Goal: Task Accomplishment & Management: Complete application form

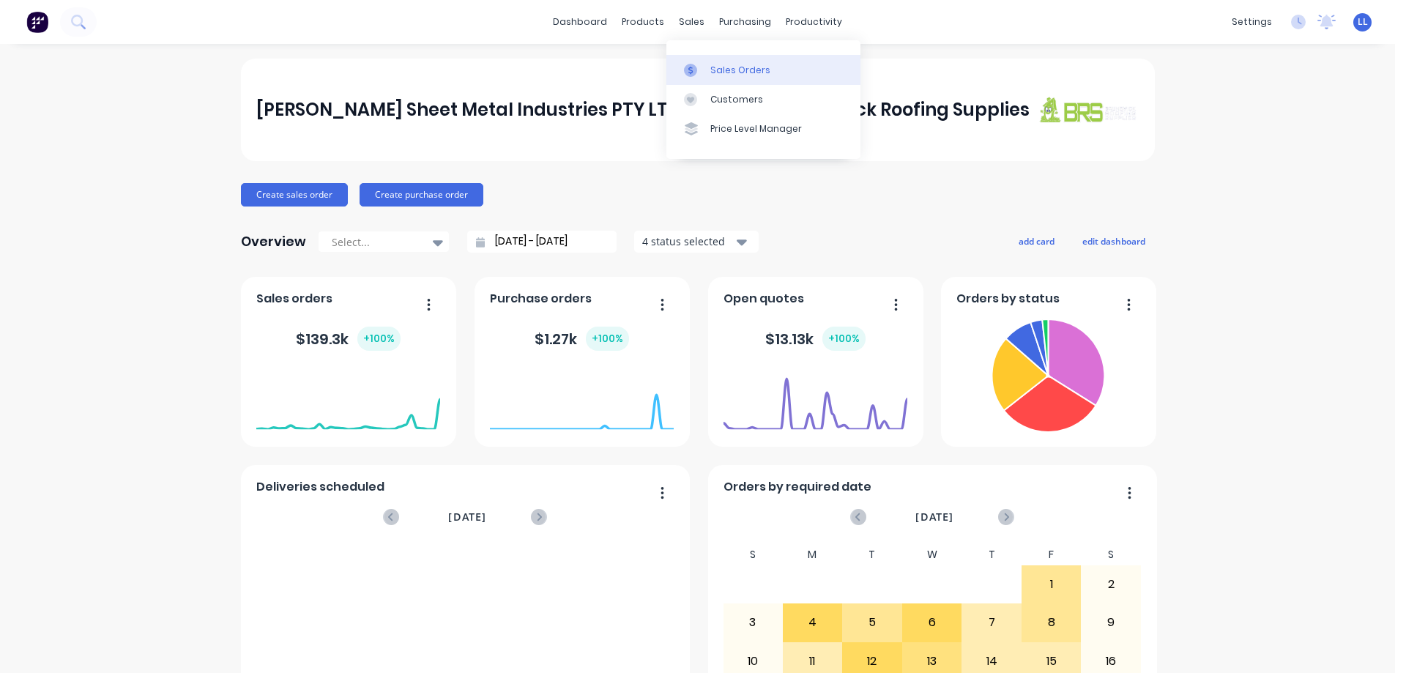
click at [698, 68] on div at bounding box center [695, 70] width 22 height 13
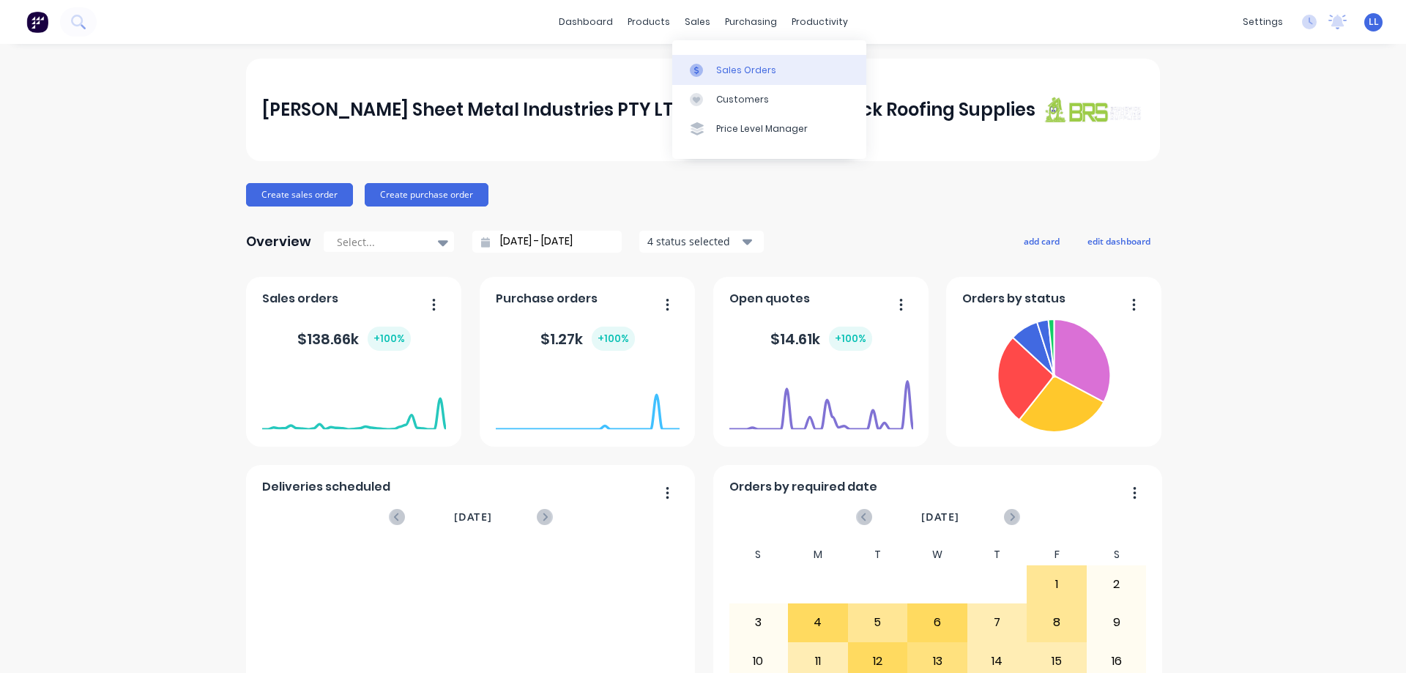
click at [760, 69] on div "Sales Orders" at bounding box center [746, 70] width 60 height 13
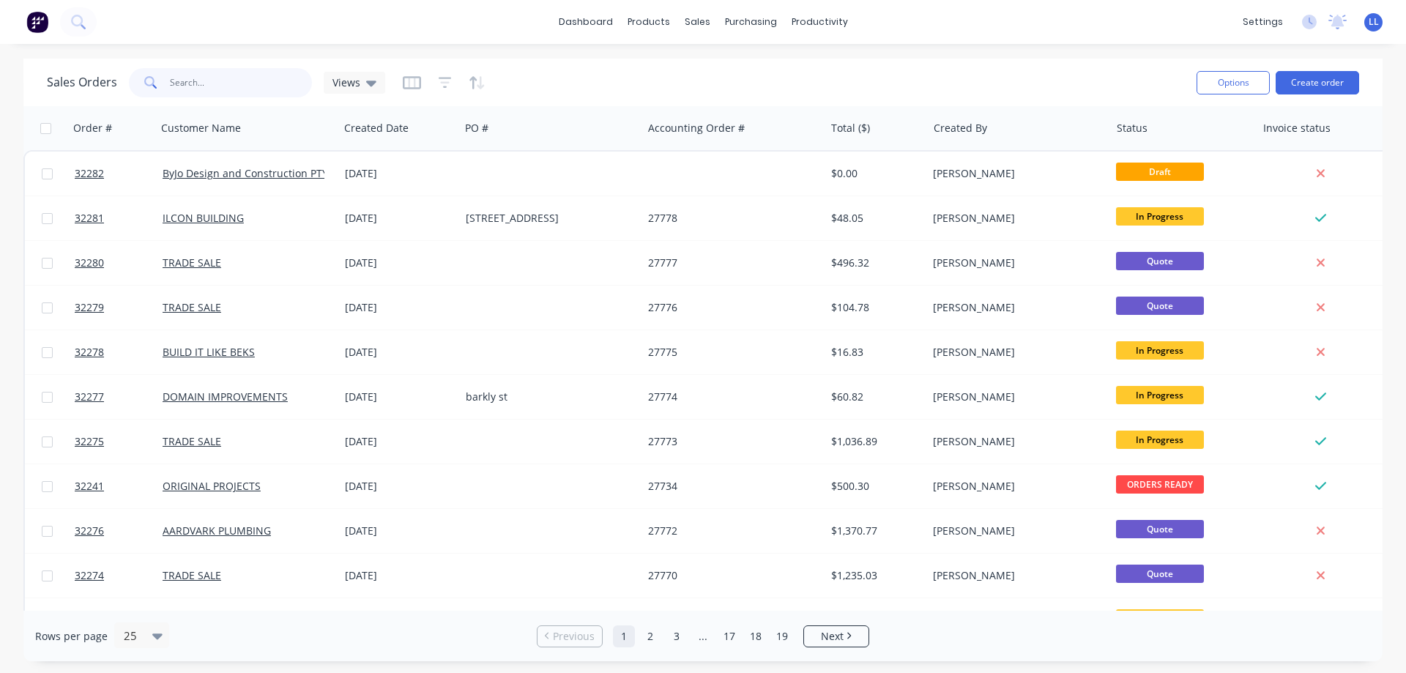
click at [210, 76] on input "text" at bounding box center [241, 82] width 143 height 29
type input "360"
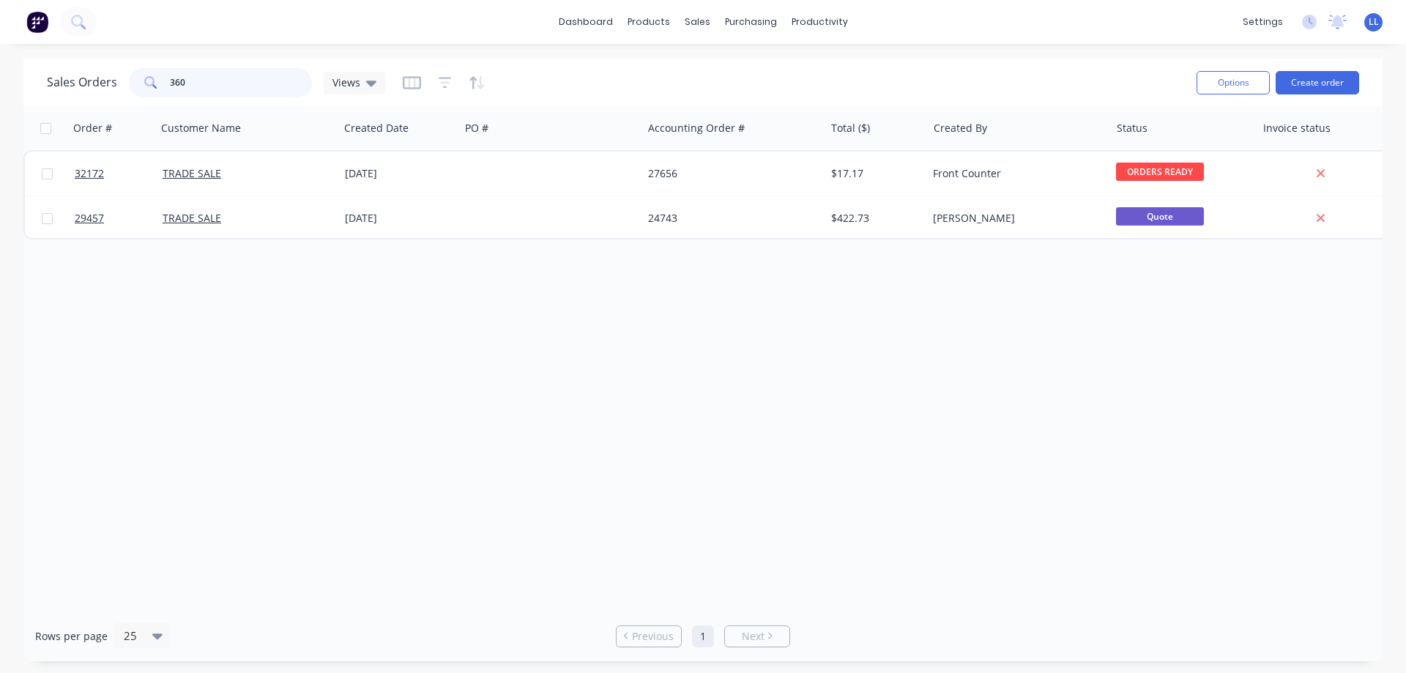
drag, startPoint x: 194, startPoint y: 80, endPoint x: 135, endPoint y: 79, distance: 59.3
click at [135, 81] on div "360" at bounding box center [220, 82] width 183 height 29
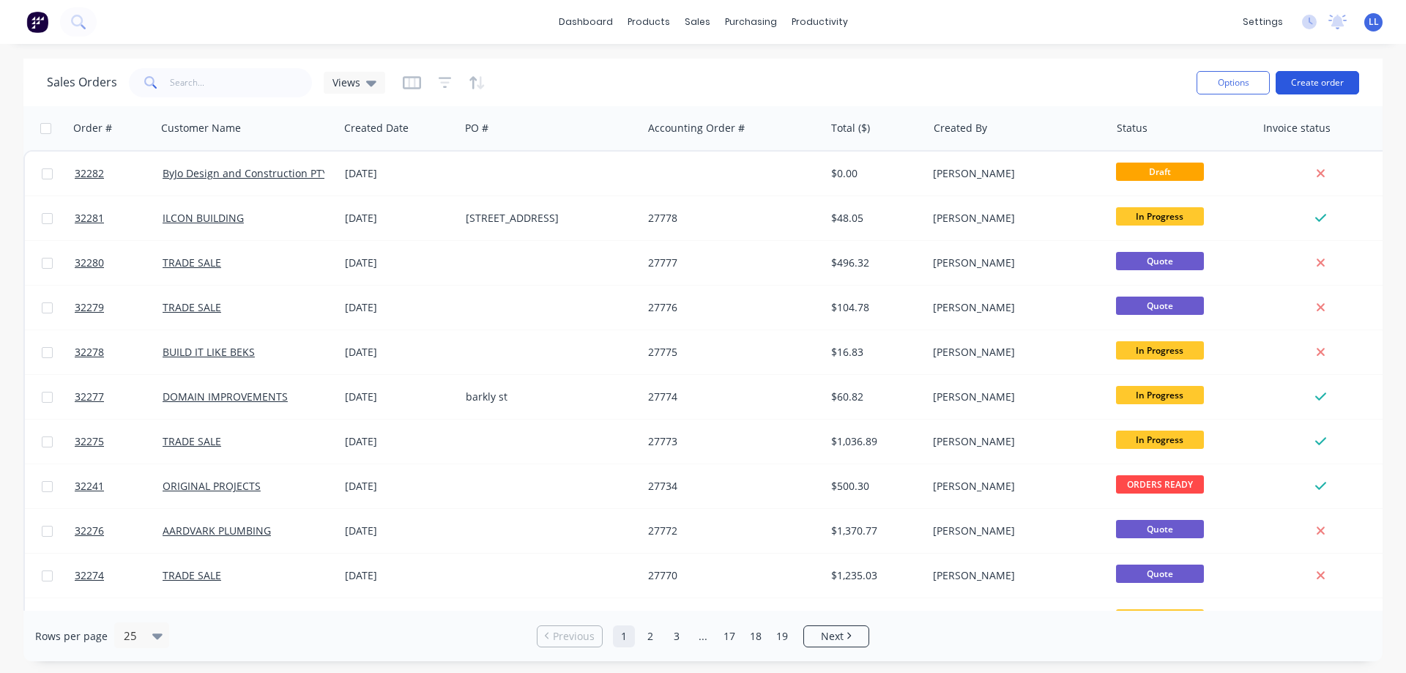
click at [1329, 77] on button "Create order" at bounding box center [1316, 82] width 83 height 23
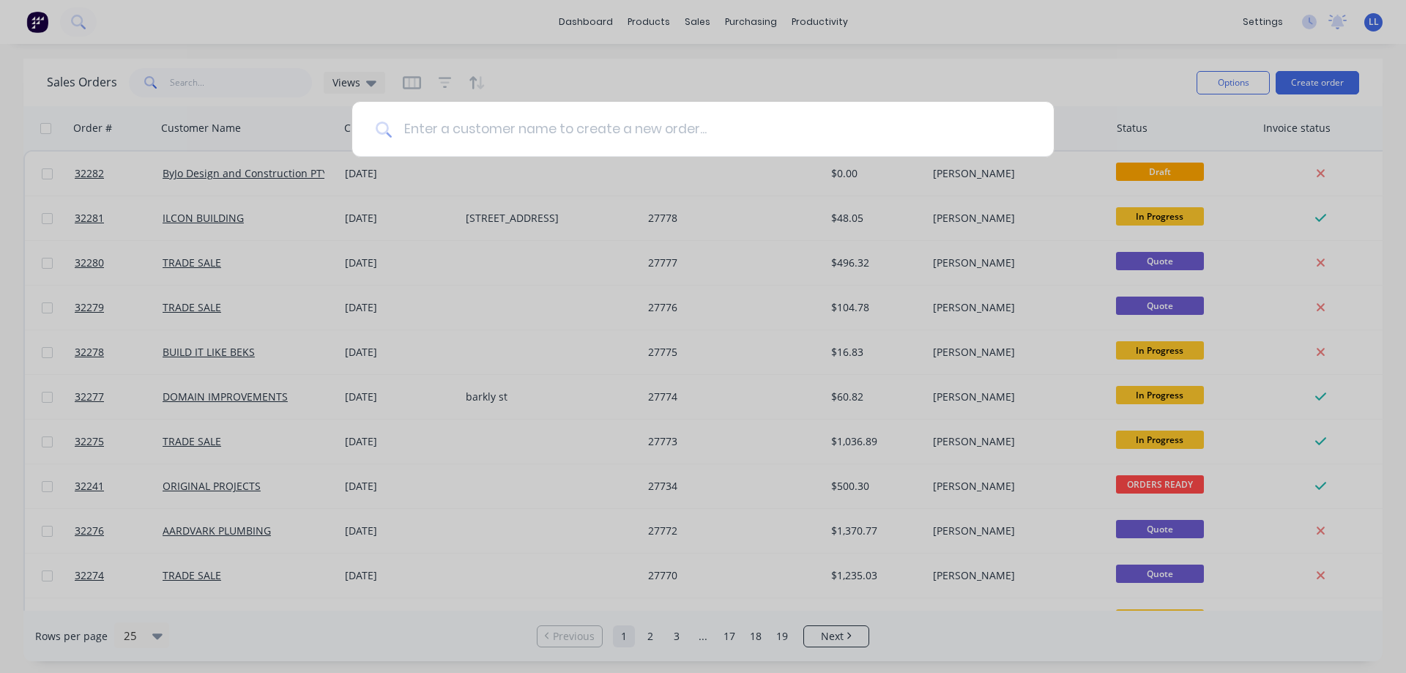
click at [507, 121] on input at bounding box center [711, 129] width 638 height 55
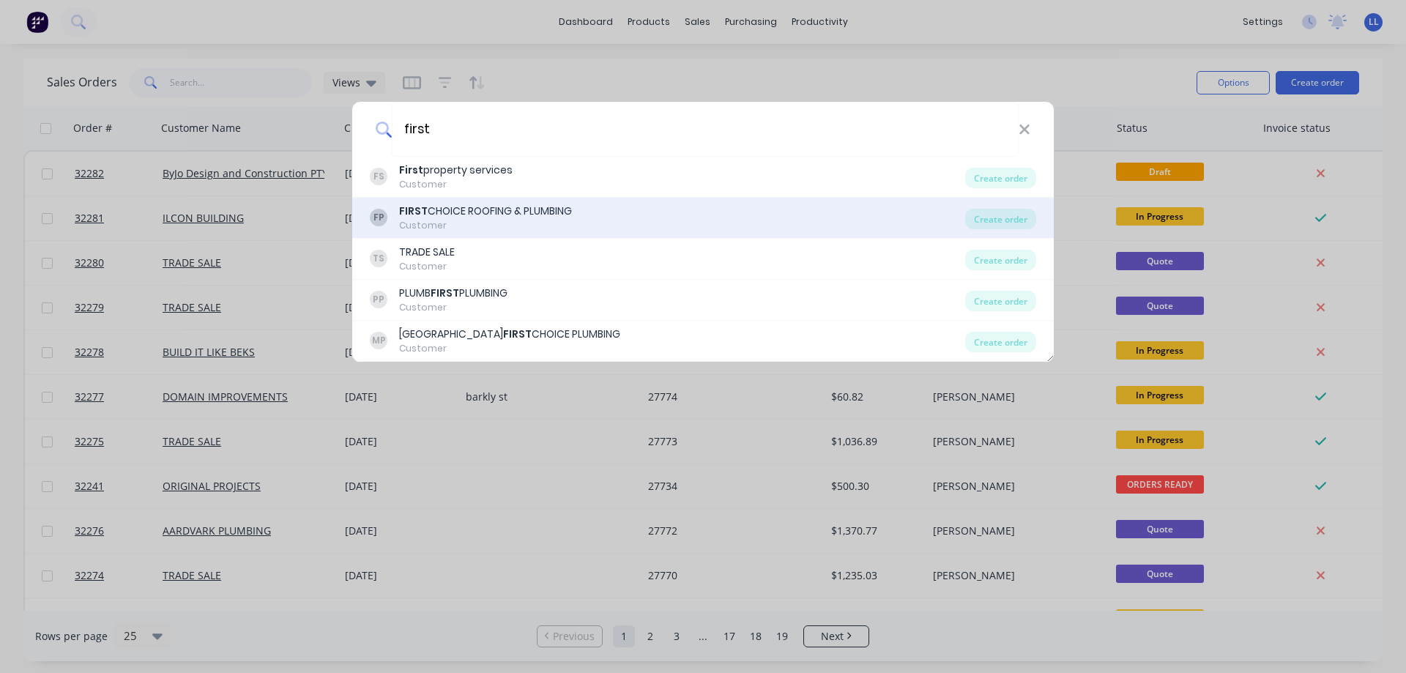
type input "first"
click at [470, 218] on div "FIRST CHOICE ROOFING & PLUMBING" at bounding box center [485, 211] width 173 height 15
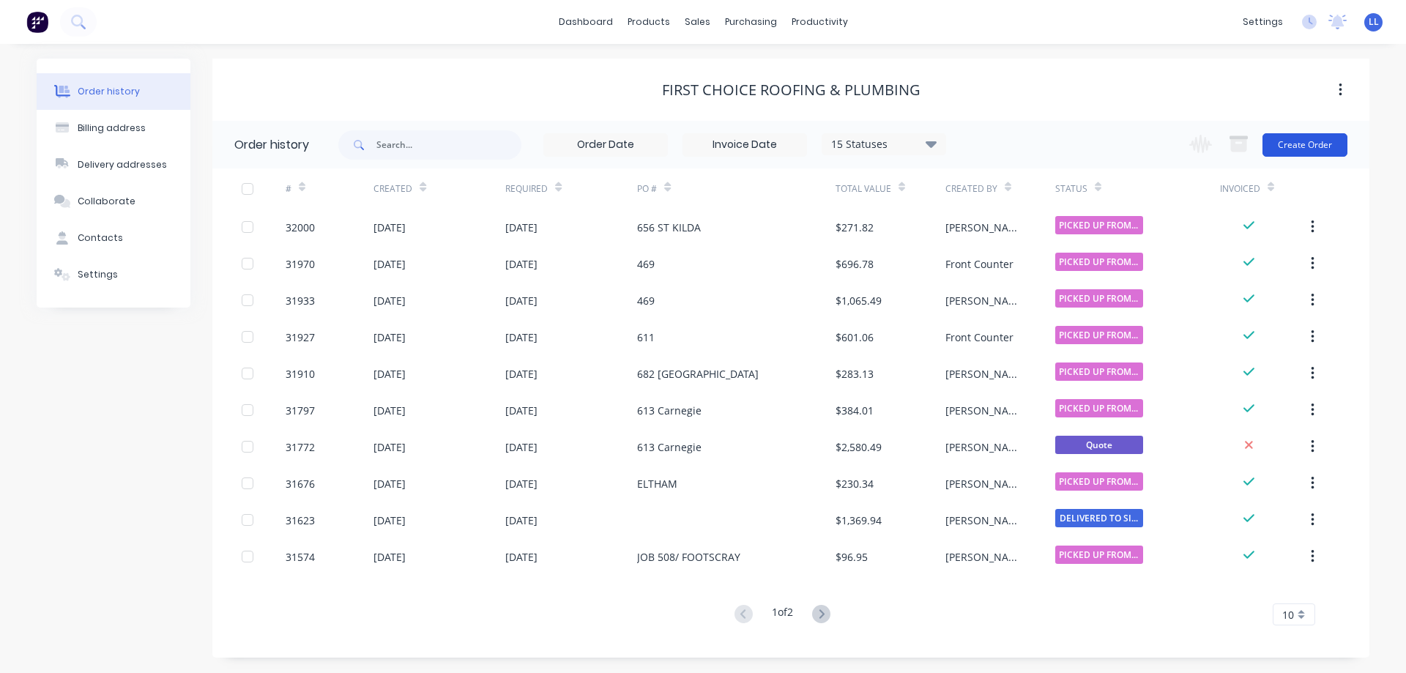
click at [1304, 150] on button "Create Order" at bounding box center [1304, 144] width 85 height 23
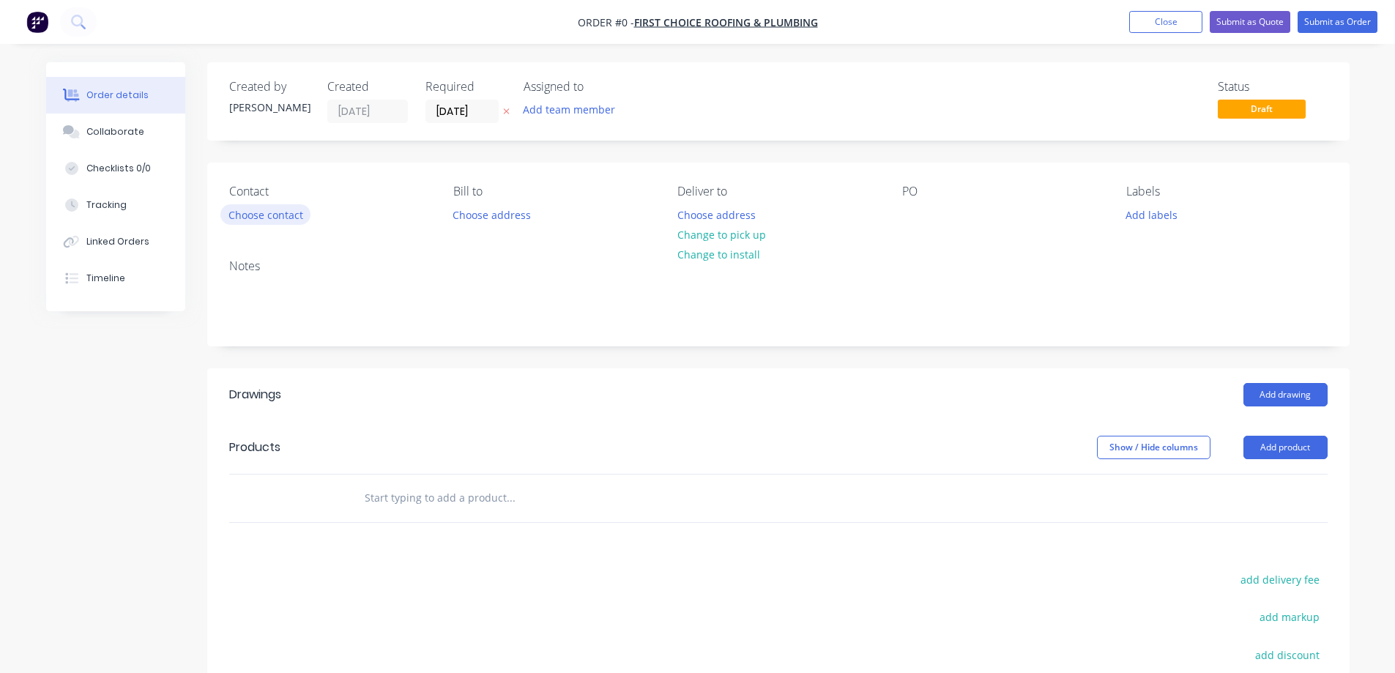
click at [250, 216] on button "Choose contact" at bounding box center [265, 214] width 90 height 20
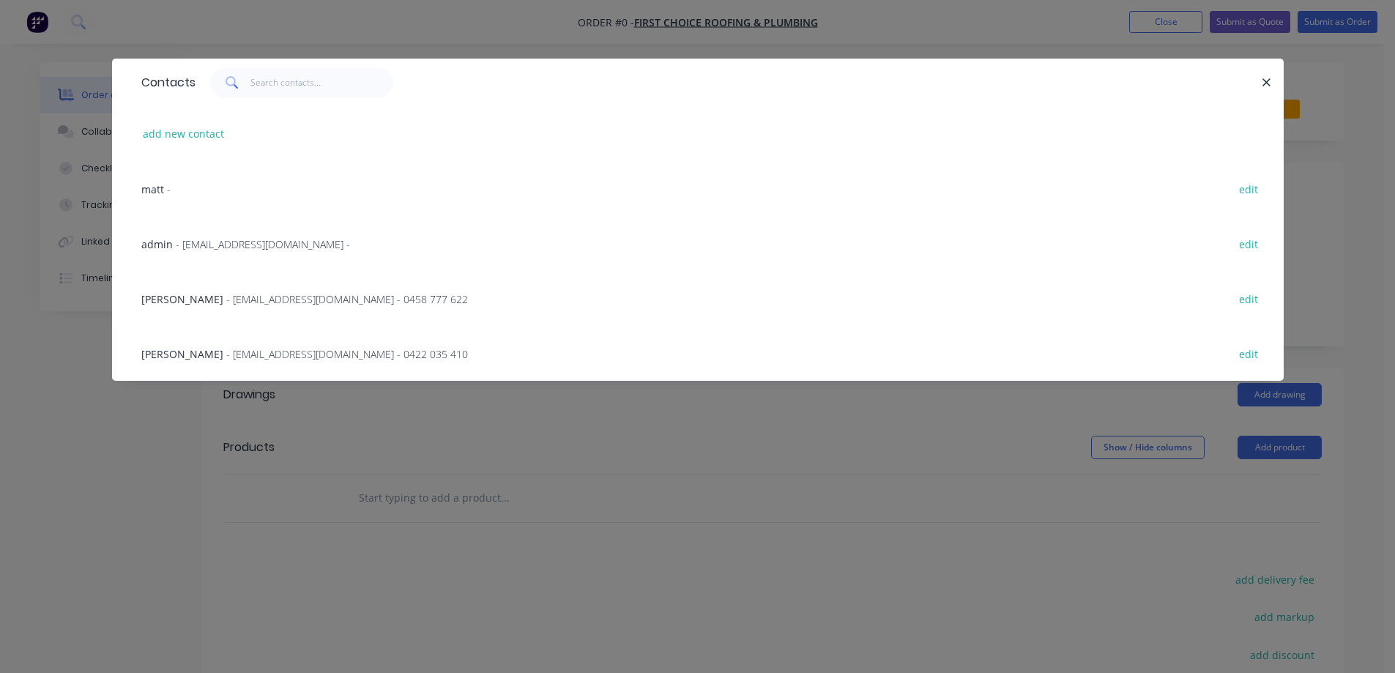
click at [253, 302] on span "- [EMAIL_ADDRESS][DOMAIN_NAME] - 0458 777 622" at bounding box center [347, 299] width 242 height 14
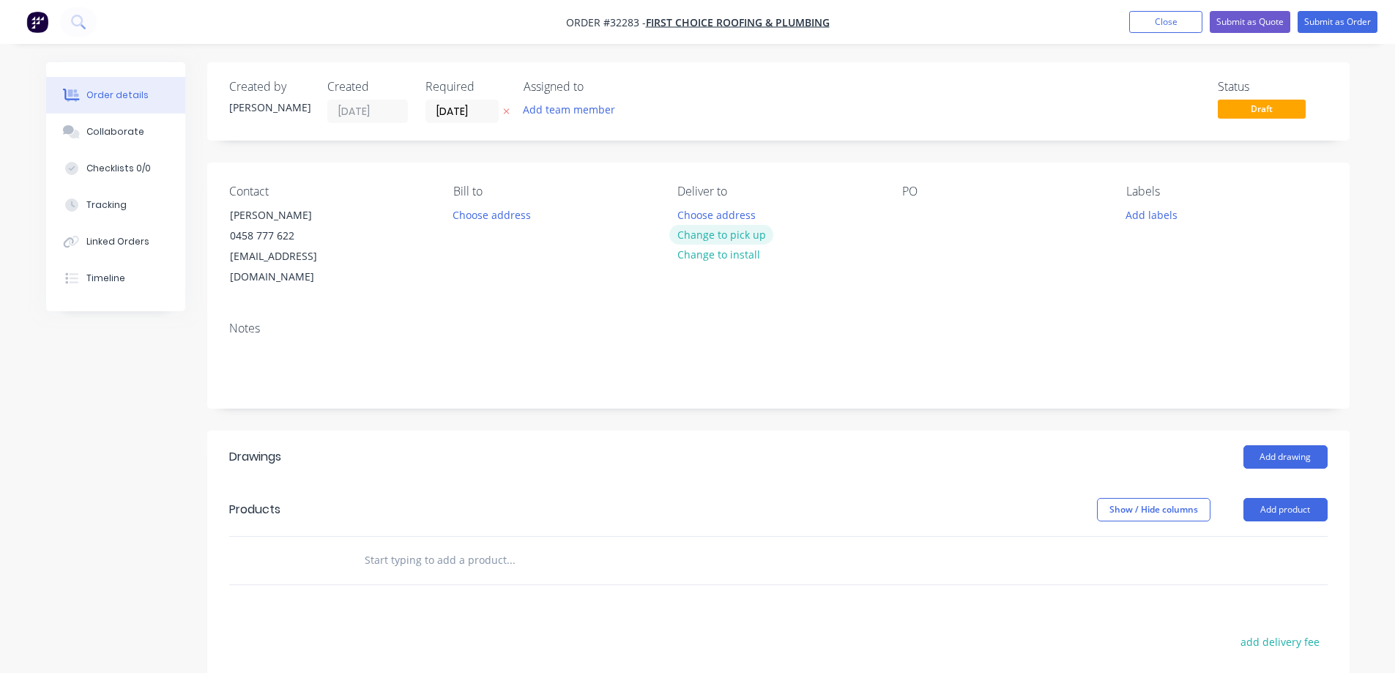
click at [765, 234] on button "Change to pick up" at bounding box center [721, 235] width 104 height 20
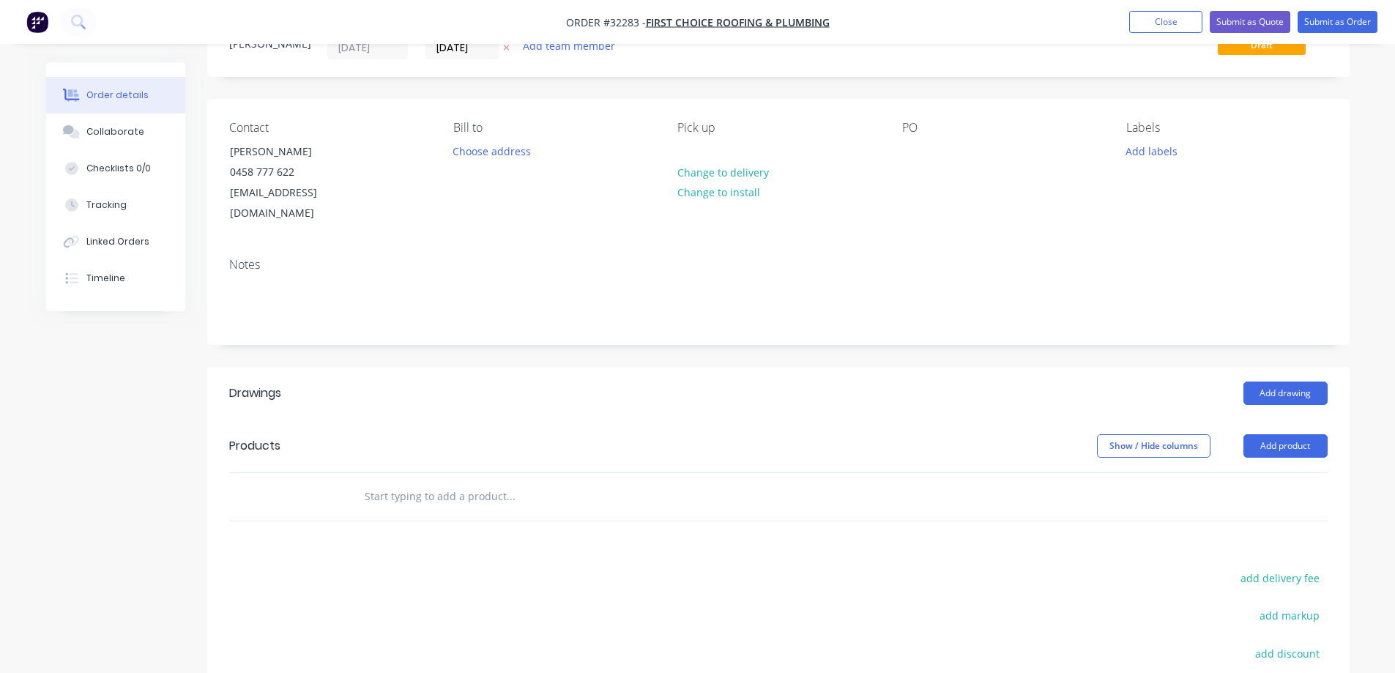
scroll to position [146, 0]
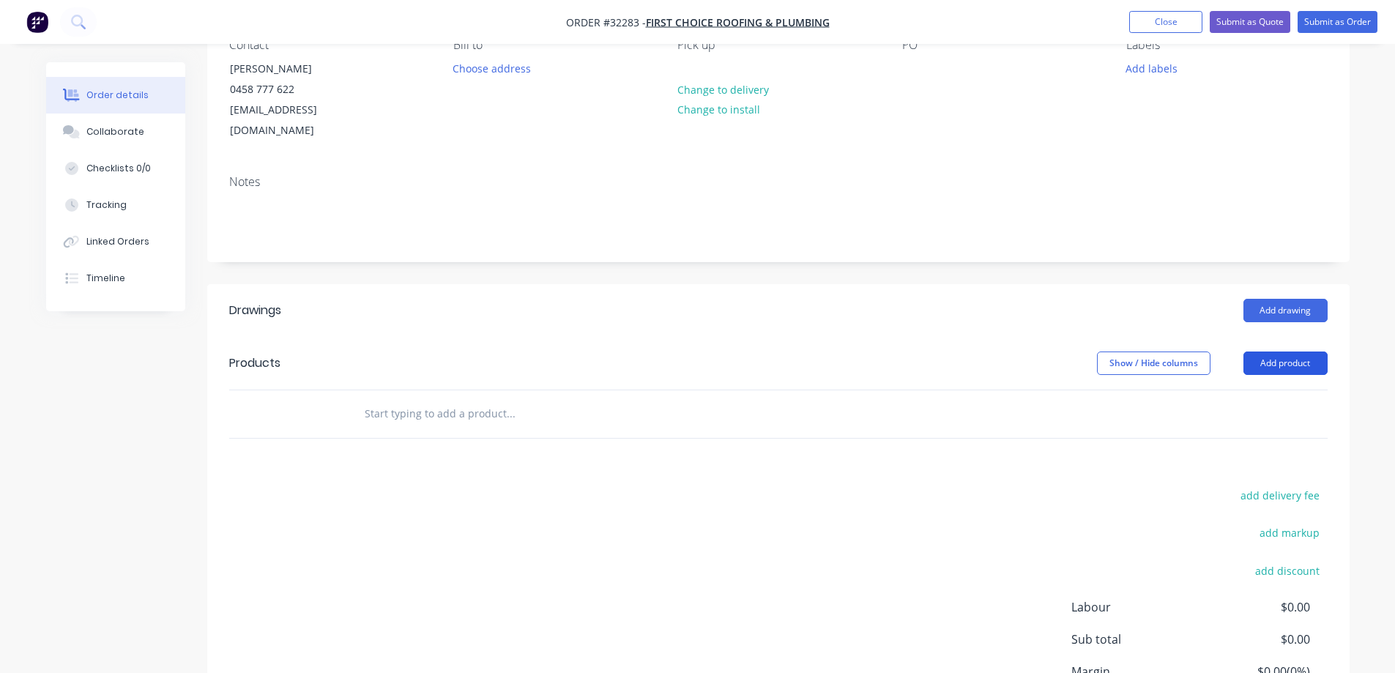
click at [1261, 351] on button "Add product" at bounding box center [1285, 362] width 84 height 23
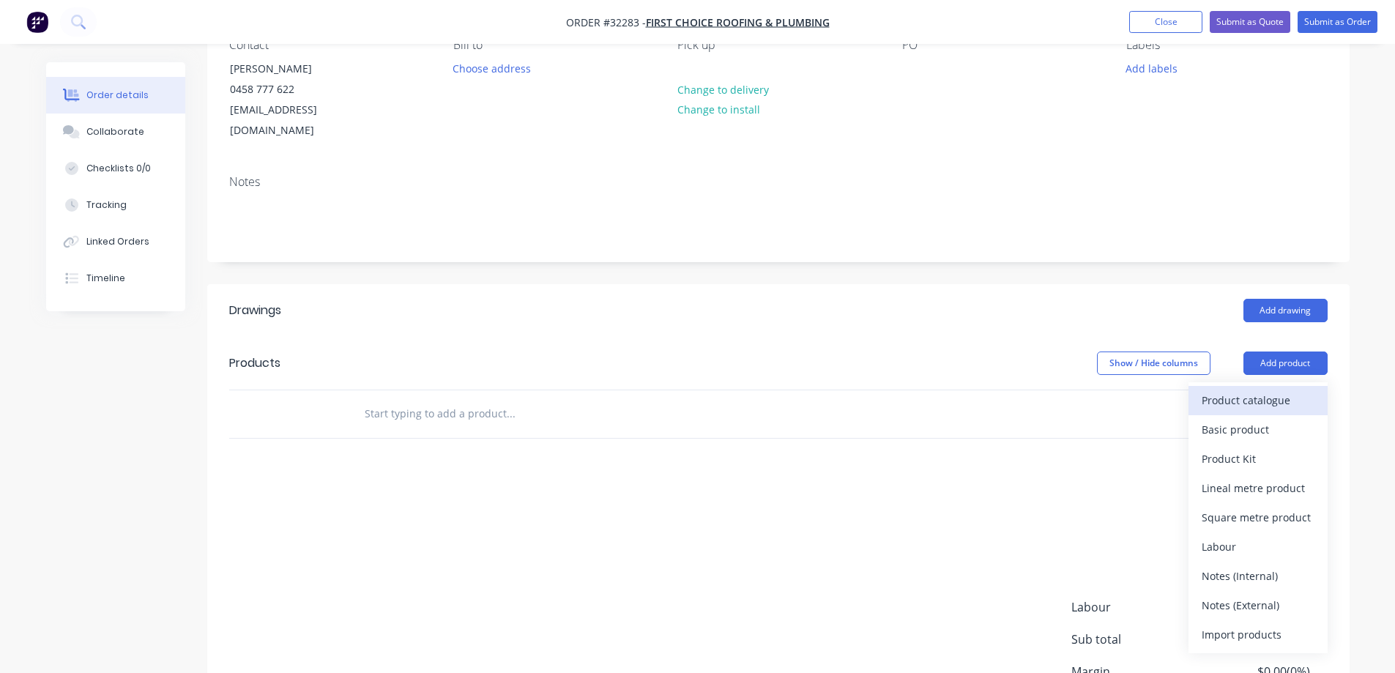
click at [1266, 389] on div "Product catalogue" at bounding box center [1257, 399] width 113 height 21
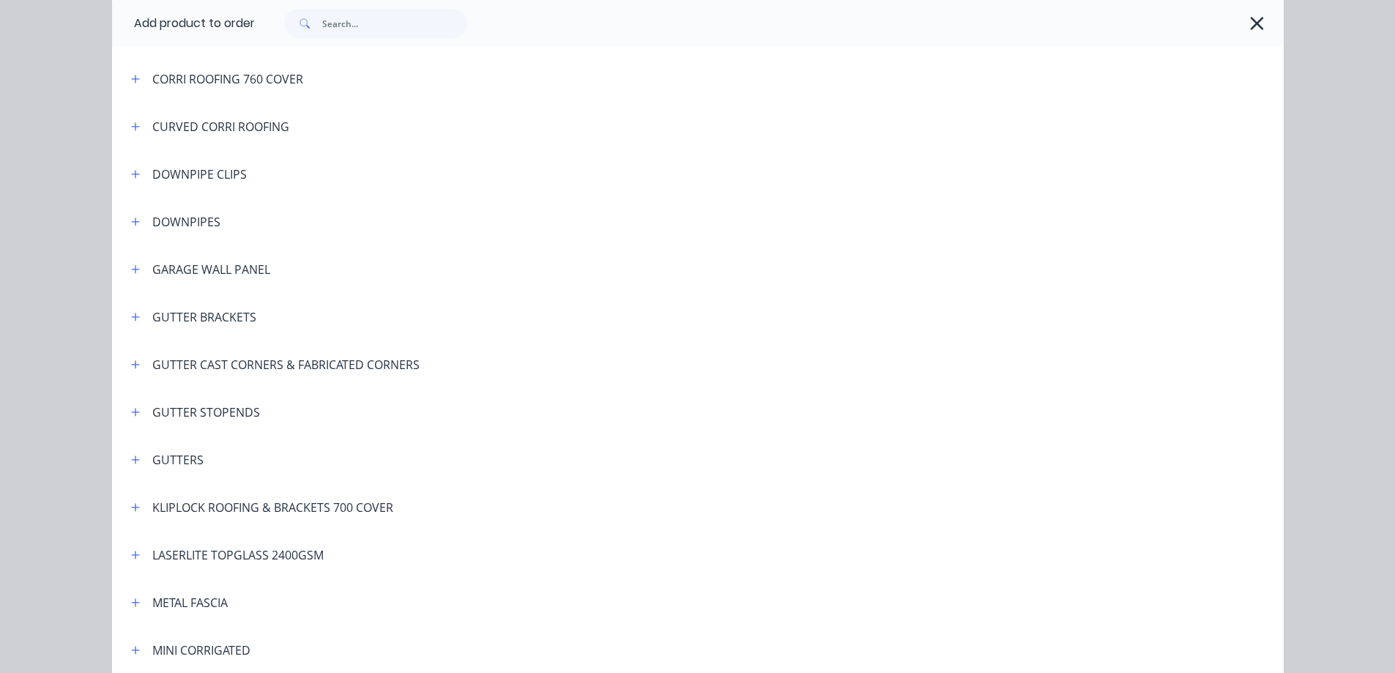
scroll to position [366, 0]
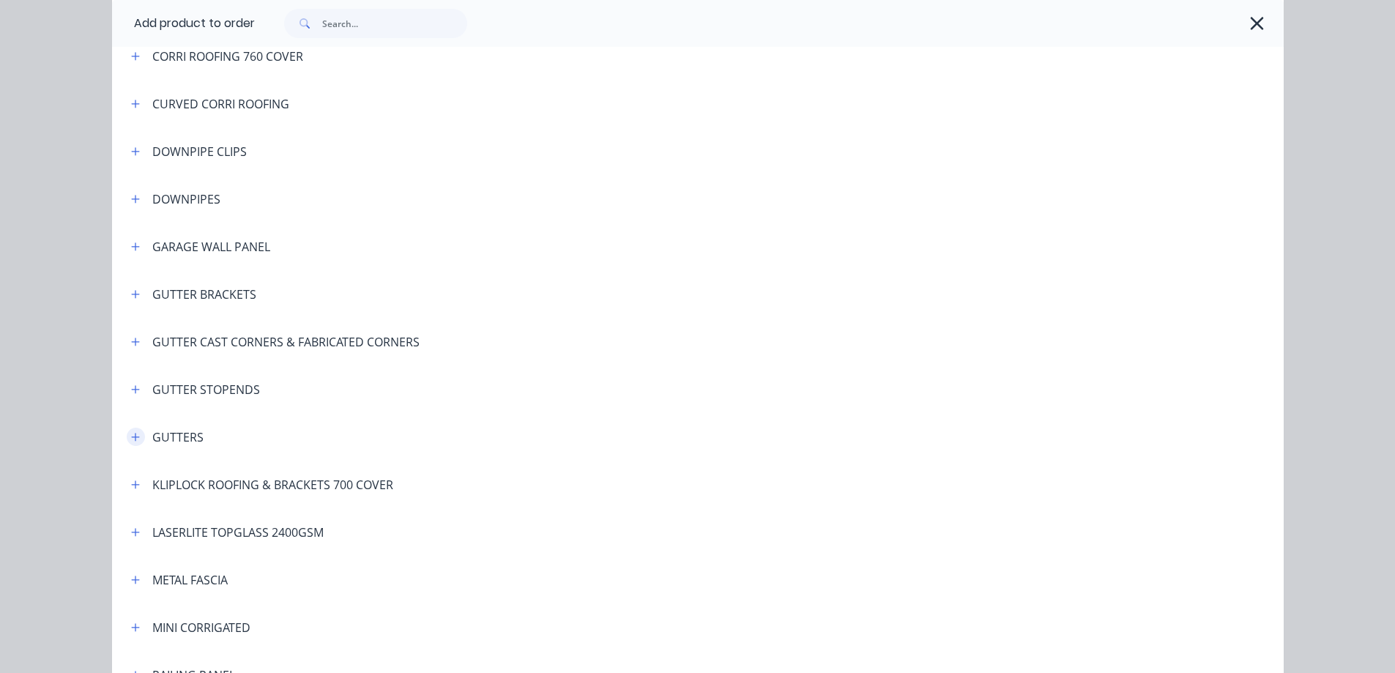
click at [127, 437] on button "button" at bounding box center [136, 437] width 18 height 18
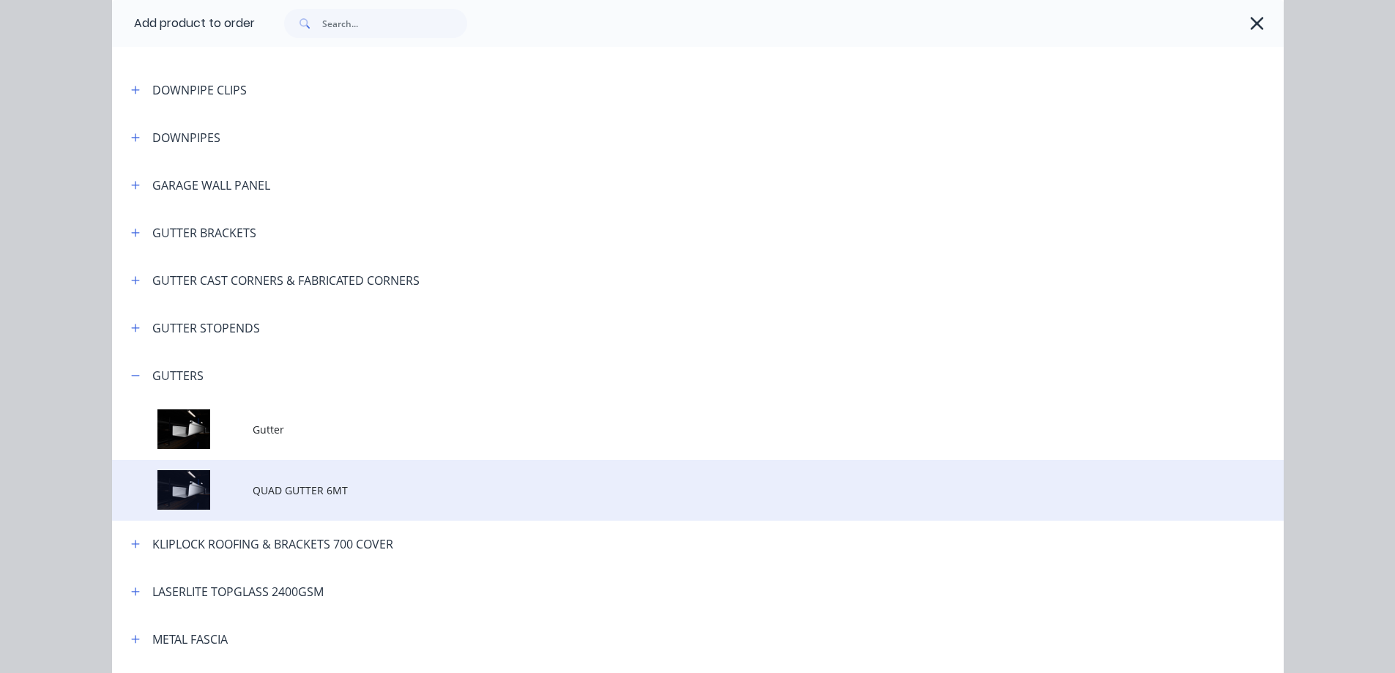
scroll to position [512, 0]
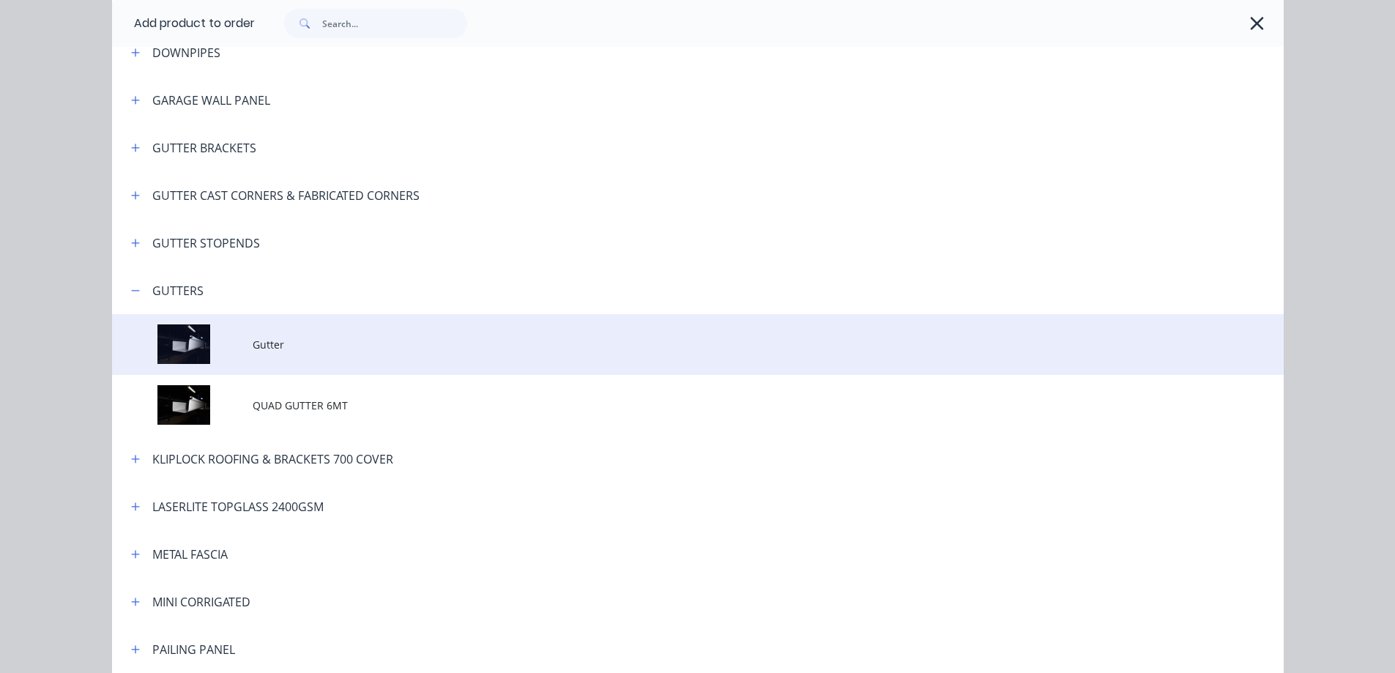
click at [310, 348] on span "Gutter" at bounding box center [665, 344] width 824 height 15
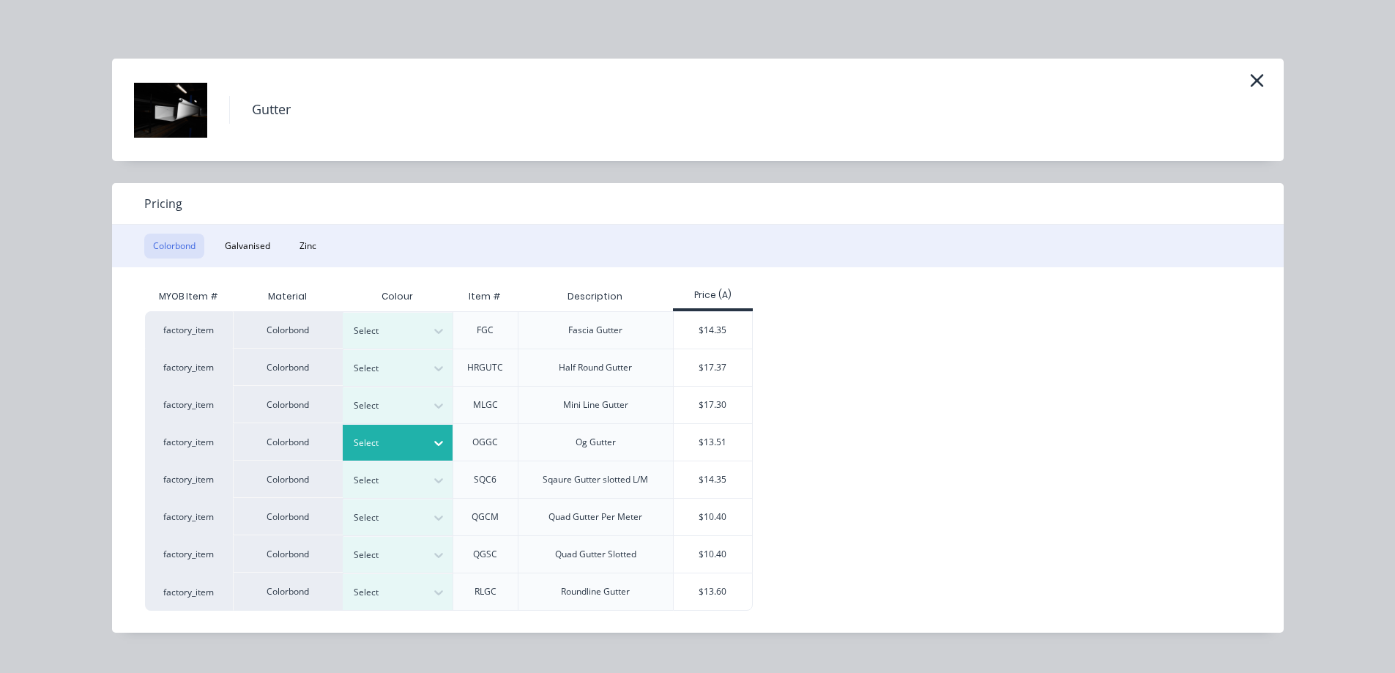
click at [379, 444] on div at bounding box center [387, 443] width 66 height 16
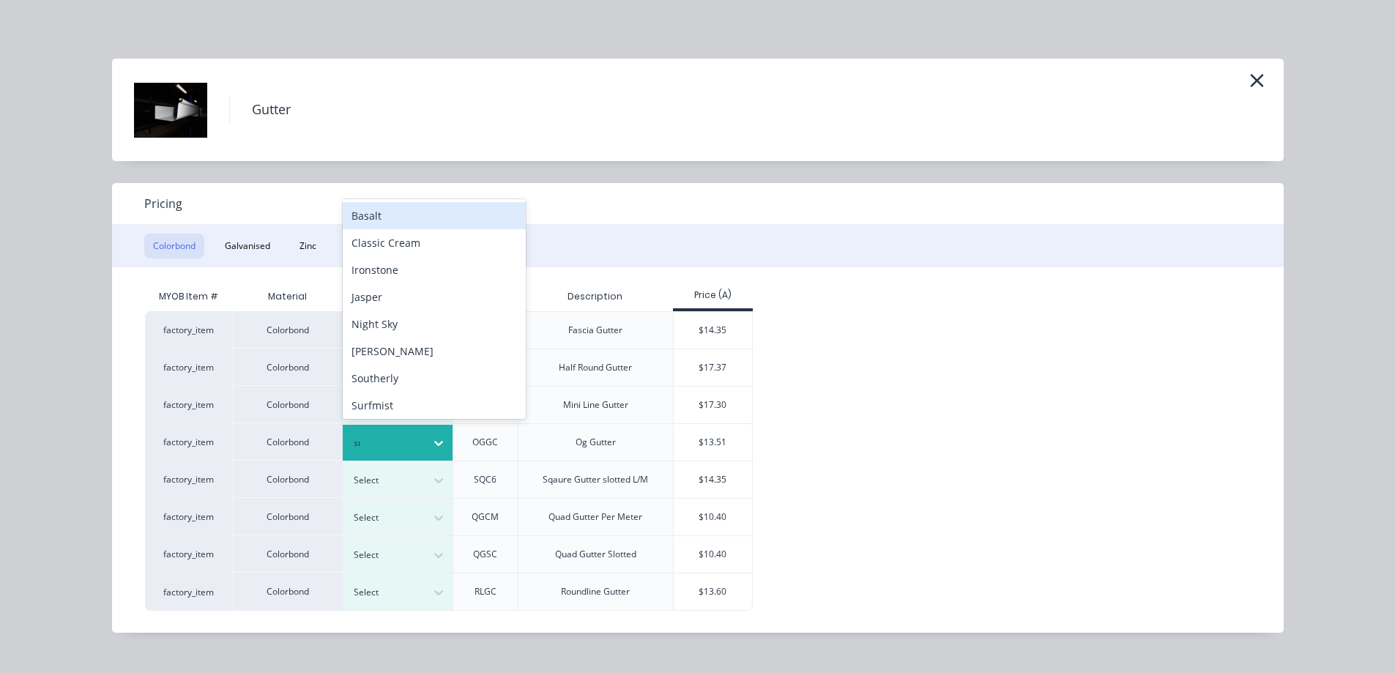
type input "sur"
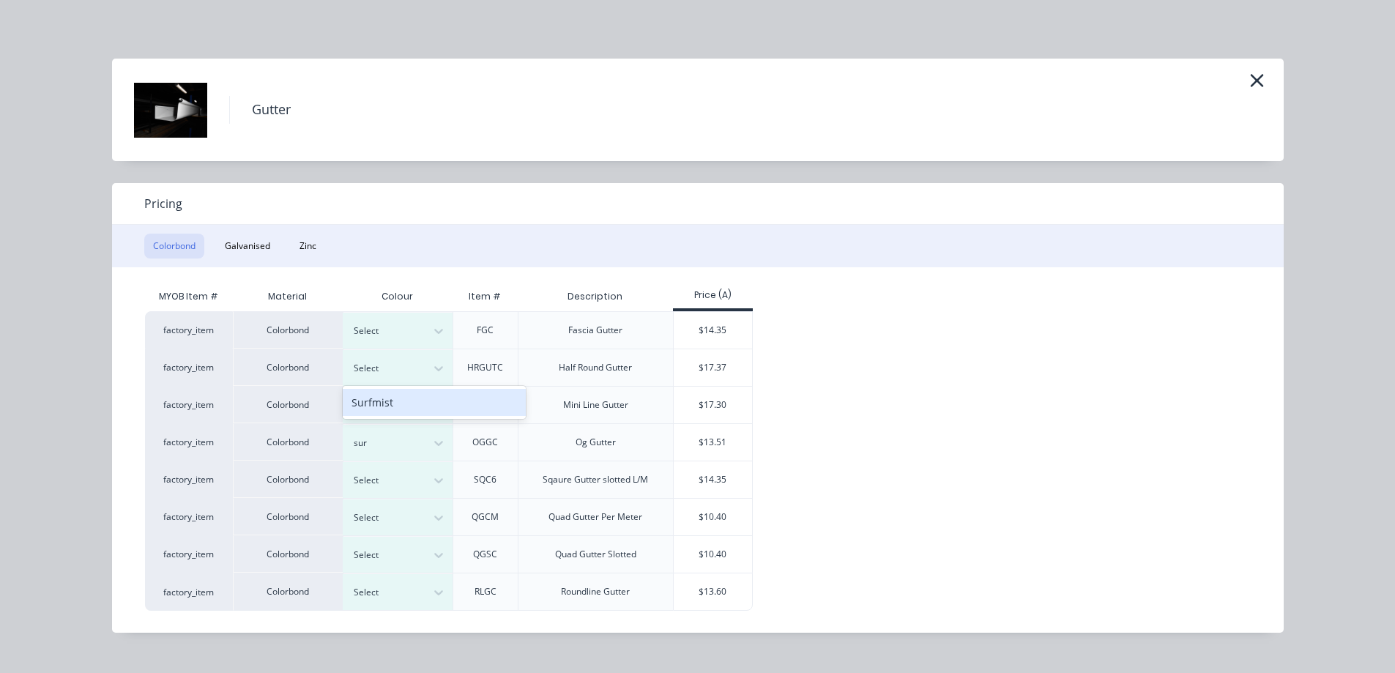
click at [408, 400] on div "Surfmist" at bounding box center [434, 402] width 183 height 27
click at [706, 438] on div "$13.51" at bounding box center [713, 442] width 78 height 37
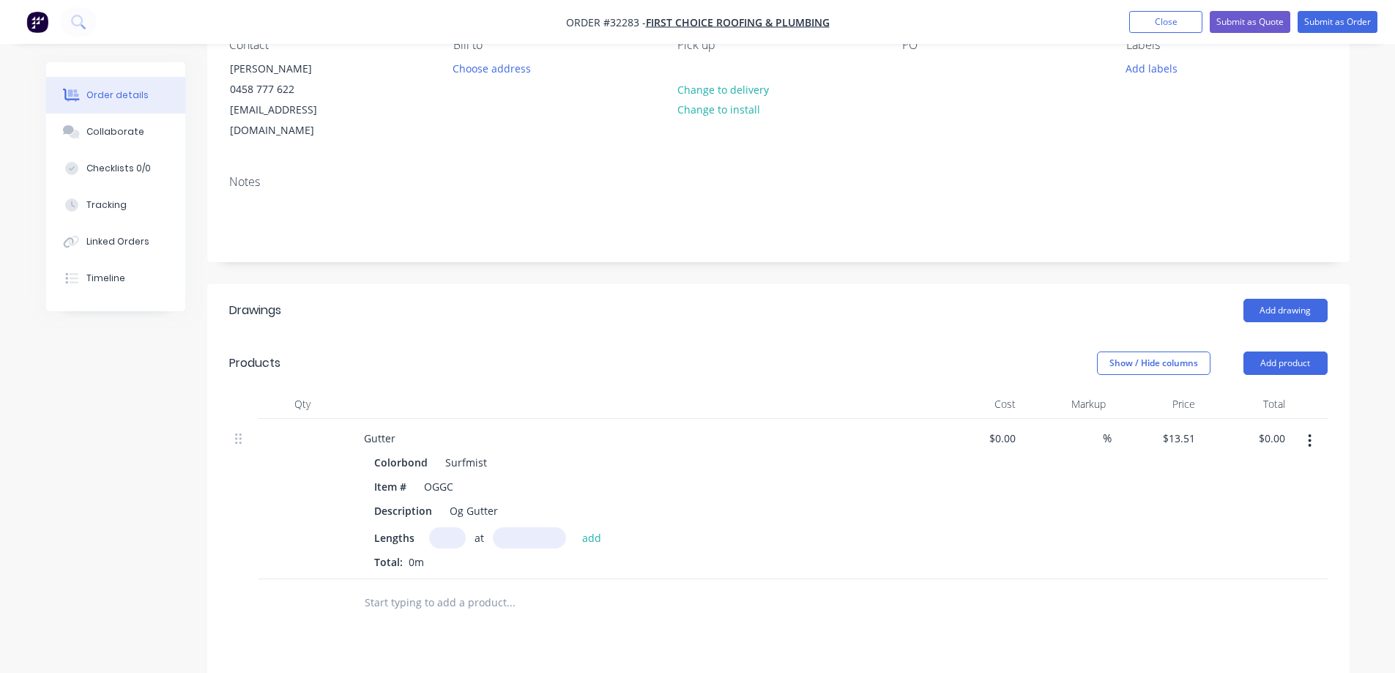
click at [449, 527] on input "text" at bounding box center [447, 537] width 37 height 21
type input "3"
type input "6000"
click at [575, 527] on button "add" at bounding box center [592, 537] width 34 height 20
type input "$243.18"
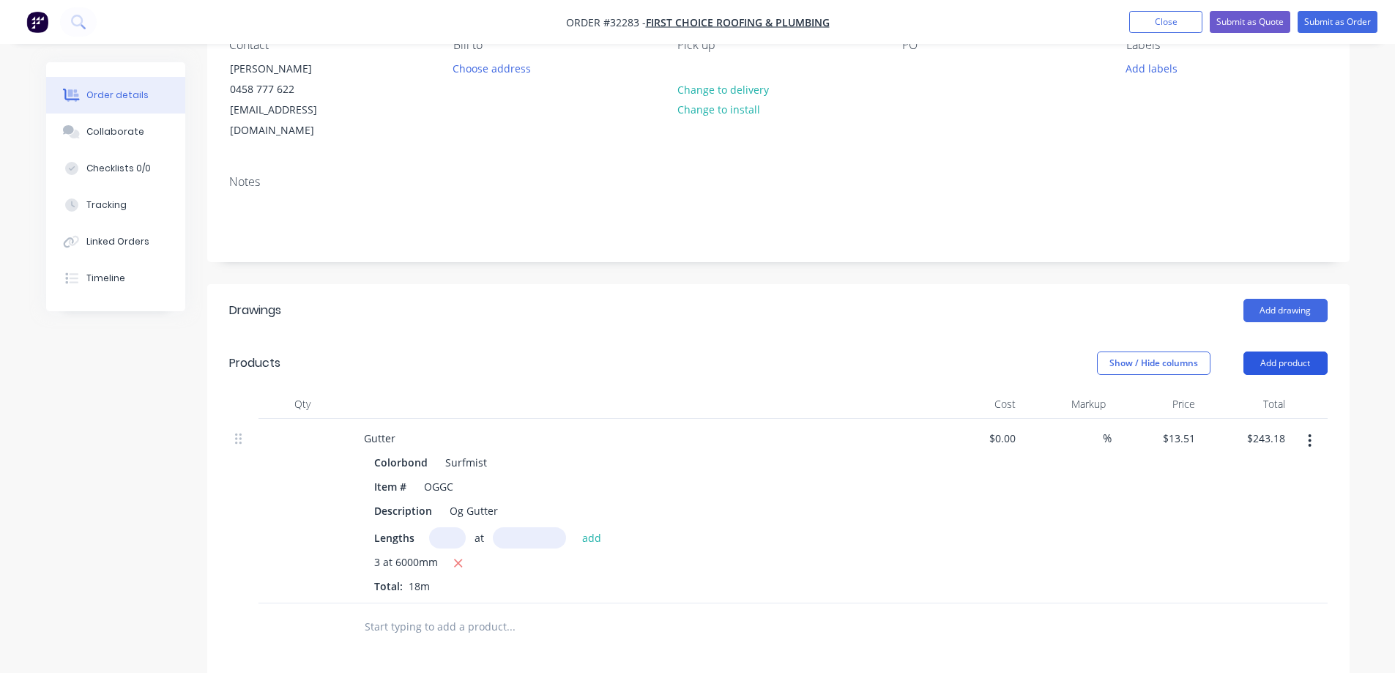
click at [1287, 351] on button "Add product" at bounding box center [1285, 362] width 84 height 23
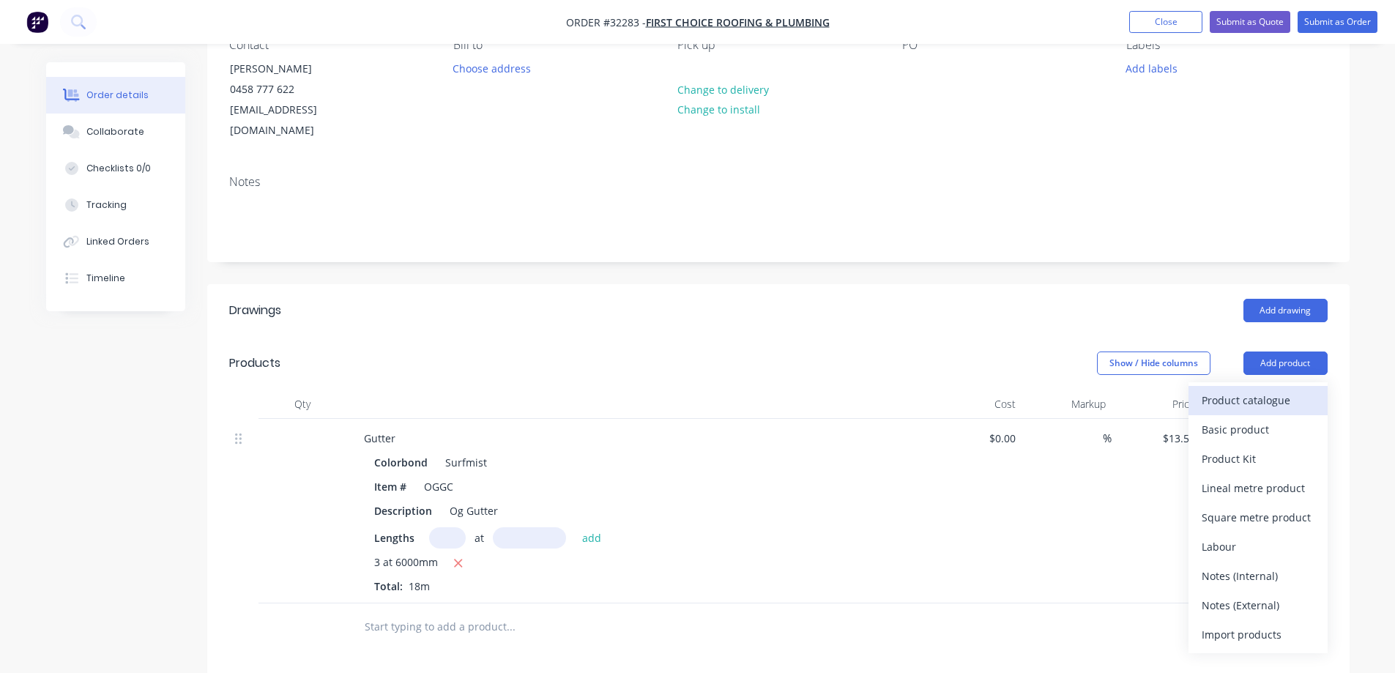
click at [1239, 389] on div "Product catalogue" at bounding box center [1257, 399] width 113 height 21
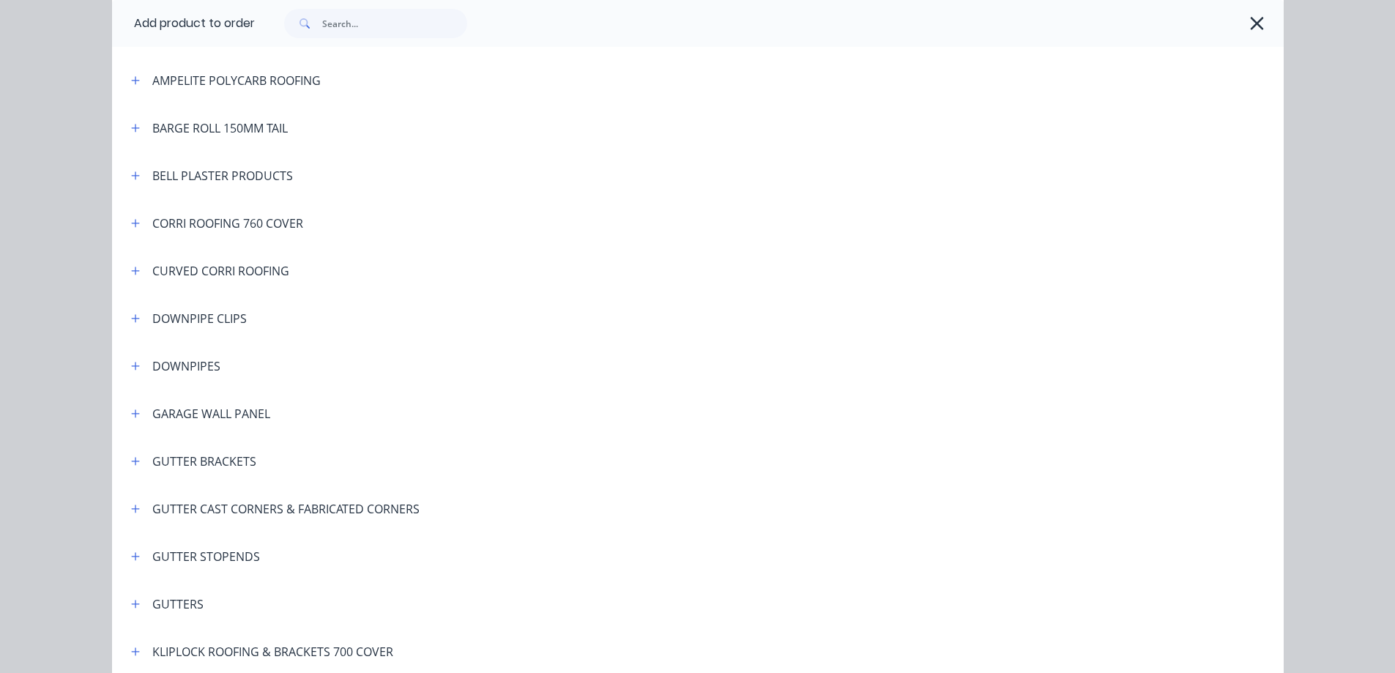
scroll to position [220, 0]
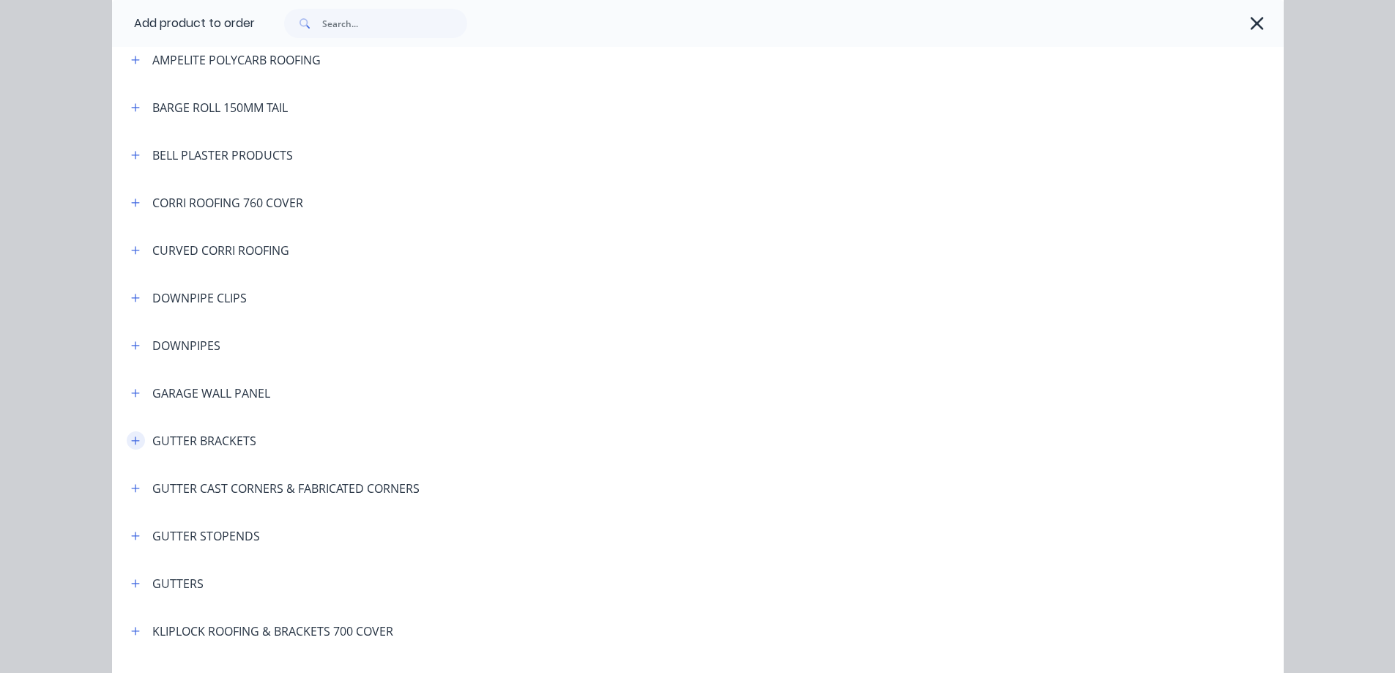
click at [131, 436] on icon "button" at bounding box center [135, 441] width 9 height 10
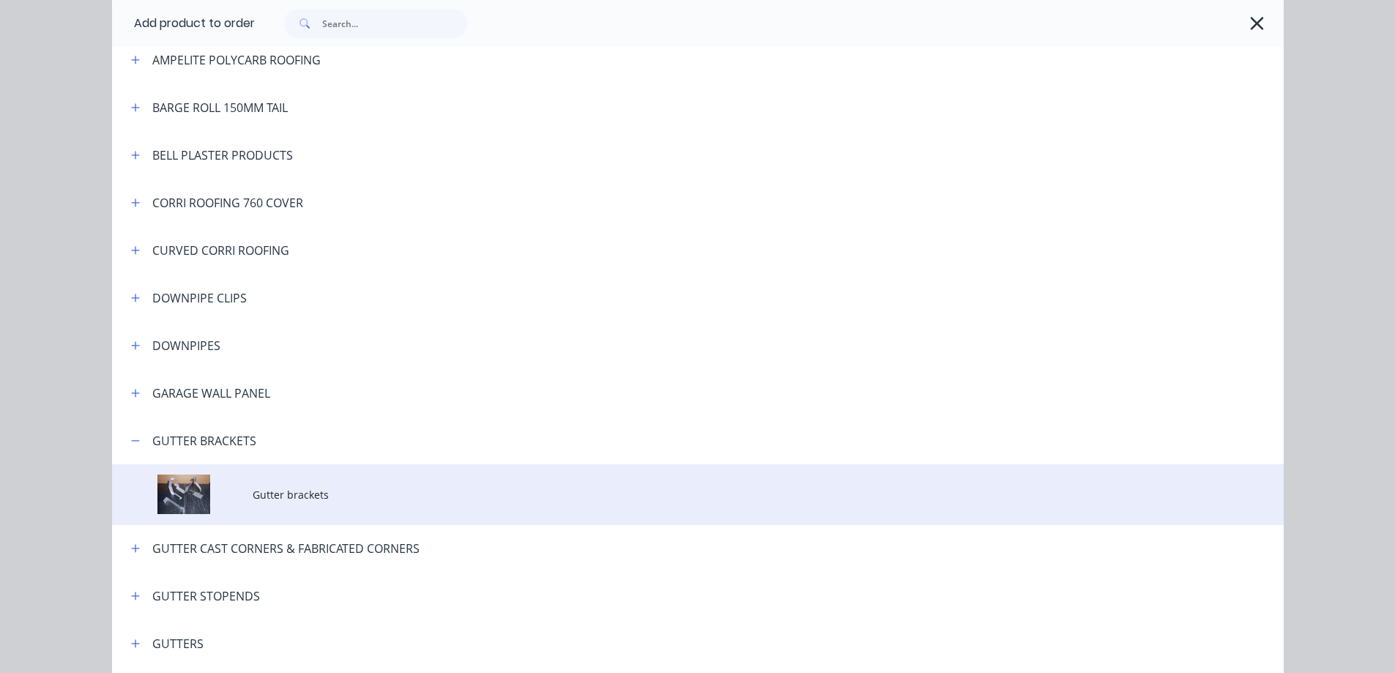
click at [324, 485] on td "Gutter brackets" at bounding box center [768, 494] width 1031 height 61
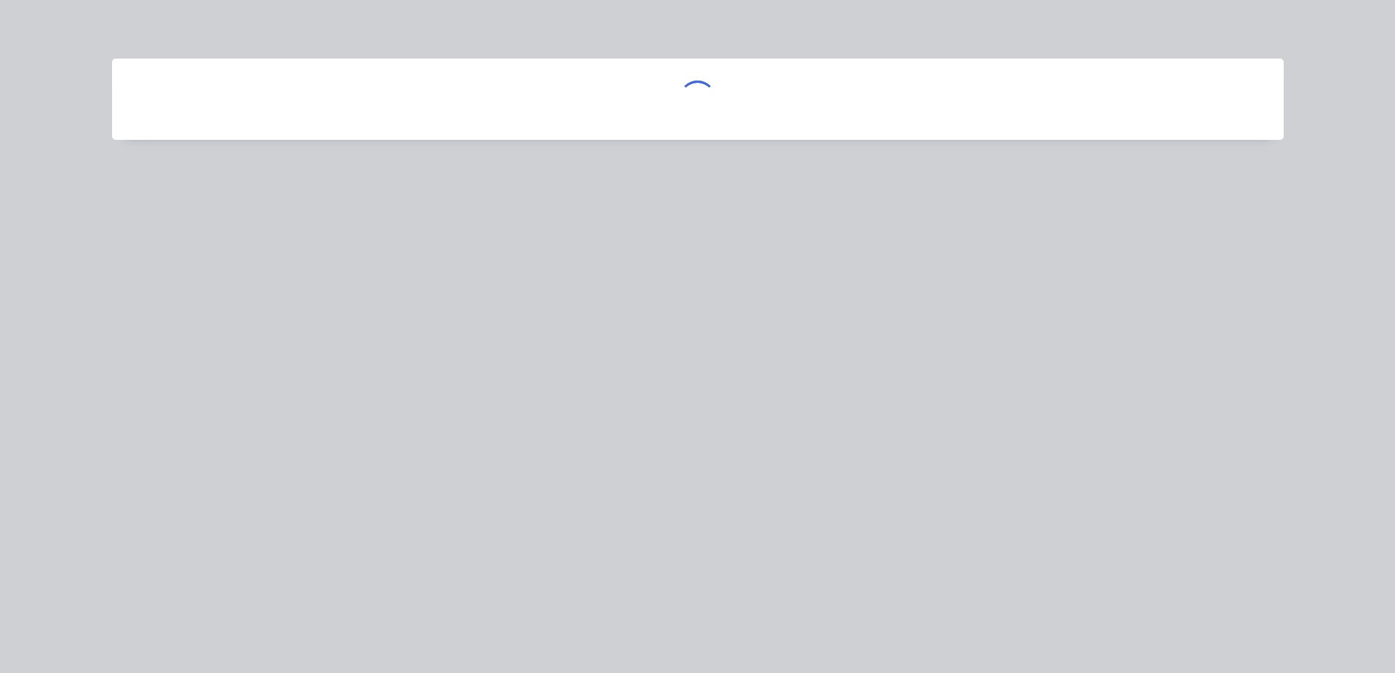
scroll to position [0, 0]
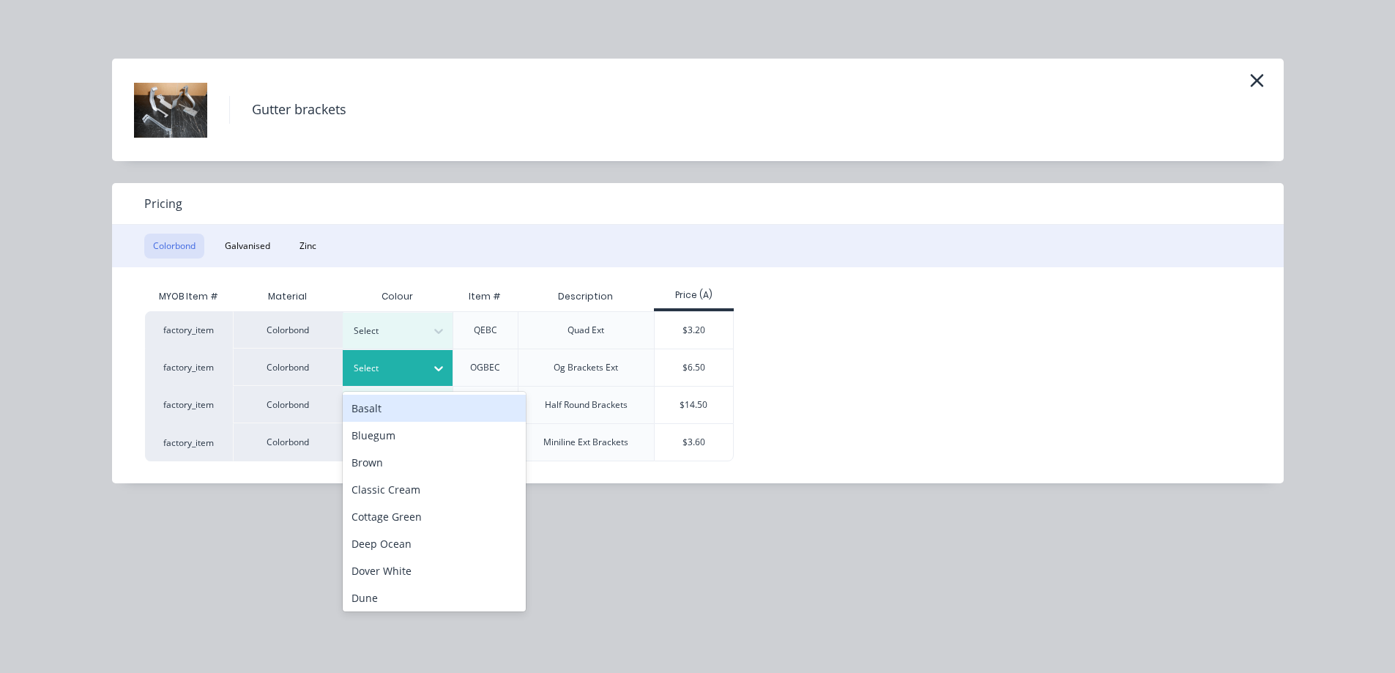
click at [387, 365] on div at bounding box center [387, 368] width 66 height 16
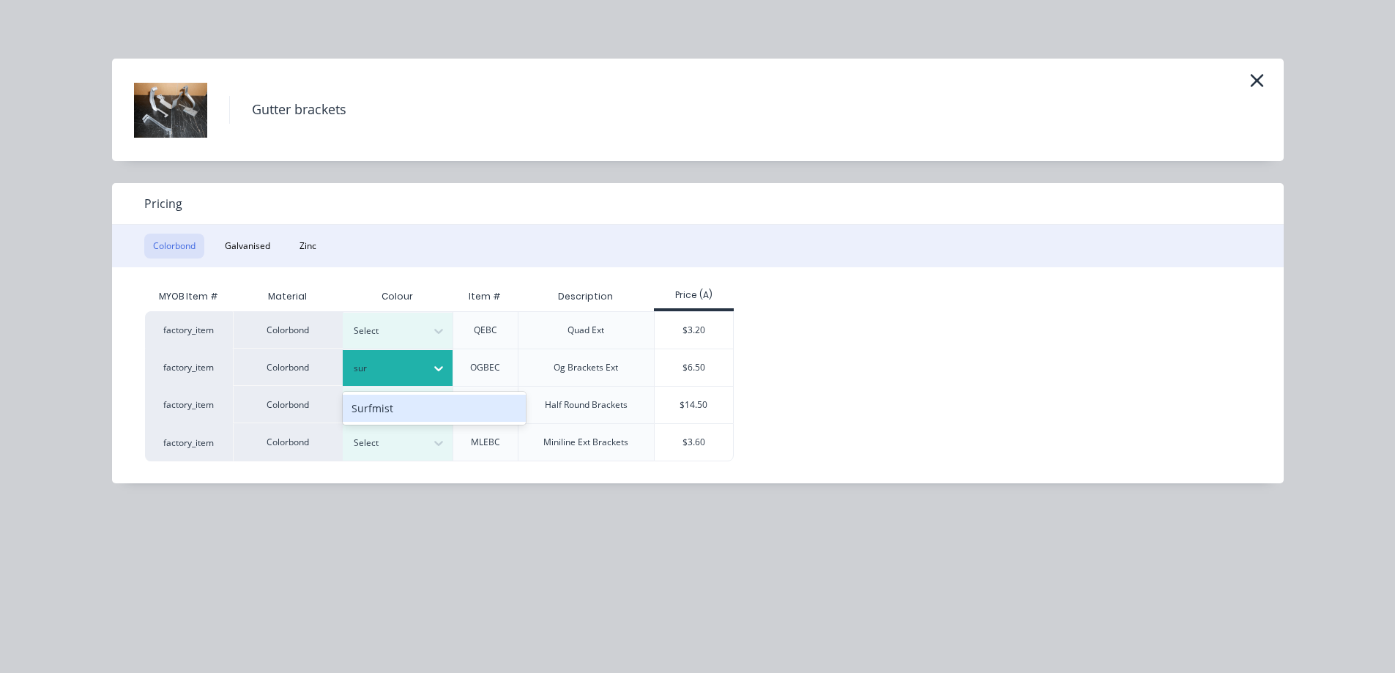
type input "surf"
click at [403, 403] on div "Surfmist" at bounding box center [434, 408] width 183 height 27
click at [683, 362] on div "$6.50" at bounding box center [693, 367] width 78 height 37
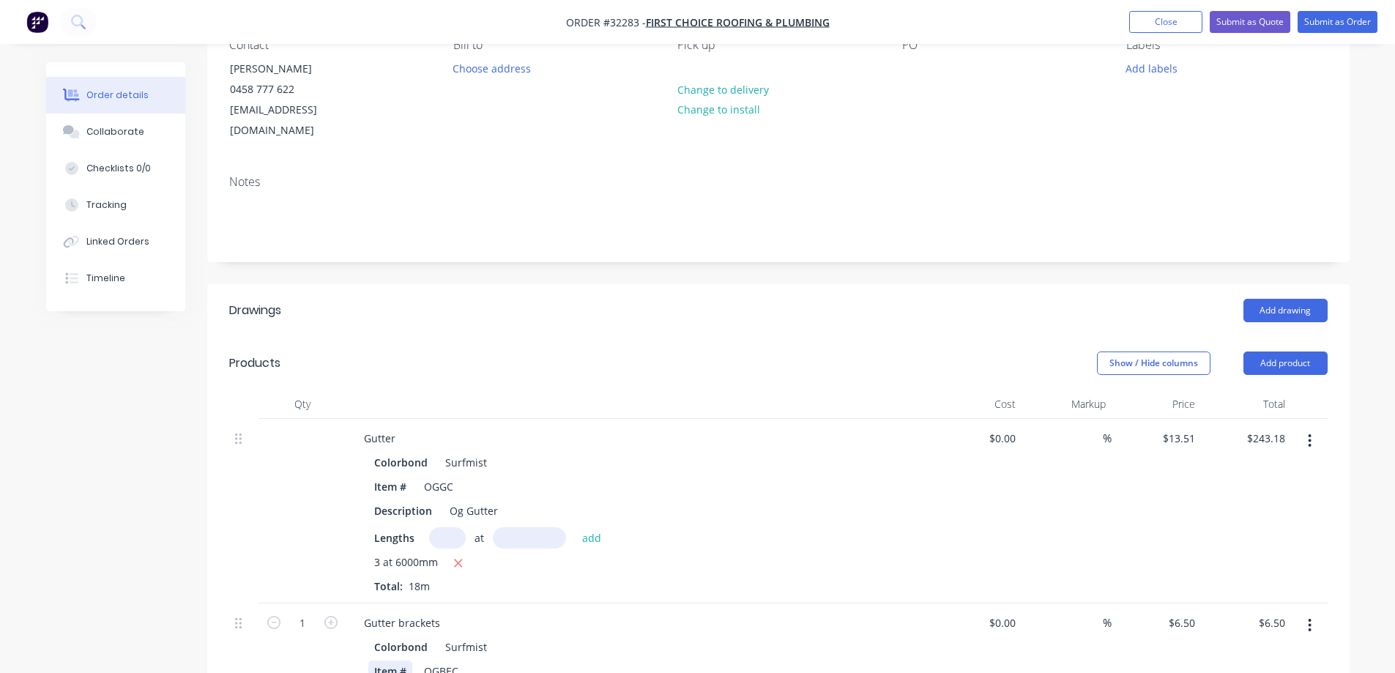
scroll to position [293, 0]
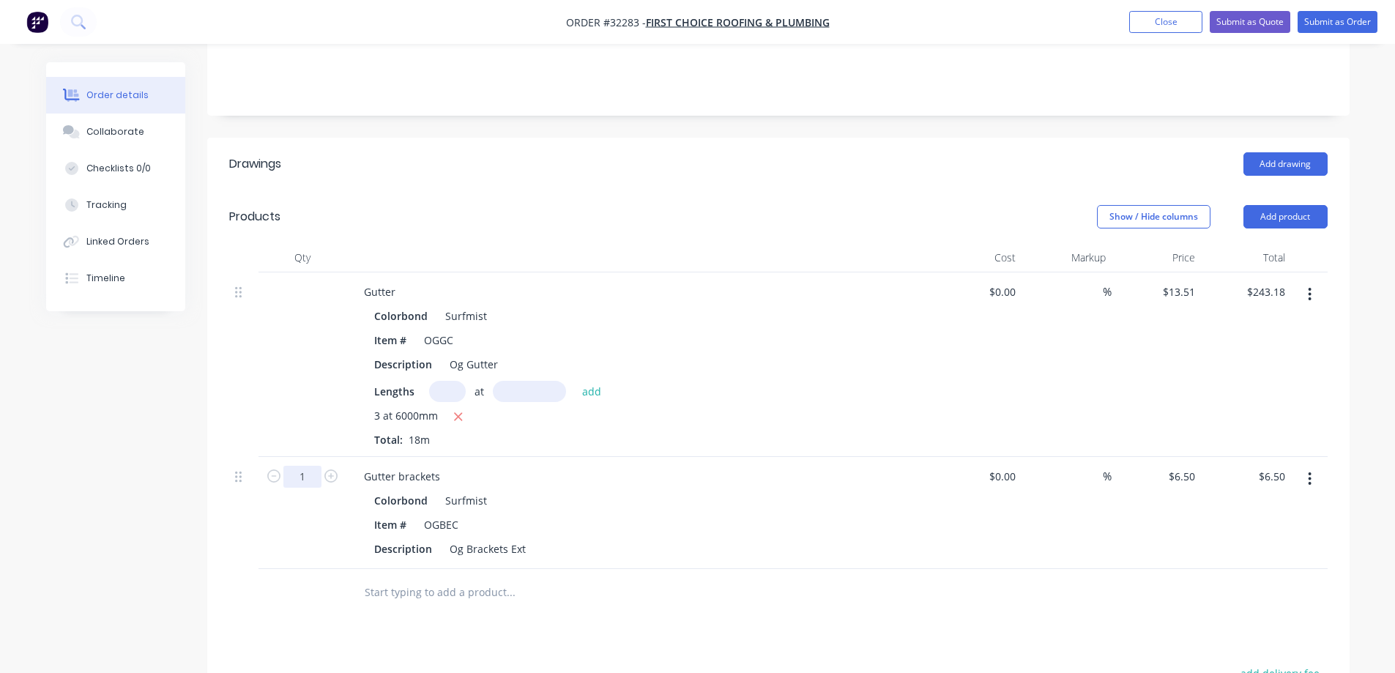
click at [307, 466] on input "1" at bounding box center [302, 477] width 38 height 22
type input "20"
type input "$130.00"
click at [1288, 205] on button "Add product" at bounding box center [1285, 216] width 84 height 23
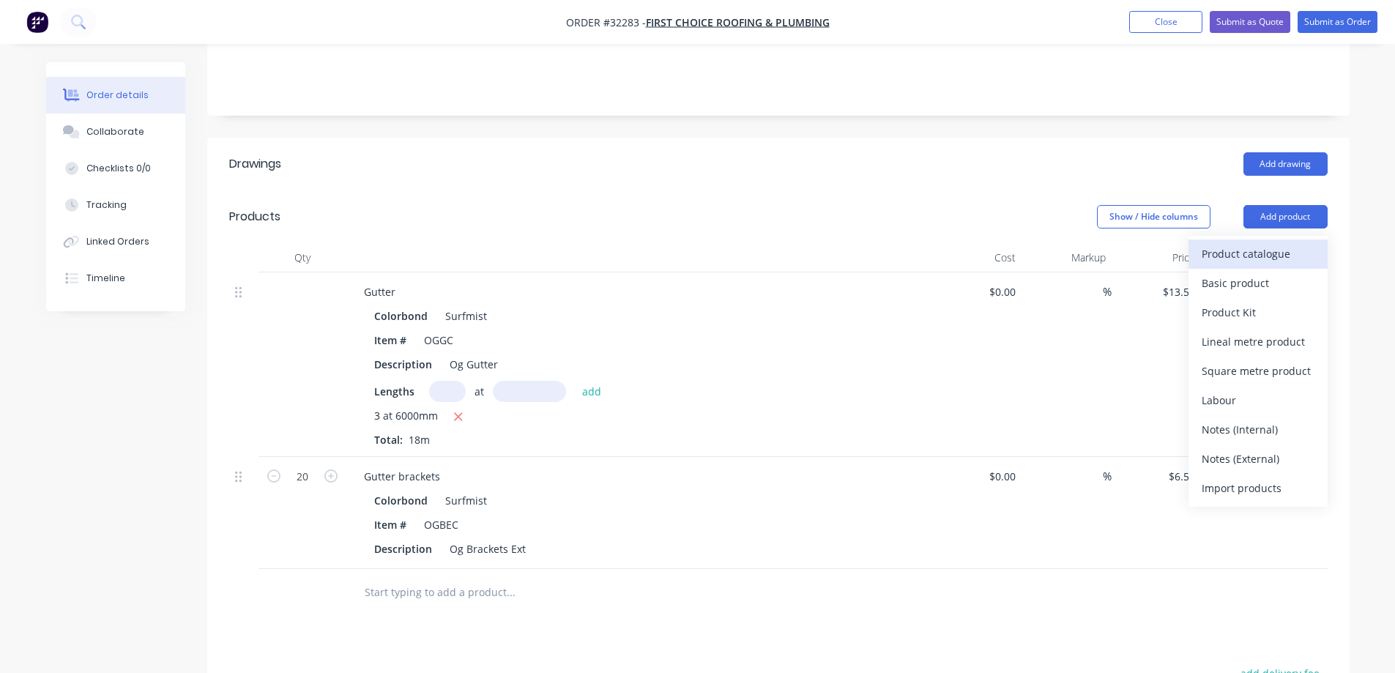
click at [1259, 243] on div "Product catalogue" at bounding box center [1257, 253] width 113 height 21
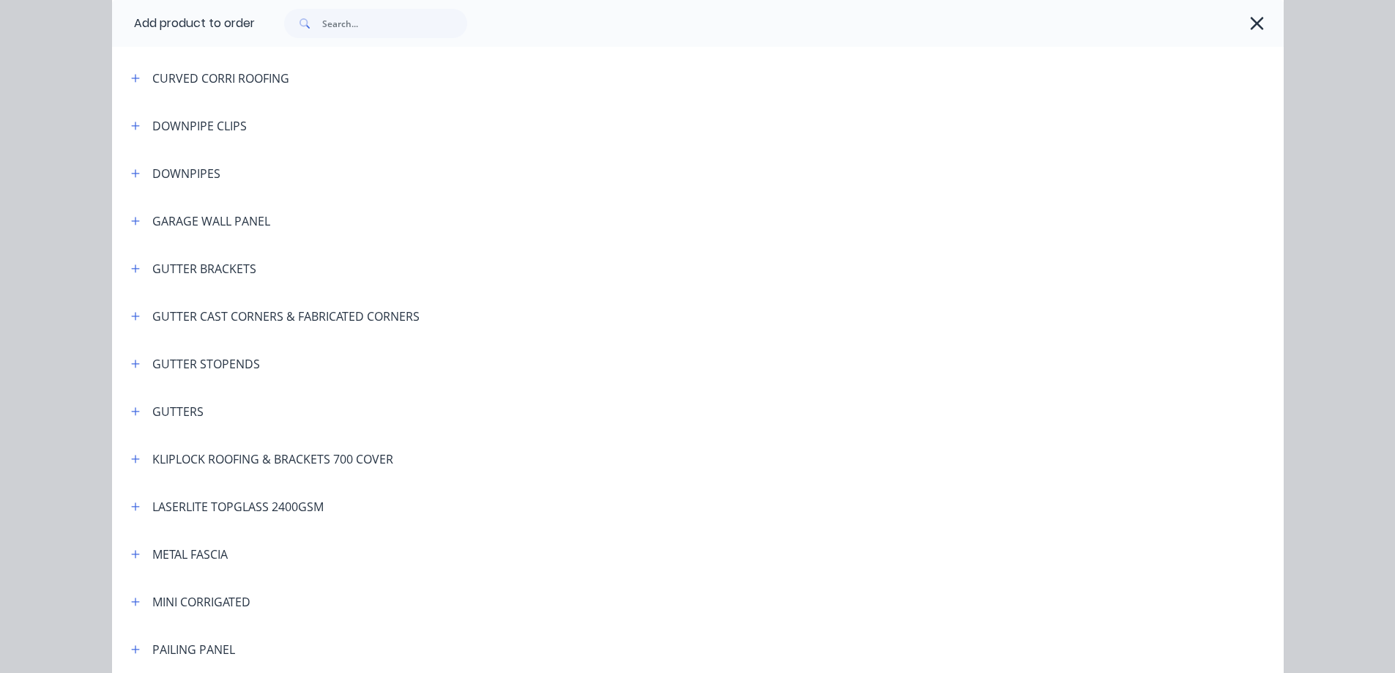
scroll to position [366, 0]
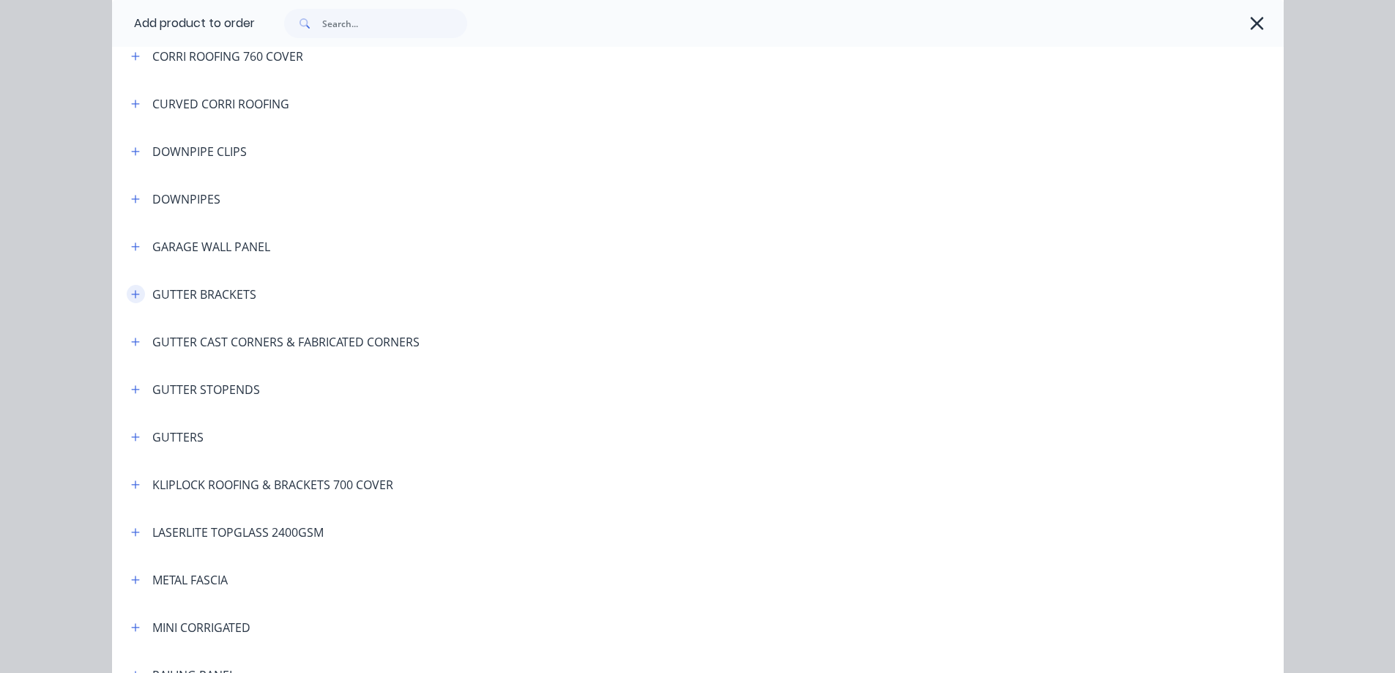
click at [131, 297] on icon "button" at bounding box center [135, 294] width 9 height 10
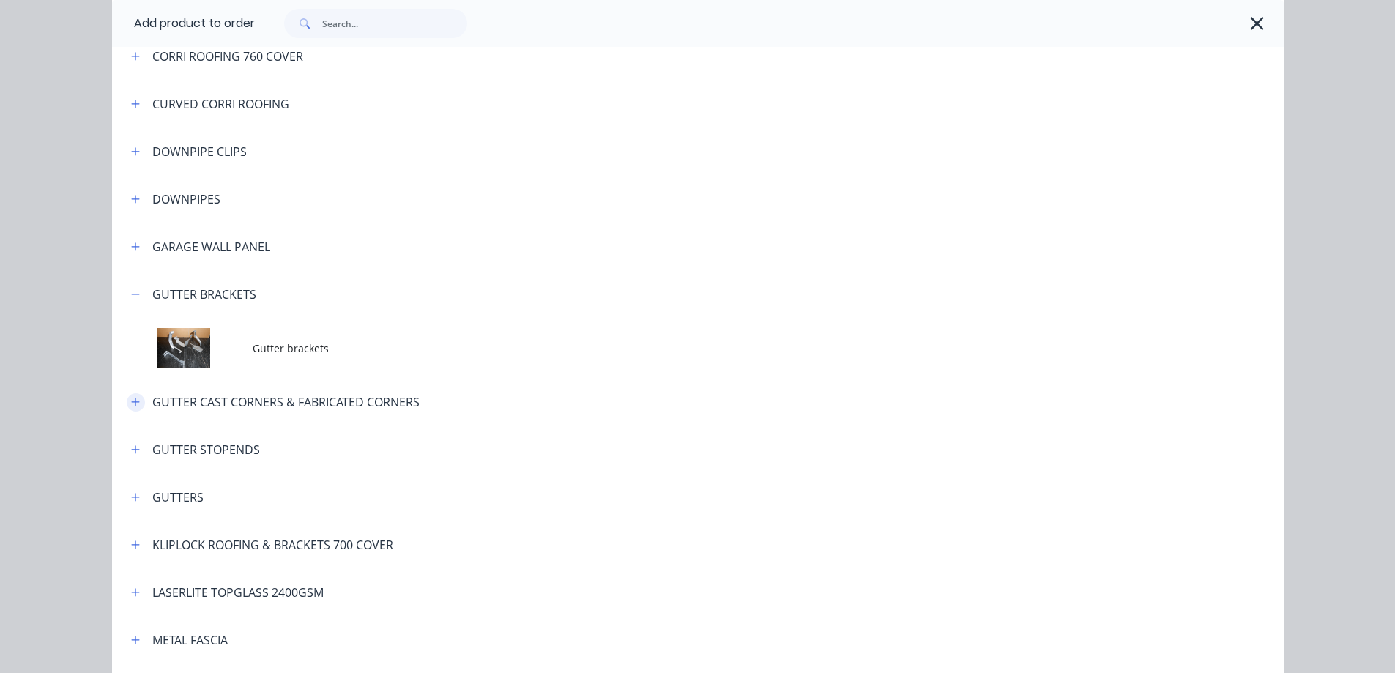
click at [132, 399] on icon "button" at bounding box center [135, 402] width 9 height 10
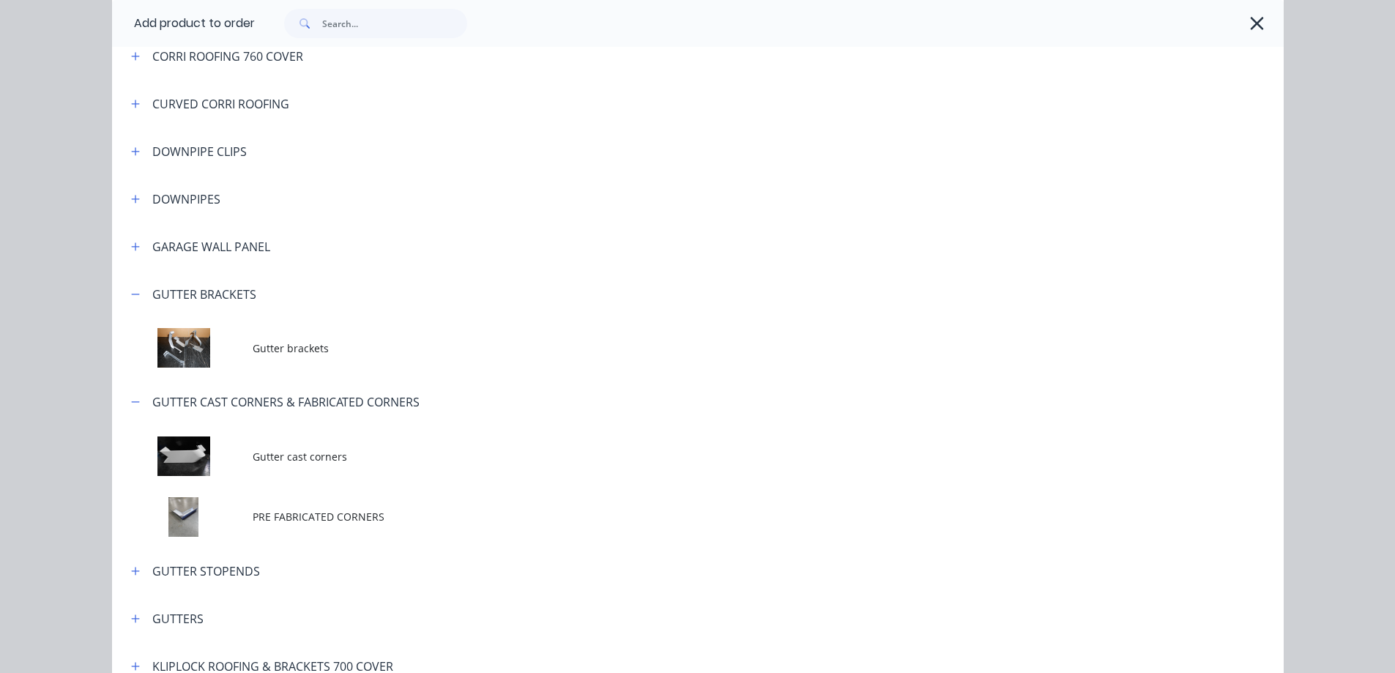
click at [326, 453] on span "Gutter cast corners" at bounding box center [665, 456] width 824 height 15
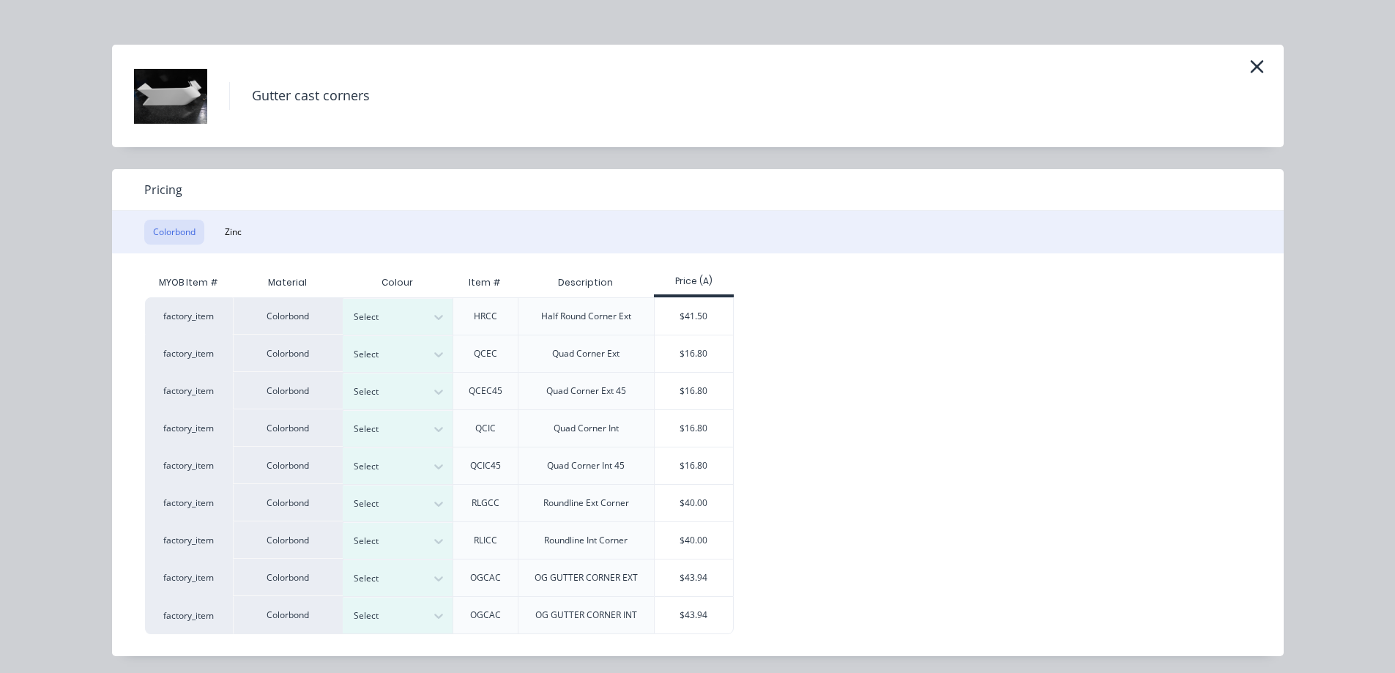
scroll to position [18, 0]
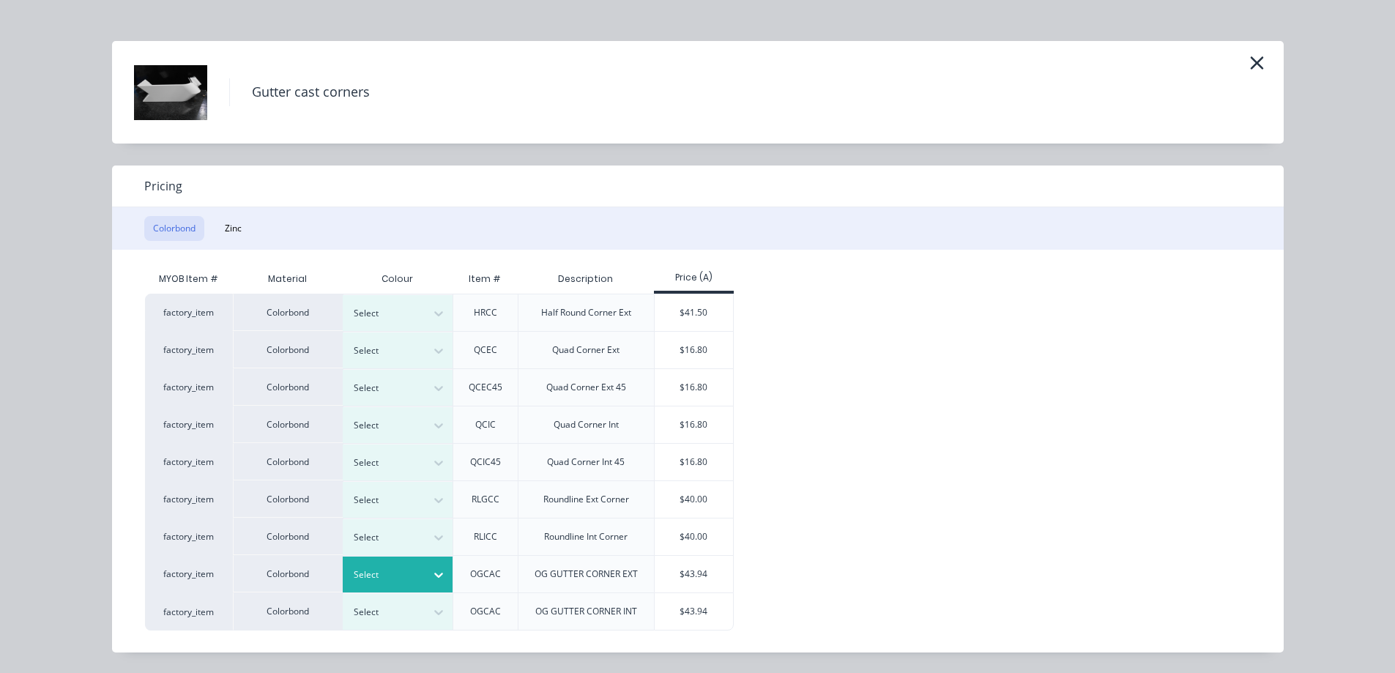
click at [389, 578] on div at bounding box center [387, 575] width 66 height 16
type input "surf"
click at [699, 572] on div "$43.94" at bounding box center [693, 574] width 78 height 37
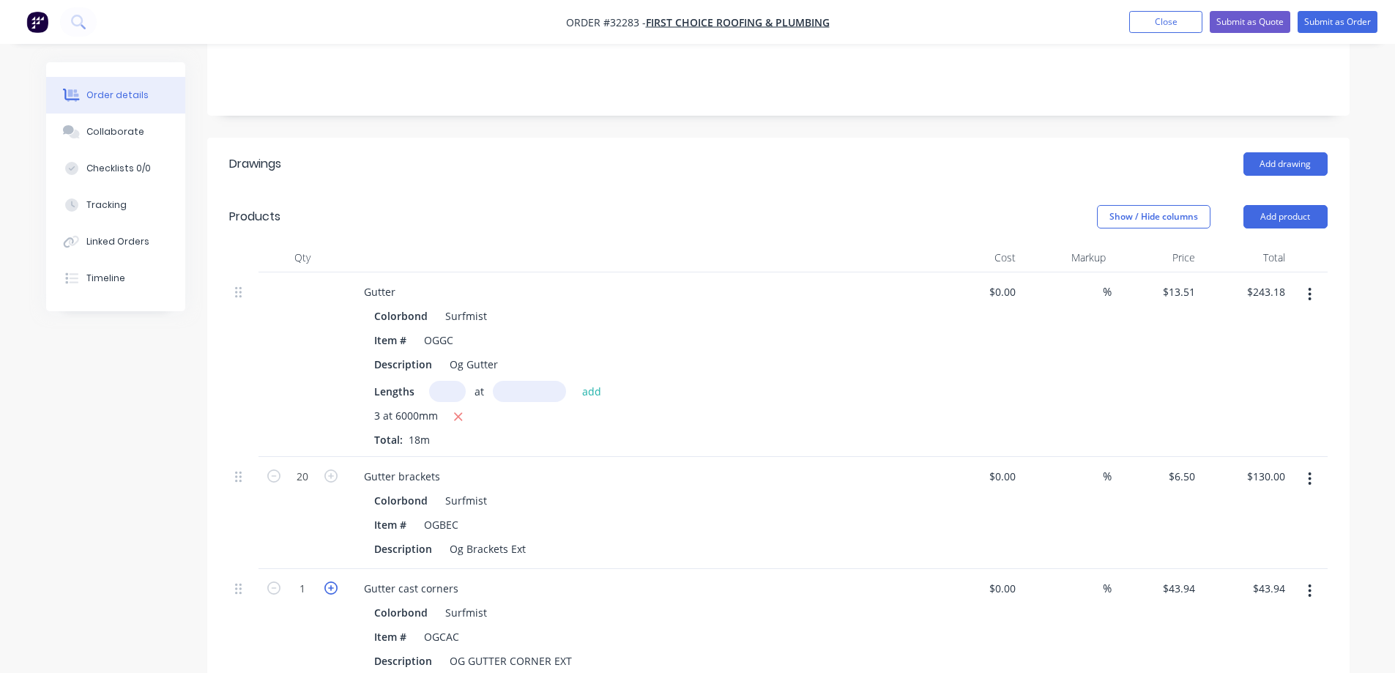
click at [335, 581] on icon "button" at bounding box center [330, 587] width 13 height 13
type input "2"
type input "$87.88"
click at [335, 581] on icon "button" at bounding box center [330, 587] width 13 height 13
type input "3"
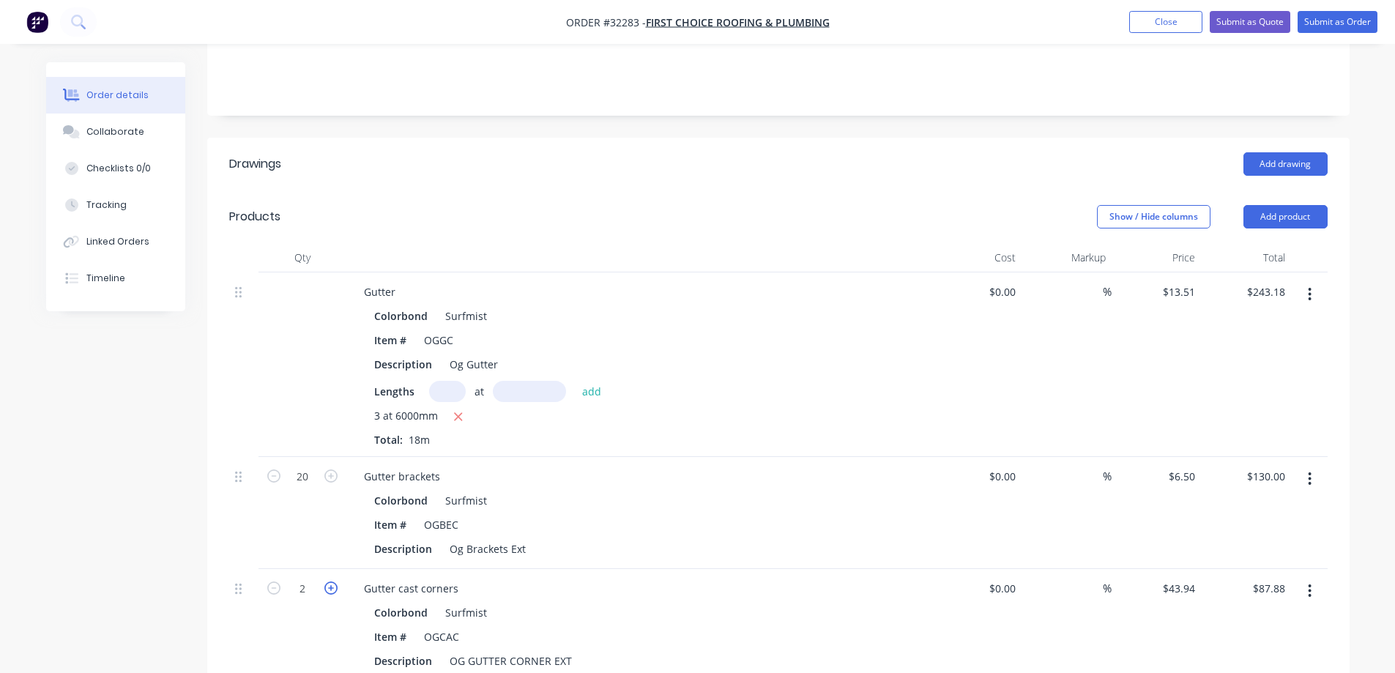
type input "$131.82"
click at [1313, 205] on button "Add product" at bounding box center [1285, 216] width 84 height 23
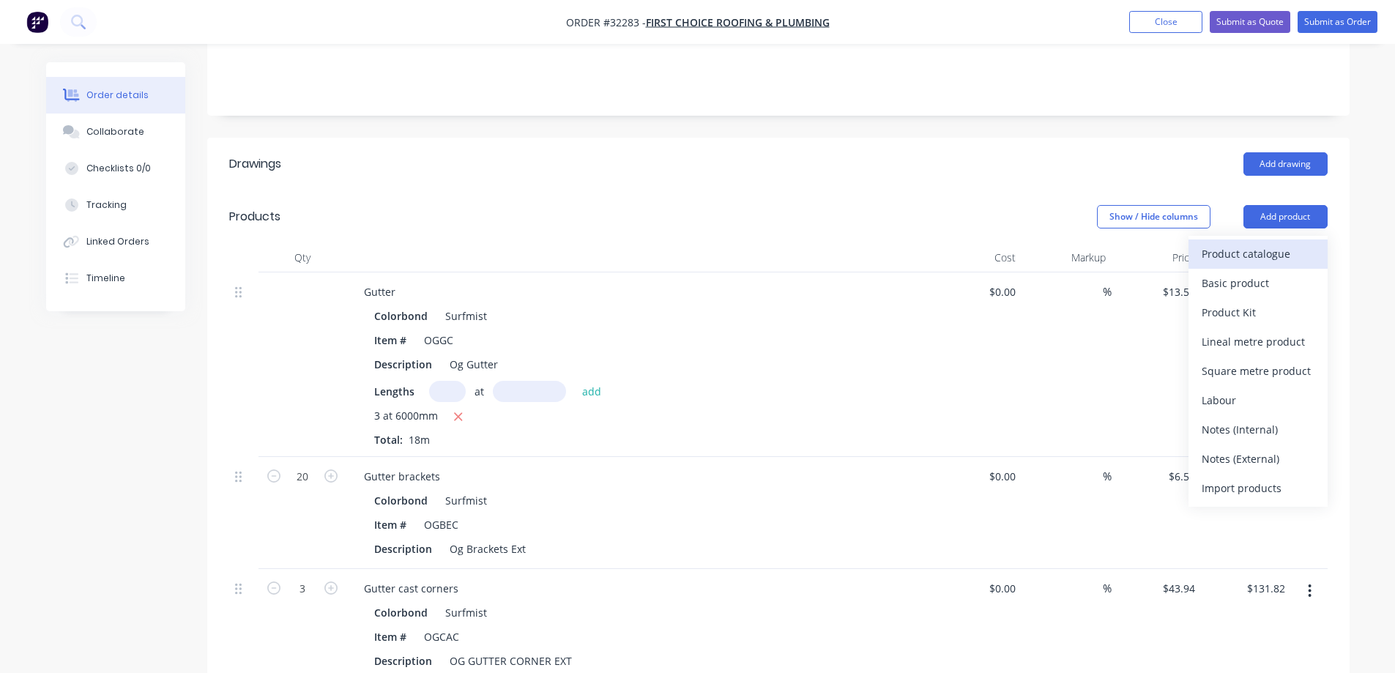
click at [1258, 243] on div "Product catalogue" at bounding box center [1257, 253] width 113 height 21
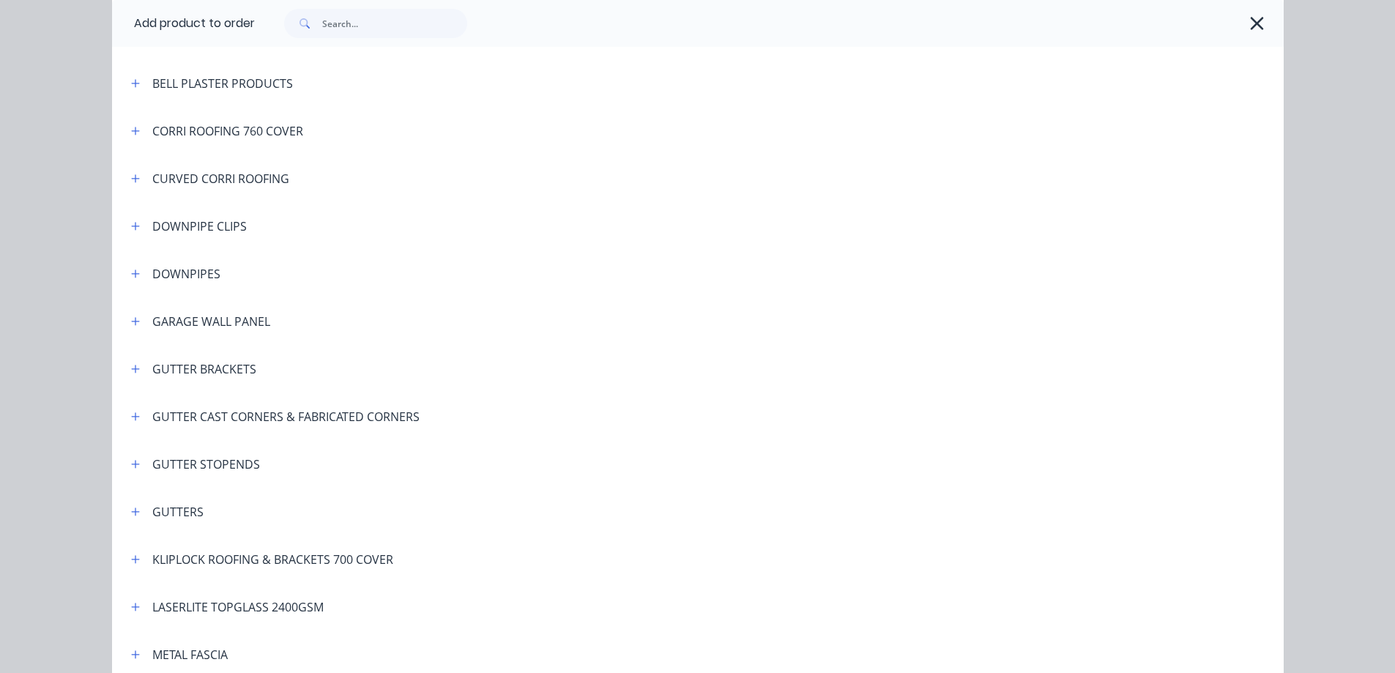
scroll to position [293, 0]
click at [131, 466] on icon "button" at bounding box center [135, 463] width 9 height 10
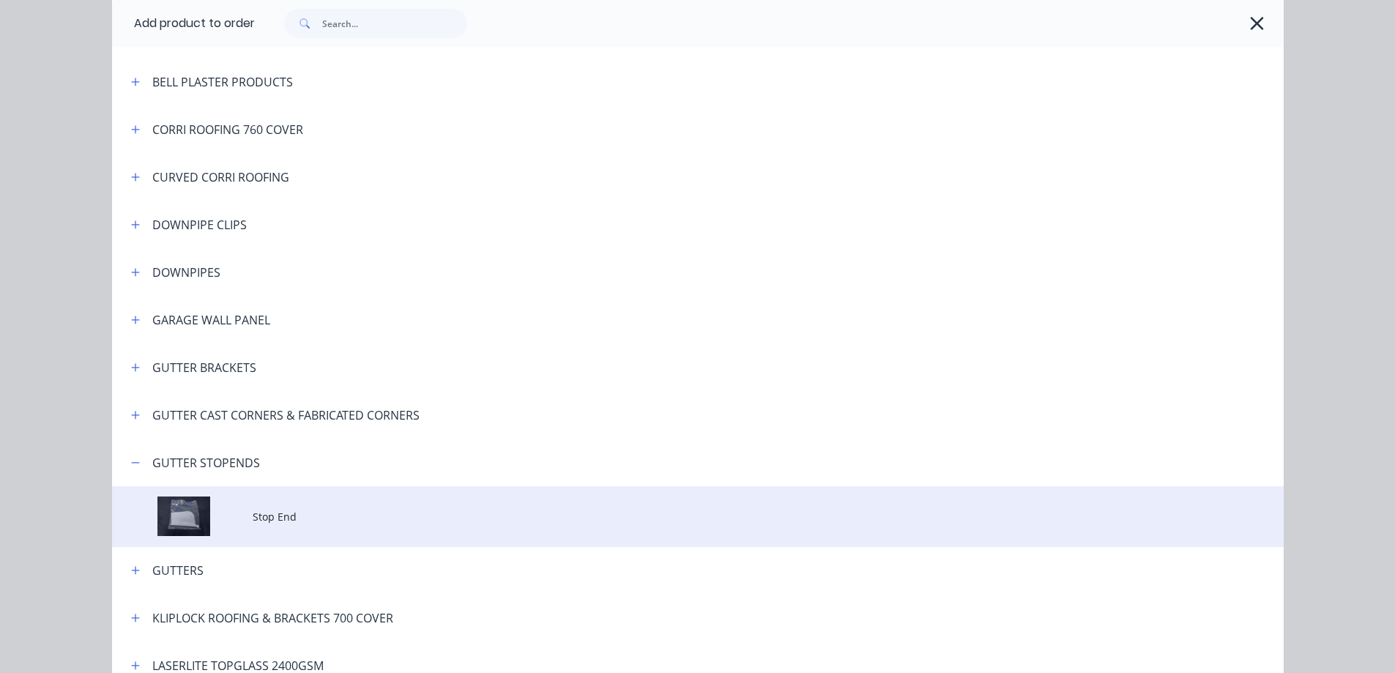
click at [286, 534] on td "Stop End" at bounding box center [768, 516] width 1031 height 61
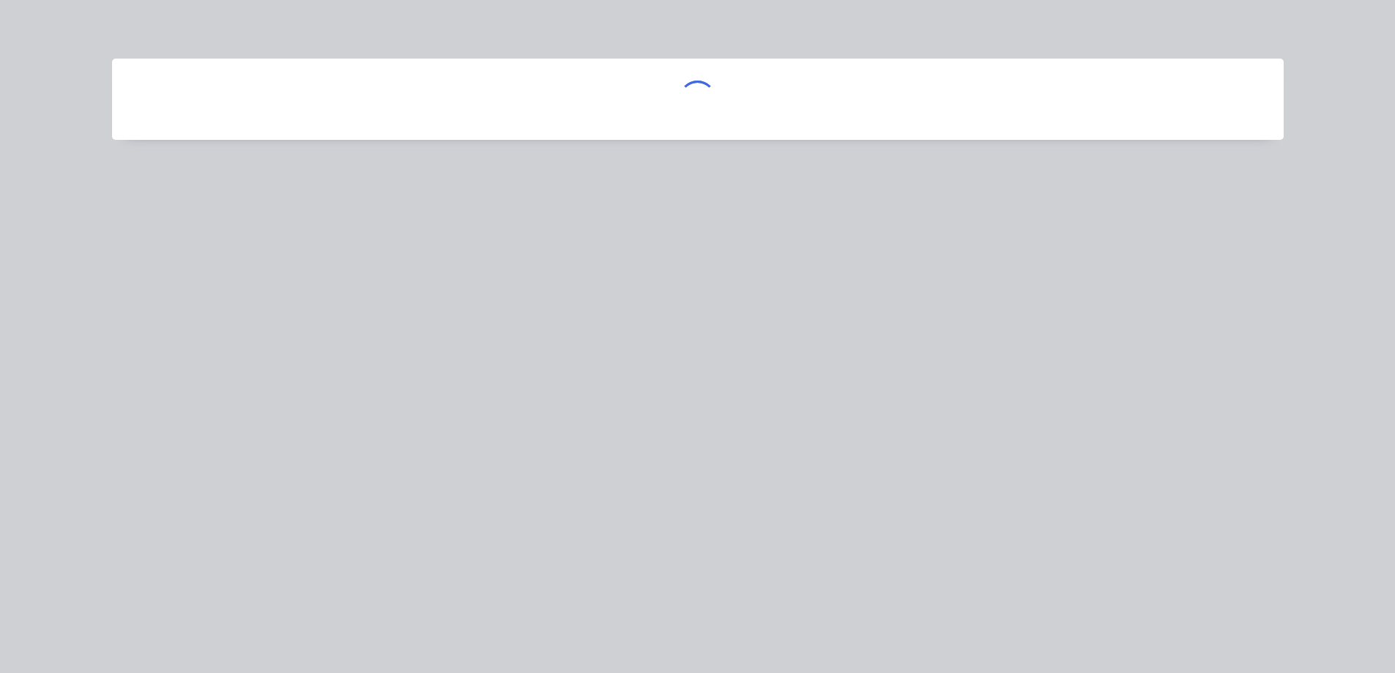
scroll to position [0, 0]
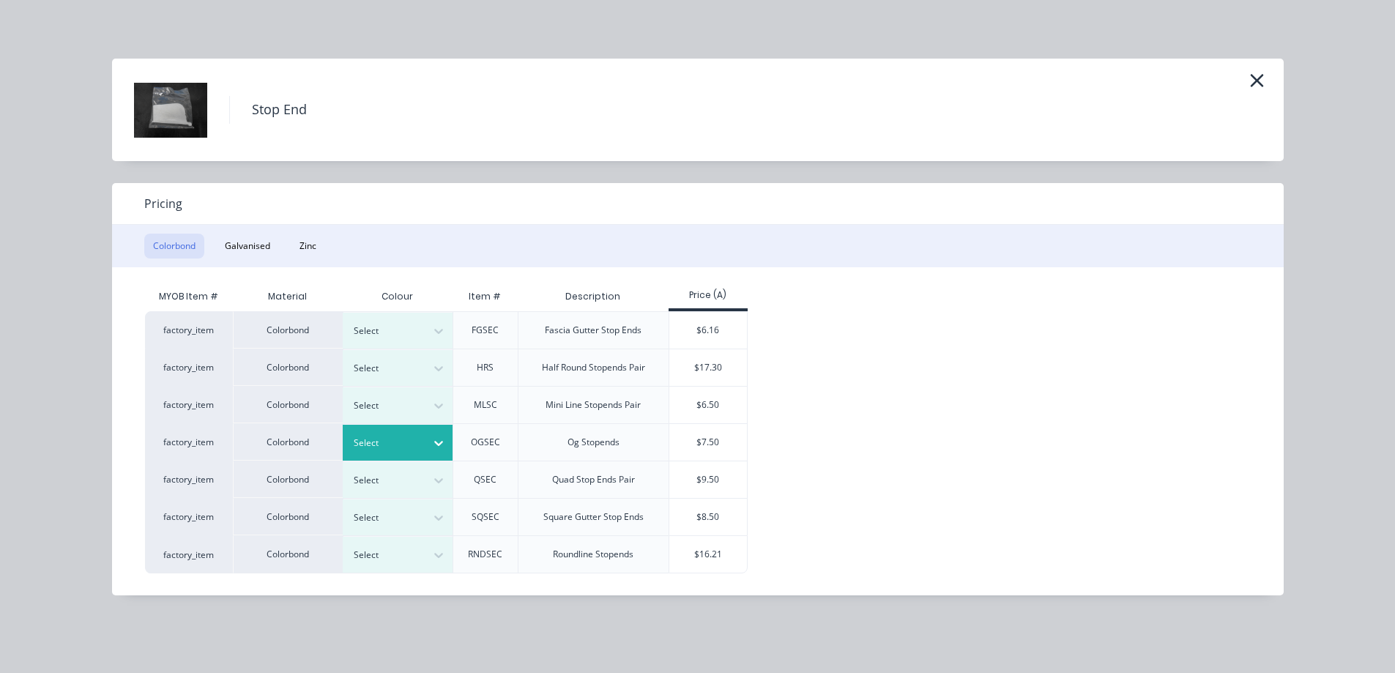
click at [381, 451] on div at bounding box center [387, 443] width 66 height 16
type input "surf"
click at [183, 397] on div "Surfmist" at bounding box center [91, 383] width 183 height 27
click at [706, 430] on div "$7.50" at bounding box center [708, 442] width 78 height 37
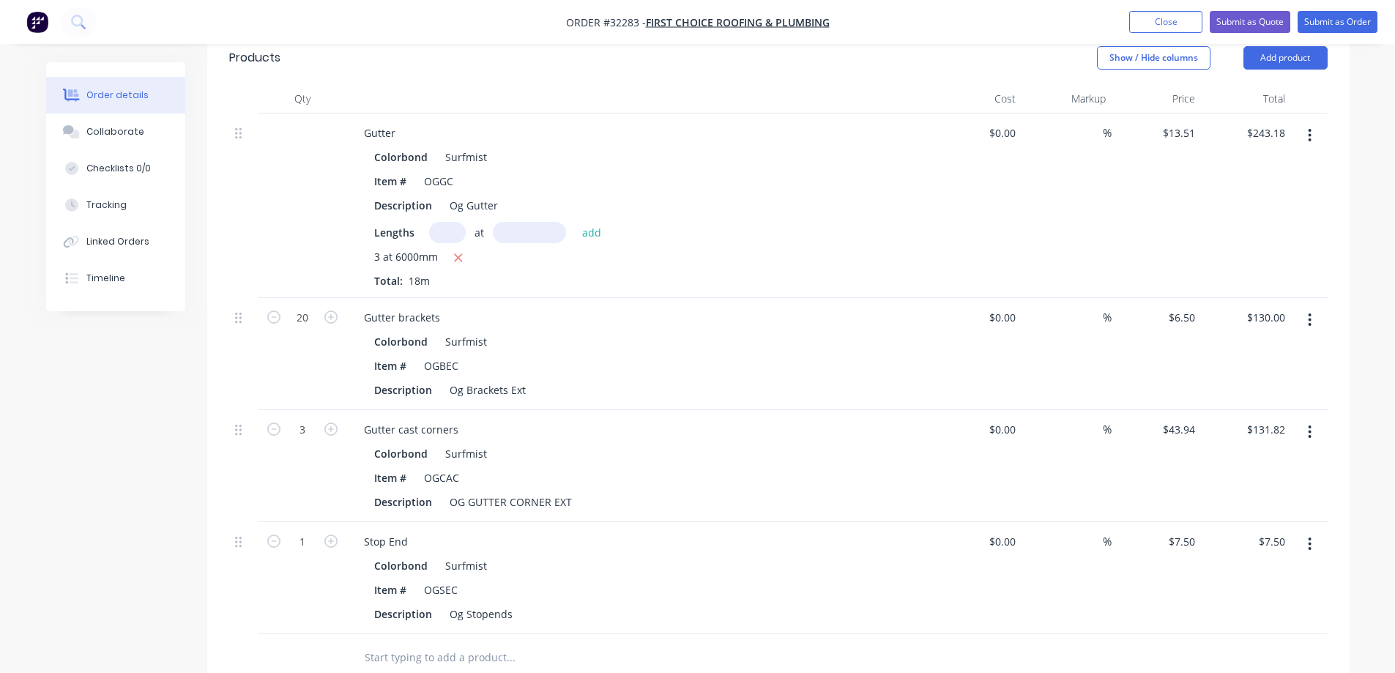
scroll to position [458, 0]
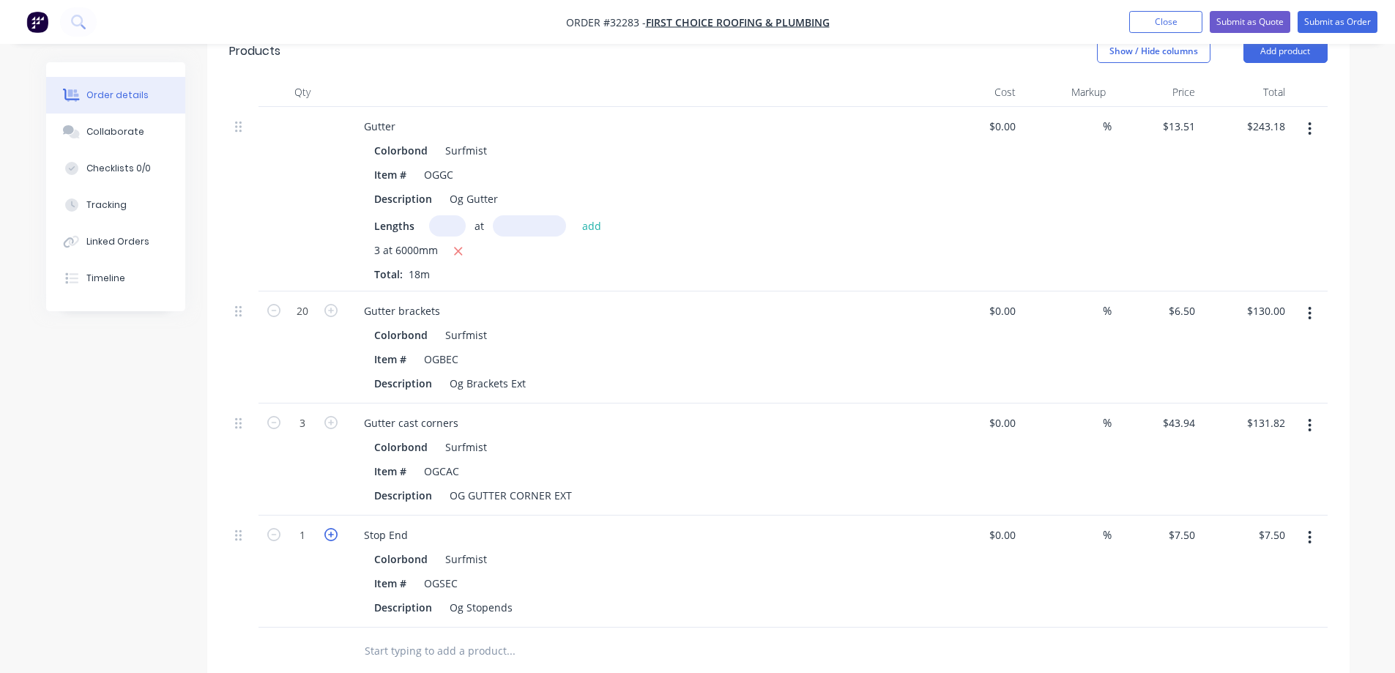
click at [332, 528] on icon "button" at bounding box center [330, 534] width 13 height 13
type input "2"
type input "$15.00"
click at [332, 528] on icon "button" at bounding box center [330, 534] width 13 height 13
type input "3"
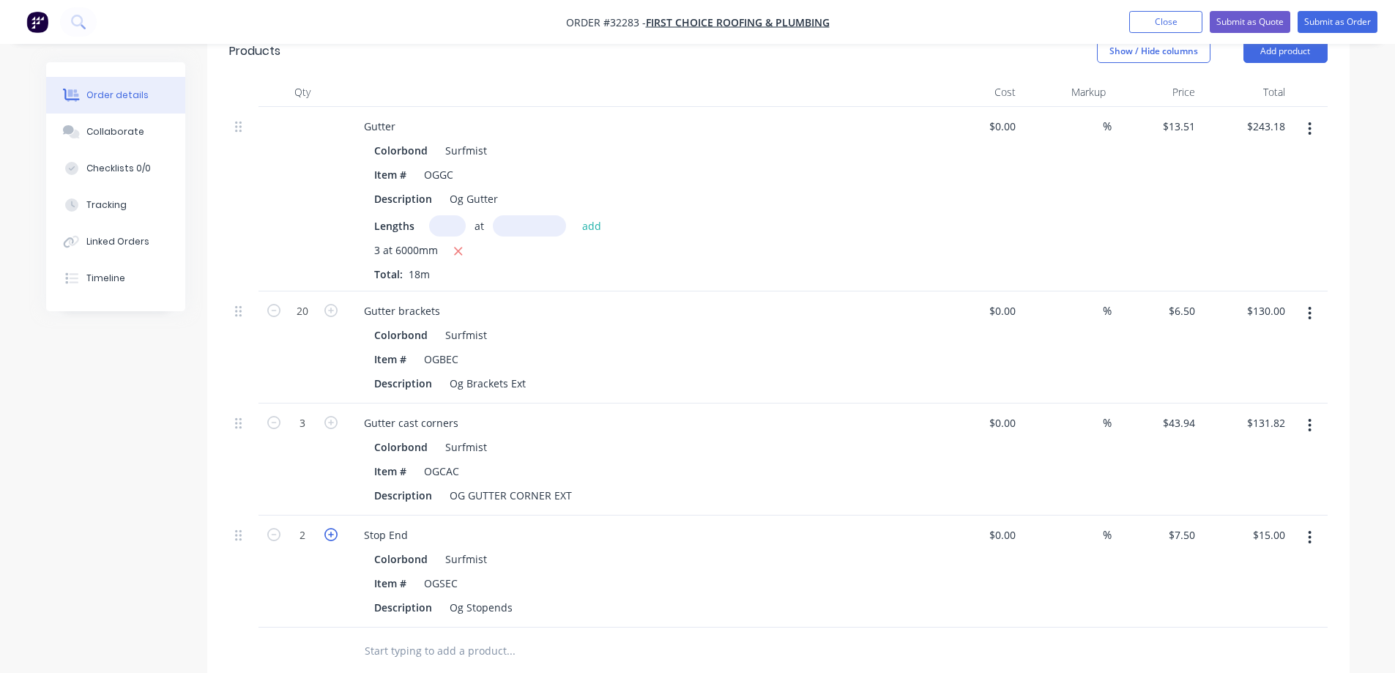
type input "$22.50"
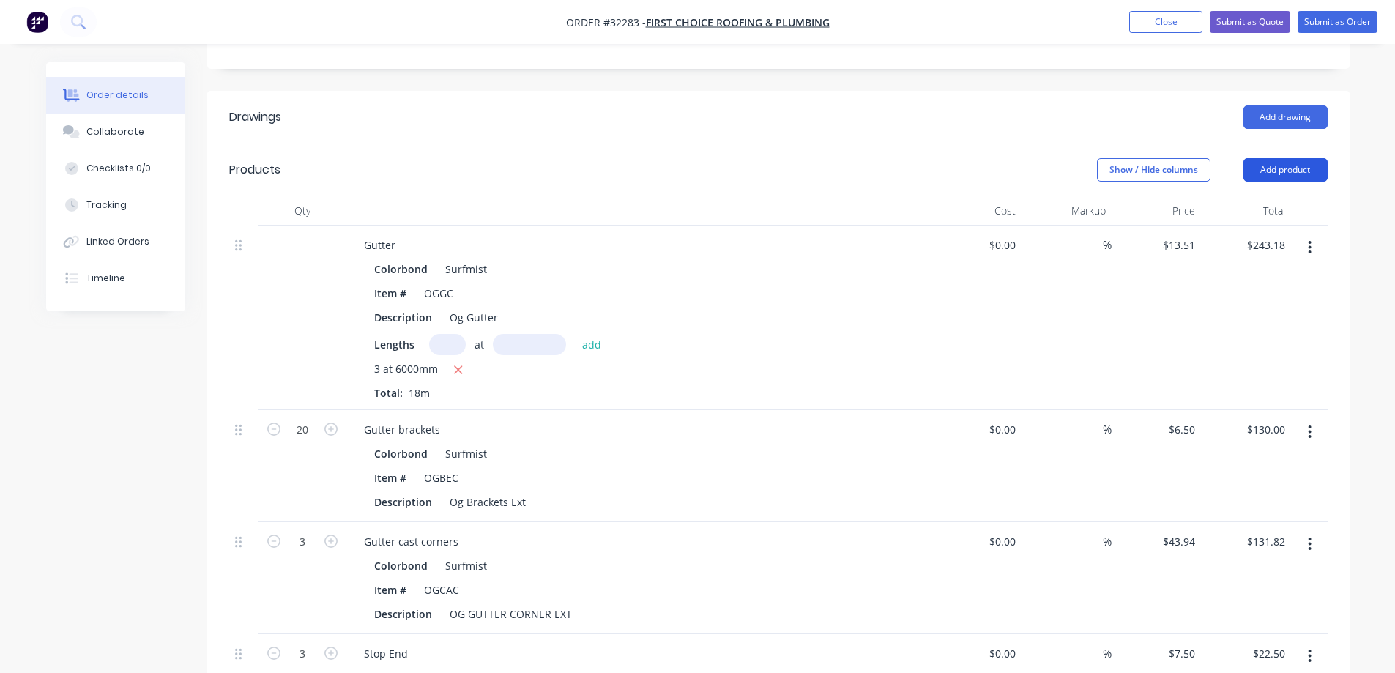
scroll to position [92, 0]
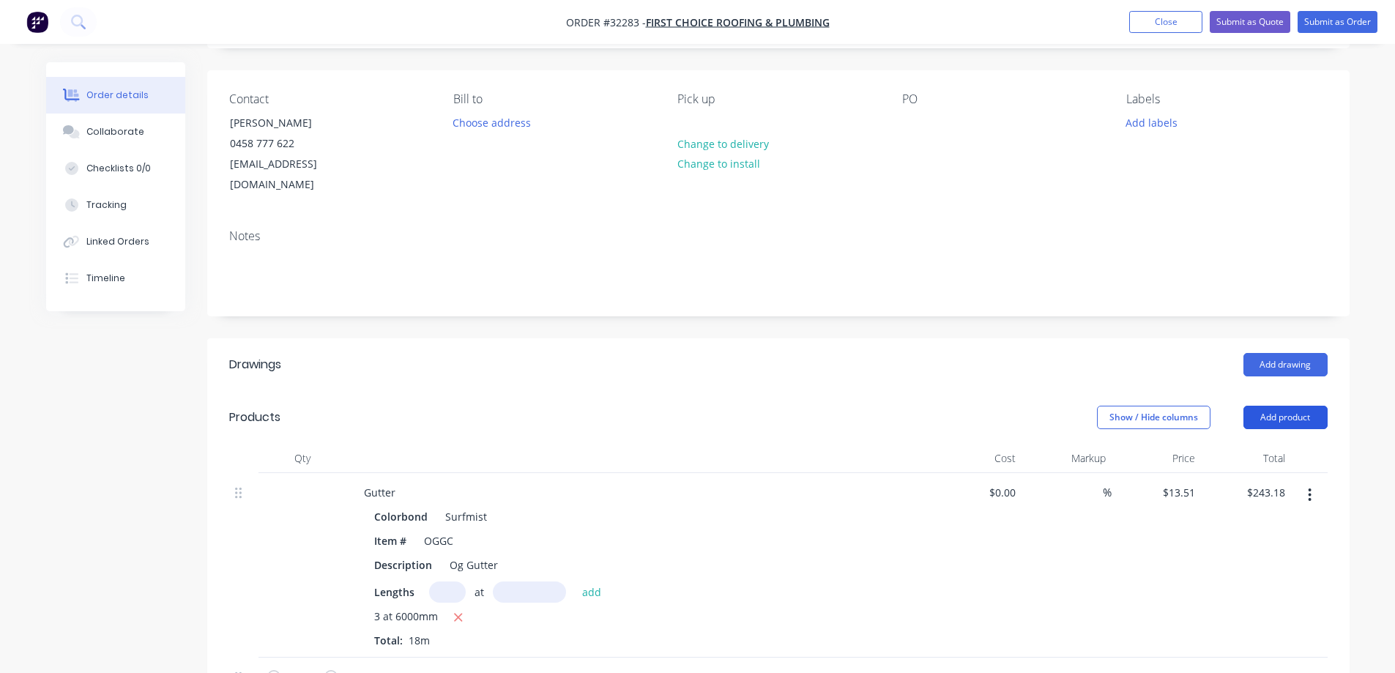
click at [1281, 406] on button "Add product" at bounding box center [1285, 417] width 84 height 23
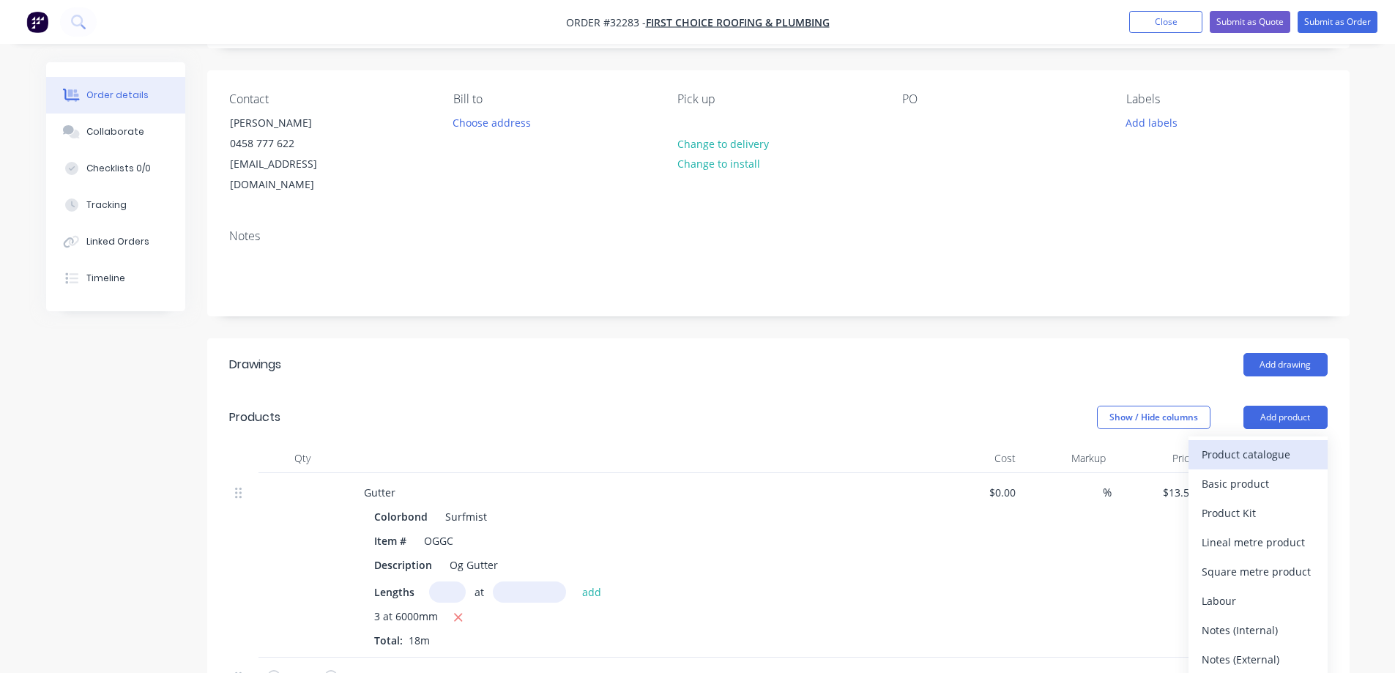
click at [1217, 444] on div "Product catalogue" at bounding box center [1257, 454] width 113 height 21
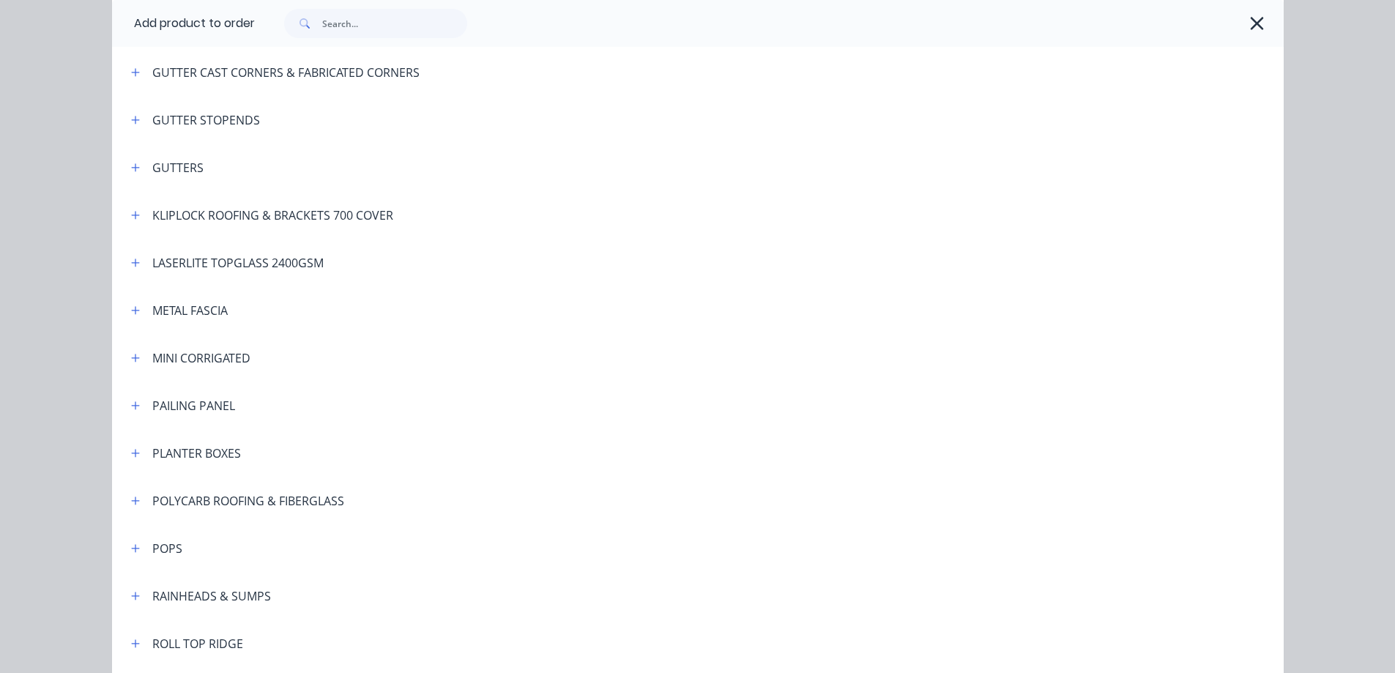
scroll to position [732, 0]
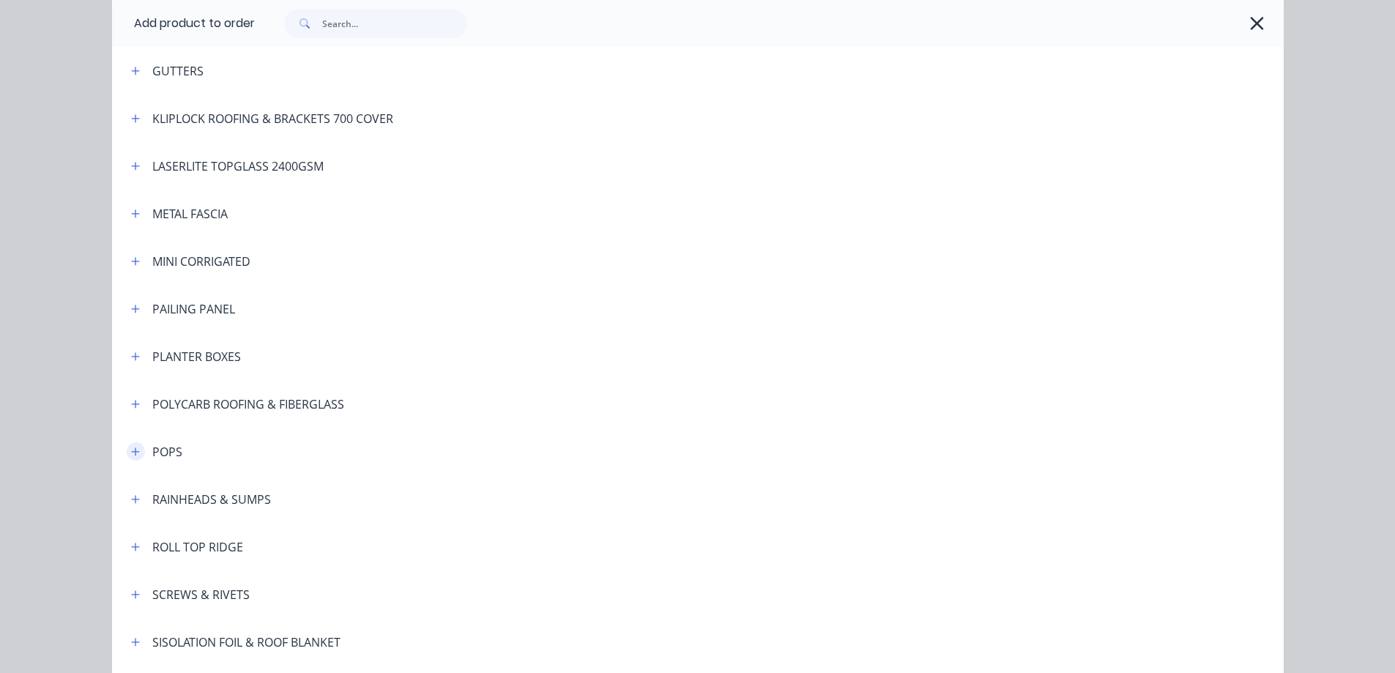
click at [131, 453] on icon "button" at bounding box center [135, 451] width 8 height 8
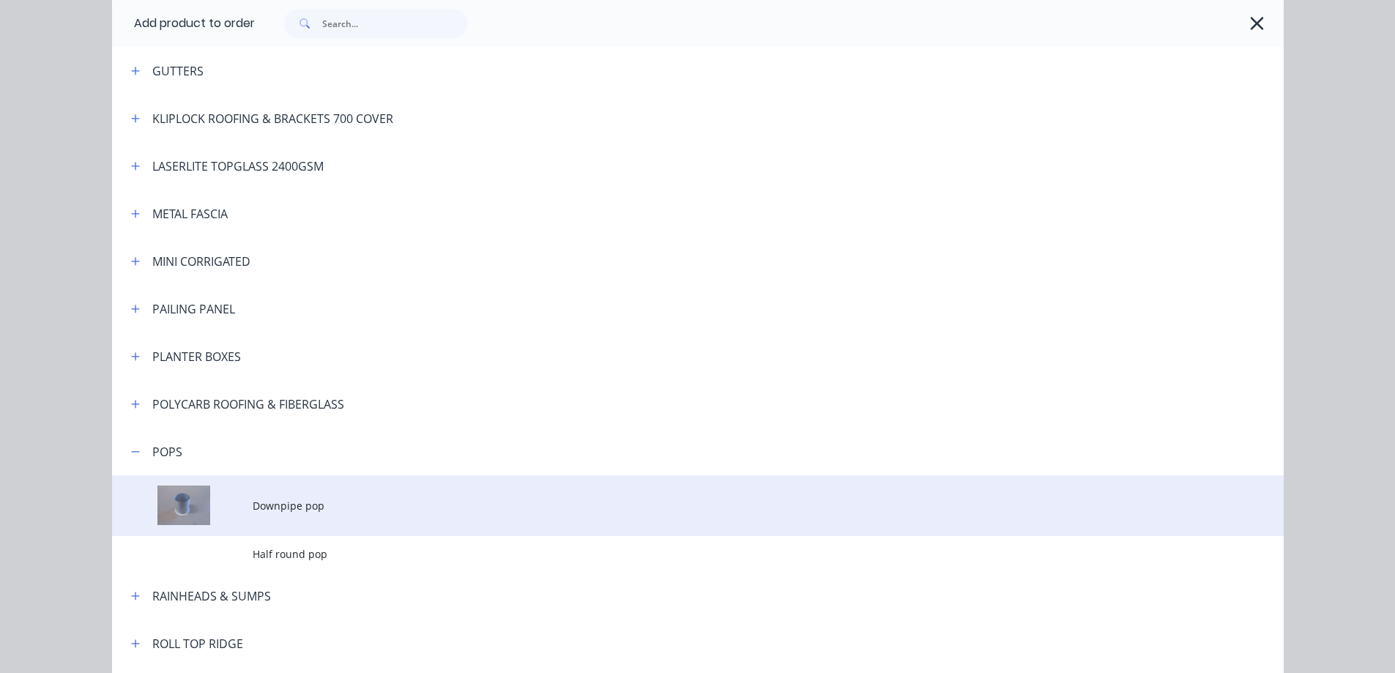
click at [345, 510] on span "Downpipe pop" at bounding box center [665, 505] width 824 height 15
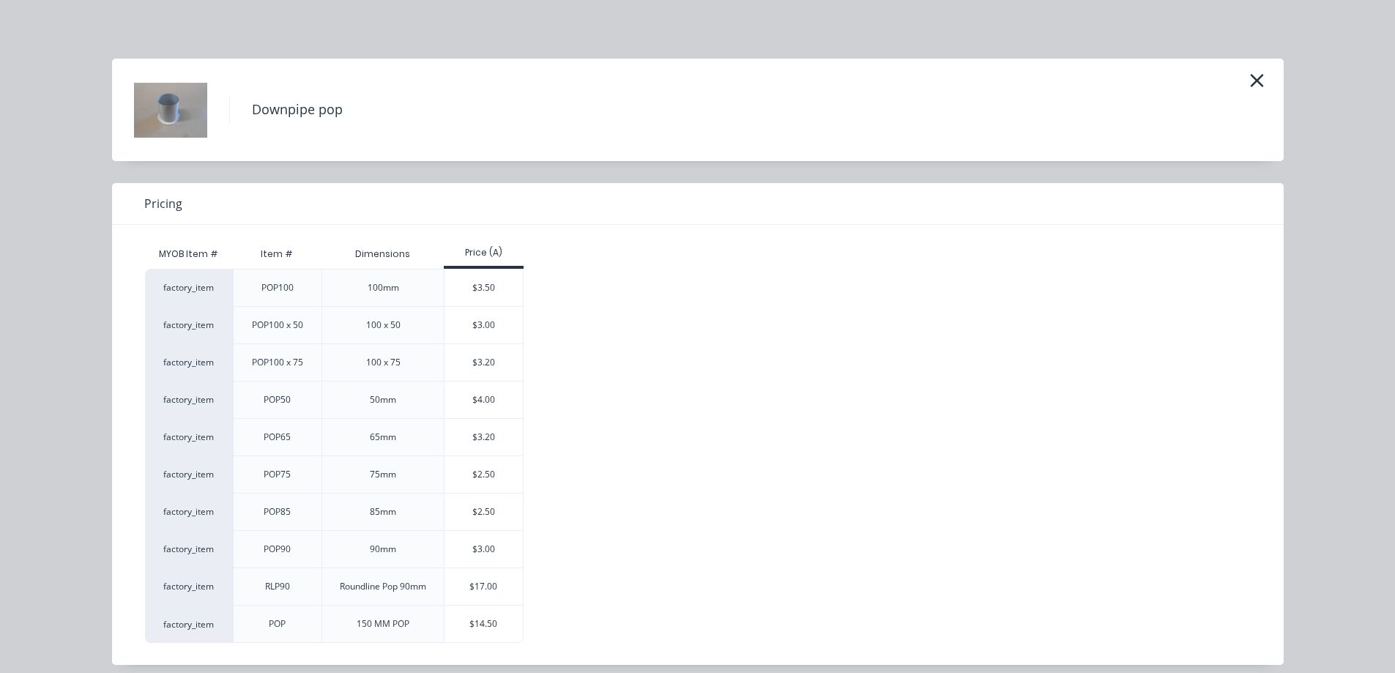
scroll to position [12, 0]
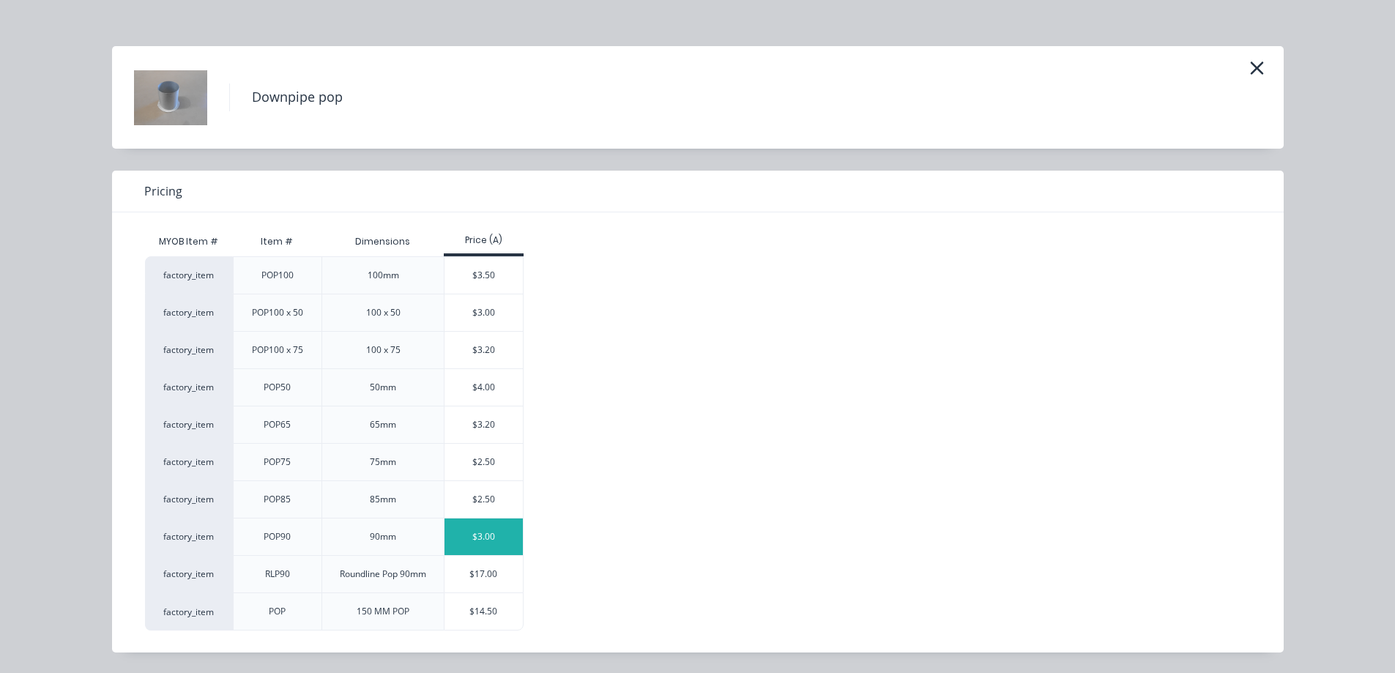
click at [492, 536] on div "$3.00" at bounding box center [483, 536] width 78 height 37
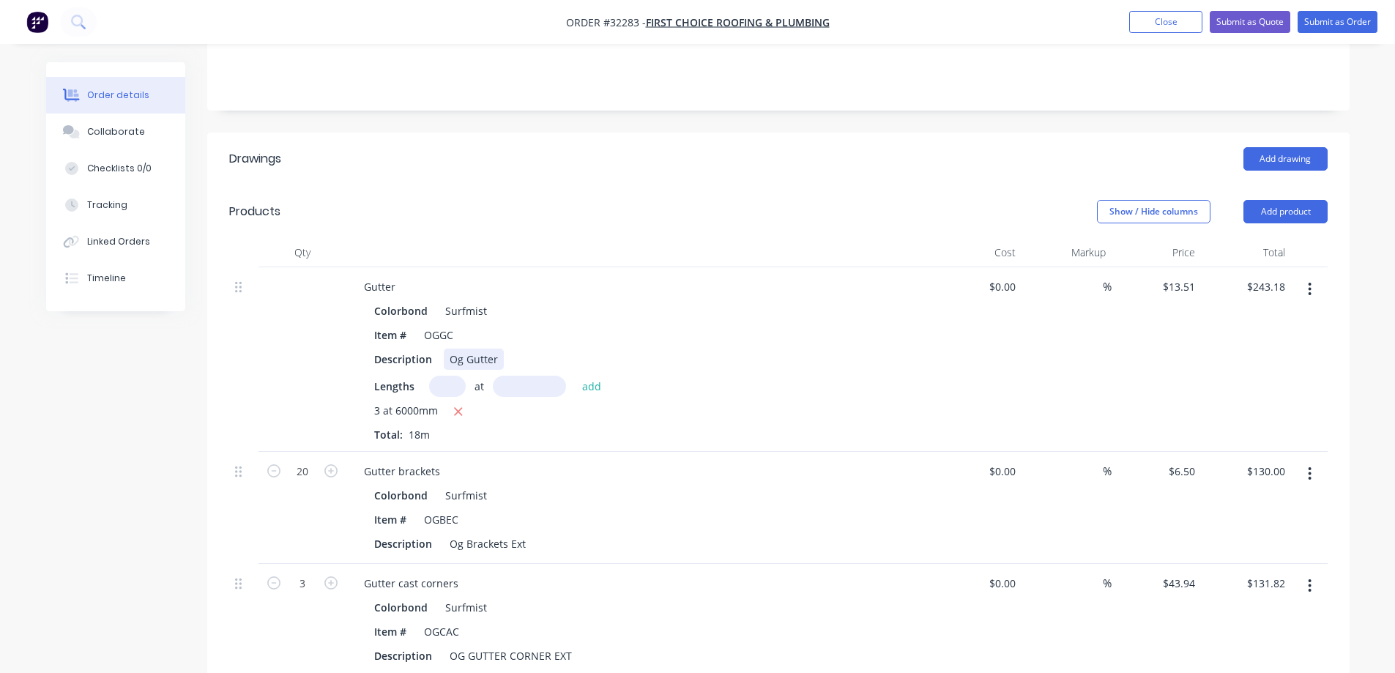
scroll to position [312, 0]
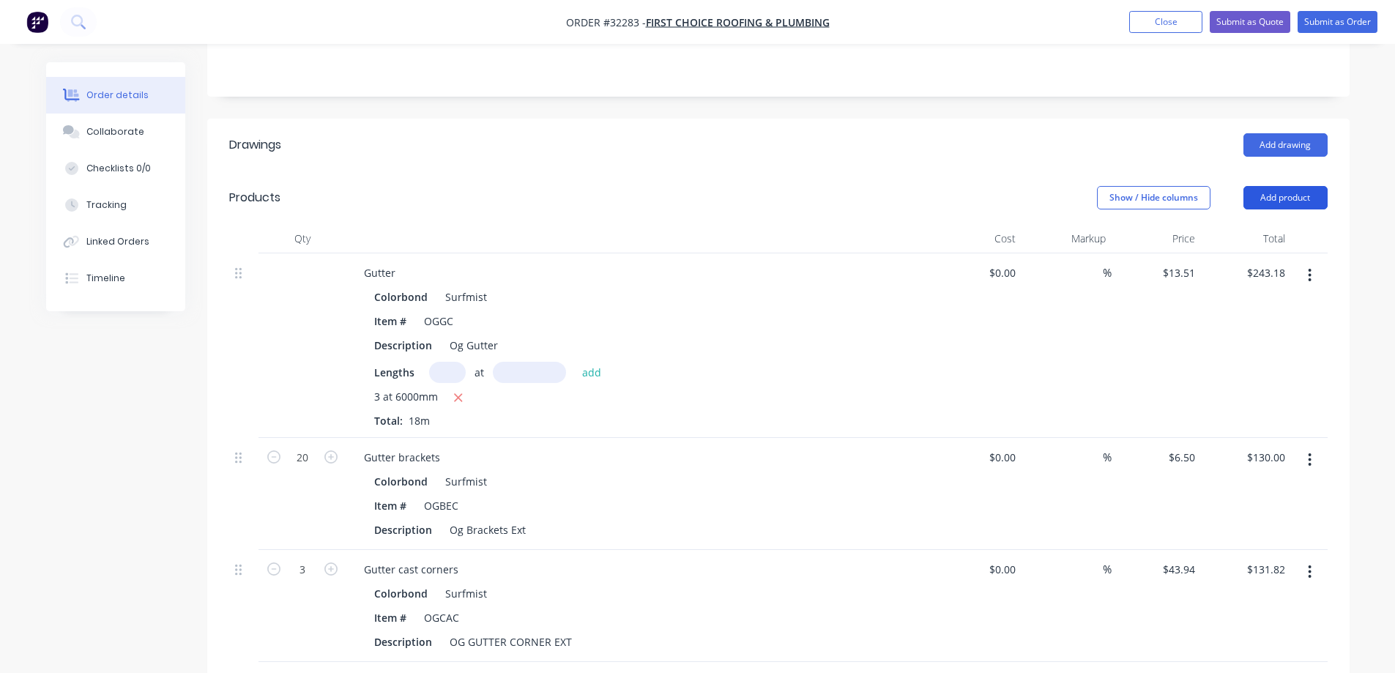
click at [1253, 186] on button "Add product" at bounding box center [1285, 197] width 84 height 23
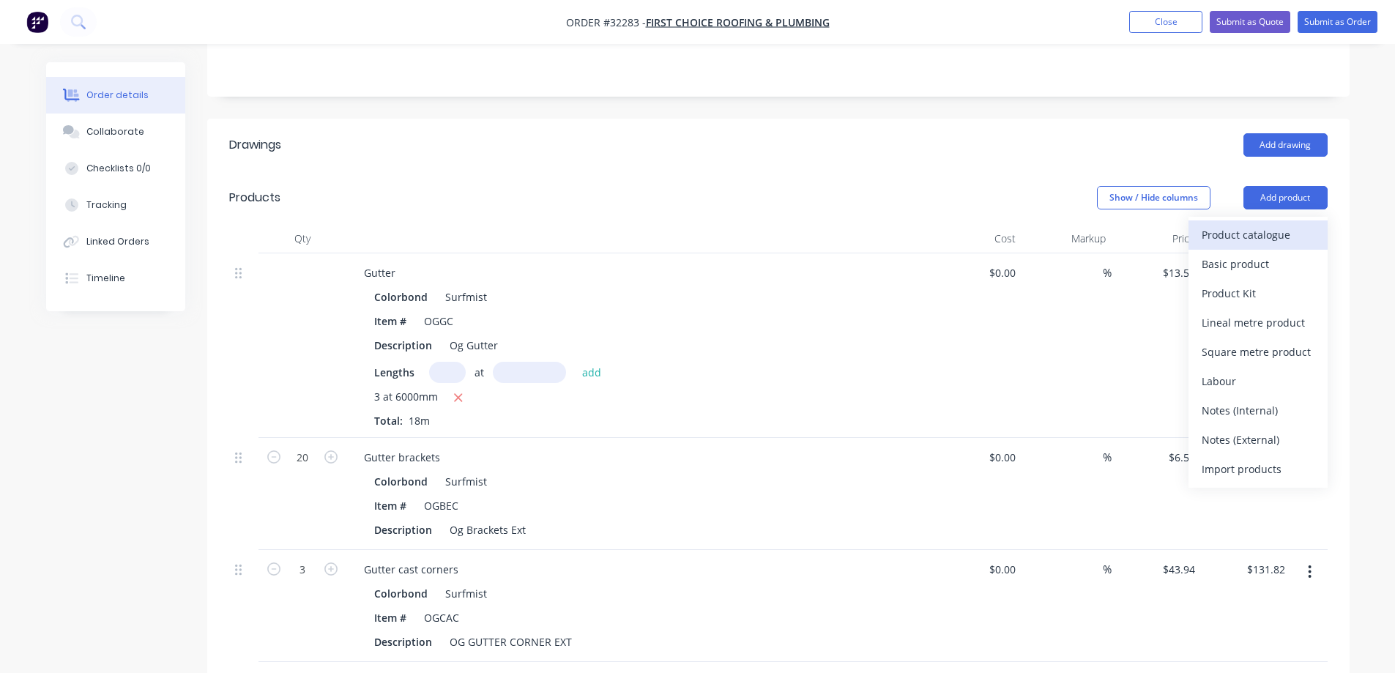
click at [1225, 224] on div "Product catalogue" at bounding box center [1257, 234] width 113 height 21
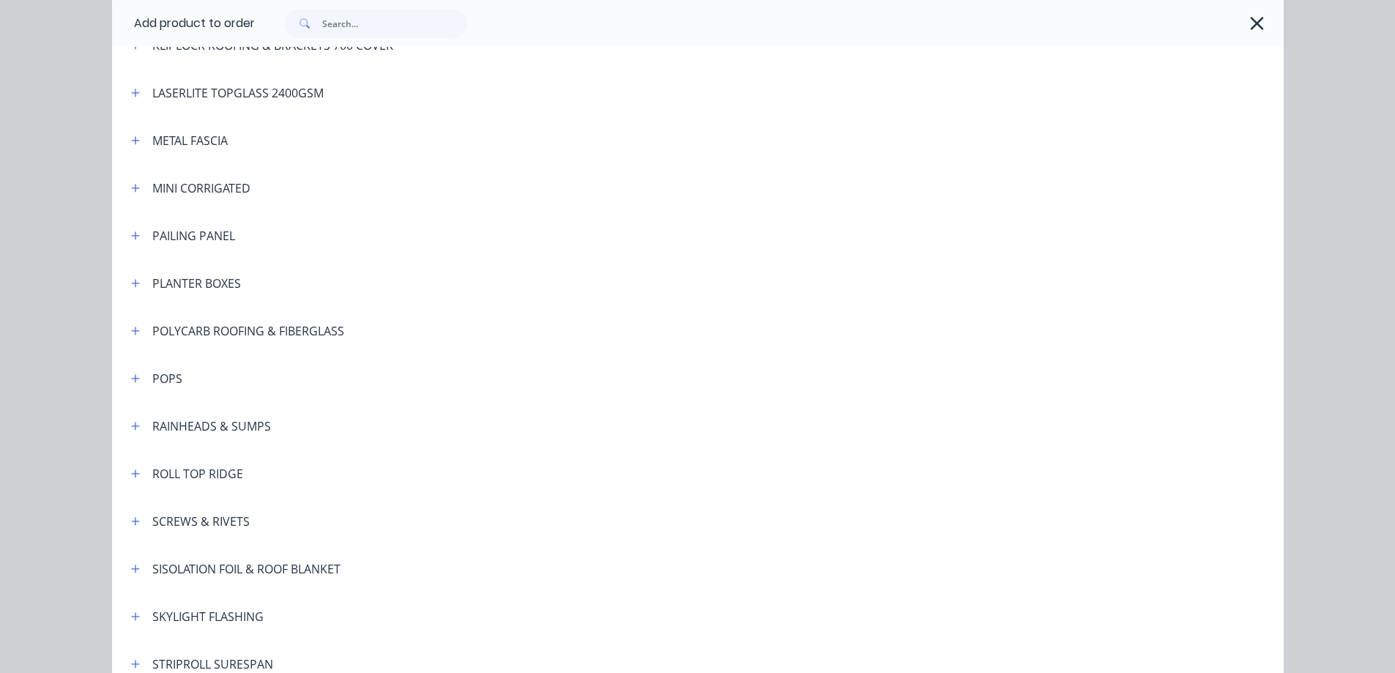
scroll to position [932, 0]
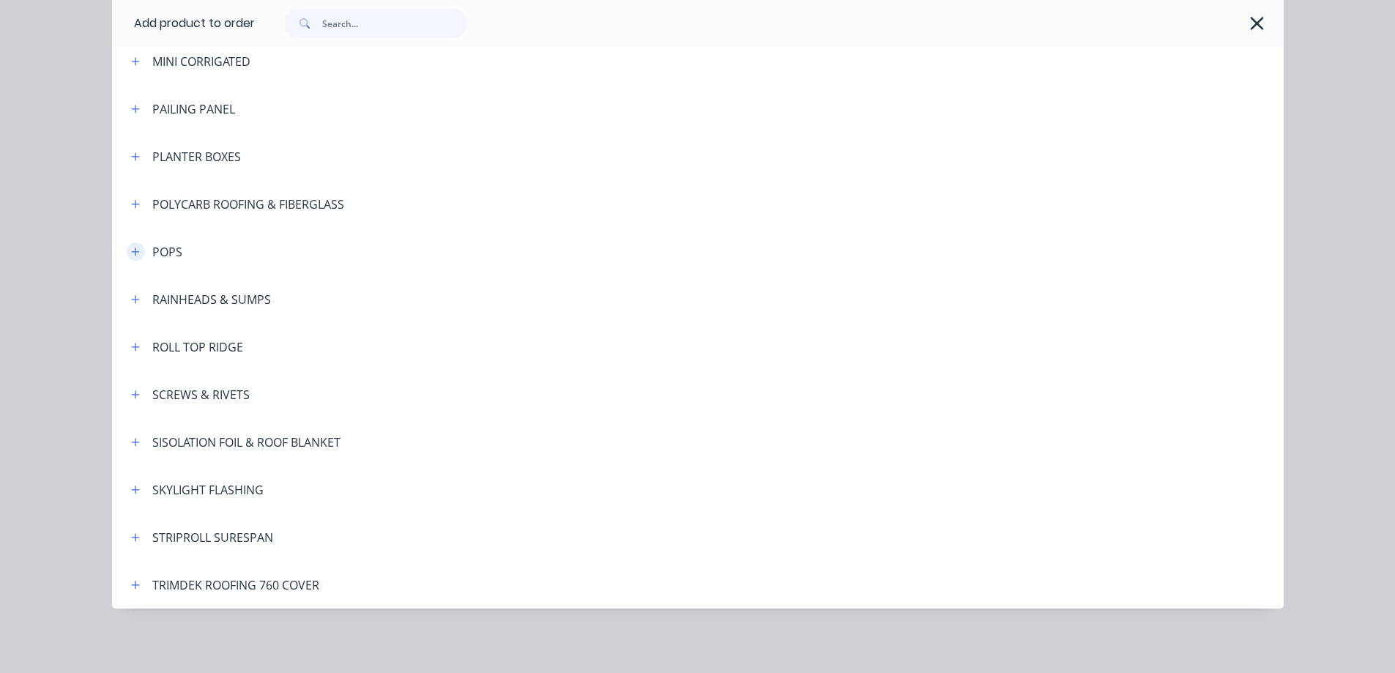
click at [131, 253] on icon "button" at bounding box center [135, 252] width 9 height 10
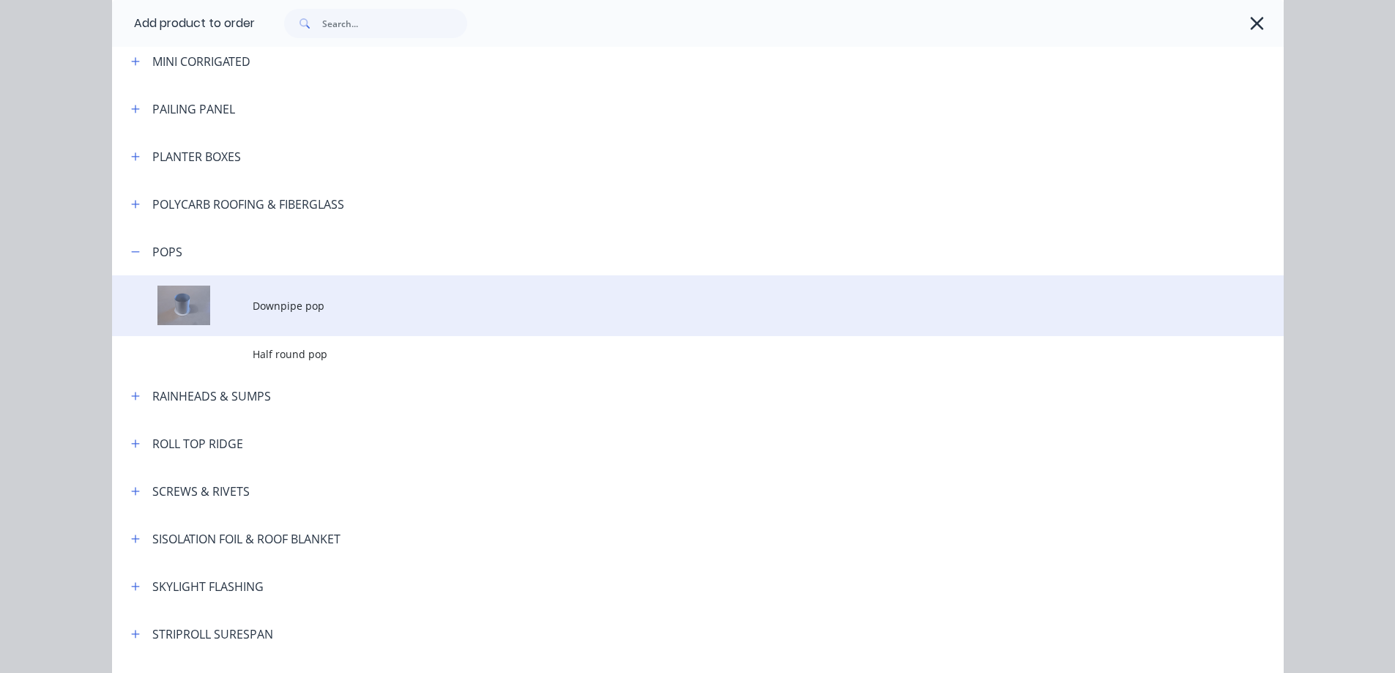
click at [327, 310] on span "Downpipe pop" at bounding box center [665, 305] width 824 height 15
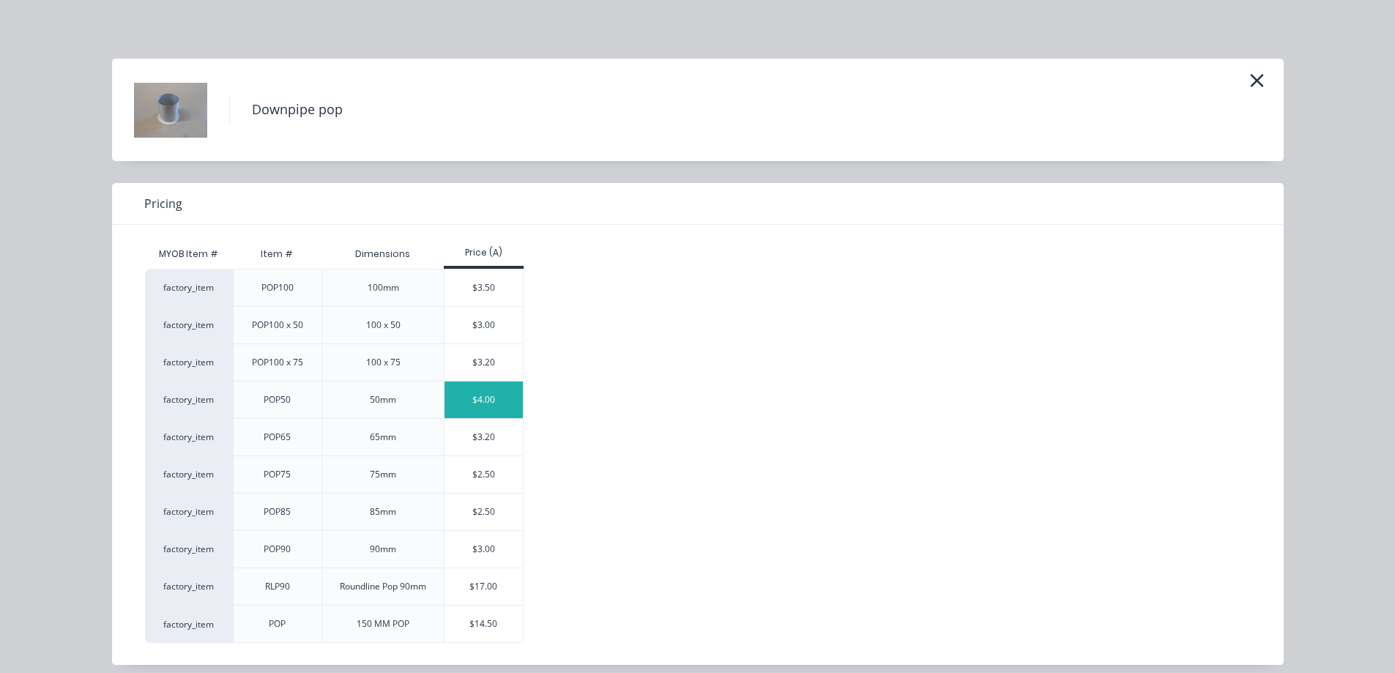
click at [502, 400] on div "$4.00" at bounding box center [483, 399] width 78 height 37
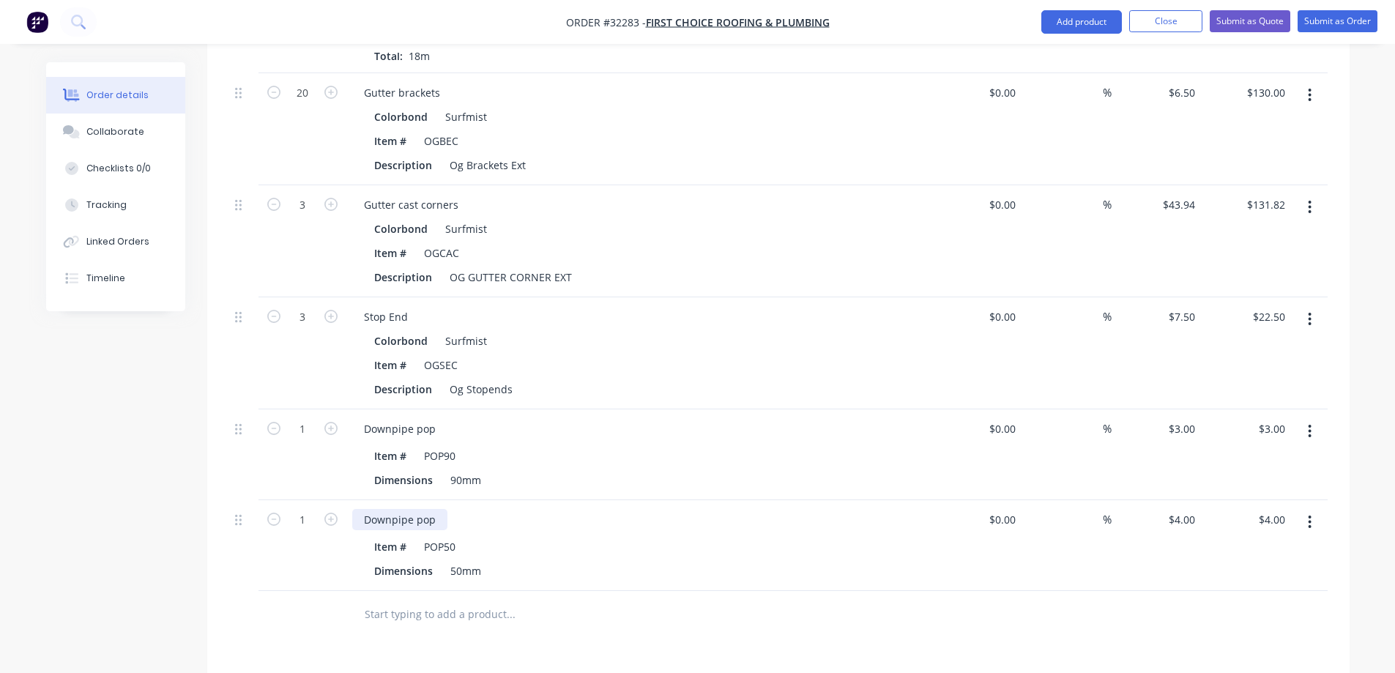
scroll to position [678, 0]
click at [327, 511] on icon "button" at bounding box center [330, 517] width 13 height 13
type input "2"
type input "$8.00"
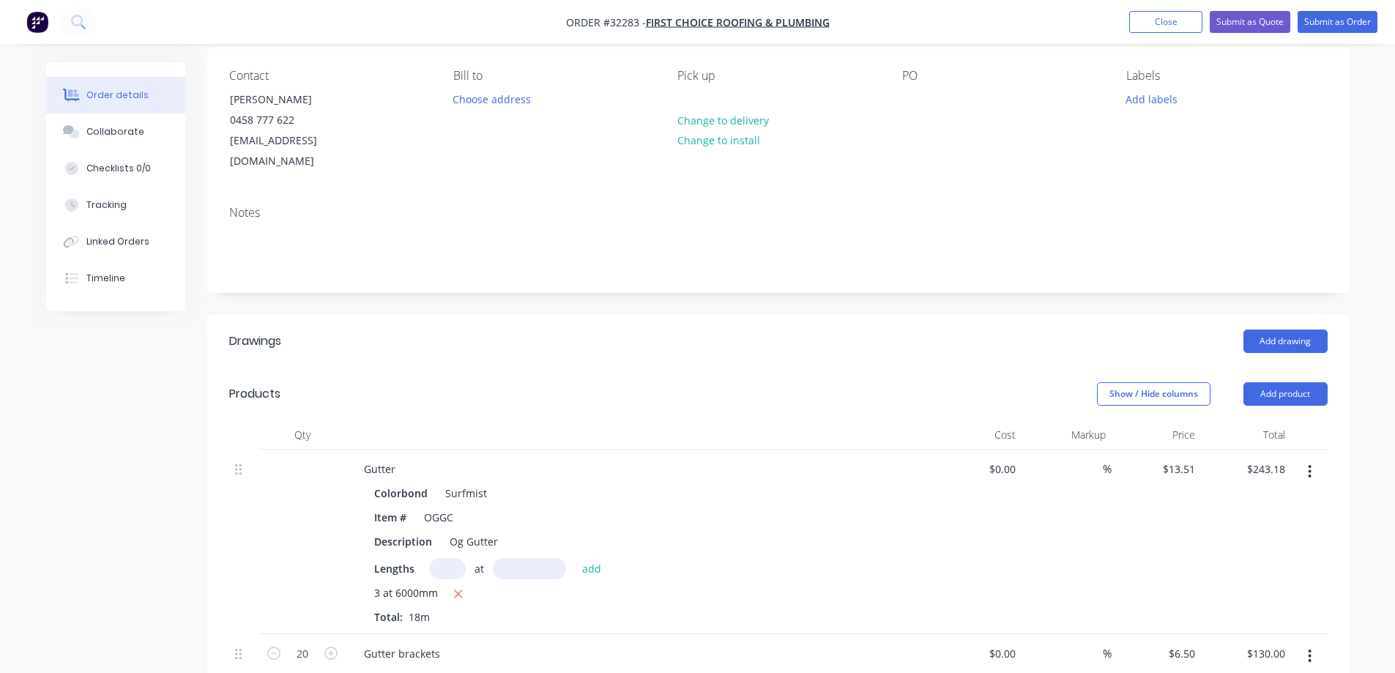
scroll to position [0, 0]
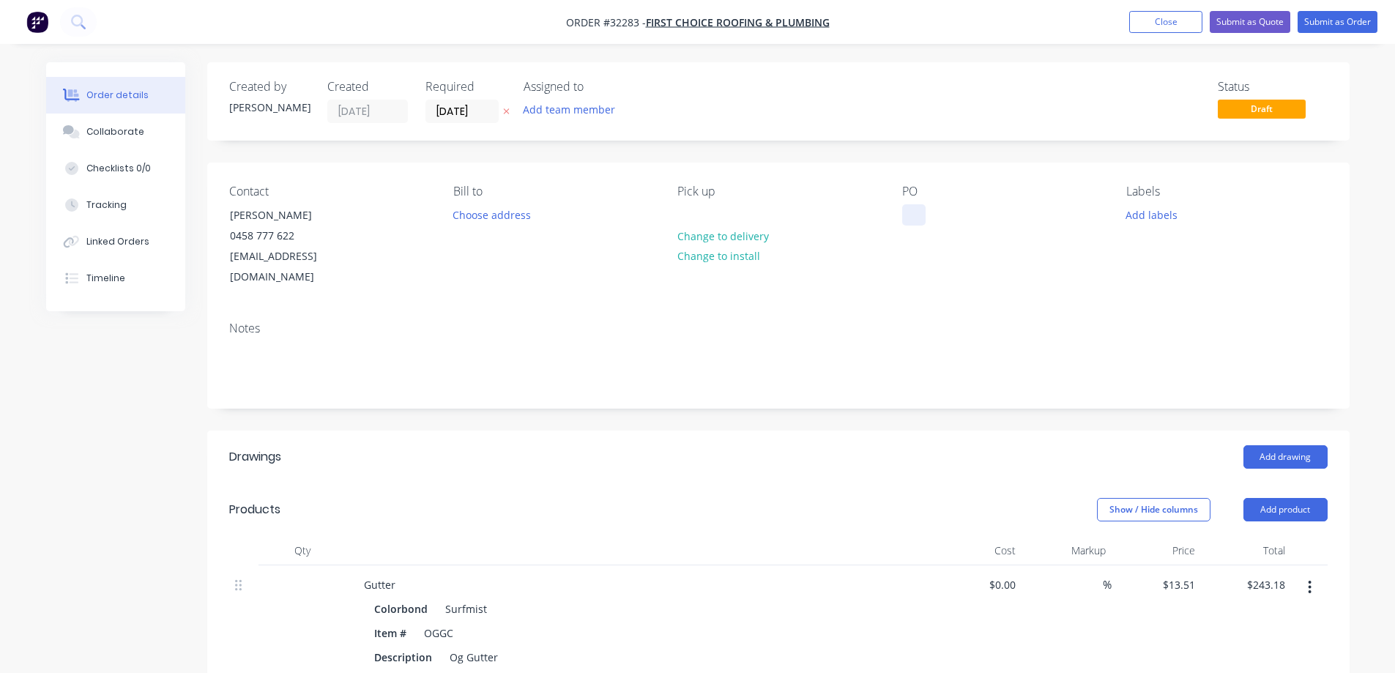
click at [912, 217] on div at bounding box center [913, 214] width 23 height 21
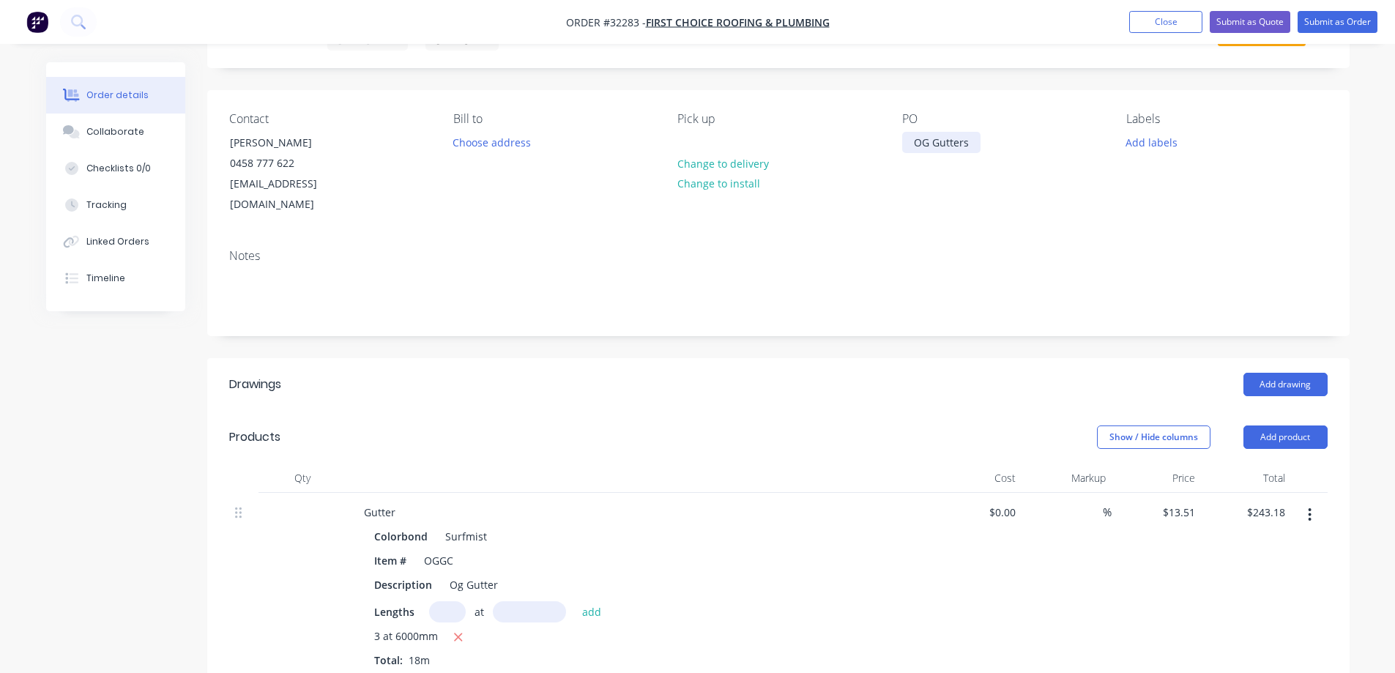
scroll to position [73, 0]
drag, startPoint x: 854, startPoint y: 487, endPoint x: 628, endPoint y: 333, distance: 272.9
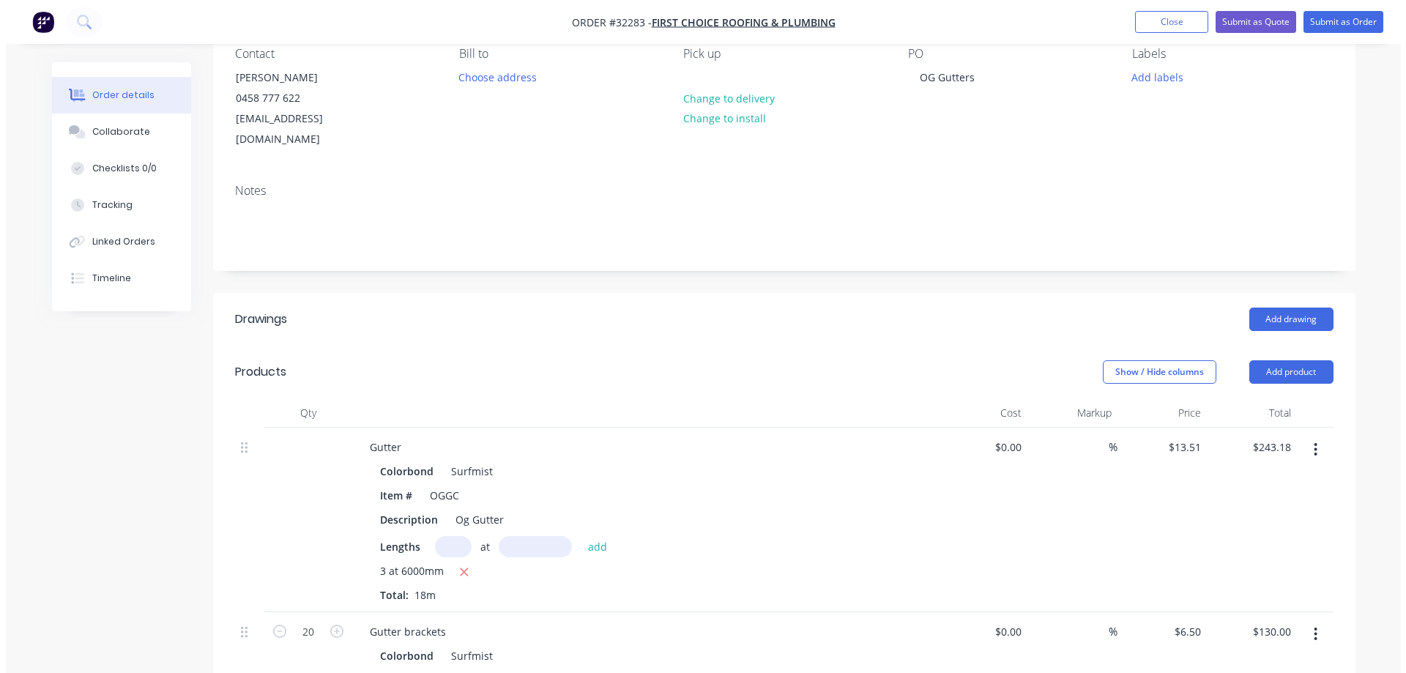
scroll to position [0, 0]
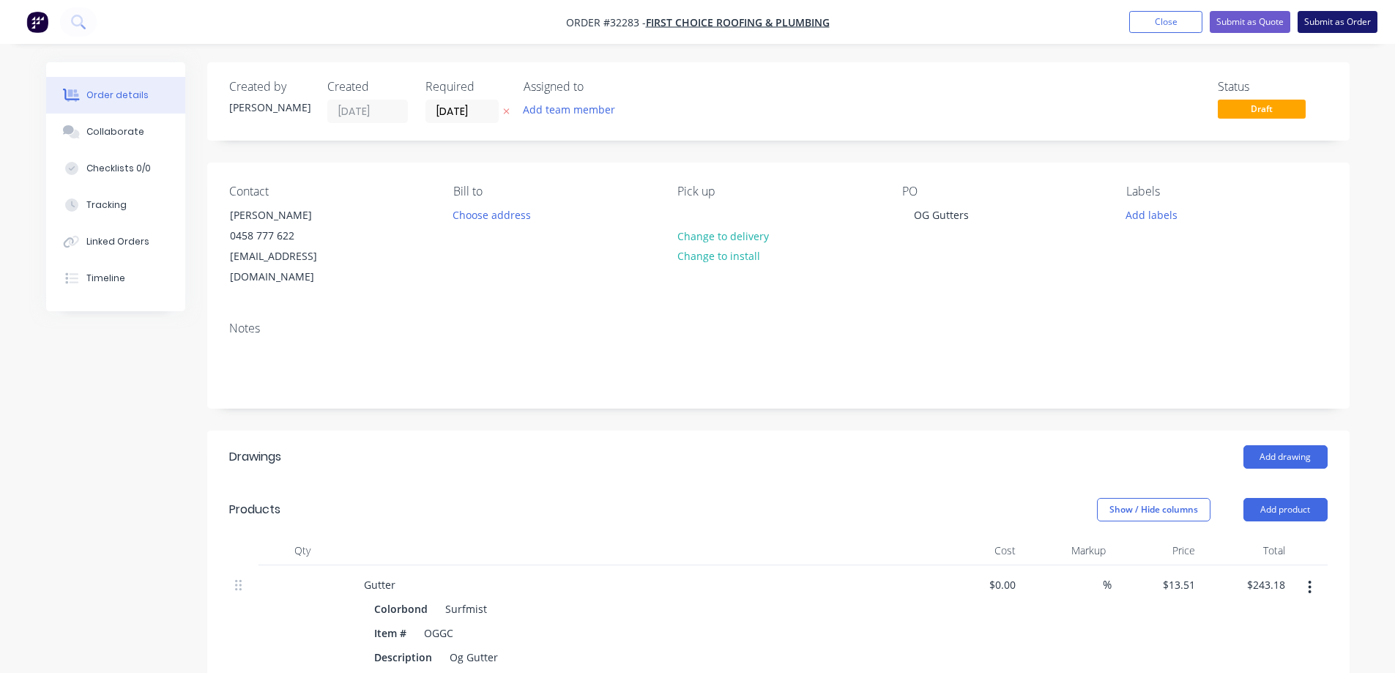
click at [1320, 23] on button "Submit as Order" at bounding box center [1337, 22] width 80 height 22
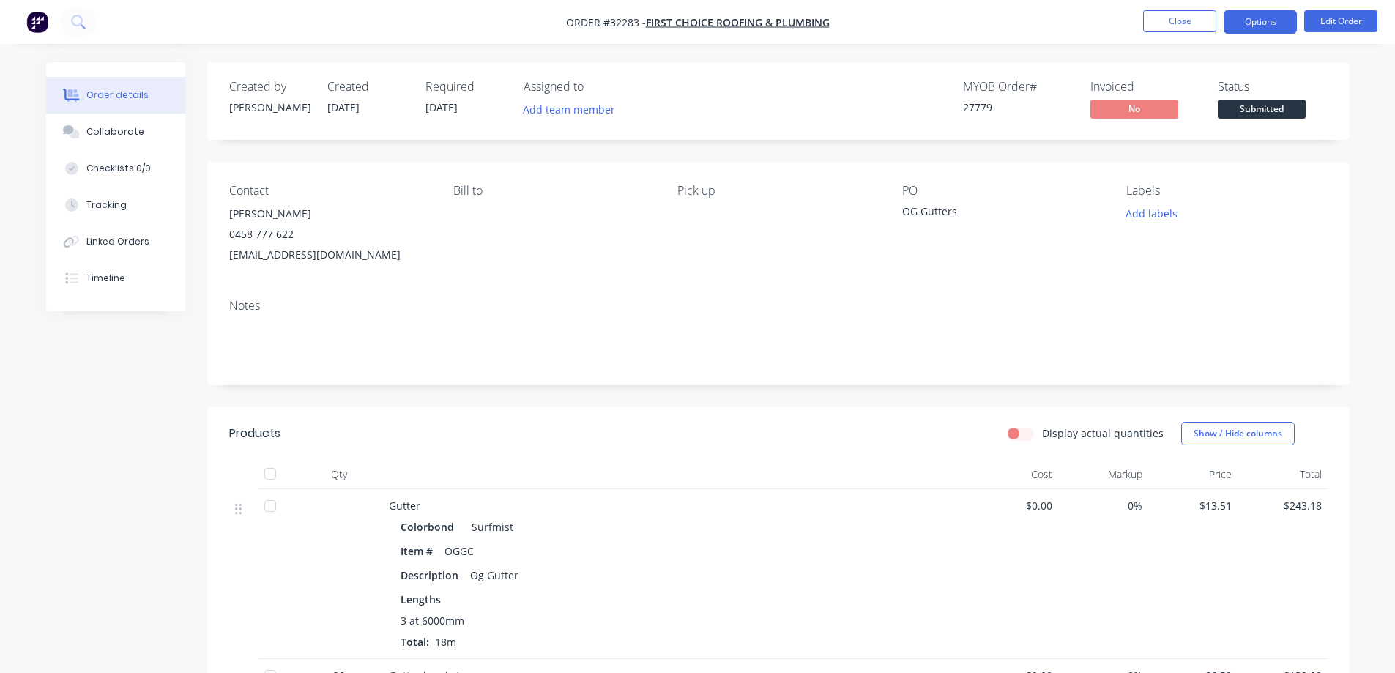
click at [1256, 26] on button "Options" at bounding box center [1259, 21] width 73 height 23
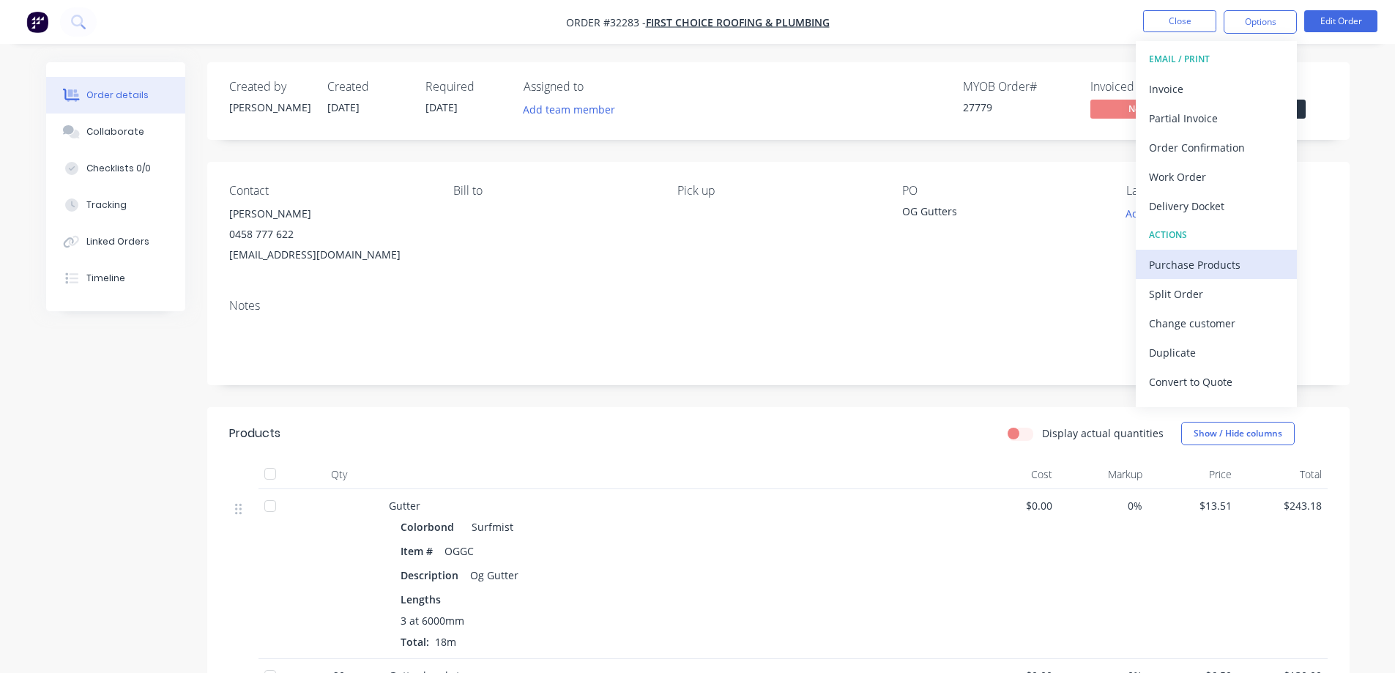
click at [1170, 274] on div "Purchase Products" at bounding box center [1216, 264] width 135 height 21
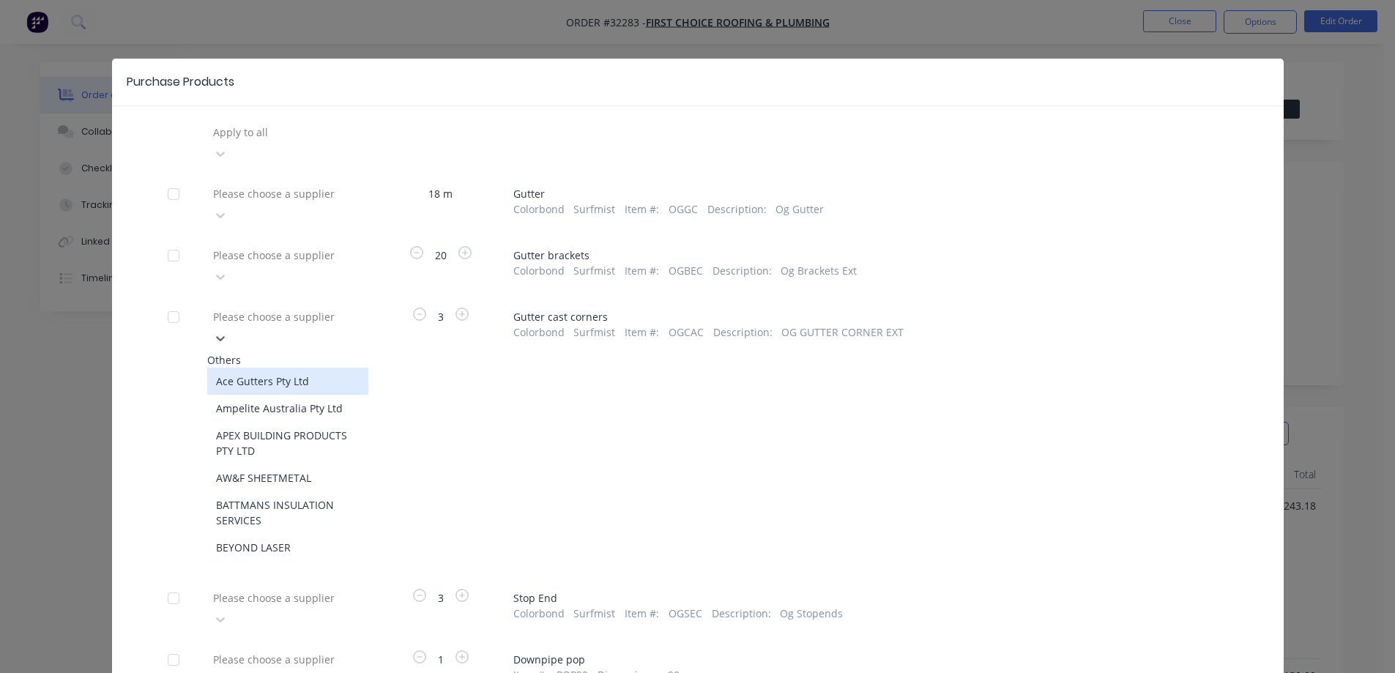
click at [259, 307] on div at bounding box center [317, 316] width 211 height 18
click at [294, 422] on div "APEX BUILDING PRODUCTS PTY LTD" at bounding box center [287, 443] width 161 height 42
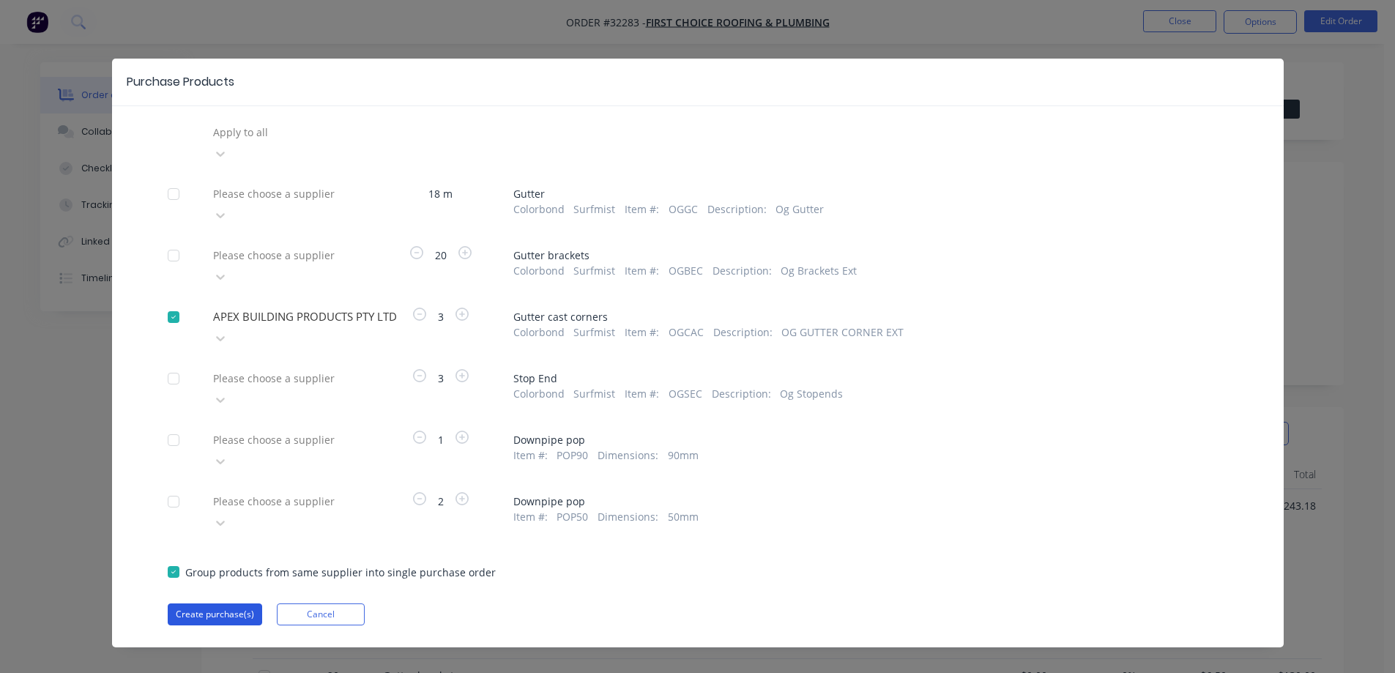
click at [216, 603] on button "Create purchase(s)" at bounding box center [215, 614] width 94 height 22
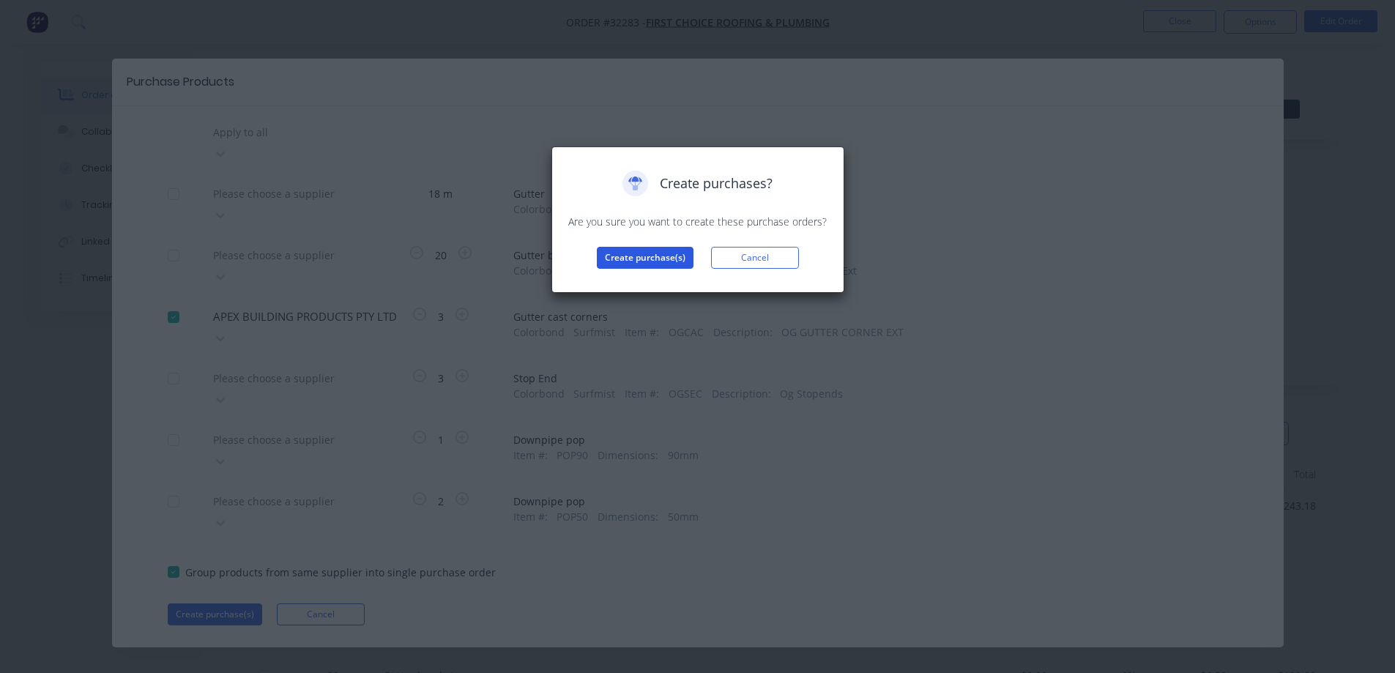
click at [649, 261] on button "Create purchase(s)" at bounding box center [645, 258] width 97 height 22
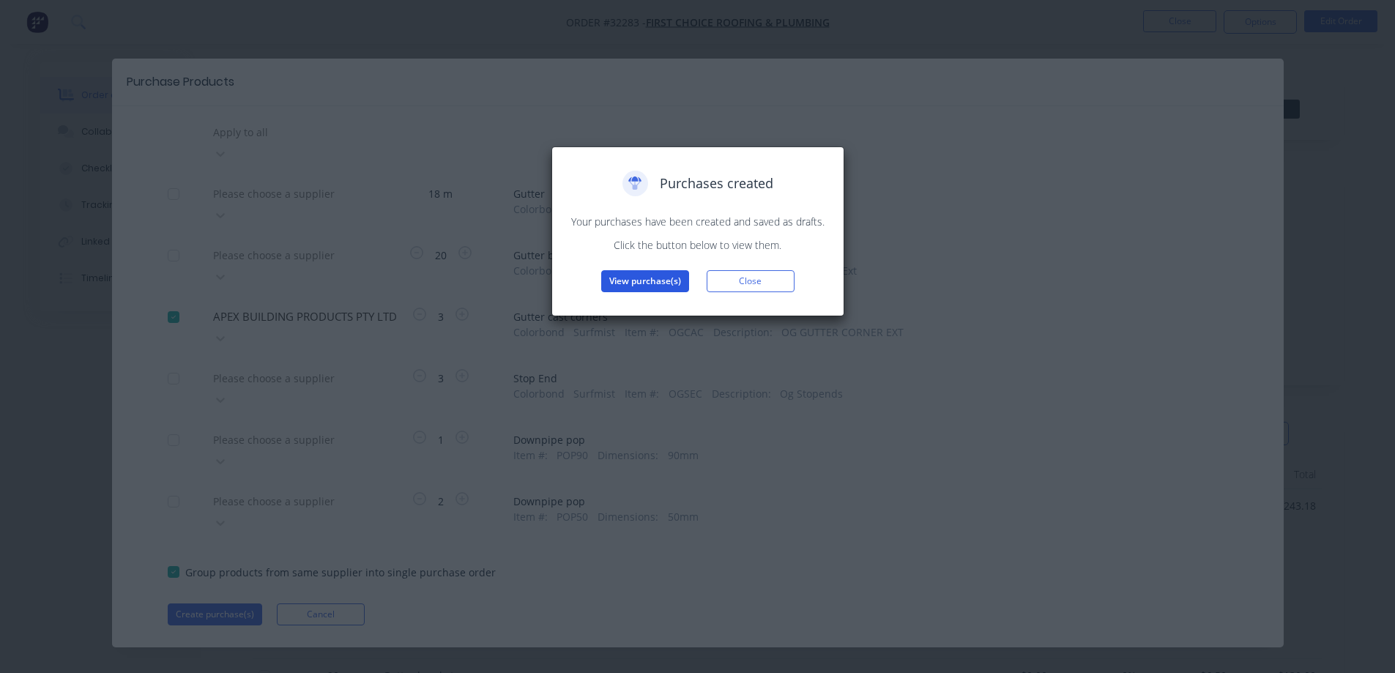
click at [669, 283] on button "View purchase(s)" at bounding box center [645, 281] width 88 height 22
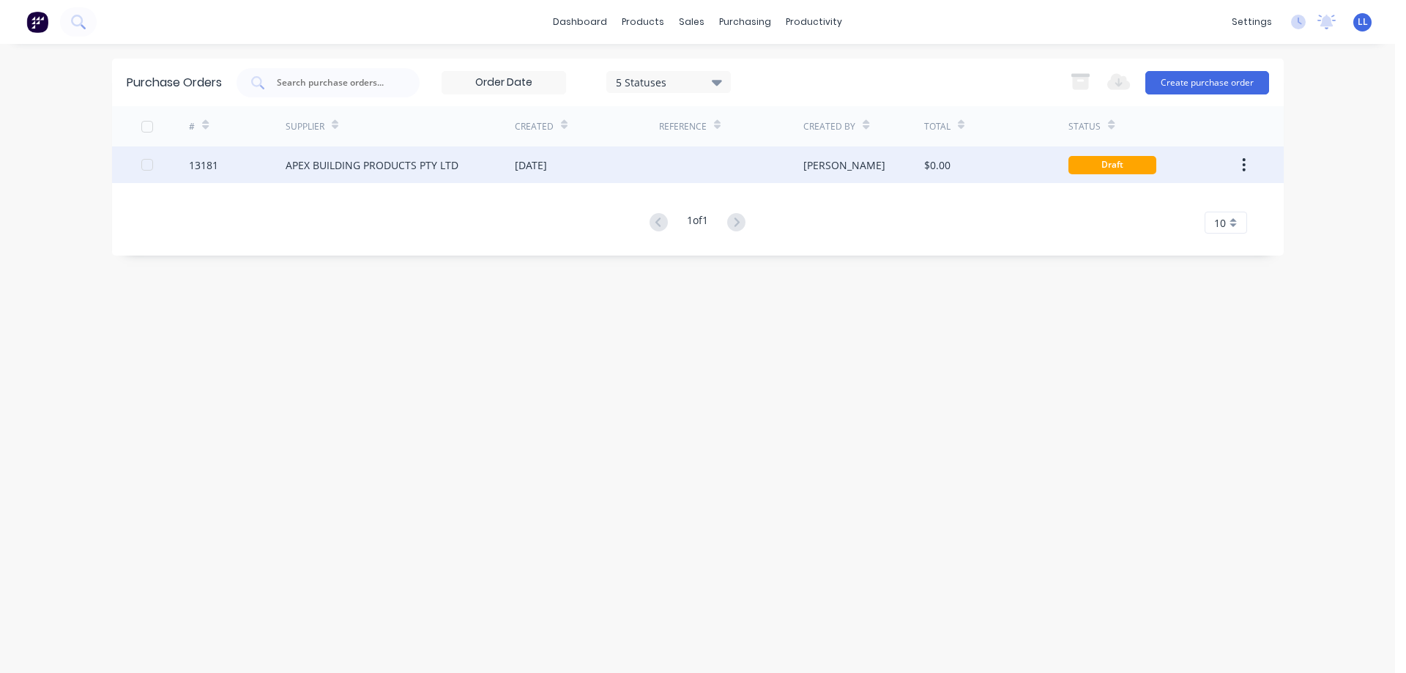
click at [947, 163] on div "$0.00" at bounding box center [937, 164] width 26 height 15
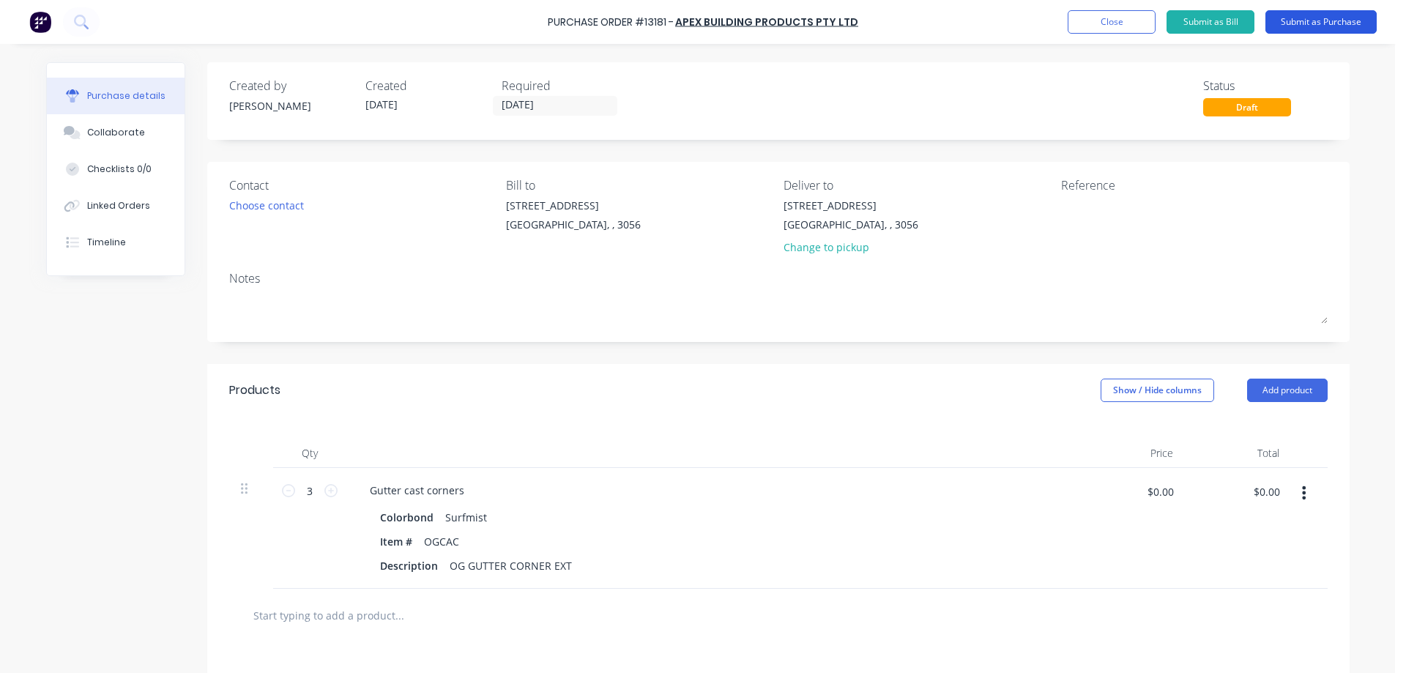
click at [1355, 18] on button "Submit as Purchase" at bounding box center [1320, 21] width 111 height 23
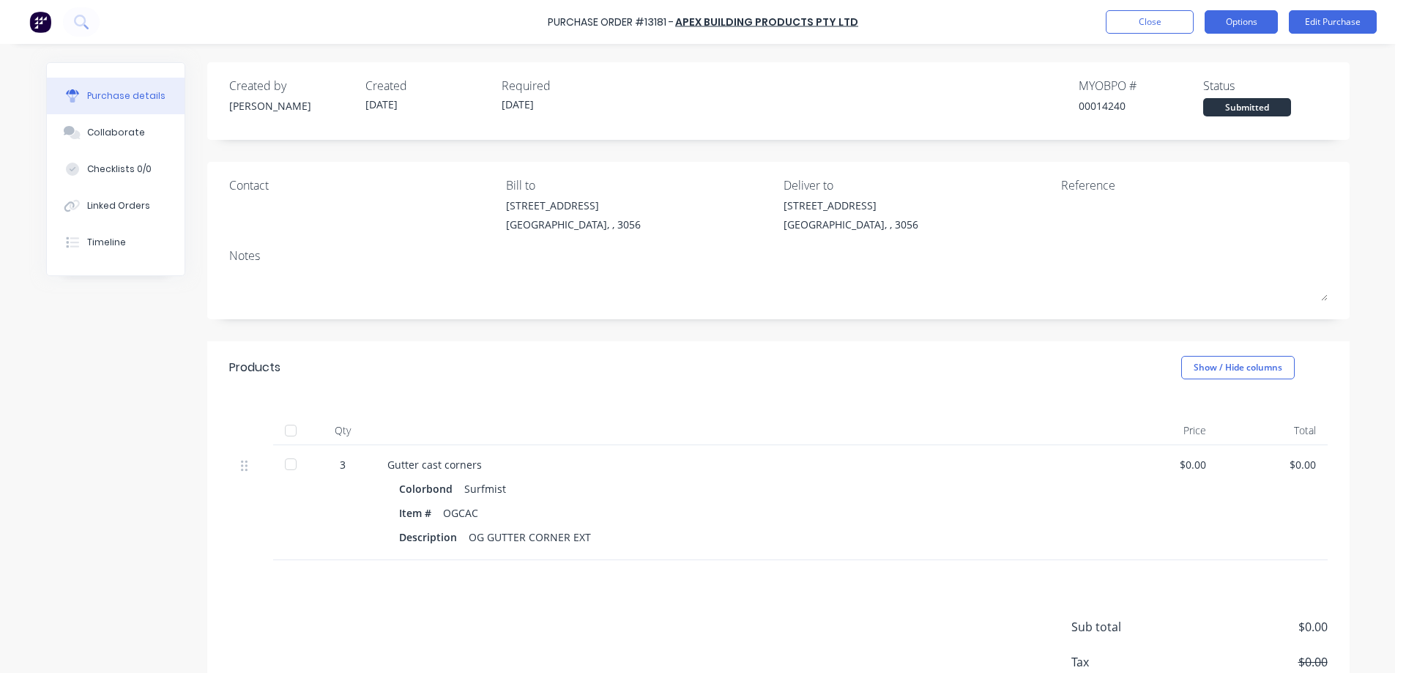
click at [1230, 26] on button "Options" at bounding box center [1240, 21] width 73 height 23
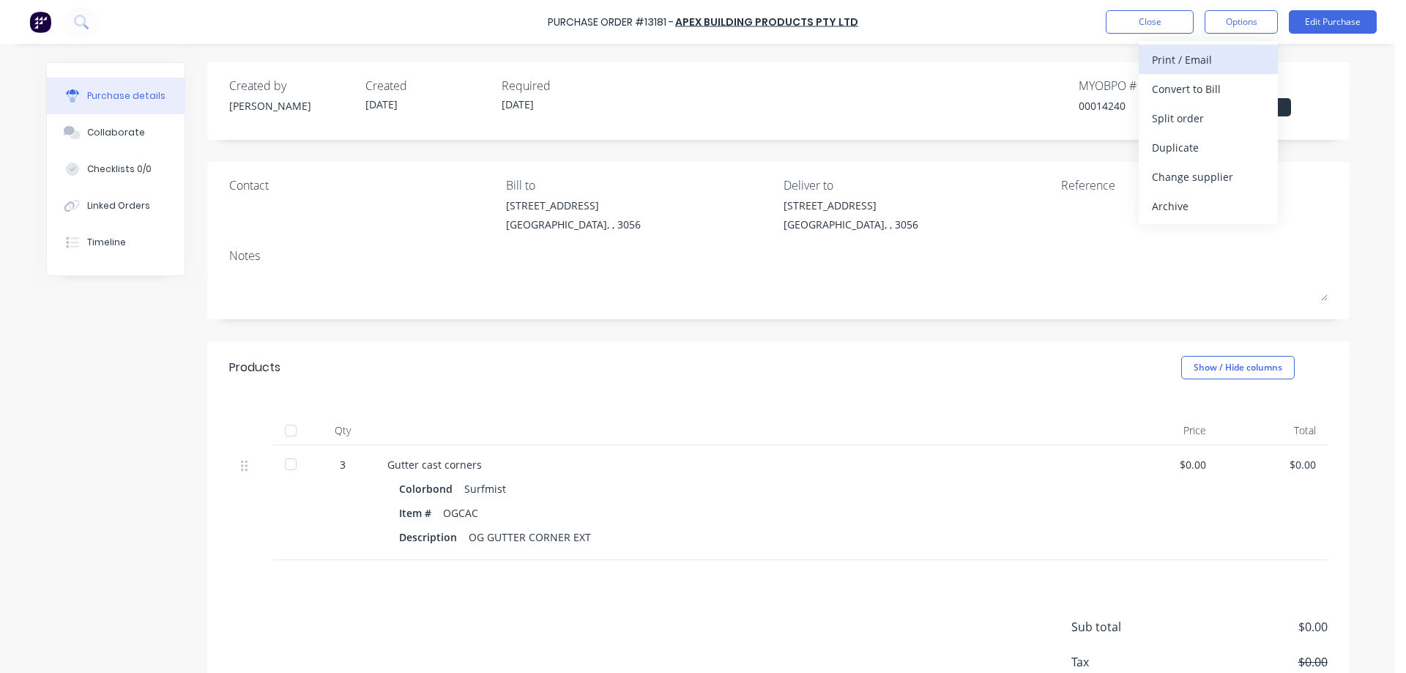
click at [1206, 64] on div "Print / Email" at bounding box center [1208, 59] width 113 height 21
click at [1205, 119] on div "Without pricing" at bounding box center [1208, 118] width 113 height 21
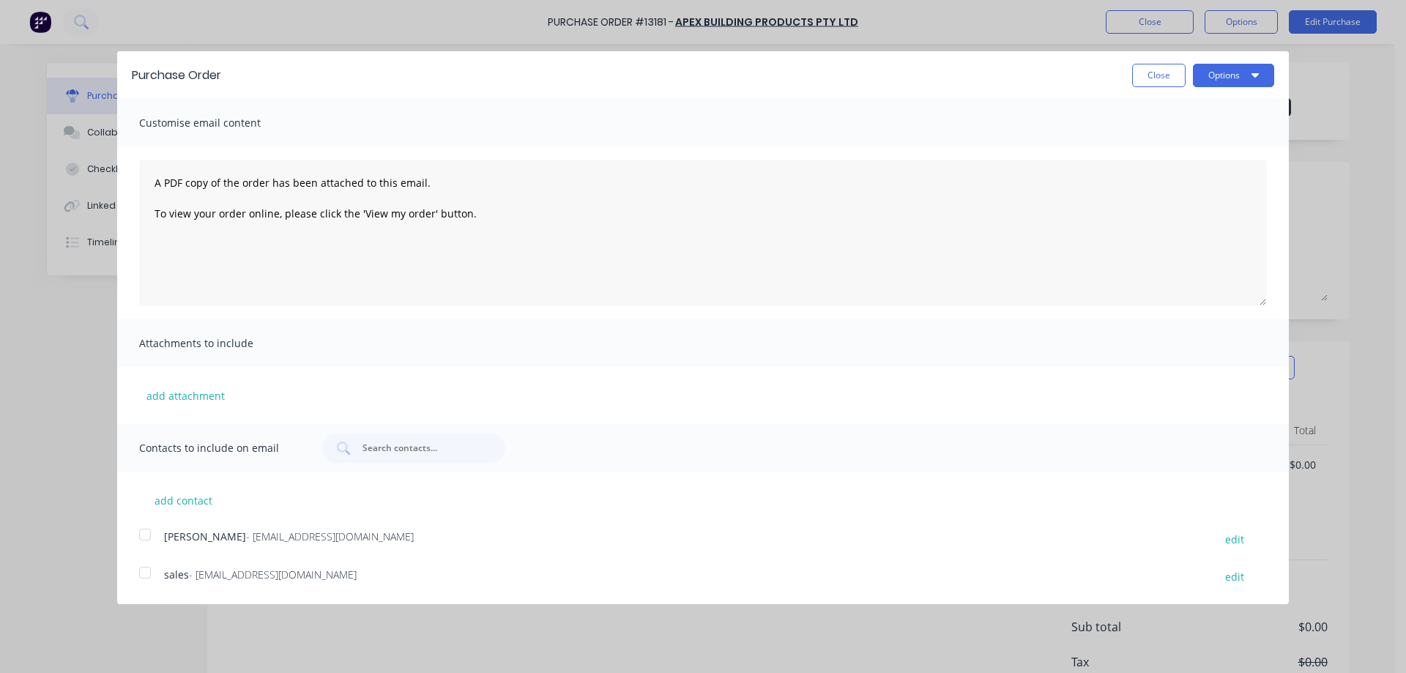
drag, startPoint x: 147, startPoint y: 534, endPoint x: 137, endPoint y: 586, distance: 53.0
click at [146, 534] on div at bounding box center [144, 534] width 29 height 29
click at [147, 577] on div at bounding box center [144, 572] width 29 height 29
click at [1207, 81] on button "Options" at bounding box center [1233, 75] width 81 height 23
click at [1205, 139] on div "Email" at bounding box center [1204, 141] width 113 height 21
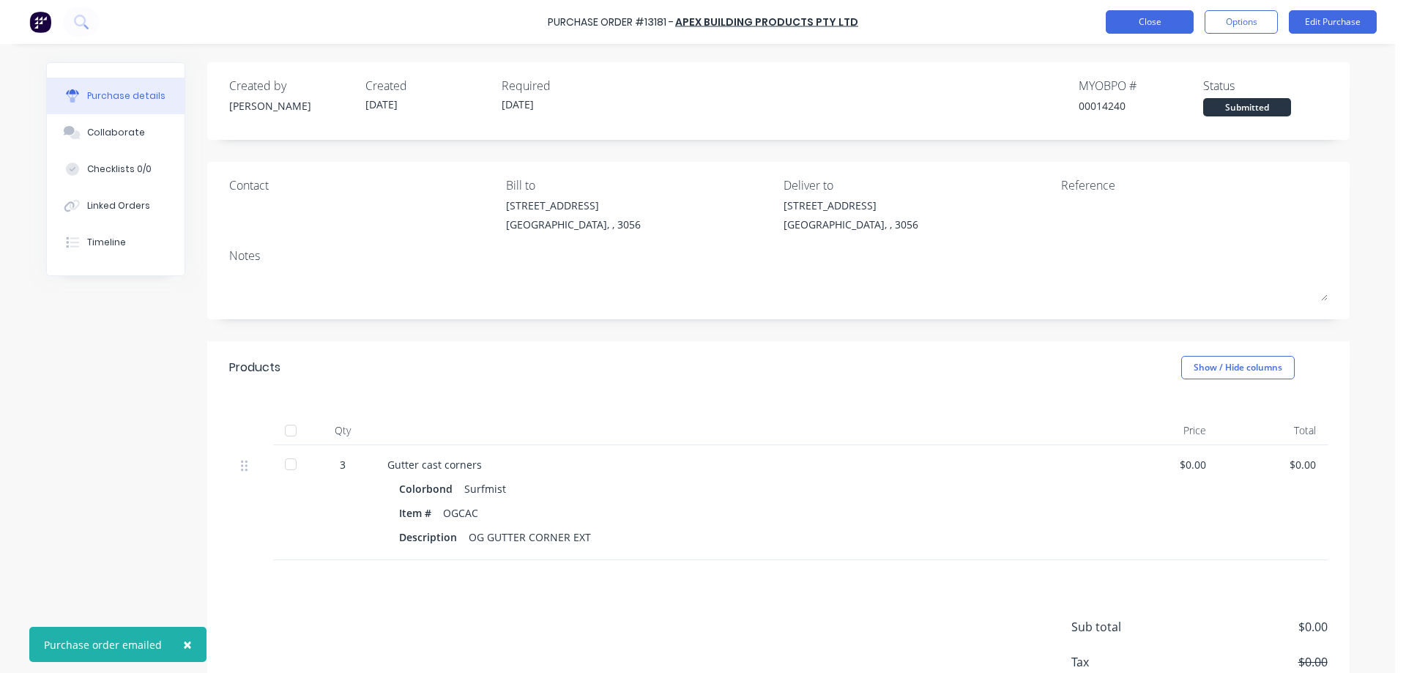
click at [1151, 15] on button "Close" at bounding box center [1149, 21] width 88 height 23
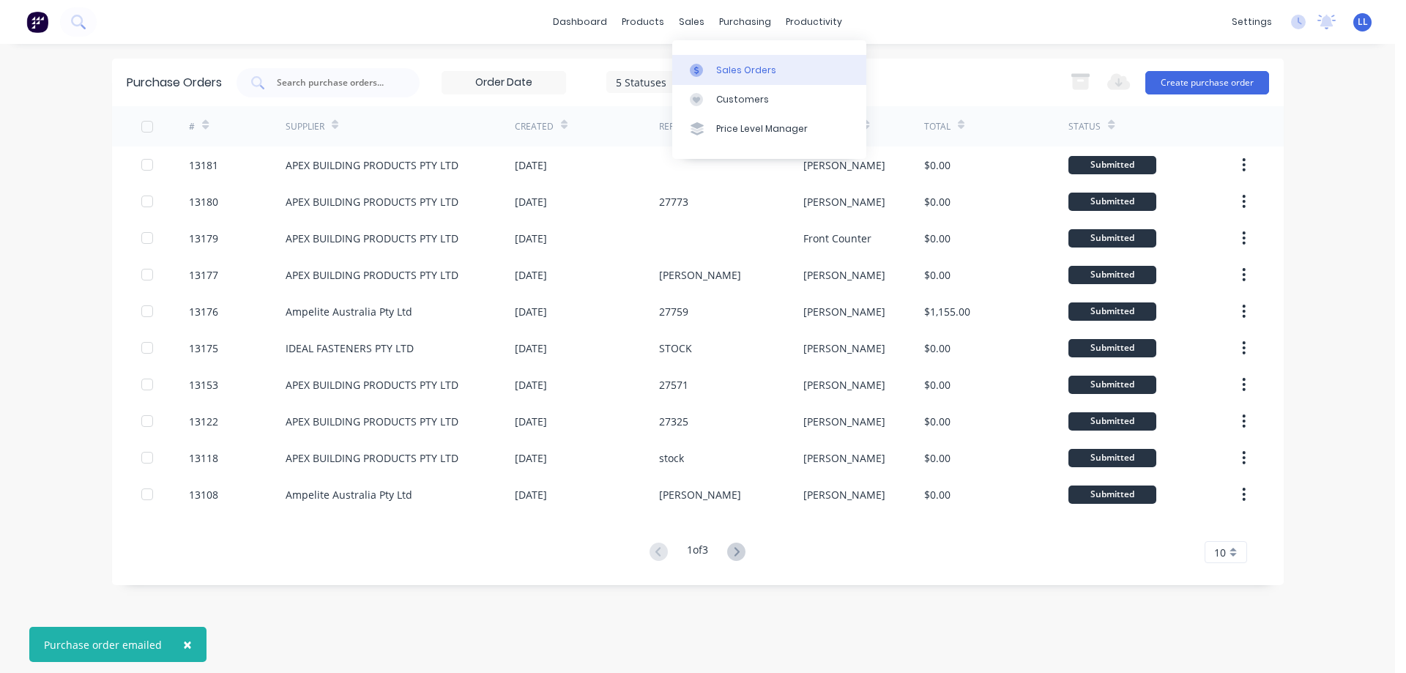
click at [712, 67] on link "Sales Orders" at bounding box center [769, 69] width 194 height 29
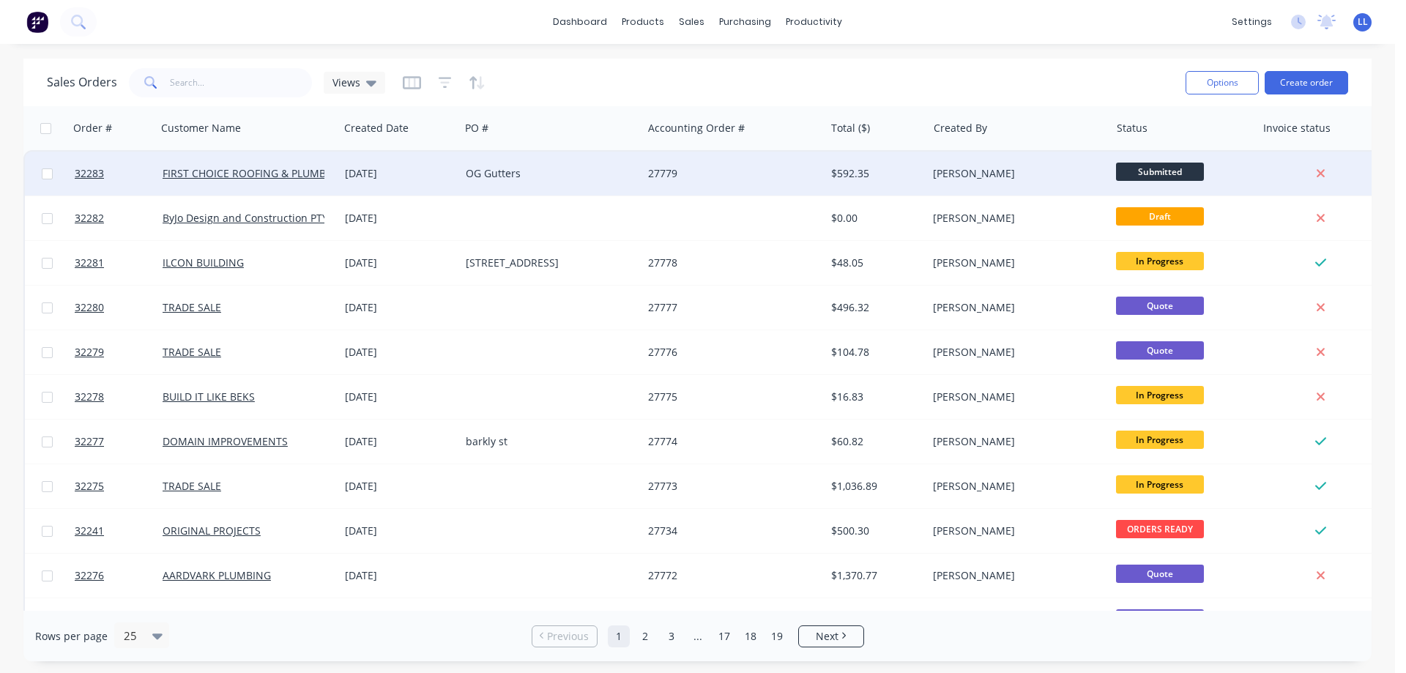
click at [906, 170] on div "$592.35" at bounding box center [874, 173] width 86 height 15
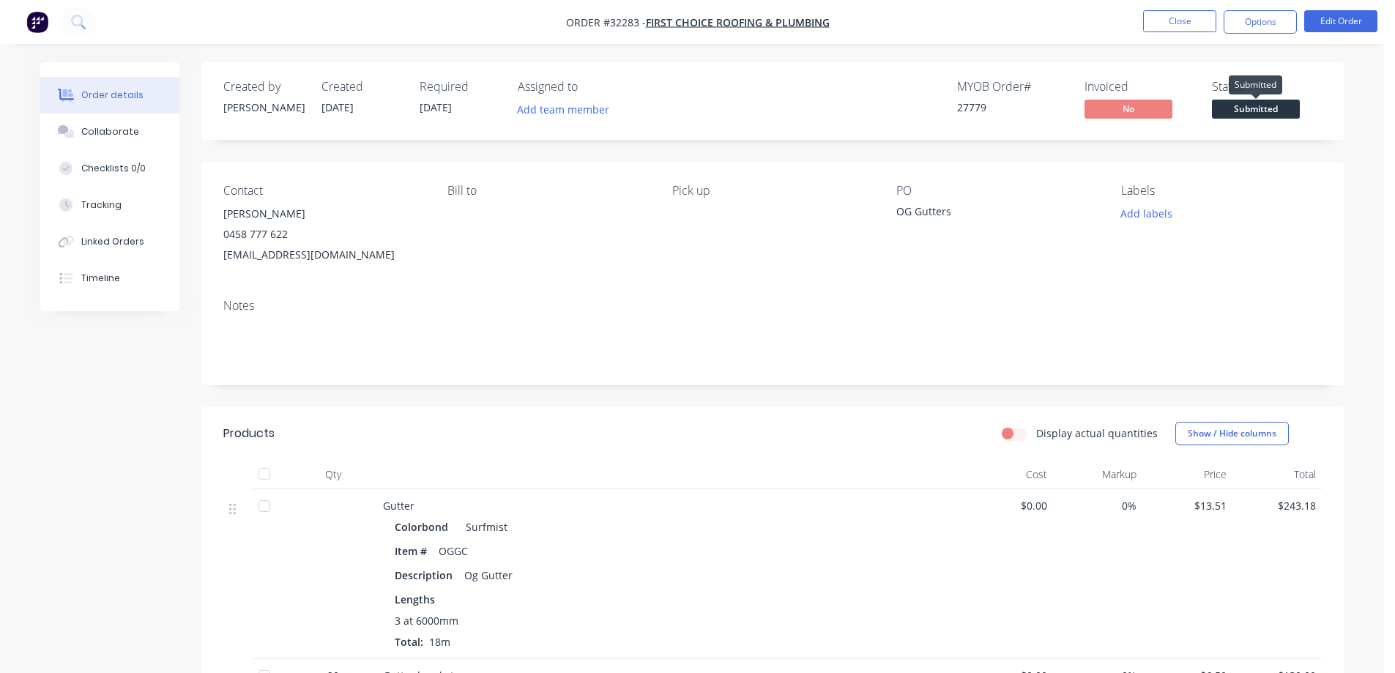
click at [1257, 114] on span "Submitted" at bounding box center [1256, 109] width 88 height 18
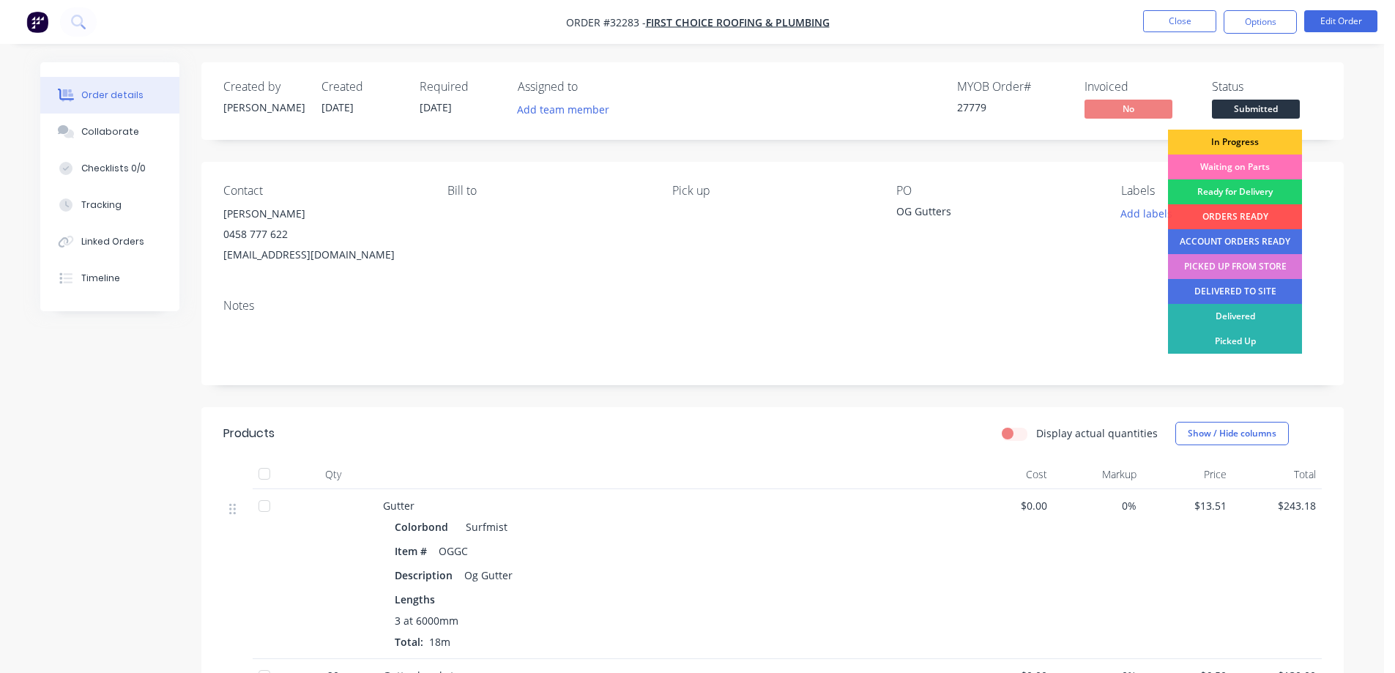
click at [1232, 139] on div "In Progress" at bounding box center [1235, 142] width 134 height 25
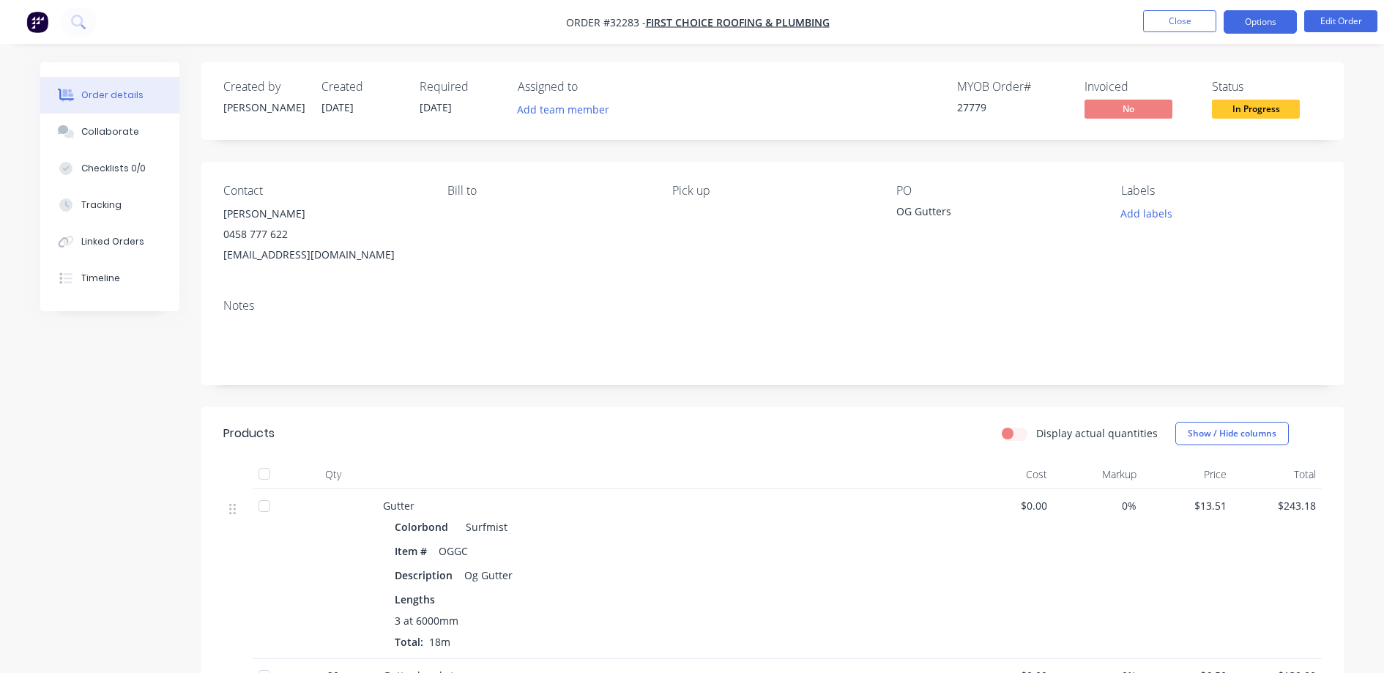
click at [1258, 16] on button "Options" at bounding box center [1259, 21] width 73 height 23
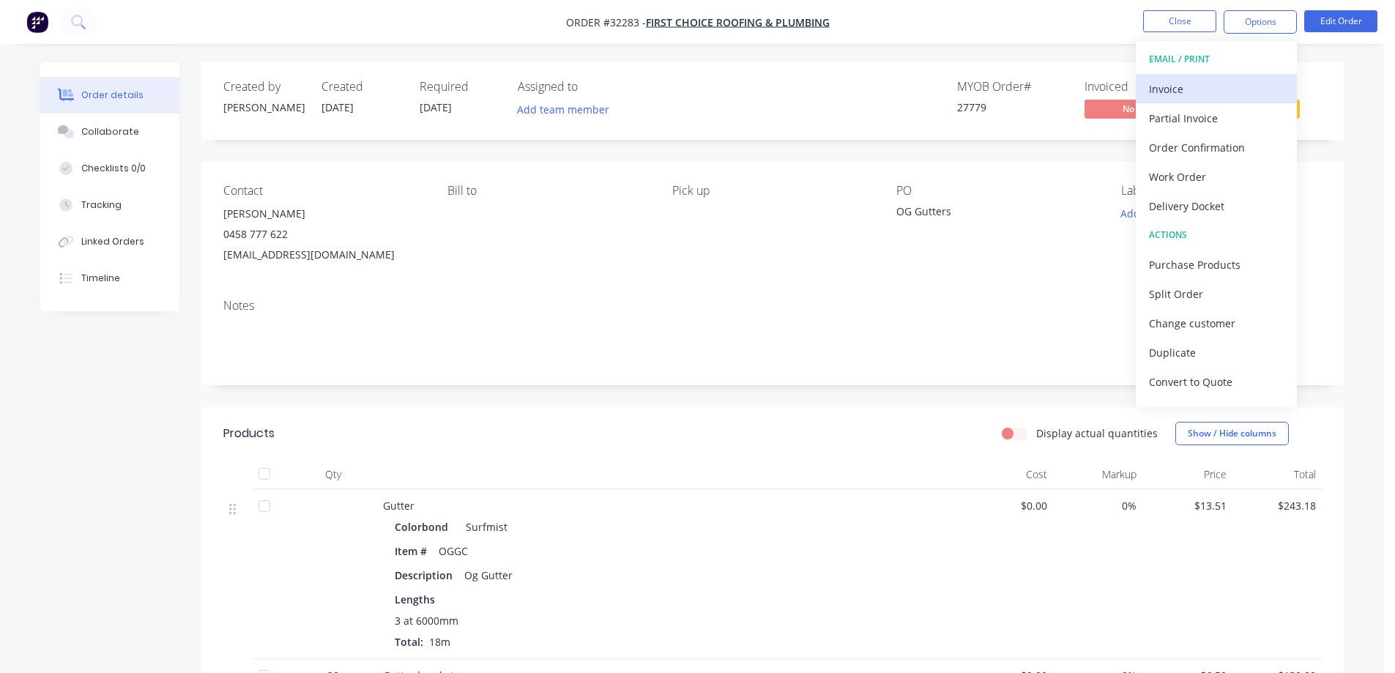
click at [1176, 82] on div "Invoice" at bounding box center [1216, 88] width 135 height 21
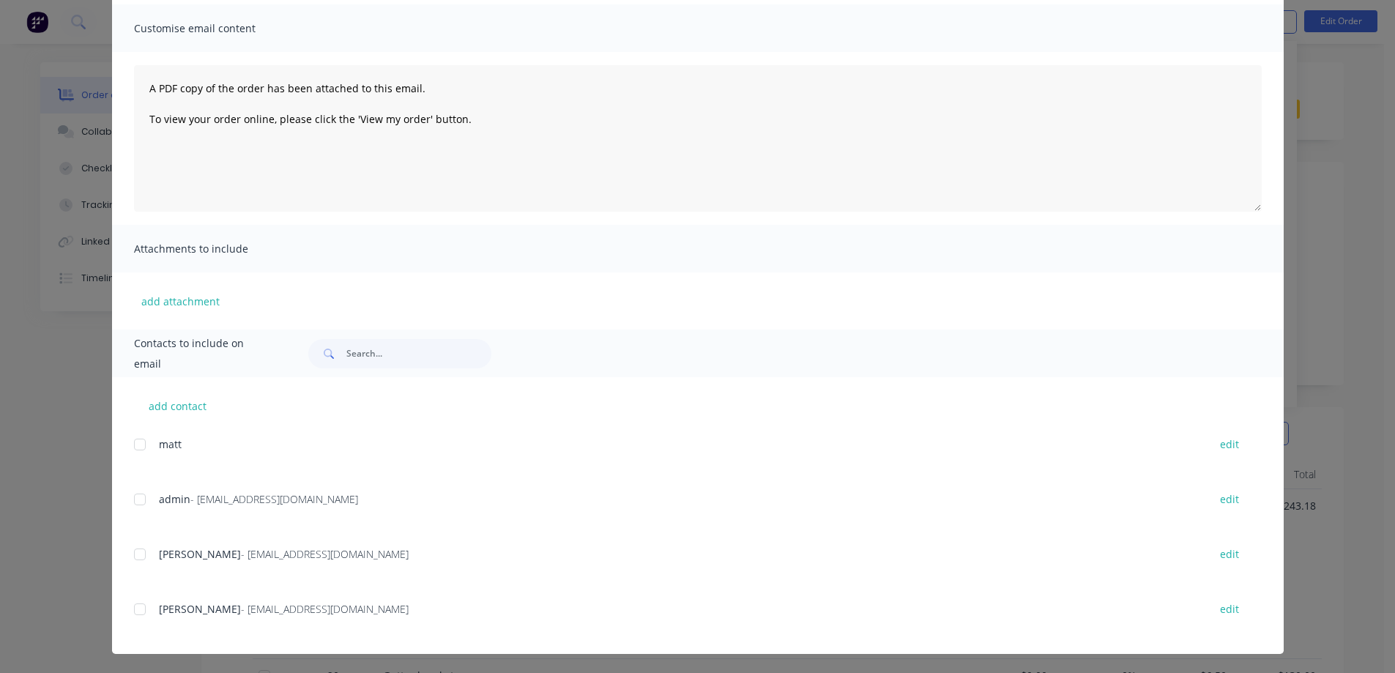
scroll to position [103, 0]
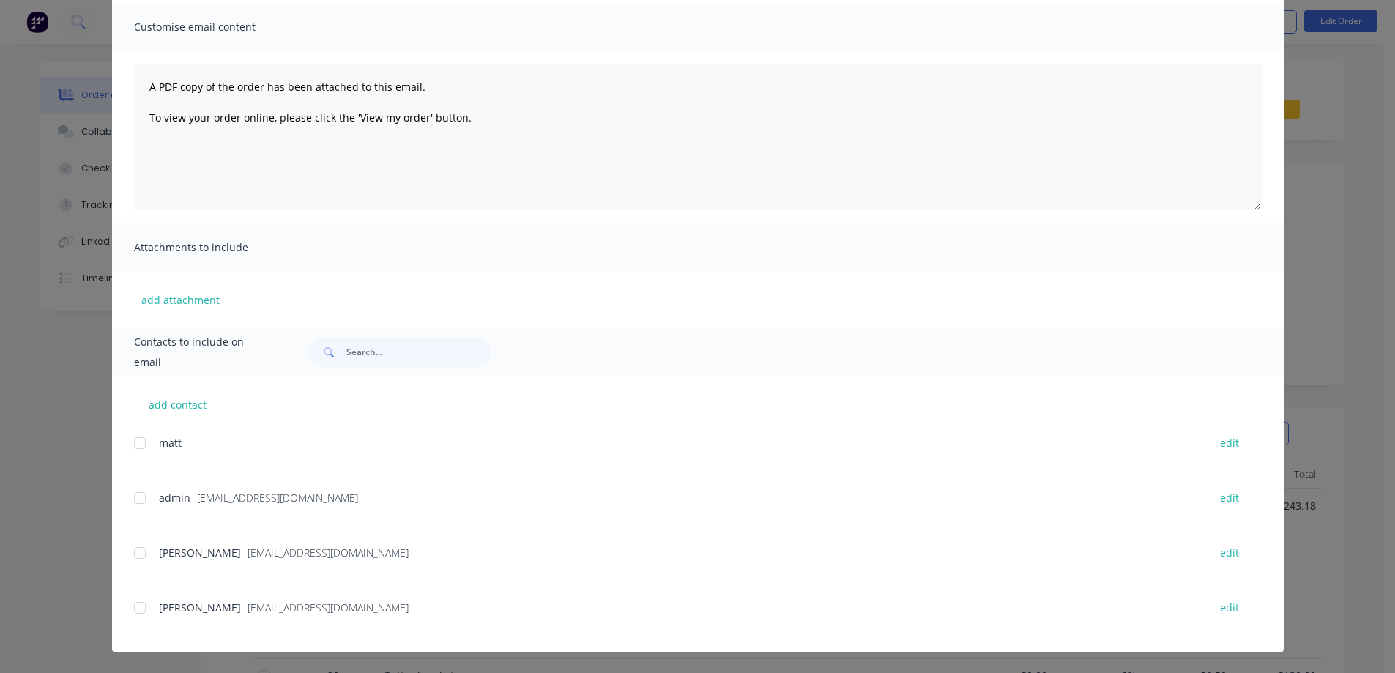
drag, startPoint x: 635, startPoint y: 477, endPoint x: 1197, endPoint y: 236, distance: 611.6
click at [1199, 236] on div "Attachments to include" at bounding box center [697, 247] width 1171 height 48
drag, startPoint x: 128, startPoint y: 551, endPoint x: 168, endPoint y: 544, distance: 40.8
click at [131, 549] on div at bounding box center [139, 552] width 29 height 29
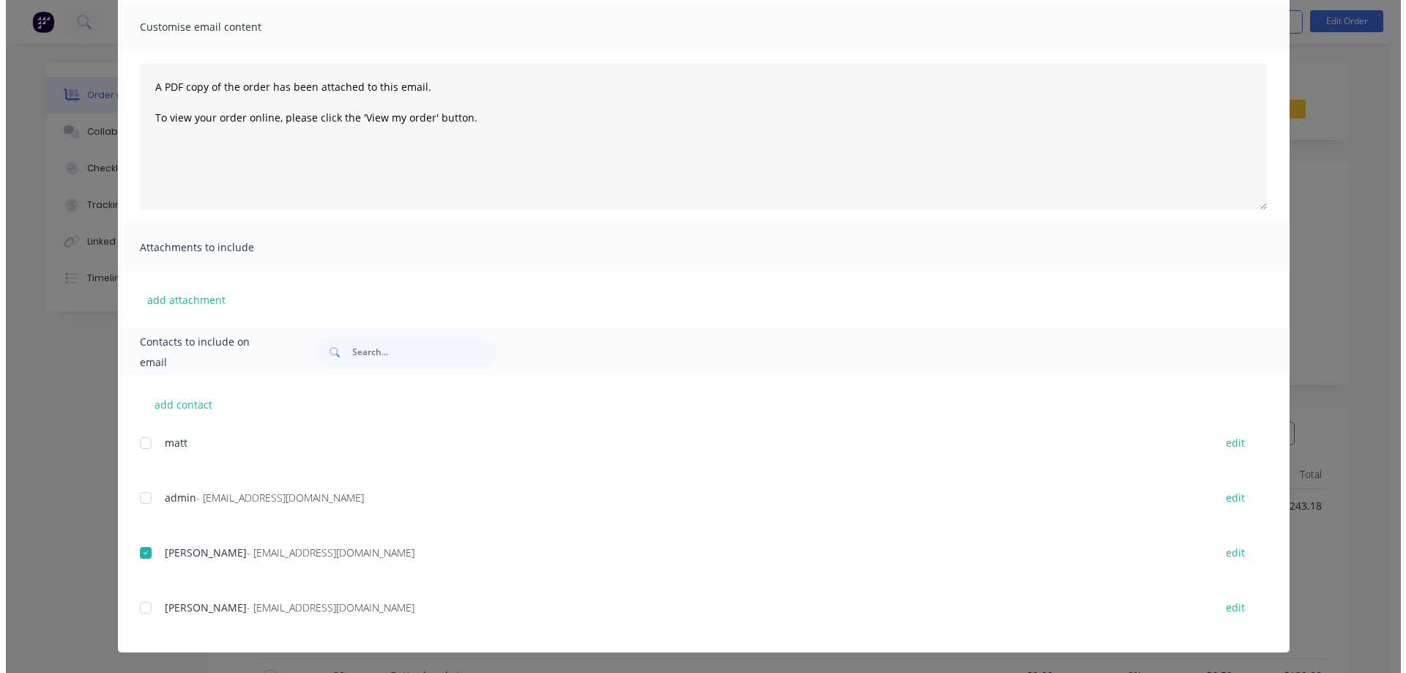
scroll to position [0, 0]
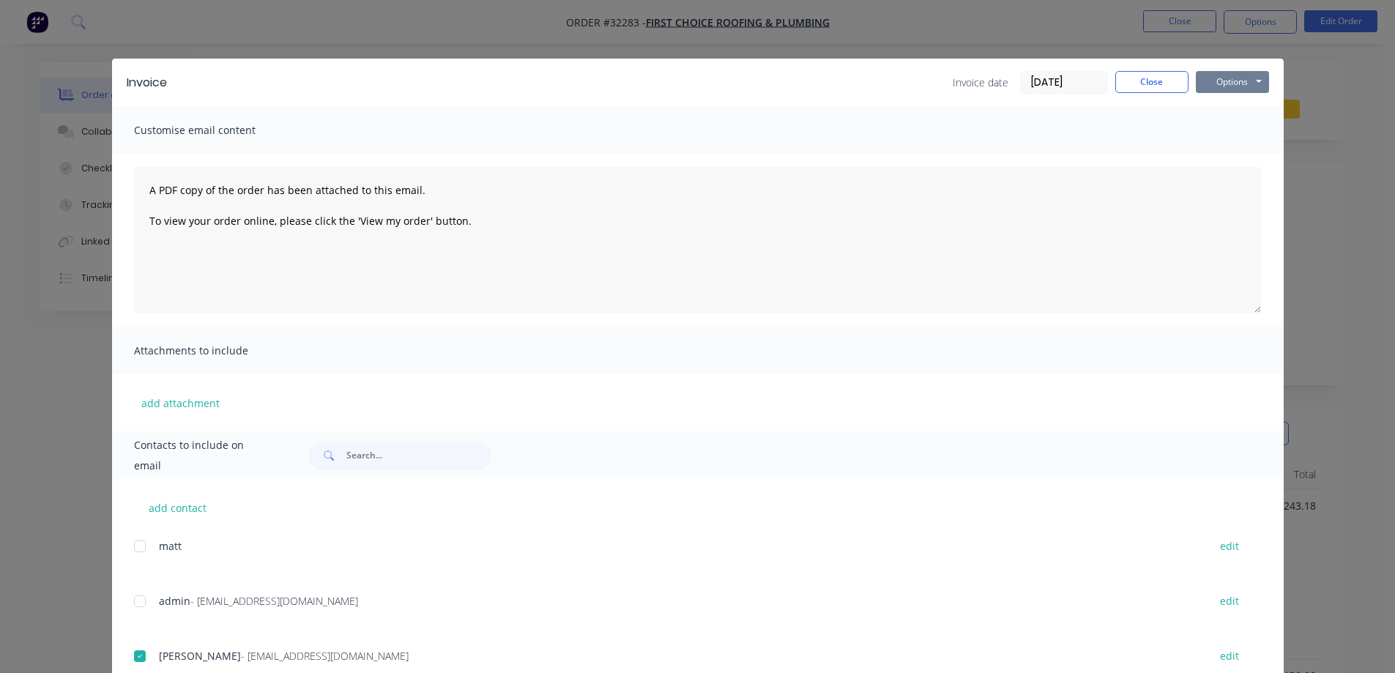
click at [1230, 80] on button "Options" at bounding box center [1231, 82] width 73 height 22
click at [1240, 154] on button "Email" at bounding box center [1242, 156] width 94 height 24
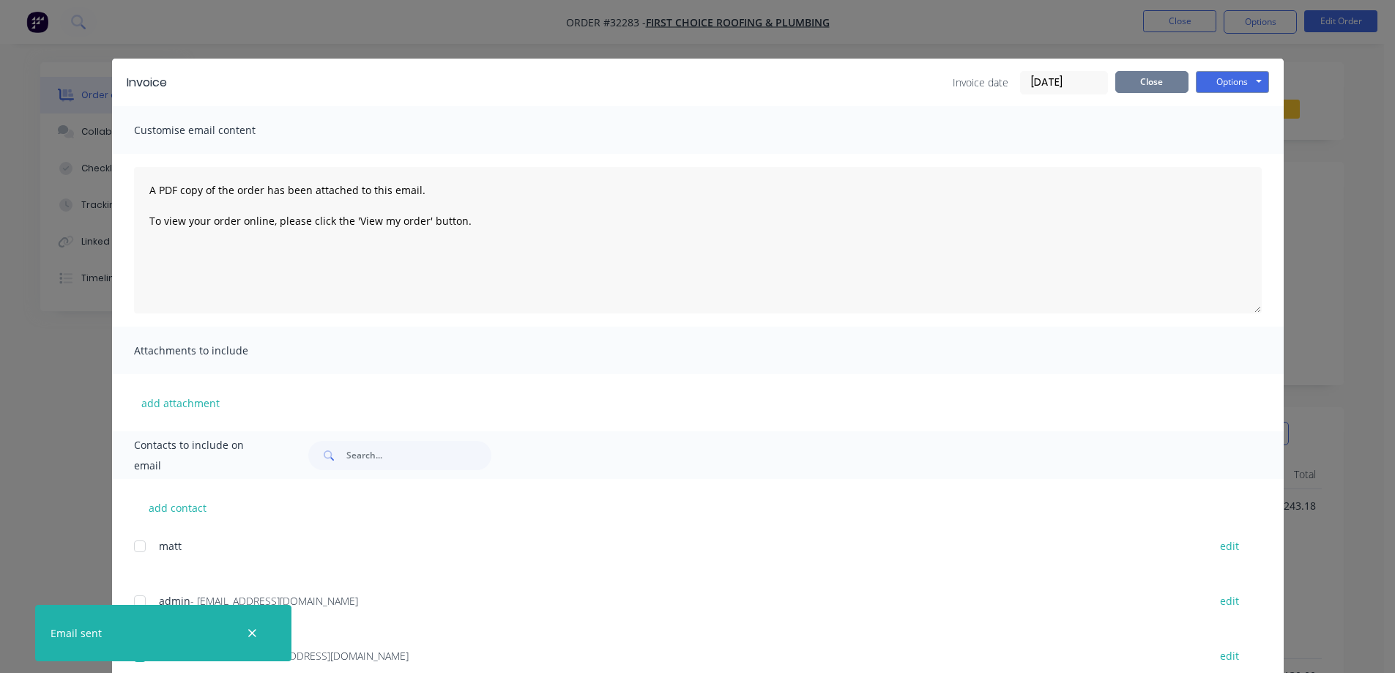
click at [1145, 75] on button "Close" at bounding box center [1151, 82] width 73 height 22
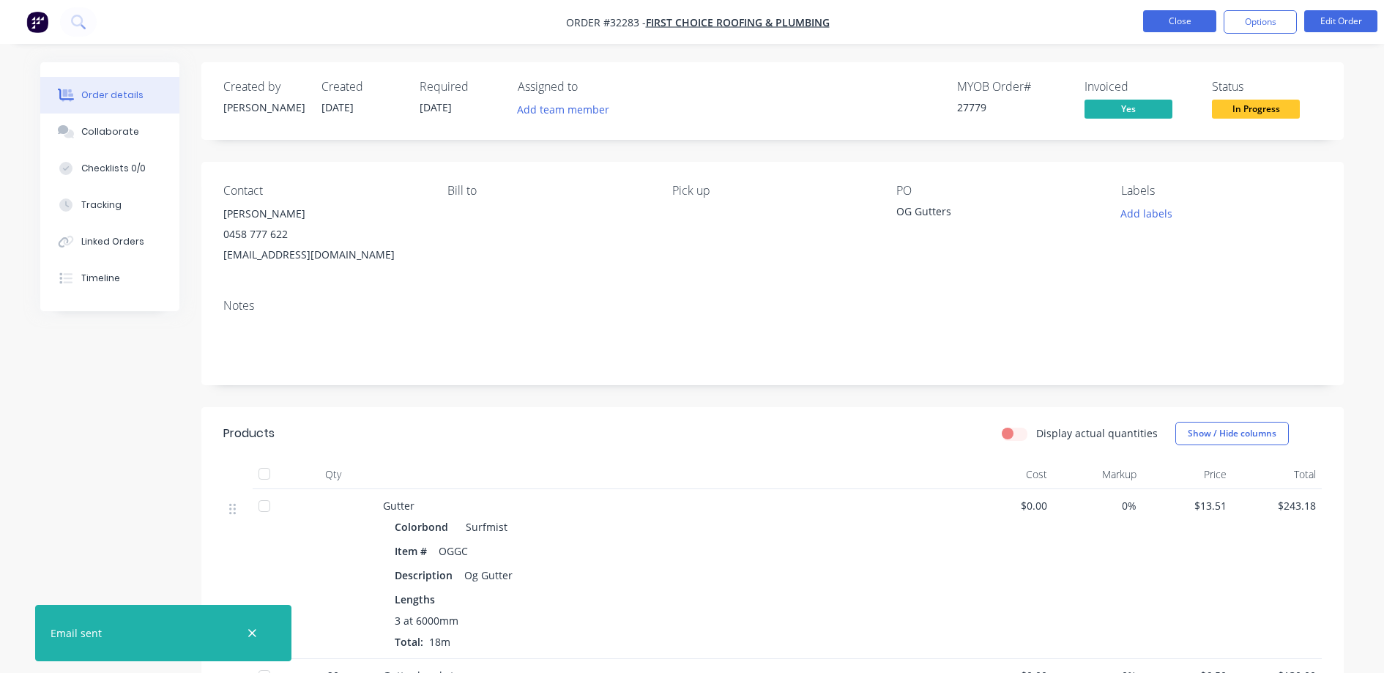
click at [1176, 16] on button "Close" at bounding box center [1179, 21] width 73 height 22
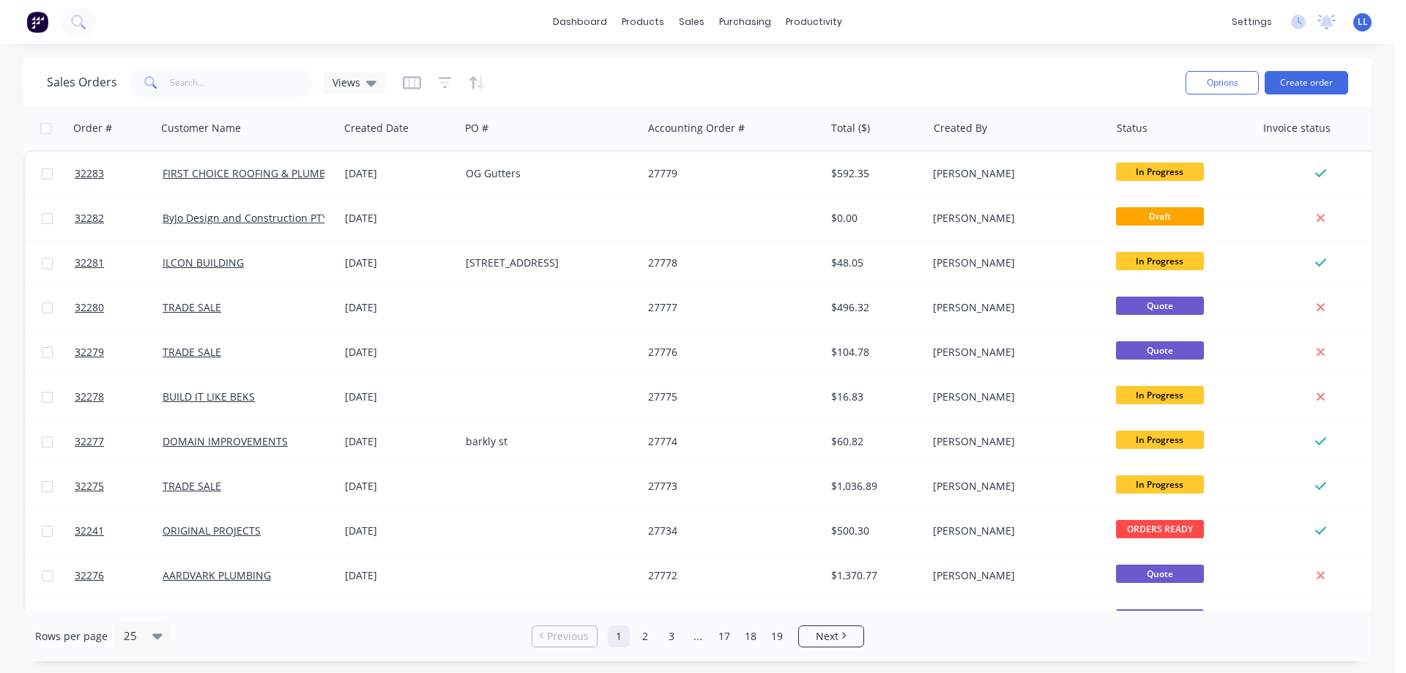
click at [41, 29] on img at bounding box center [37, 22] width 22 height 22
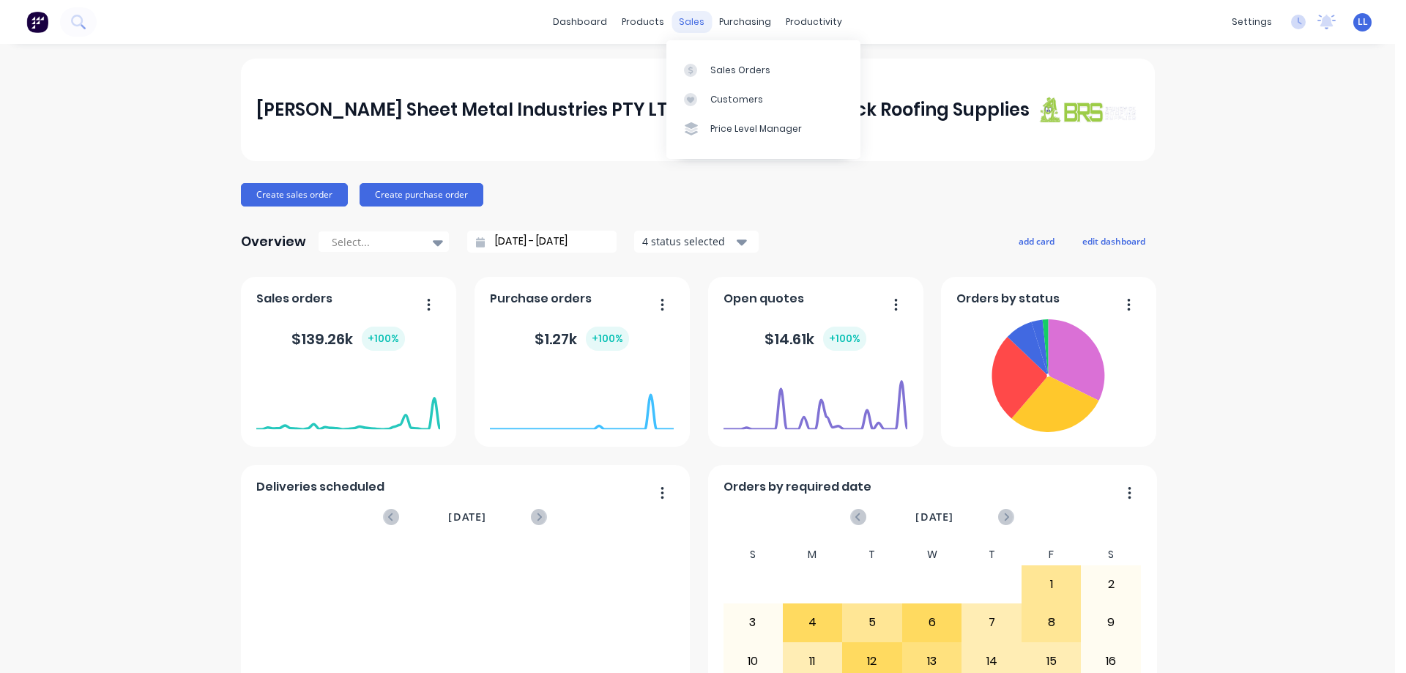
click at [686, 25] on div "sales" at bounding box center [691, 22] width 40 height 22
click at [725, 72] on div "Sales Orders" at bounding box center [740, 70] width 60 height 13
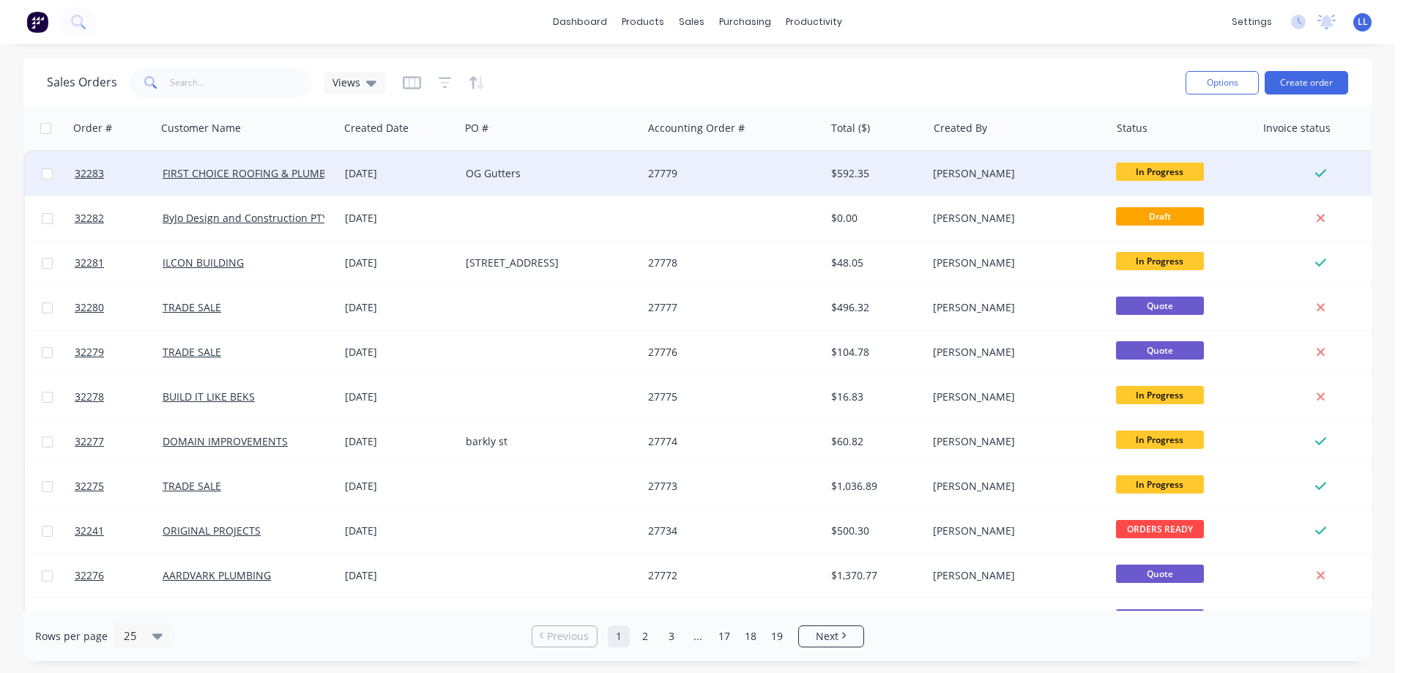
click at [903, 186] on div "$592.35" at bounding box center [876, 174] width 102 height 44
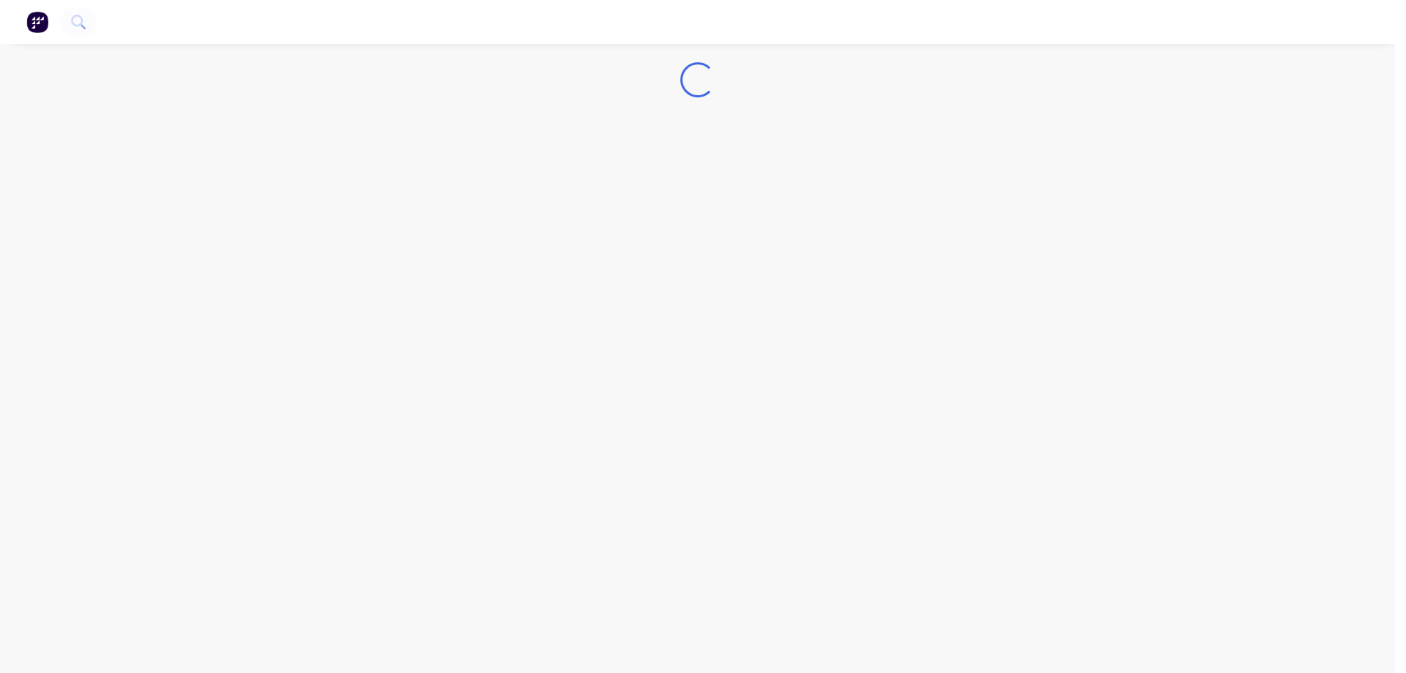
click at [903, 186] on div "Loading..." at bounding box center [697, 336] width 1395 height 673
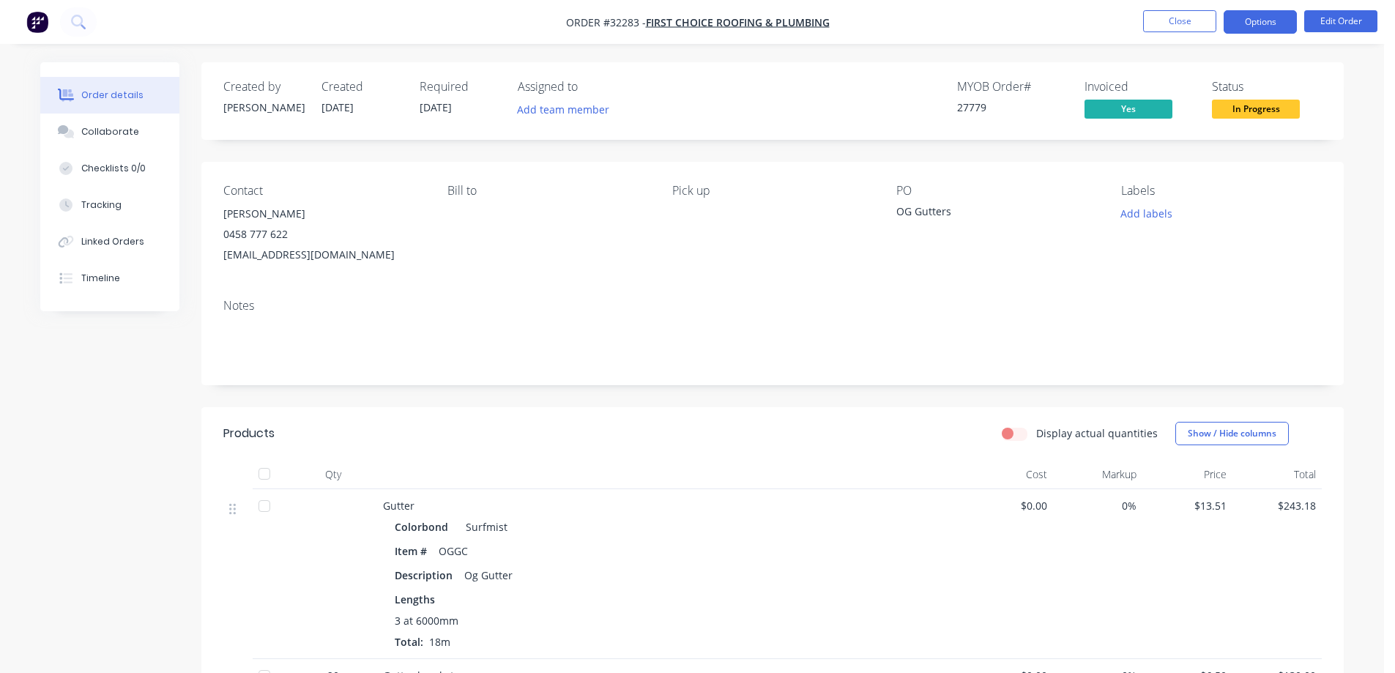
click at [1256, 24] on button "Options" at bounding box center [1259, 21] width 73 height 23
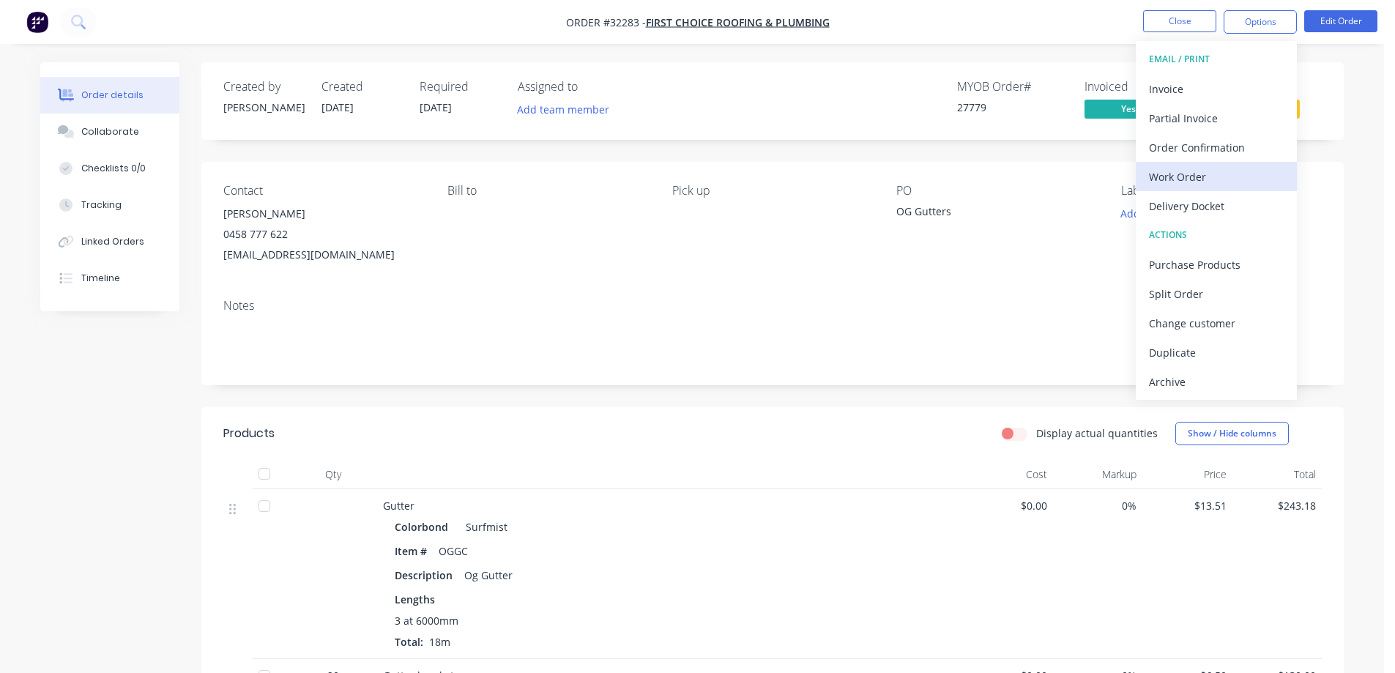
click at [1181, 179] on div "Work Order" at bounding box center [1216, 176] width 135 height 21
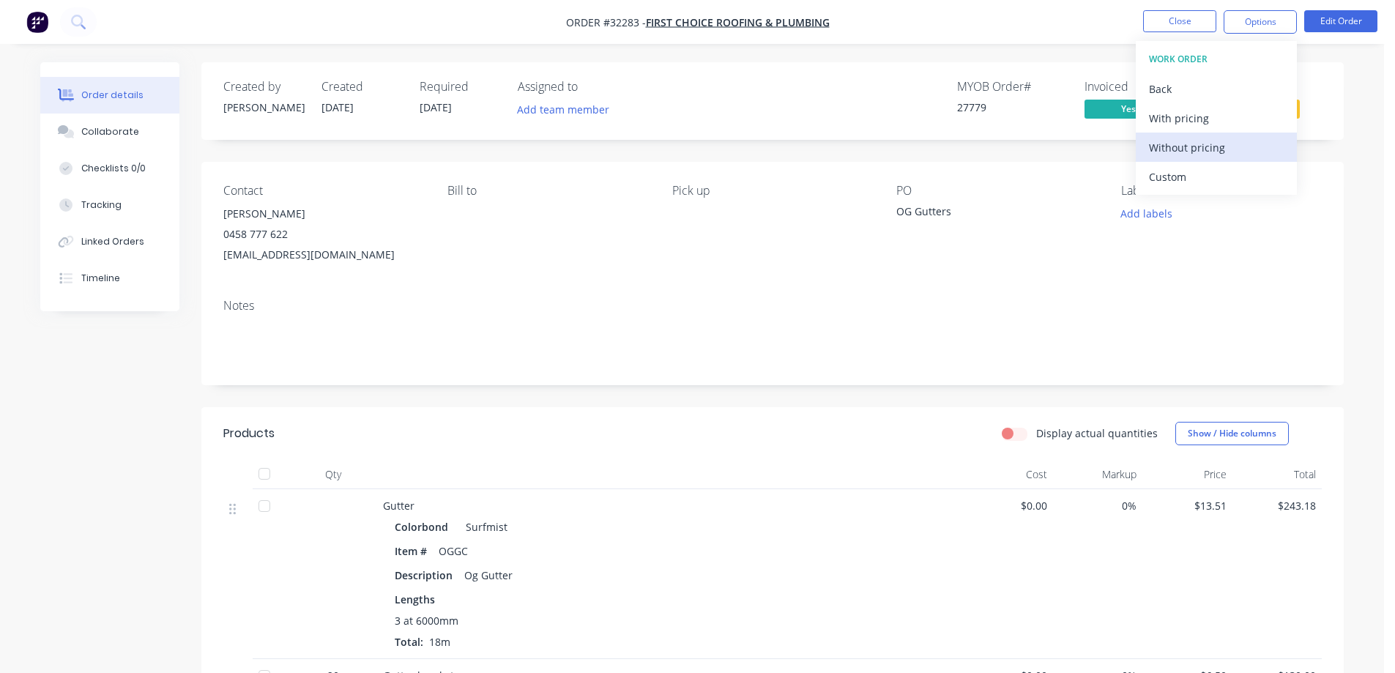
click at [1179, 151] on div "Without pricing" at bounding box center [1216, 147] width 135 height 21
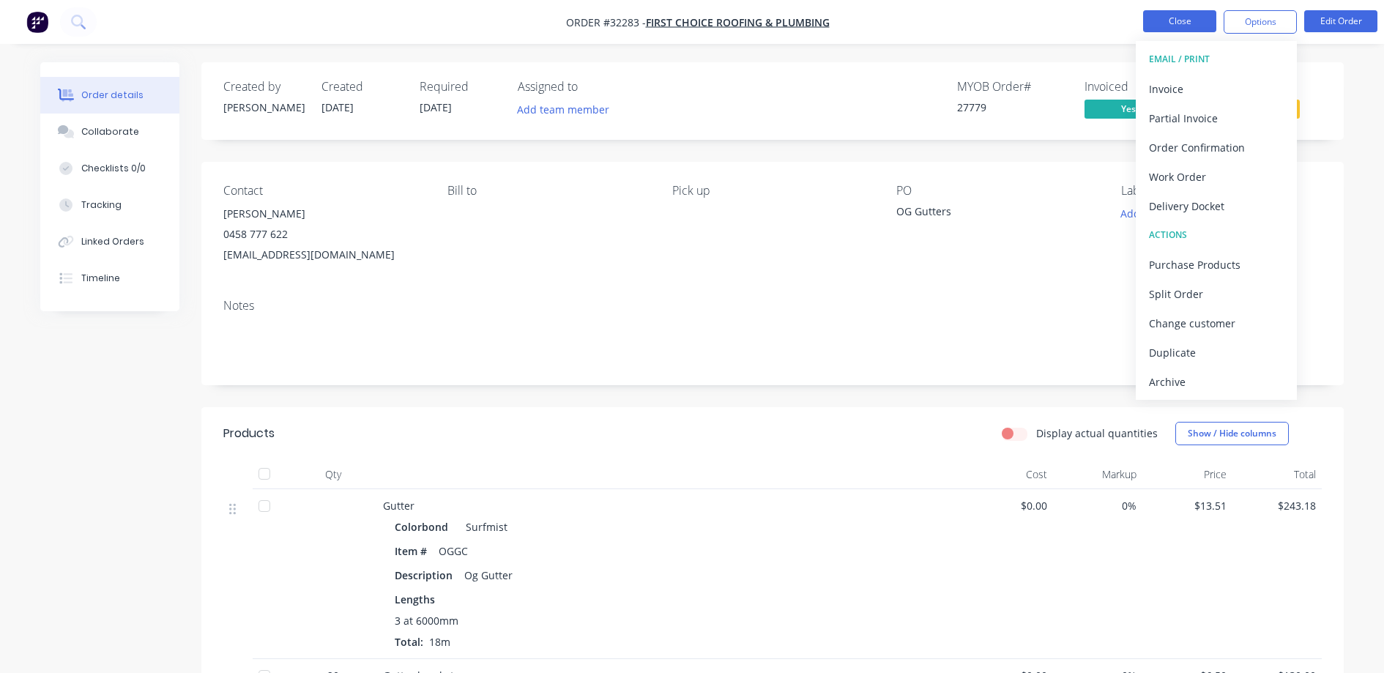
click at [1176, 18] on button "Close" at bounding box center [1179, 21] width 73 height 22
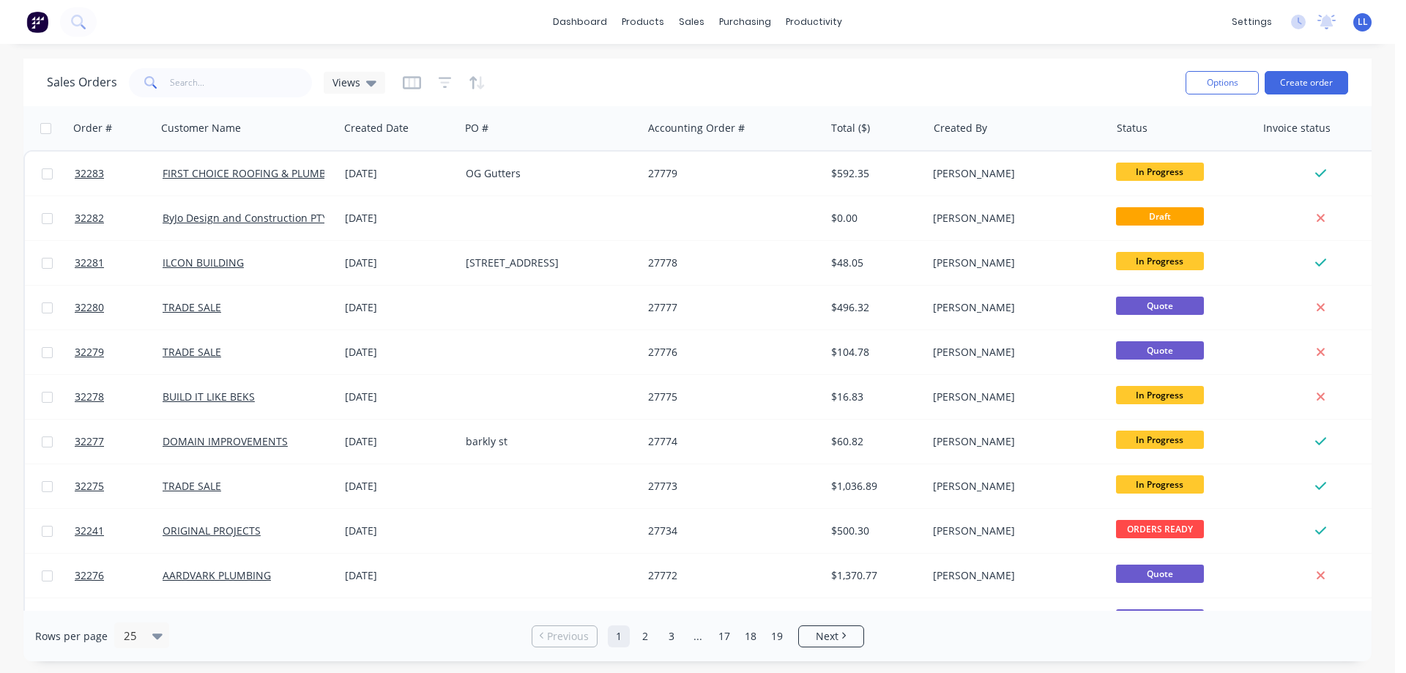
click at [44, 25] on img at bounding box center [37, 22] width 22 height 22
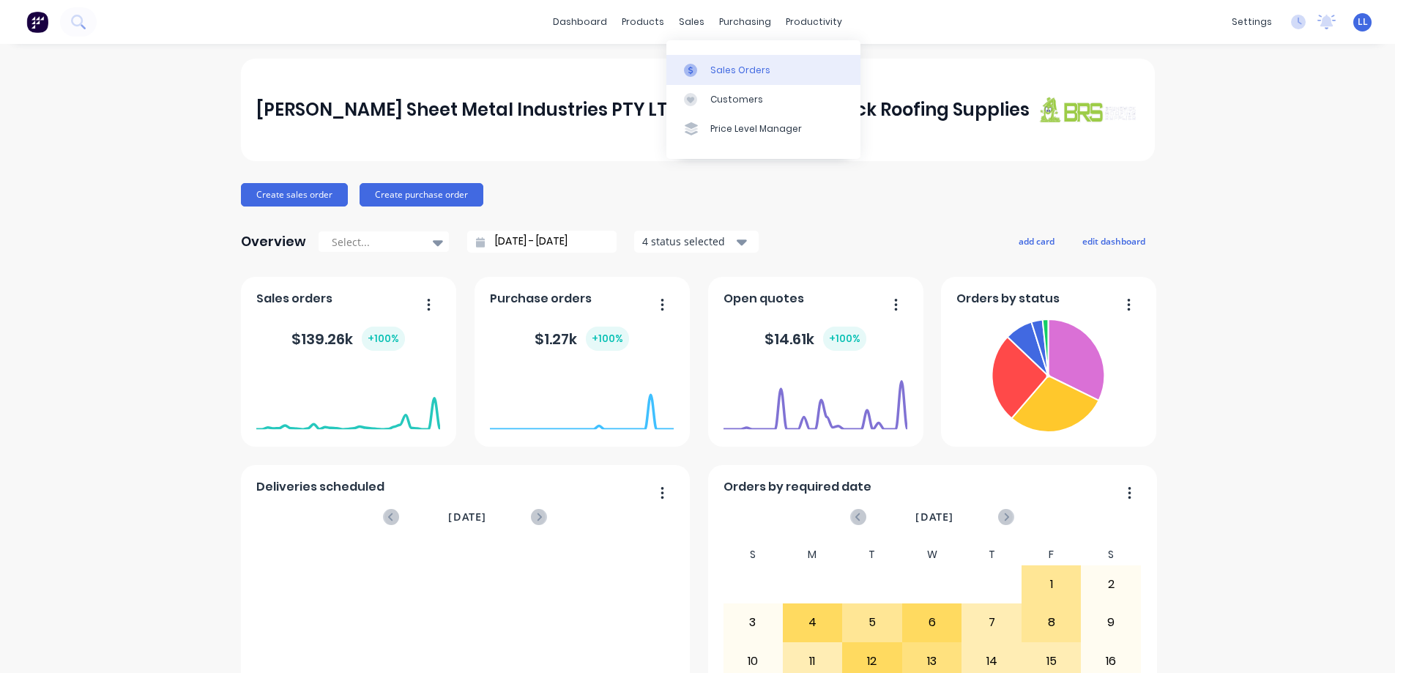
click at [693, 70] on icon at bounding box center [690, 70] width 13 height 13
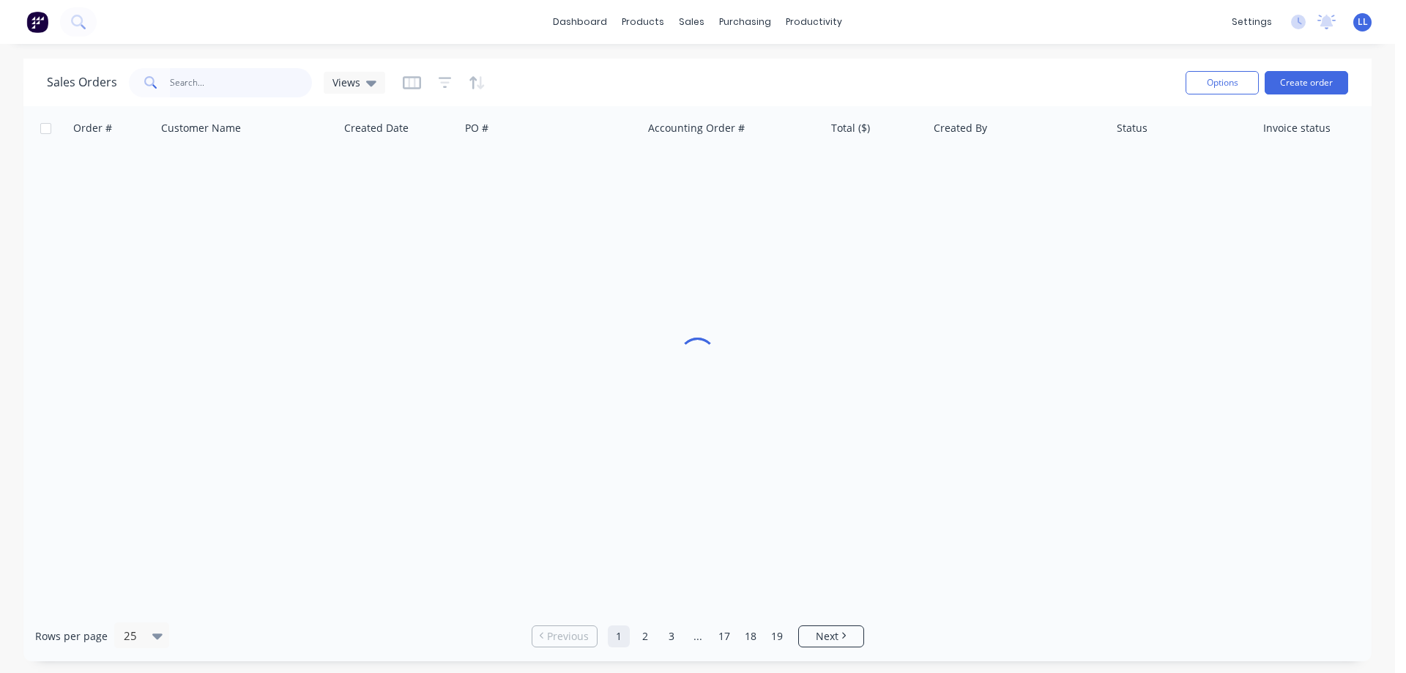
click at [206, 90] on input "text" at bounding box center [241, 82] width 143 height 29
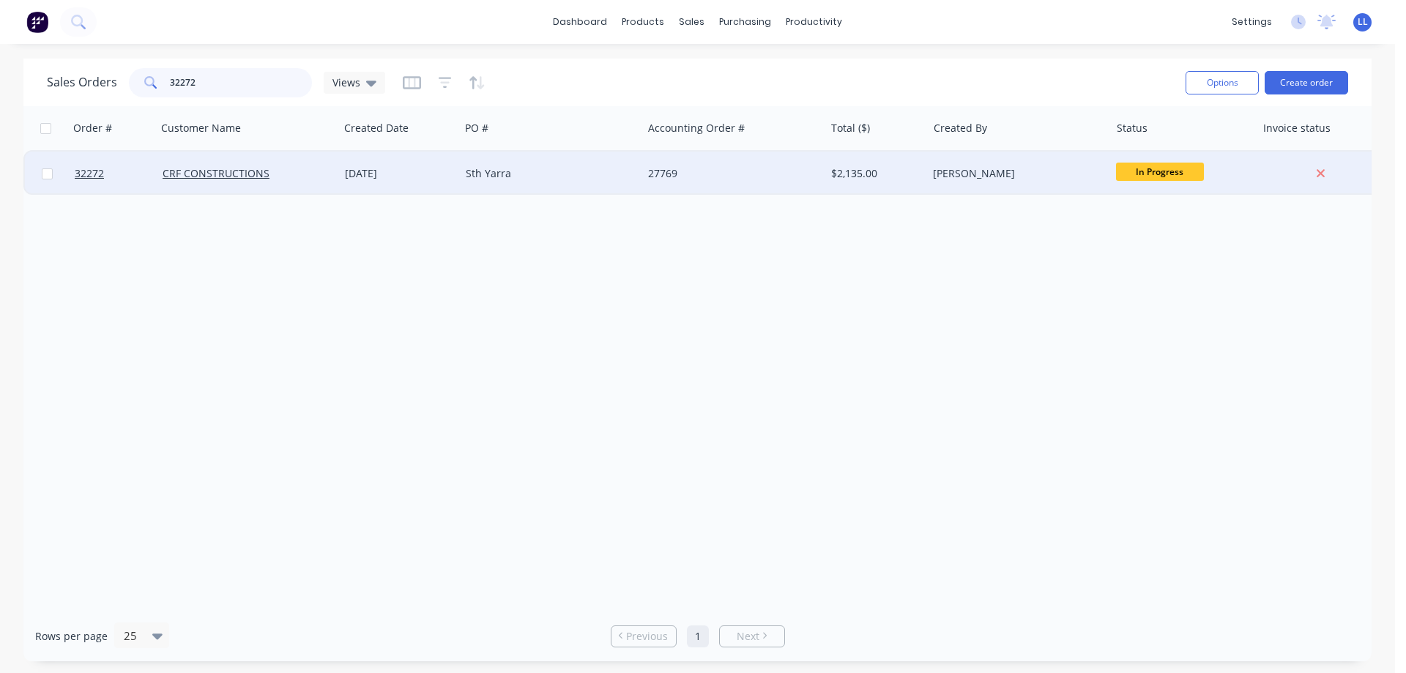
type input "32272"
click at [1023, 187] on div "[PERSON_NAME]" at bounding box center [1018, 174] width 182 height 44
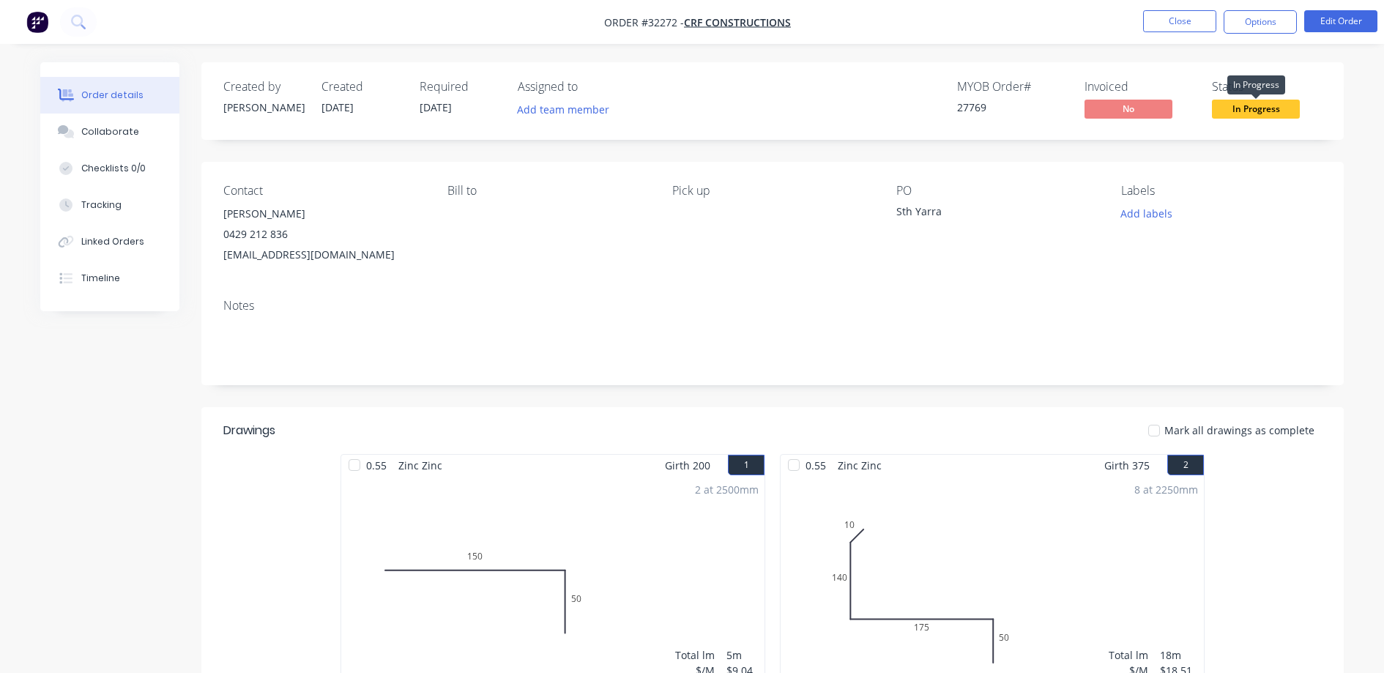
click at [1259, 114] on span "In Progress" at bounding box center [1256, 109] width 88 height 18
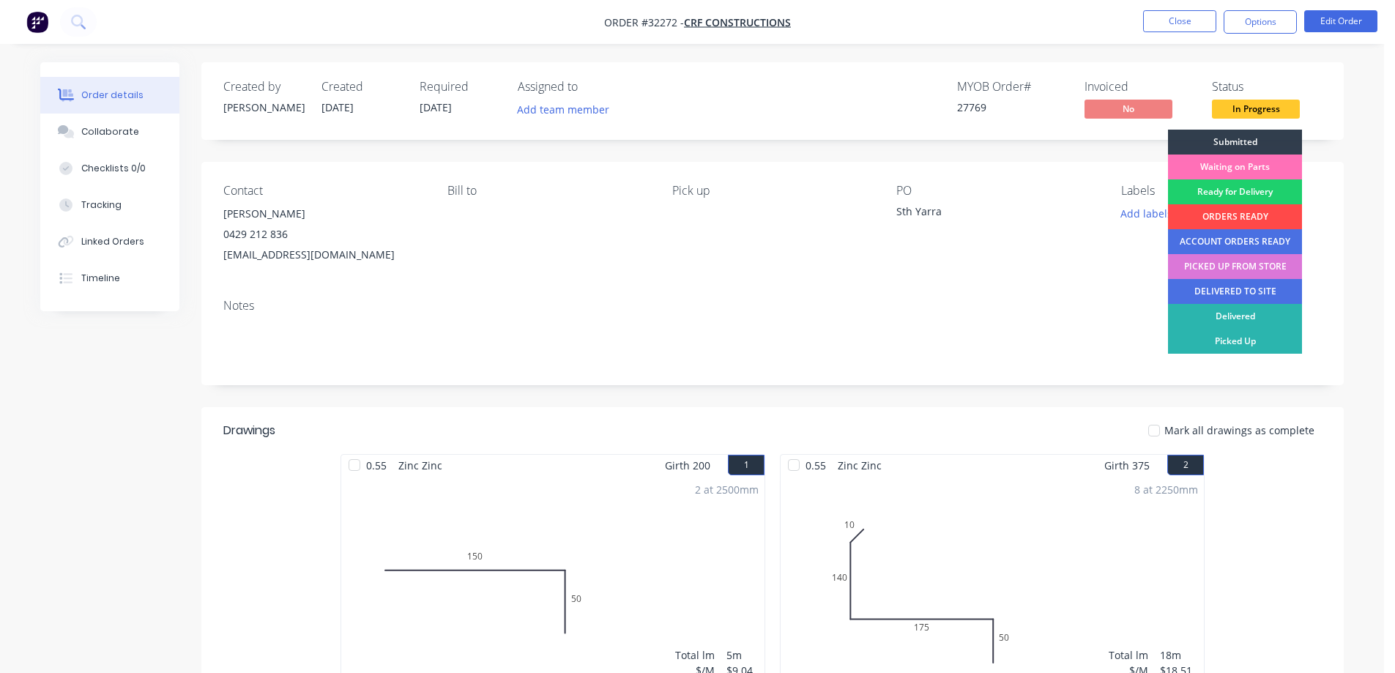
click at [1232, 212] on div "ORDERS READY" at bounding box center [1235, 216] width 134 height 25
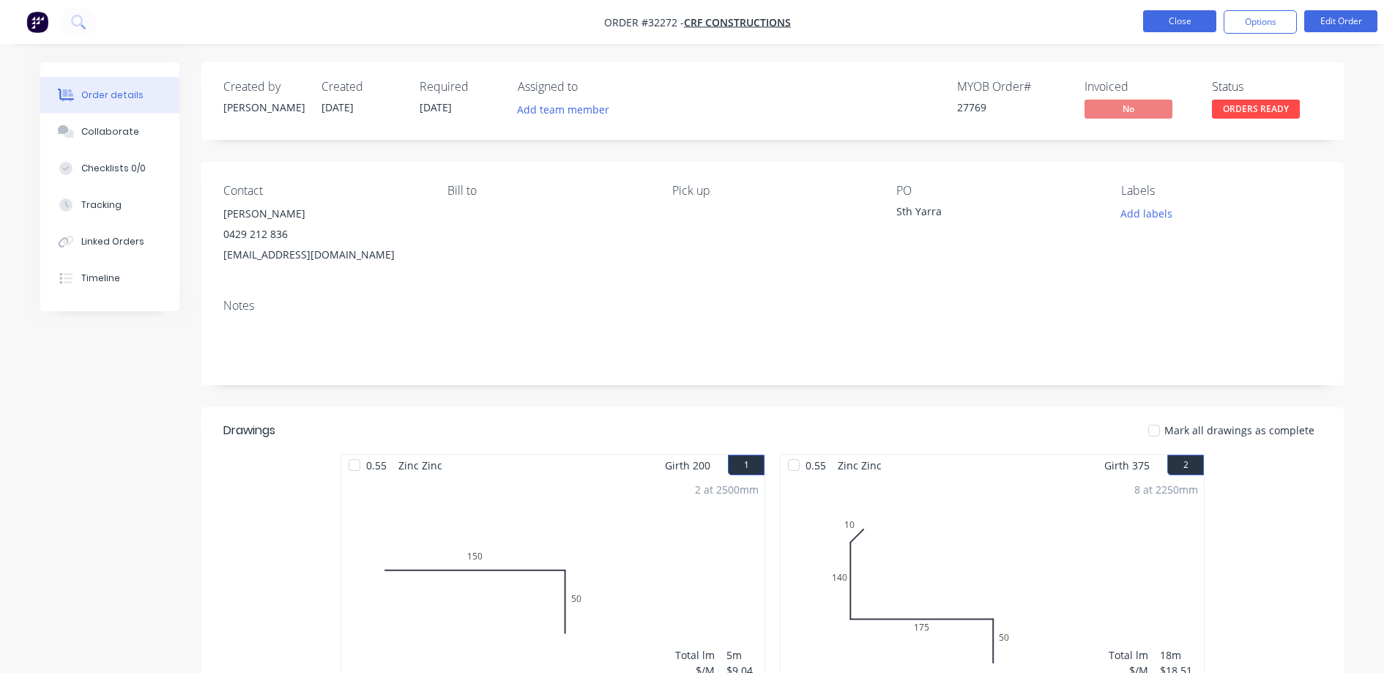
click at [1179, 22] on button "Close" at bounding box center [1179, 21] width 73 height 22
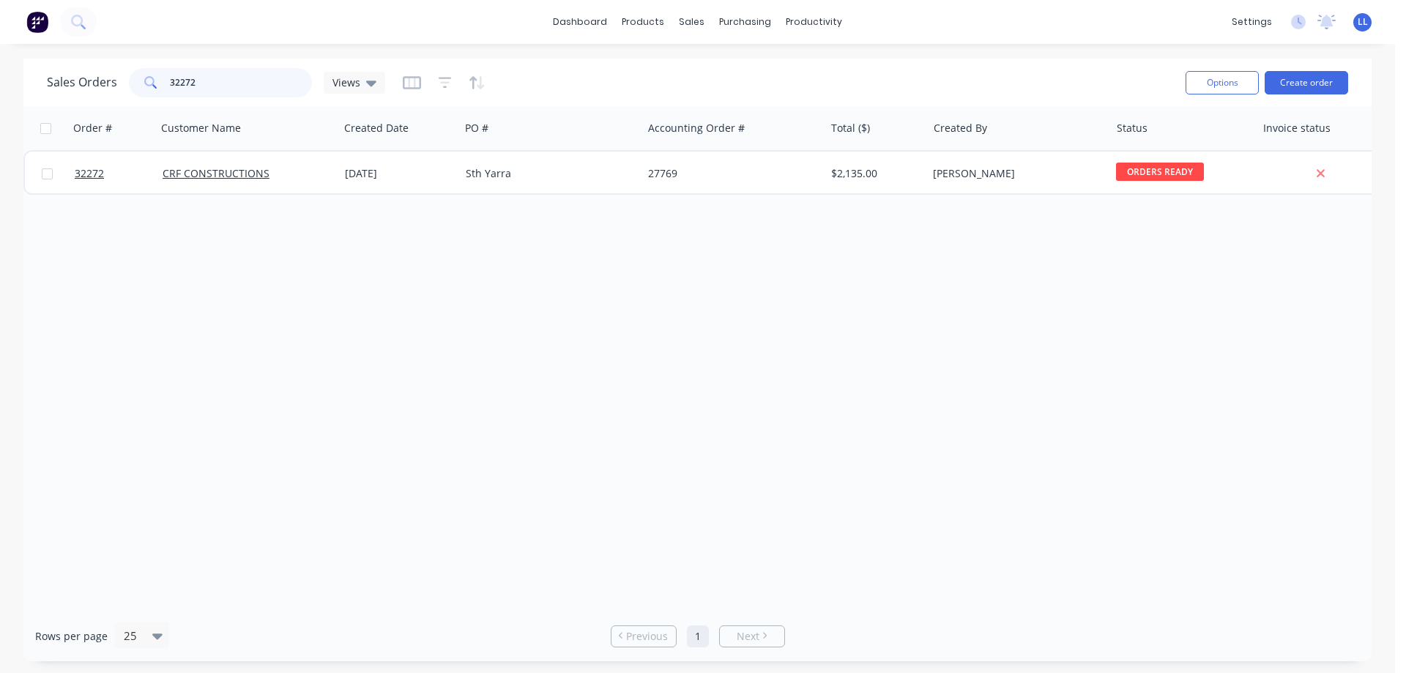
drag, startPoint x: 203, startPoint y: 87, endPoint x: 42, endPoint y: 100, distance: 160.9
click at [42, 100] on div "Sales Orders 32272 Views Options Create order" at bounding box center [697, 83] width 1348 height 48
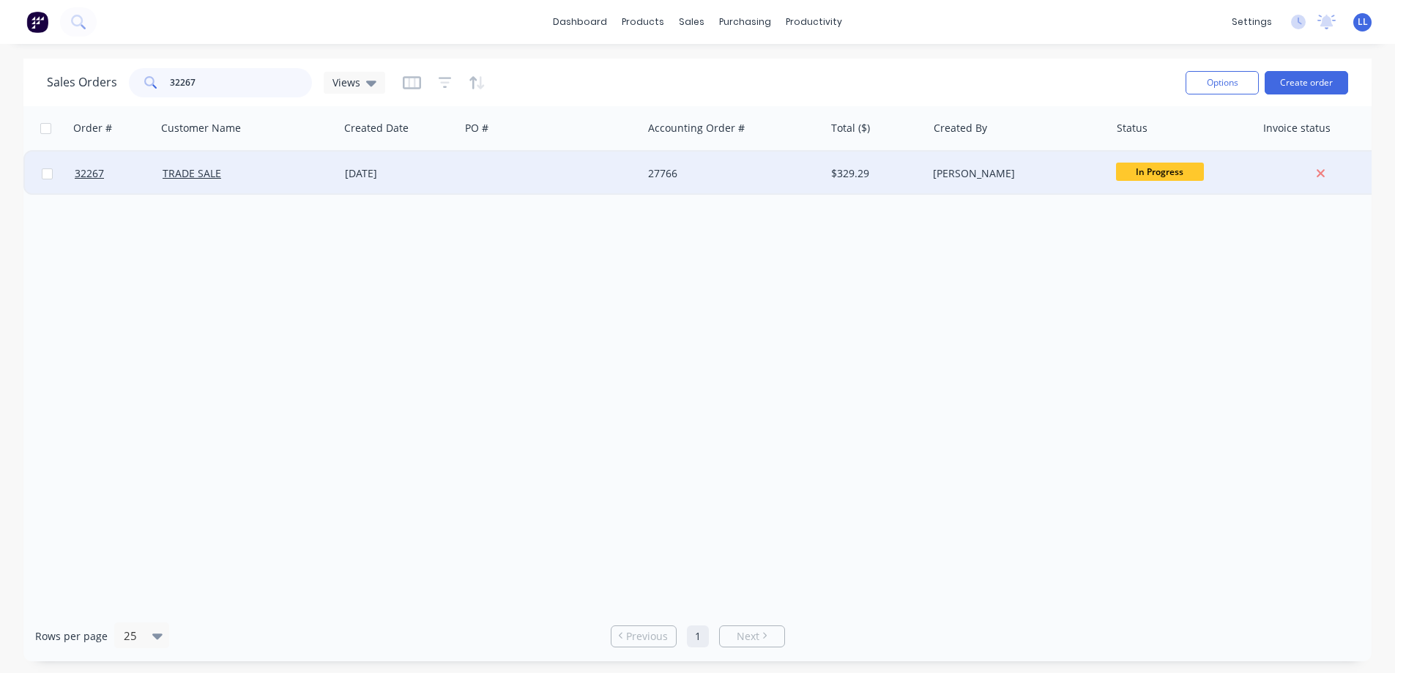
type input "32267"
click at [378, 182] on div "[DATE]" at bounding box center [399, 174] width 121 height 44
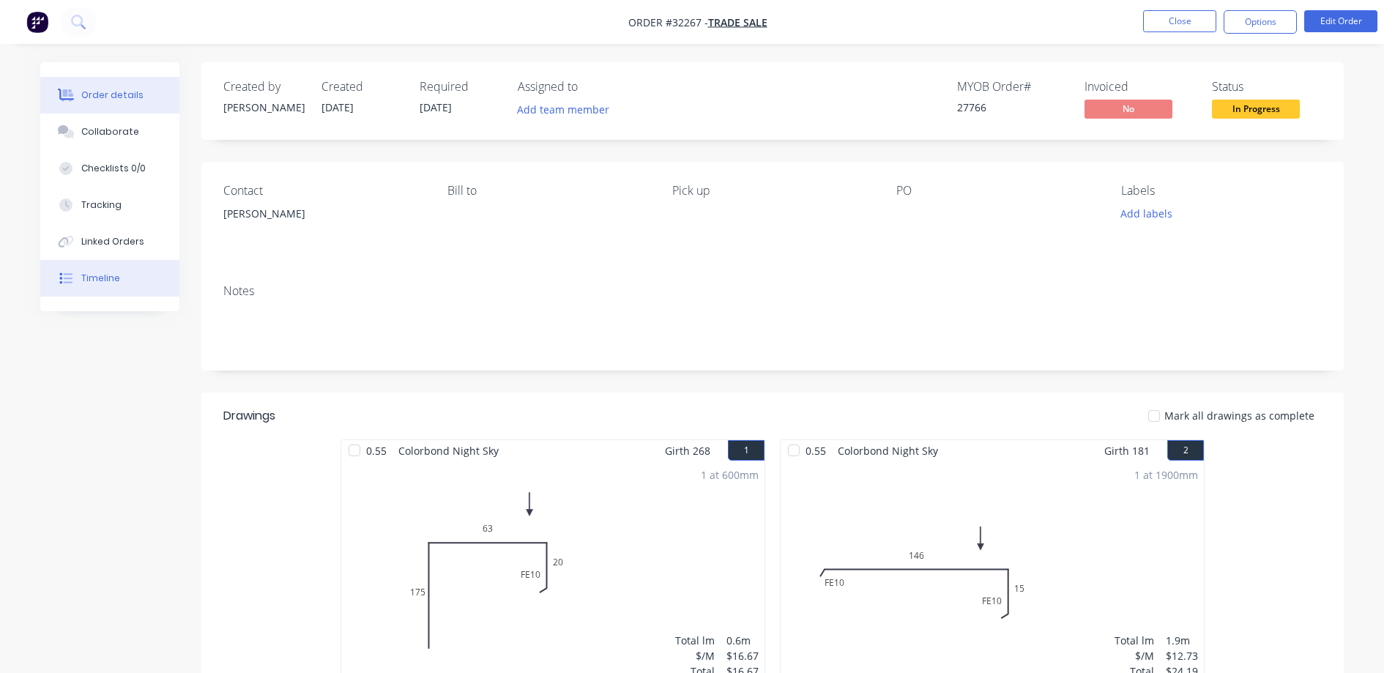
drag, startPoint x: 127, startPoint y: 242, endPoint x: 145, endPoint y: 294, distance: 55.6
click at [127, 240] on div "Linked Orders" at bounding box center [112, 241] width 63 height 13
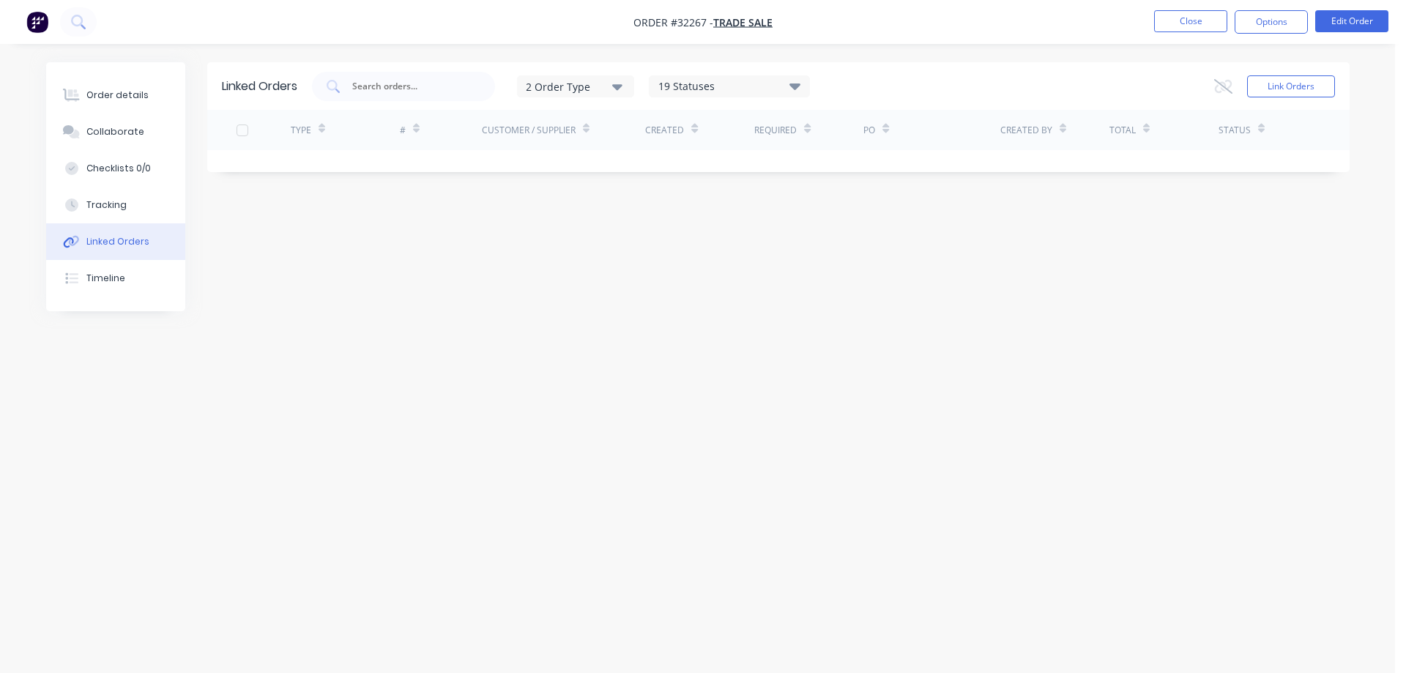
click at [46, 23] on img "button" at bounding box center [37, 22] width 22 height 22
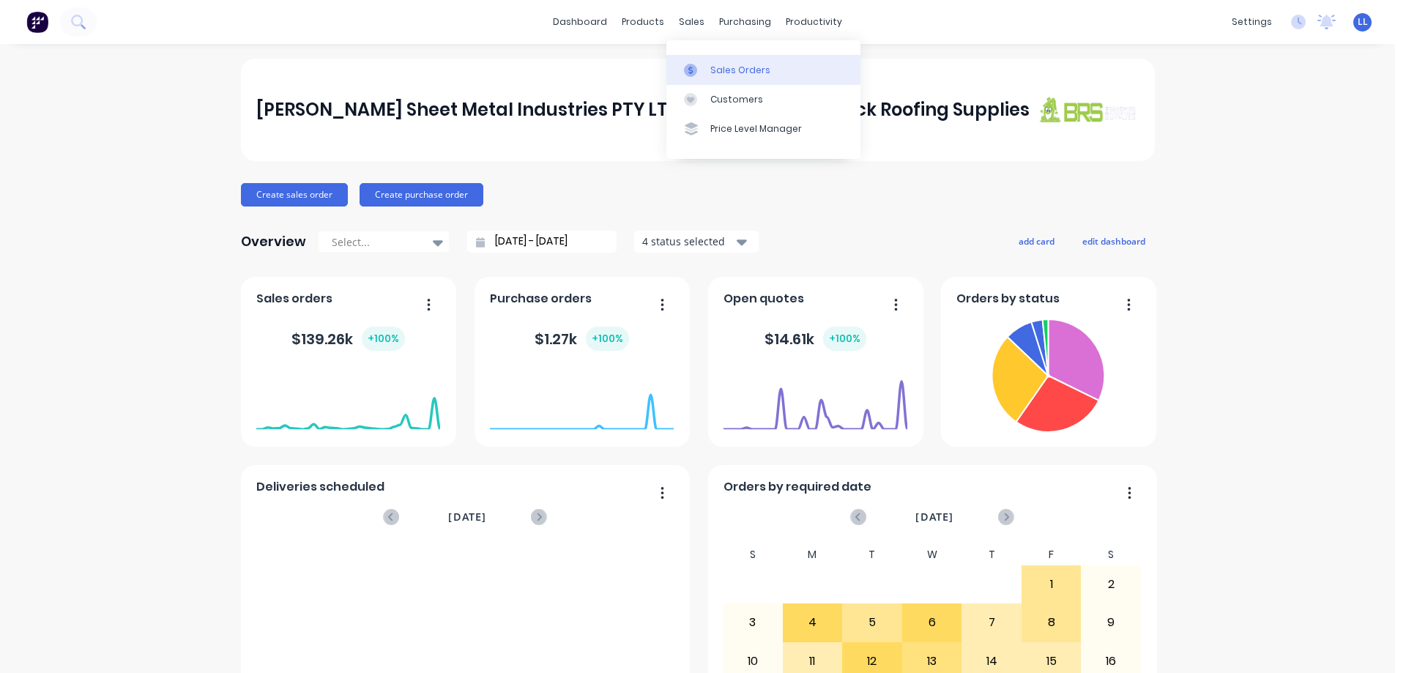
click at [698, 67] on div at bounding box center [695, 70] width 22 height 13
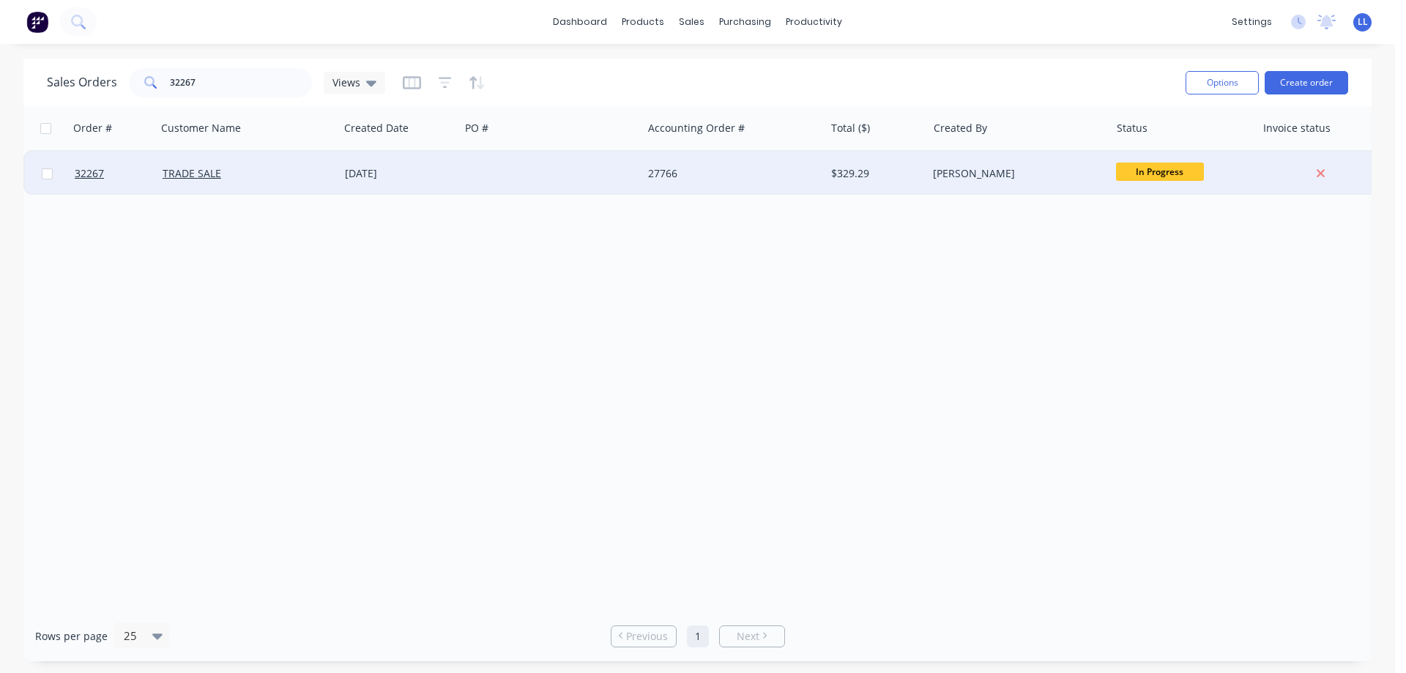
click at [846, 182] on div "$329.29" at bounding box center [876, 174] width 102 height 44
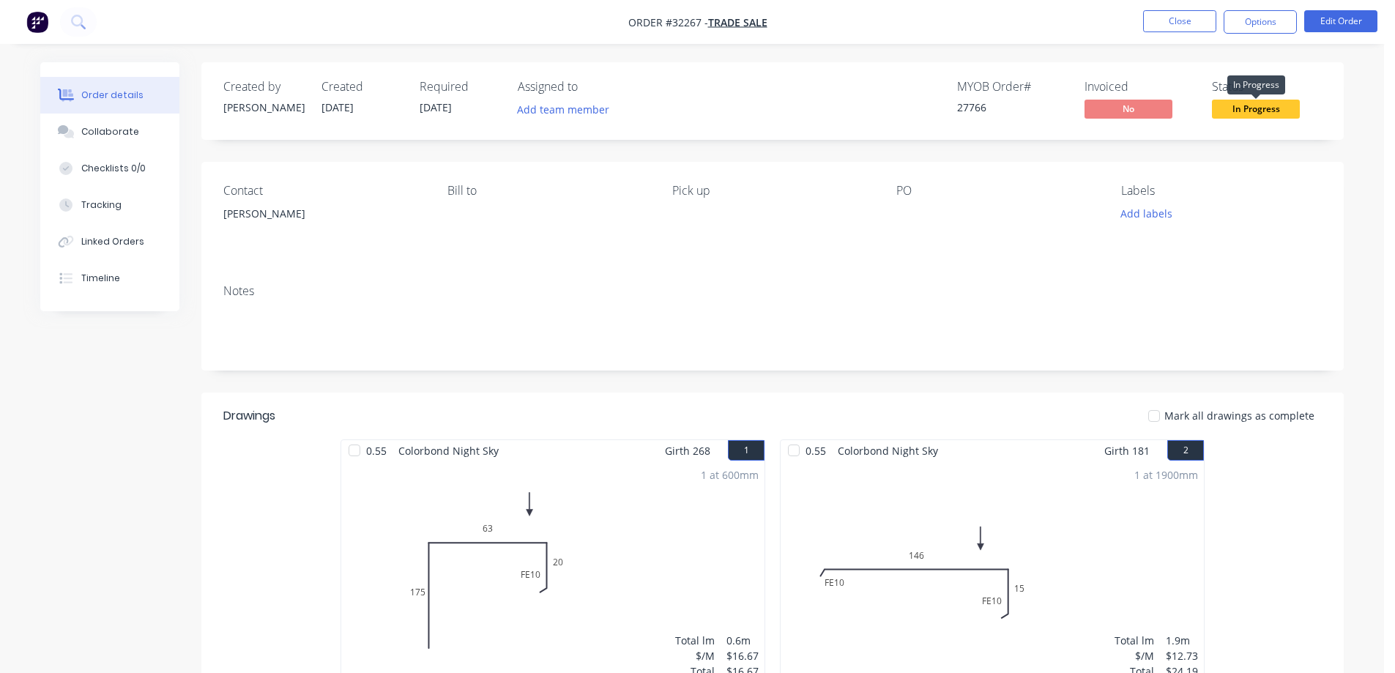
drag, startPoint x: 1254, startPoint y: 110, endPoint x: 1240, endPoint y: 128, distance: 23.0
click at [1253, 110] on span "In Progress" at bounding box center [1256, 109] width 88 height 18
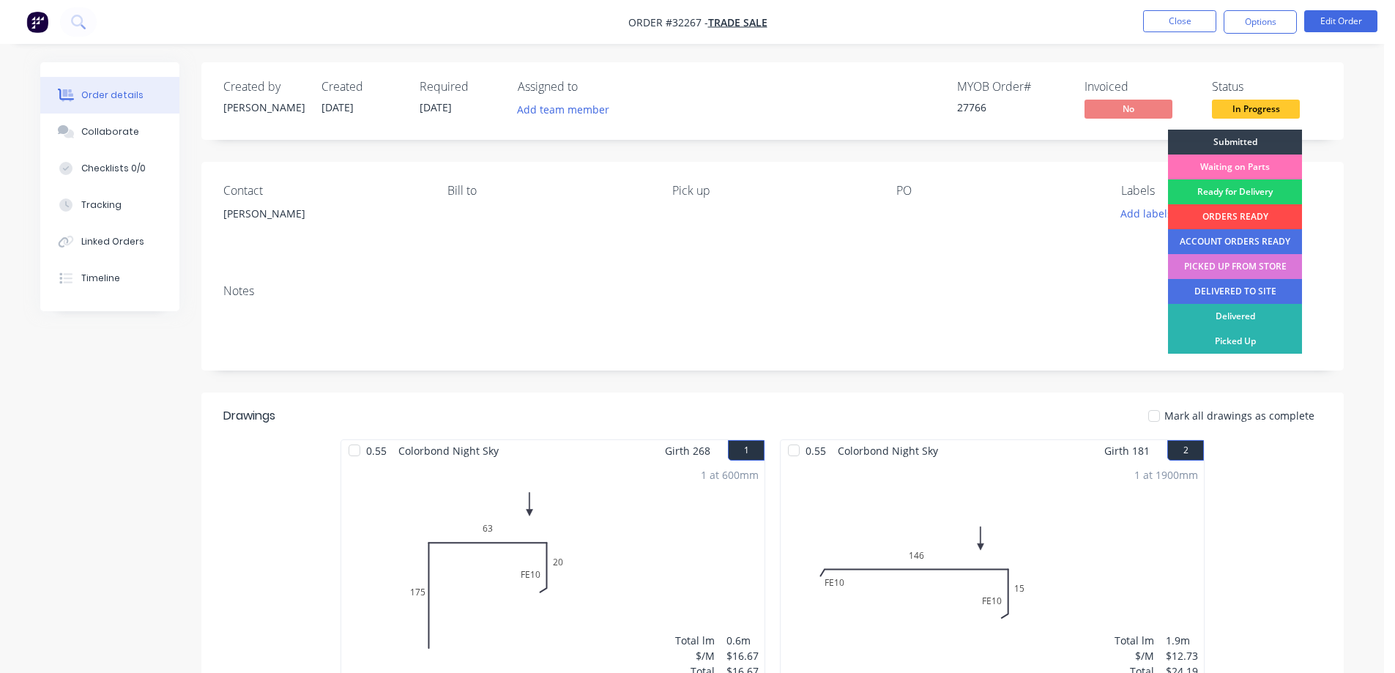
click at [1234, 214] on div "ORDERS READY" at bounding box center [1235, 216] width 134 height 25
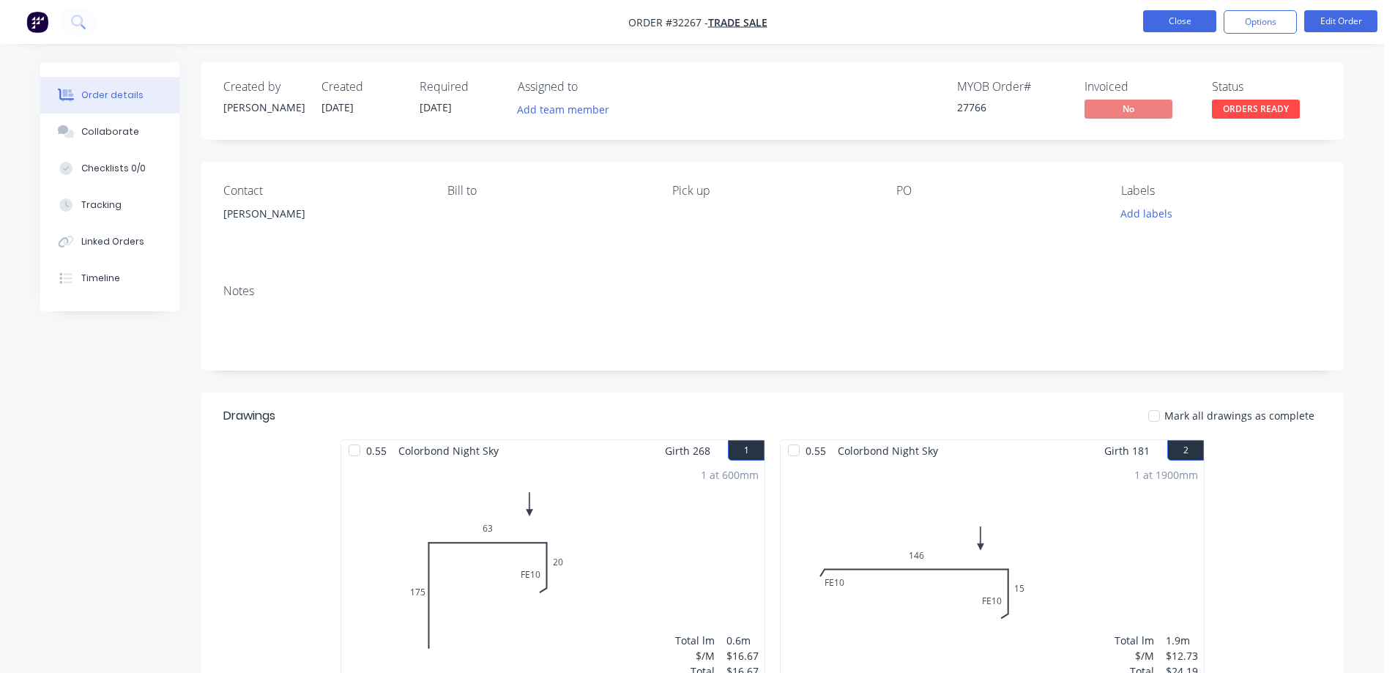
click at [1168, 20] on button "Close" at bounding box center [1179, 21] width 73 height 22
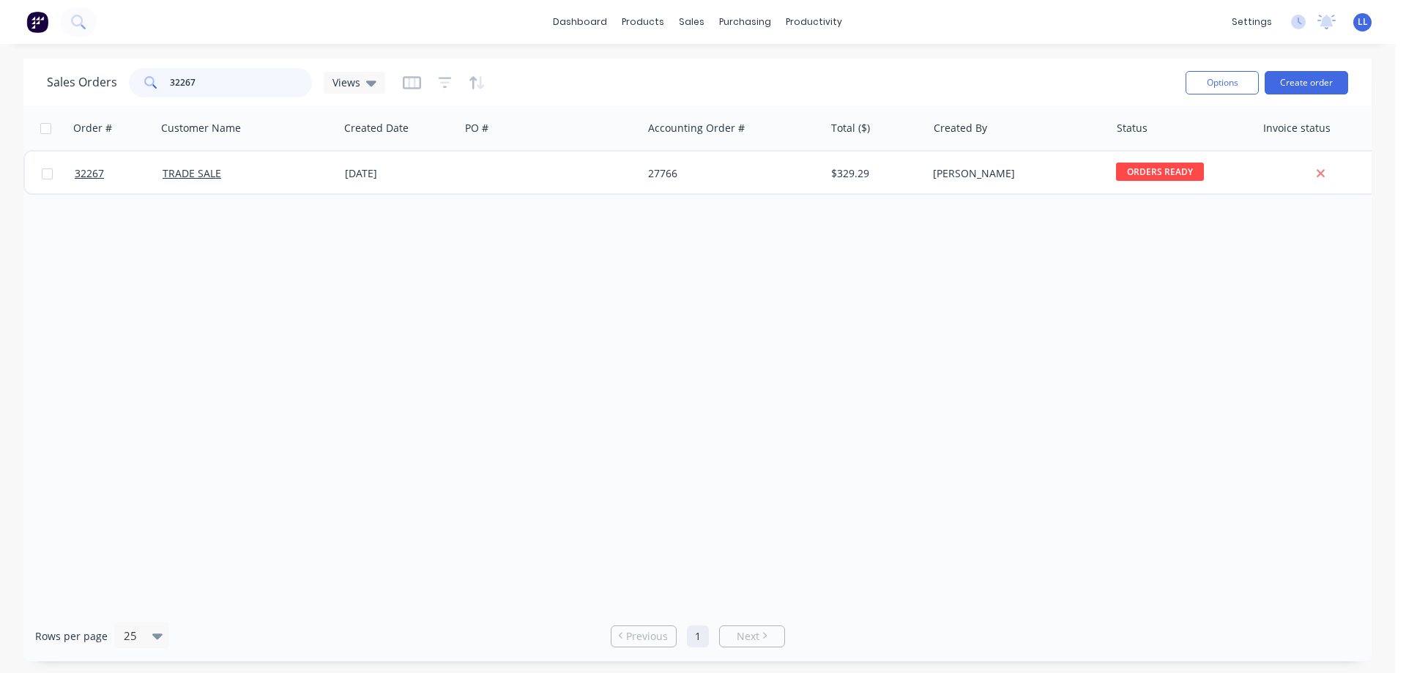
drag, startPoint x: 196, startPoint y: 84, endPoint x: 105, endPoint y: 92, distance: 91.9
click at [103, 92] on div "Sales Orders 32267 Views" at bounding box center [216, 82] width 338 height 29
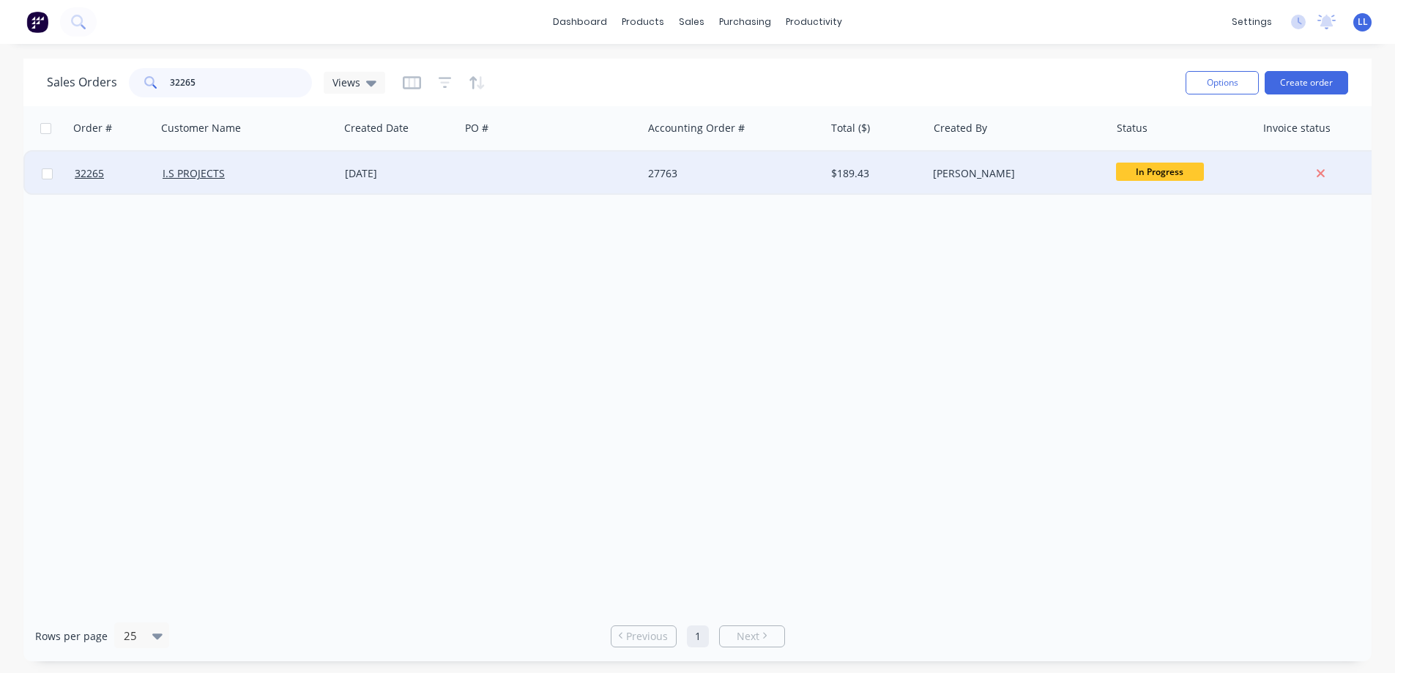
type input "32265"
click at [867, 171] on div "$189.43" at bounding box center [874, 173] width 86 height 15
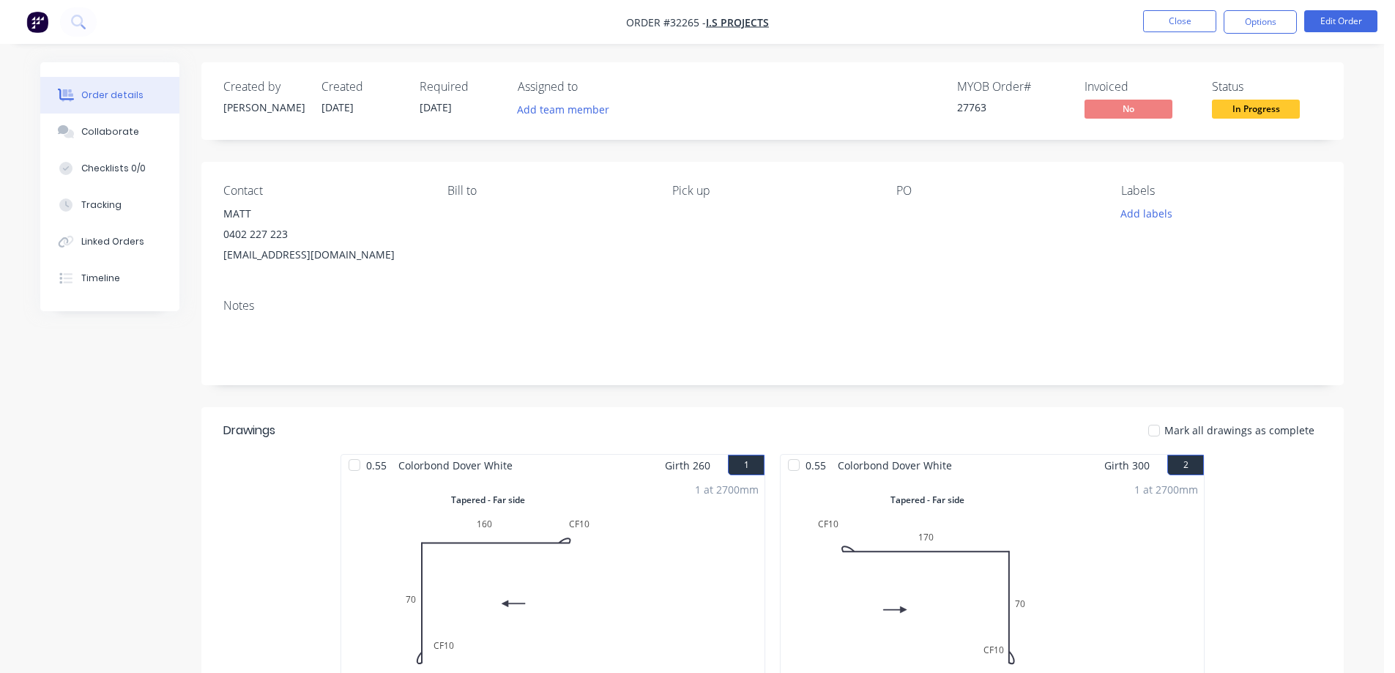
click at [1263, 111] on span "In Progress" at bounding box center [1256, 109] width 88 height 18
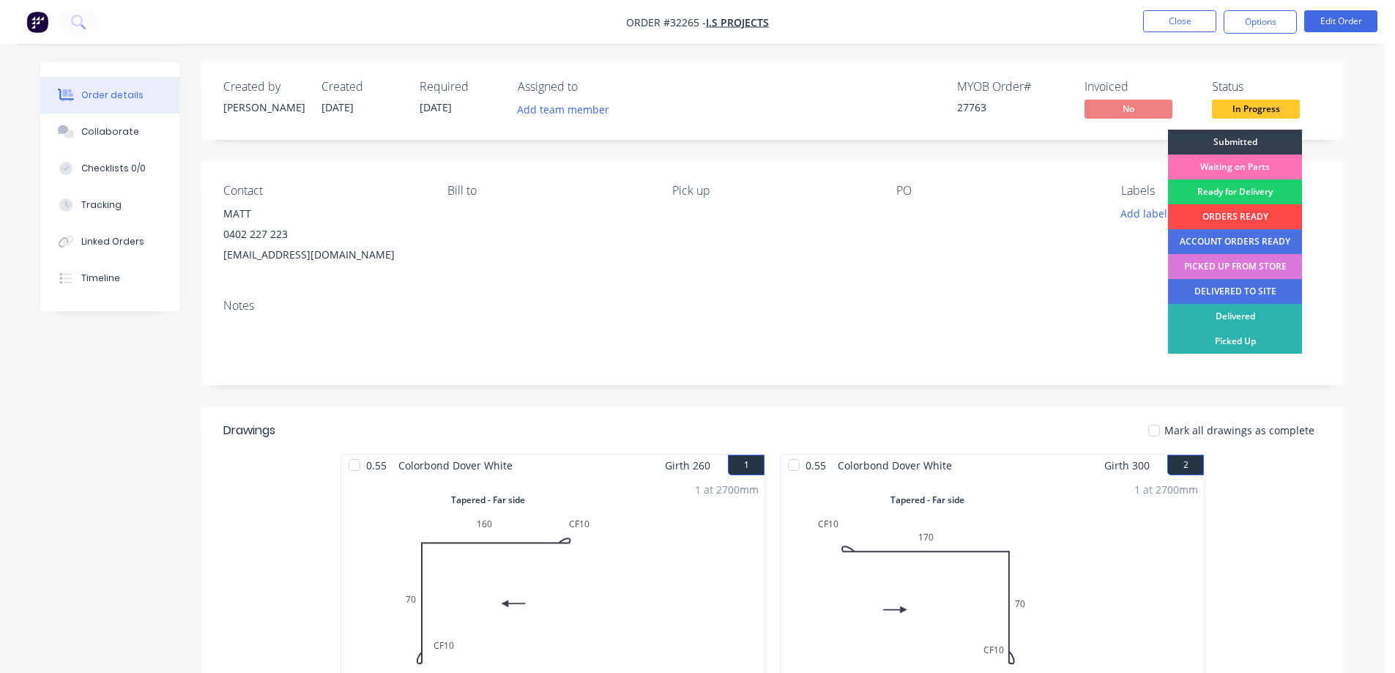
click at [1236, 221] on div "ORDERS READY" at bounding box center [1235, 216] width 134 height 25
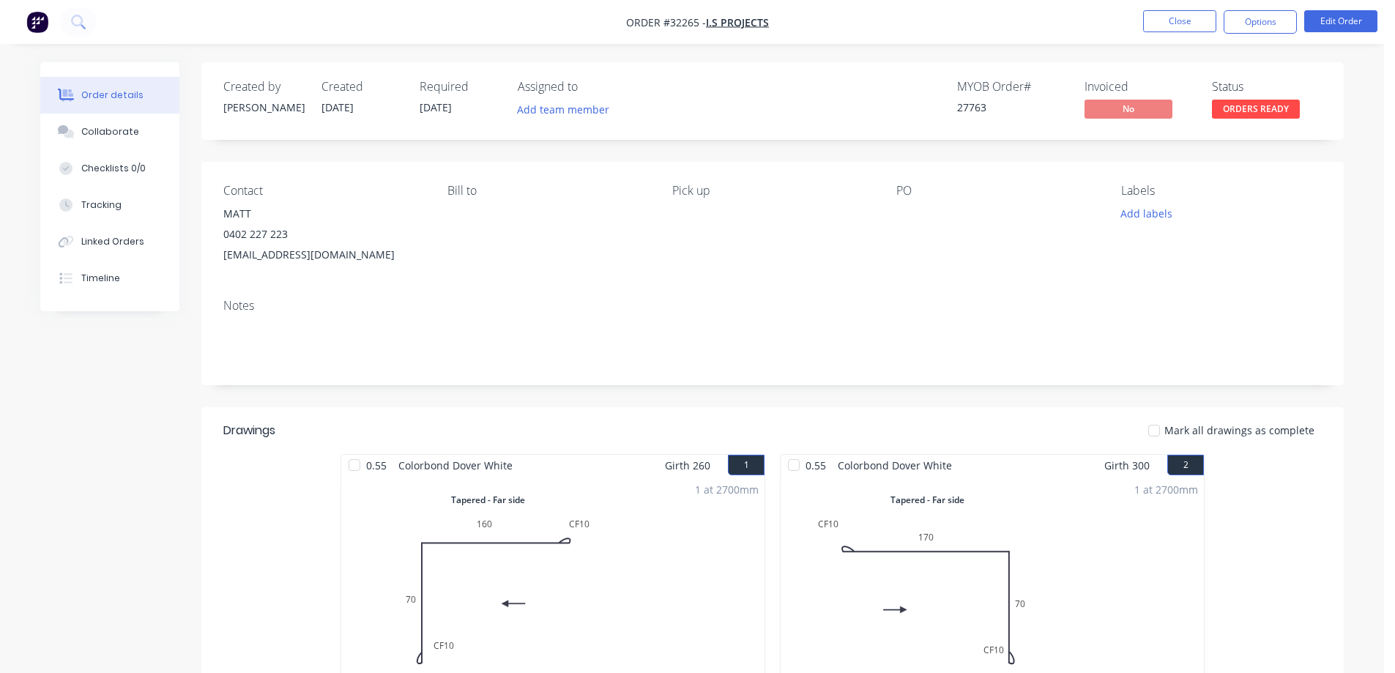
click at [1183, 8] on nav "Order #32265 - I.S PROJECTS Close Options Edit Order" at bounding box center [697, 22] width 1395 height 44
click at [1183, 23] on button "Close" at bounding box center [1179, 21] width 73 height 22
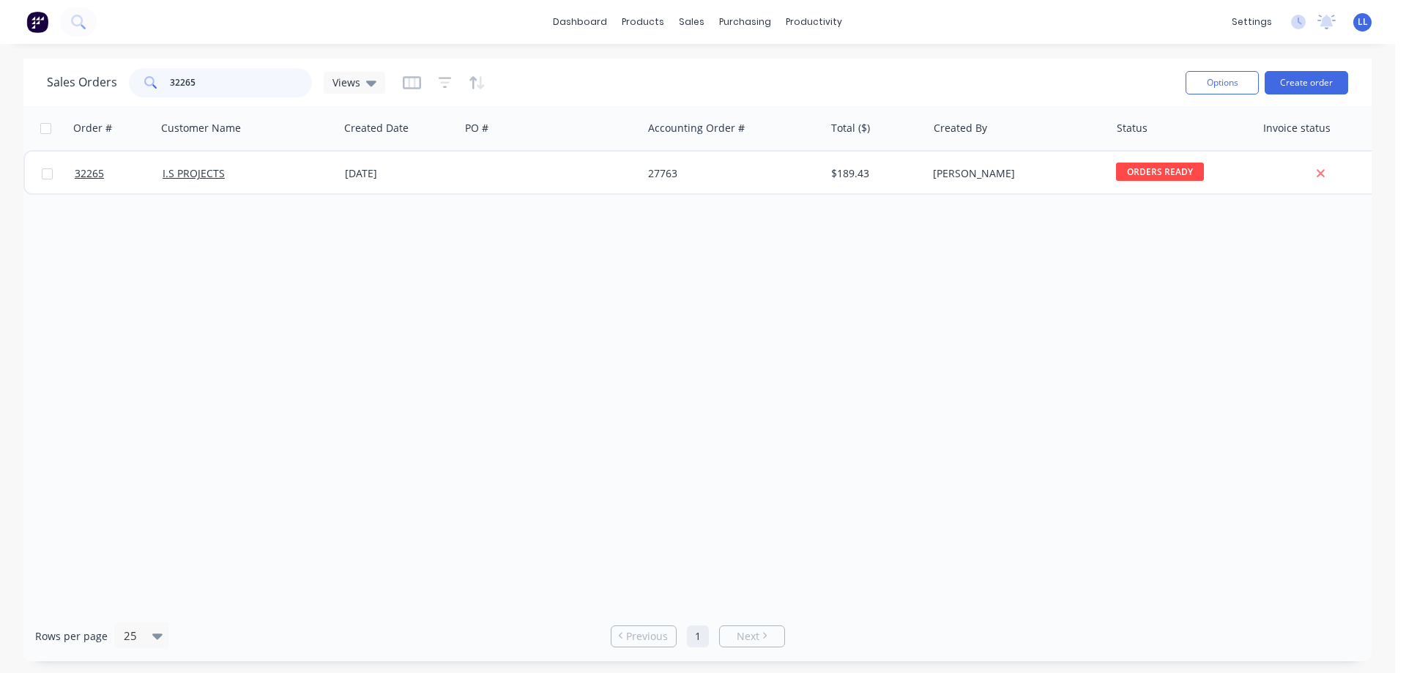
drag, startPoint x: 203, startPoint y: 83, endPoint x: 78, endPoint y: 92, distance: 124.7
click at [78, 92] on div "Sales Orders 32265 Views" at bounding box center [216, 82] width 338 height 29
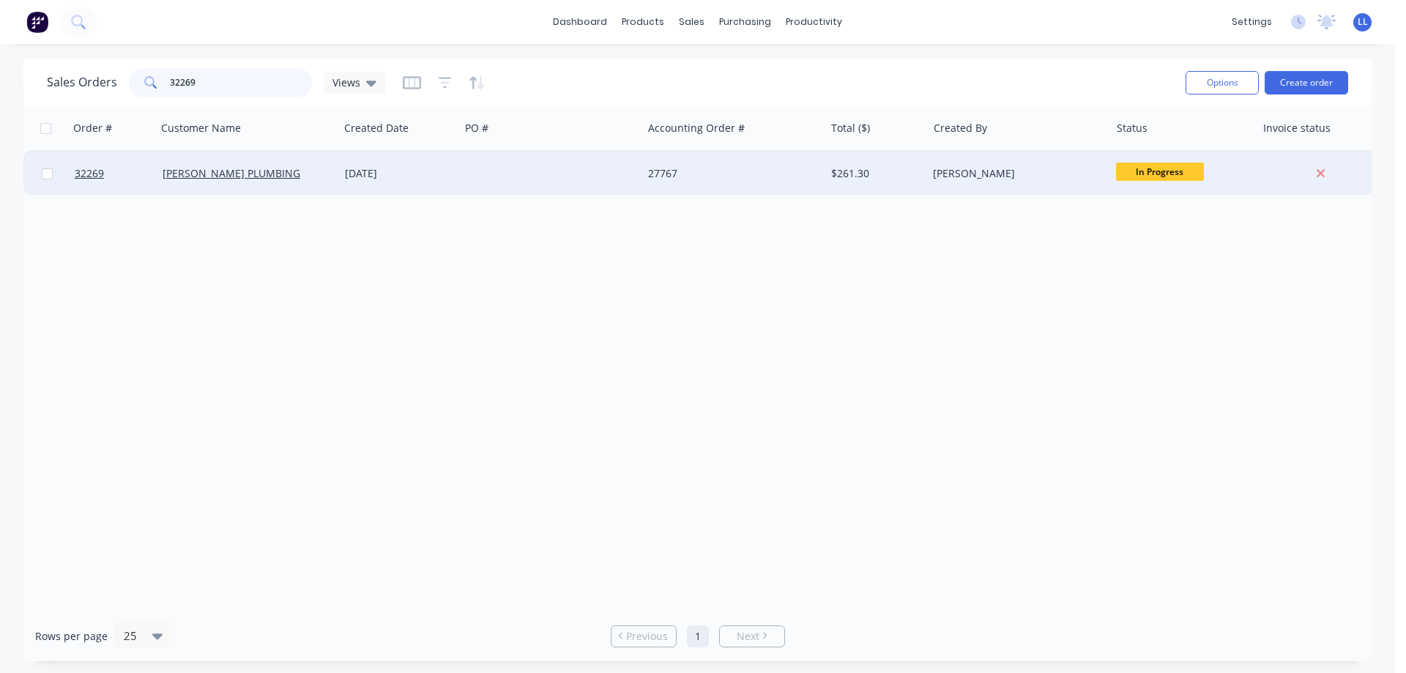
type input "32269"
click at [619, 174] on div at bounding box center [551, 174] width 182 height 44
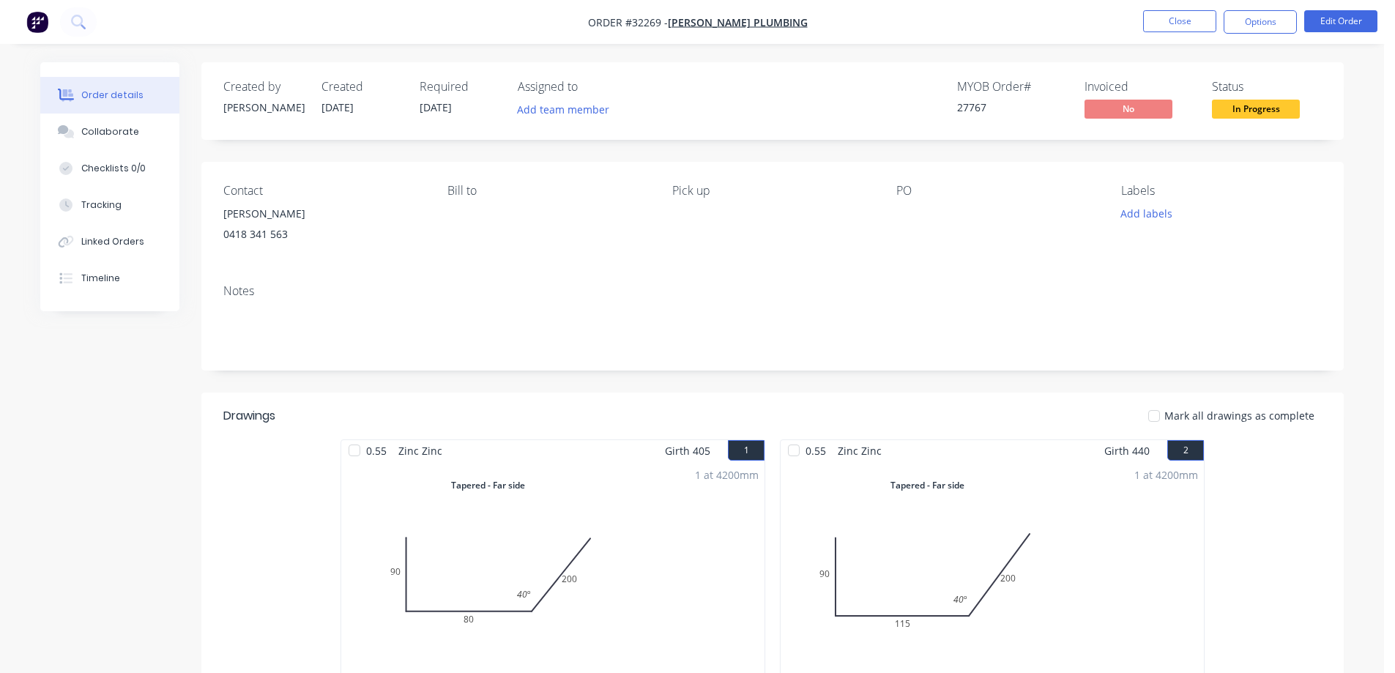
click at [1275, 105] on span "In Progress" at bounding box center [1256, 109] width 88 height 18
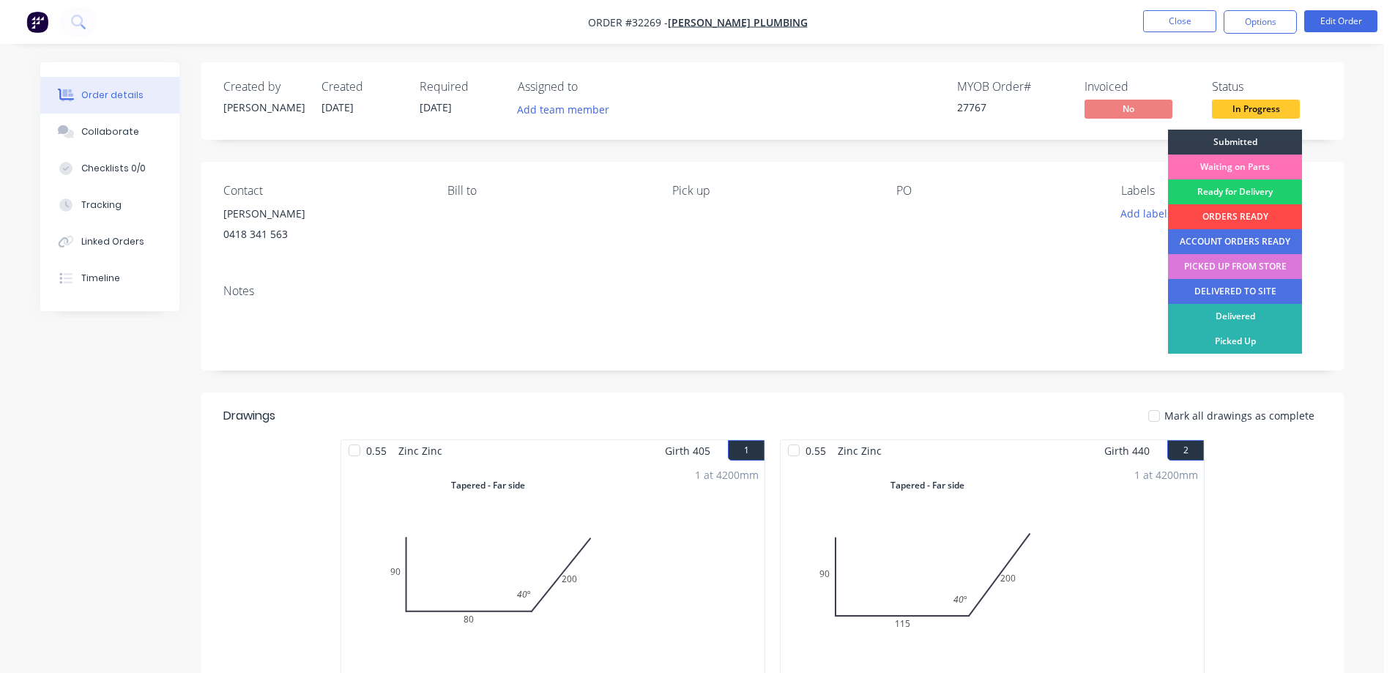
click at [1228, 214] on div "ORDERS READY" at bounding box center [1235, 216] width 134 height 25
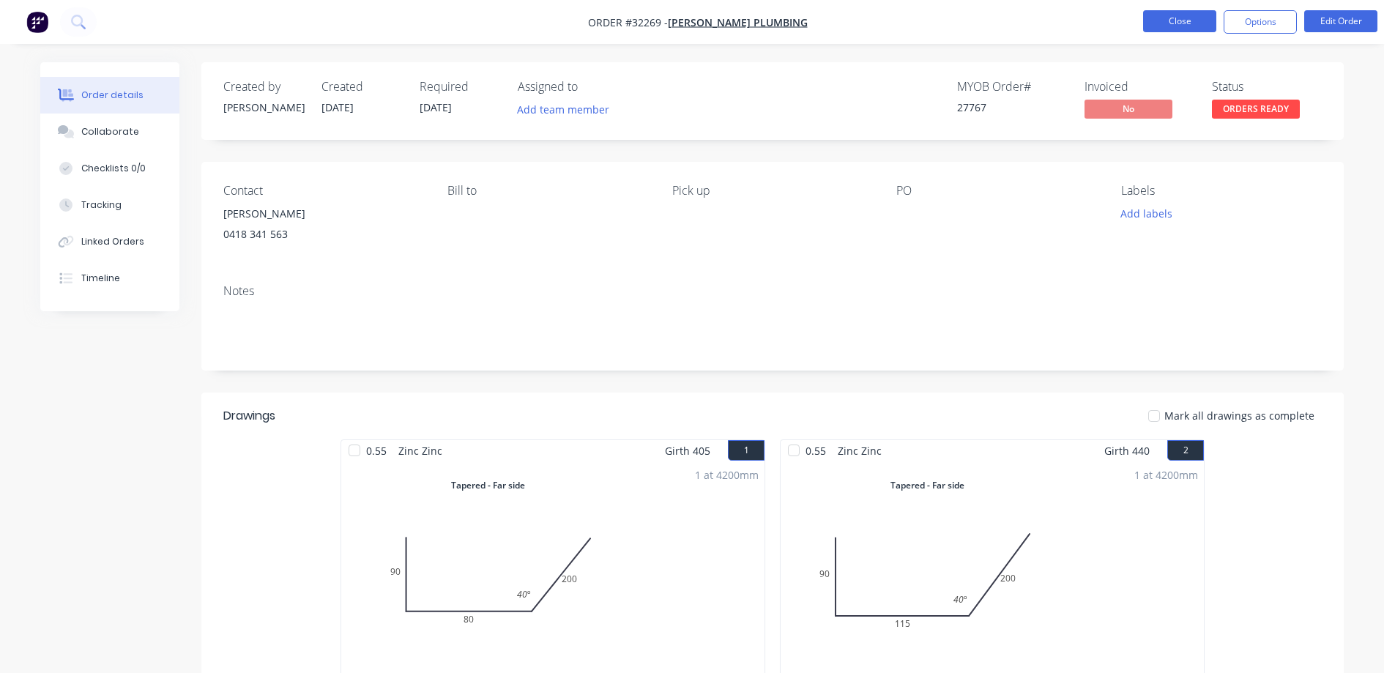
click at [1185, 27] on button "Close" at bounding box center [1179, 21] width 73 height 22
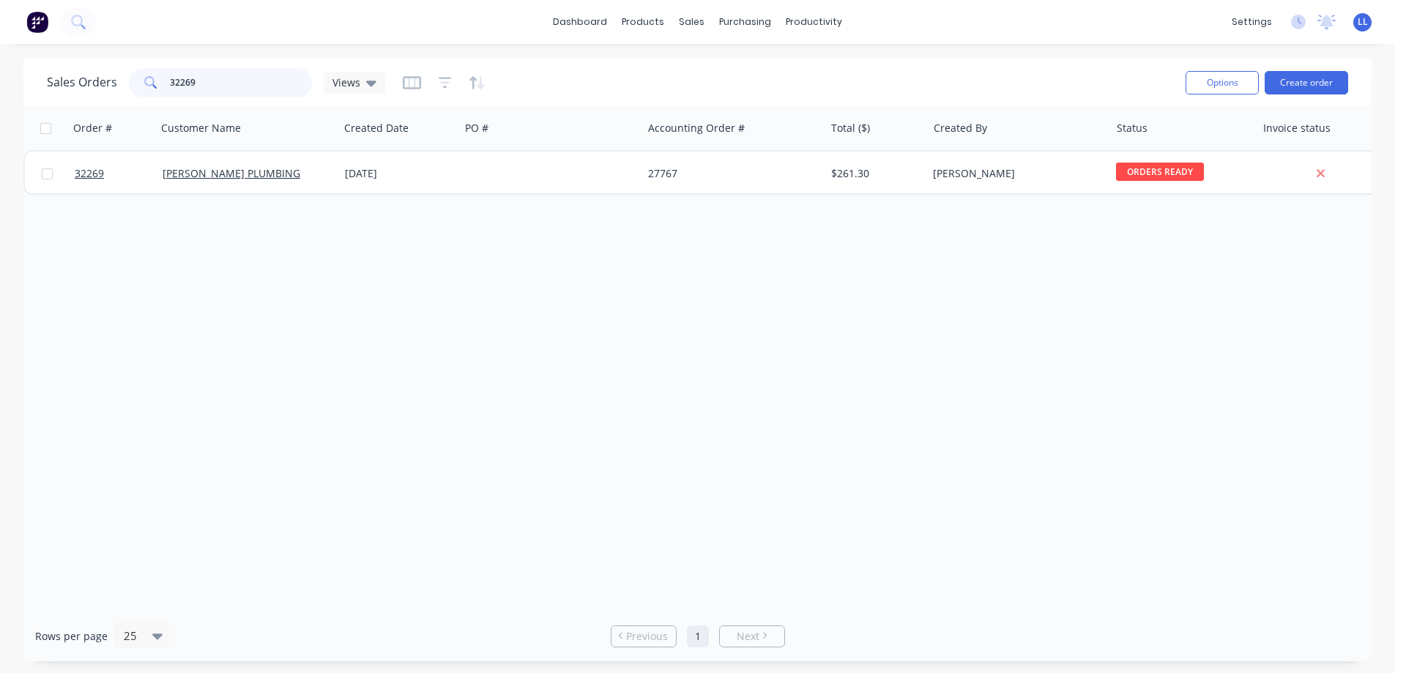
drag, startPoint x: 196, startPoint y: 83, endPoint x: 0, endPoint y: 79, distance: 196.2
click at [0, 82] on div "Sales Orders 32269 Views Options Create order Order # Customer Name Created Dat…" at bounding box center [697, 360] width 1395 height 602
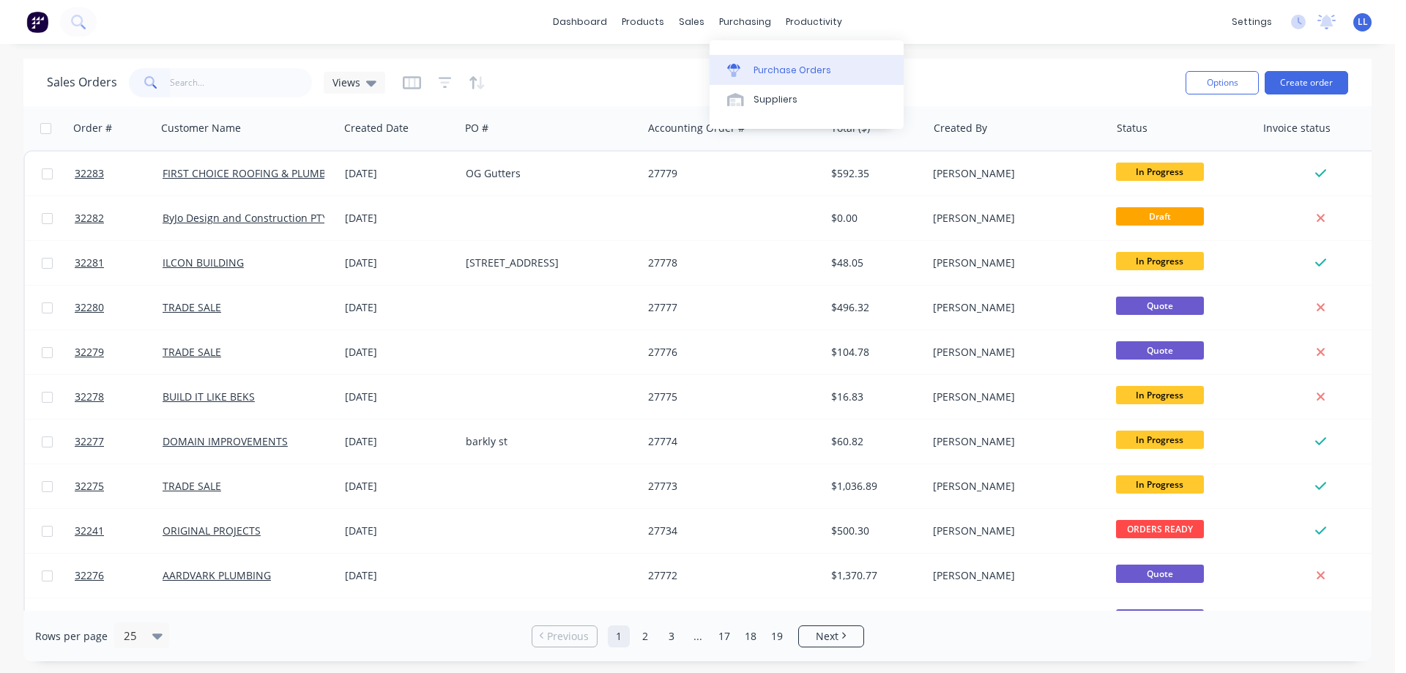
click at [758, 70] on div "Purchase Orders" at bounding box center [792, 70] width 78 height 13
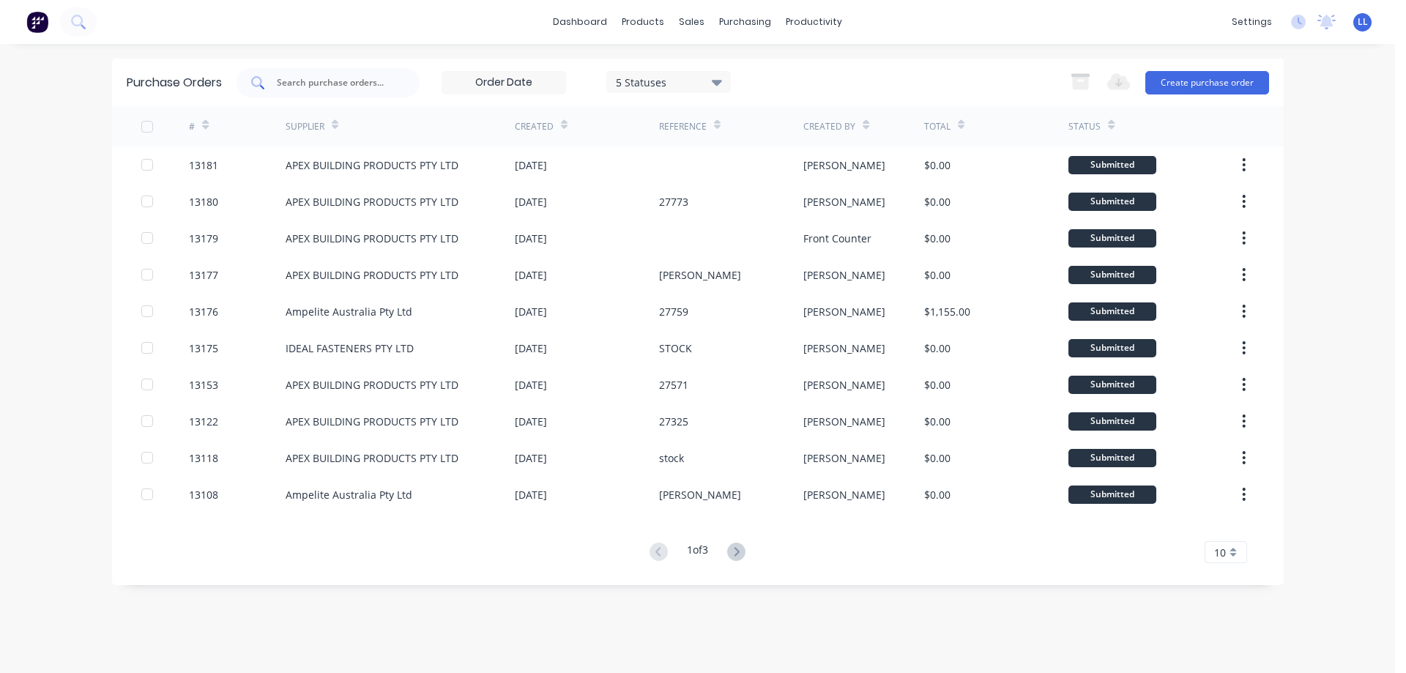
click at [343, 84] on input "text" at bounding box center [336, 82] width 122 height 15
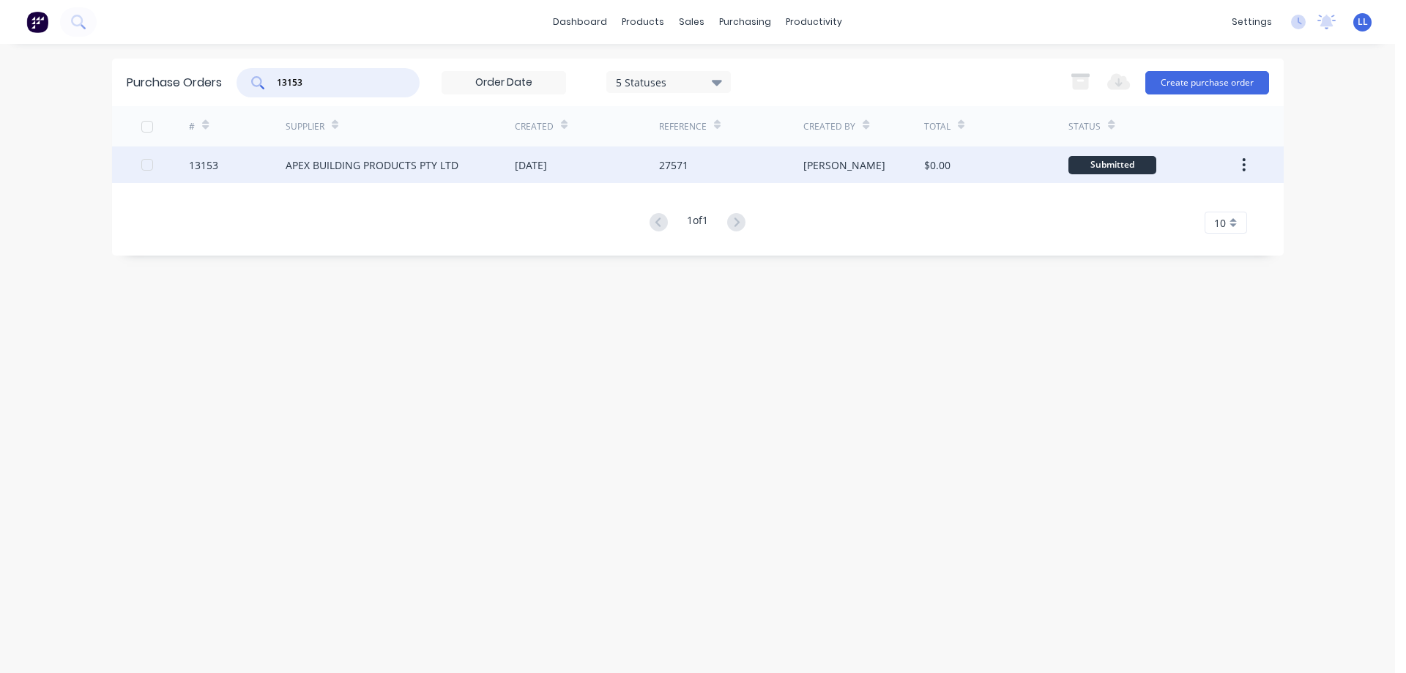
type input "13153"
click at [646, 178] on div "[DATE]" at bounding box center [587, 164] width 144 height 37
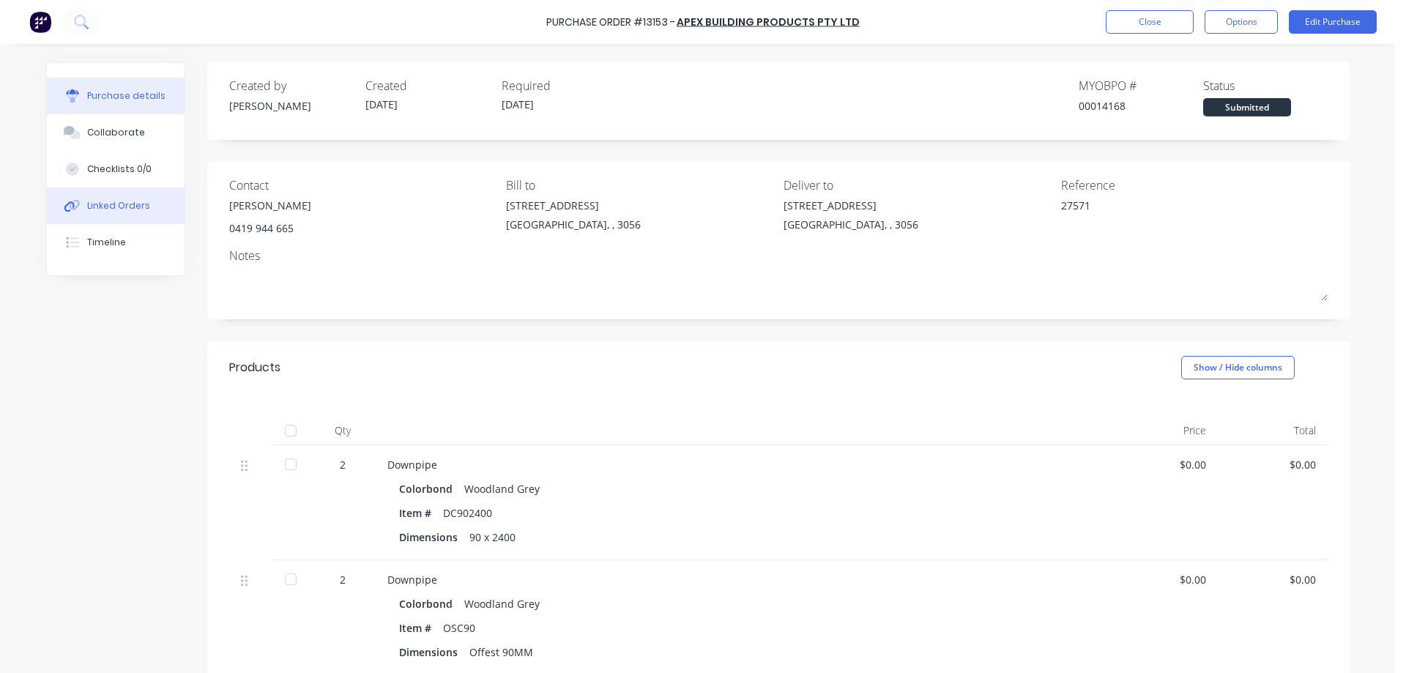
click at [100, 207] on div "Linked Orders" at bounding box center [118, 205] width 63 height 13
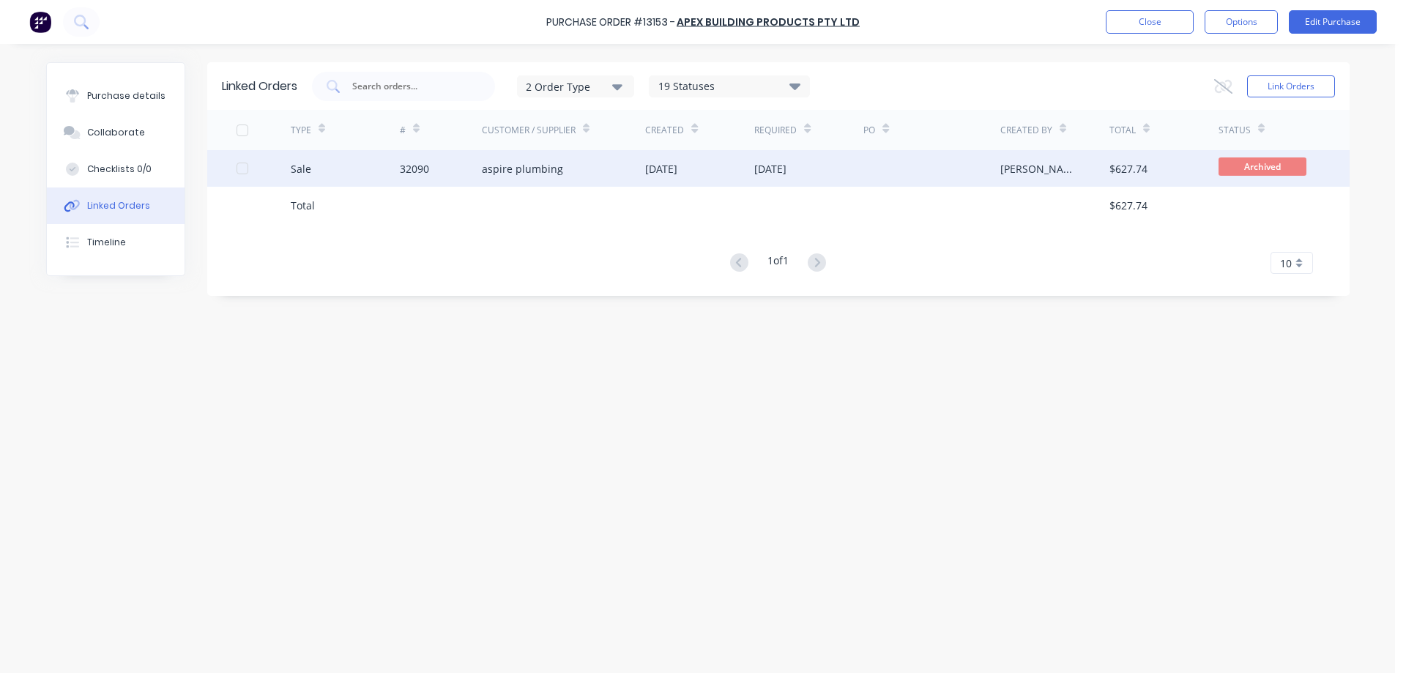
click at [677, 176] on div "[DATE]" at bounding box center [661, 168] width 32 height 15
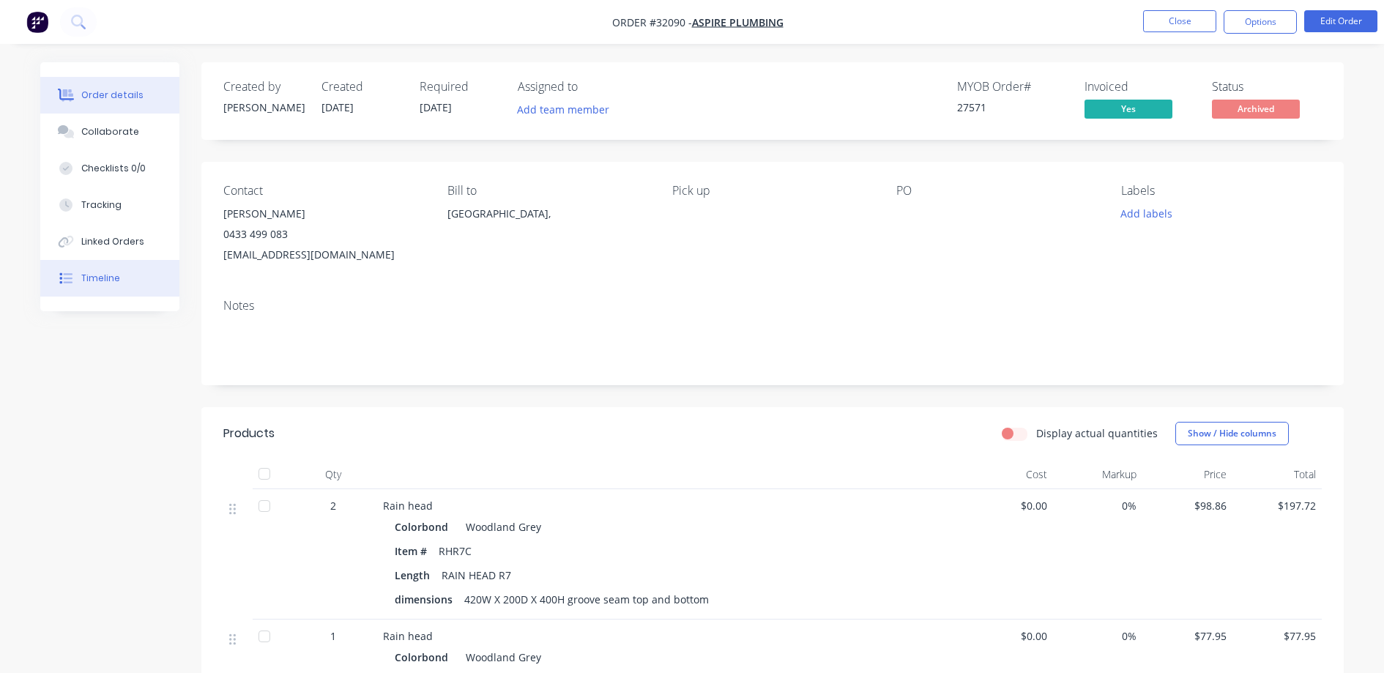
drag, startPoint x: 84, startPoint y: 246, endPoint x: 183, endPoint y: 295, distance: 110.3
click at [87, 245] on div "Linked Orders" at bounding box center [112, 241] width 63 height 13
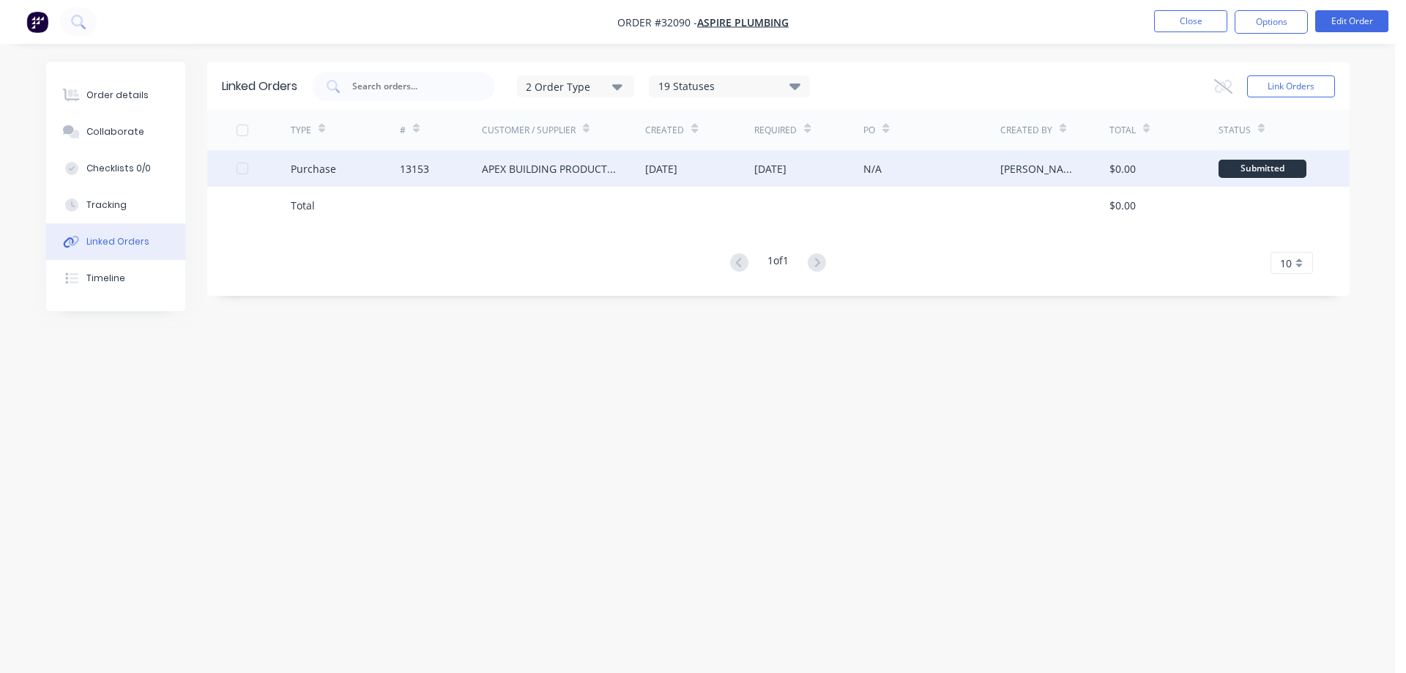
click at [748, 169] on div "[DATE]" at bounding box center [699, 168] width 109 height 37
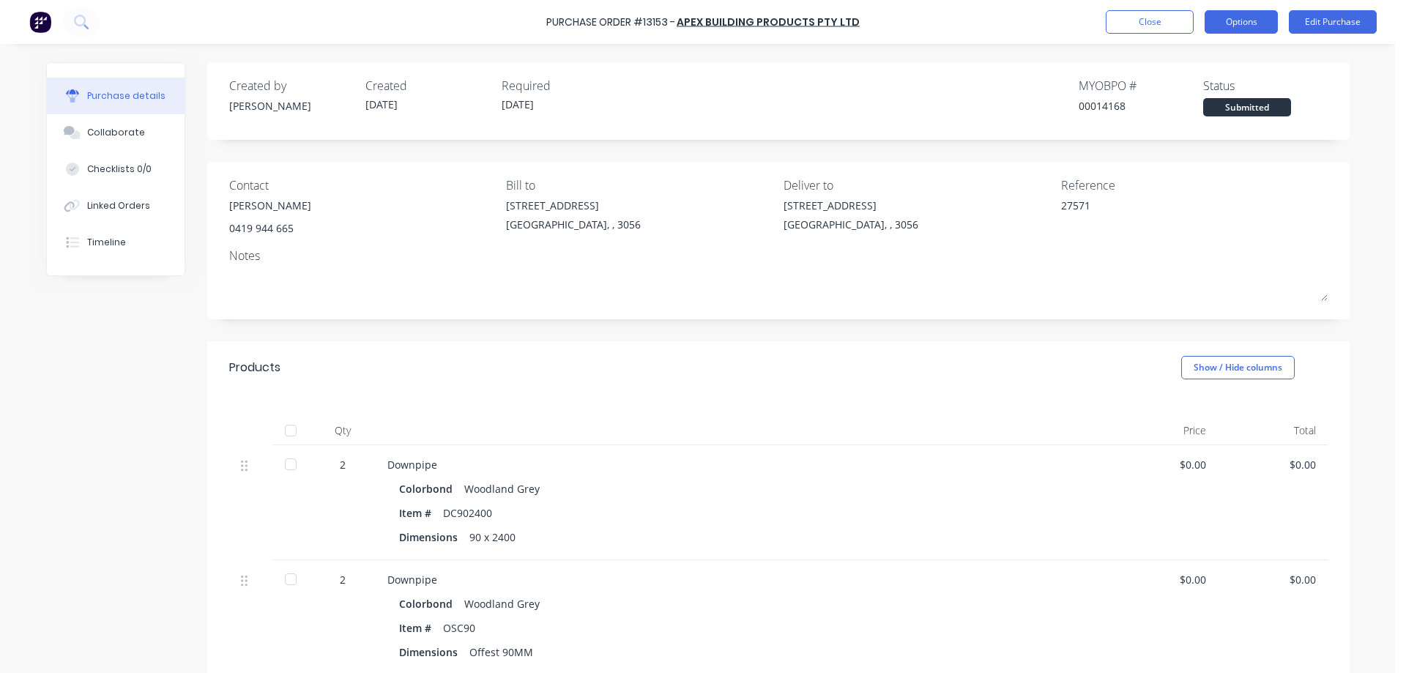
click at [1252, 29] on button "Options" at bounding box center [1240, 21] width 73 height 23
drag, startPoint x: 1189, startPoint y: 212, endPoint x: 1170, endPoint y: 209, distance: 19.3
click at [1187, 210] on div "Archive" at bounding box center [1208, 205] width 113 height 21
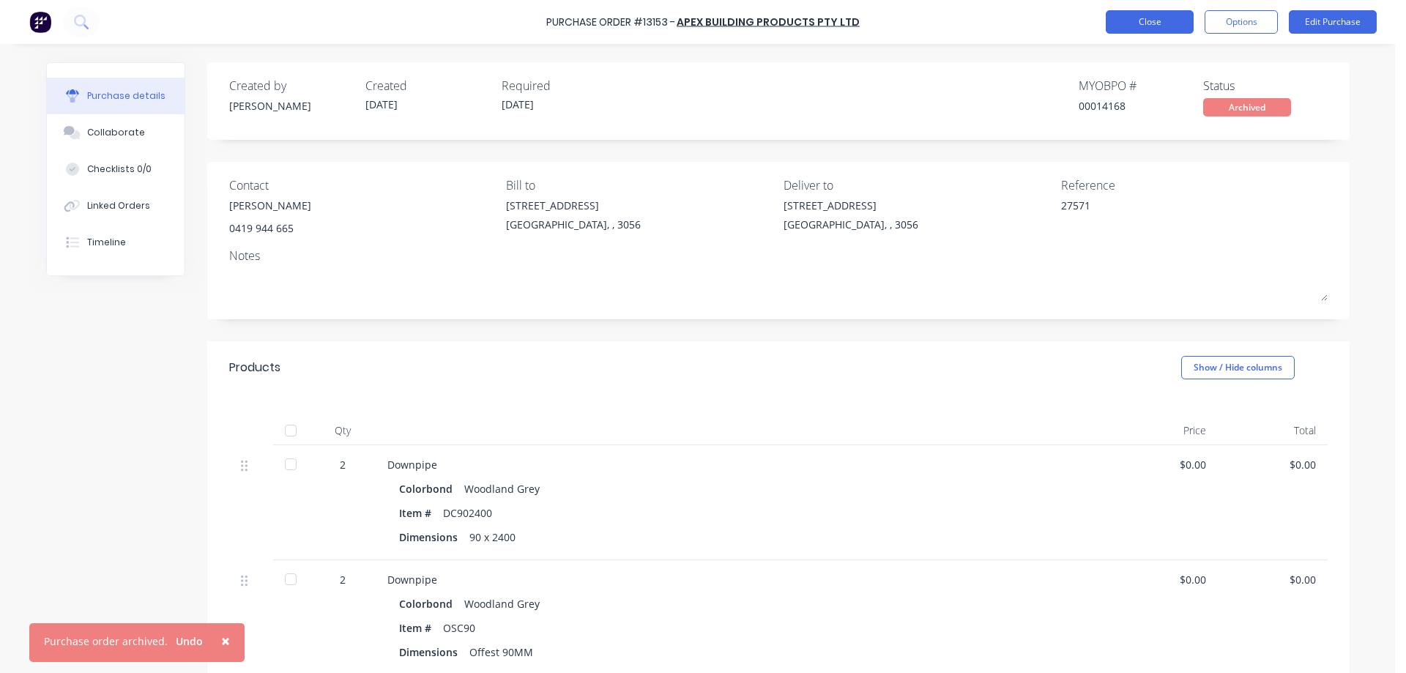
click at [1151, 21] on button "Close" at bounding box center [1149, 21] width 88 height 23
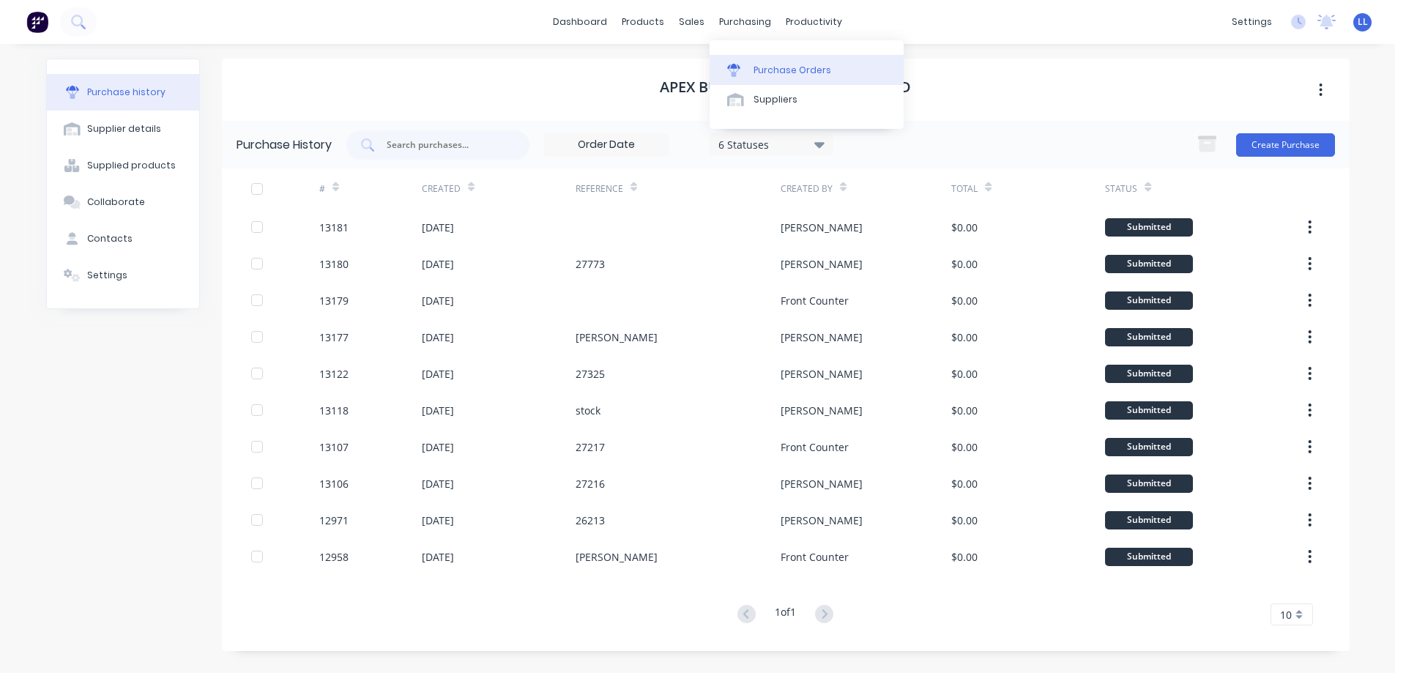
click at [738, 71] on icon at bounding box center [733, 70] width 13 height 13
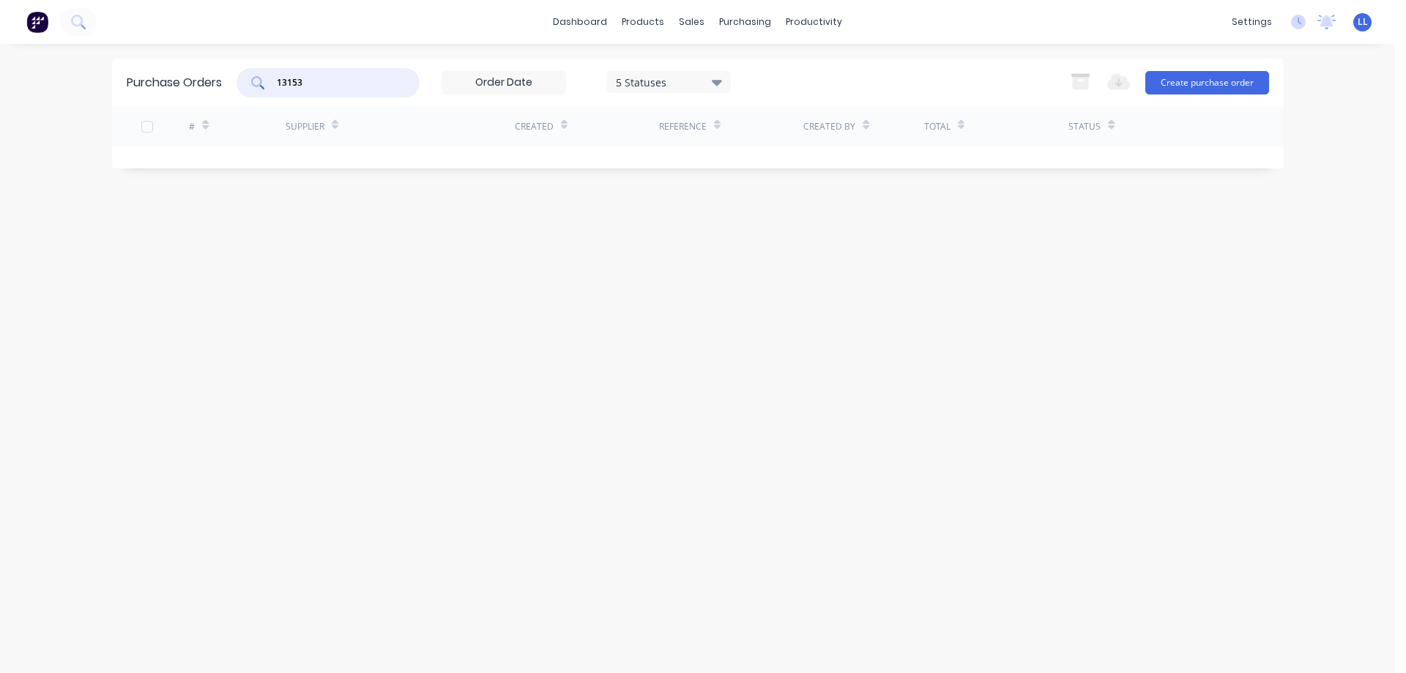
drag, startPoint x: 313, startPoint y: 77, endPoint x: 146, endPoint y: 97, distance: 168.1
click at [146, 97] on div "Purchase Orders 13153 5 Statuses 5 Statuses Export to Excel (XLSX) Create purch…" at bounding box center [697, 83] width 1171 height 48
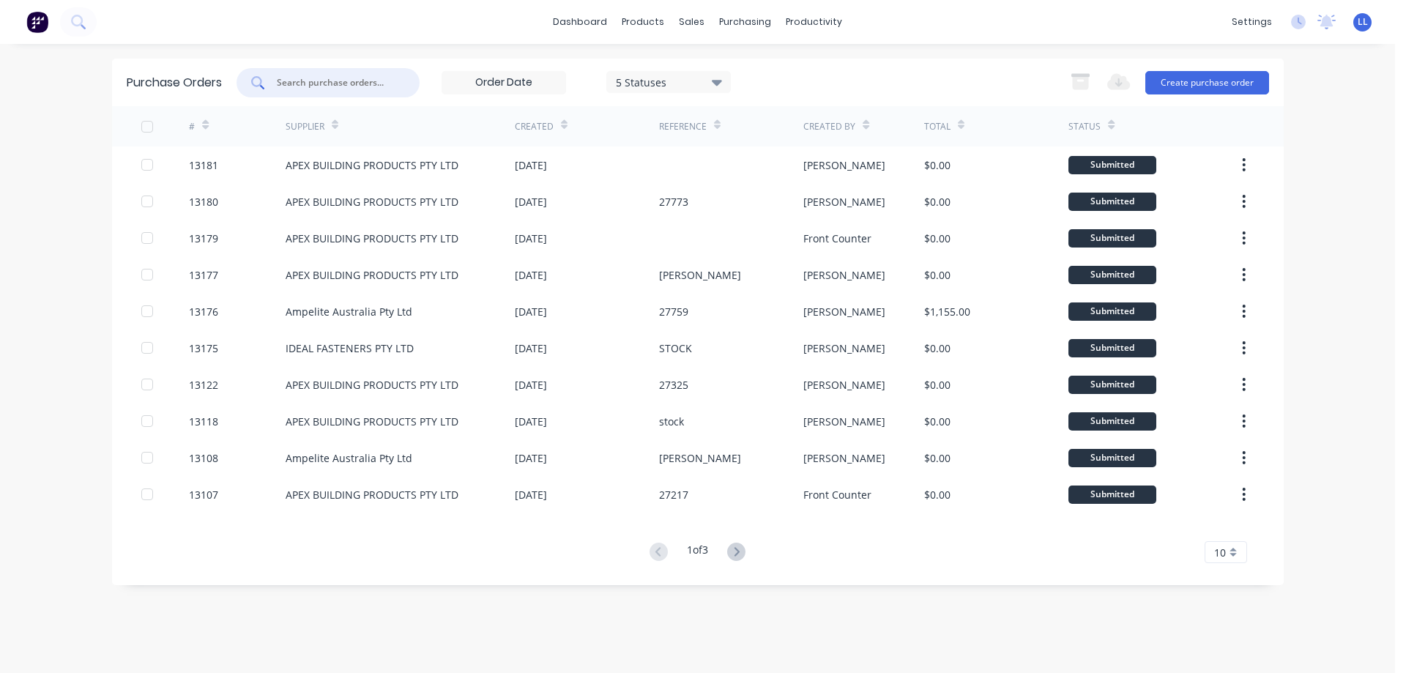
click at [303, 81] on input "text" at bounding box center [336, 82] width 122 height 15
type input "[PERSON_NAME]"
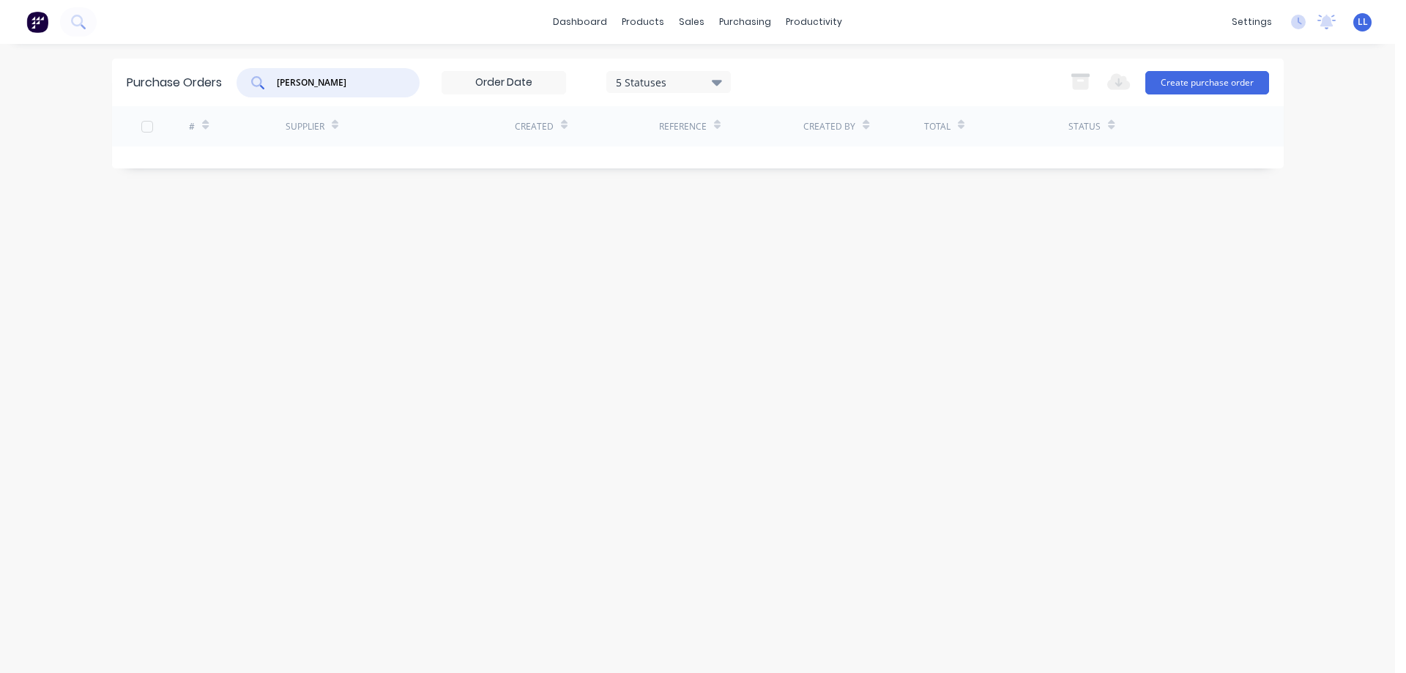
drag, startPoint x: 312, startPoint y: 83, endPoint x: 213, endPoint y: 117, distance: 104.6
click at [213, 117] on div "Purchase Orders [PERSON_NAME] 5 Statuses 5 Statuses Export to Excel (XLSX) Crea…" at bounding box center [697, 114] width 1171 height 110
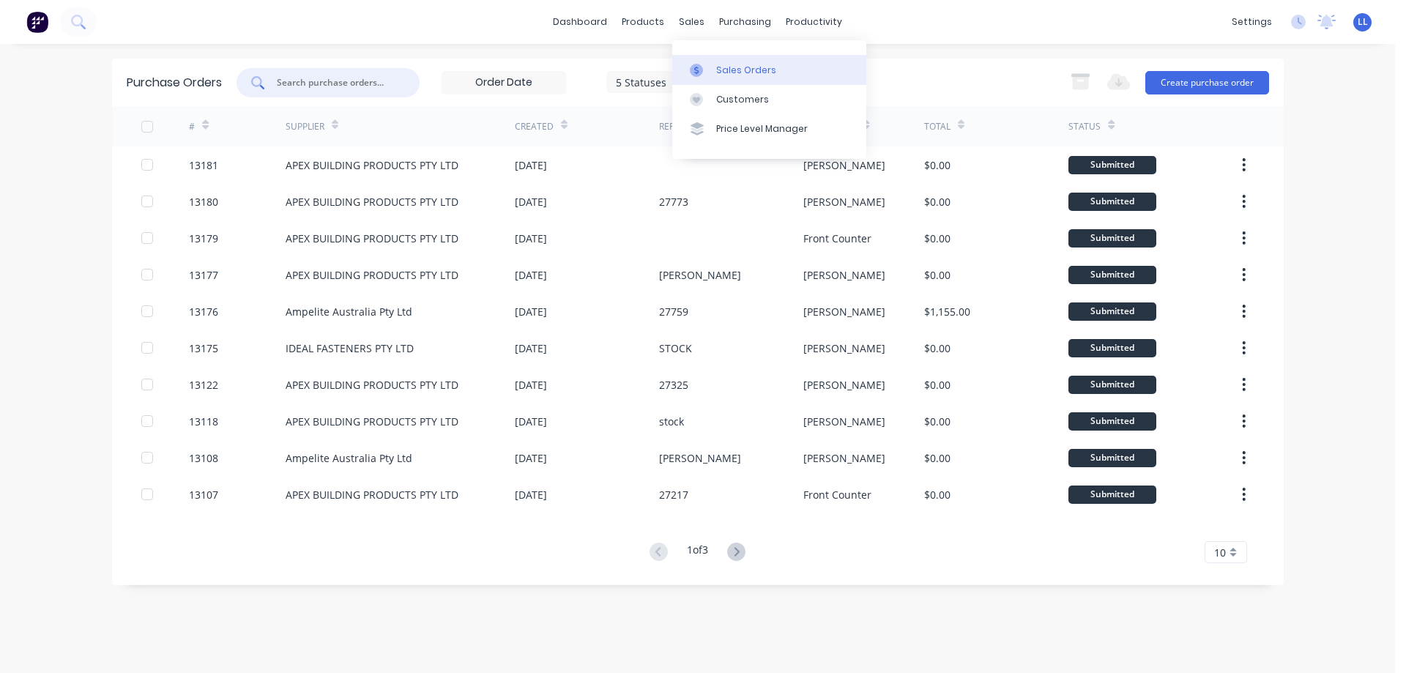
click at [720, 74] on div "Sales Orders" at bounding box center [746, 70] width 60 height 13
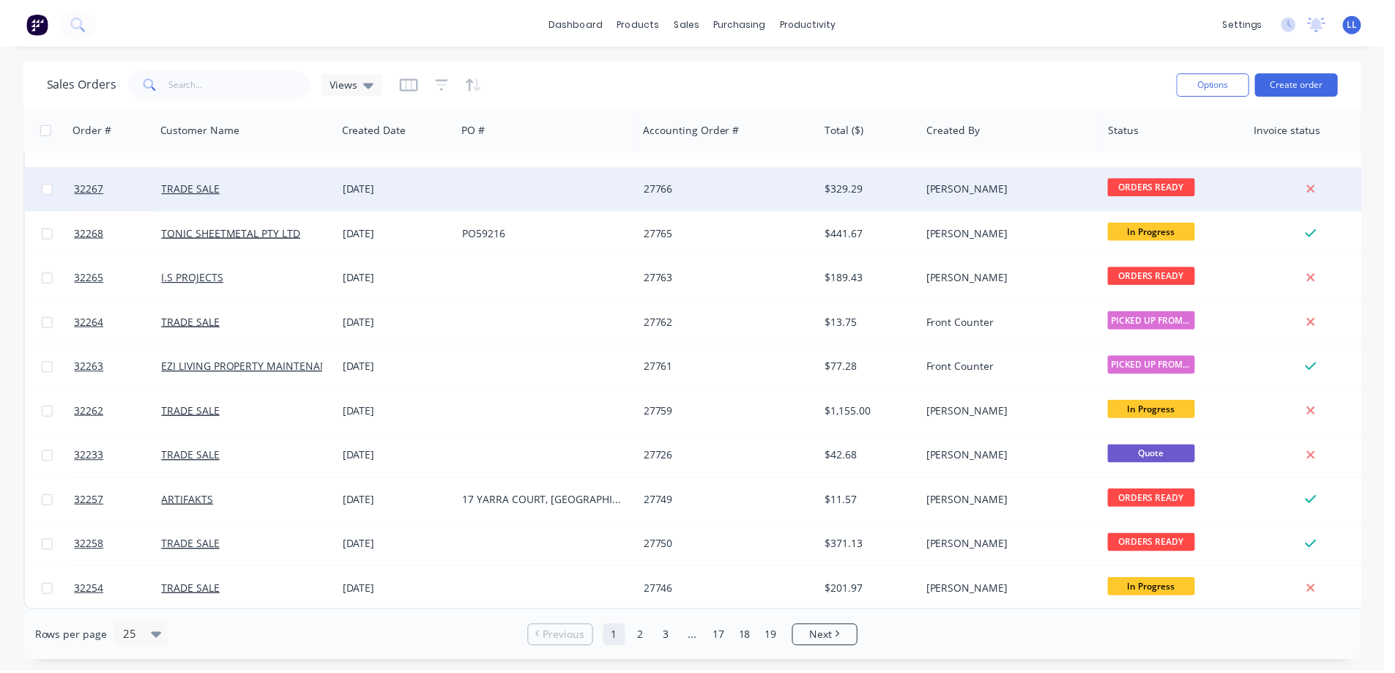
scroll to position [659, 0]
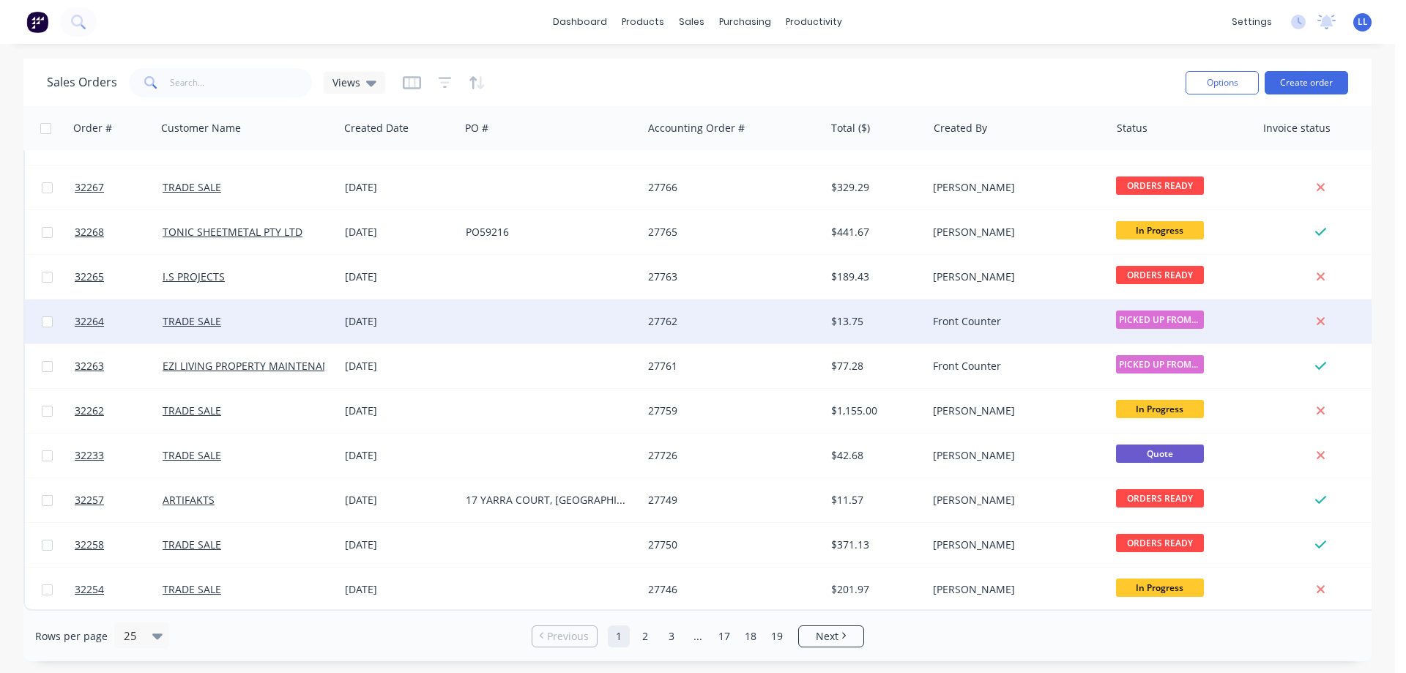
click at [835, 328] on div "$13.75" at bounding box center [876, 321] width 102 height 44
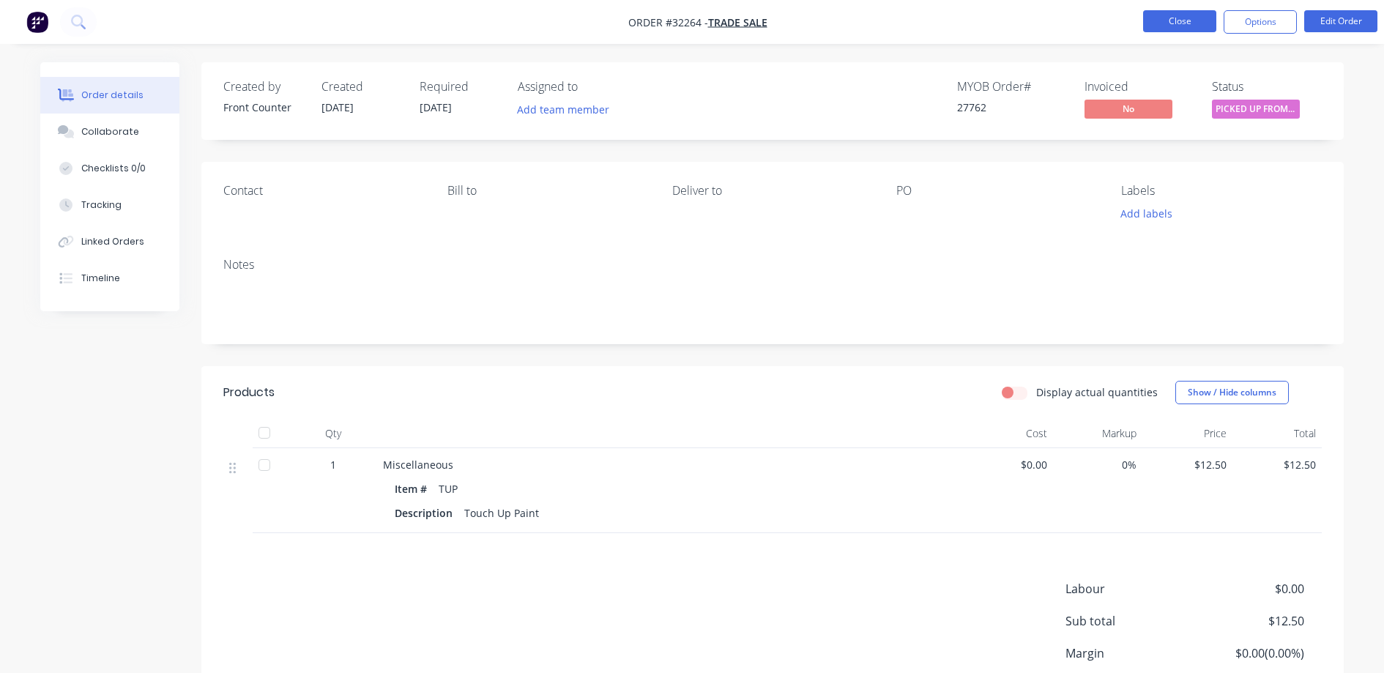
drag, startPoint x: 1160, startPoint y: 39, endPoint x: 1166, endPoint y: 30, distance: 10.6
click at [1166, 31] on nav "Order #32264 - TRADE SALE Close Options Edit Order" at bounding box center [697, 22] width 1395 height 44
click at [1167, 29] on button "Close" at bounding box center [1179, 21] width 73 height 22
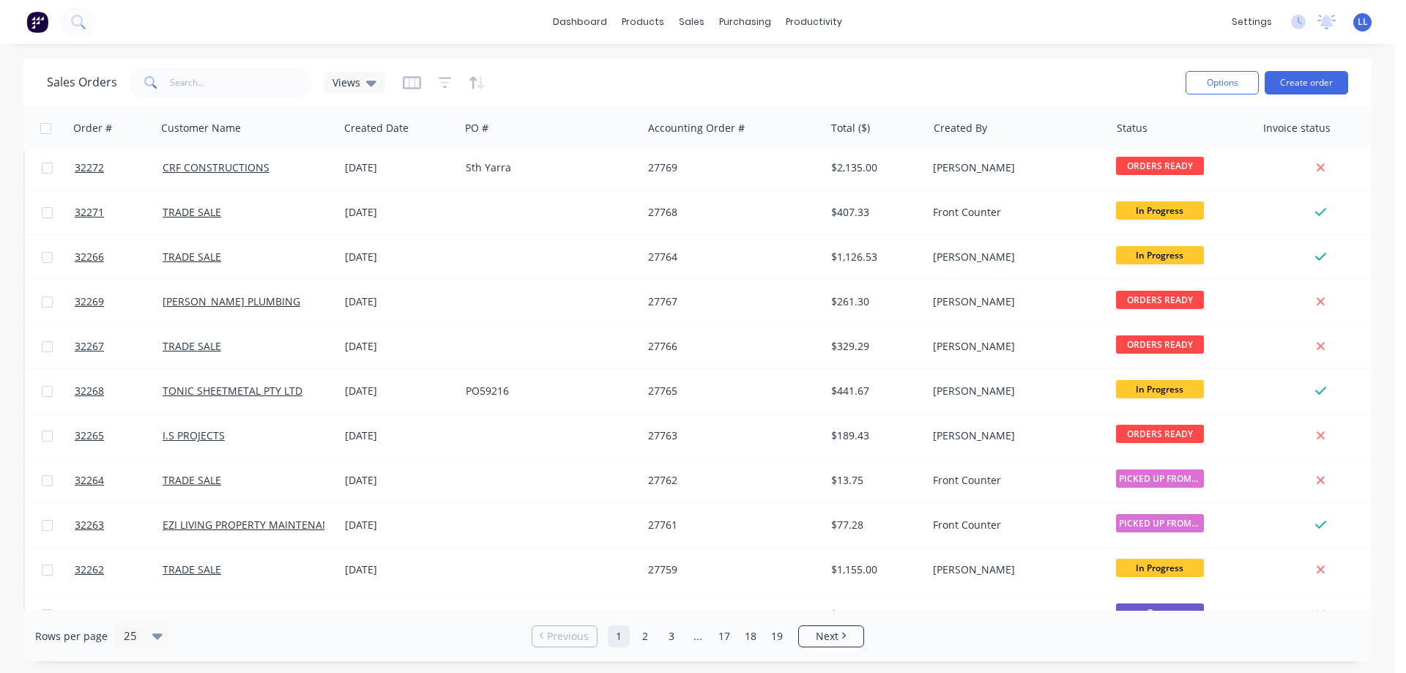
scroll to position [659, 0]
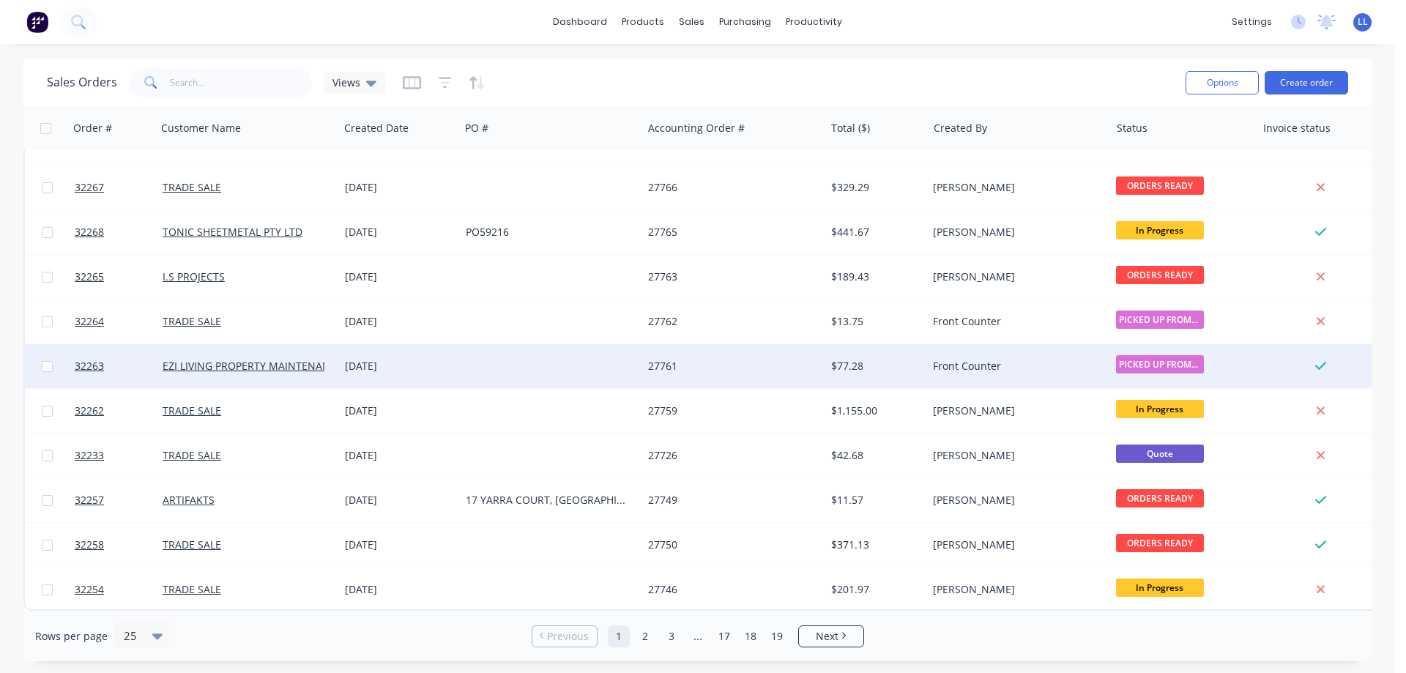
click at [853, 355] on div "$77.28" at bounding box center [876, 366] width 102 height 44
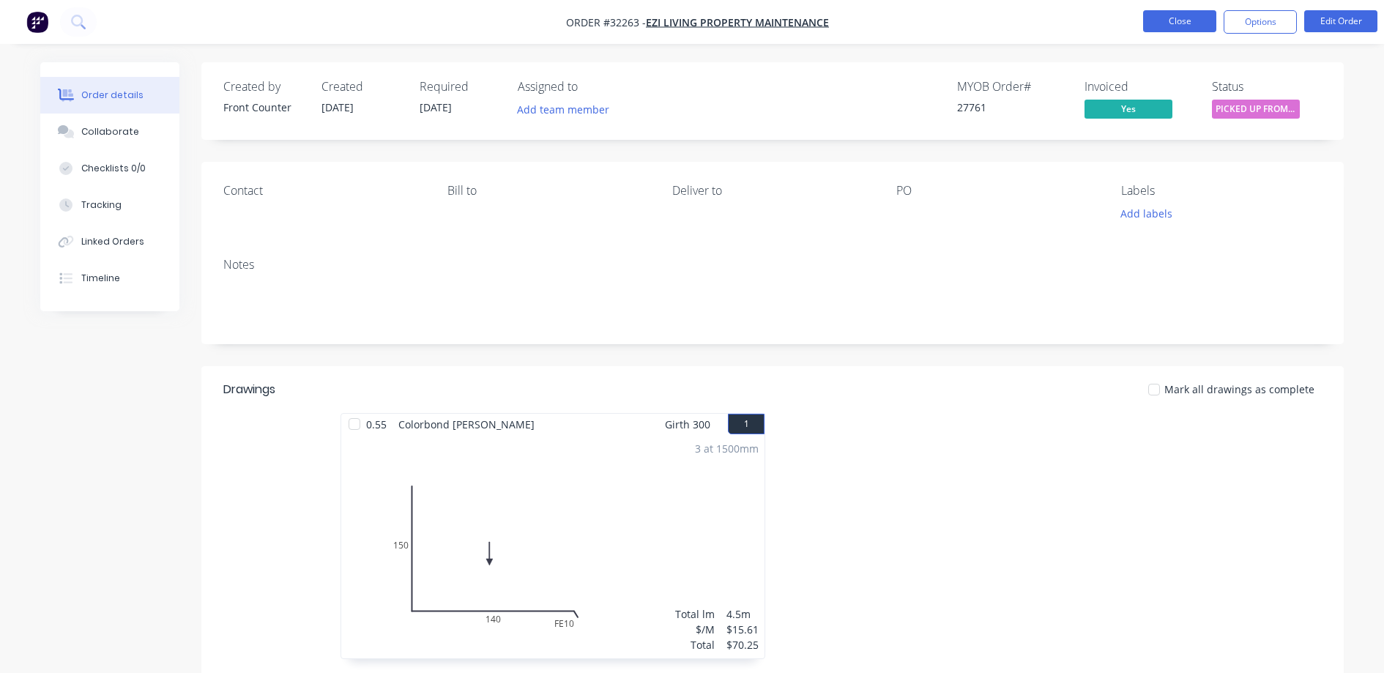
click at [1172, 26] on button "Close" at bounding box center [1179, 21] width 73 height 22
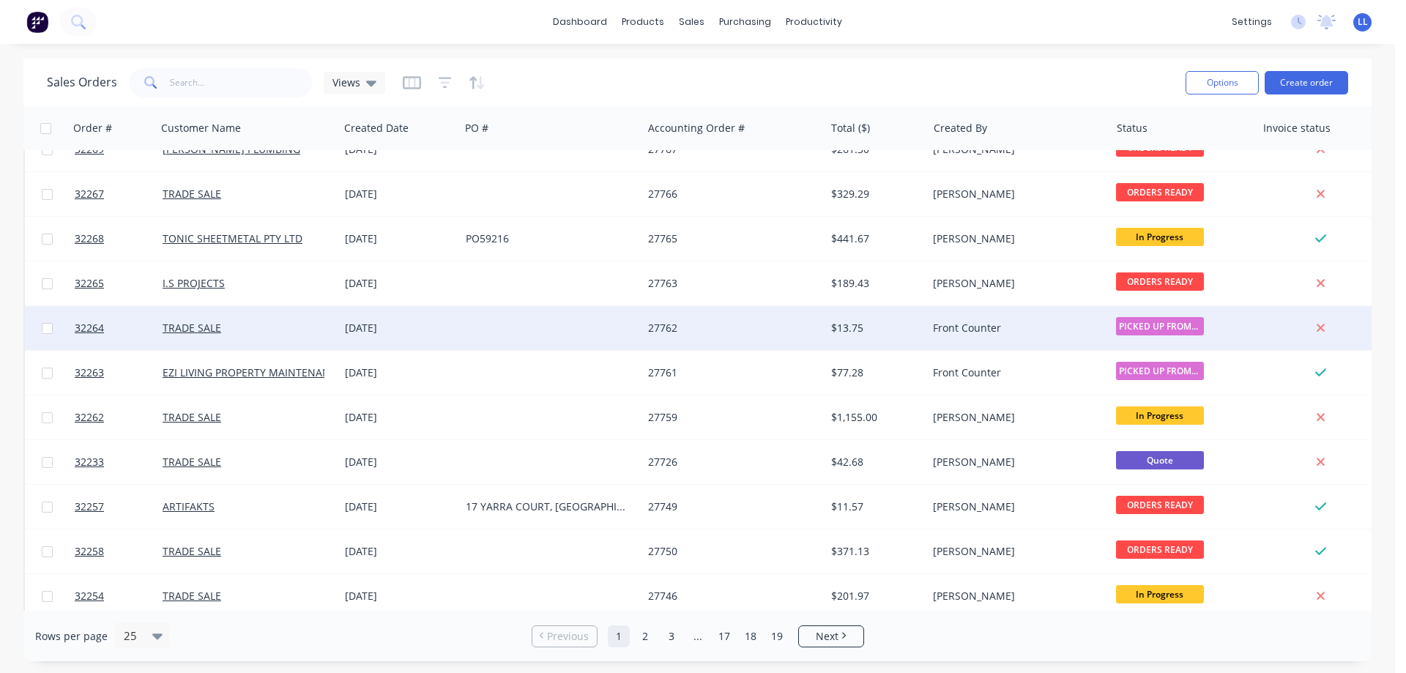
scroll to position [663, 0]
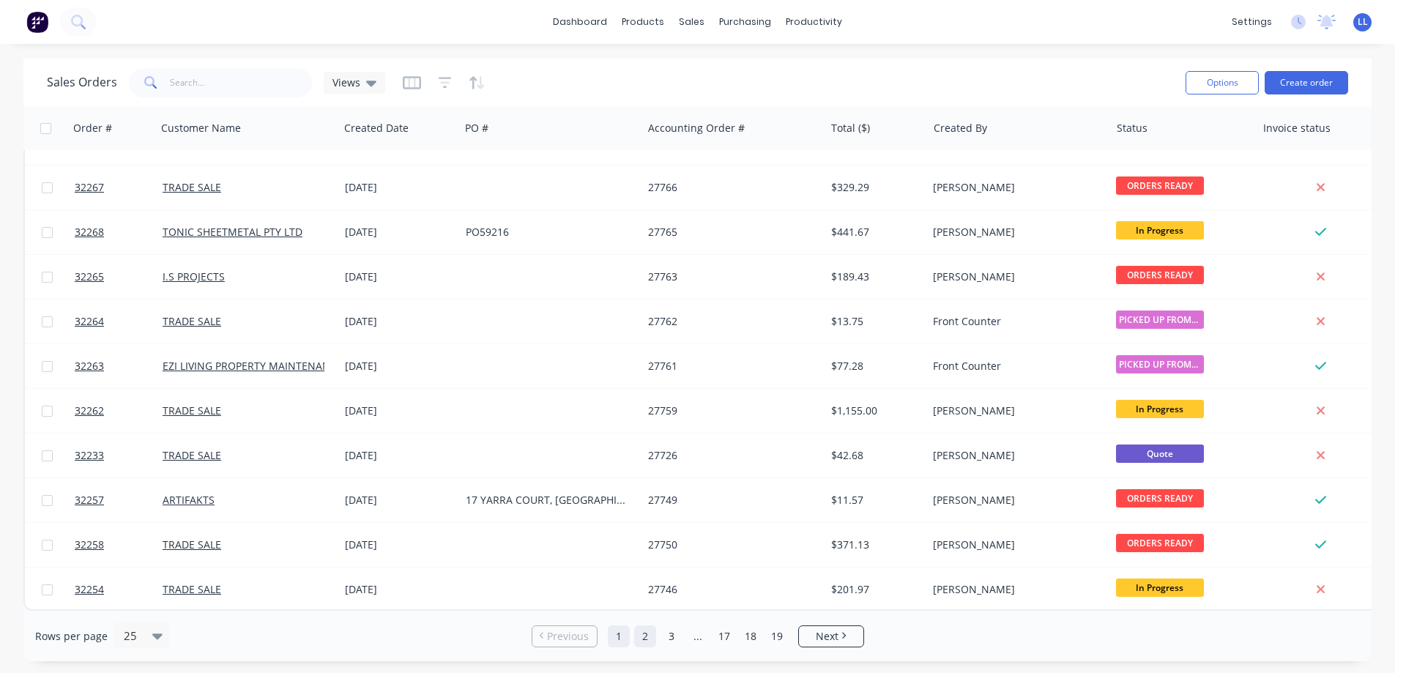
click at [646, 641] on link "2" at bounding box center [645, 636] width 22 height 22
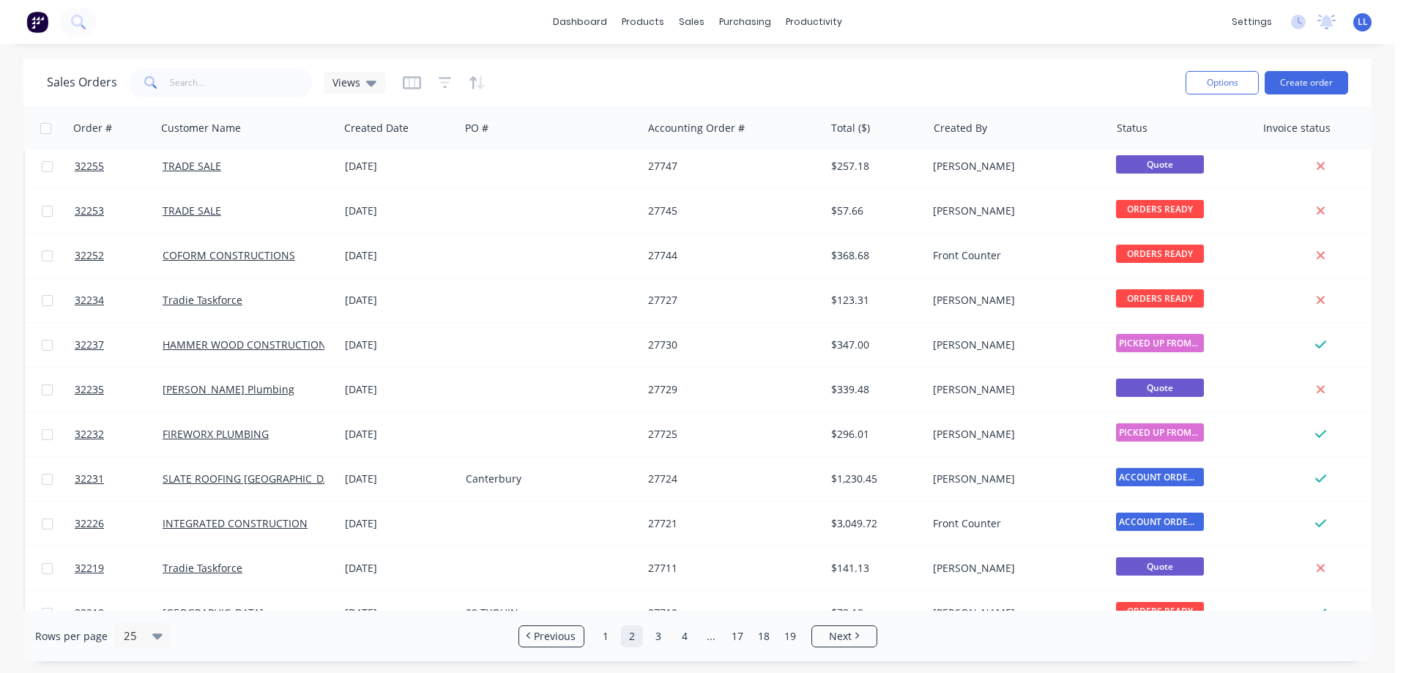
scroll to position [0, 0]
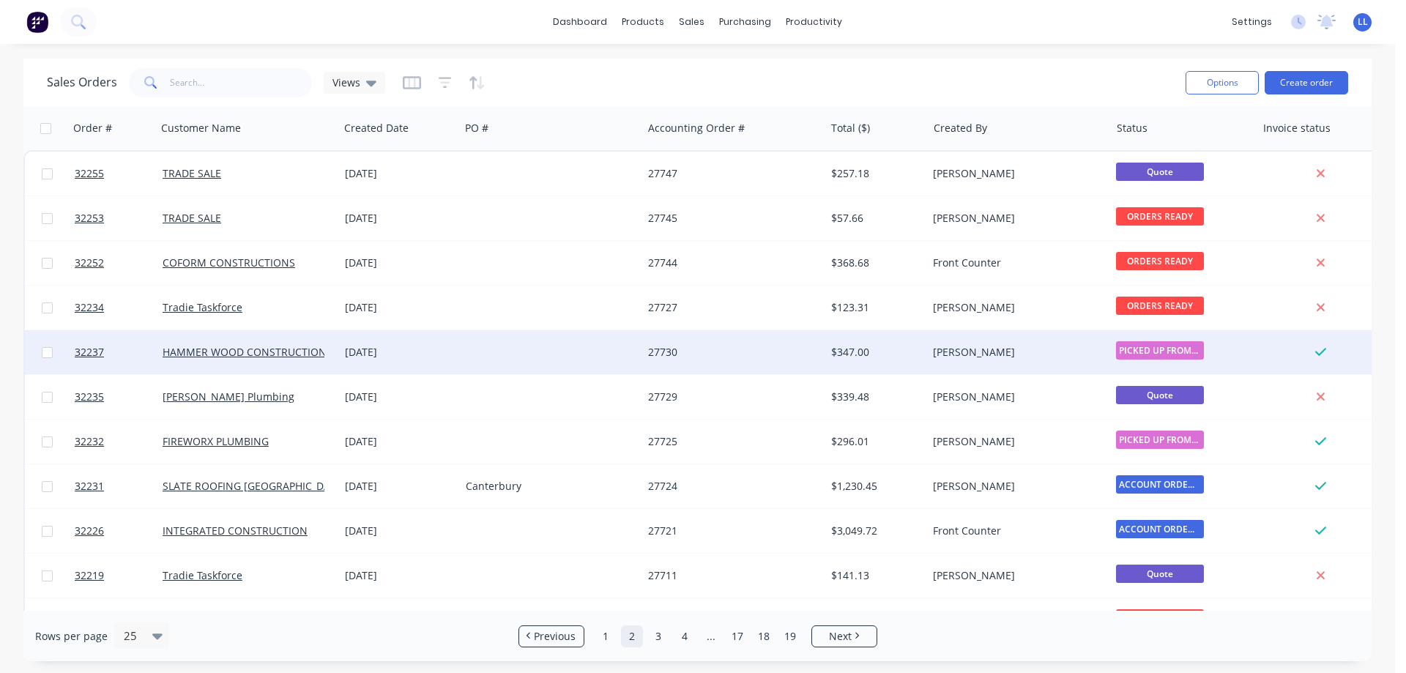
click at [570, 356] on div at bounding box center [551, 352] width 182 height 44
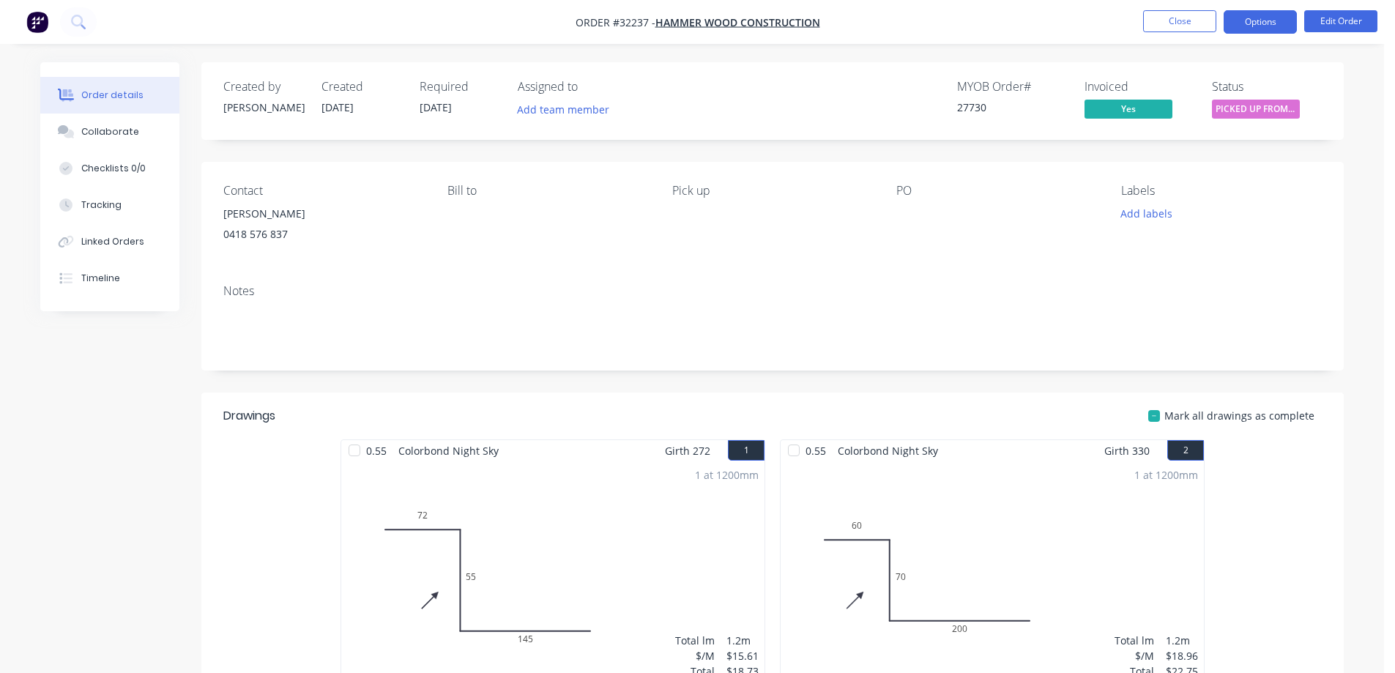
click at [1277, 20] on button "Options" at bounding box center [1259, 21] width 73 height 23
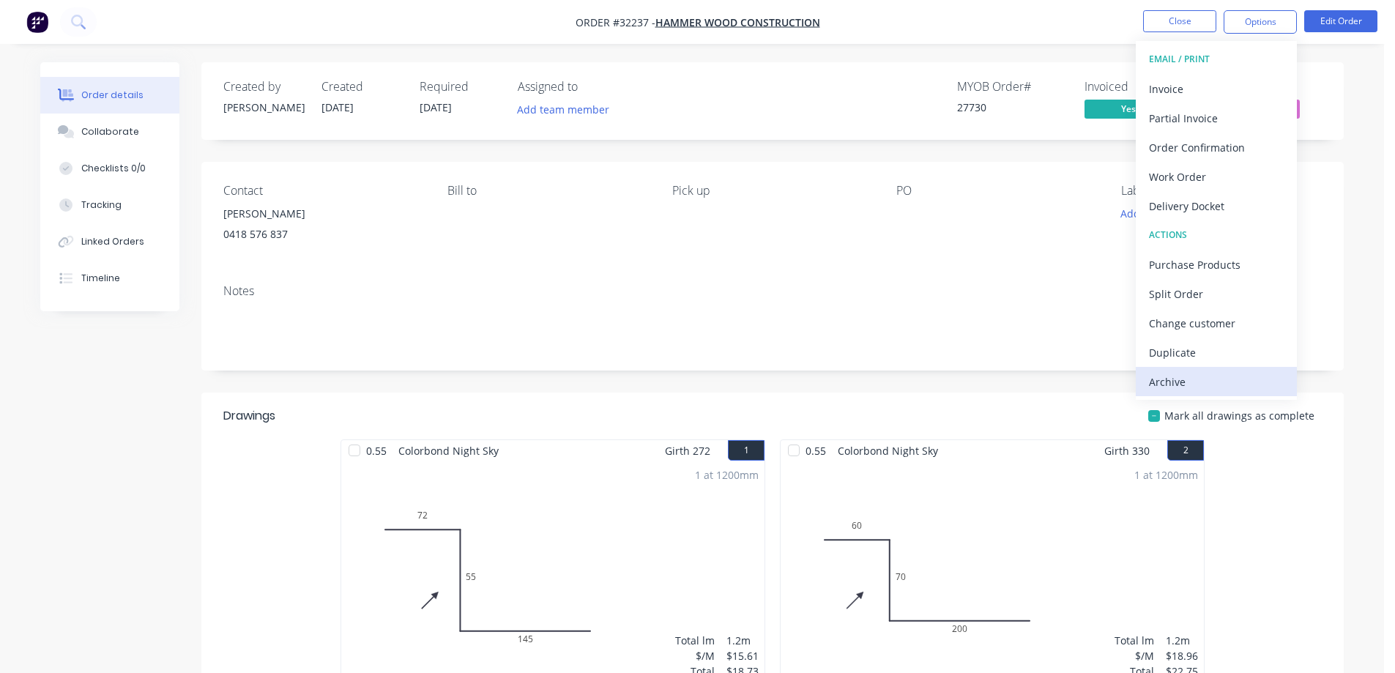
click at [1154, 388] on div "Archive" at bounding box center [1216, 381] width 135 height 21
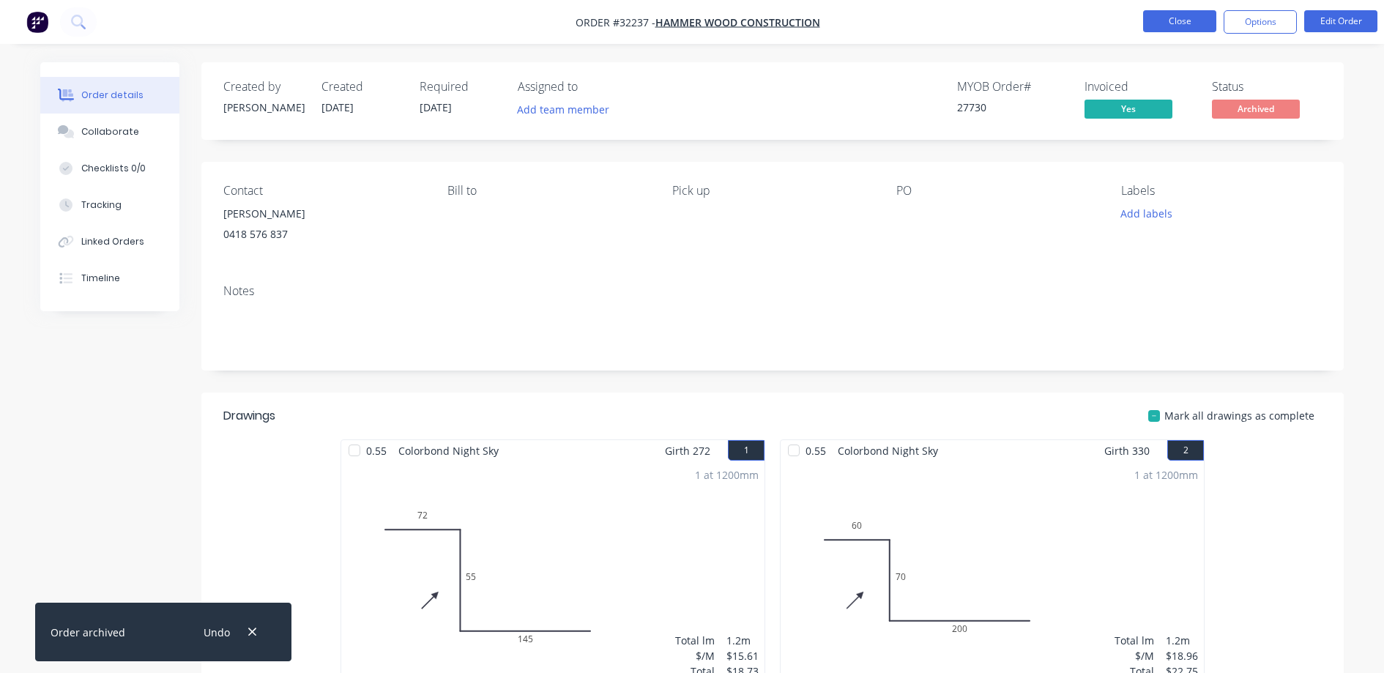
click at [1164, 21] on button "Close" at bounding box center [1179, 21] width 73 height 22
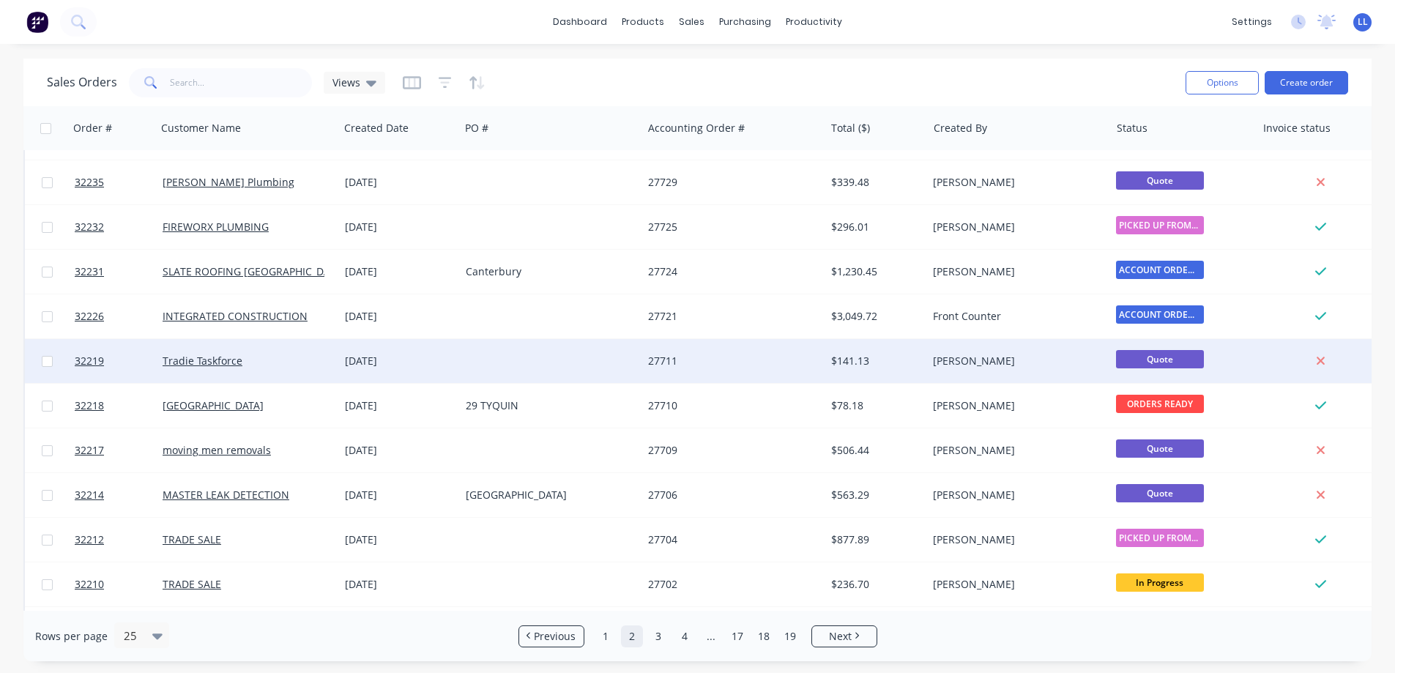
scroll to position [146, 0]
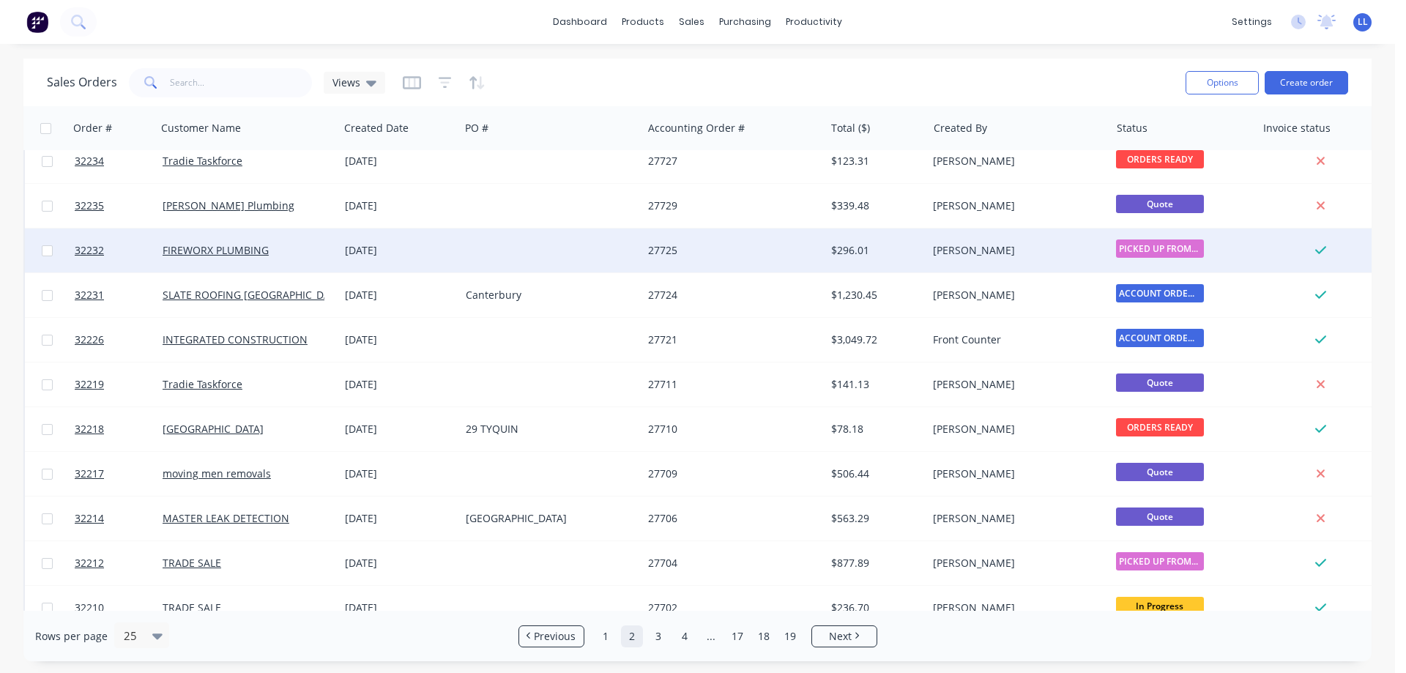
click at [906, 253] on div "$296.01" at bounding box center [874, 250] width 86 height 15
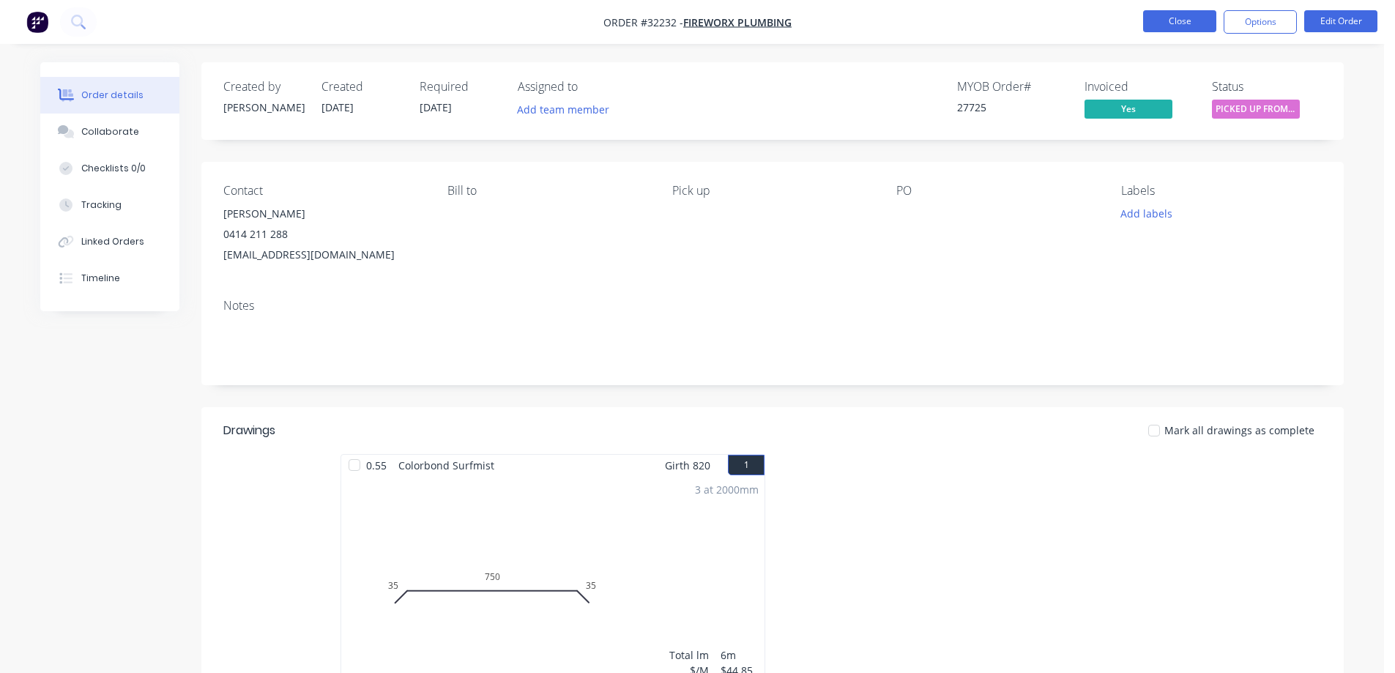
click at [1173, 20] on button "Close" at bounding box center [1179, 21] width 73 height 22
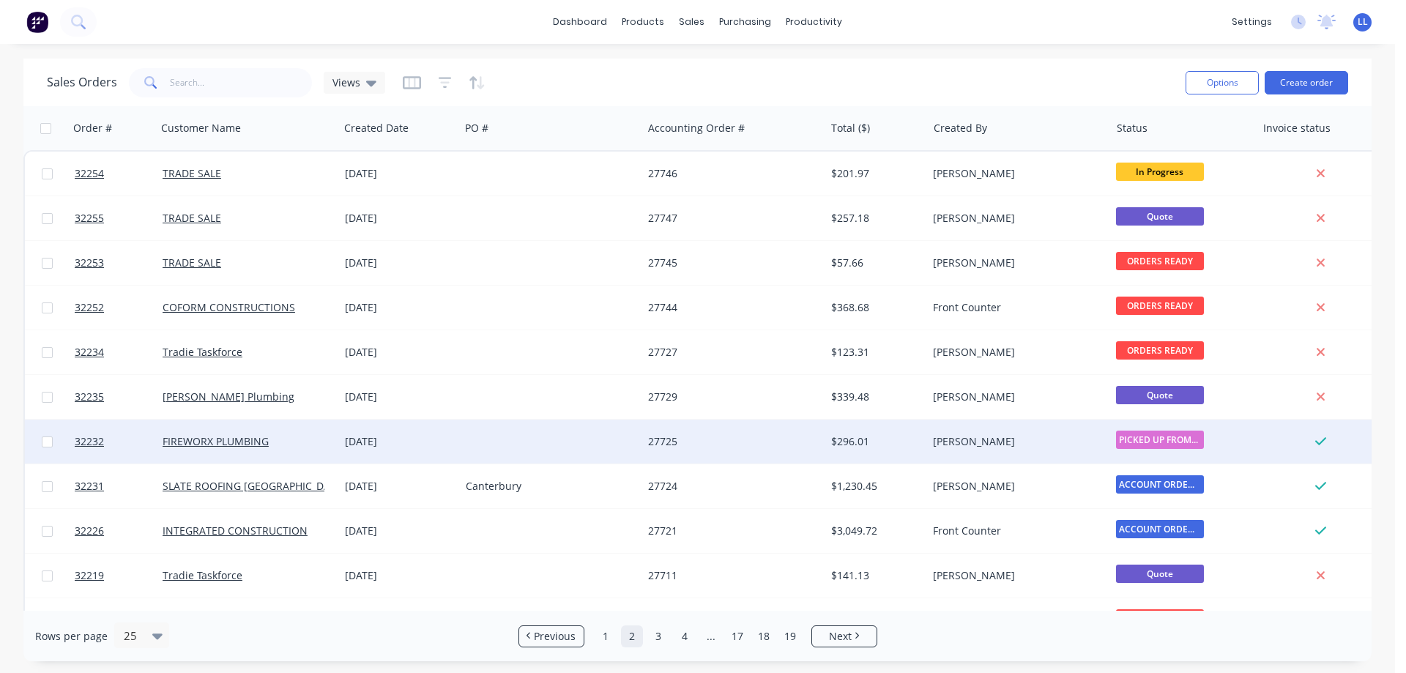
click at [622, 446] on div at bounding box center [551, 441] width 182 height 44
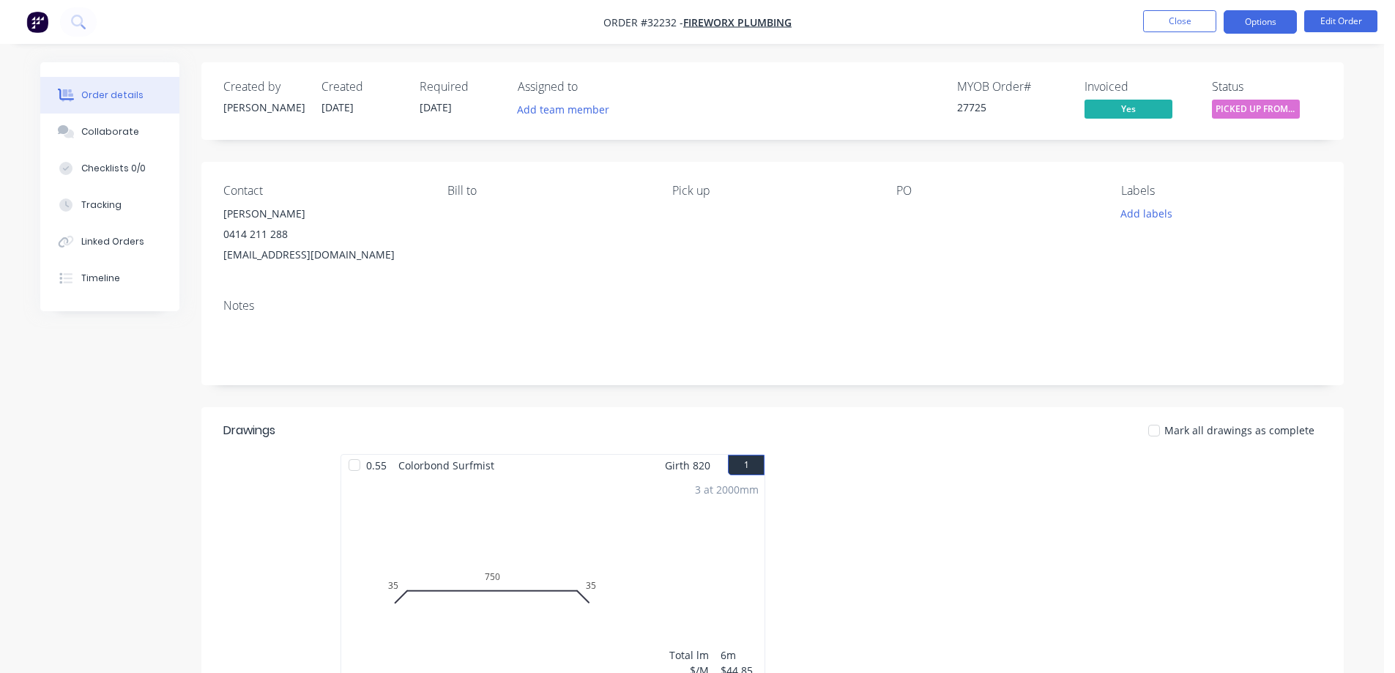
click at [1273, 20] on button "Options" at bounding box center [1259, 21] width 73 height 23
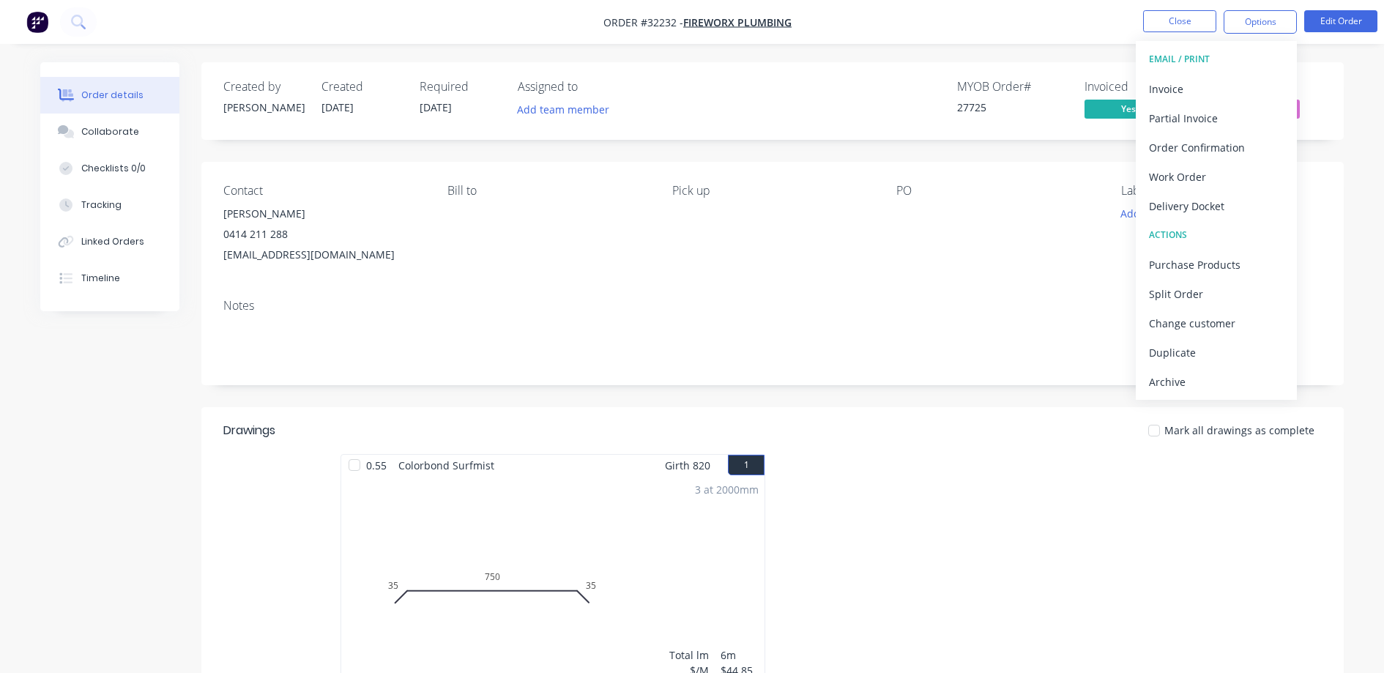
drag, startPoint x: 1154, startPoint y: 382, endPoint x: 1288, endPoint y: 165, distance: 255.4
click at [1155, 381] on div "Archive" at bounding box center [1216, 381] width 135 height 21
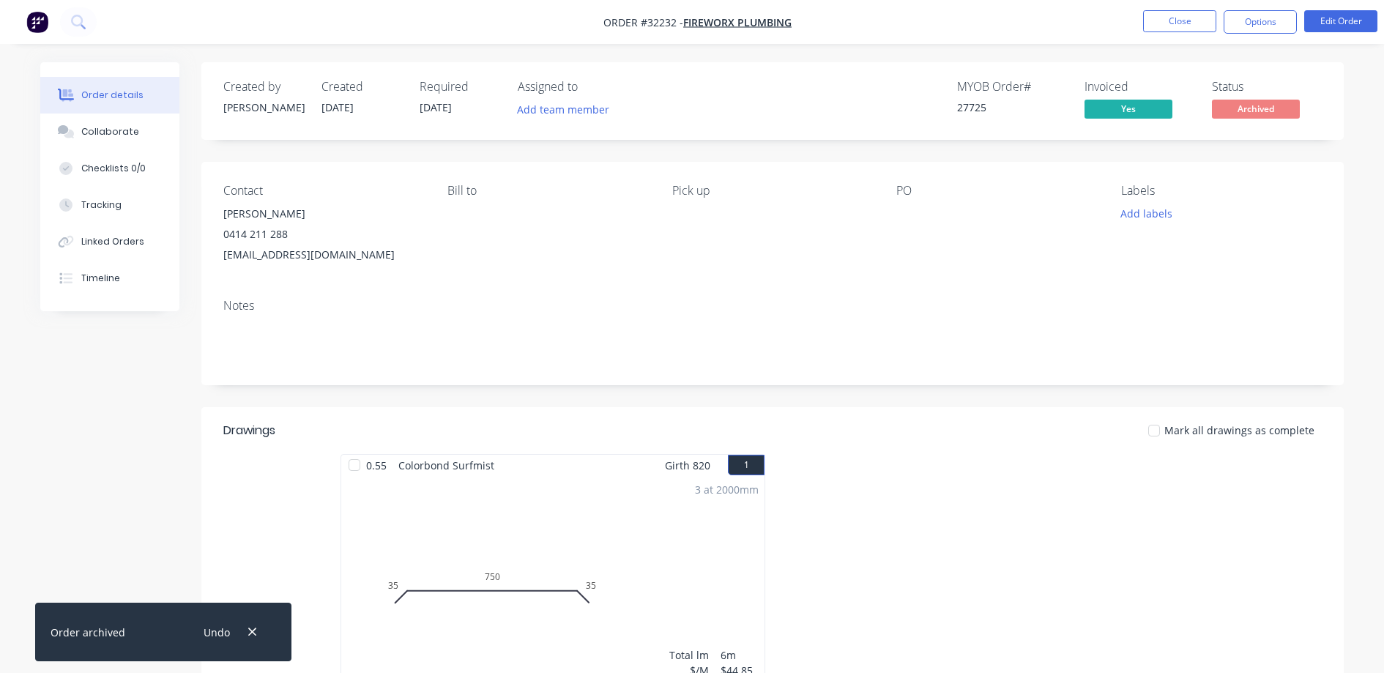
click at [1172, 10] on nav "Order #32232 - FIREWORX PLUMBING Close Options Edit Order" at bounding box center [697, 22] width 1395 height 44
click at [1174, 20] on button "Close" at bounding box center [1179, 21] width 73 height 22
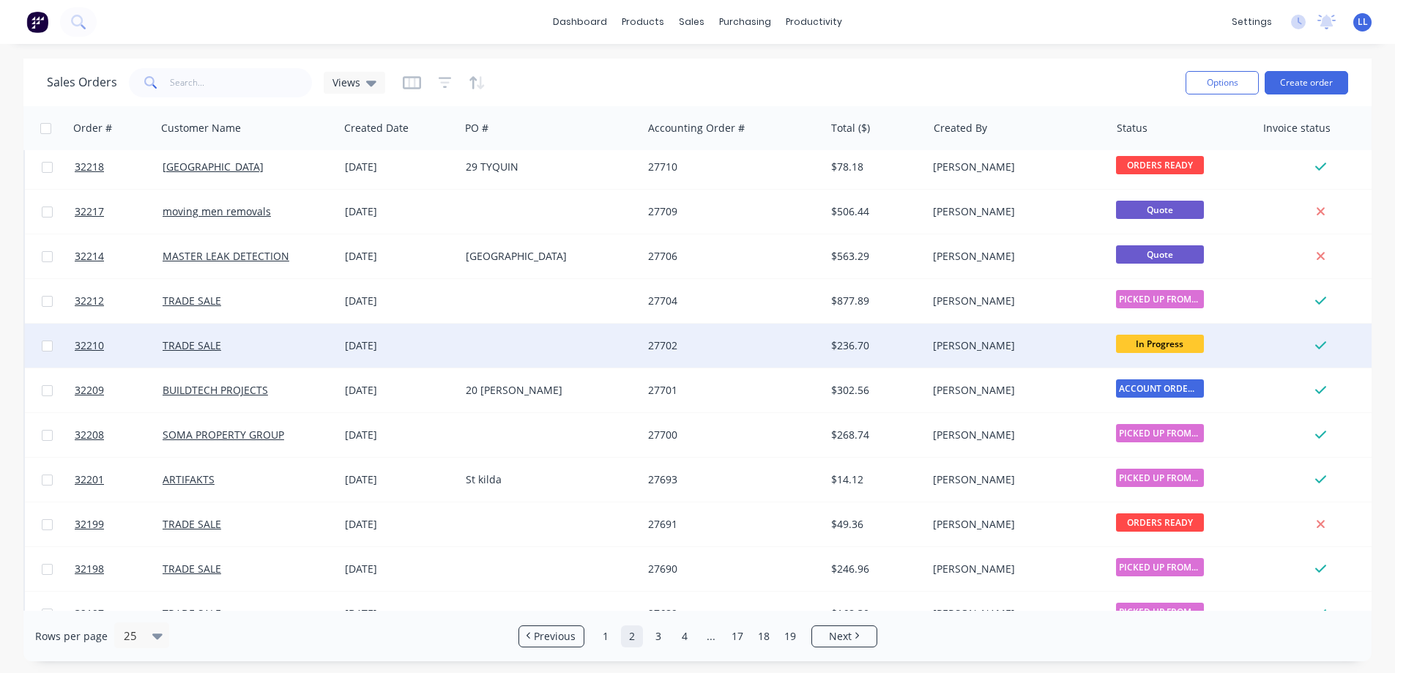
scroll to position [439, 0]
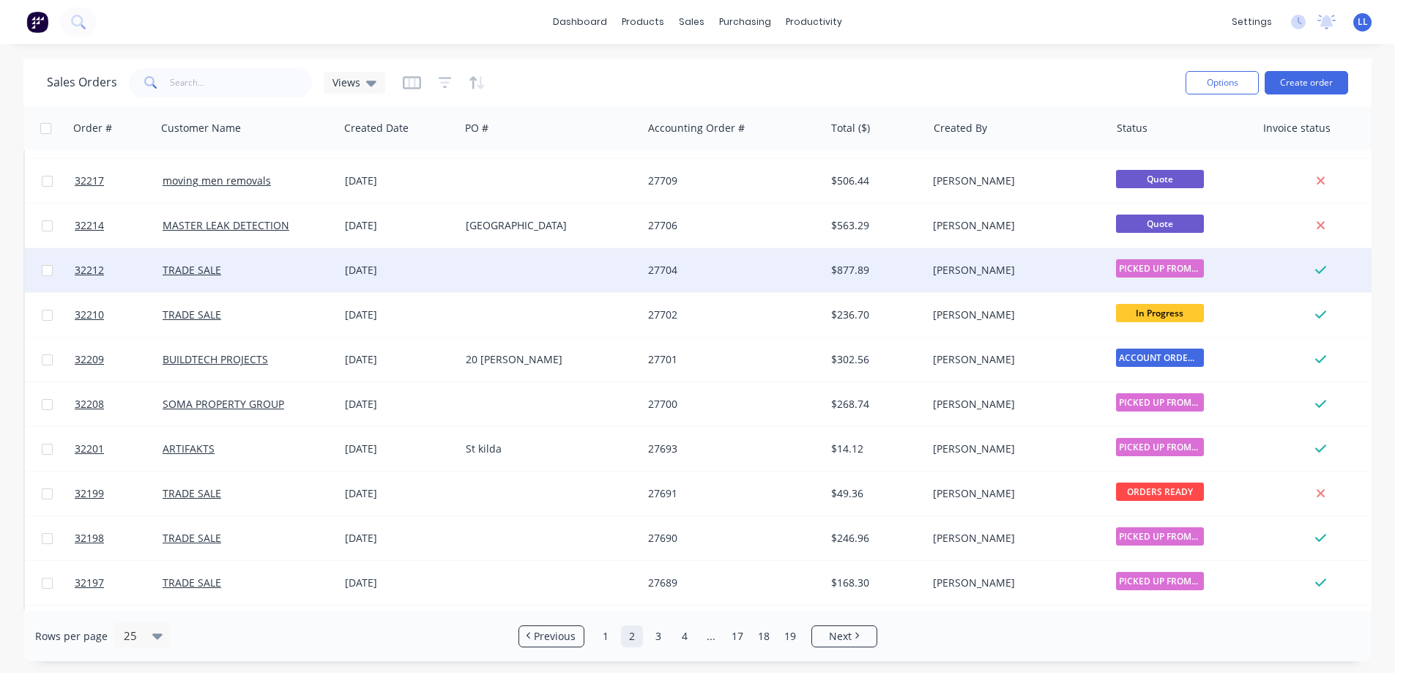
click at [947, 274] on div "[PERSON_NAME]" at bounding box center [1014, 270] width 163 height 15
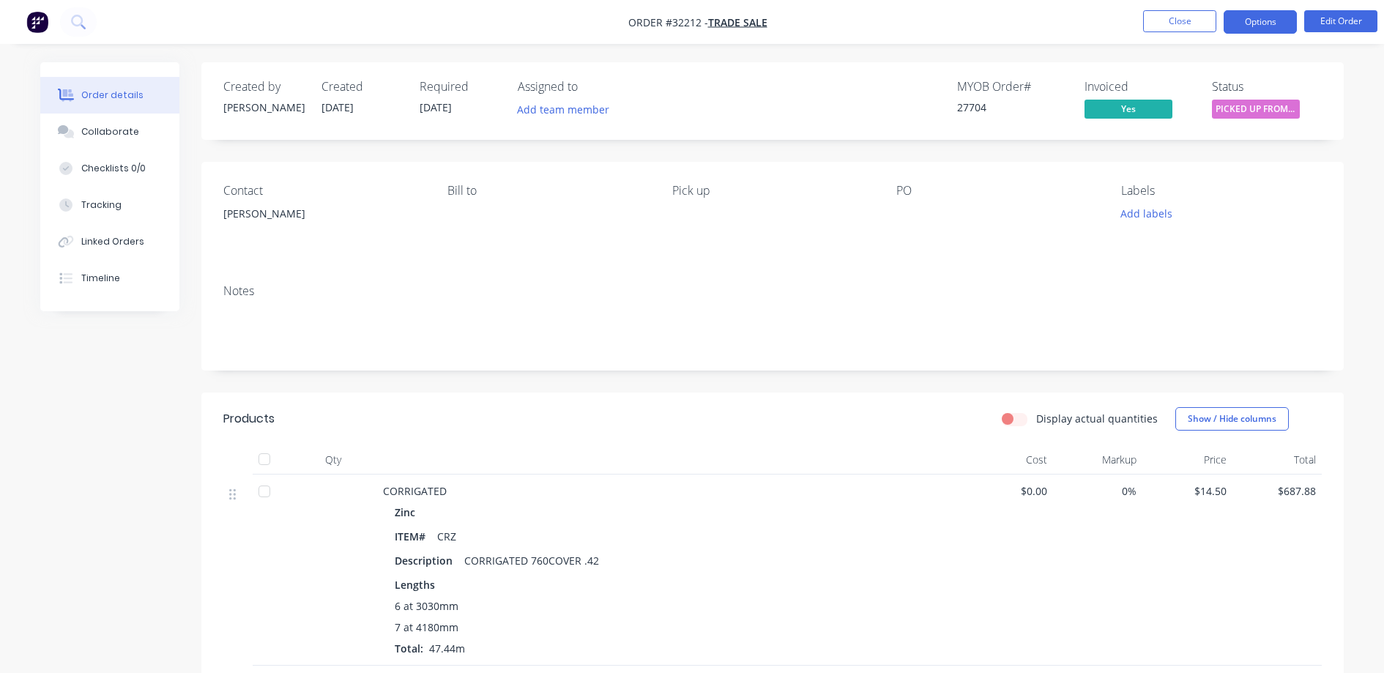
click at [1236, 24] on button "Options" at bounding box center [1259, 21] width 73 height 23
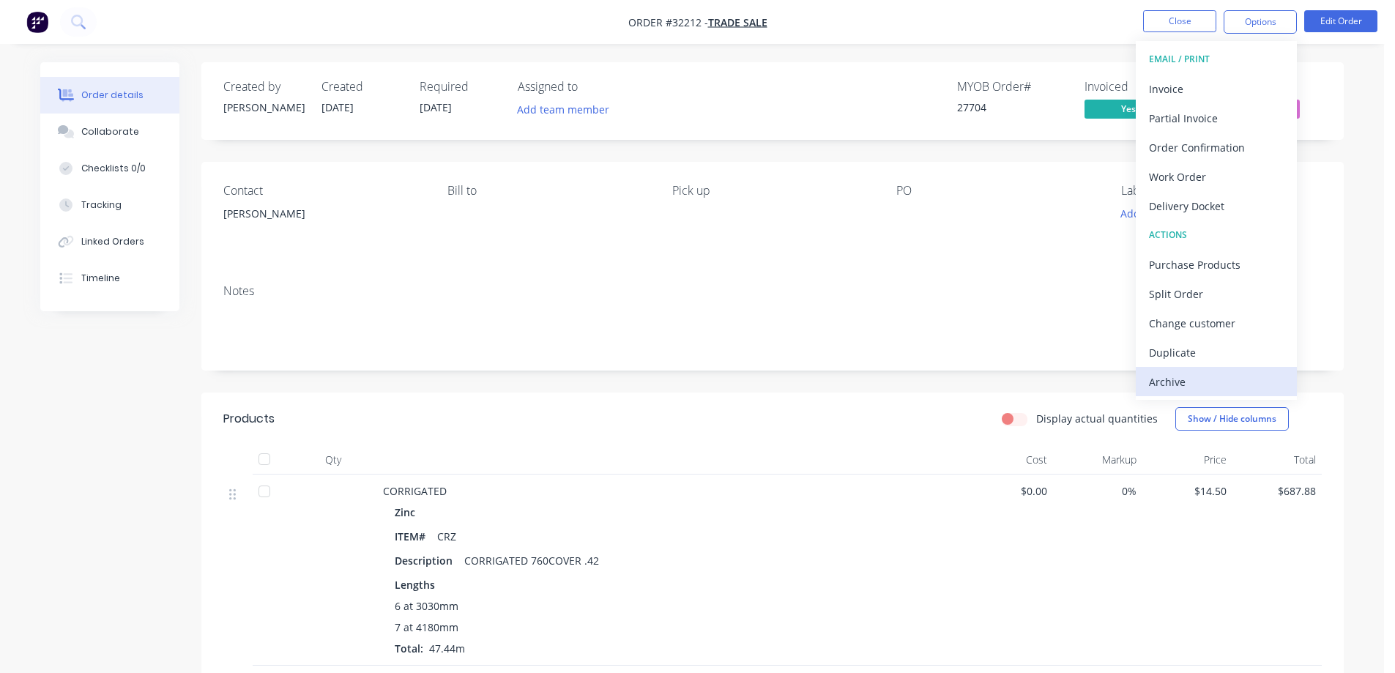
click at [1157, 382] on div "Archive" at bounding box center [1216, 381] width 135 height 21
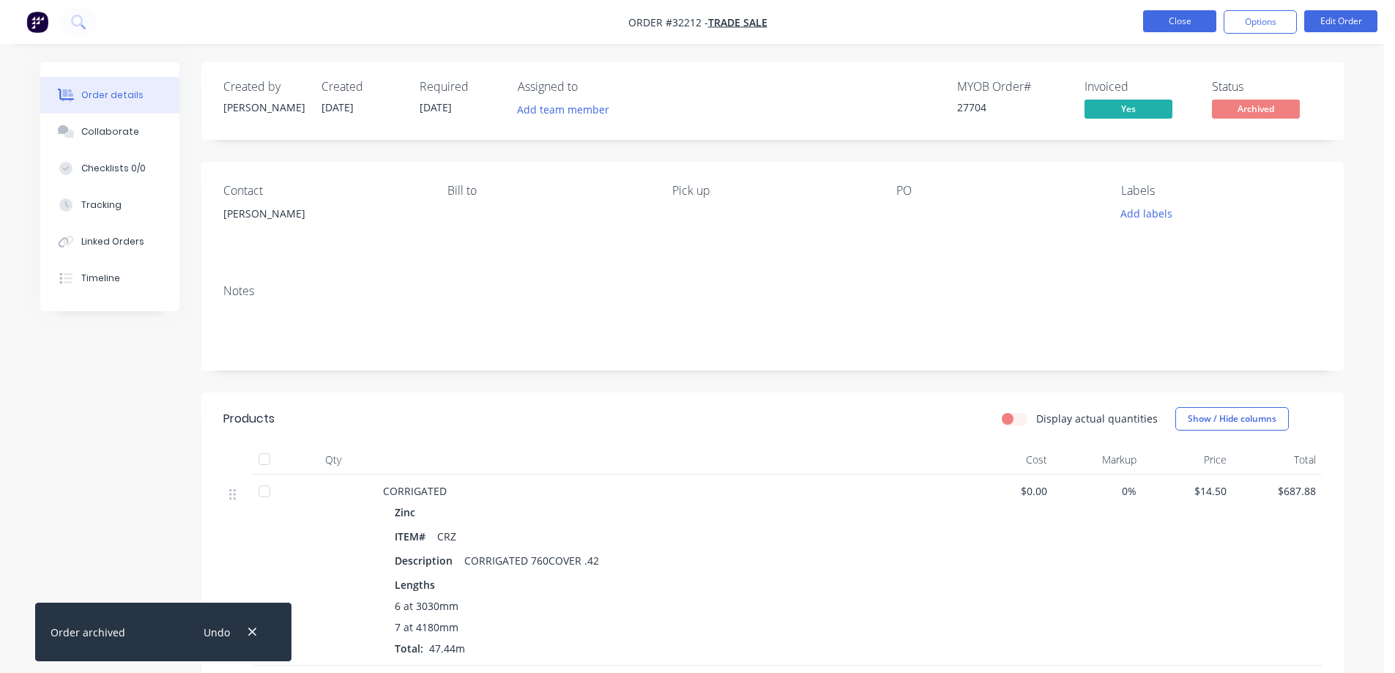
click at [1181, 19] on button "Close" at bounding box center [1179, 21] width 73 height 22
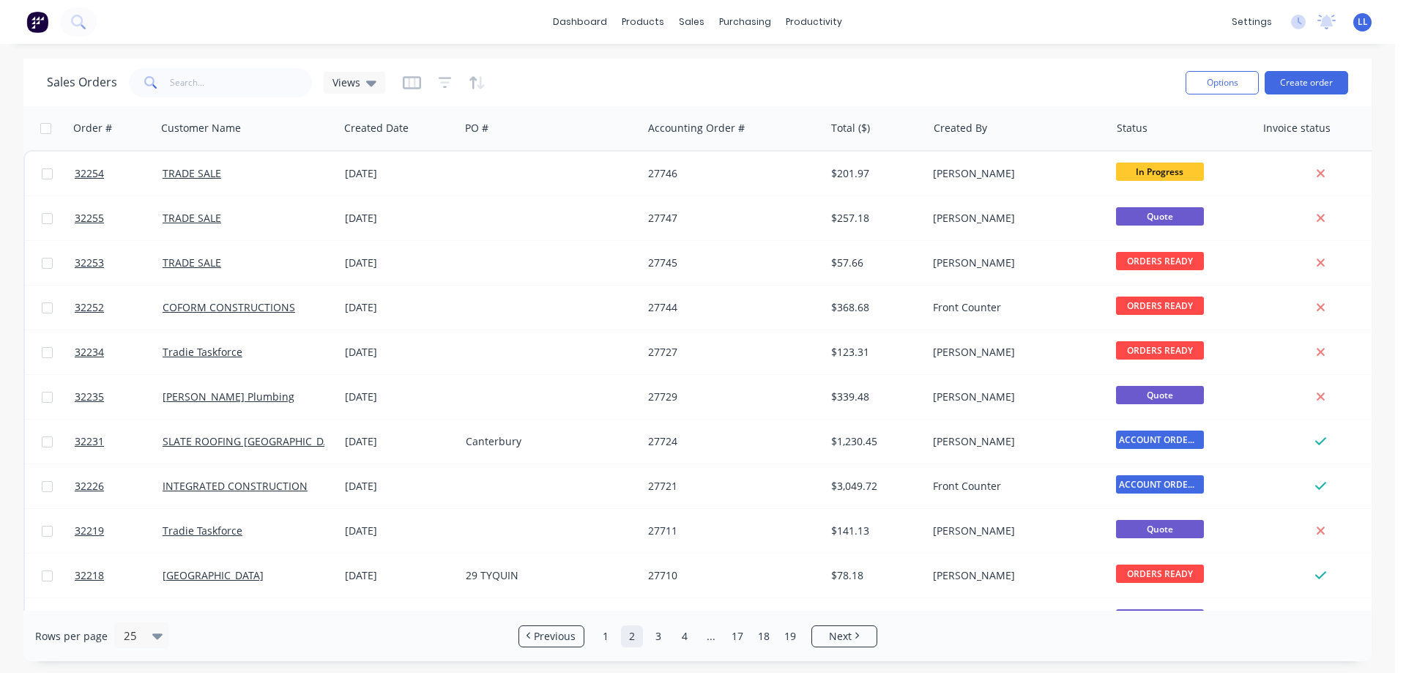
click at [34, 20] on img at bounding box center [37, 22] width 22 height 22
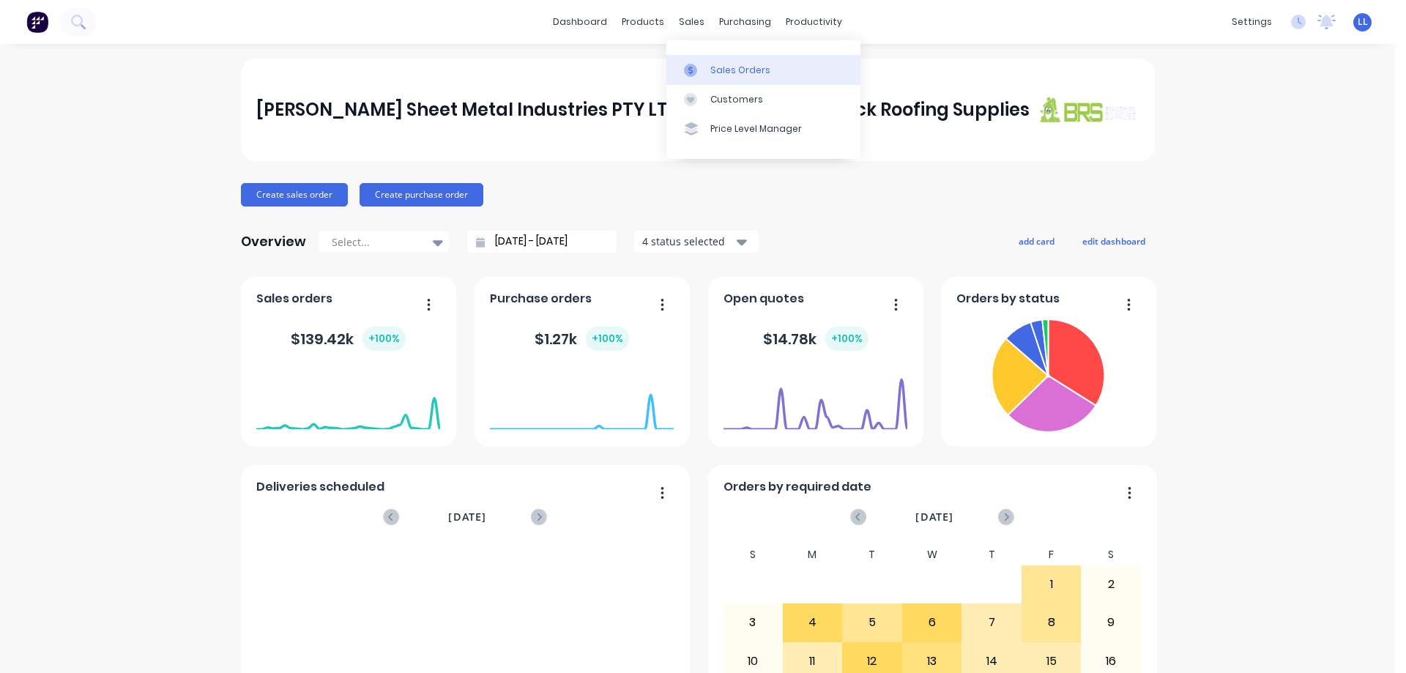
click at [718, 70] on div "Sales Orders" at bounding box center [740, 70] width 60 height 13
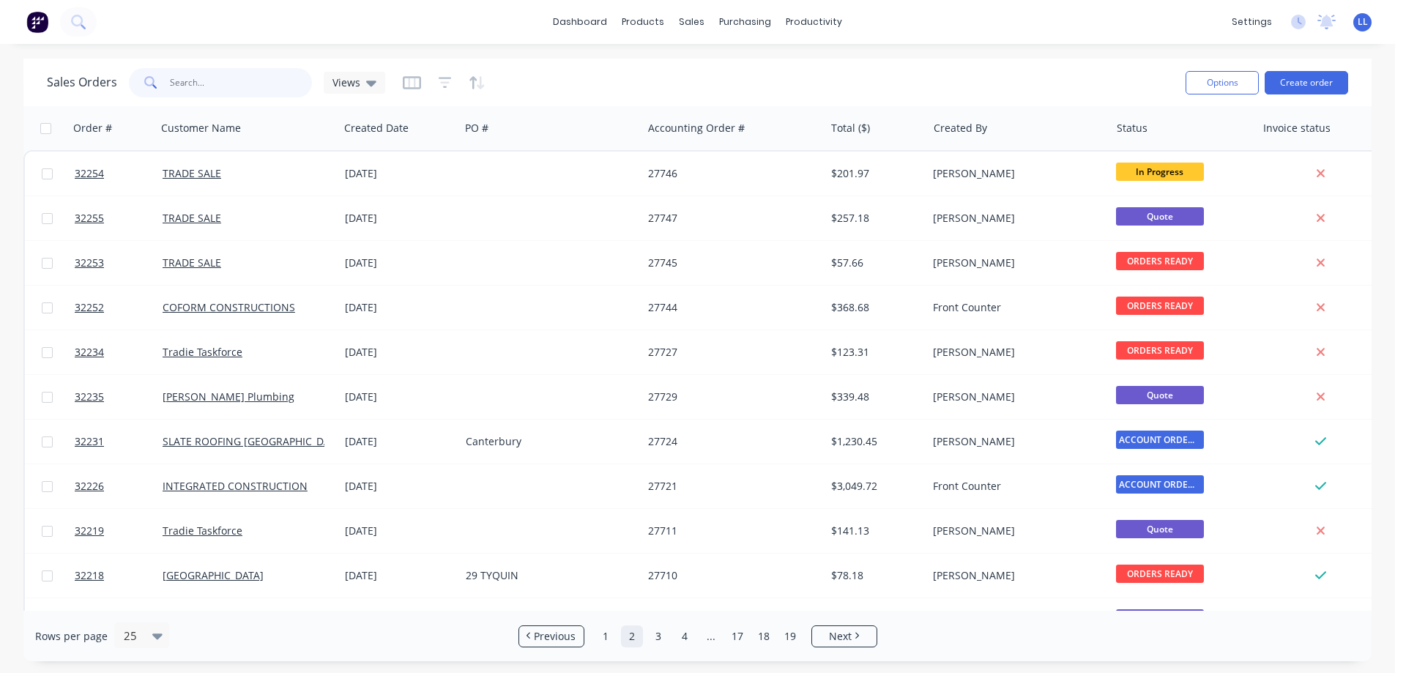
click at [209, 87] on input "text" at bounding box center [241, 82] width 143 height 29
type input "donvale"
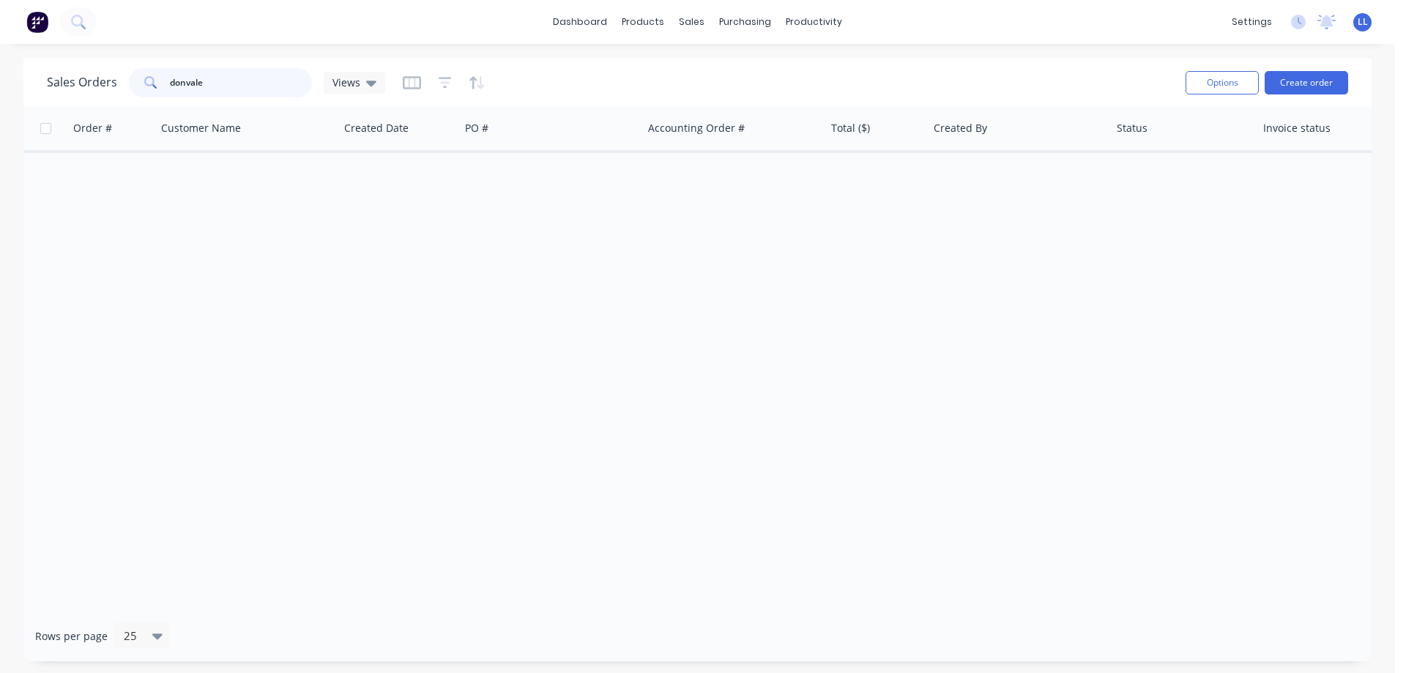
drag, startPoint x: 220, startPoint y: 86, endPoint x: 78, endPoint y: 86, distance: 142.0
click at [78, 86] on div "Sales Orders donvale Views" at bounding box center [216, 82] width 338 height 29
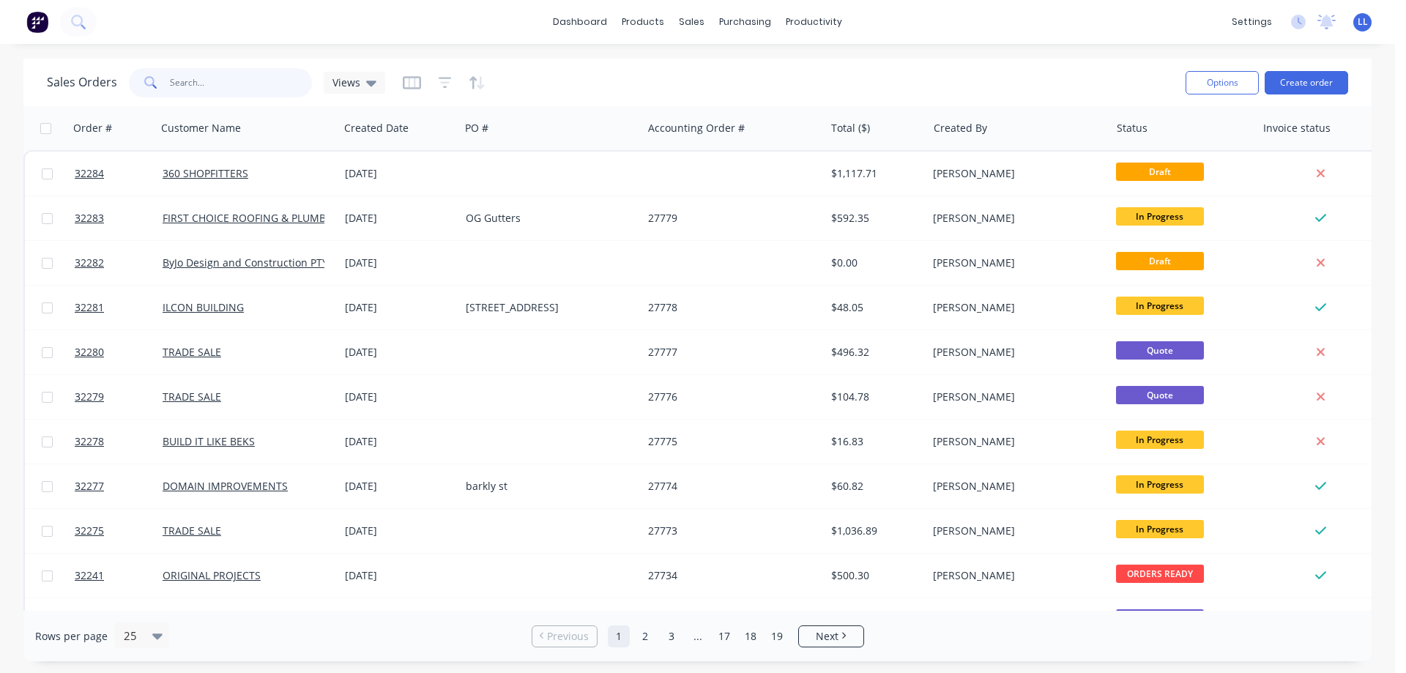
click at [204, 83] on input "text" at bounding box center [241, 82] width 143 height 29
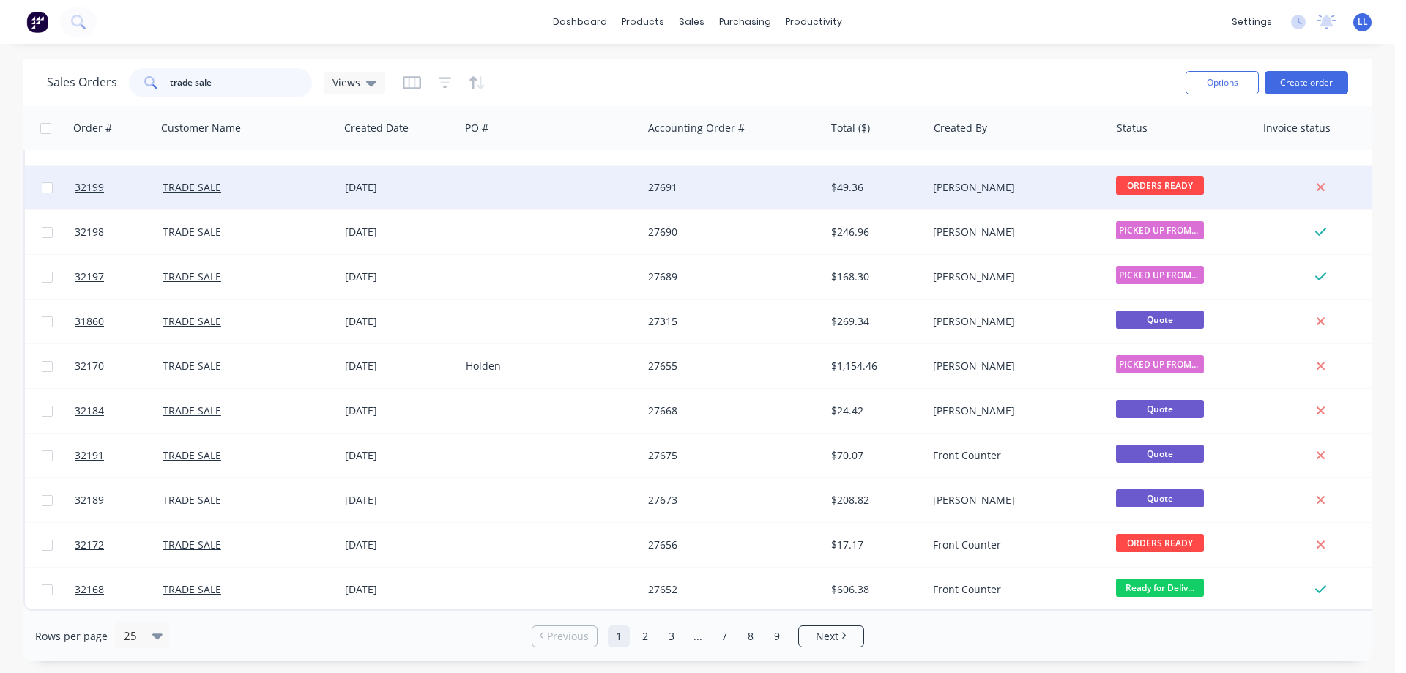
scroll to position [663, 0]
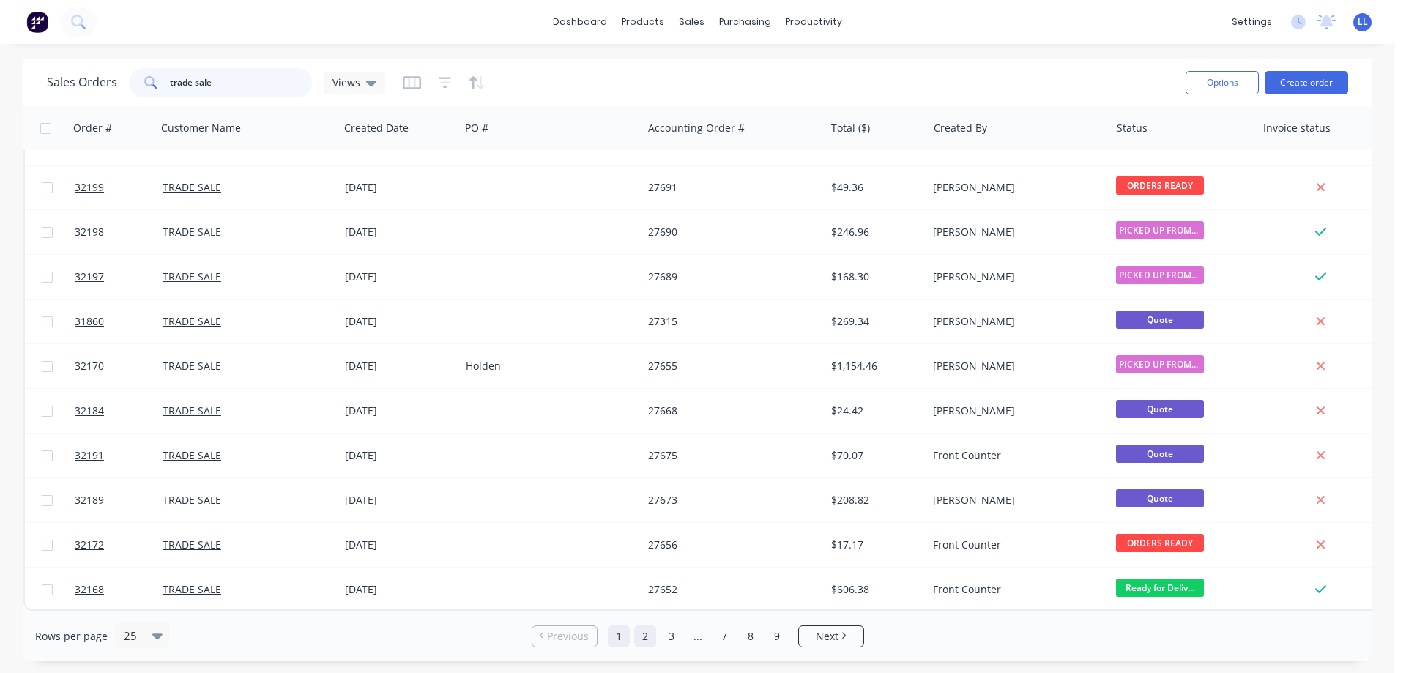
type input "trade sale"
click at [648, 639] on link "2" at bounding box center [645, 636] width 22 height 22
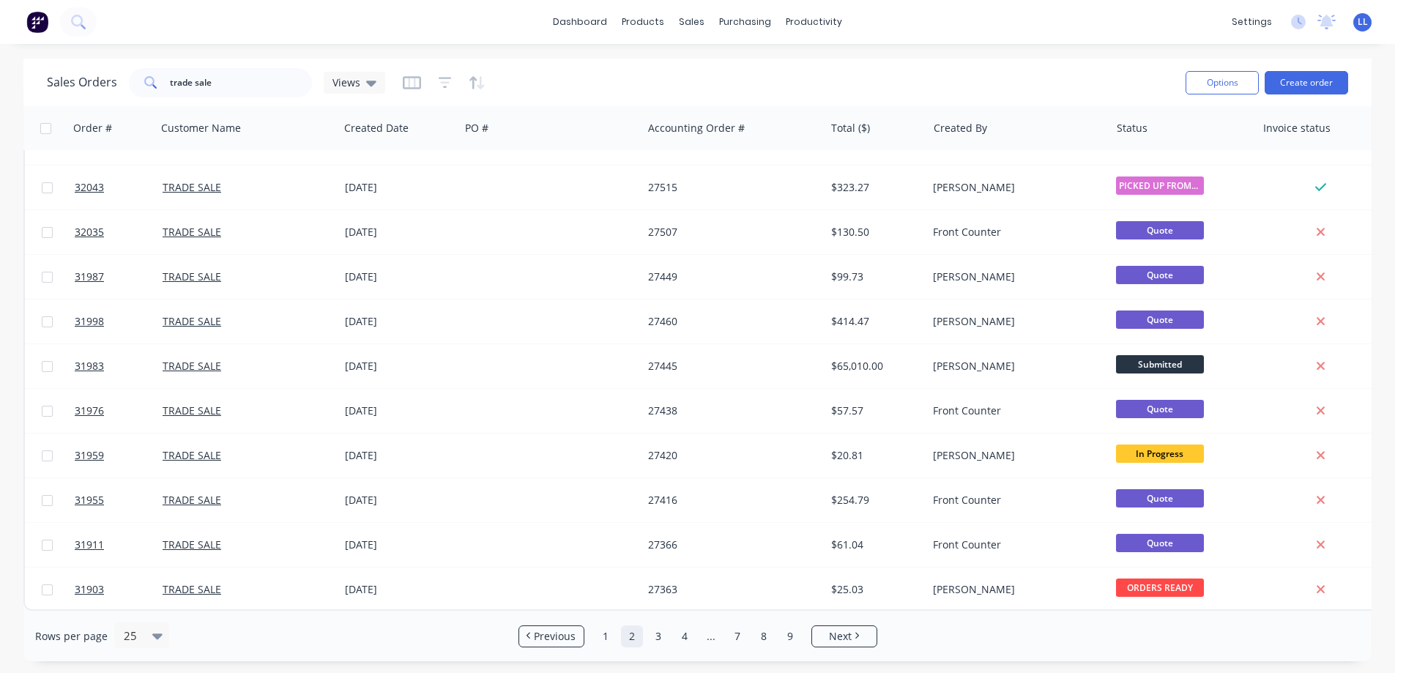
drag, startPoint x: 664, startPoint y: 637, endPoint x: 673, endPoint y: 603, distance: 34.8
click at [663, 637] on link "3" at bounding box center [658, 636] width 22 height 22
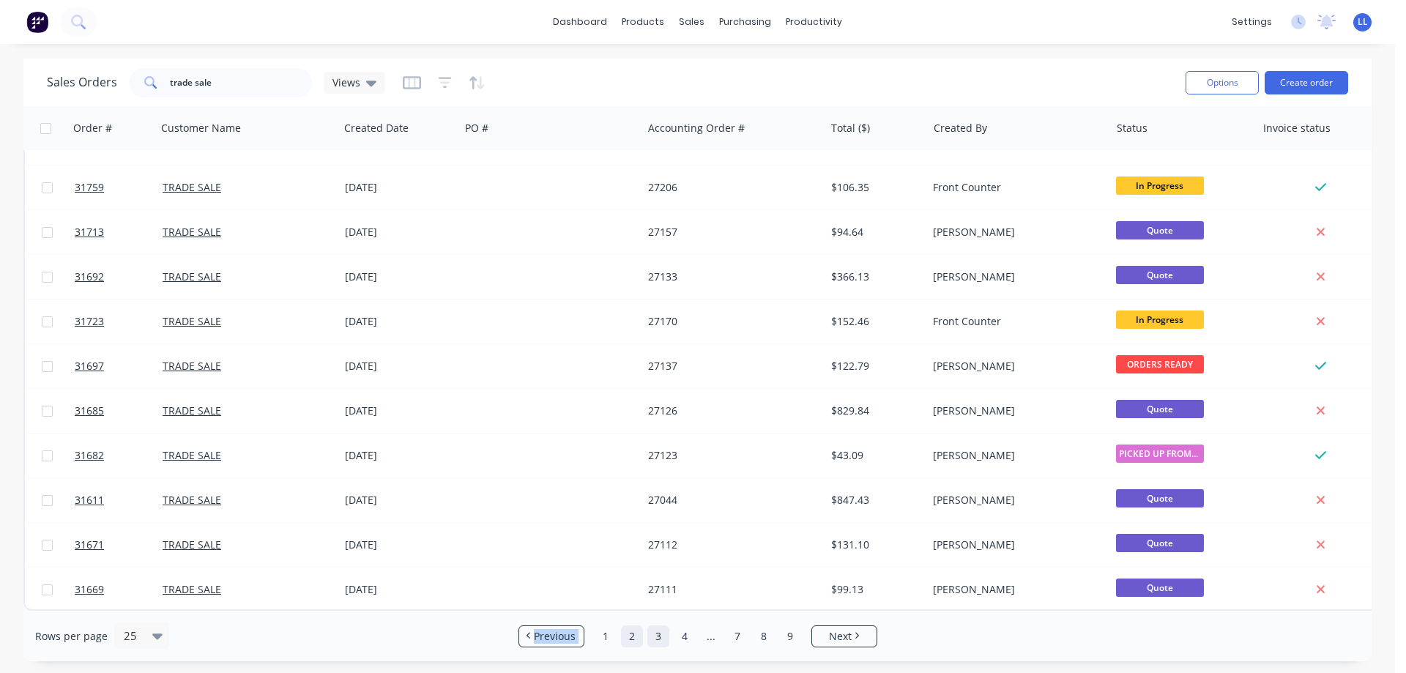
drag, startPoint x: 548, startPoint y: 624, endPoint x: 638, endPoint y: 624, distance: 90.8
click at [633, 626] on div "Rows per page 25 Previous 1 2 3 4 ... 7 8 9 Next" at bounding box center [697, 636] width 1348 height 51
click at [683, 641] on link "4" at bounding box center [685, 636] width 22 height 22
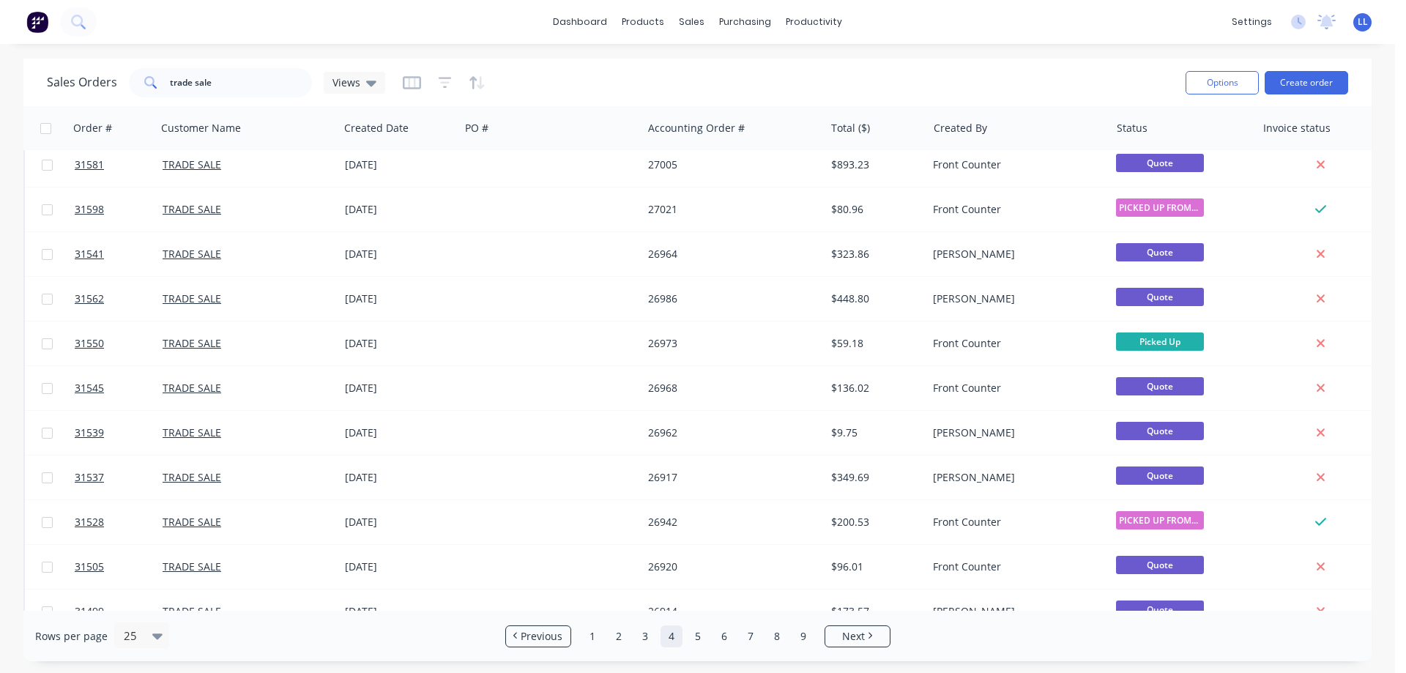
scroll to position [146, 0]
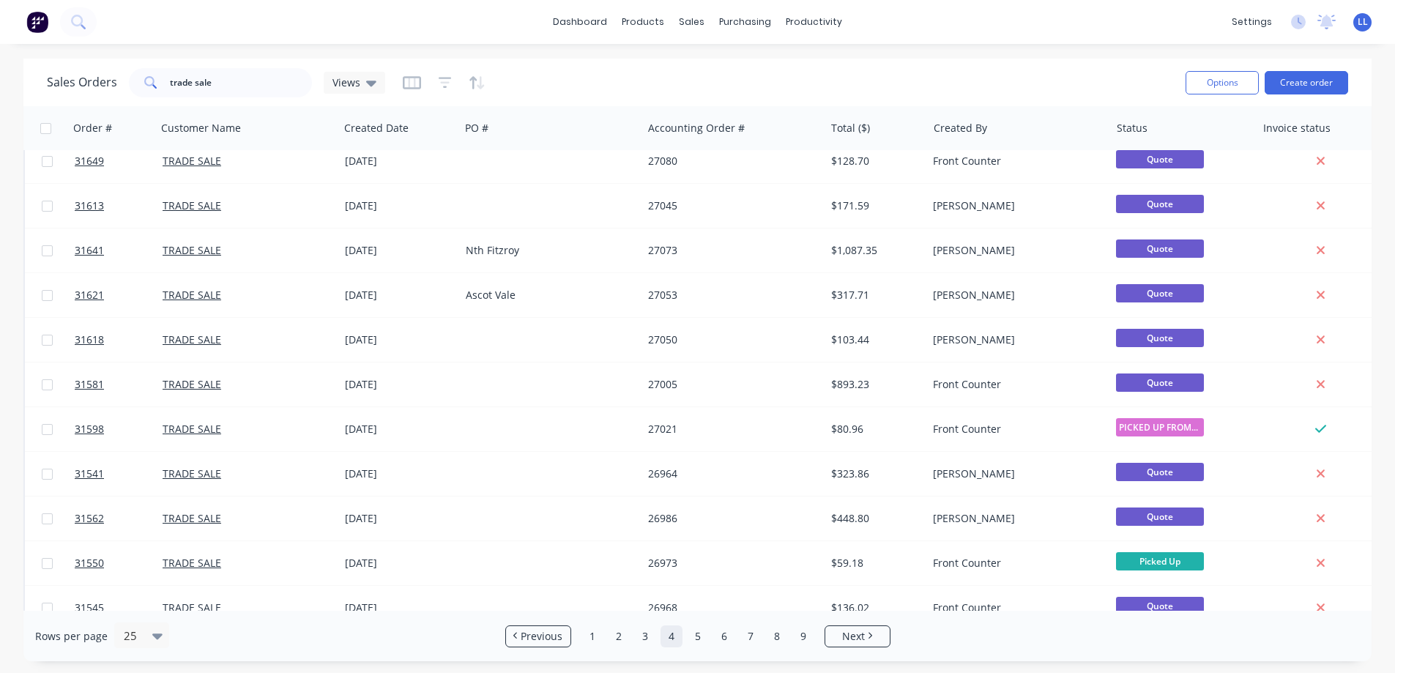
drag, startPoint x: 649, startPoint y: 641, endPoint x: 658, endPoint y: 613, distance: 28.5
click at [649, 640] on link "3" at bounding box center [645, 636] width 22 height 22
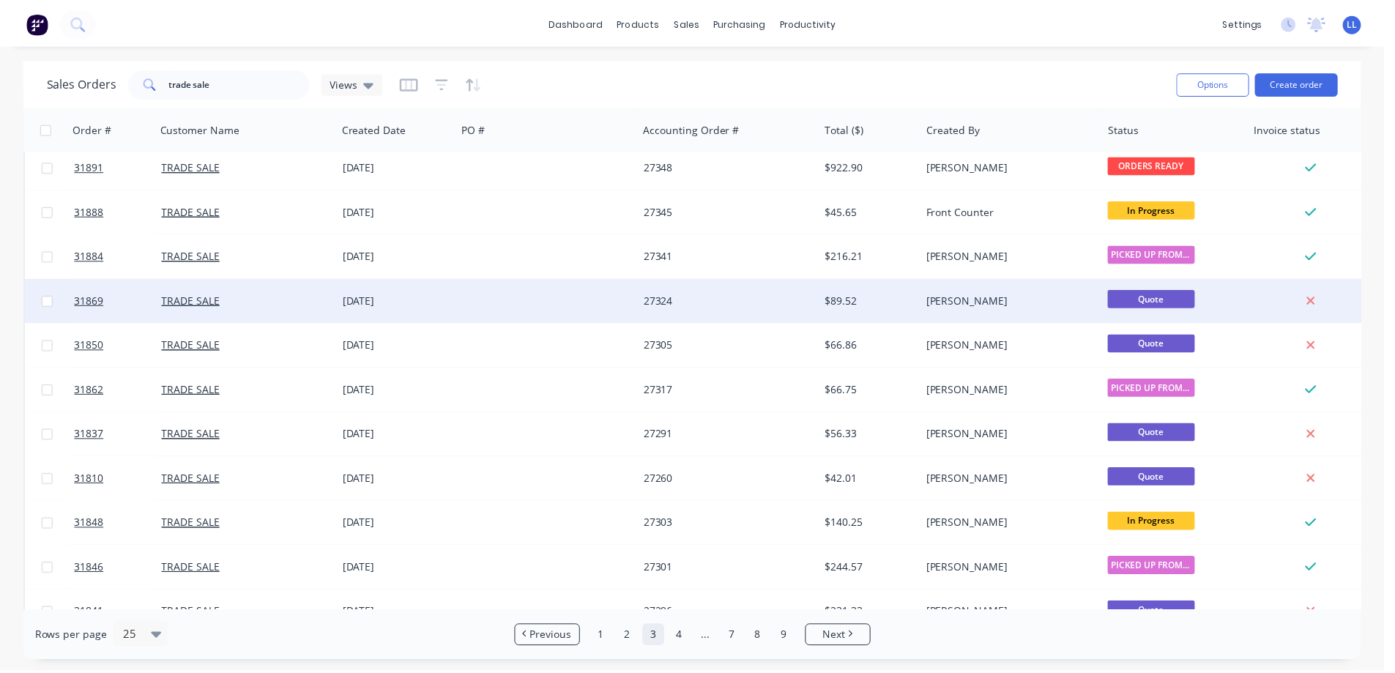
scroll to position [0, 0]
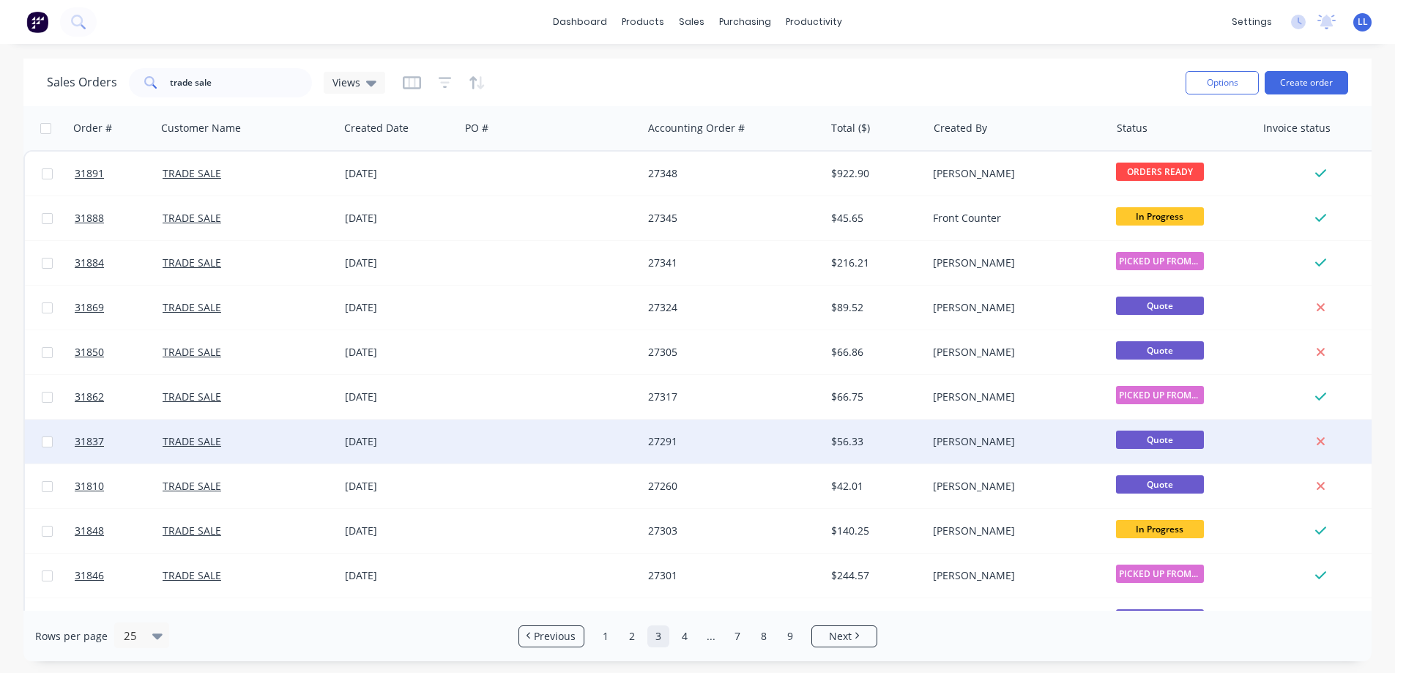
click at [443, 444] on div "[DATE]" at bounding box center [399, 441] width 109 height 15
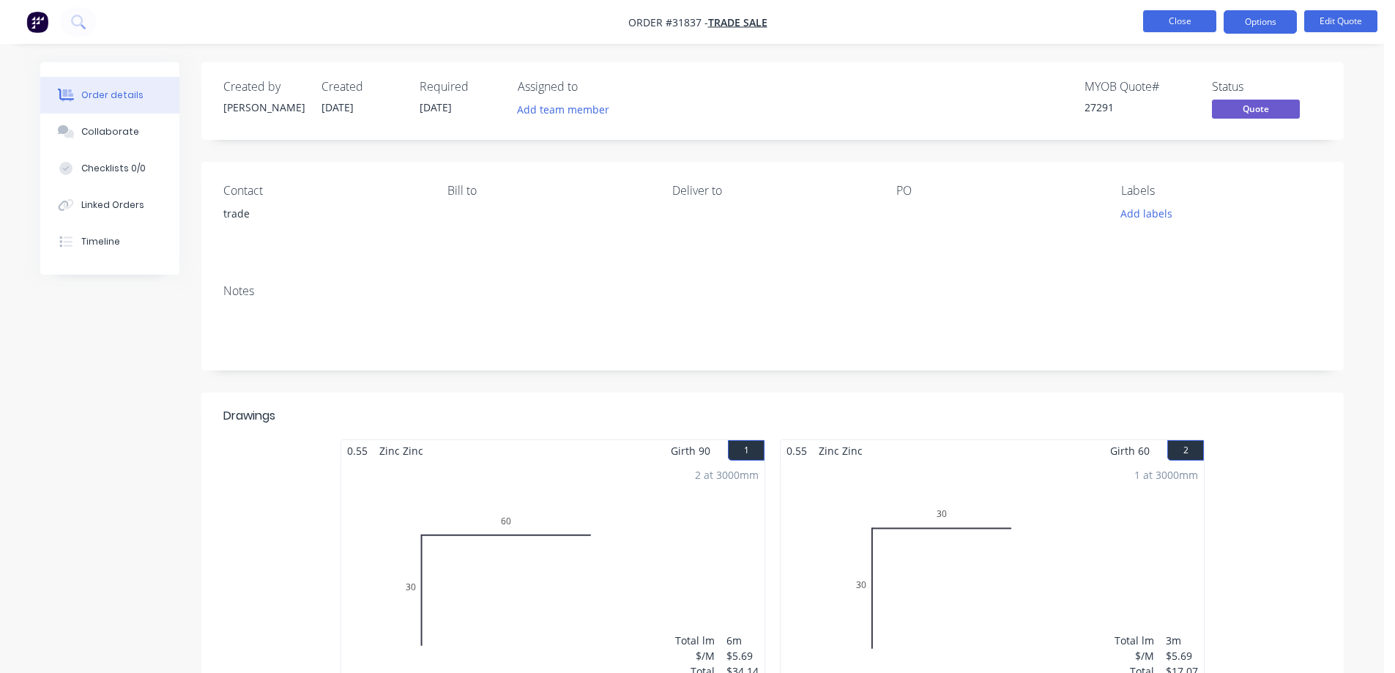
click at [1201, 23] on button "Close" at bounding box center [1179, 21] width 73 height 22
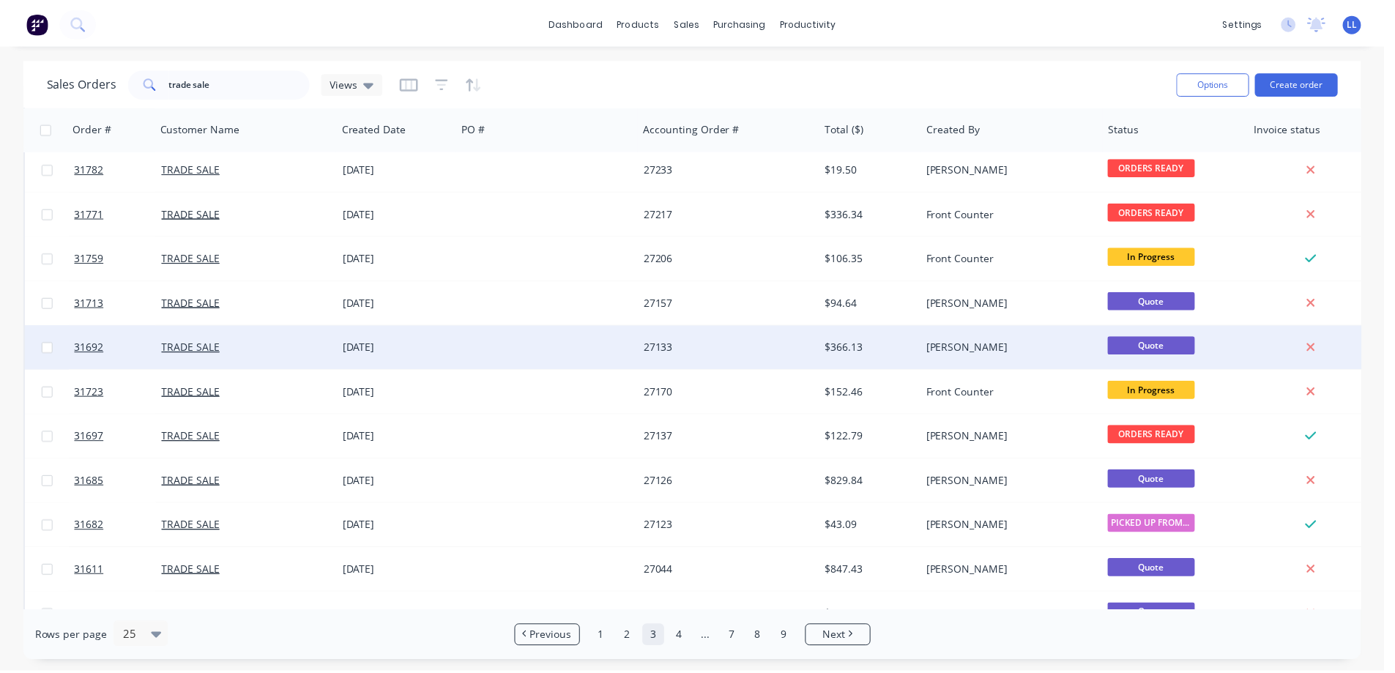
scroll to position [663, 0]
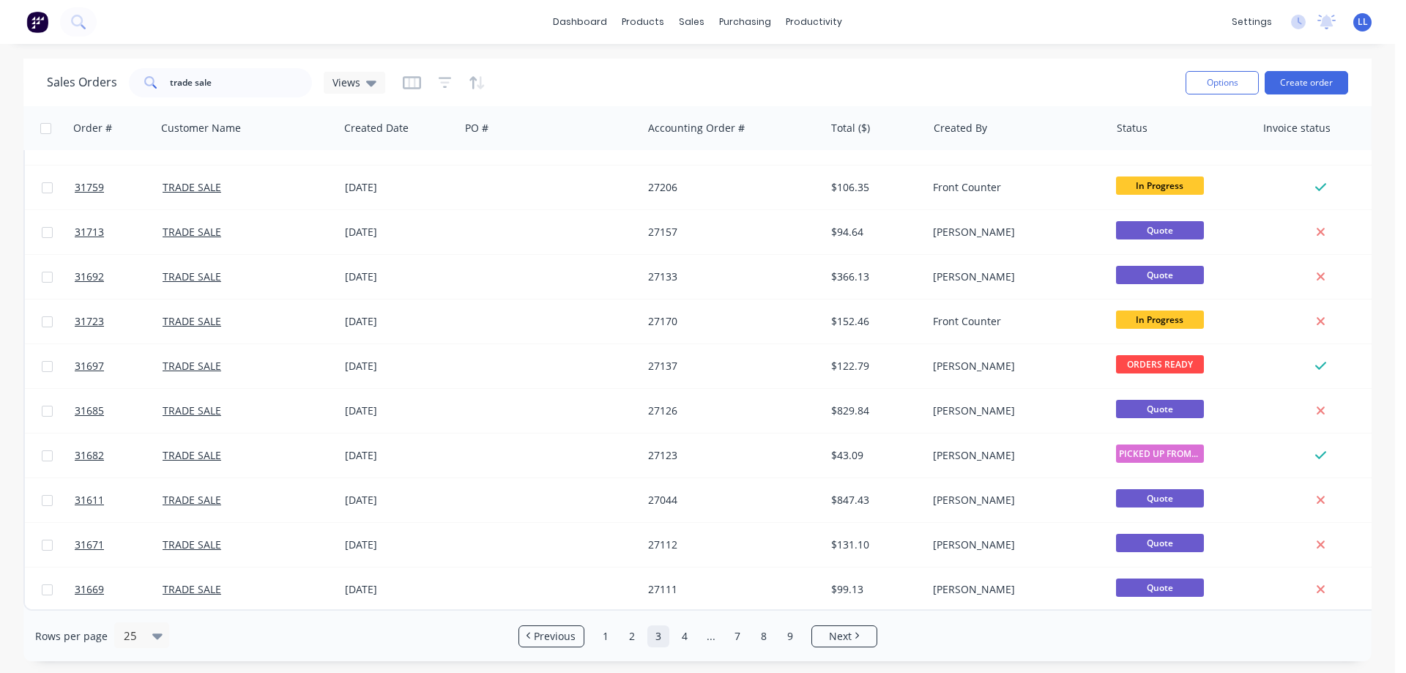
click at [25, 18] on button at bounding box center [37, 21] width 31 height 29
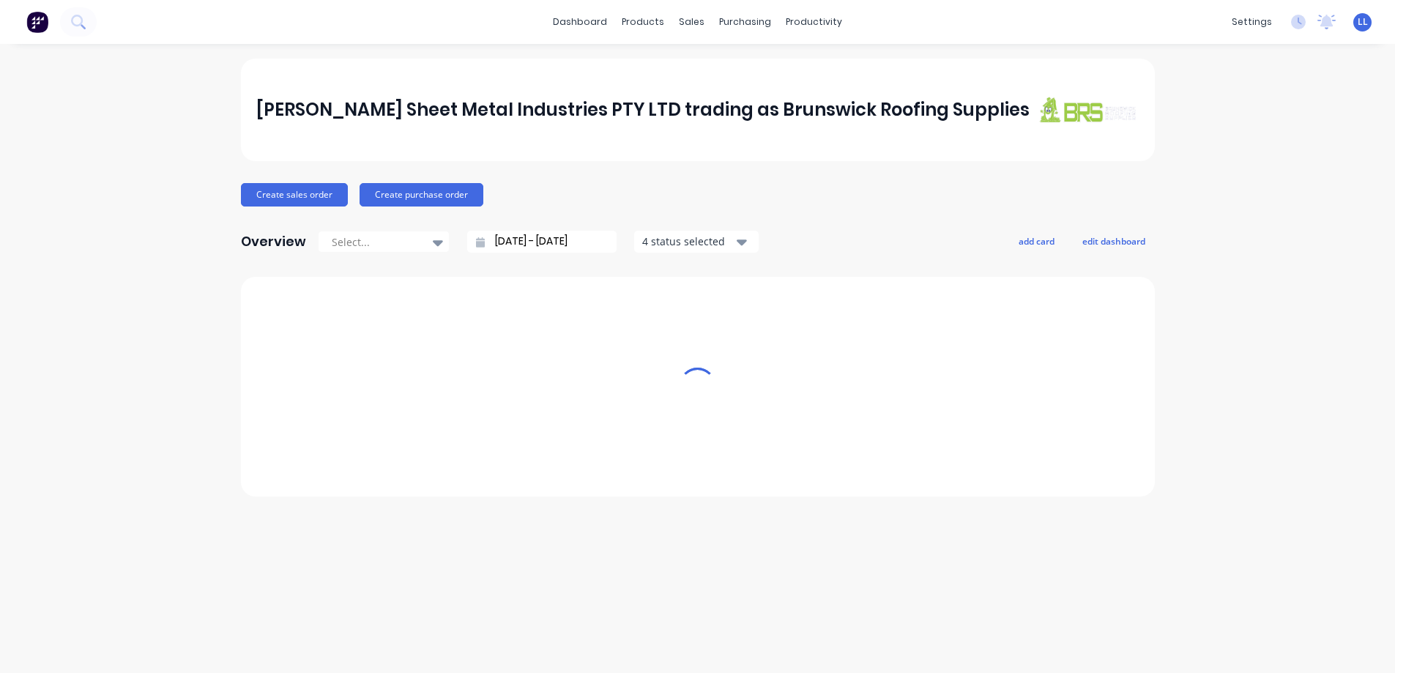
click at [77, 21] on icon at bounding box center [78, 22] width 14 height 14
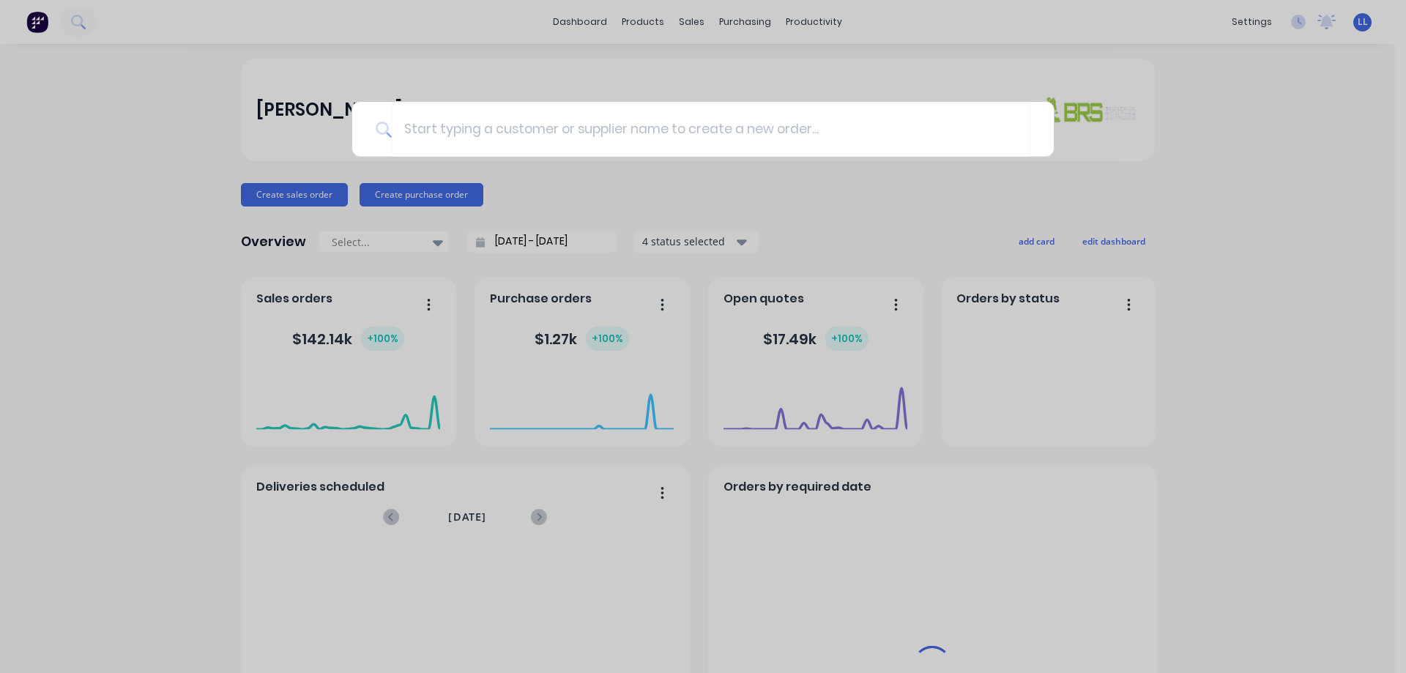
click at [498, 127] on input at bounding box center [711, 129] width 638 height 55
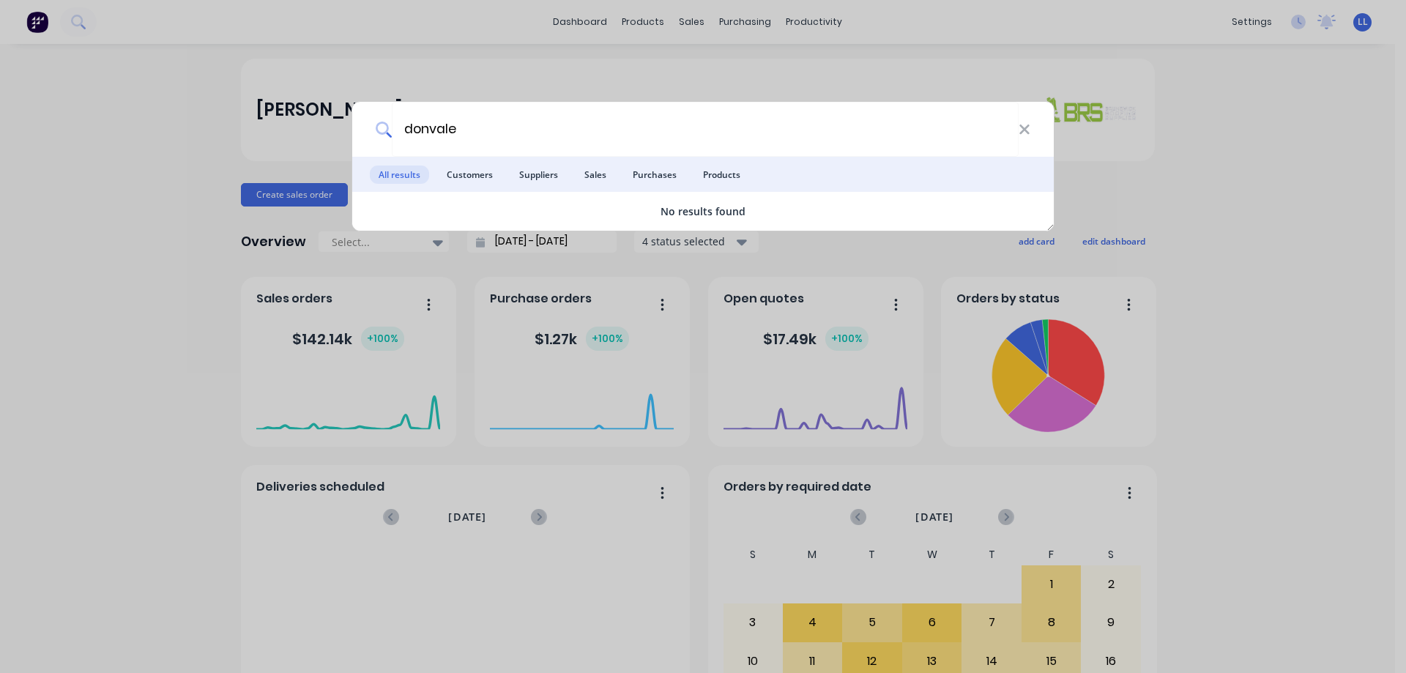
type input "donvale"
click at [1030, 129] on div "donvale" at bounding box center [702, 129] width 701 height 55
click at [1026, 126] on icon at bounding box center [1024, 129] width 10 height 10
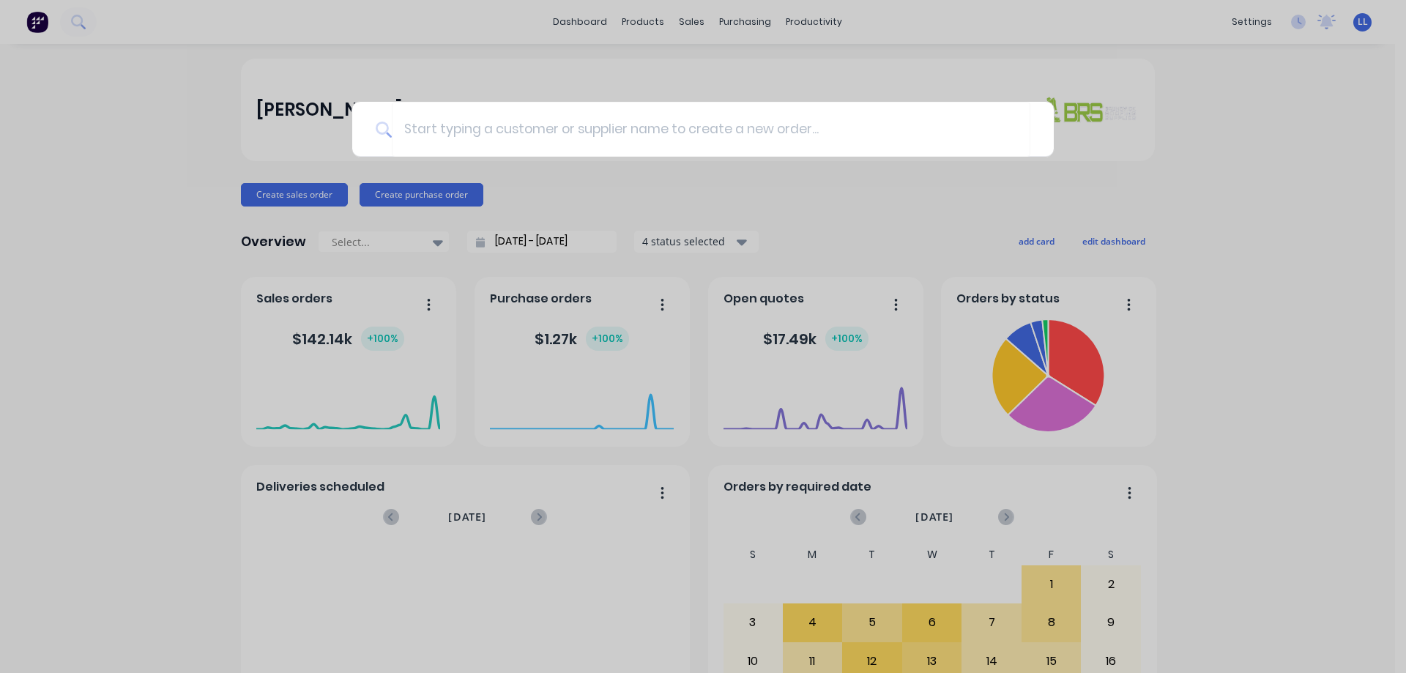
drag, startPoint x: 1229, startPoint y: 108, endPoint x: 649, endPoint y: 72, distance: 580.9
click at [1206, 99] on div at bounding box center [703, 336] width 1406 height 673
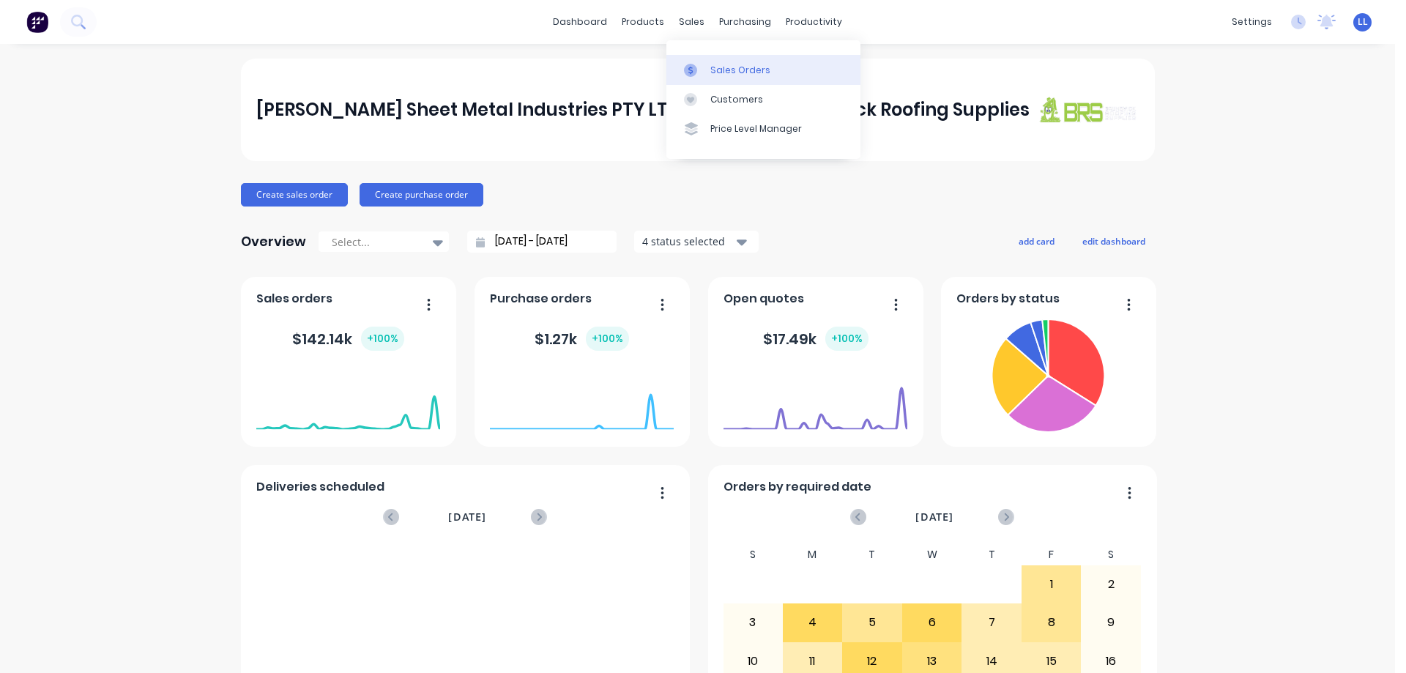
click at [700, 70] on div at bounding box center [695, 70] width 22 height 13
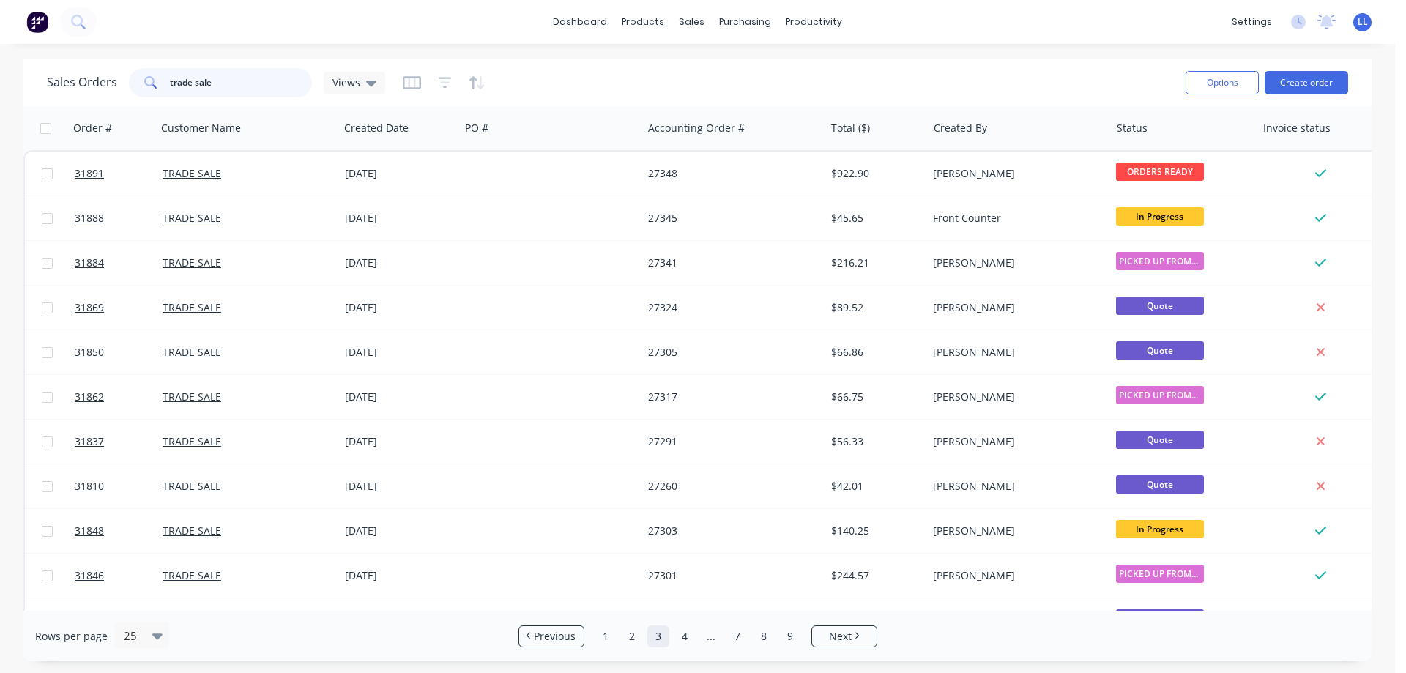
drag, startPoint x: 64, startPoint y: 81, endPoint x: 0, endPoint y: 85, distance: 64.6
click at [0, 85] on div "Sales Orders trade sale Views Options Create order Order # Customer Name Create…" at bounding box center [697, 360] width 1395 height 602
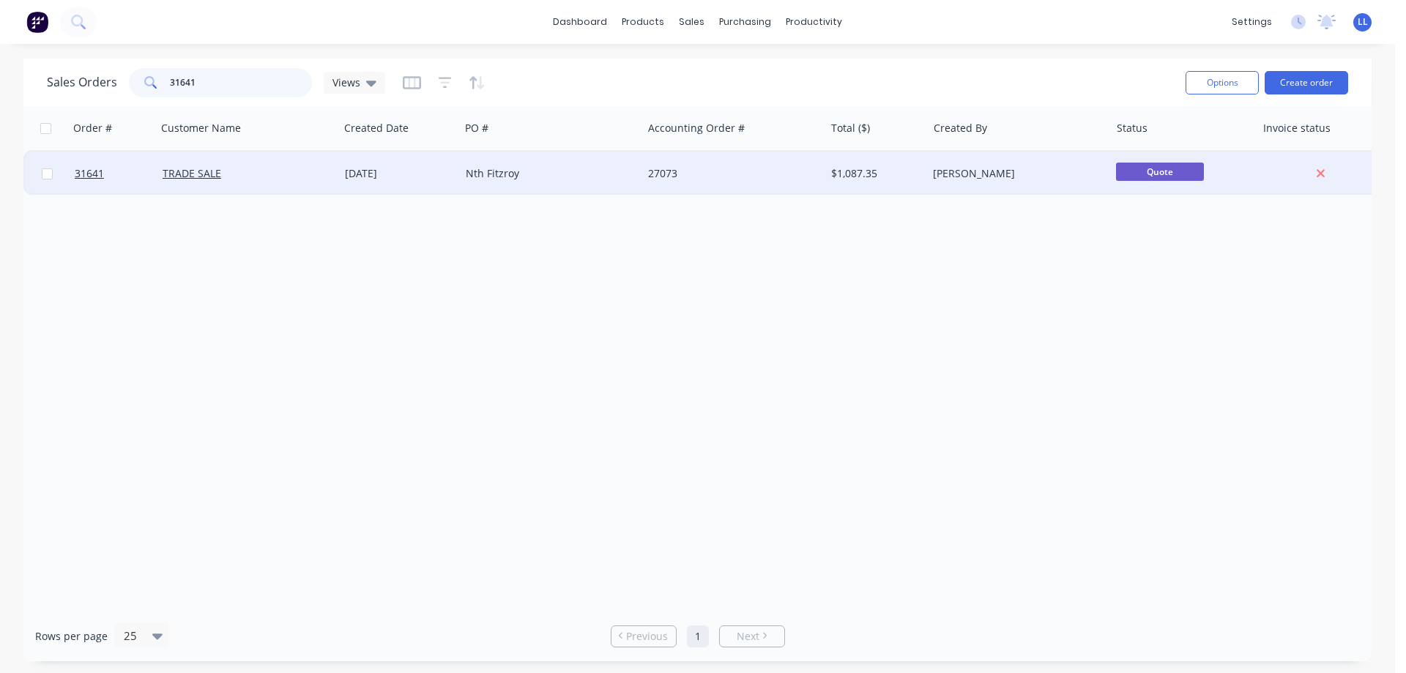
type input "31641"
click at [557, 165] on div "Nth Fitzroy" at bounding box center [551, 174] width 182 height 44
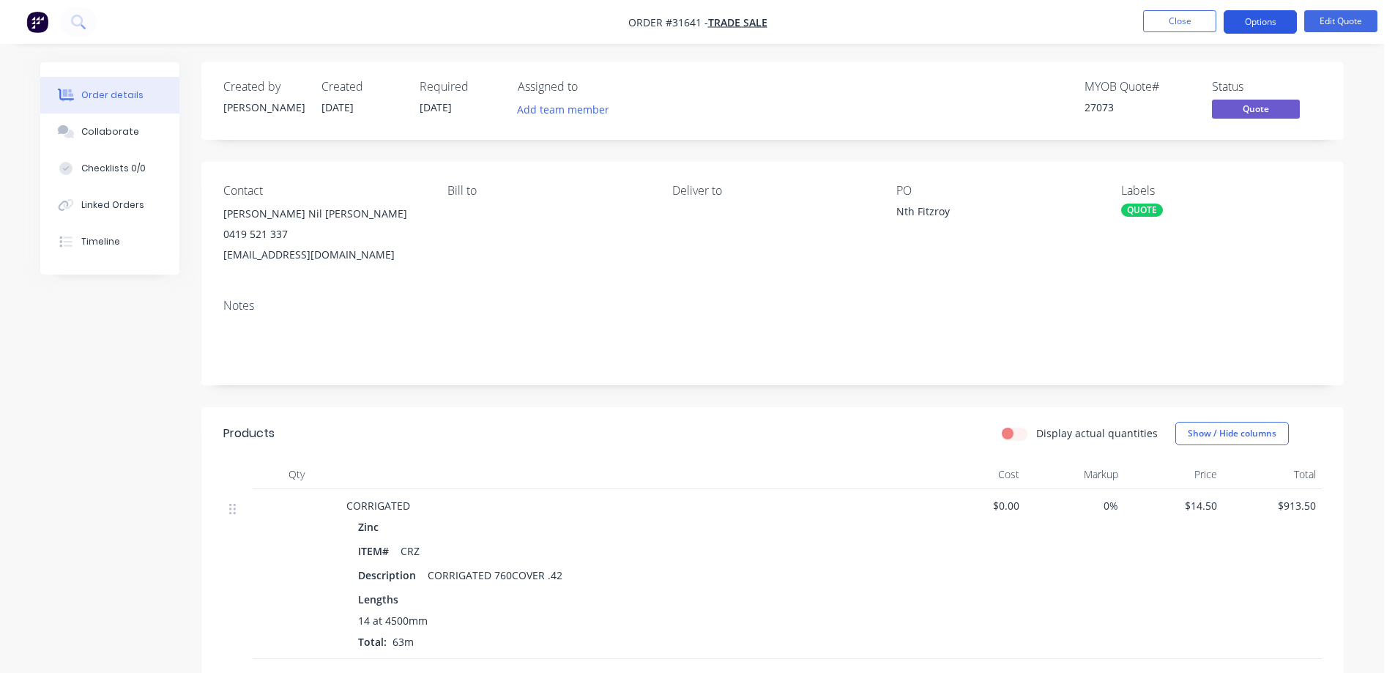
click at [1268, 26] on button "Options" at bounding box center [1259, 21] width 73 height 23
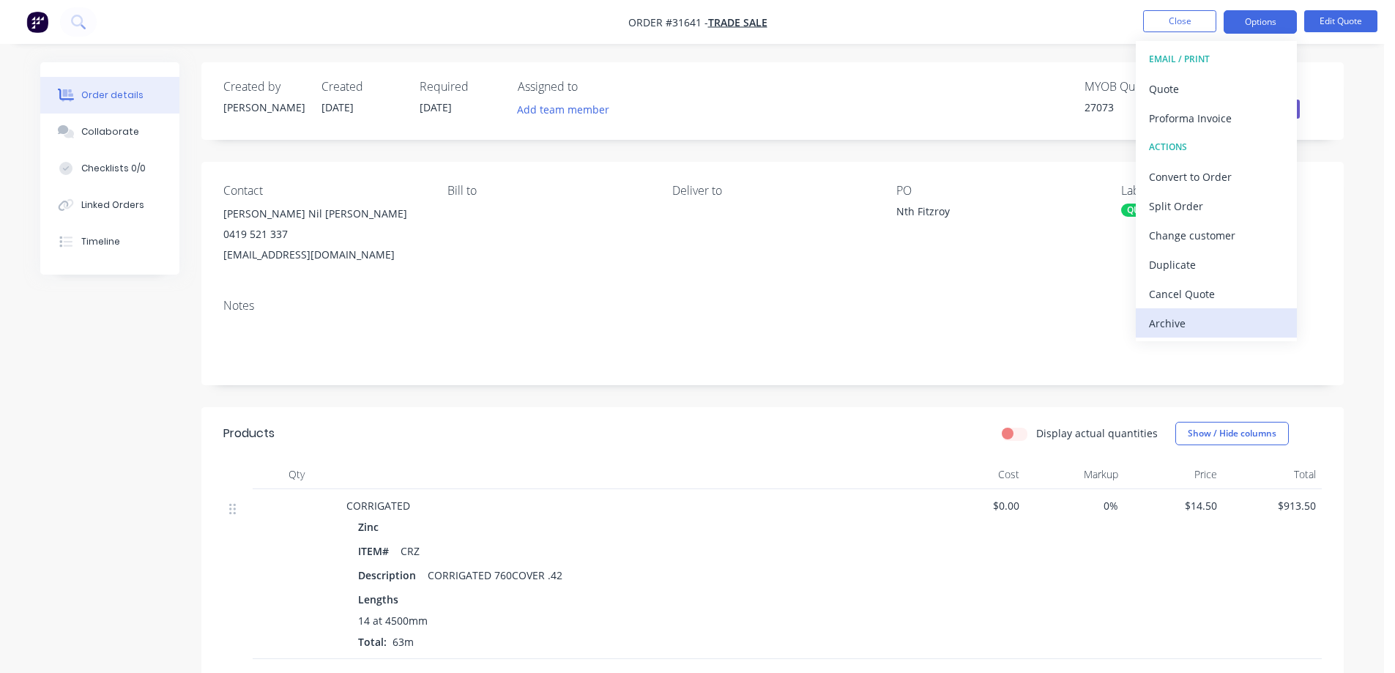
click at [1179, 323] on div "Archive" at bounding box center [1216, 323] width 135 height 21
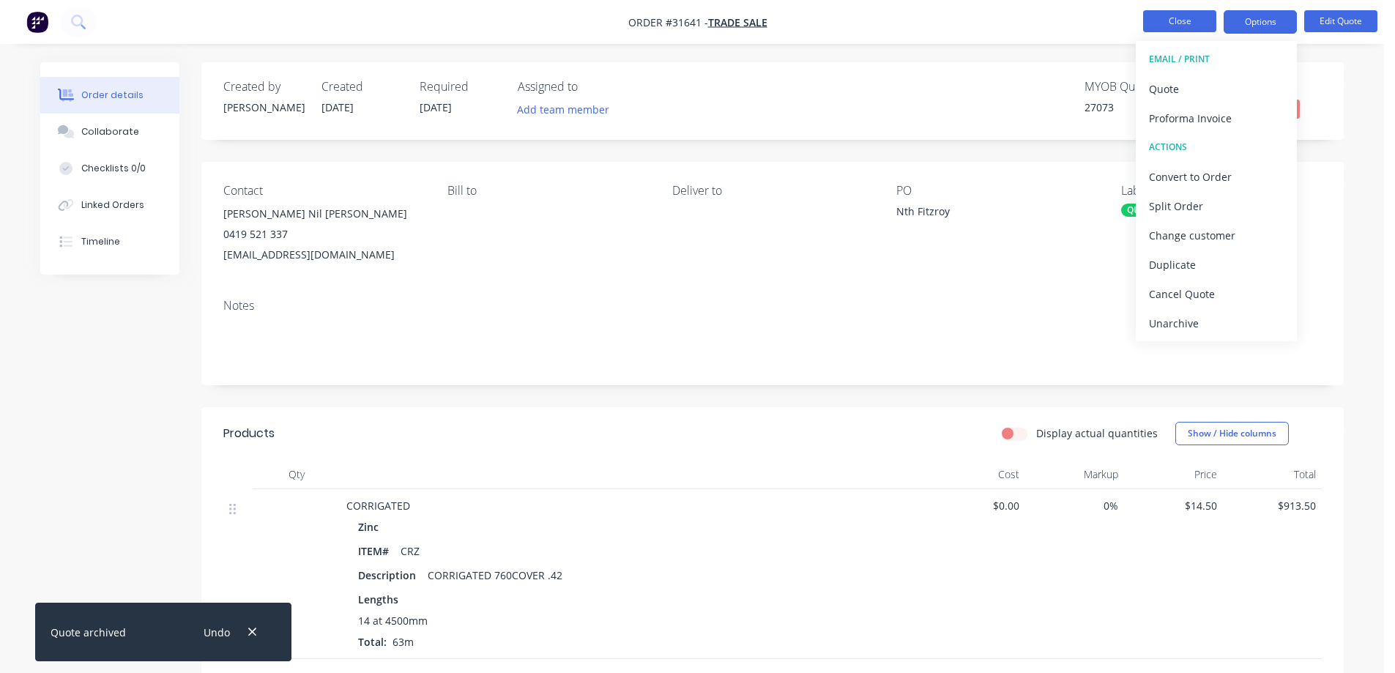
click at [1186, 18] on button "Close" at bounding box center [1179, 21] width 73 height 22
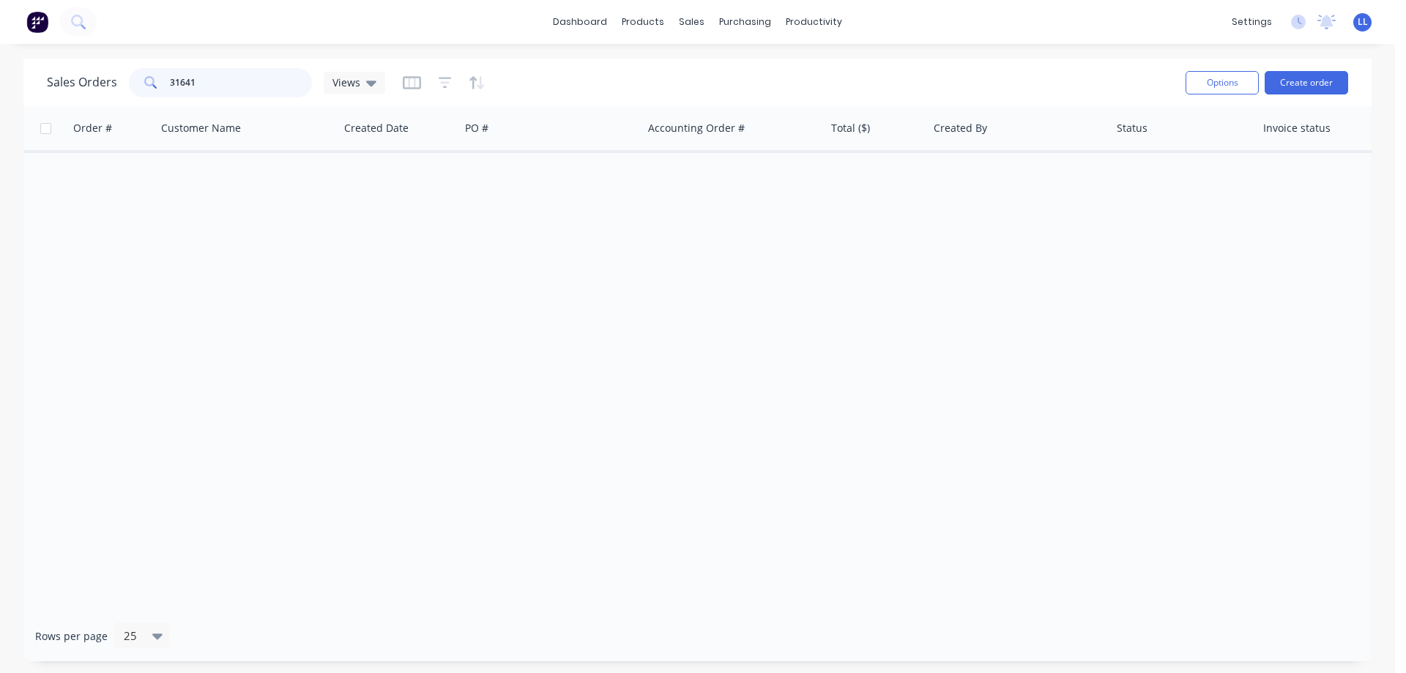
drag, startPoint x: 199, startPoint y: 78, endPoint x: 100, endPoint y: 78, distance: 98.8
click at [100, 78] on div "Sales Orders 31641 Views" at bounding box center [216, 82] width 338 height 29
drag, startPoint x: 197, startPoint y: 85, endPoint x: 163, endPoint y: 74, distance: 35.4
click at [121, 78] on div "Sales Orders 31624 Views" at bounding box center [216, 82] width 338 height 29
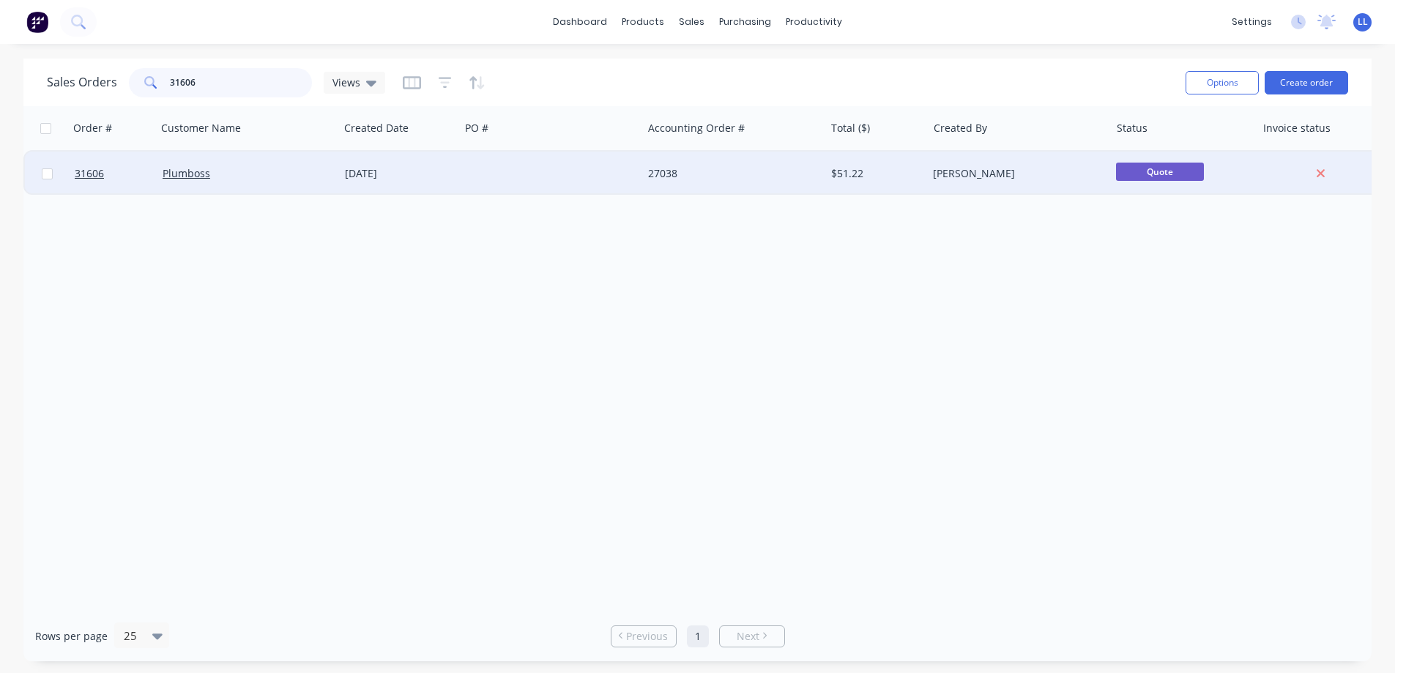
type input "31606"
click at [949, 173] on div "[PERSON_NAME]" at bounding box center [1014, 173] width 163 height 15
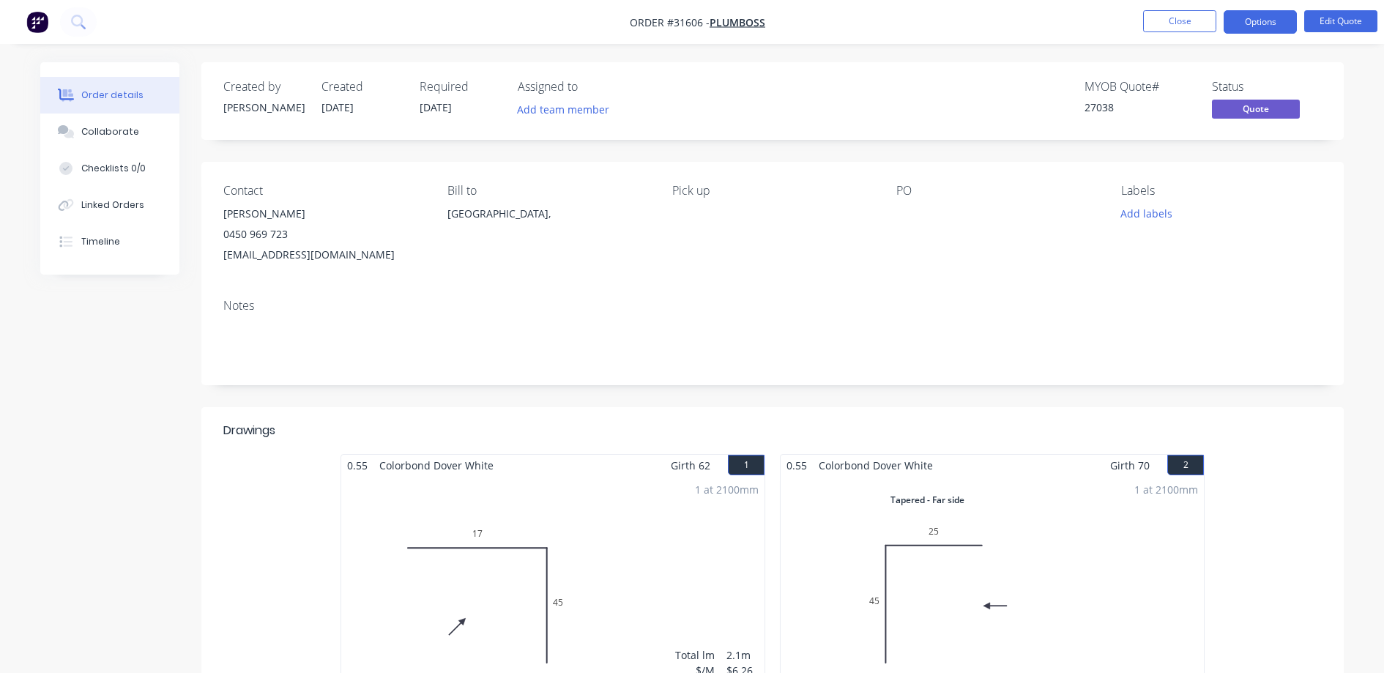
drag, startPoint x: 1258, startPoint y: 23, endPoint x: 1130, endPoint y: 159, distance: 185.9
click at [1258, 24] on button "Options" at bounding box center [1259, 21] width 73 height 23
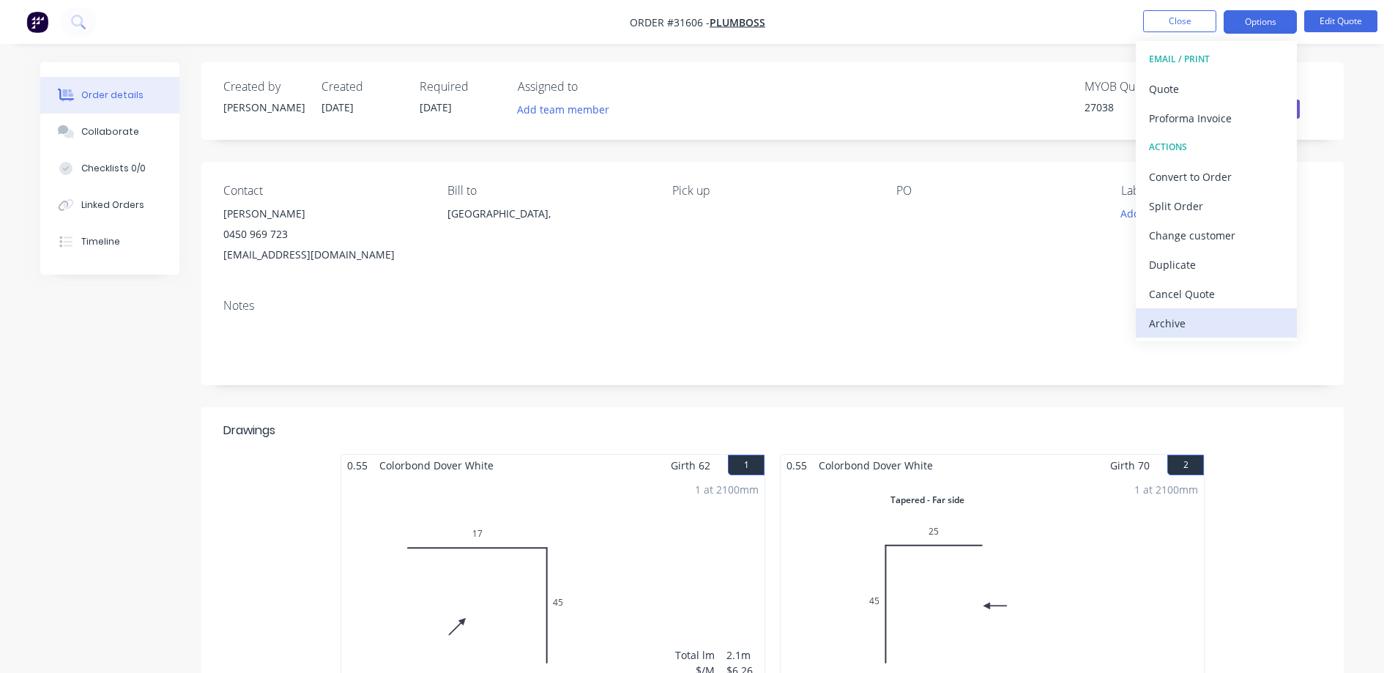
click at [1150, 321] on div "Archive" at bounding box center [1216, 323] width 135 height 21
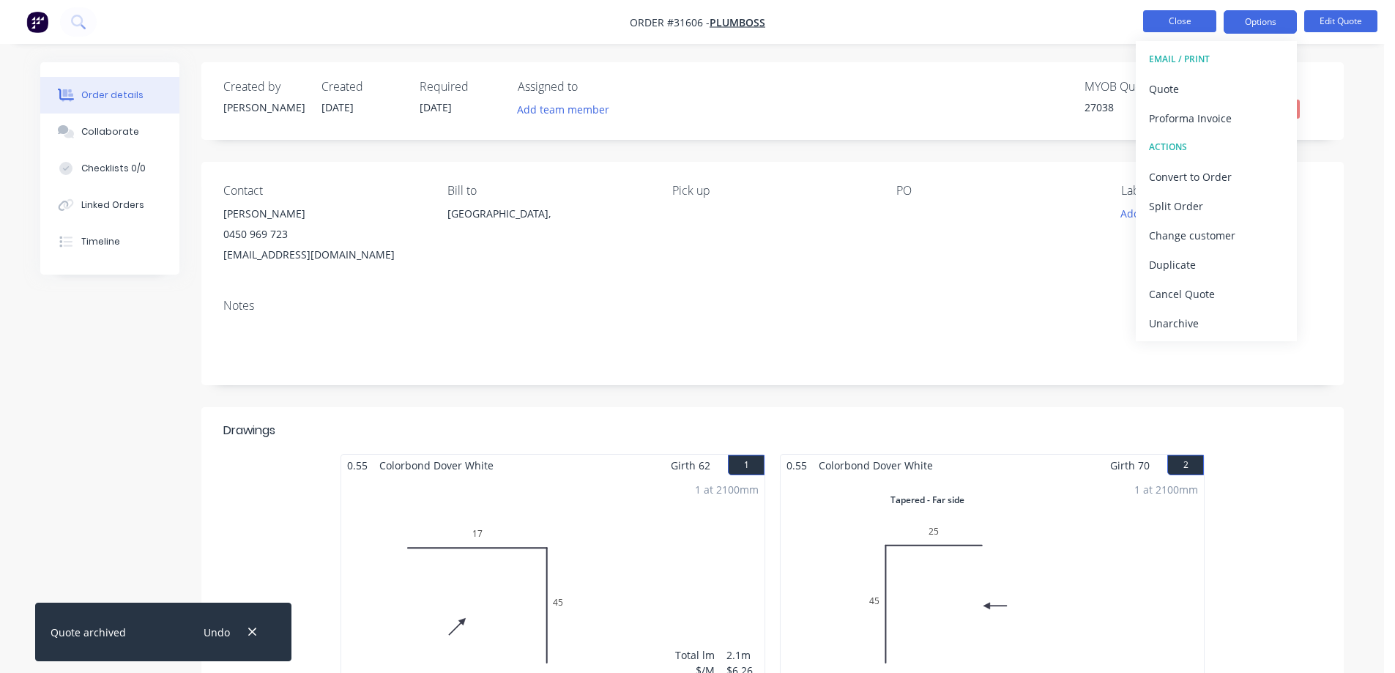
click at [1160, 21] on button "Close" at bounding box center [1179, 21] width 73 height 22
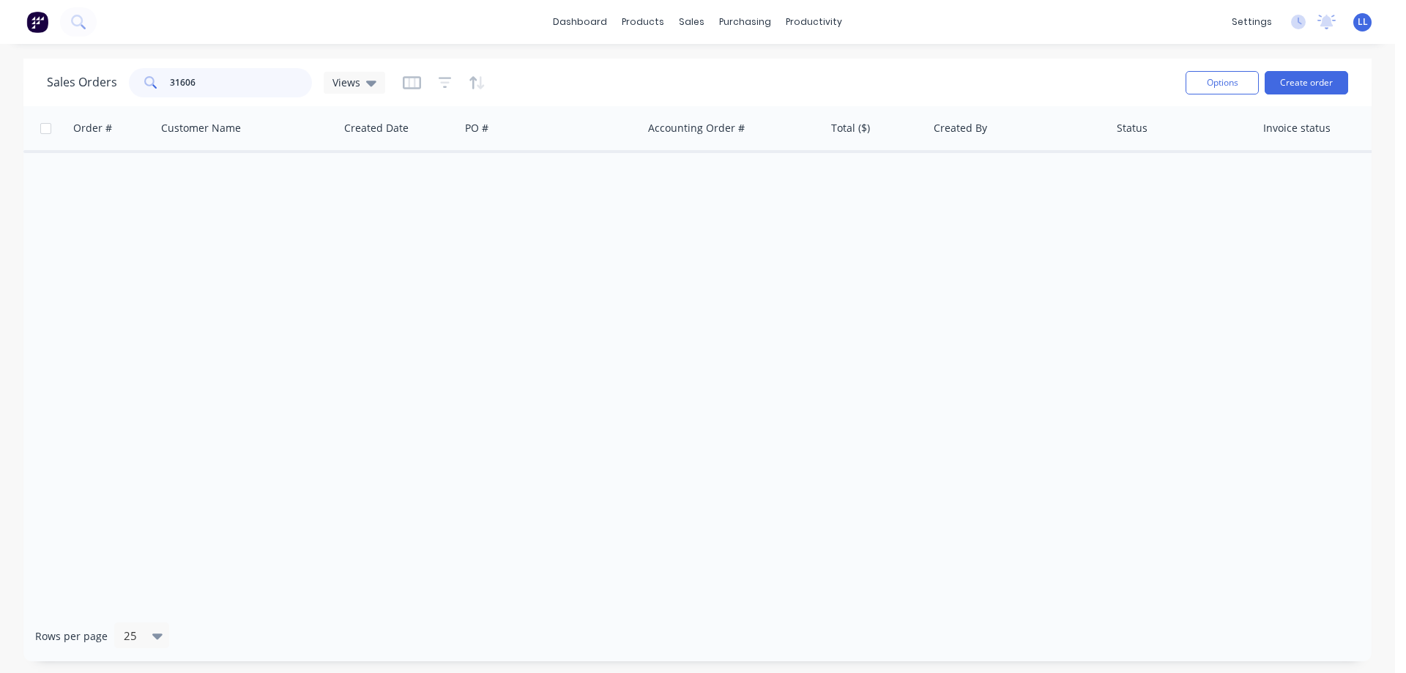
drag, startPoint x: 209, startPoint y: 85, endPoint x: 86, endPoint y: 90, distance: 122.4
click at [86, 90] on div "Sales Orders 31606 Views" at bounding box center [216, 82] width 338 height 29
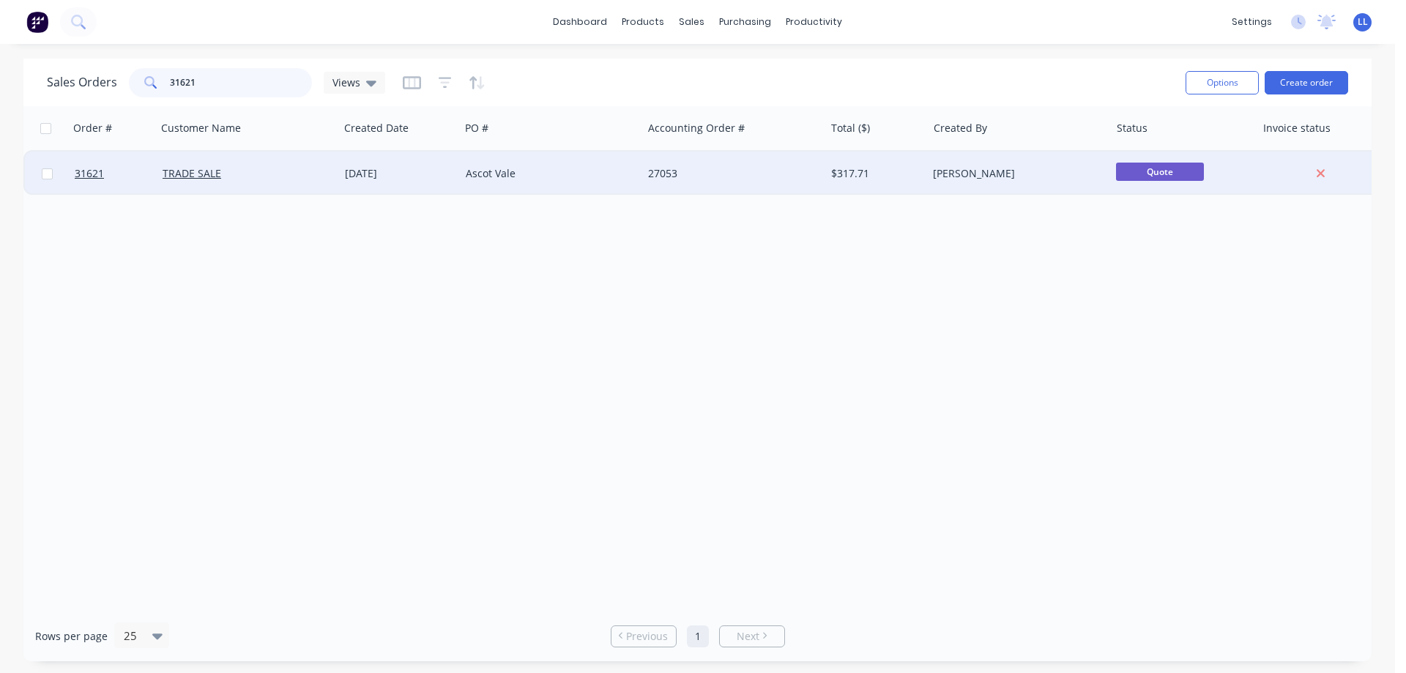
type input "31621"
click at [514, 168] on div "Ascot Vale" at bounding box center [547, 173] width 163 height 15
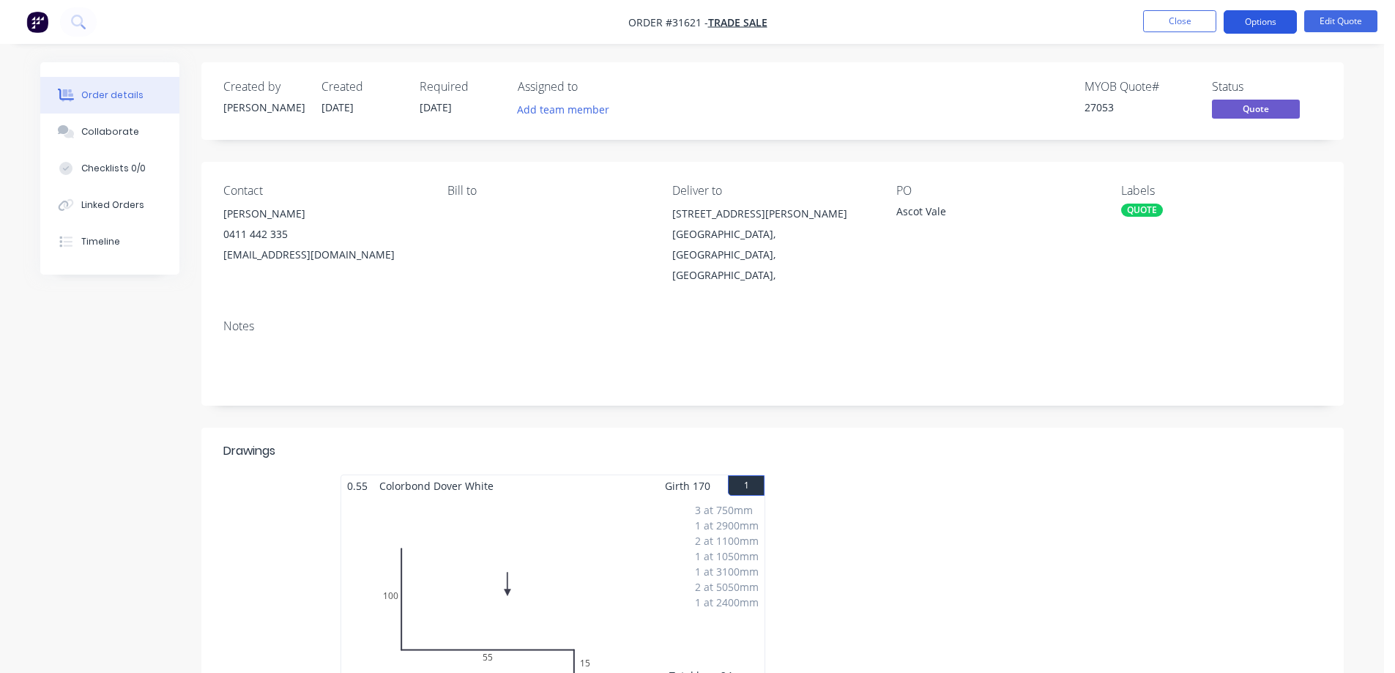
click at [1233, 27] on button "Options" at bounding box center [1259, 21] width 73 height 23
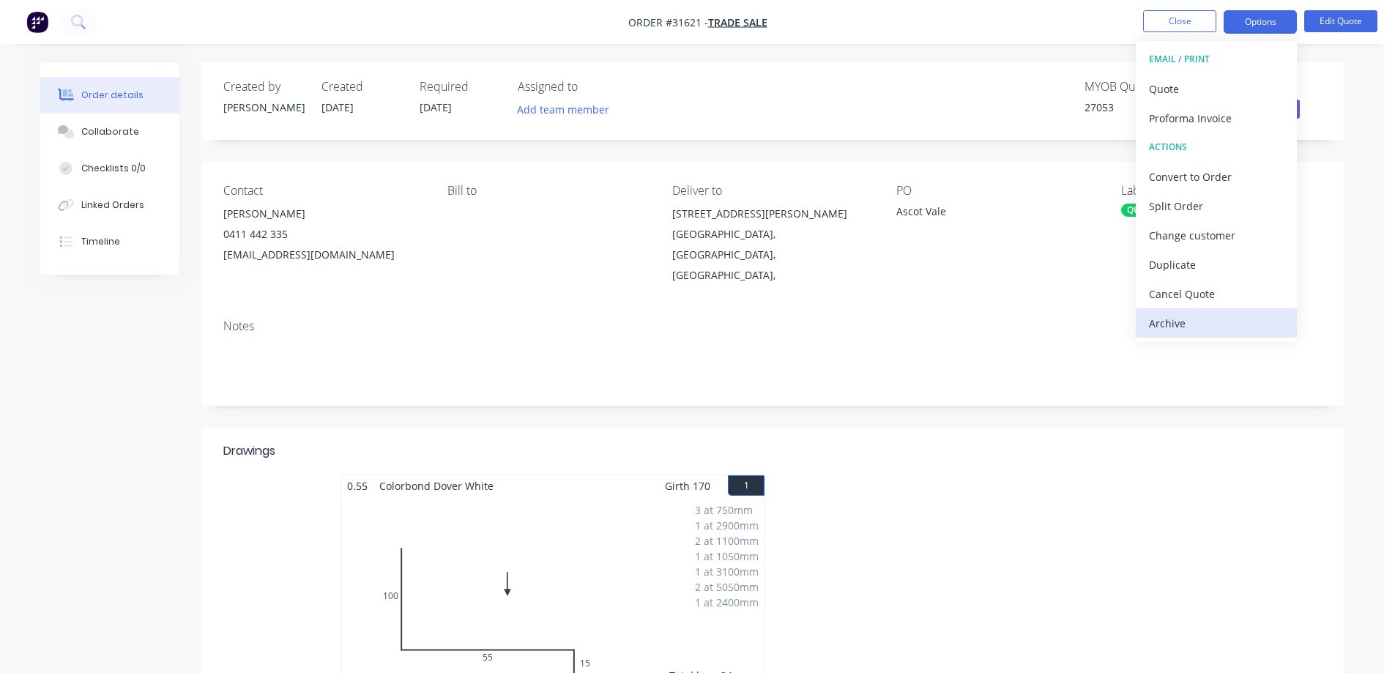
click at [1170, 327] on div "Archive" at bounding box center [1216, 323] width 135 height 21
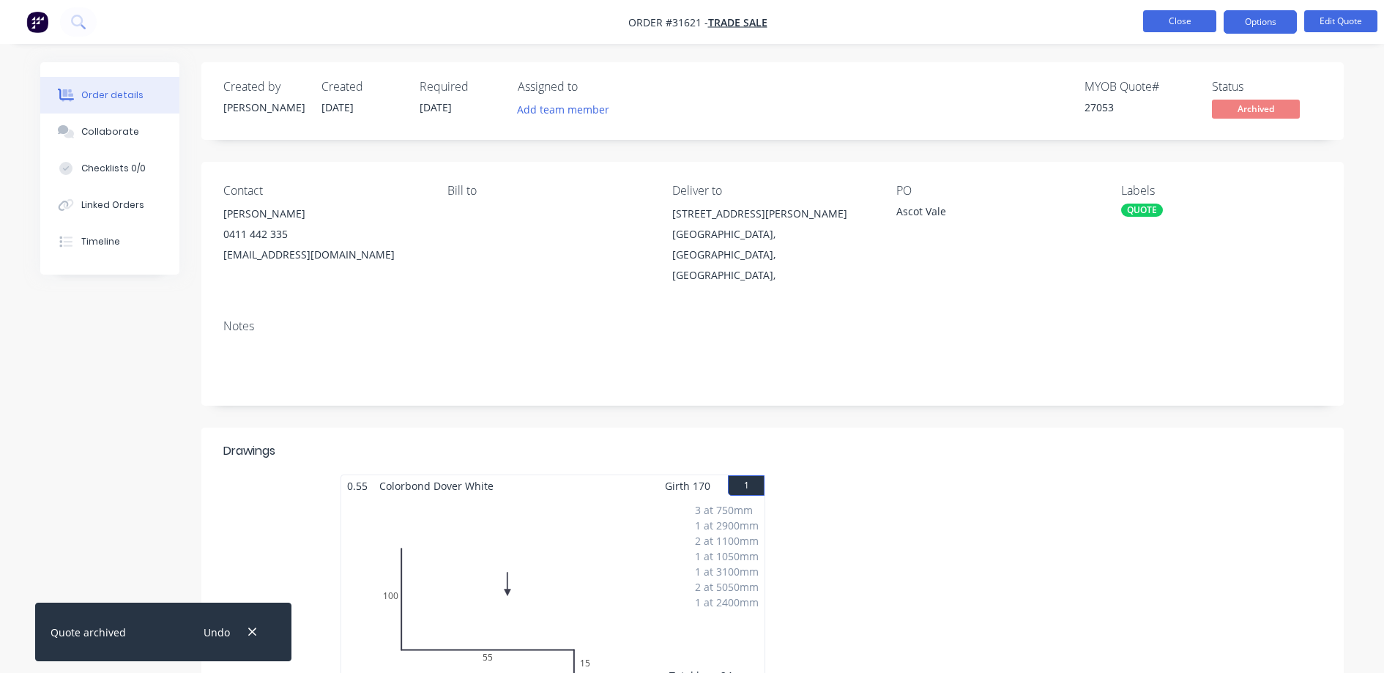
click at [1177, 20] on button "Close" at bounding box center [1179, 21] width 73 height 22
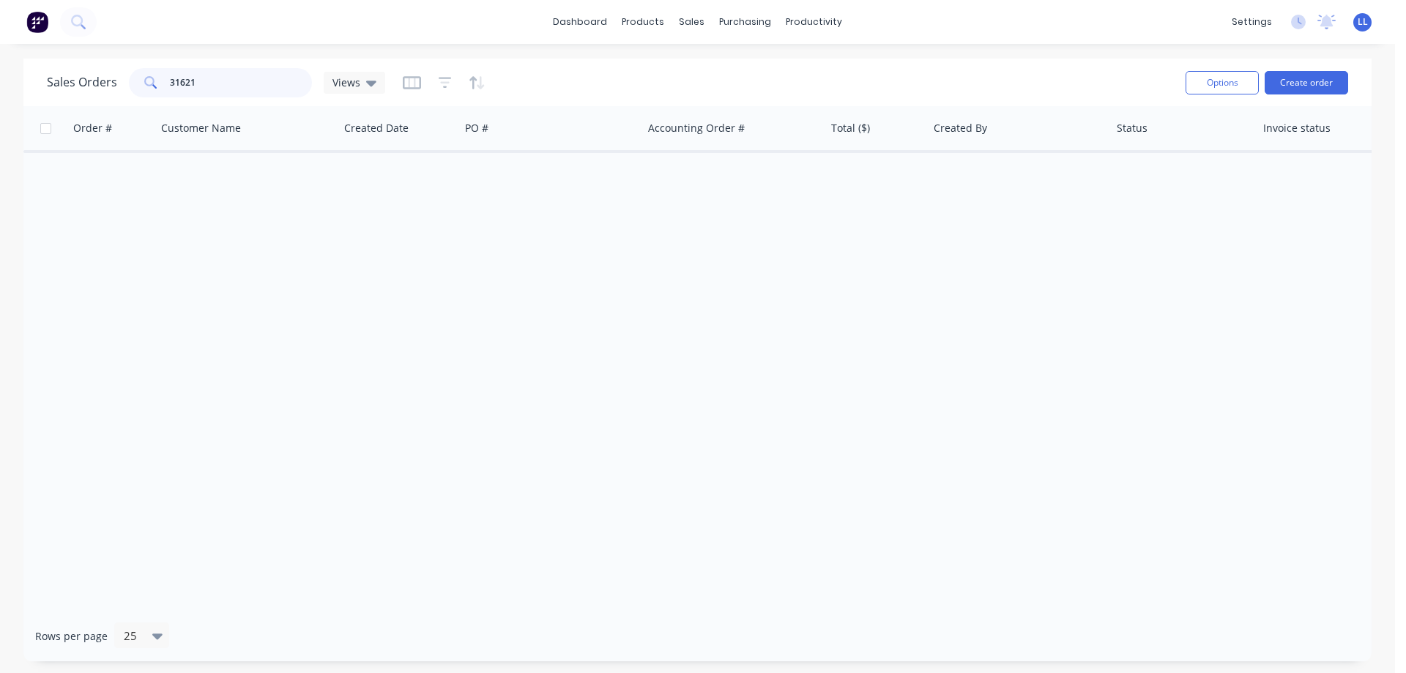
click at [126, 79] on div "Sales Orders 31621 Views" at bounding box center [216, 82] width 338 height 29
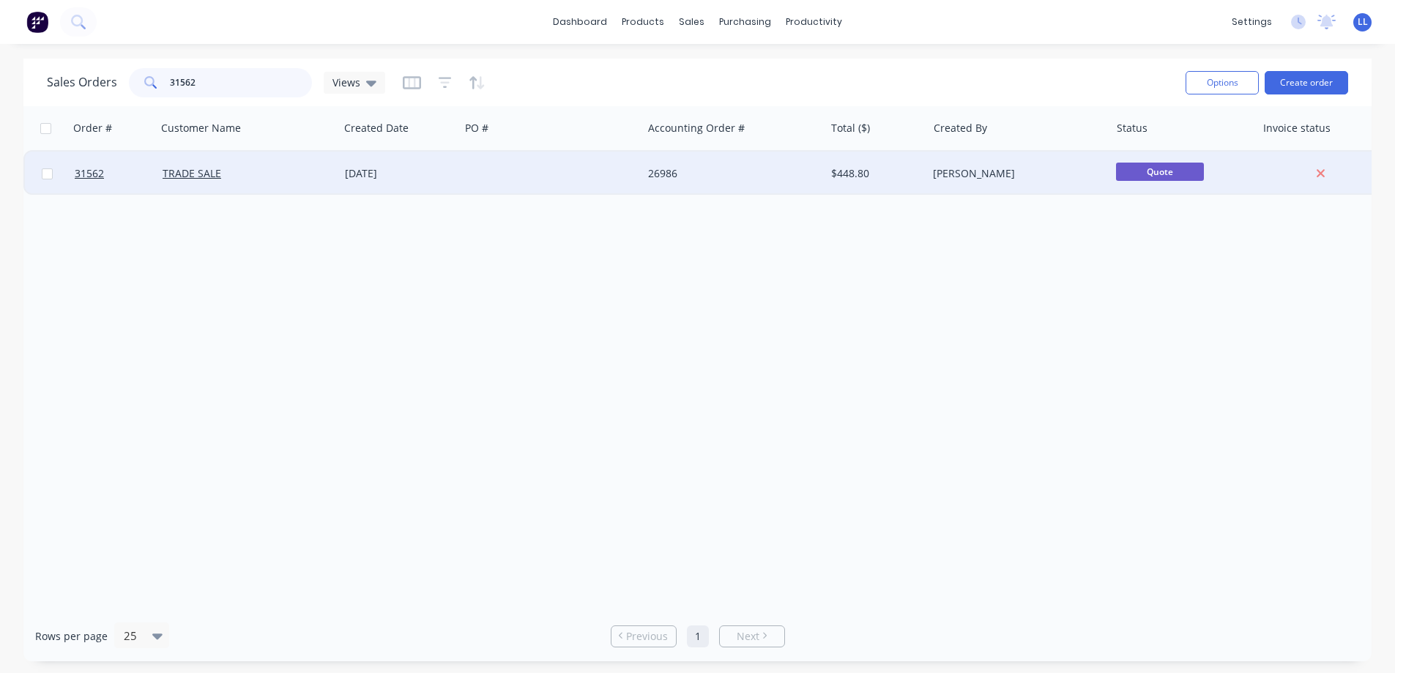
type input "31562"
click at [666, 174] on div "26986" at bounding box center [729, 173] width 163 height 15
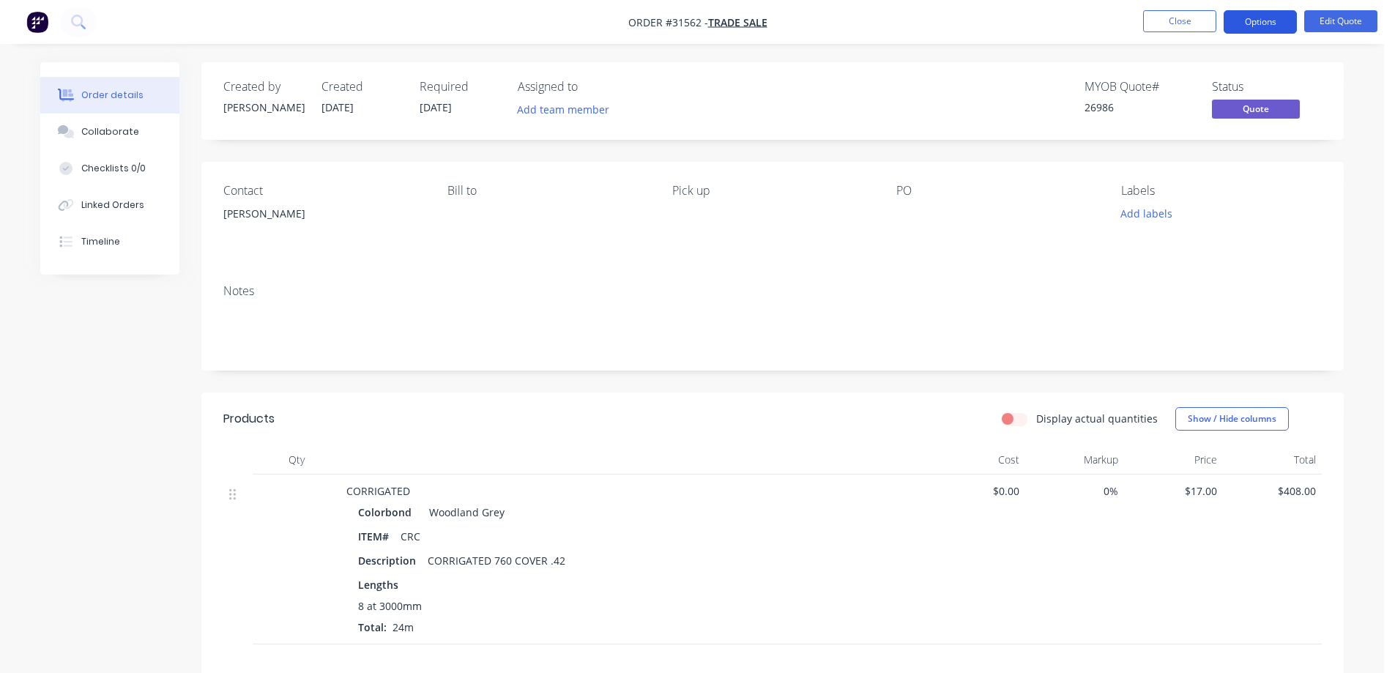
click at [1269, 22] on button "Options" at bounding box center [1259, 21] width 73 height 23
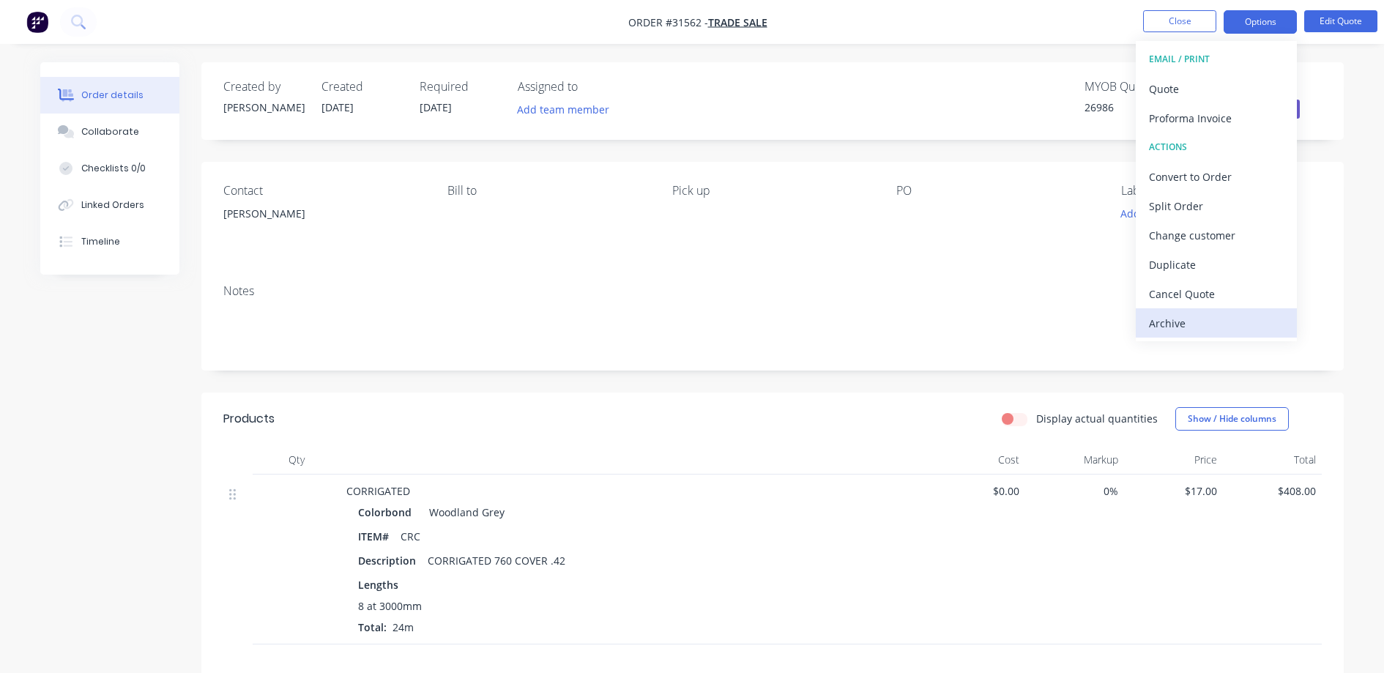
click at [1193, 331] on div "Archive" at bounding box center [1216, 323] width 135 height 21
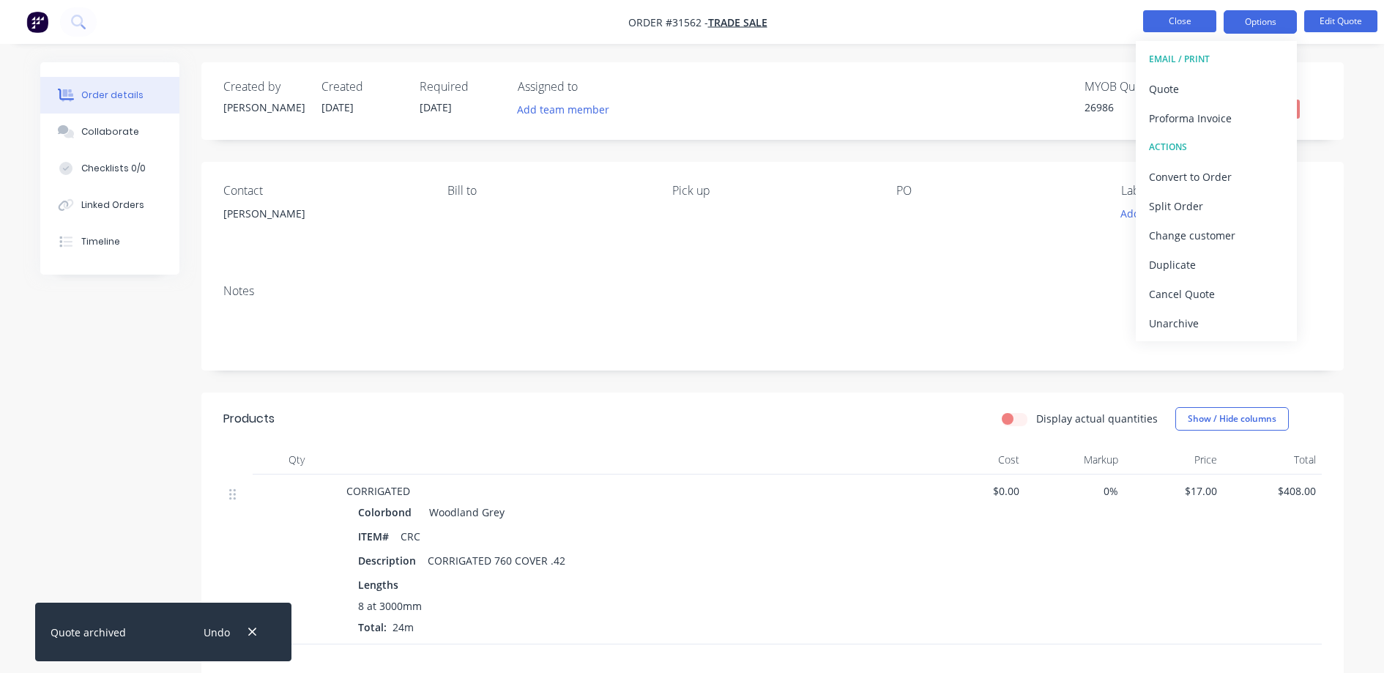
click at [1187, 26] on button "Close" at bounding box center [1179, 21] width 73 height 22
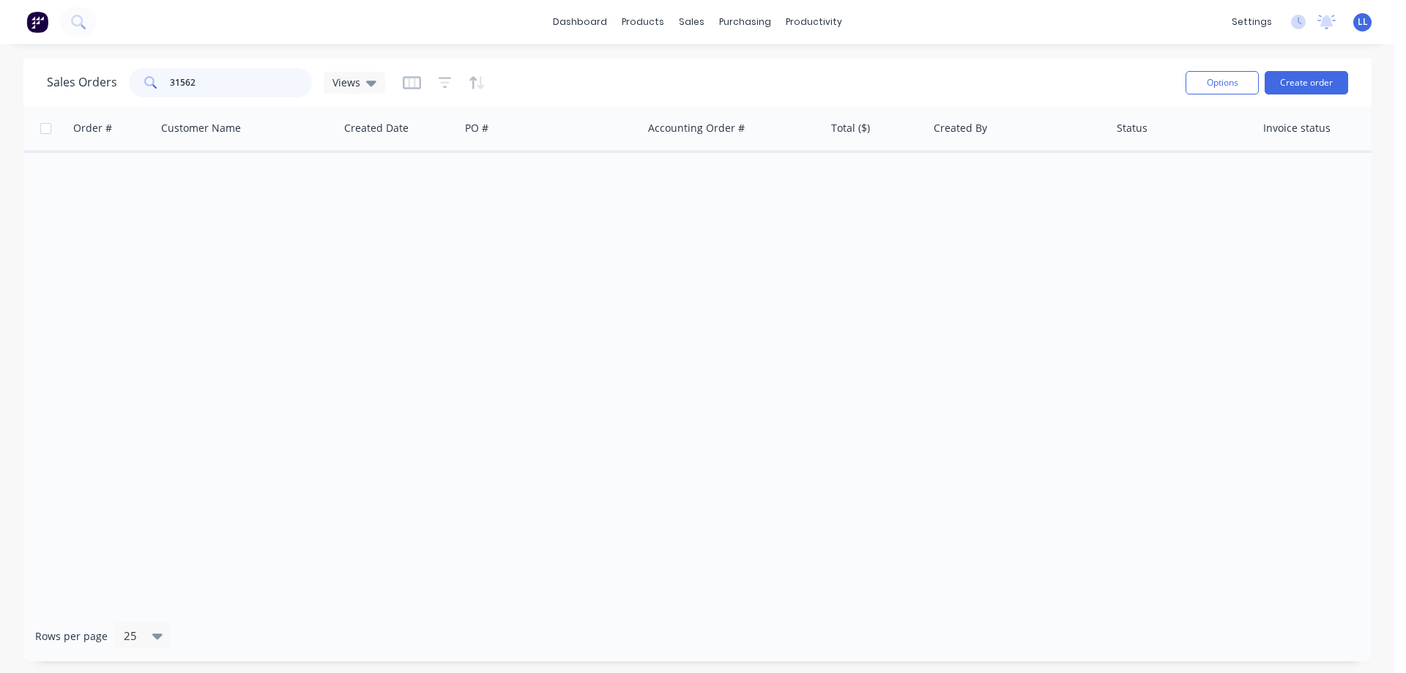
drag, startPoint x: 194, startPoint y: 78, endPoint x: 7, endPoint y: 78, distance: 187.4
click at [7, 78] on div "Sales Orders 31562 Views Options Create order Order # Customer Name Created Dat…" at bounding box center [697, 360] width 1395 height 602
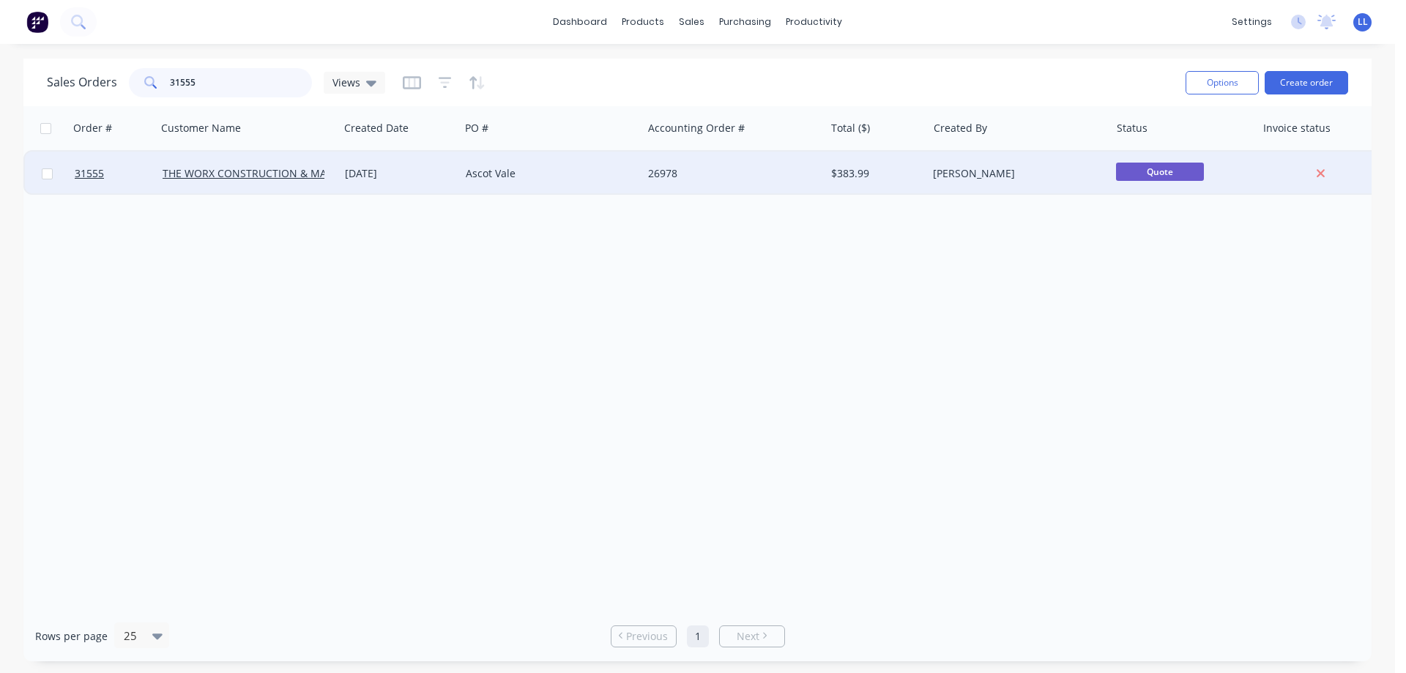
type input "31555"
click at [749, 179] on div "26978" at bounding box center [729, 173] width 163 height 15
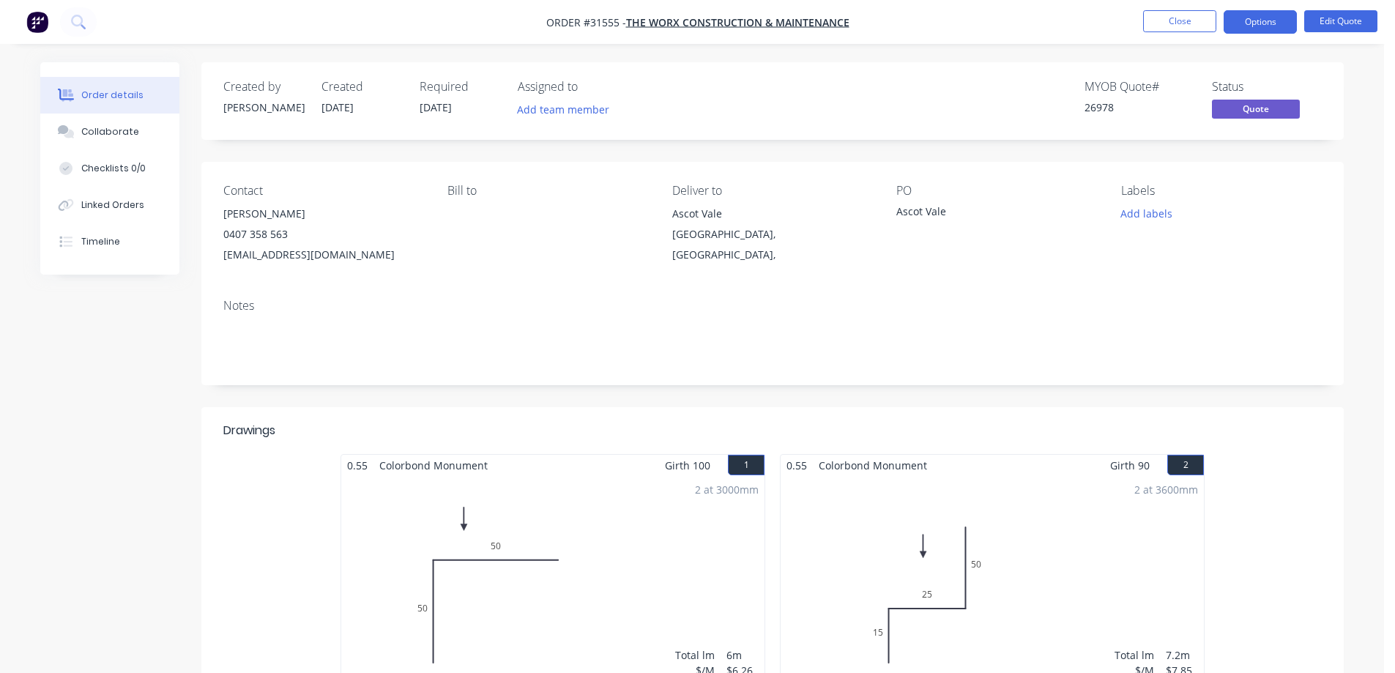
drag, startPoint x: 910, startPoint y: 429, endPoint x: 1570, endPoint y: 264, distance: 680.0
click at [1395, 264] on html "Order #31555 - THE WORX CONSTRUCTION & MAINTENANCE Close Options Edit Quote Ord…" at bounding box center [697, 613] width 1395 height 1227
click at [1272, 27] on button "Options" at bounding box center [1259, 21] width 73 height 23
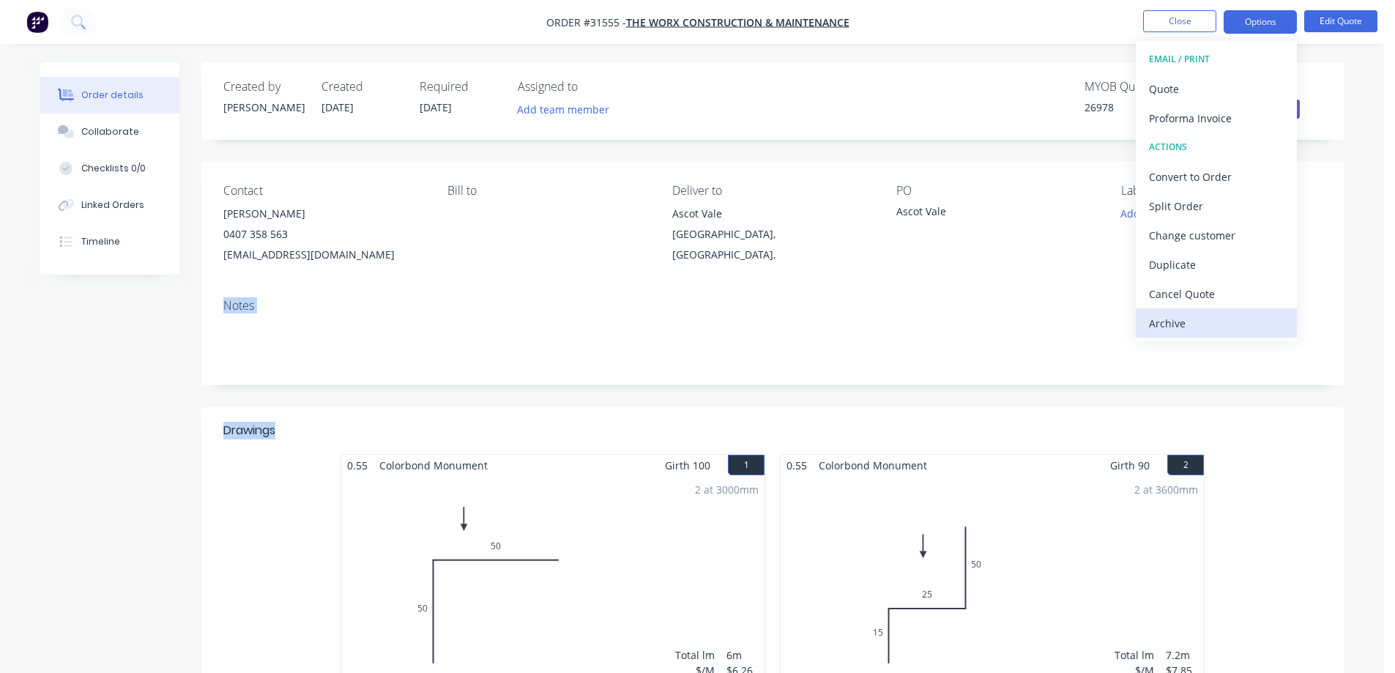
click at [1175, 321] on div "Archive" at bounding box center [1216, 323] width 135 height 21
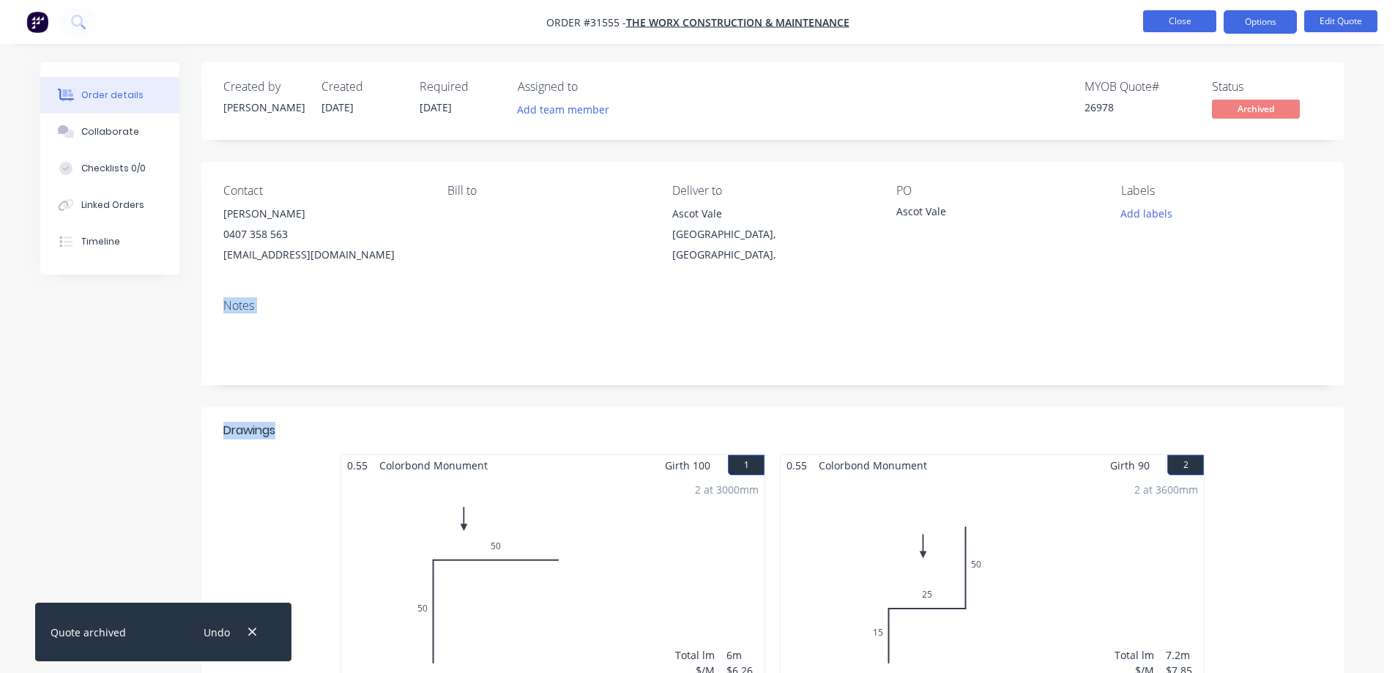
click at [1161, 22] on button "Close" at bounding box center [1179, 21] width 73 height 22
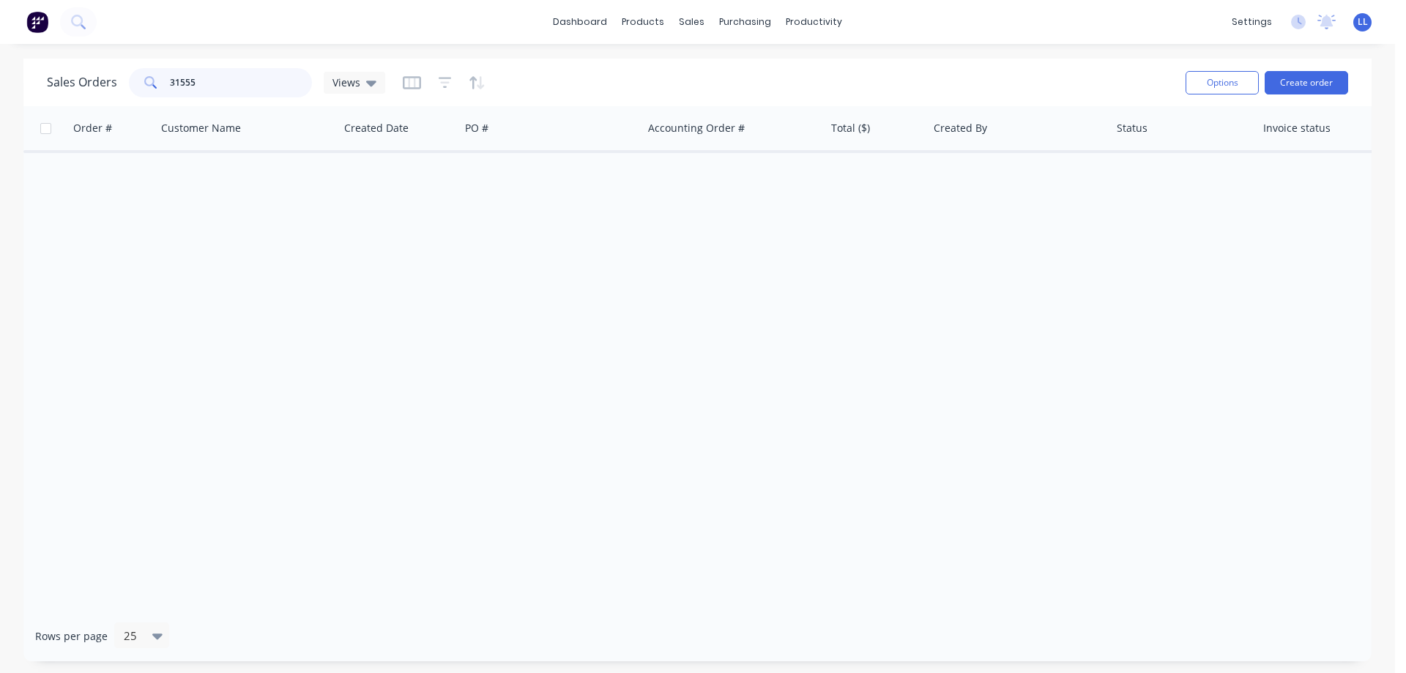
drag, startPoint x: 212, startPoint y: 83, endPoint x: 142, endPoint y: 82, distance: 70.3
click at [142, 82] on div "31555" at bounding box center [220, 82] width 183 height 29
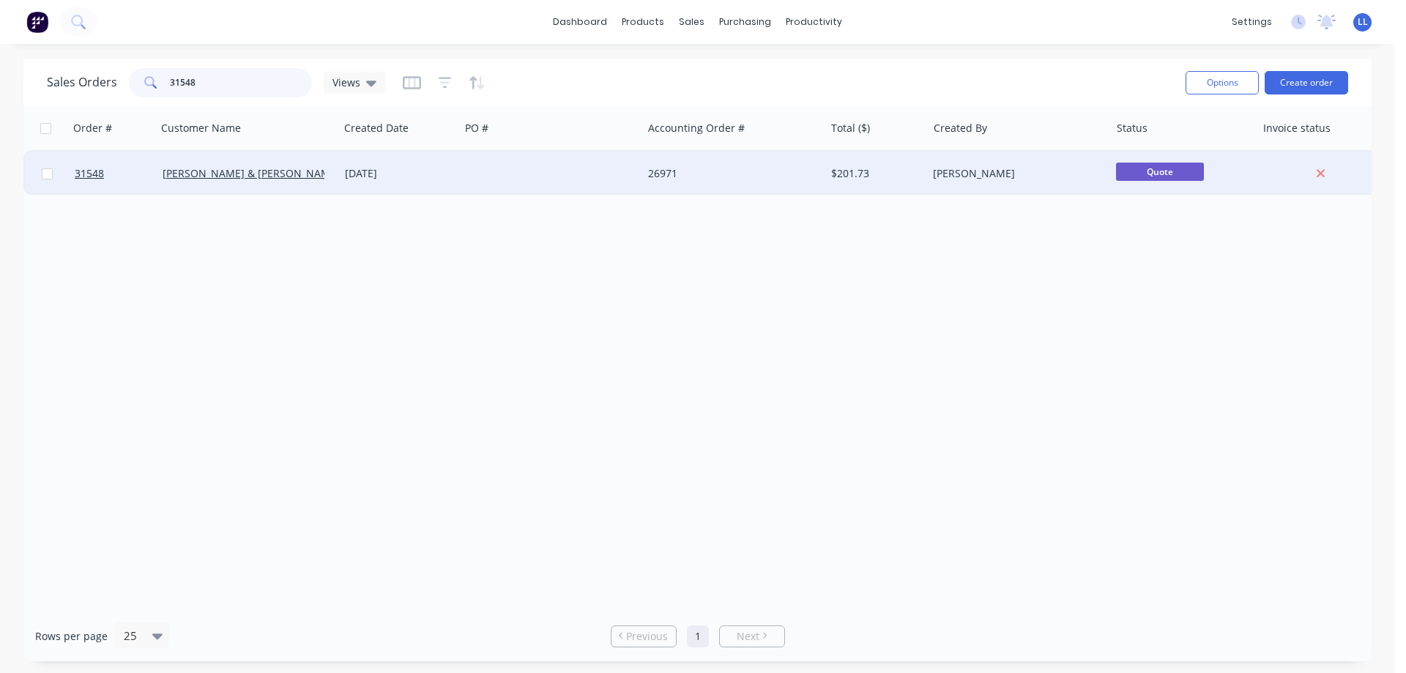
type input "31548"
click at [703, 177] on div "26971" at bounding box center [729, 173] width 163 height 15
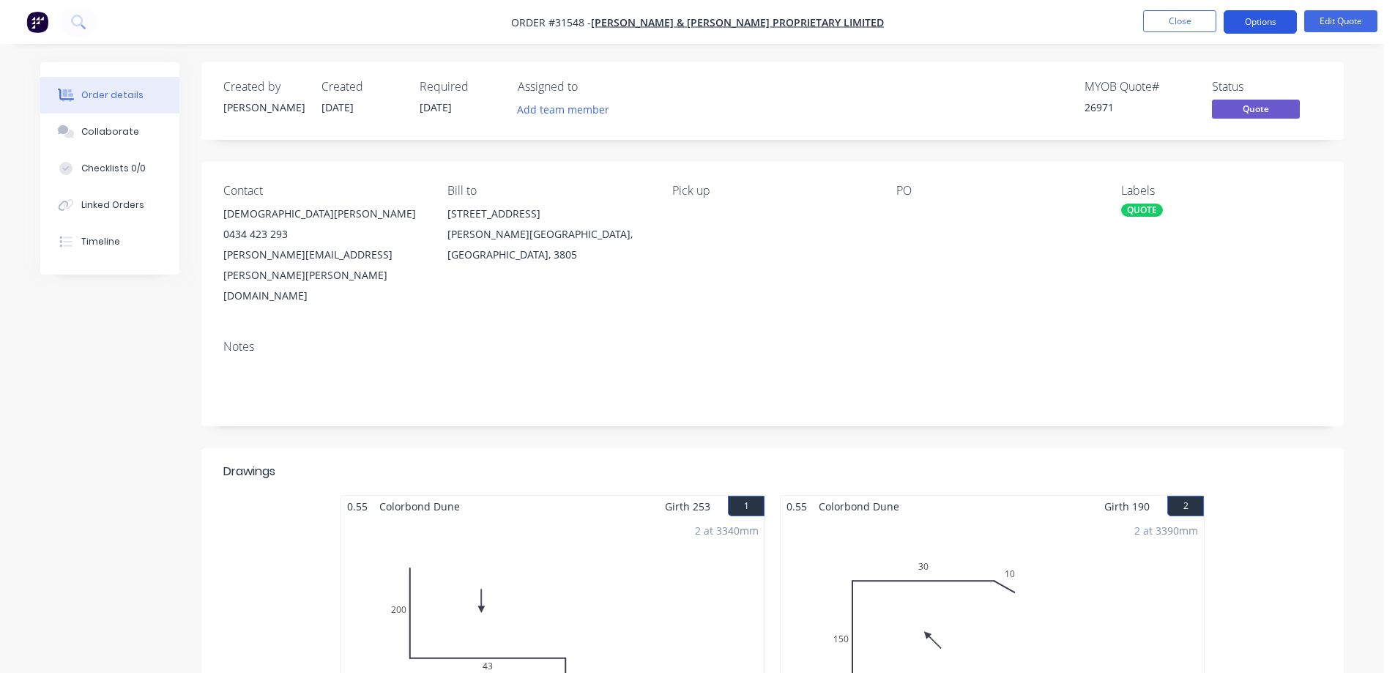
click at [1264, 20] on button "Options" at bounding box center [1259, 21] width 73 height 23
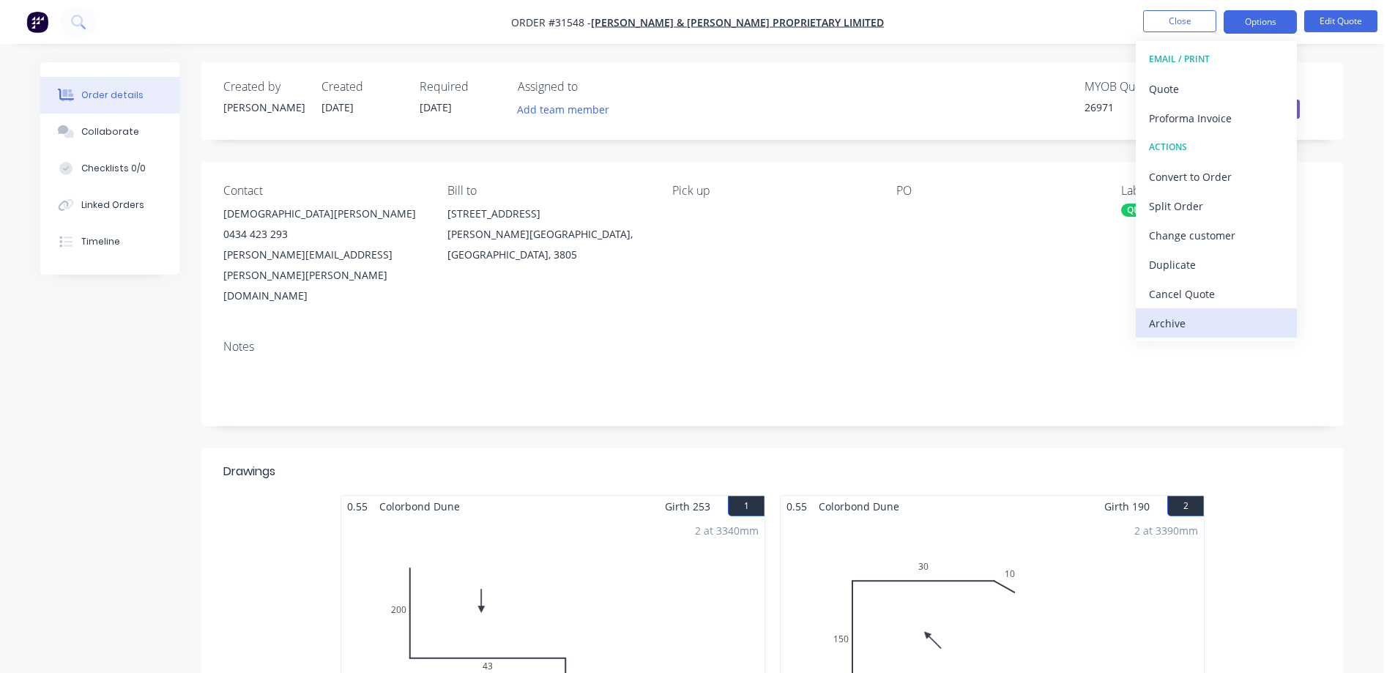
click at [1136, 334] on button "Archive" at bounding box center [1215, 322] width 161 height 29
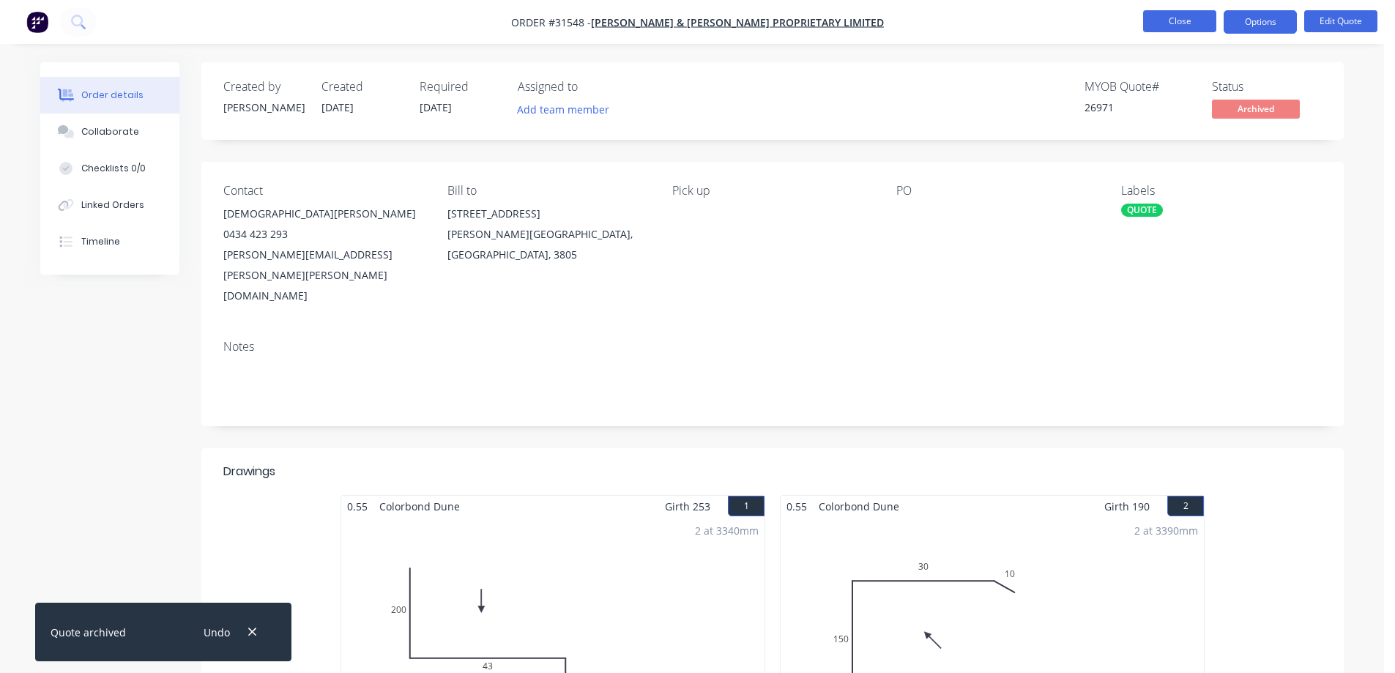
click at [1197, 23] on button "Close" at bounding box center [1179, 21] width 73 height 22
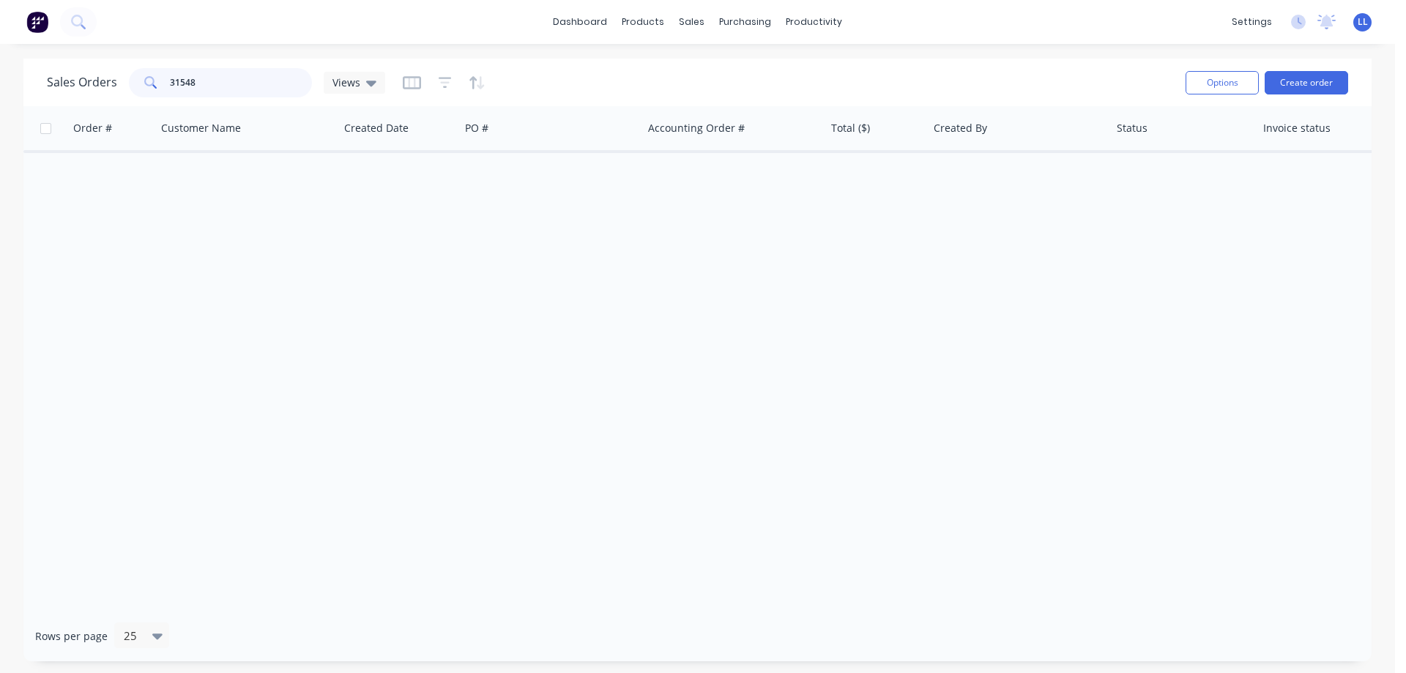
click at [133, 85] on div "31548" at bounding box center [220, 82] width 183 height 29
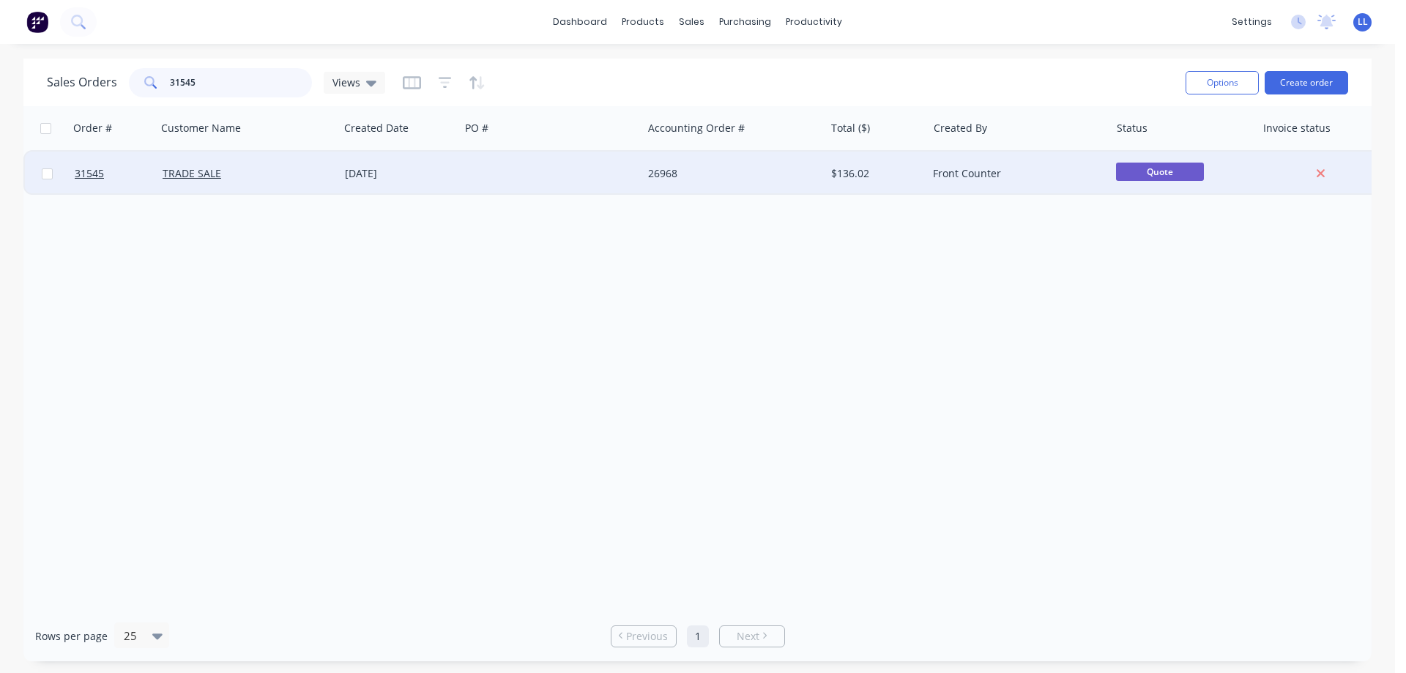
type input "31545"
click at [777, 171] on div "26968" at bounding box center [729, 173] width 163 height 15
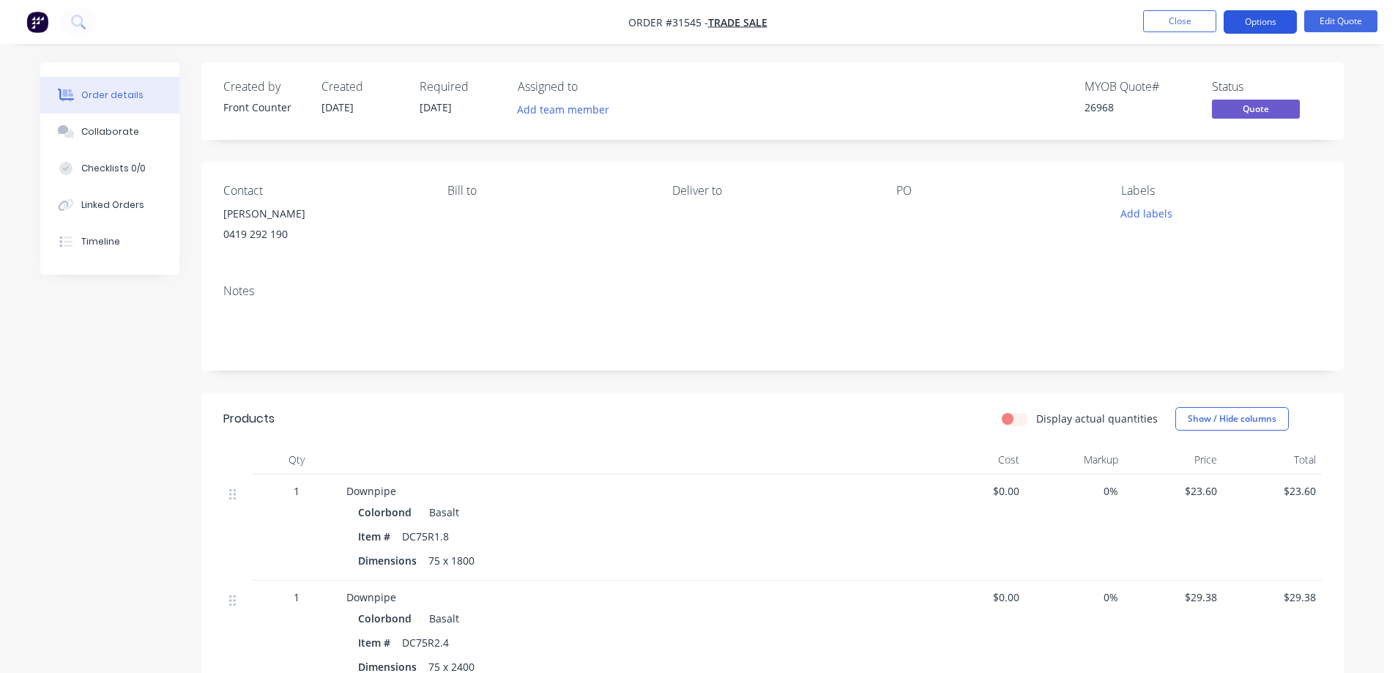
click at [1271, 18] on button "Options" at bounding box center [1259, 21] width 73 height 23
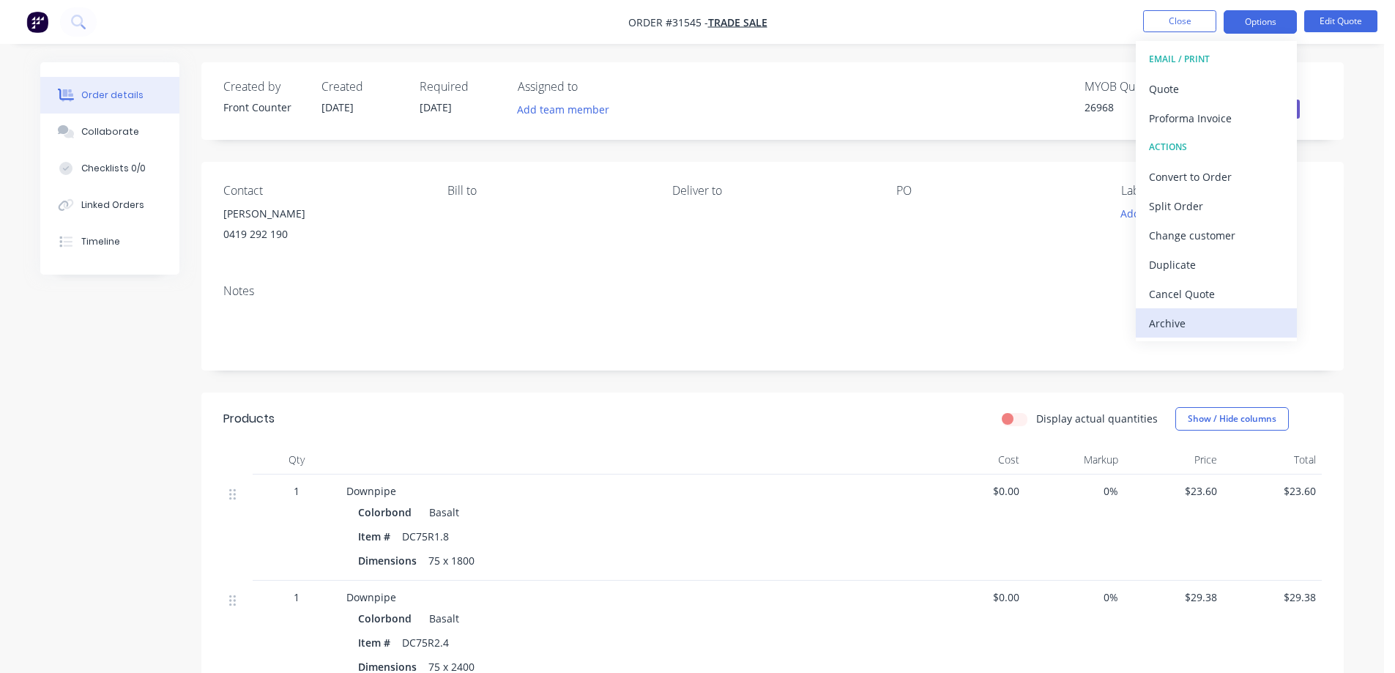
click at [1218, 329] on div "Archive" at bounding box center [1216, 323] width 135 height 21
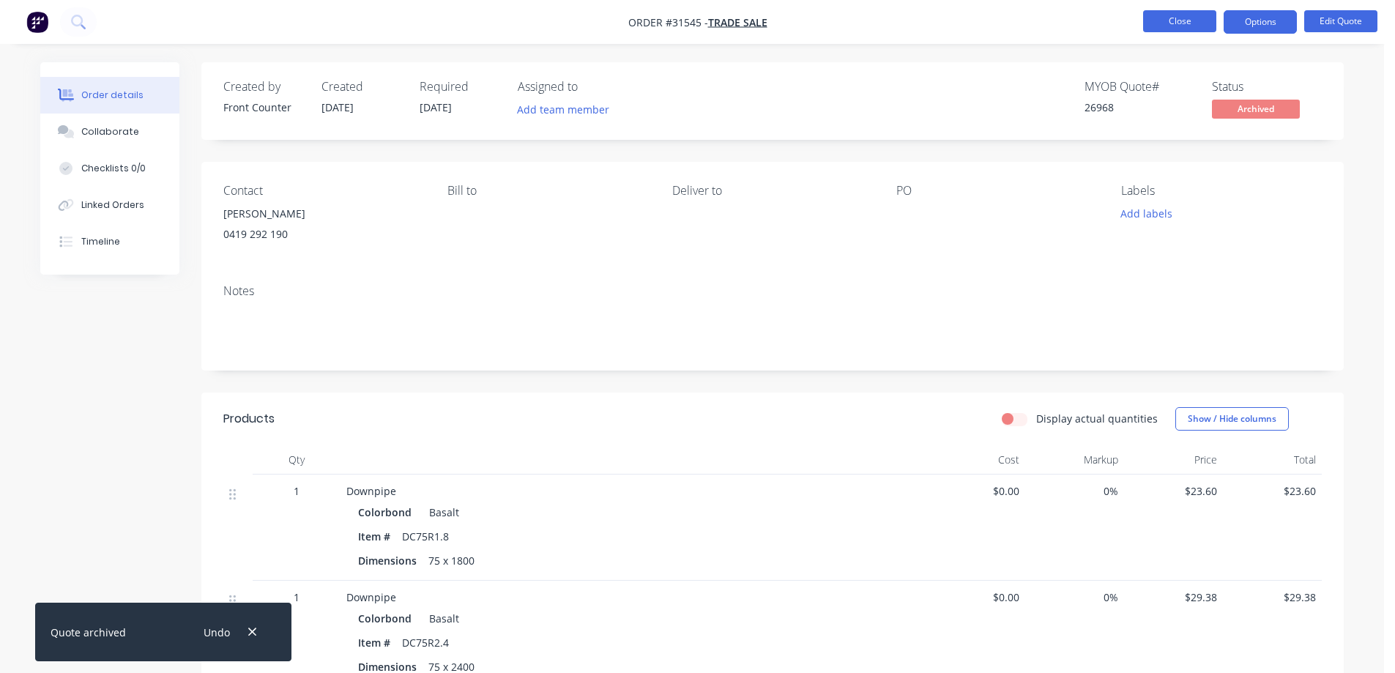
click at [1176, 20] on button "Close" at bounding box center [1179, 21] width 73 height 22
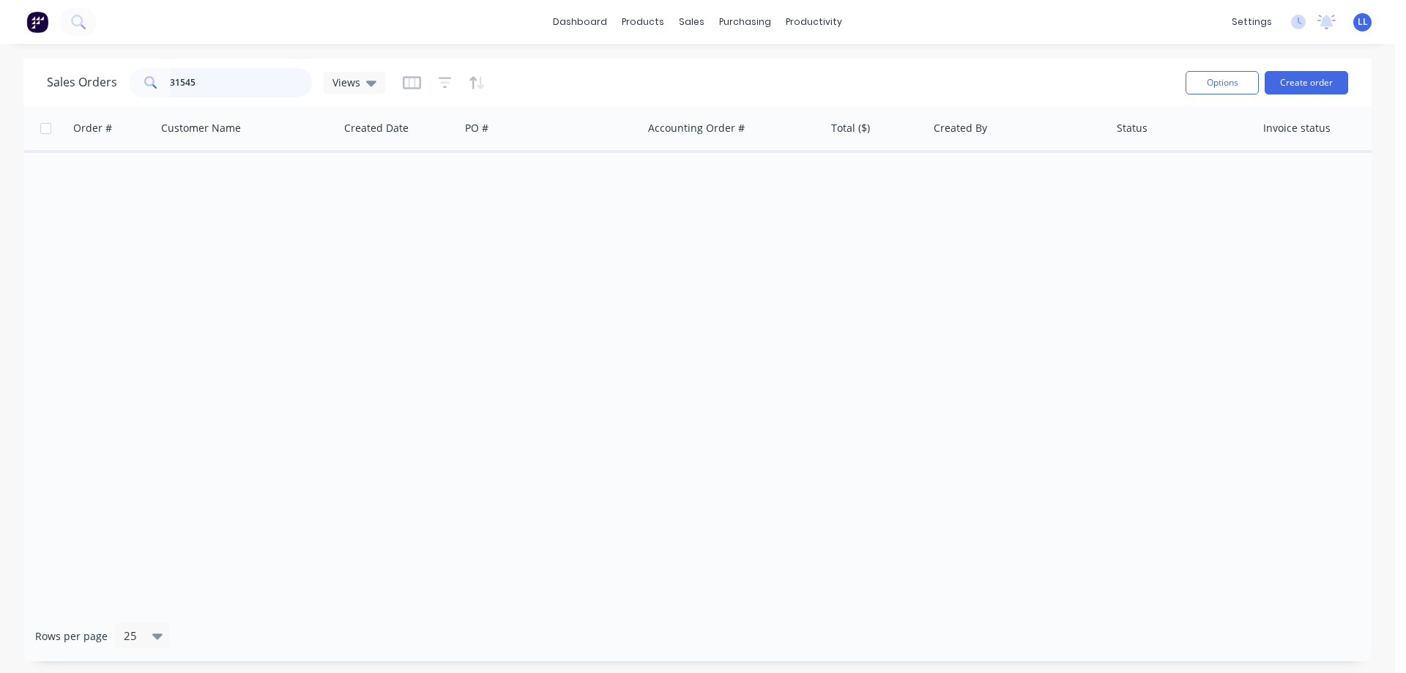
click at [129, 83] on div "31545" at bounding box center [220, 82] width 183 height 29
drag, startPoint x: 207, startPoint y: 84, endPoint x: 0, endPoint y: 79, distance: 207.2
click at [0, 79] on div "Sales Orders 31538 Views Options Create order Order # Customer Name Created Dat…" at bounding box center [697, 360] width 1395 height 602
drag, startPoint x: 198, startPoint y: 81, endPoint x: 135, endPoint y: 81, distance: 63.0
click at [135, 81] on div "31447" at bounding box center [220, 82] width 183 height 29
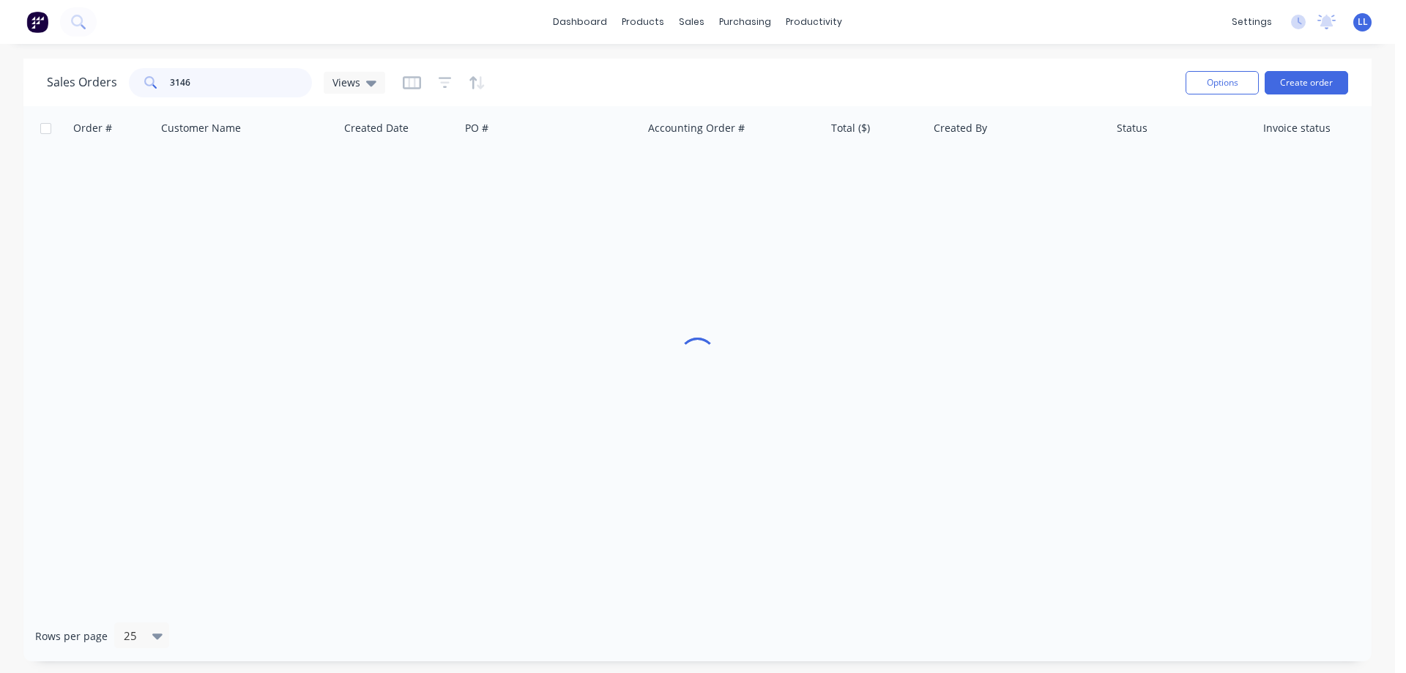
type input "31465"
drag, startPoint x: 211, startPoint y: 82, endPoint x: 92, endPoint y: 83, distance: 119.3
click at [92, 83] on div "Sales Orders 31465 Views" at bounding box center [216, 82] width 338 height 29
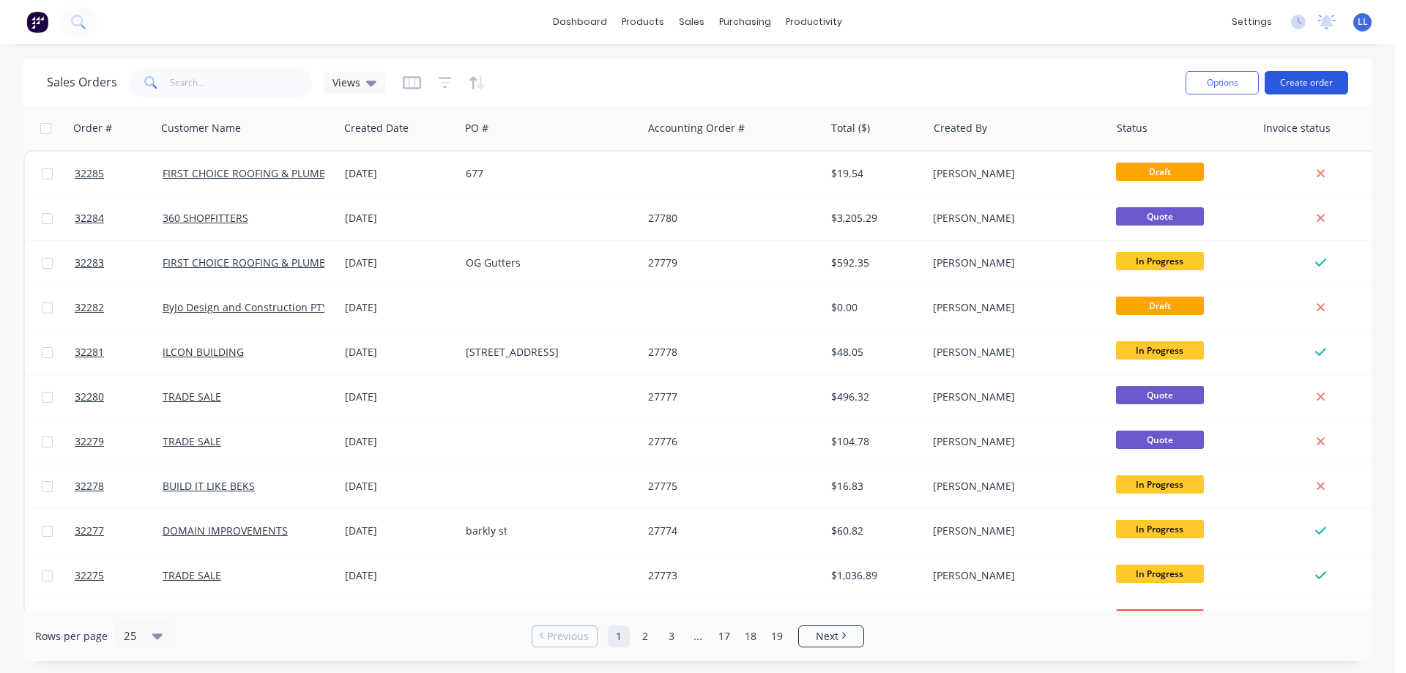
click at [1335, 81] on button "Create order" at bounding box center [1305, 82] width 83 height 23
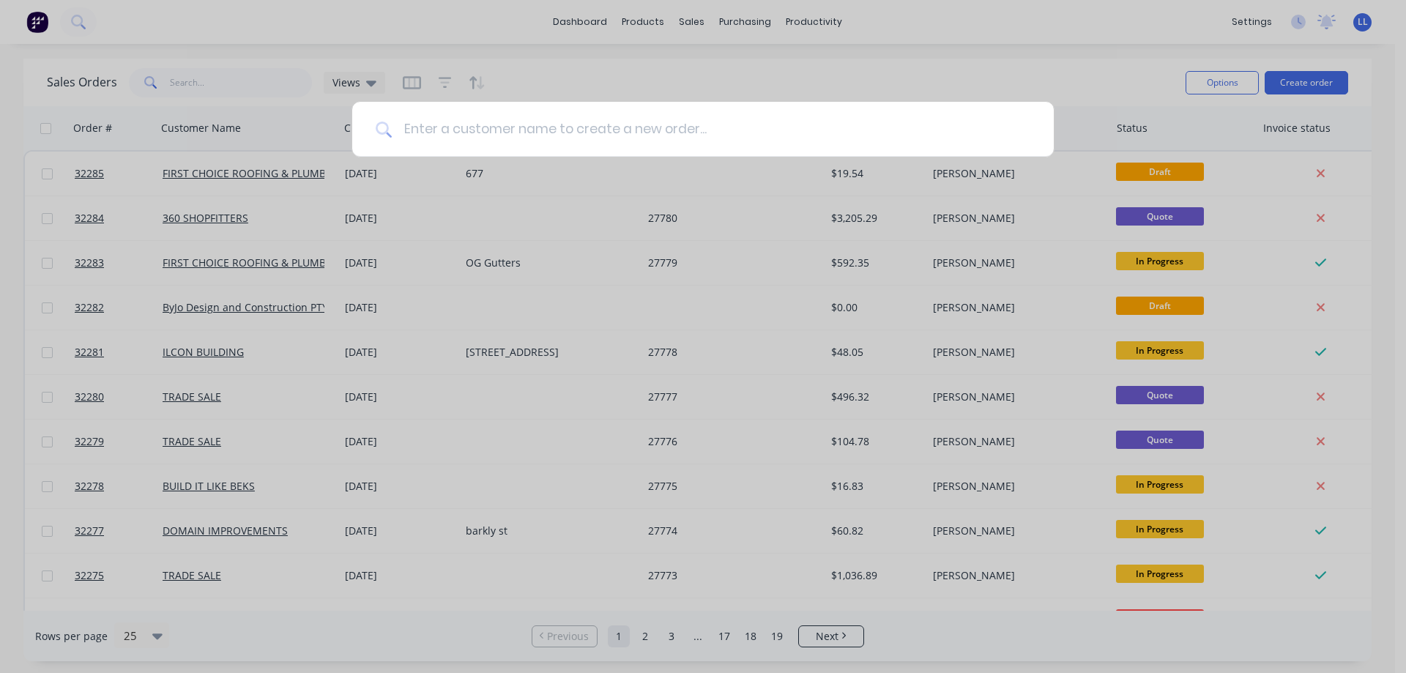
click at [663, 132] on input at bounding box center [711, 129] width 638 height 55
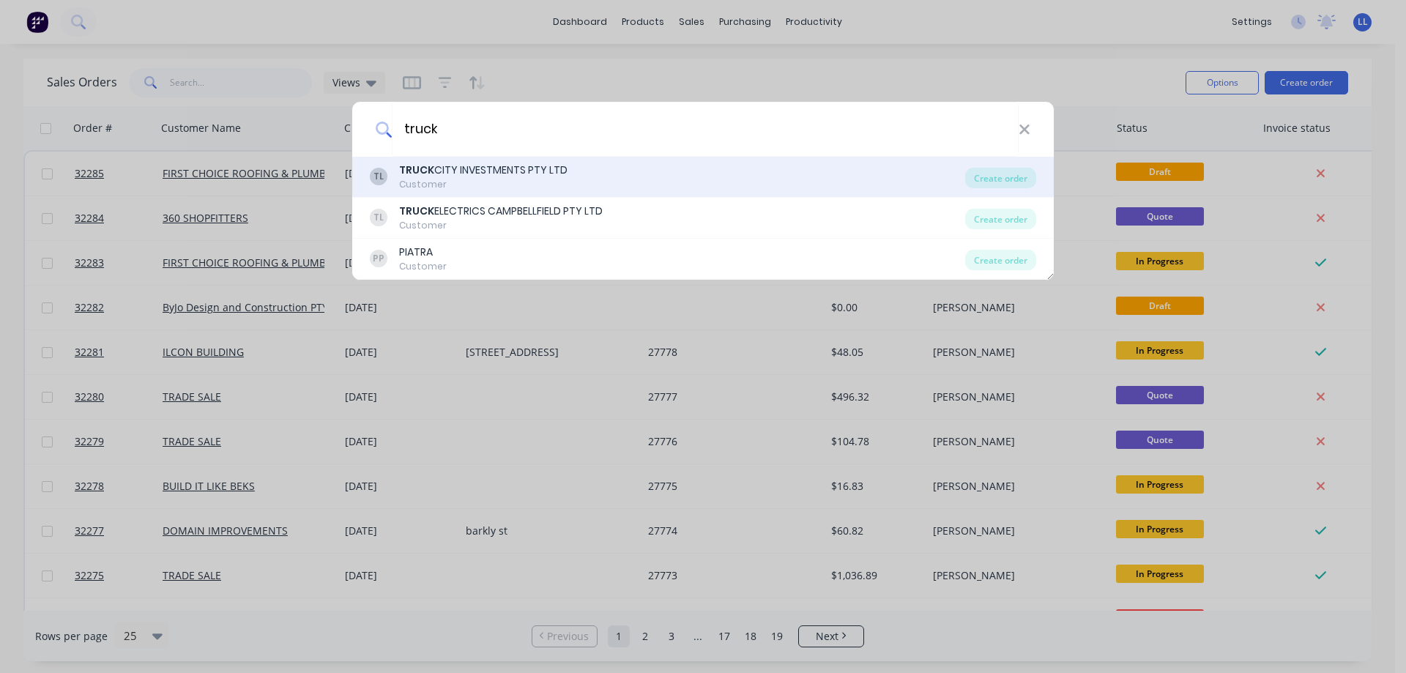
type input "truck"
click at [527, 177] on div "TRUCK CITY INVESTMENTS PTY LTD" at bounding box center [483, 170] width 168 height 15
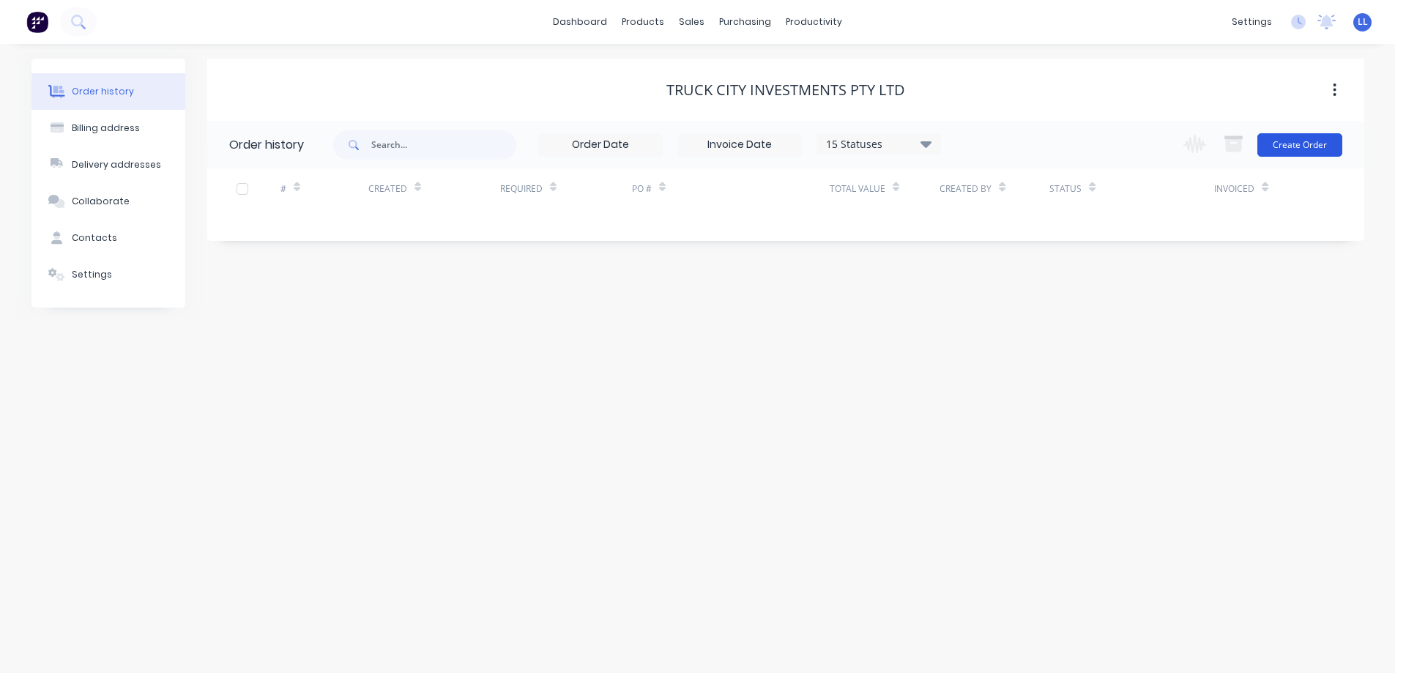
click at [1311, 150] on button "Create Order" at bounding box center [1299, 144] width 85 height 23
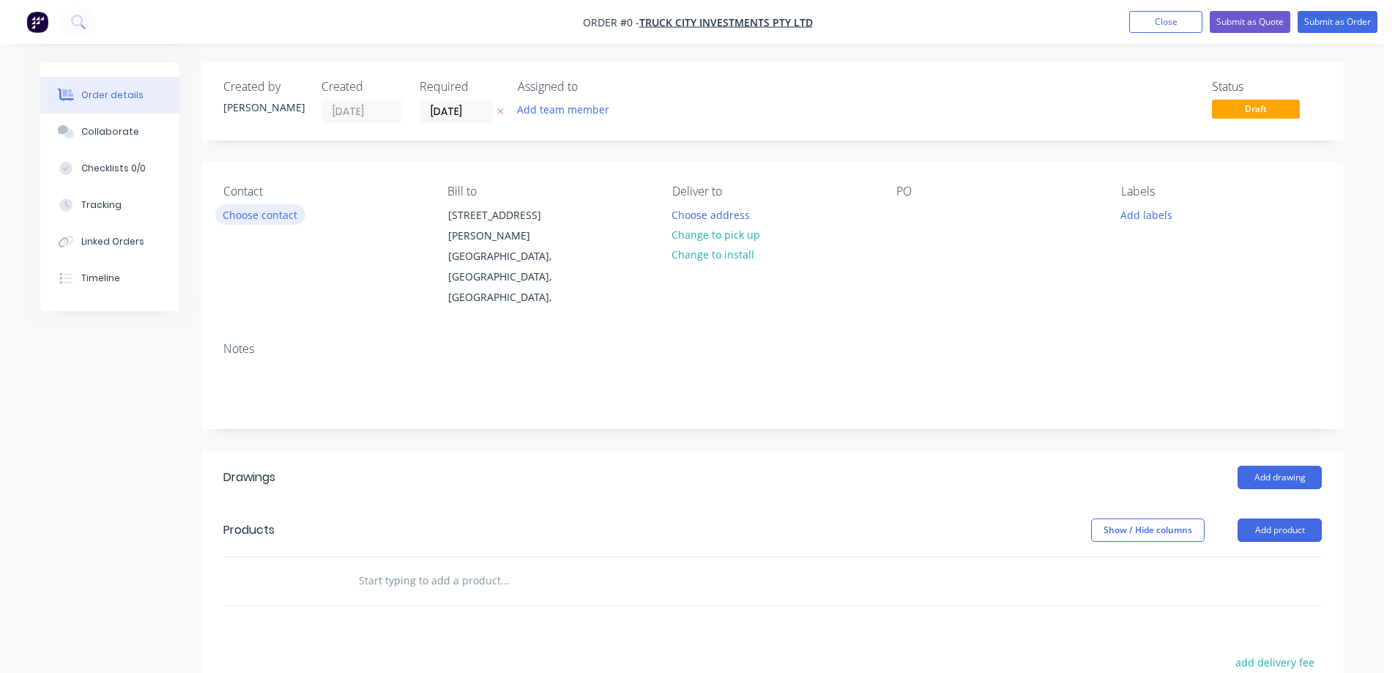
click at [280, 217] on button "Choose contact" at bounding box center [260, 214] width 90 height 20
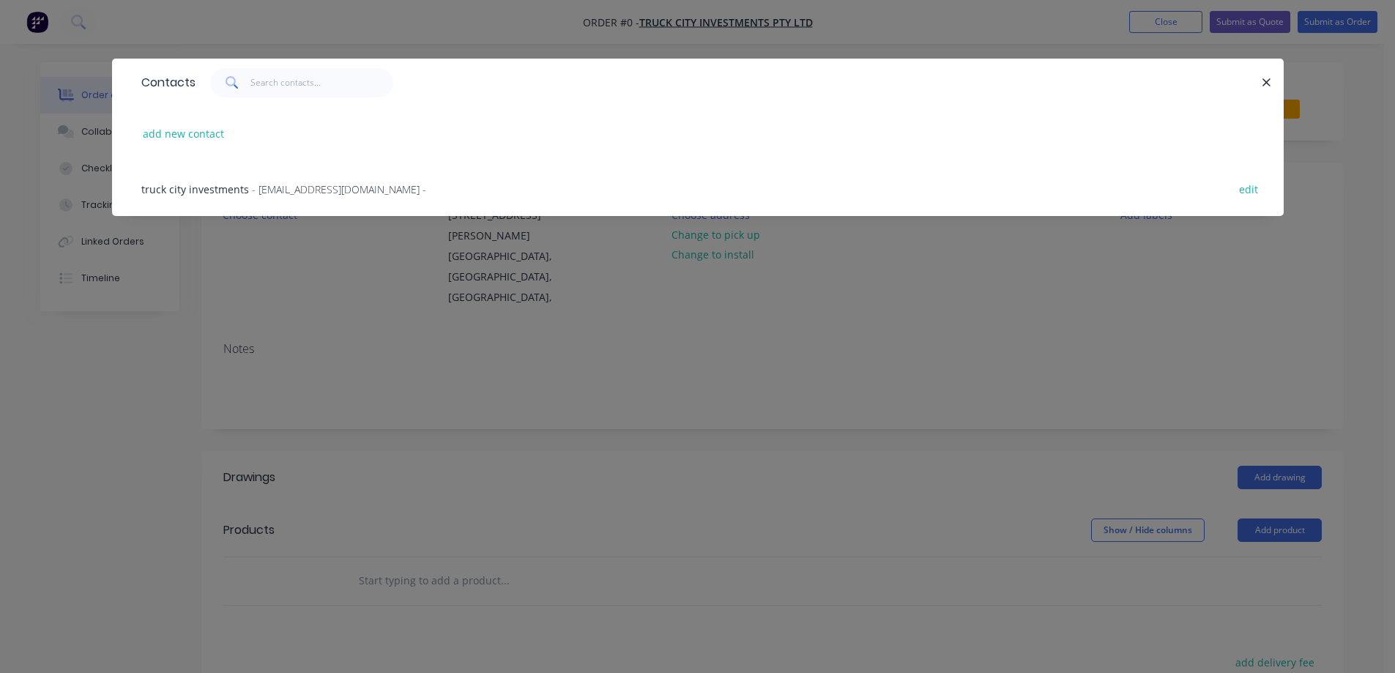
click at [209, 187] on span "truck city investments" at bounding box center [195, 189] width 108 height 14
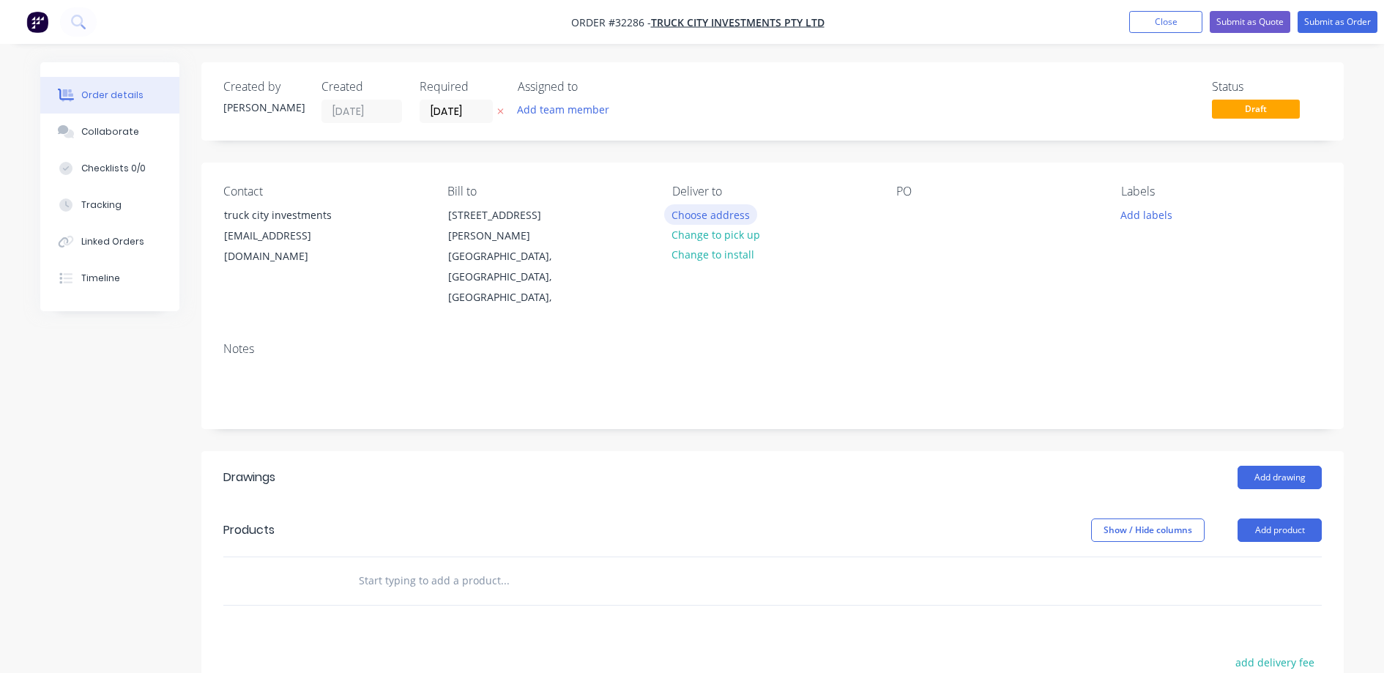
click at [694, 218] on button "Choose address" at bounding box center [711, 214] width 94 height 20
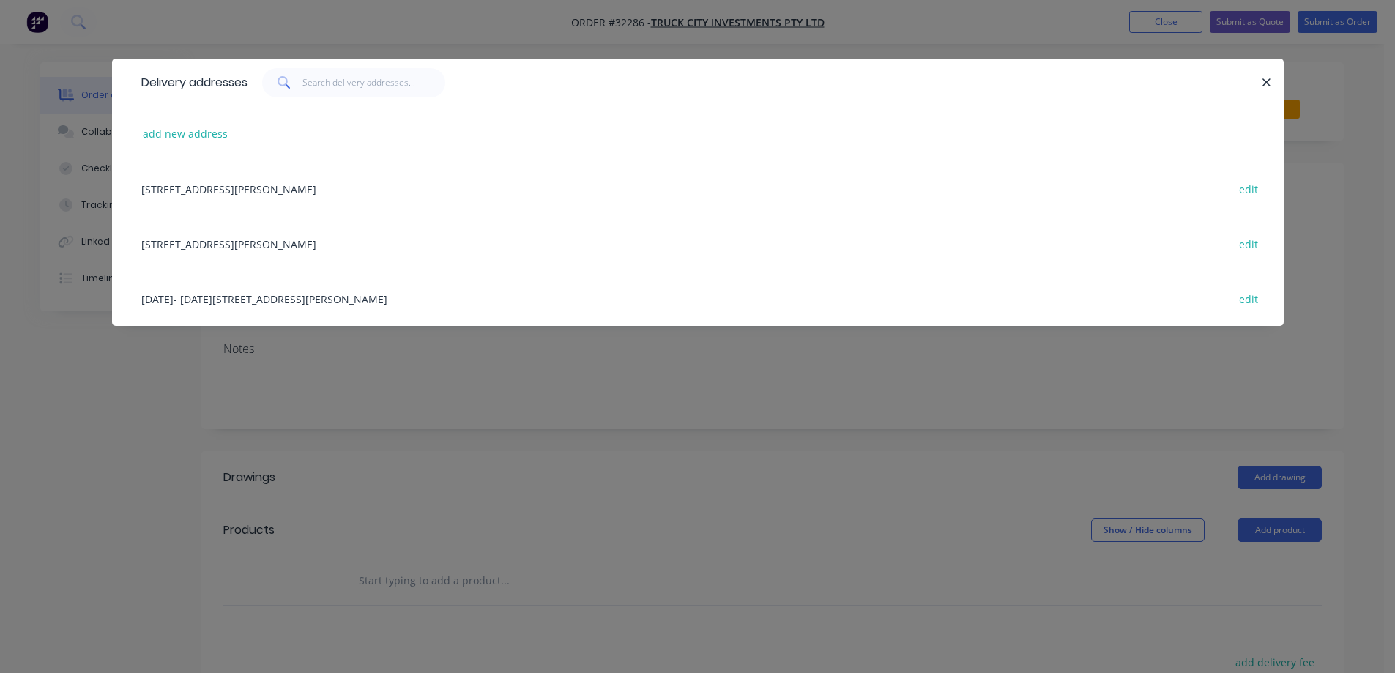
click at [147, 297] on div "[DATE]- [DATE][STREET_ADDRESS][PERSON_NAME] edit" at bounding box center [697, 298] width 1127 height 55
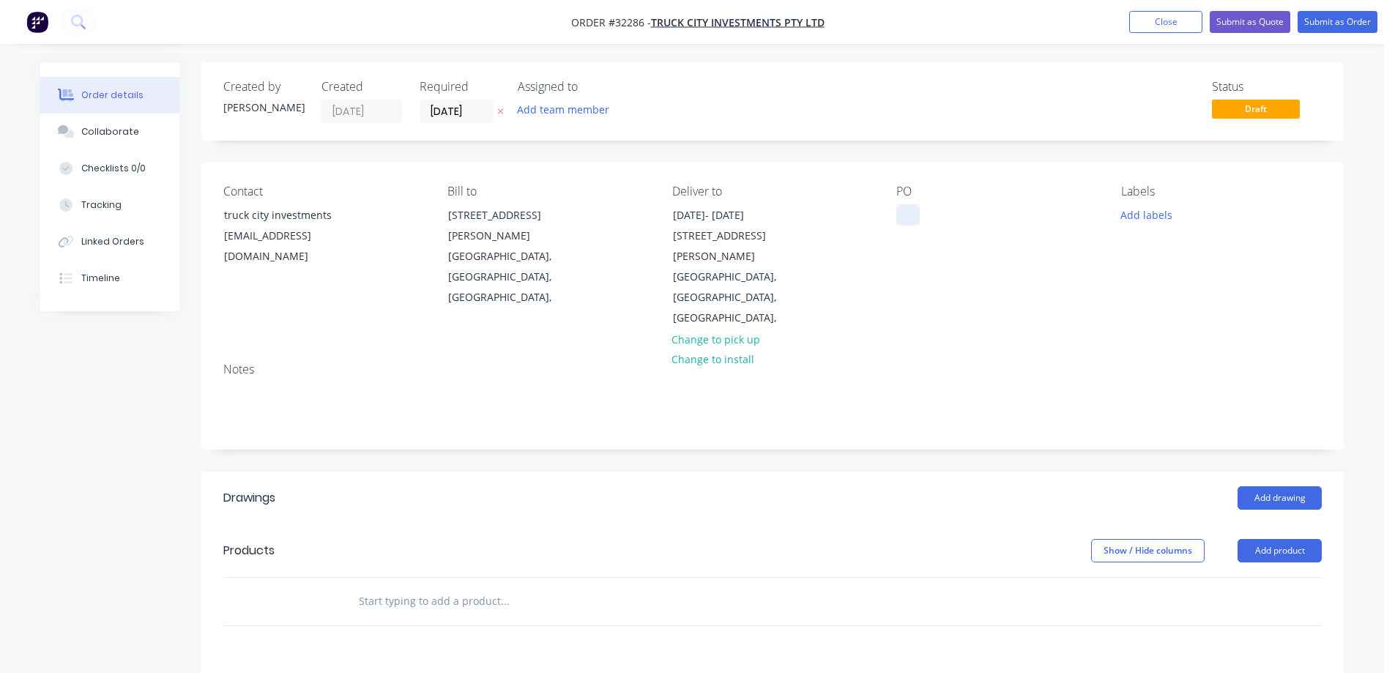
click at [913, 212] on div at bounding box center [907, 214] width 23 height 21
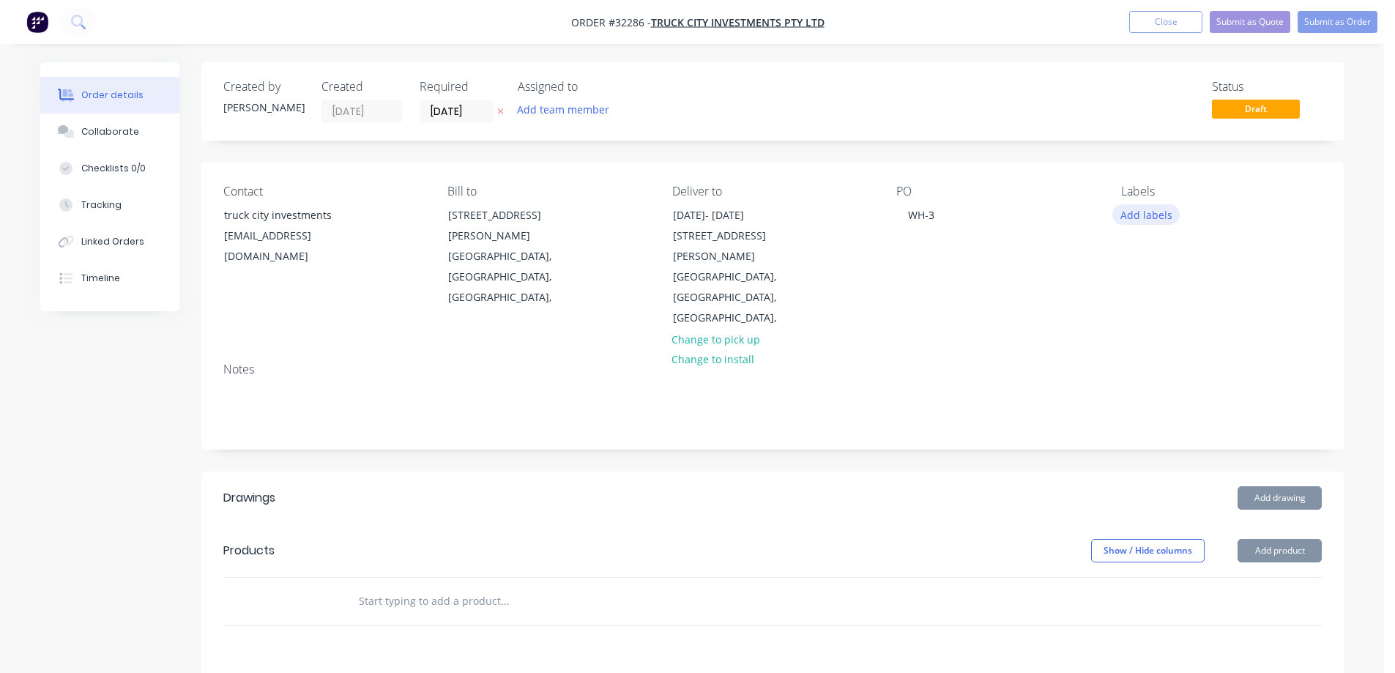
click at [1151, 209] on button "Add labels" at bounding box center [1145, 214] width 67 height 20
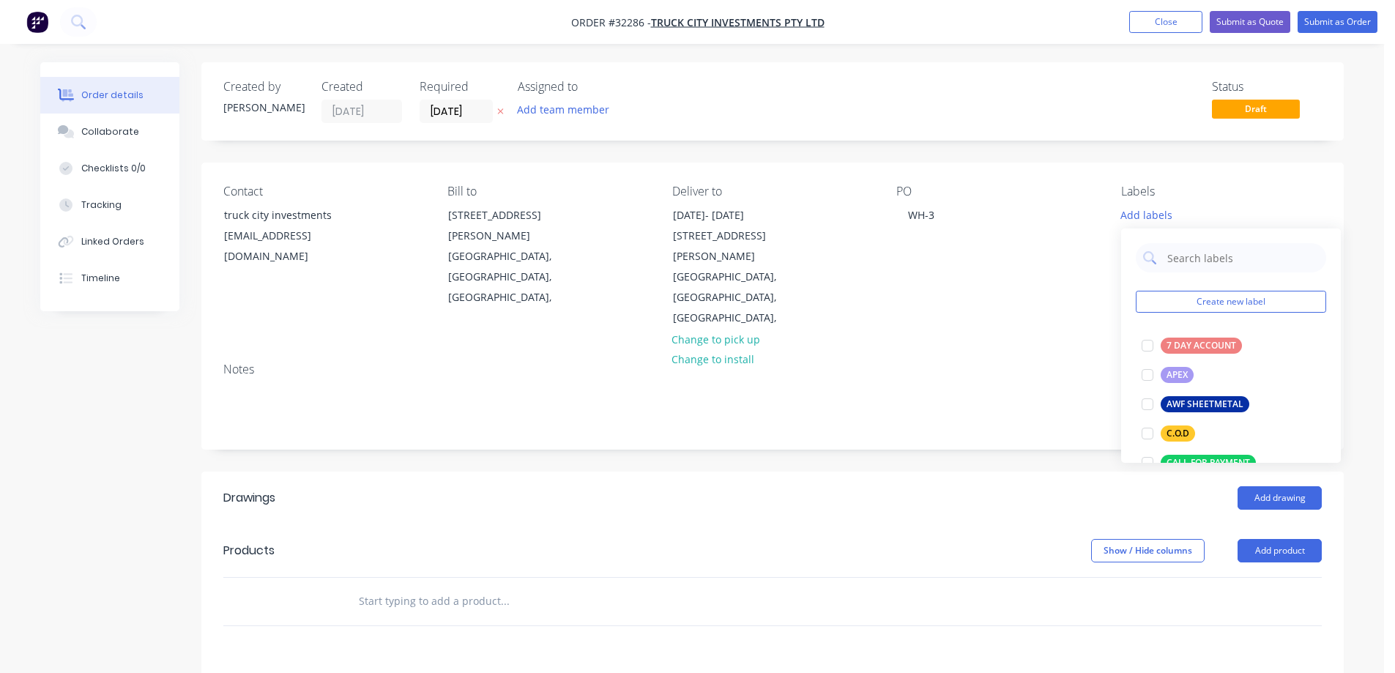
scroll to position [293, 0]
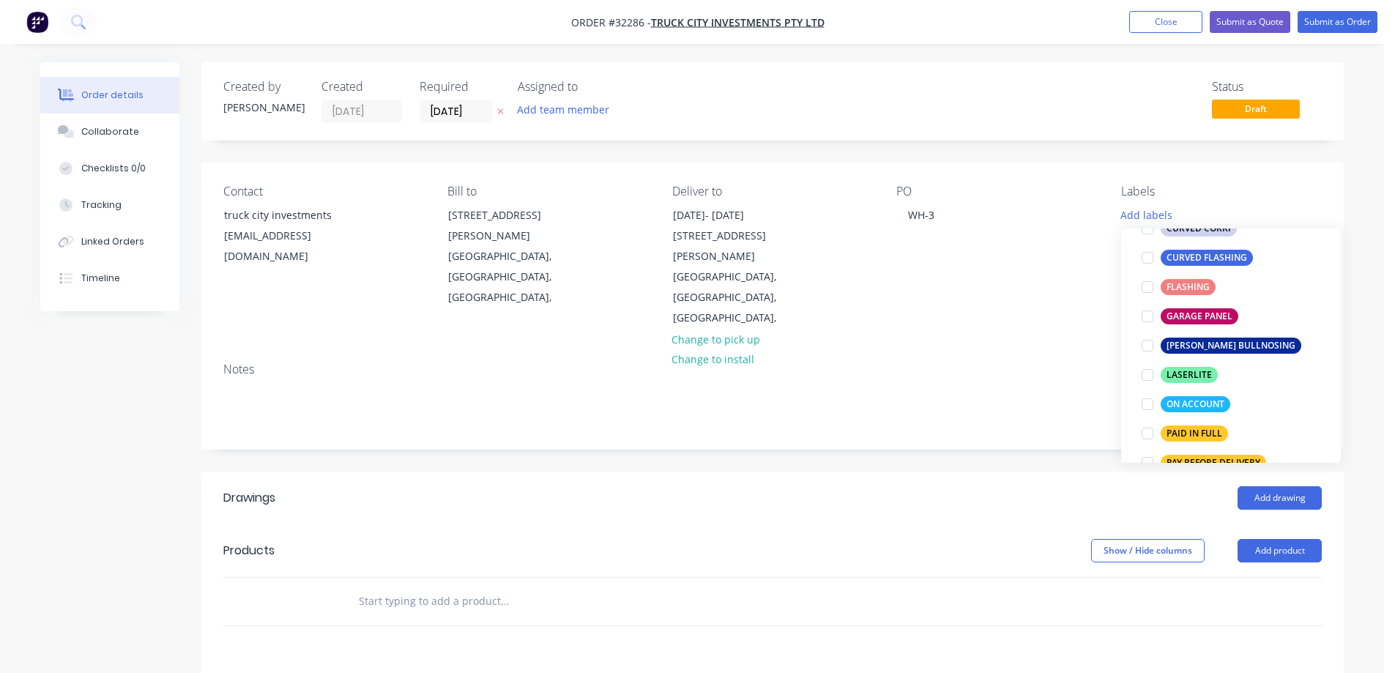
drag, startPoint x: 1148, startPoint y: 406, endPoint x: 676, endPoint y: 446, distance: 473.1
click at [1147, 406] on div at bounding box center [1147, 403] width 29 height 29
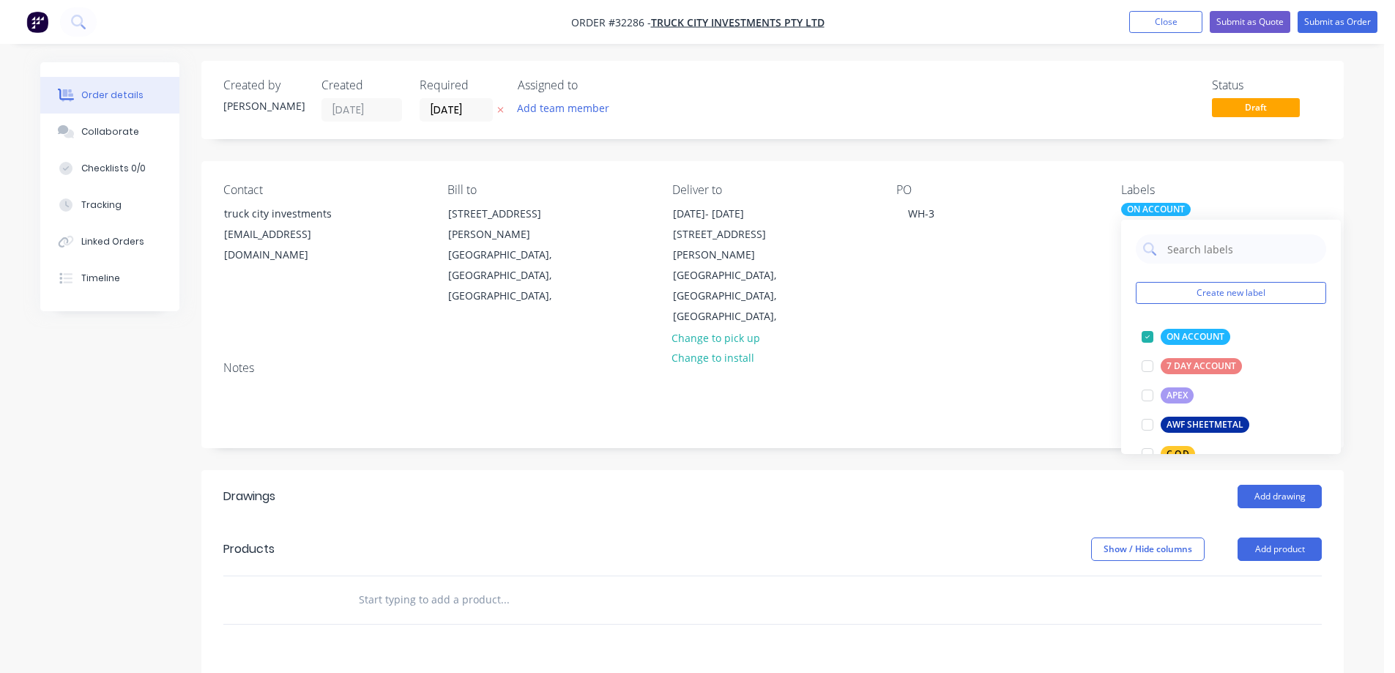
scroll to position [0, 0]
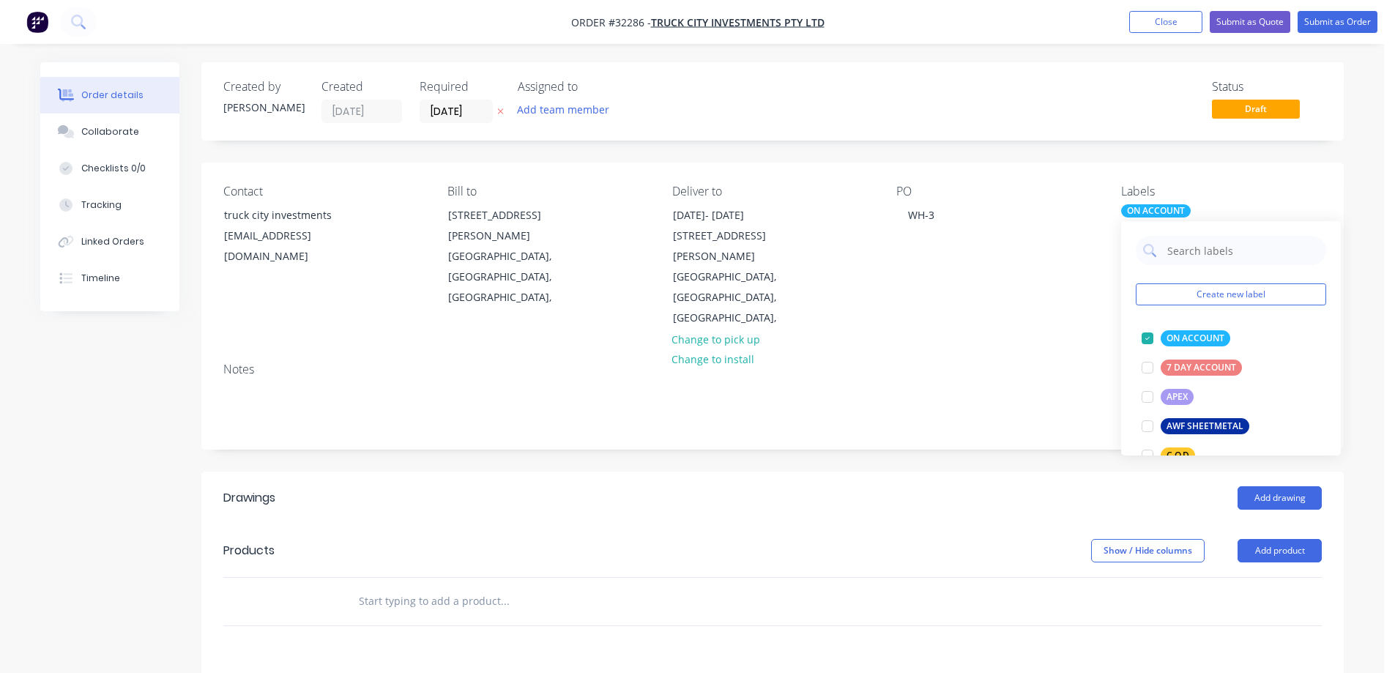
click at [616, 578] on div at bounding box center [603, 602] width 527 height 48
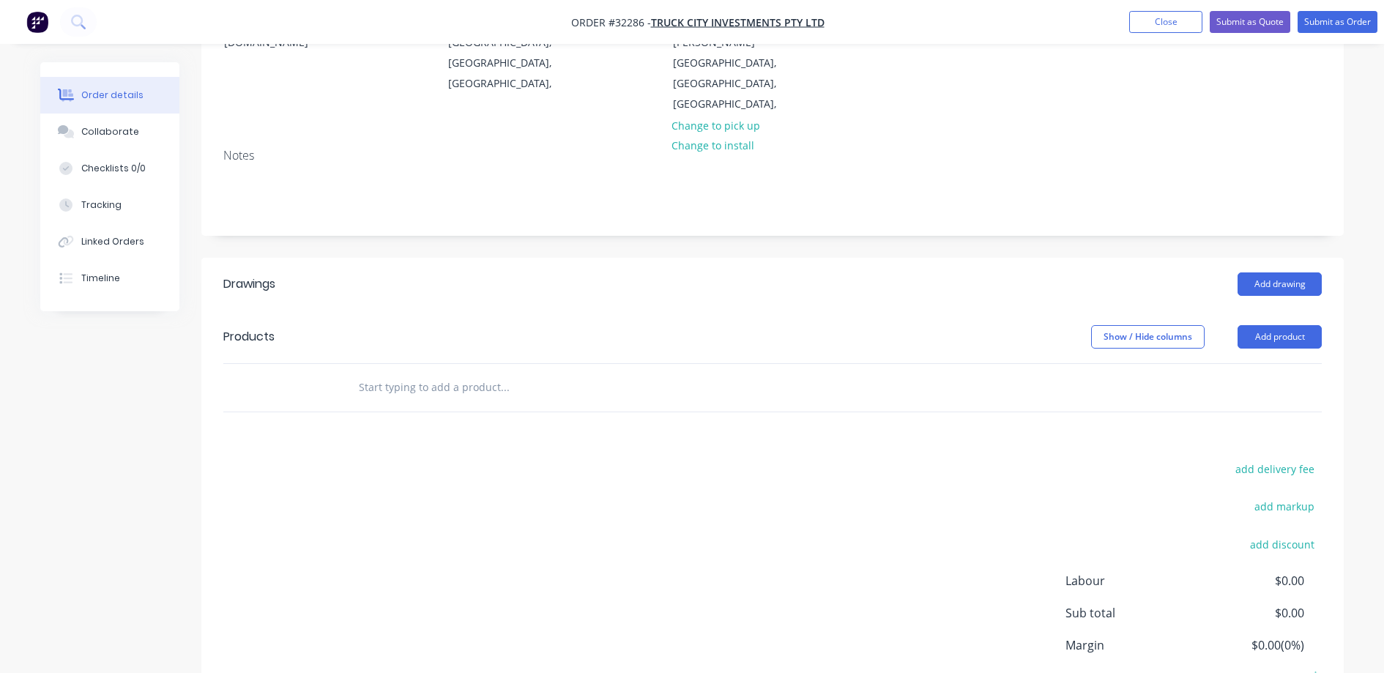
scroll to position [220, 0]
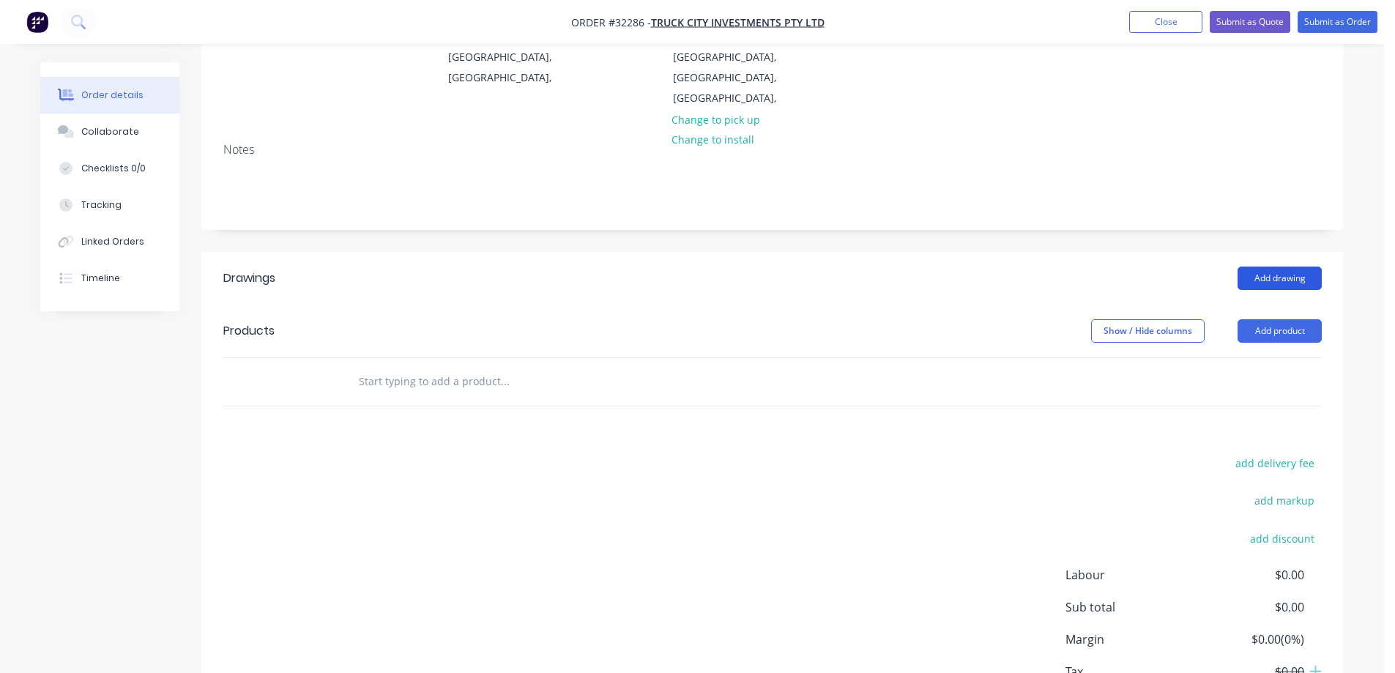
click at [1258, 266] on button "Add drawing" at bounding box center [1279, 277] width 84 height 23
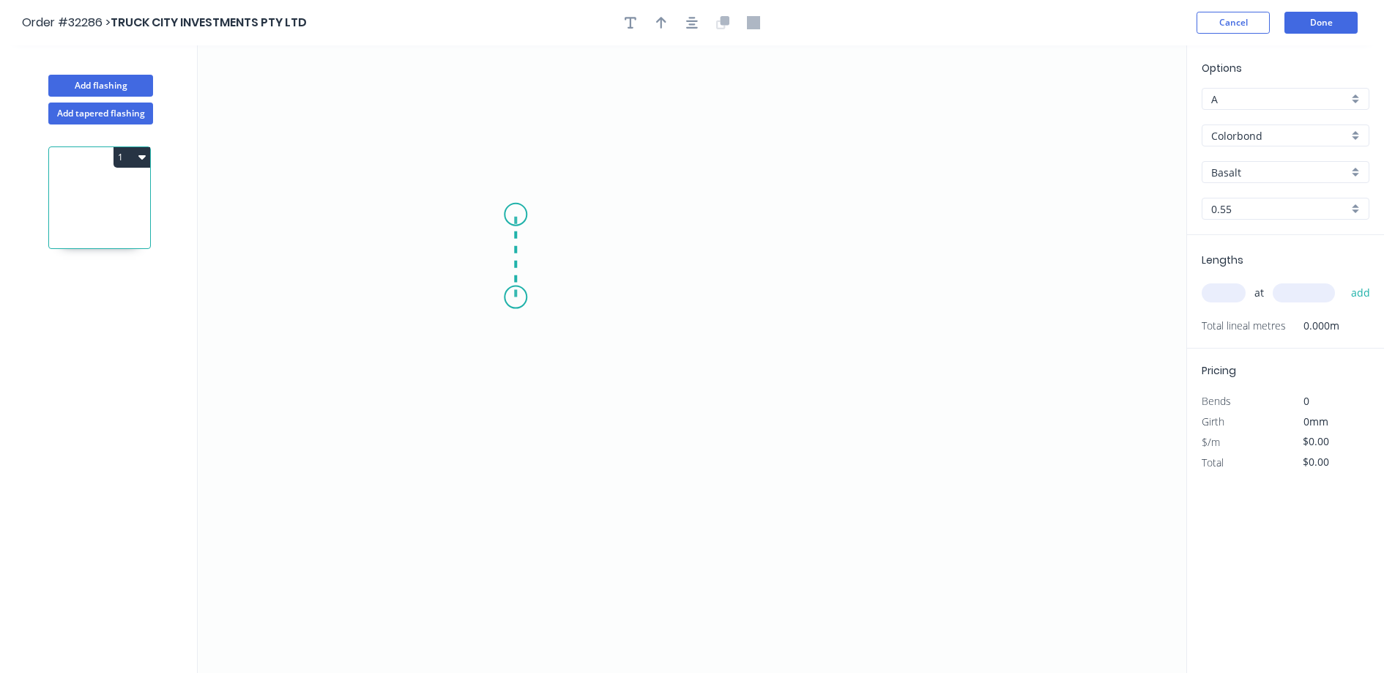
drag, startPoint x: 515, startPoint y: 297, endPoint x: 512, endPoint y: 214, distance: 82.8
click at [512, 214] on icon "0" at bounding box center [692, 358] width 988 height 627
click at [810, 202] on icon "0 ?" at bounding box center [692, 358] width 988 height 627
drag, startPoint x: 810, startPoint y: 202, endPoint x: 811, endPoint y: 288, distance: 86.4
click at [811, 288] on icon "0 ? ?" at bounding box center [692, 358] width 988 height 627
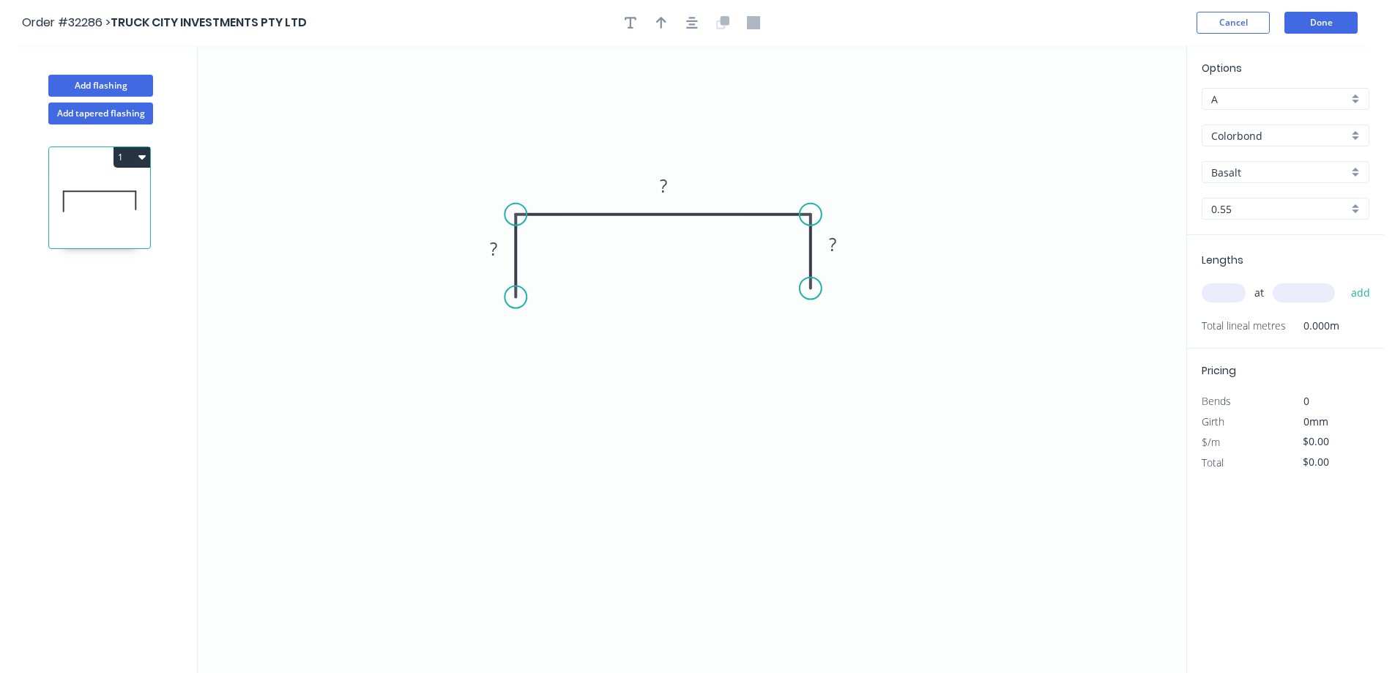
drag, startPoint x: 490, startPoint y: 247, endPoint x: 572, endPoint y: 247, distance: 82.0
click at [493, 247] on tspan "?" at bounding box center [493, 248] width 7 height 24
click at [1269, 140] on input "Colorbond" at bounding box center [1279, 135] width 137 height 15
type input "$48.45"
drag, startPoint x: 1231, startPoint y: 242, endPoint x: 1209, endPoint y: 309, distance: 69.9
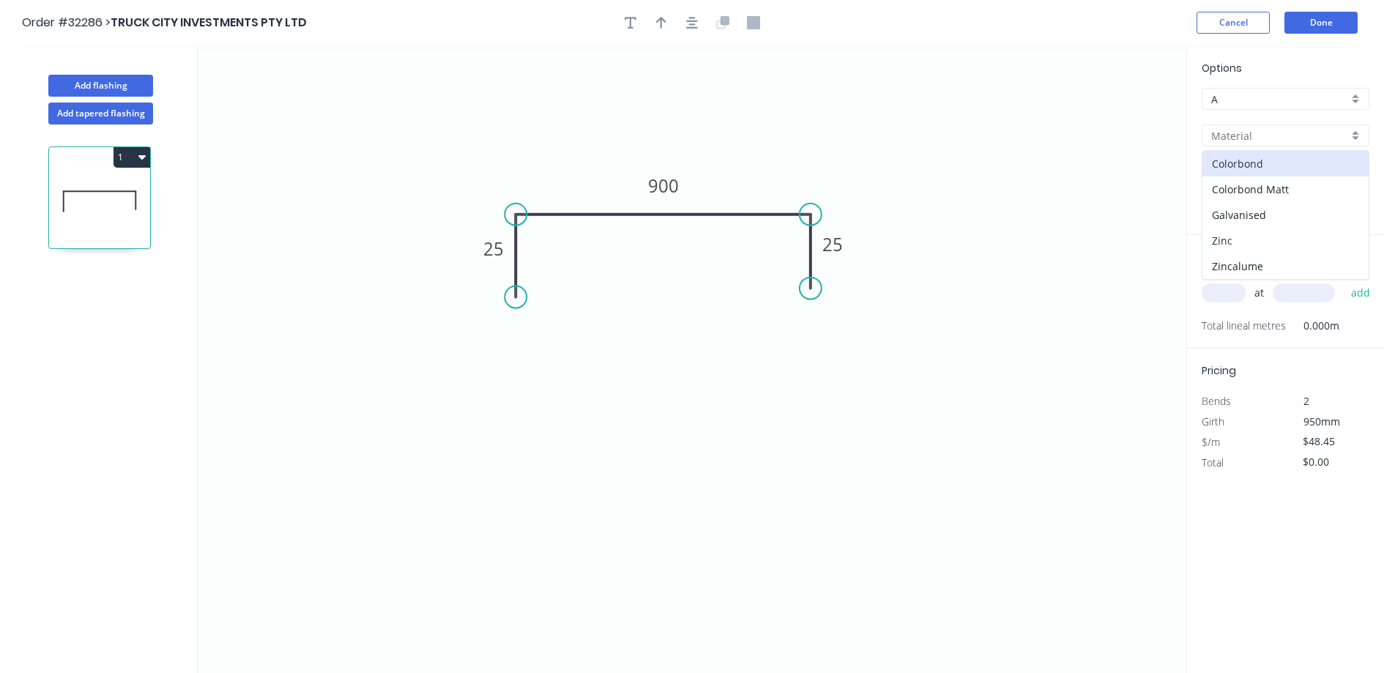
click at [1231, 243] on div "Zinc" at bounding box center [1285, 241] width 166 height 26
type input "Zinc"
type input "$38.98"
click at [1217, 291] on input "text" at bounding box center [1223, 292] width 44 height 19
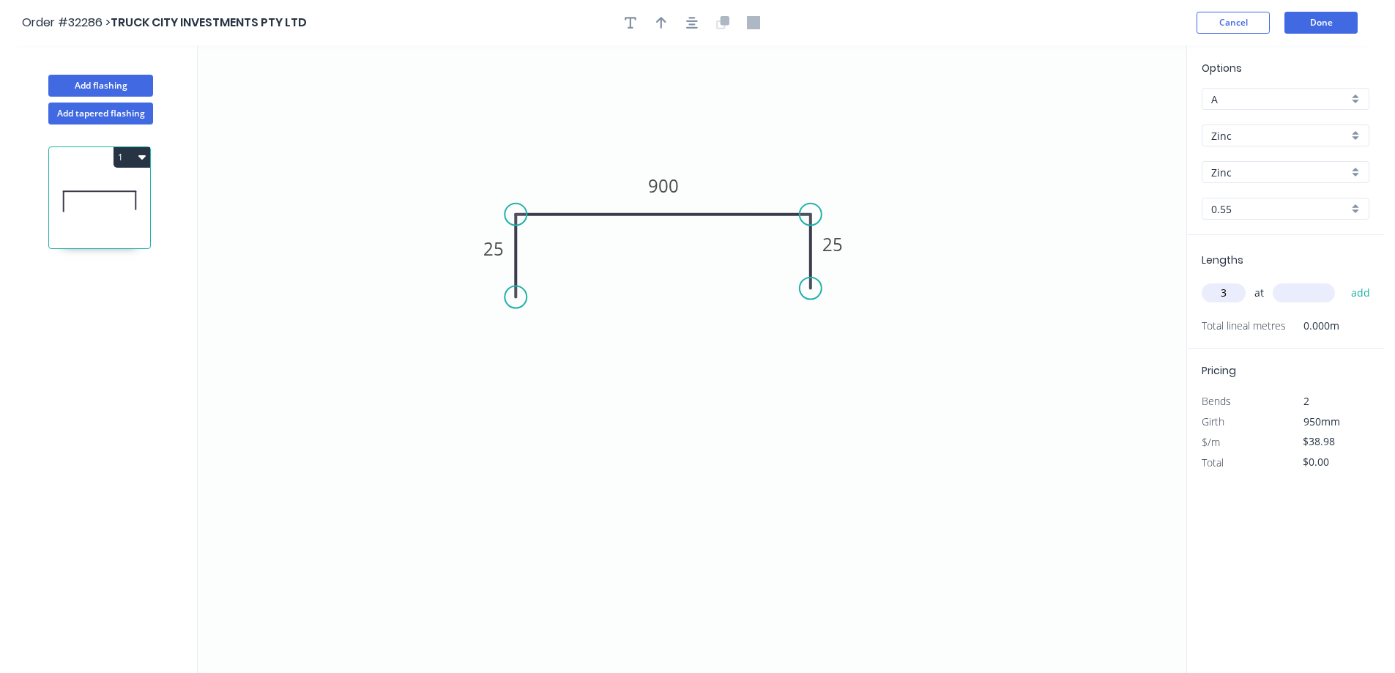
type input "3"
type input "3500"
click at [1343, 280] on button "add" at bounding box center [1360, 292] width 34 height 25
type input "$409.29"
click at [89, 84] on button "Add flashing" at bounding box center [100, 86] width 105 height 22
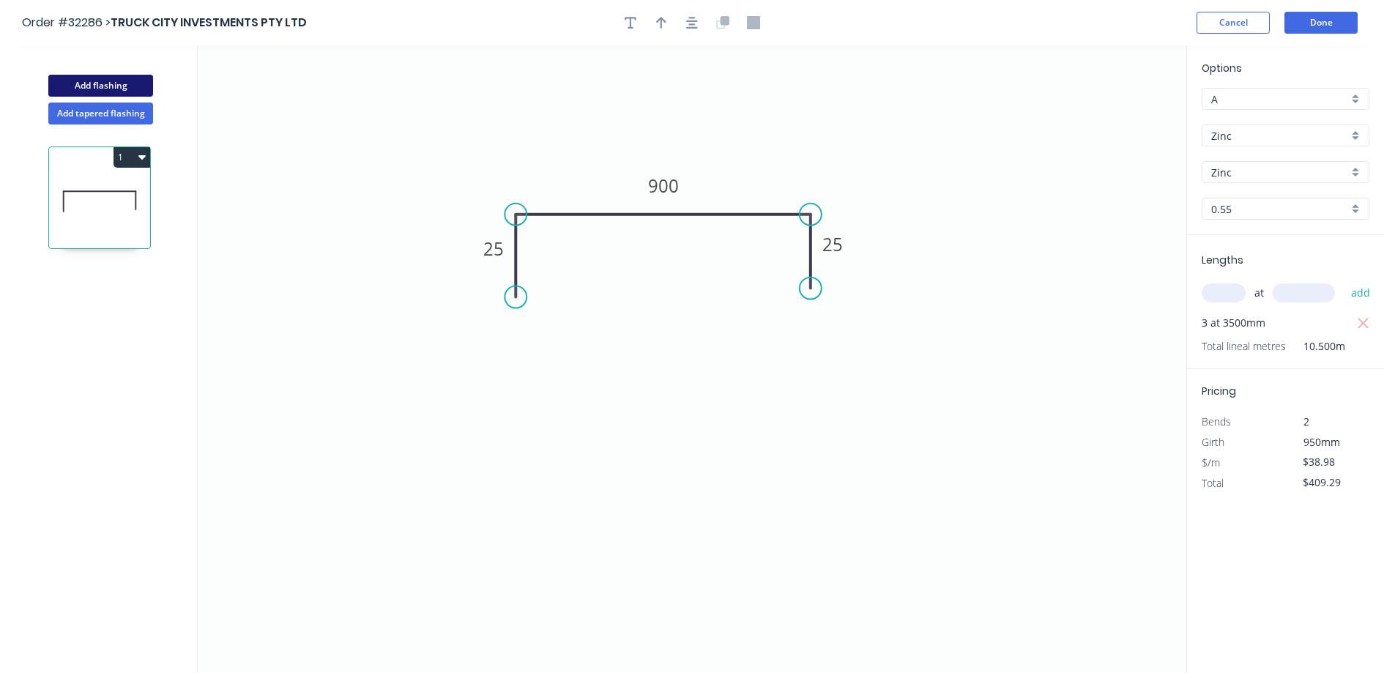
type input "$0.00"
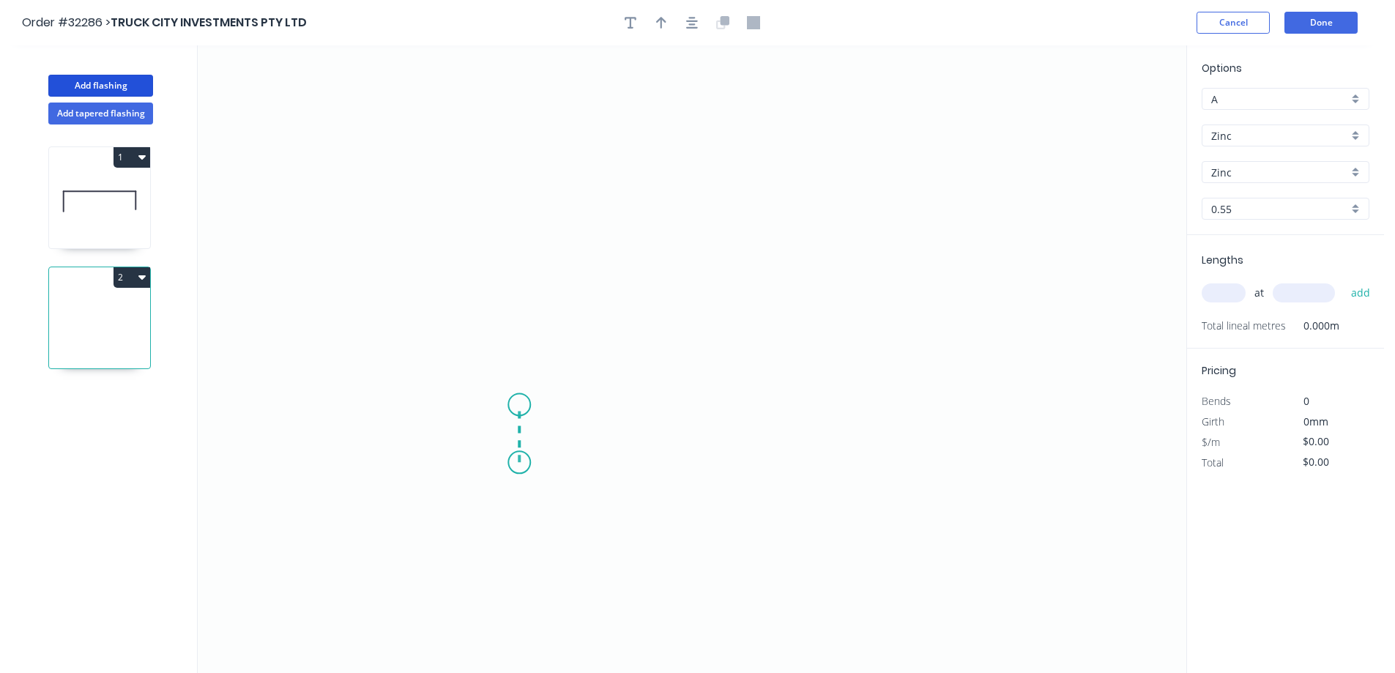
drag, startPoint x: 519, startPoint y: 463, endPoint x: 517, endPoint y: 405, distance: 57.9
click at [517, 405] on icon "0" at bounding box center [692, 358] width 988 height 627
click at [419, 402] on icon "0 ?" at bounding box center [692, 358] width 988 height 627
drag, startPoint x: 412, startPoint y: 238, endPoint x: 421, endPoint y: 180, distance: 58.5
click at [421, 180] on icon "0 ? ?" at bounding box center [692, 358] width 988 height 627
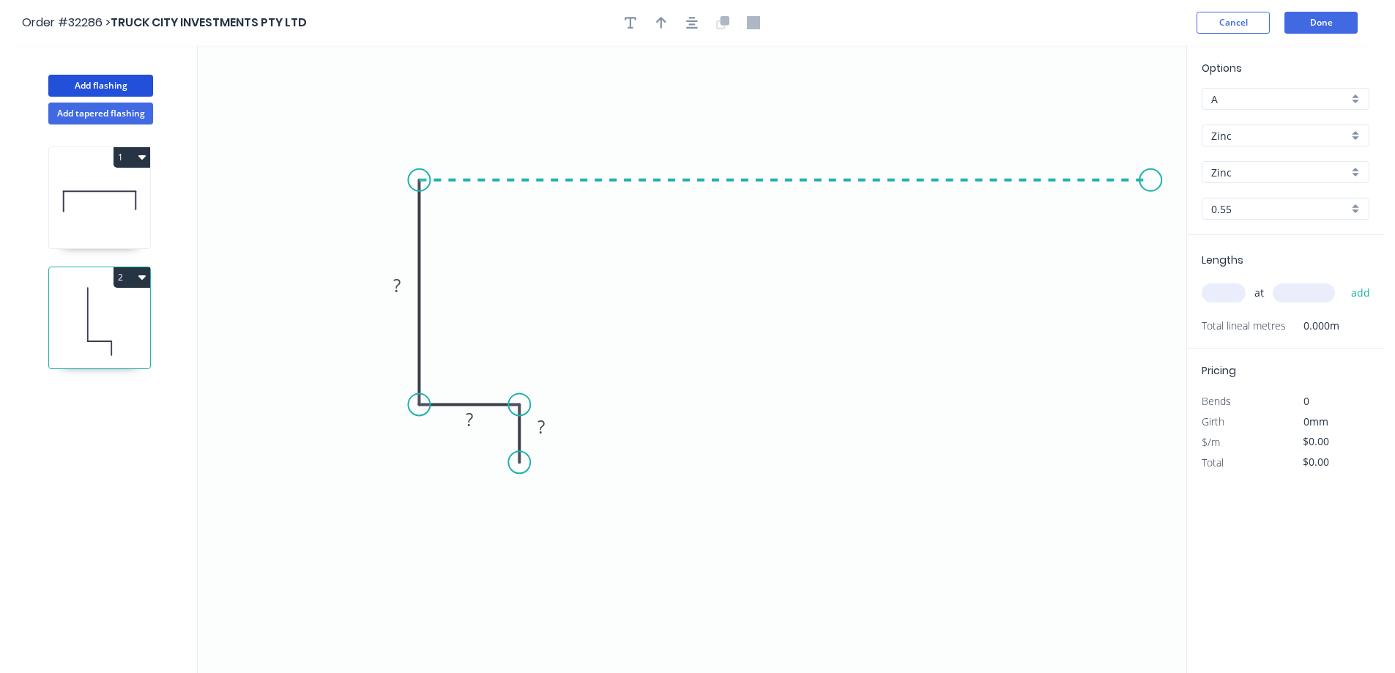
click at [1151, 146] on icon "0 ? ? ?" at bounding box center [692, 358] width 988 height 627
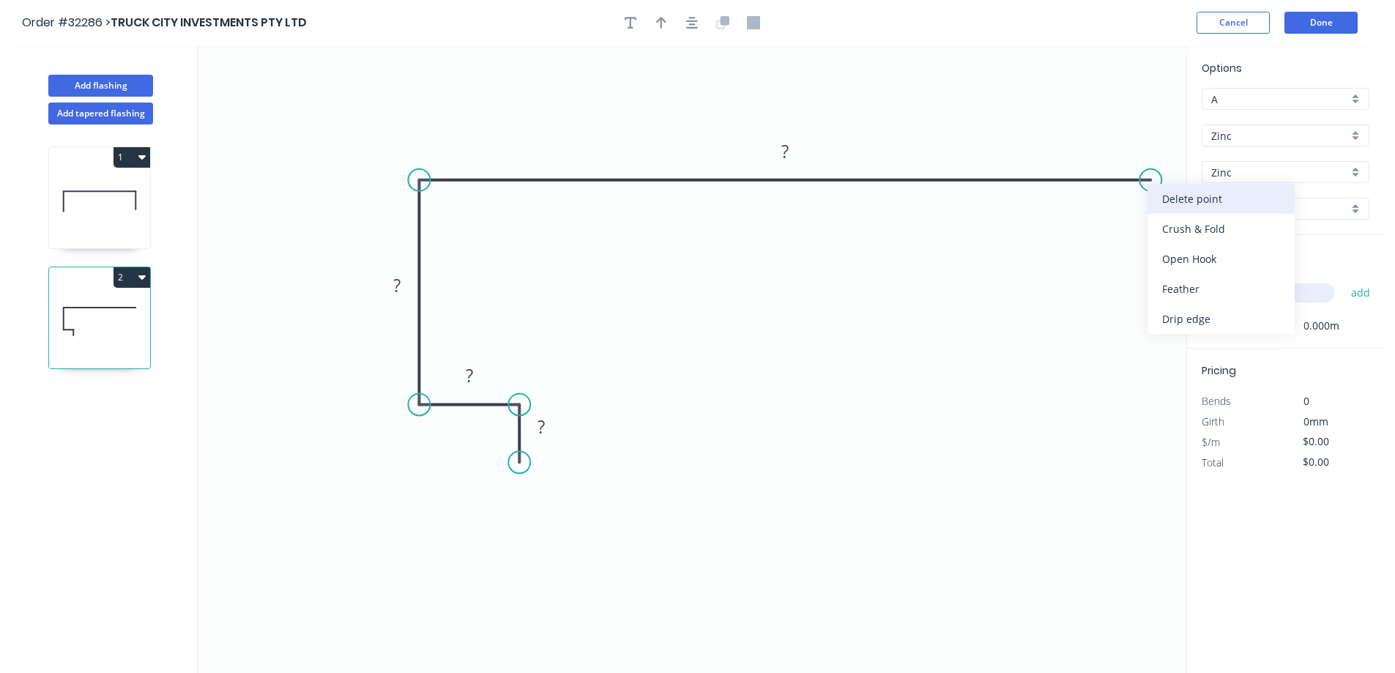
click at [1179, 198] on div "Delete point" at bounding box center [1220, 199] width 147 height 30
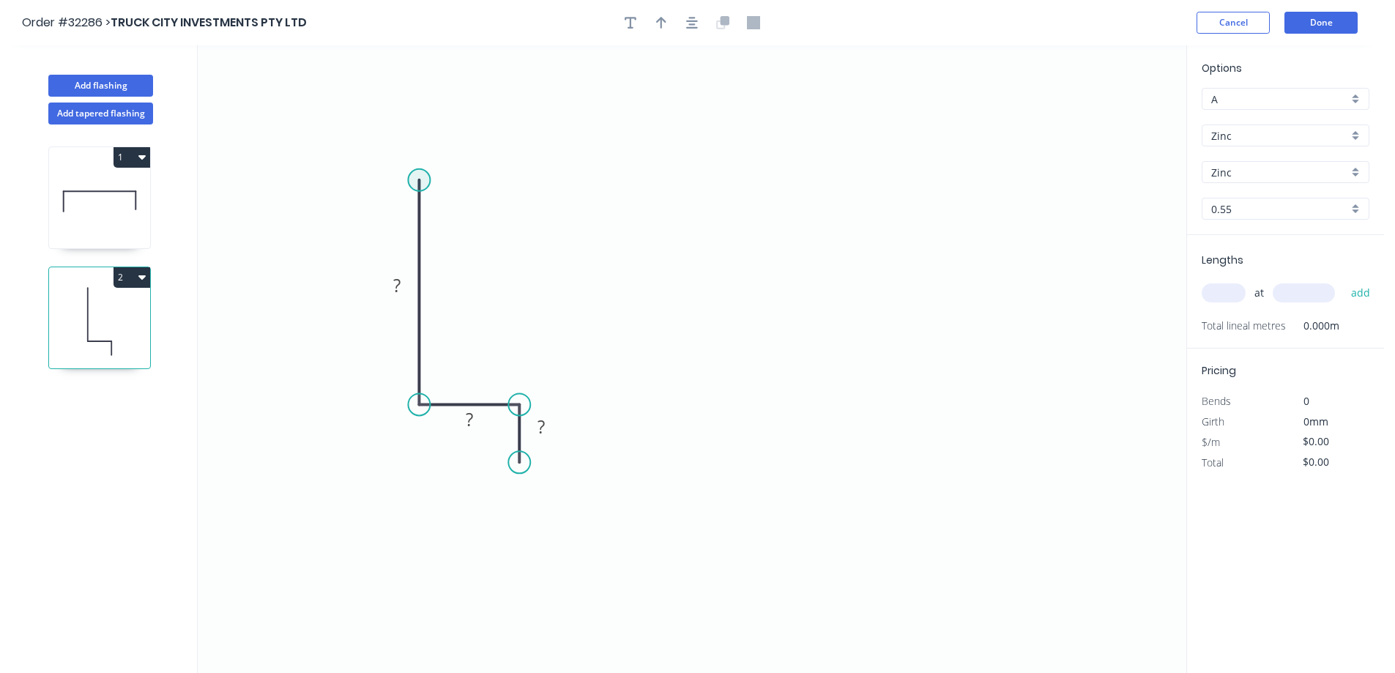
click at [427, 173] on circle at bounding box center [419, 180] width 22 height 22
drag, startPoint x: 417, startPoint y: 176, endPoint x: 764, endPoint y: 191, distance: 348.1
click at [764, 191] on icon "0 ? ? ?" at bounding box center [692, 358] width 988 height 627
drag, startPoint x: 764, startPoint y: 191, endPoint x: 769, endPoint y: 333, distance: 142.1
click at [769, 333] on icon "0 ? ? ? ?" at bounding box center [692, 358] width 988 height 627
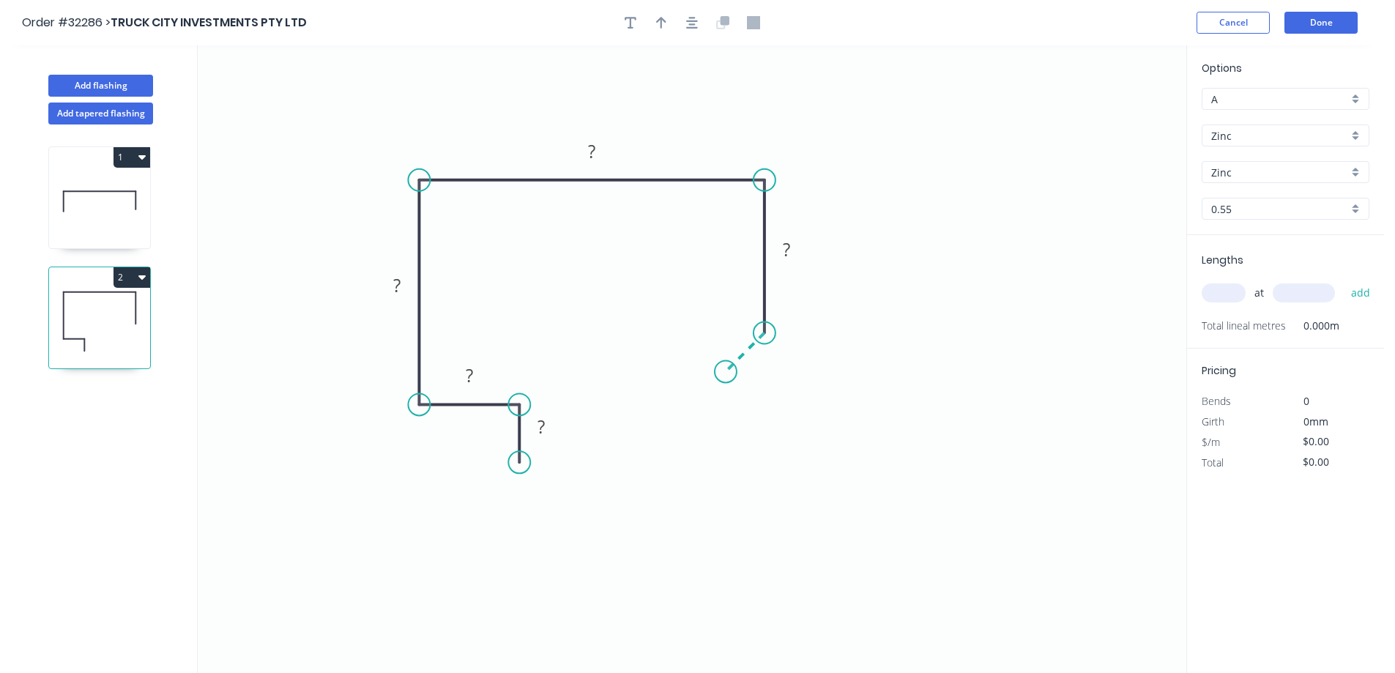
drag, startPoint x: 769, startPoint y: 333, endPoint x: 725, endPoint y: 367, distance: 54.8
click at [725, 367] on icon "0 ? ? ? ? ?" at bounding box center [692, 358] width 988 height 627
drag, startPoint x: 549, startPoint y: 428, endPoint x: 556, endPoint y: 414, distance: 15.4
click at [553, 419] on rect at bounding box center [540, 427] width 29 height 20
click at [1250, 135] on input "Zinc" at bounding box center [1279, 135] width 137 height 15
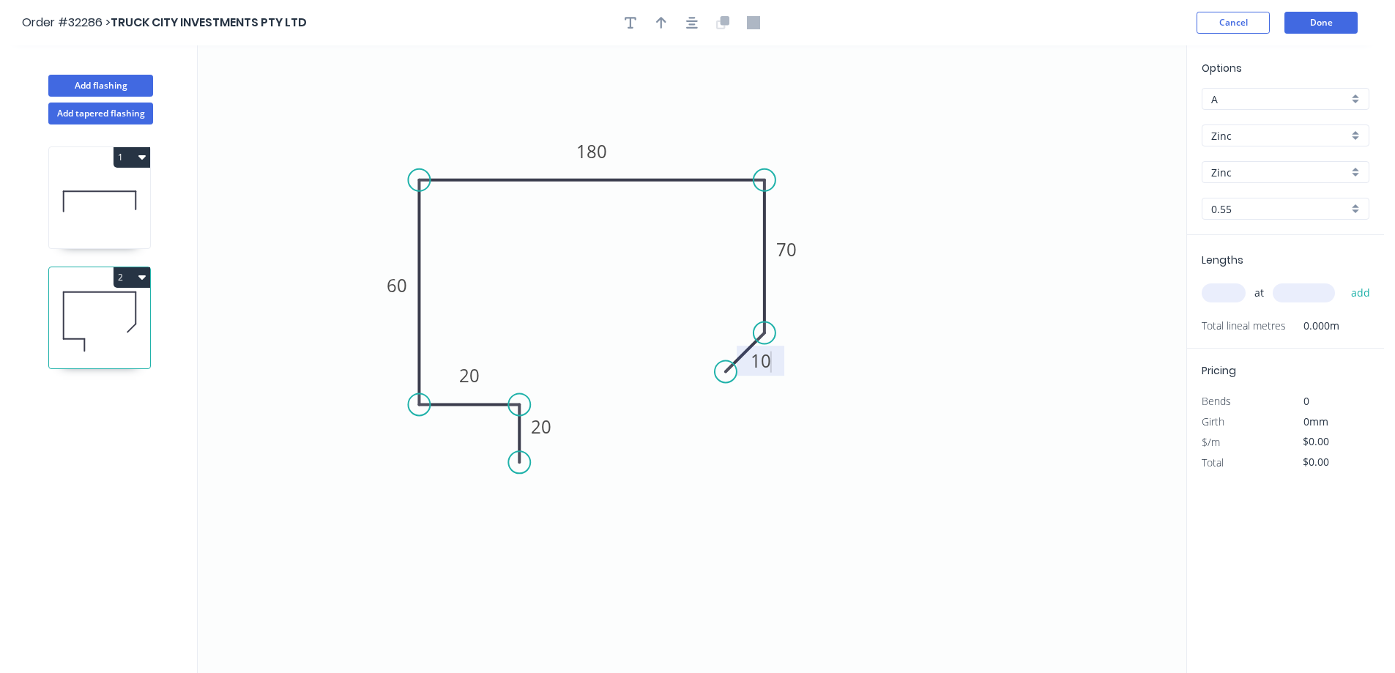
type input "$20.63"
click at [1247, 168] on div "Colorbond" at bounding box center [1285, 164] width 166 height 26
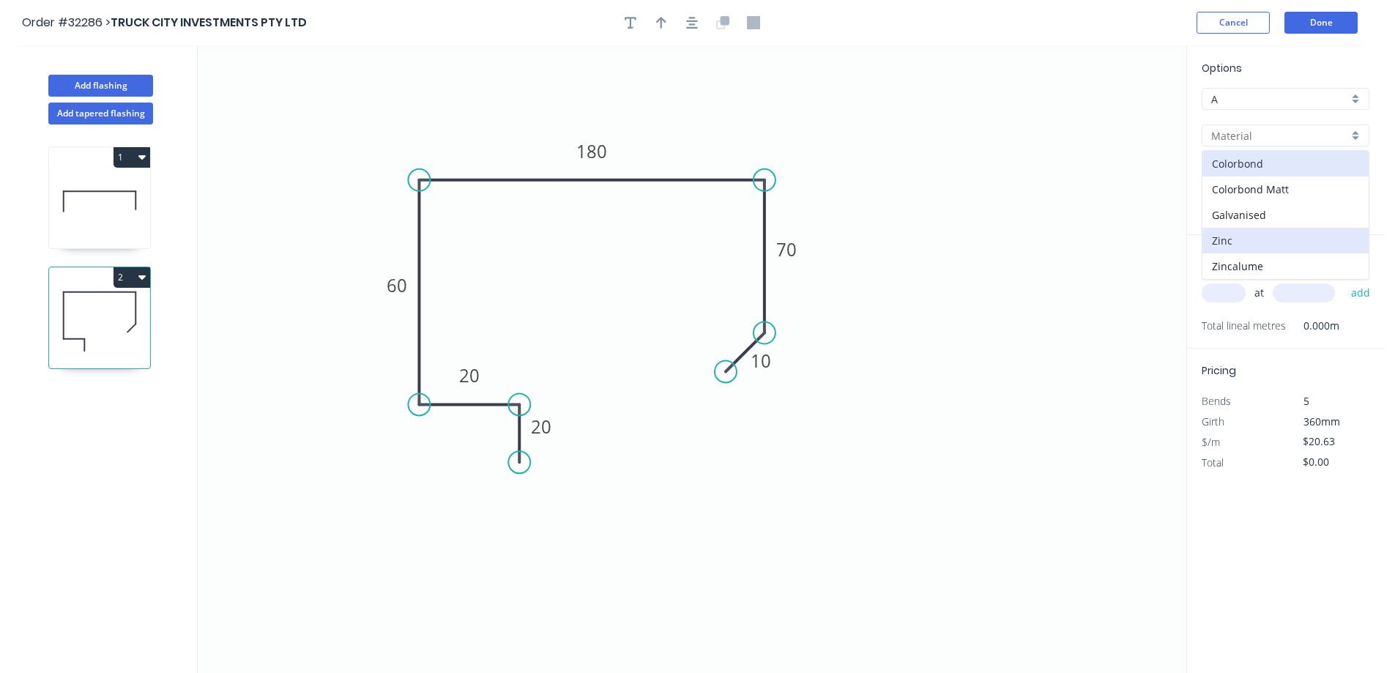
type input "Colorbond"
type input "Basalt"
type input "$23.02"
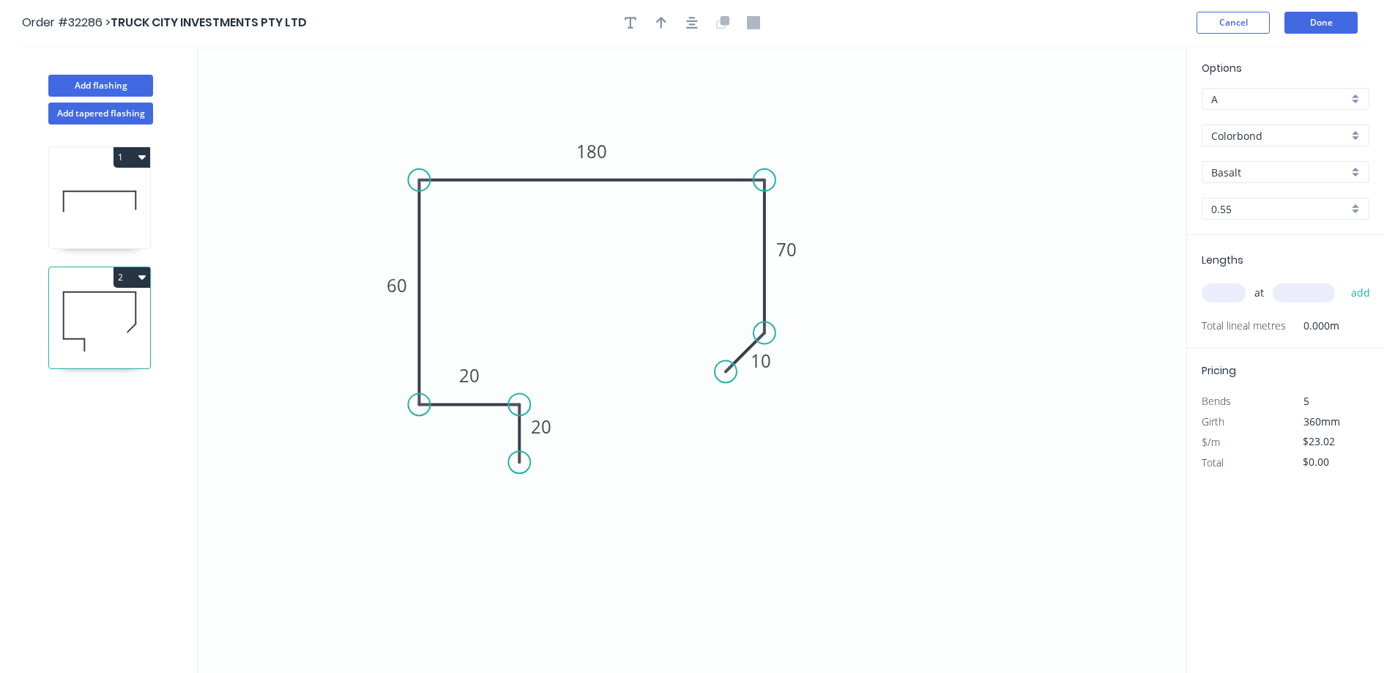
click at [1244, 171] on input "Basalt" at bounding box center [1279, 172] width 137 height 15
click at [1265, 196] on div "Windspray" at bounding box center [1285, 200] width 166 height 26
type input "Windspray"
click at [1219, 293] on input "text" at bounding box center [1223, 292] width 44 height 19
type input "1"
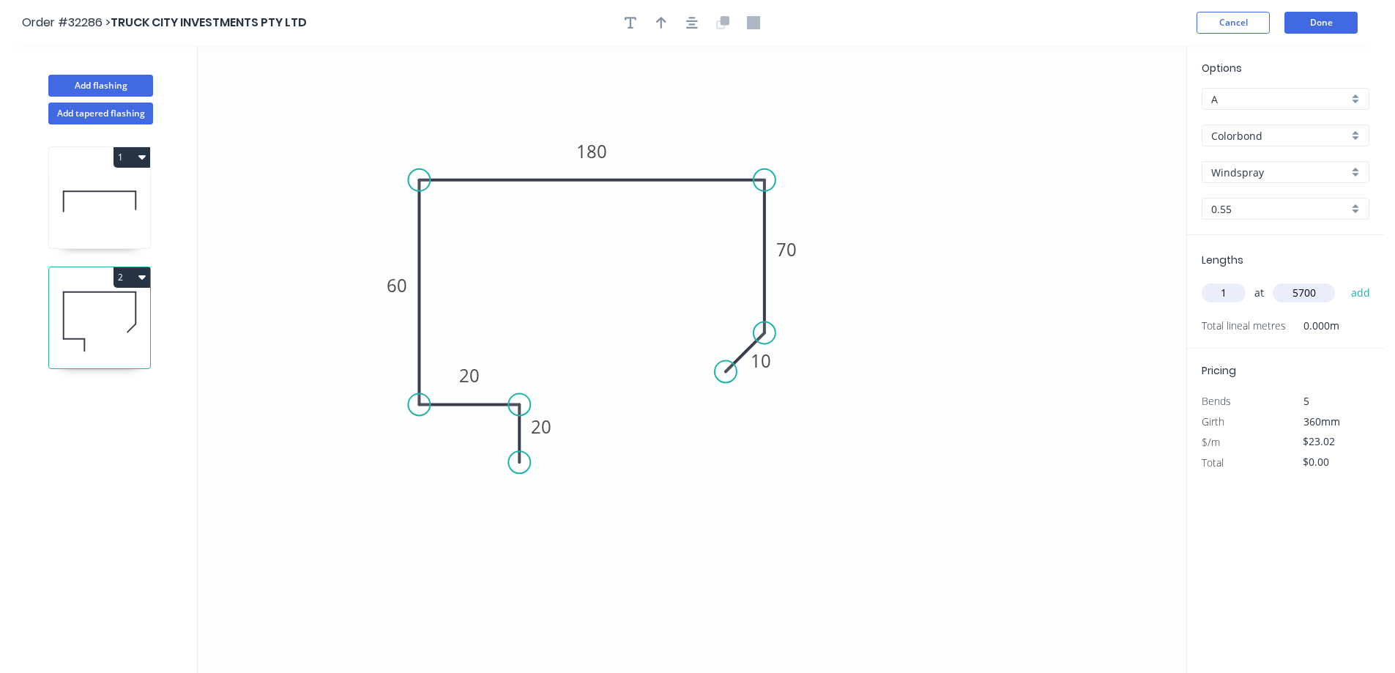
type input "5700"
click at [1343, 280] on button "add" at bounding box center [1360, 292] width 34 height 25
type input "$131.21"
click at [121, 86] on button "Add flashing" at bounding box center [100, 86] width 105 height 22
type input "$0.00"
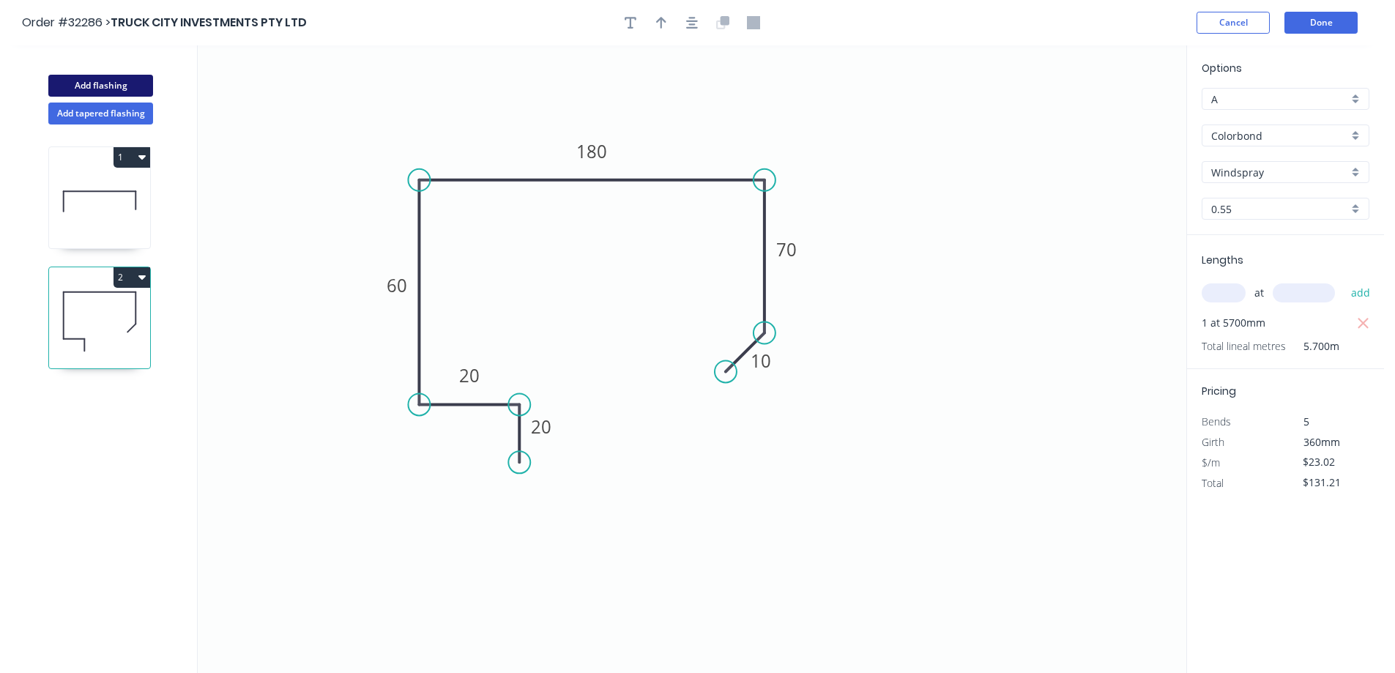
type input "$0.00"
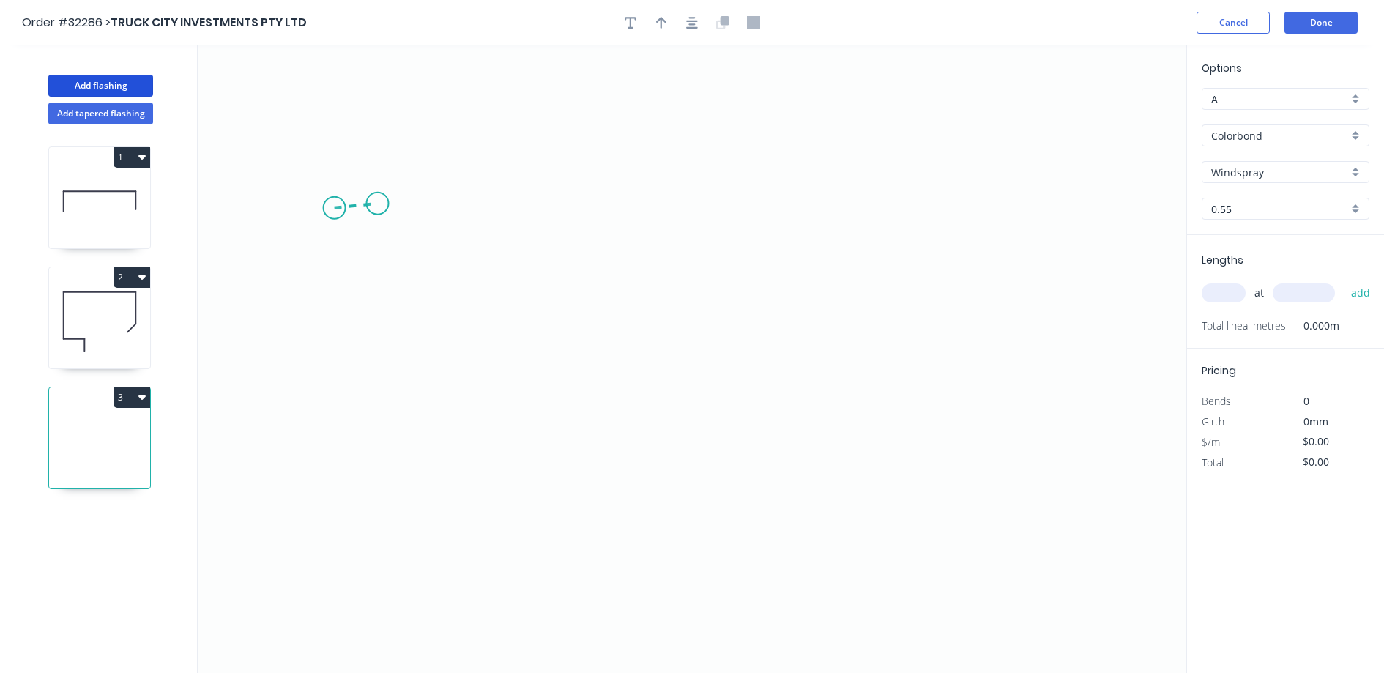
drag, startPoint x: 334, startPoint y: 208, endPoint x: 377, endPoint y: 204, distance: 43.4
click at [377, 204] on icon "0" at bounding box center [692, 358] width 988 height 627
drag, startPoint x: 377, startPoint y: 204, endPoint x: 376, endPoint y: 318, distance: 114.9
click at [376, 318] on icon "0 ?" at bounding box center [692, 358] width 988 height 627
drag, startPoint x: 376, startPoint y: 318, endPoint x: 631, endPoint y: 323, distance: 255.5
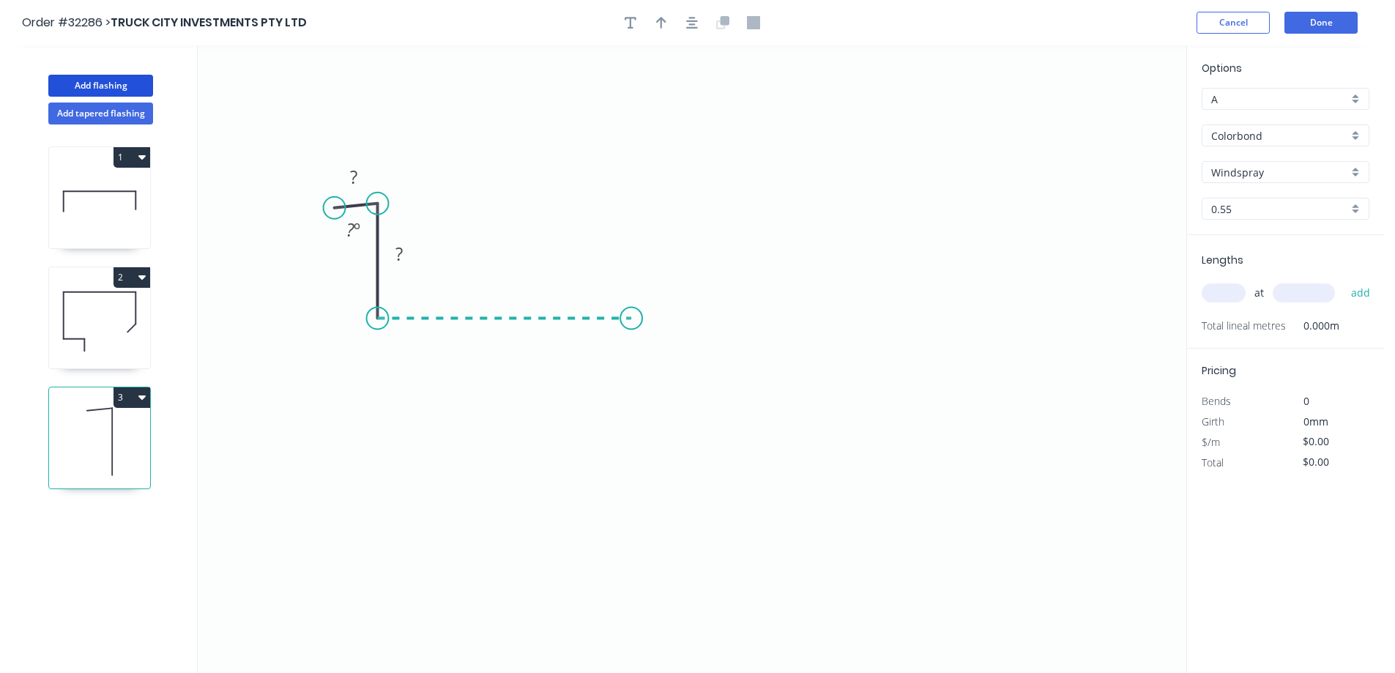
click at [631, 323] on icon "0 ? ? ? º" at bounding box center [692, 358] width 988 height 627
drag, startPoint x: 625, startPoint y: 266, endPoint x: 630, endPoint y: 220, distance: 47.1
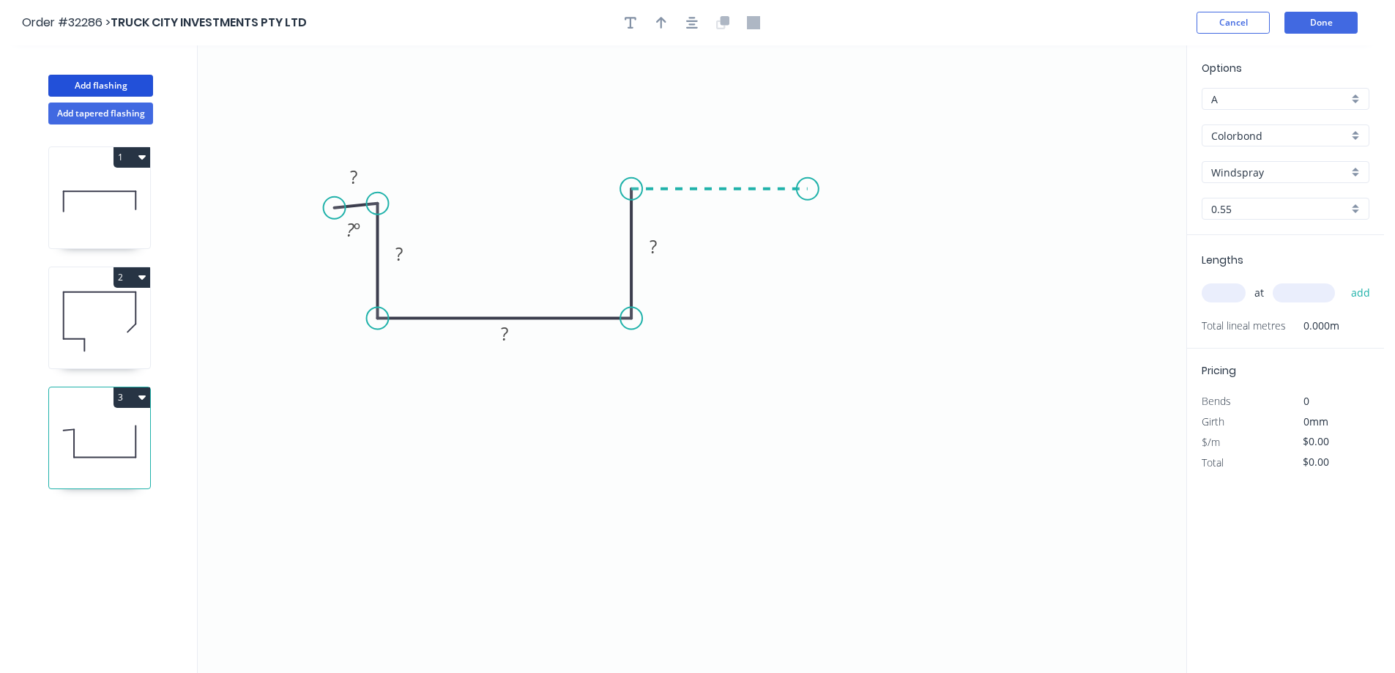
drag, startPoint x: 637, startPoint y: 189, endPoint x: 819, endPoint y: 187, distance: 182.3
click at [819, 187] on icon "0 ? ? ? ? ? º" at bounding box center [692, 358] width 988 height 627
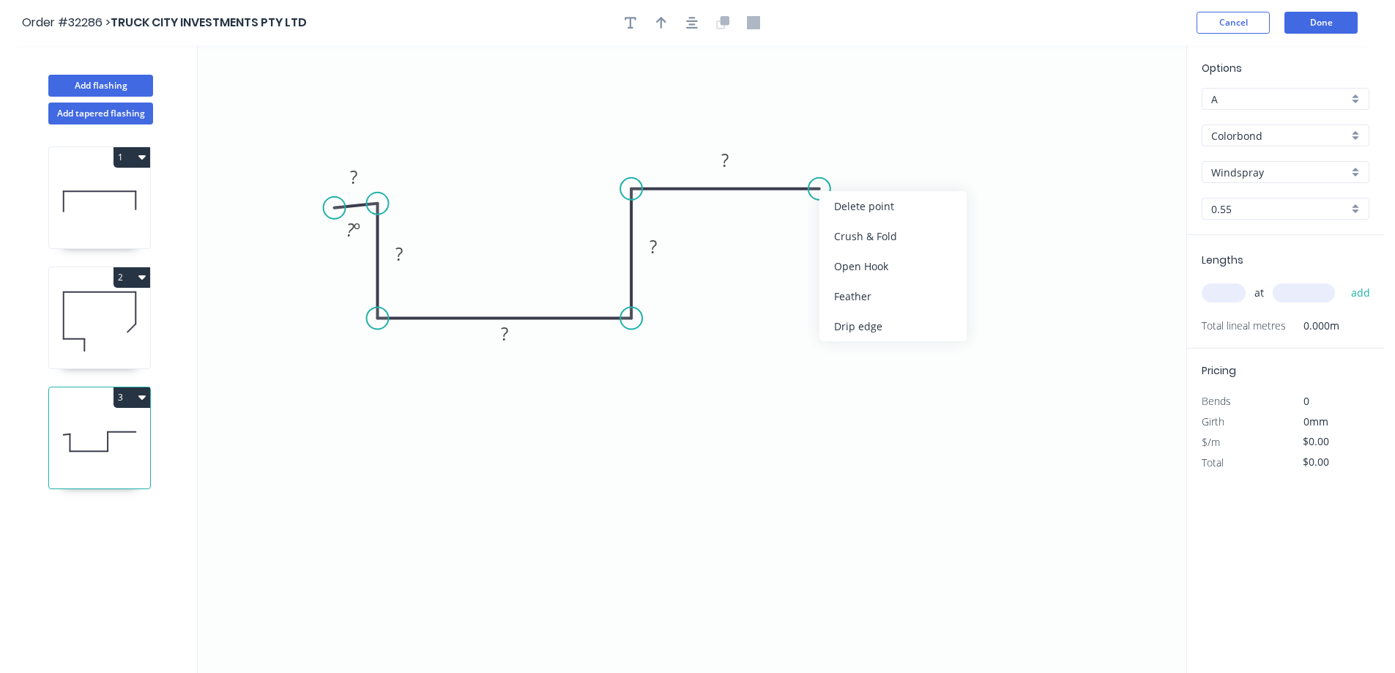
click at [862, 238] on div "Crush & Fold" at bounding box center [892, 236] width 147 height 30
drag, startPoint x: 333, startPoint y: 210, endPoint x: 331, endPoint y: 203, distance: 7.6
click at [331, 203] on circle at bounding box center [332, 204] width 22 height 22
click at [368, 171] on rect at bounding box center [354, 175] width 29 height 20
click at [1226, 294] on input "text" at bounding box center [1223, 292] width 44 height 19
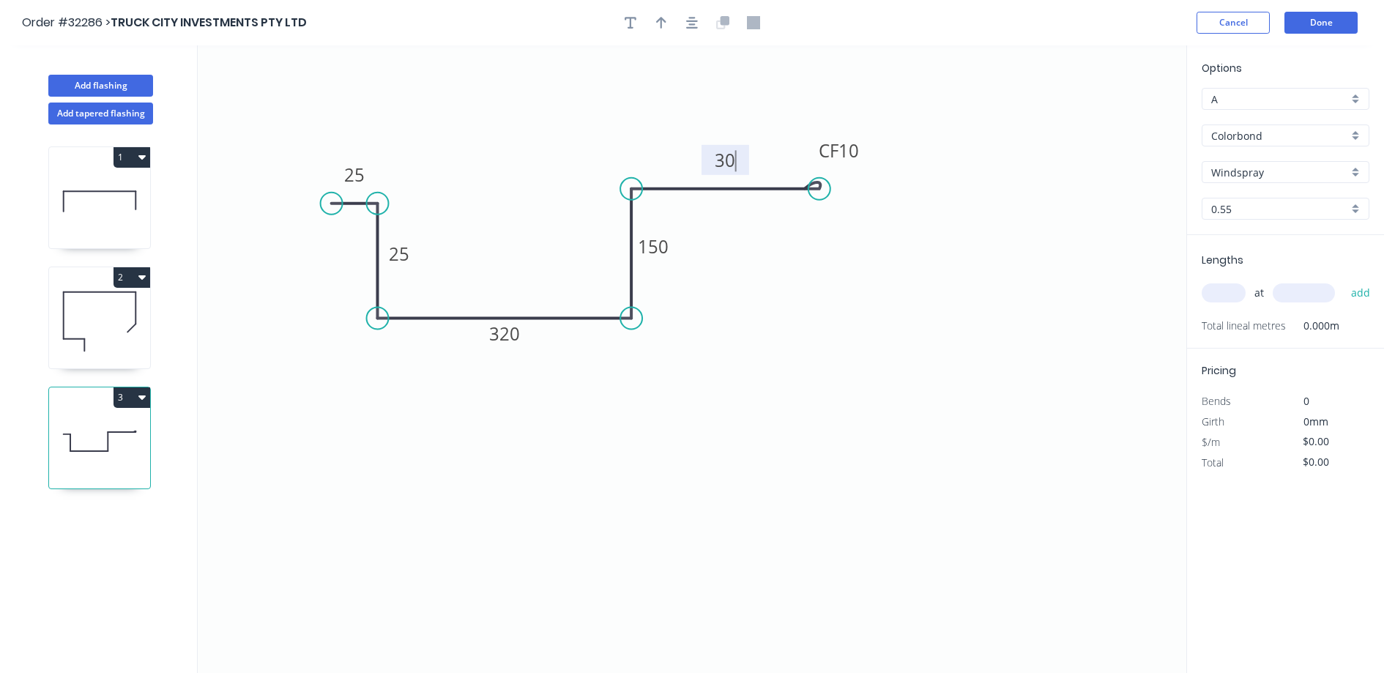
type input "$29.97"
type input "1"
type input "2500"
click at [1343, 280] on button "add" at bounding box center [1360, 292] width 34 height 25
type input "$74.93"
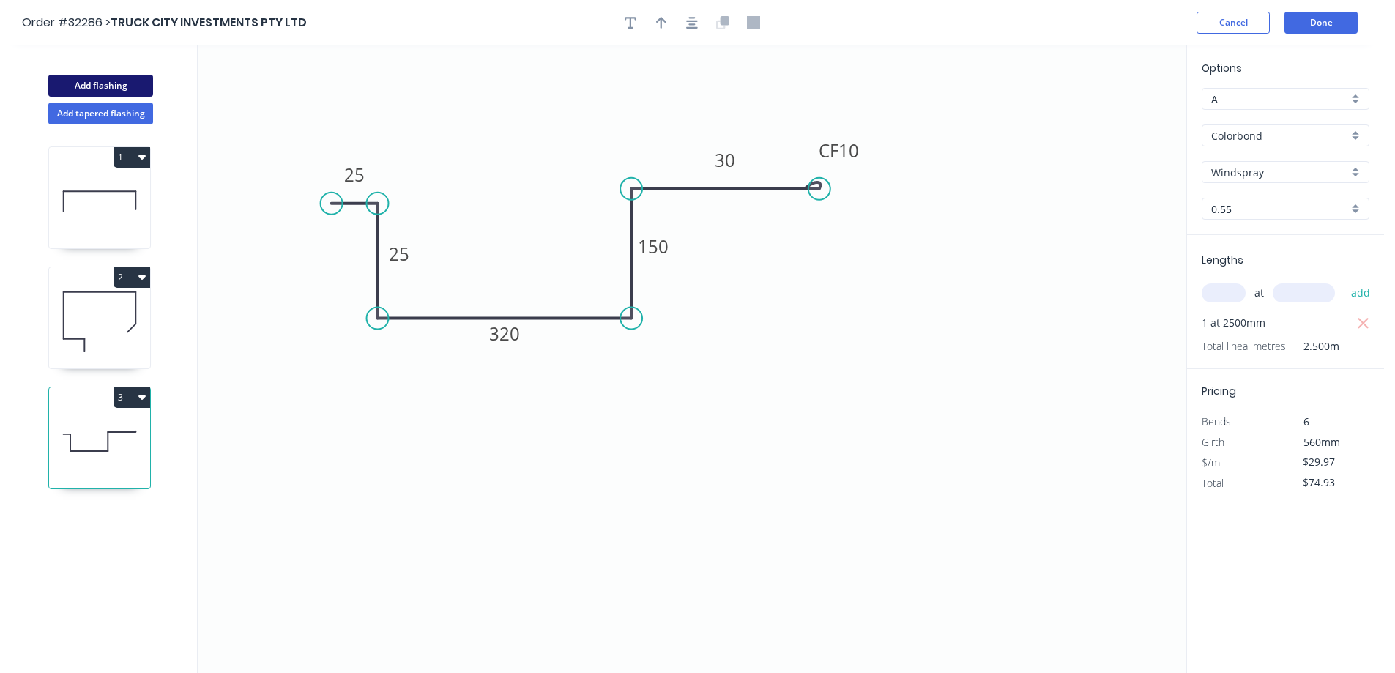
click at [106, 86] on button "Add flashing" at bounding box center [100, 86] width 105 height 22
type input "$0.00"
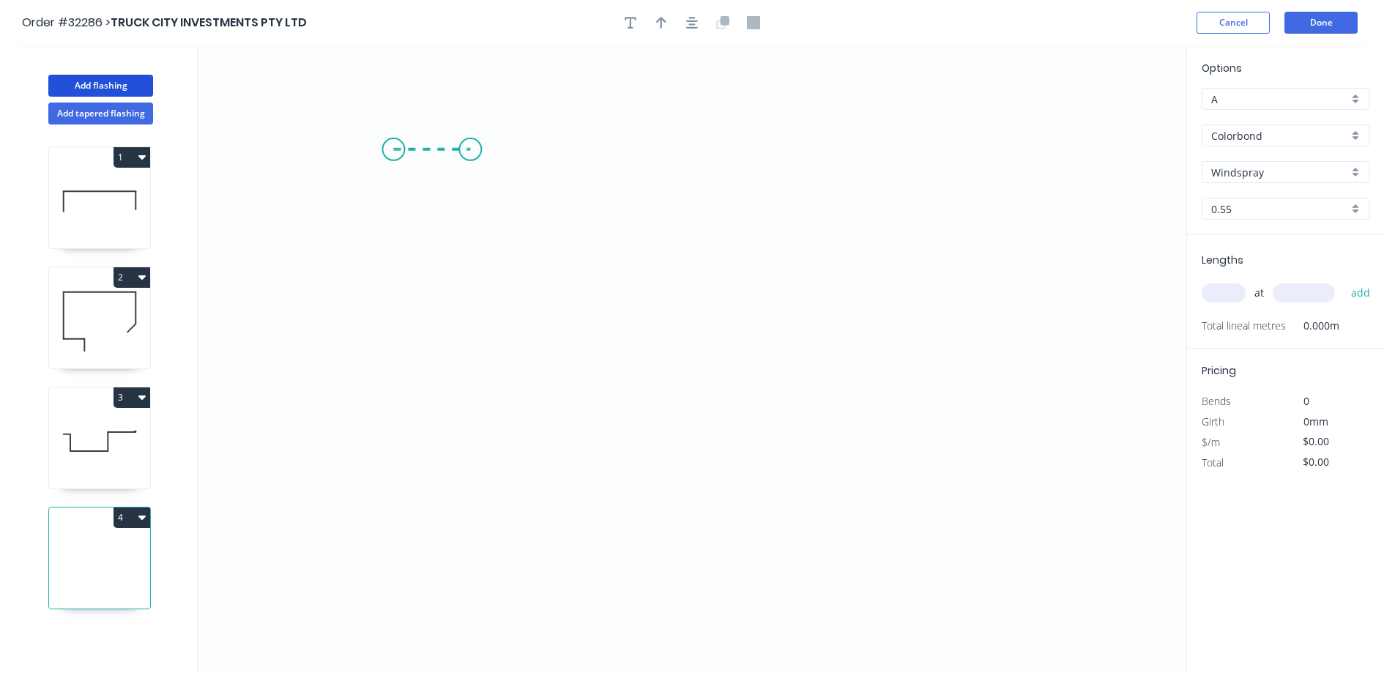
drag, startPoint x: 393, startPoint y: 149, endPoint x: 470, endPoint y: 150, distance: 76.9
click at [470, 150] on icon "0" at bounding box center [692, 358] width 988 height 627
click at [468, 343] on icon "0 ?" at bounding box center [692, 358] width 988 height 627
click at [805, 344] on icon "0 ? ?" at bounding box center [692, 358] width 988 height 627
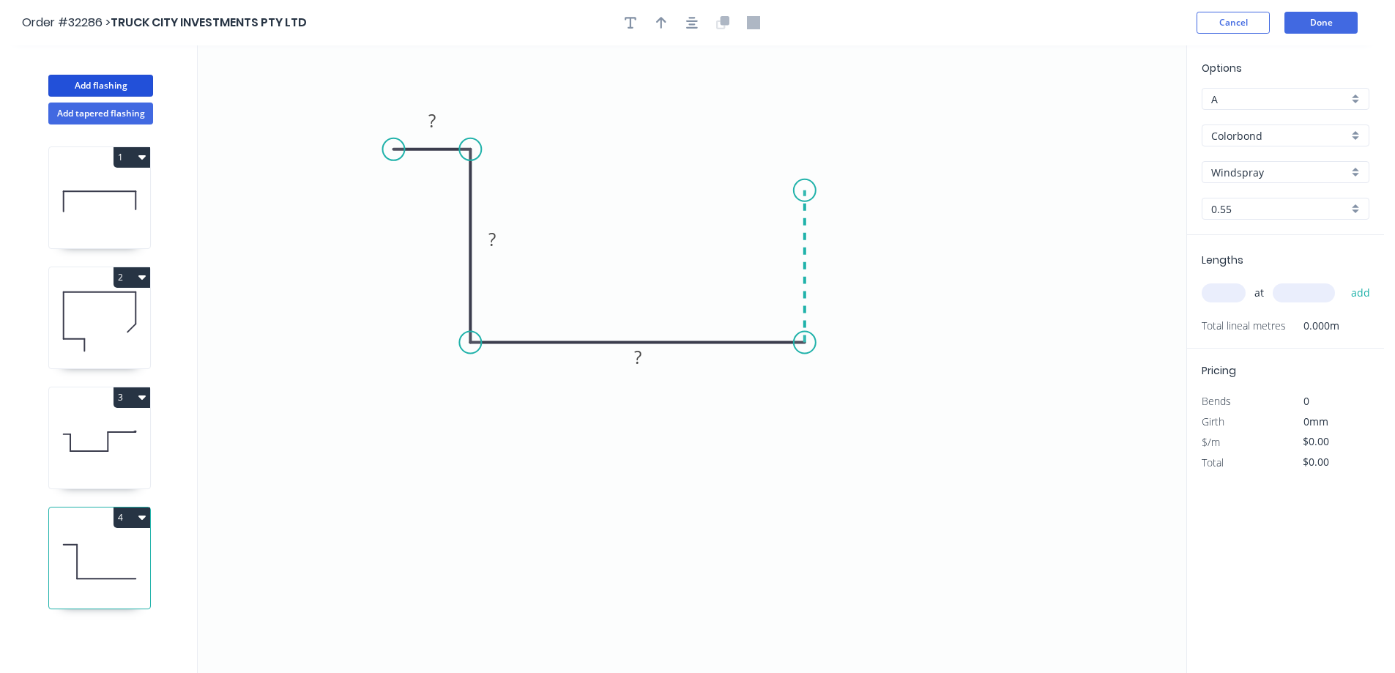
click at [809, 190] on icon "0 ? ? ?" at bounding box center [692, 358] width 988 height 627
drag, startPoint x: 809, startPoint y: 190, endPoint x: 863, endPoint y: 188, distance: 54.2
click at [863, 188] on icon "0 ? ? ? ?" at bounding box center [692, 358] width 988 height 627
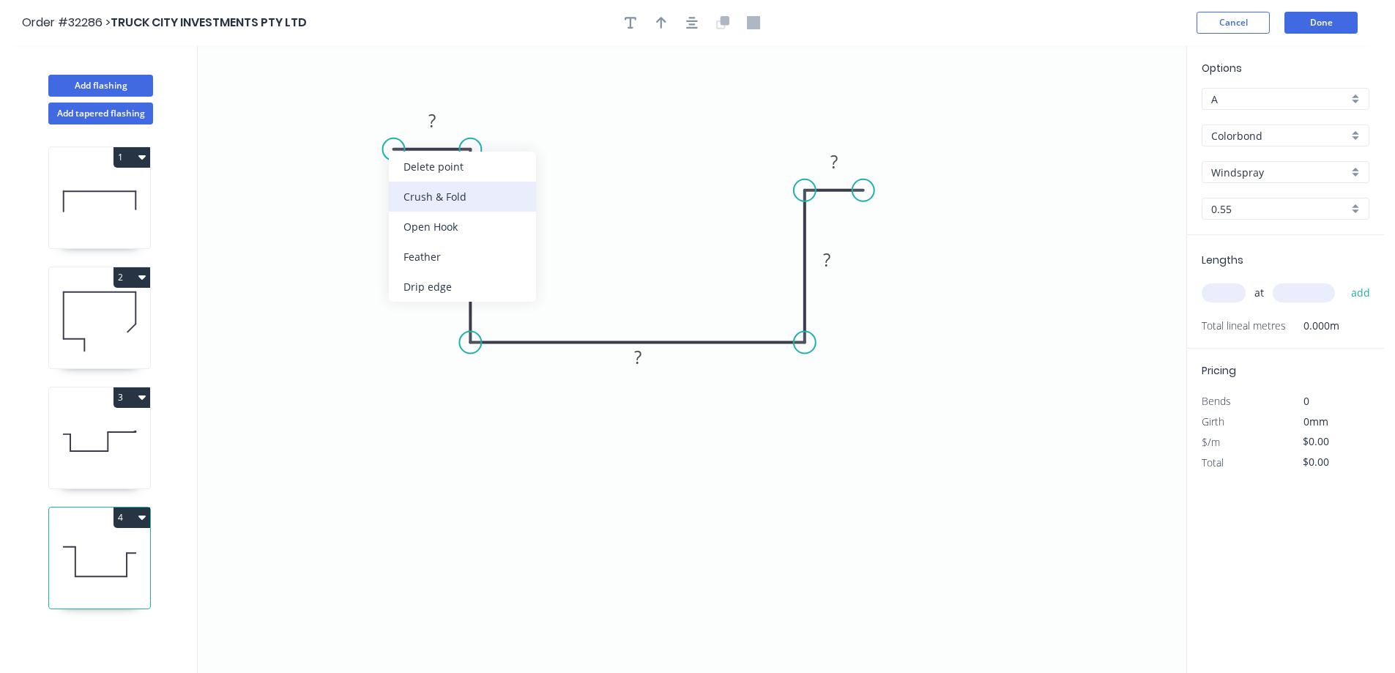
click at [442, 201] on div "Crush & Fold" at bounding box center [462, 197] width 147 height 30
click at [430, 196] on div "Flip bend" at bounding box center [465, 199] width 147 height 30
click at [437, 120] on rect at bounding box center [431, 121] width 29 height 20
click at [1225, 294] on input "text" at bounding box center [1223, 292] width 44 height 19
type input "$29.97"
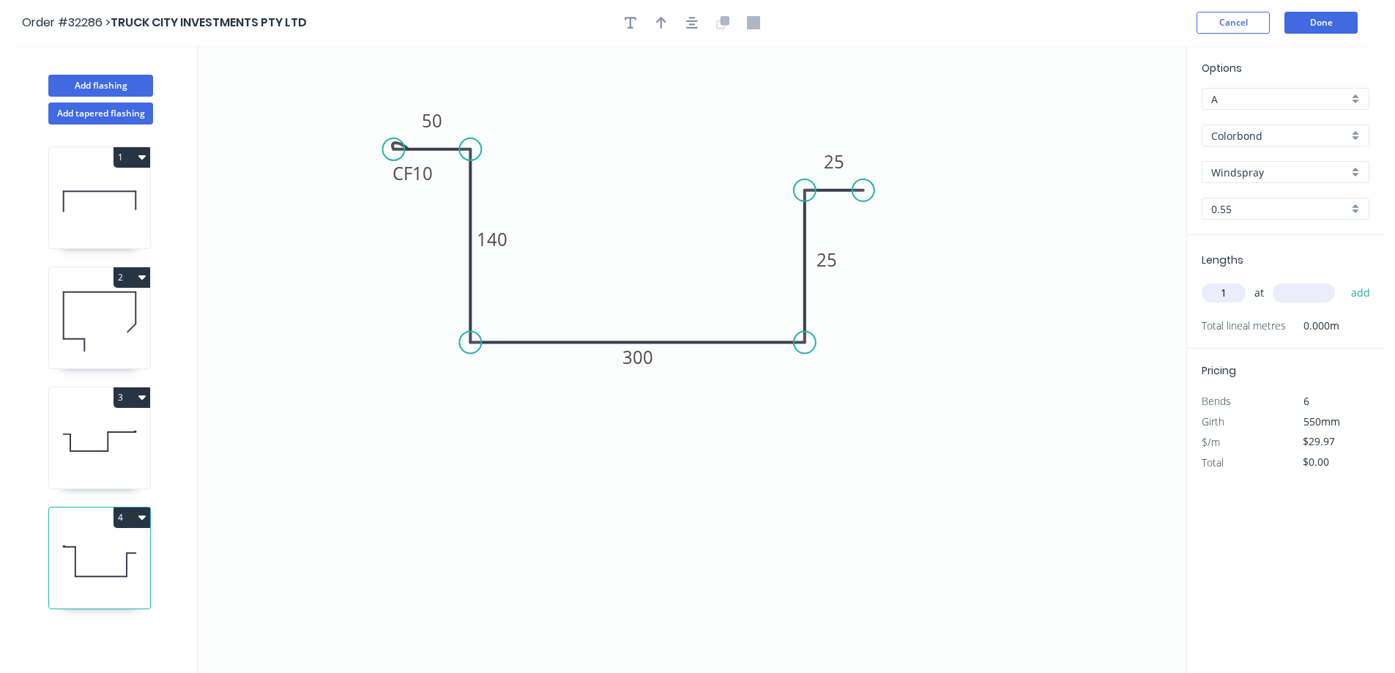
type input "1"
type input "2500"
click at [1343, 280] on button "add" at bounding box center [1360, 292] width 34 height 25
type input "$74.93"
click at [72, 78] on button "Add flashing" at bounding box center [100, 86] width 105 height 22
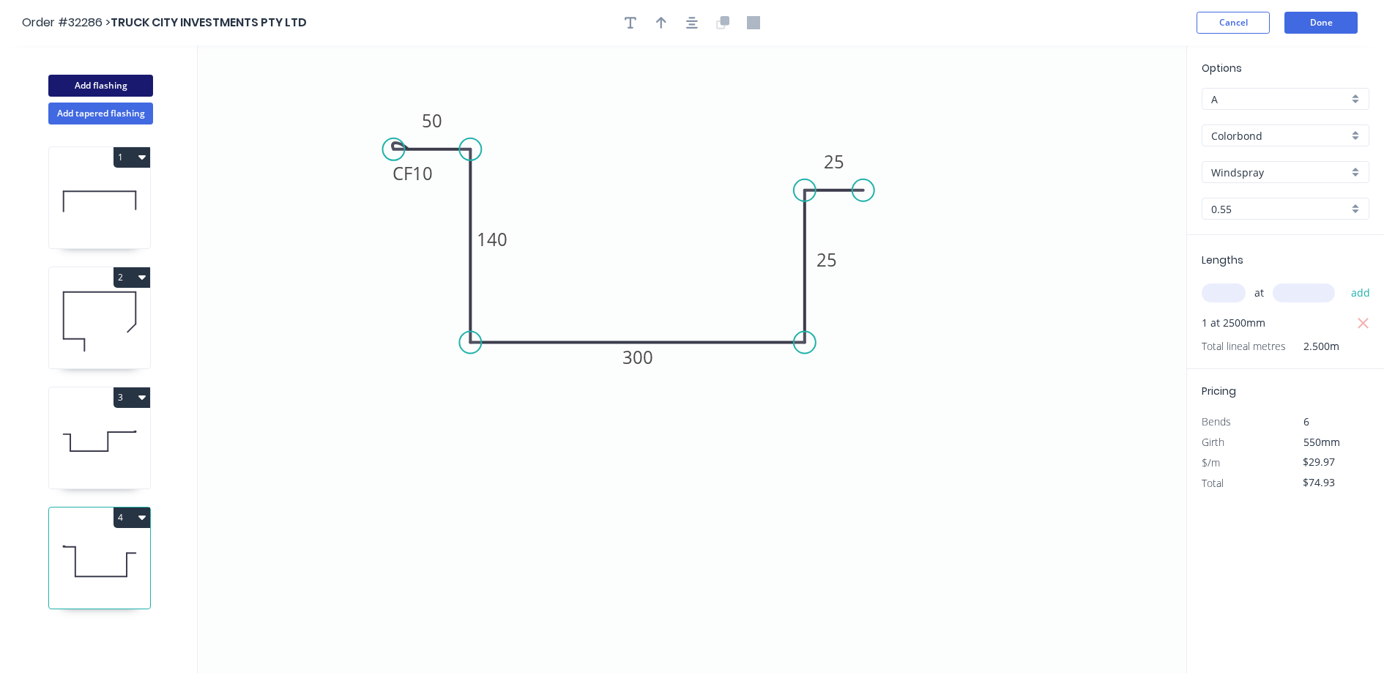
type input "$0.00"
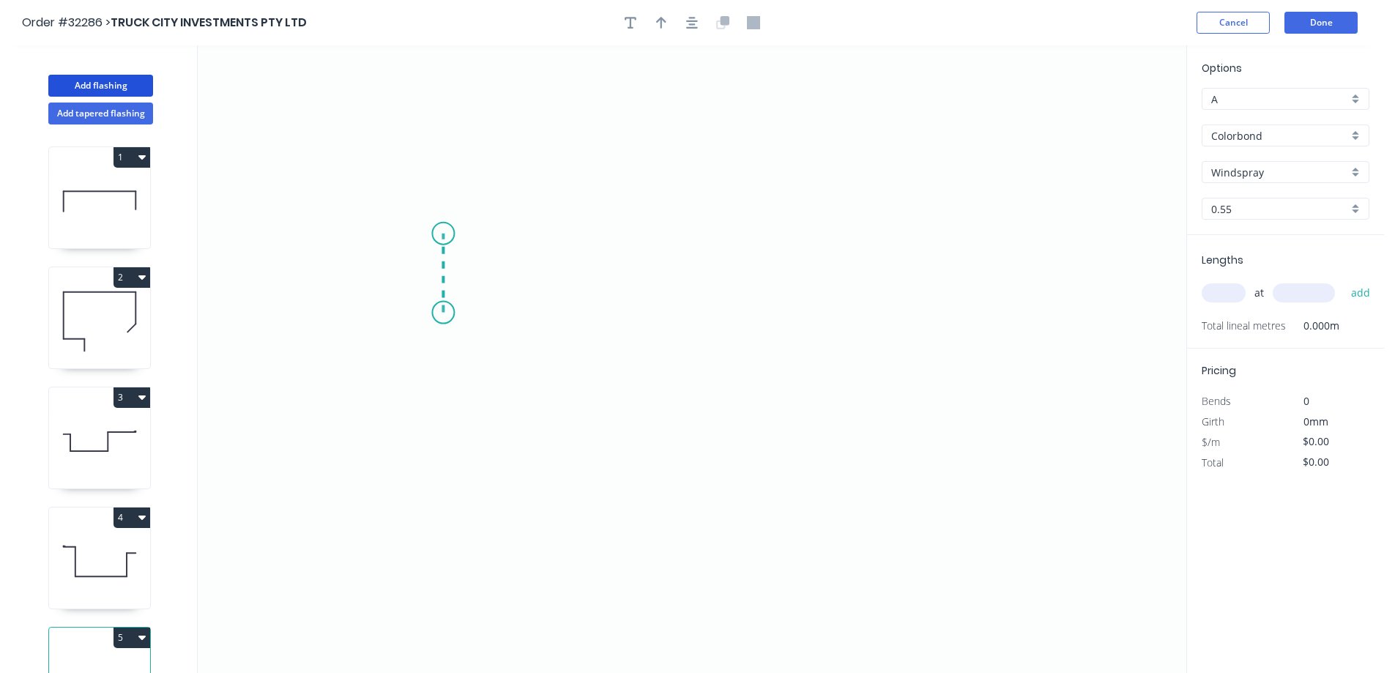
drag, startPoint x: 443, startPoint y: 313, endPoint x: 439, endPoint y: 234, distance: 79.2
click at [439, 234] on icon "0" at bounding box center [692, 358] width 988 height 627
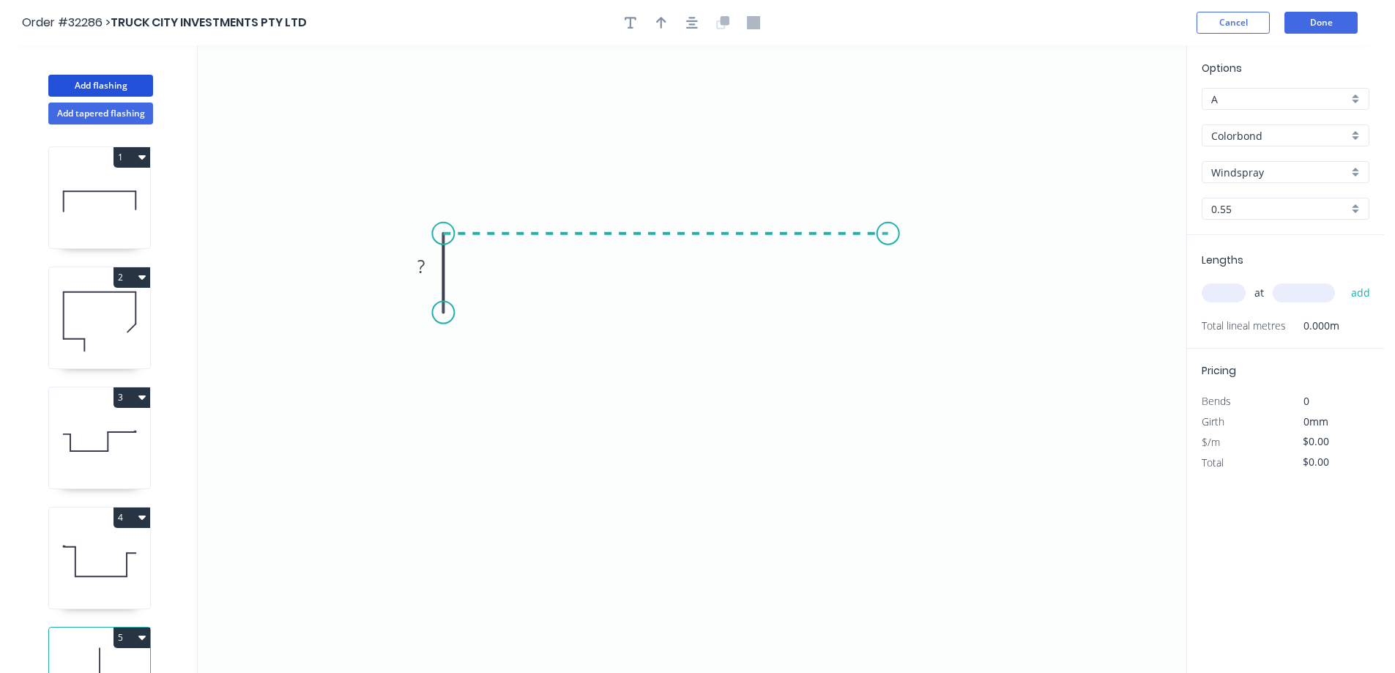
drag, startPoint x: 439, startPoint y: 234, endPoint x: 888, endPoint y: 251, distance: 449.8
click at [888, 251] on icon "0 ?" at bounding box center [692, 358] width 988 height 627
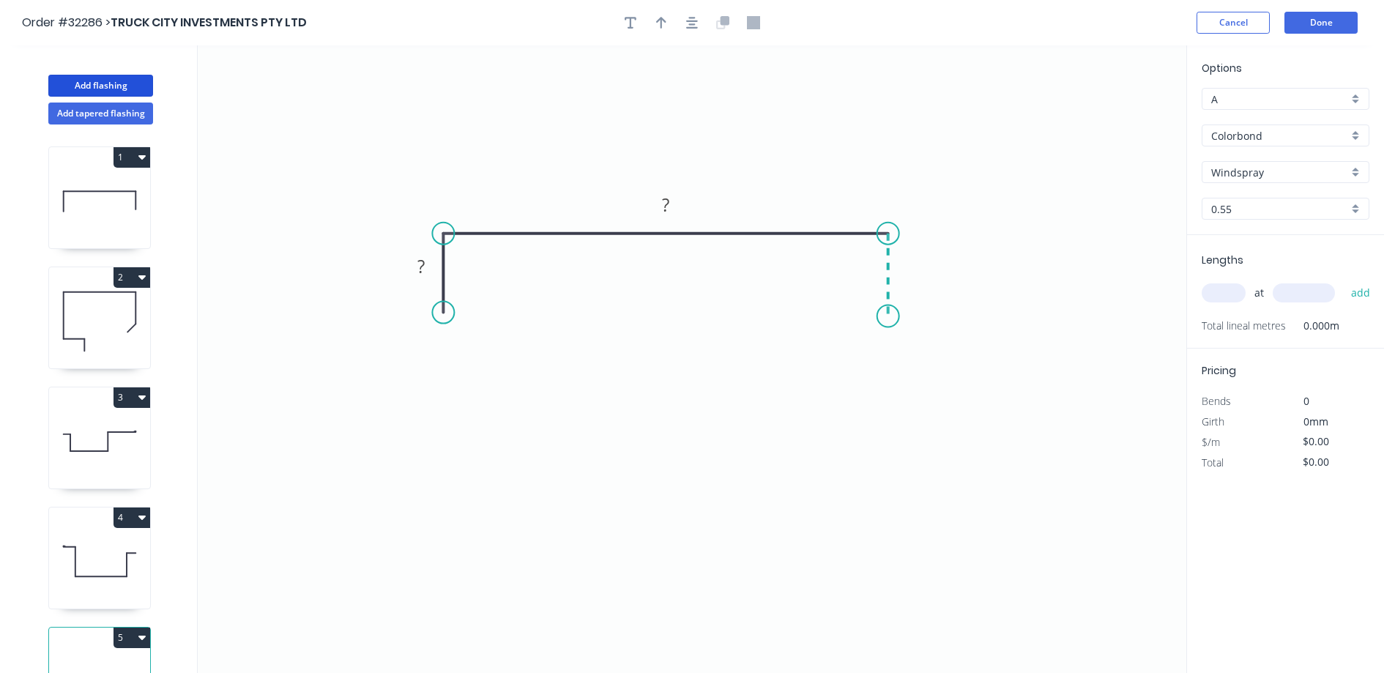
drag, startPoint x: 888, startPoint y: 251, endPoint x: 887, endPoint y: 316, distance: 65.2
click at [887, 316] on icon "0 ? ?" at bounding box center [692, 358] width 988 height 627
click at [428, 267] on rect at bounding box center [420, 267] width 29 height 20
click at [1285, 133] on input "Colorbond" at bounding box center [1279, 135] width 137 height 15
type input "$48.45"
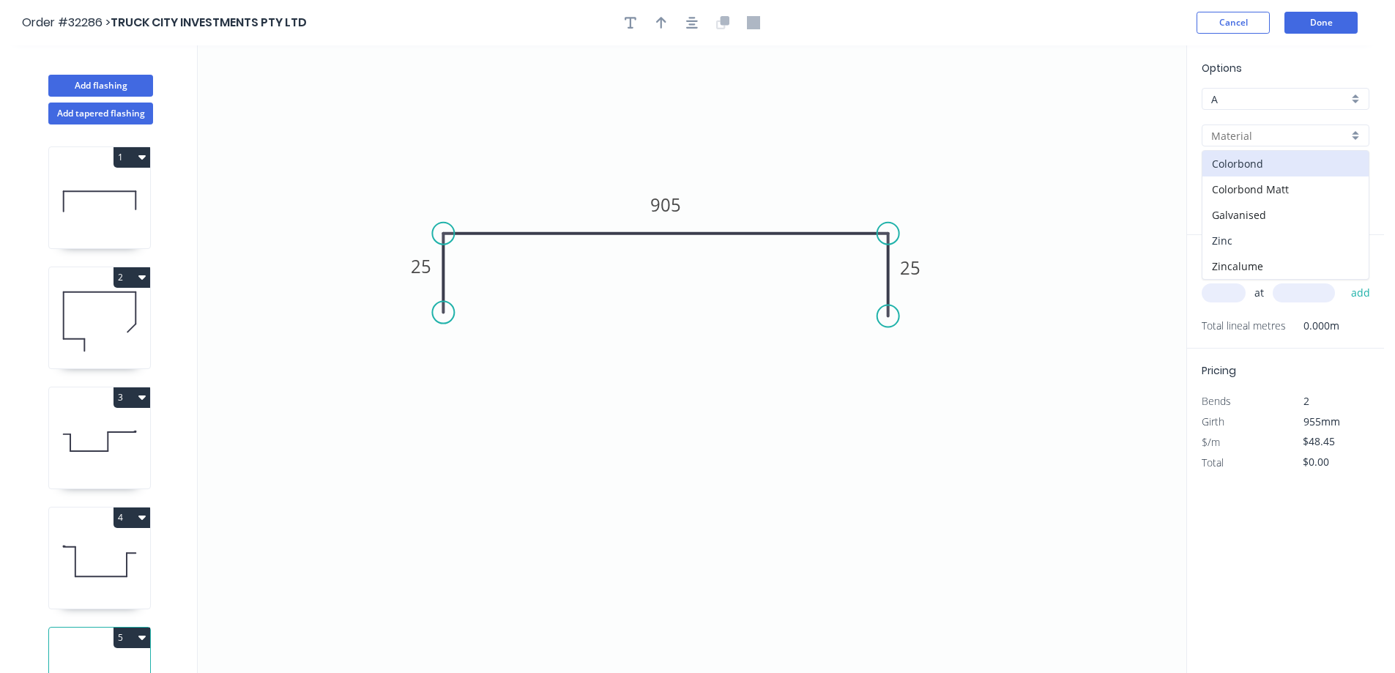
click at [1239, 239] on div "Zinc" at bounding box center [1285, 241] width 166 height 26
type input "Zinc"
type input "$38.98"
click at [1232, 294] on input "text" at bounding box center [1223, 292] width 44 height 19
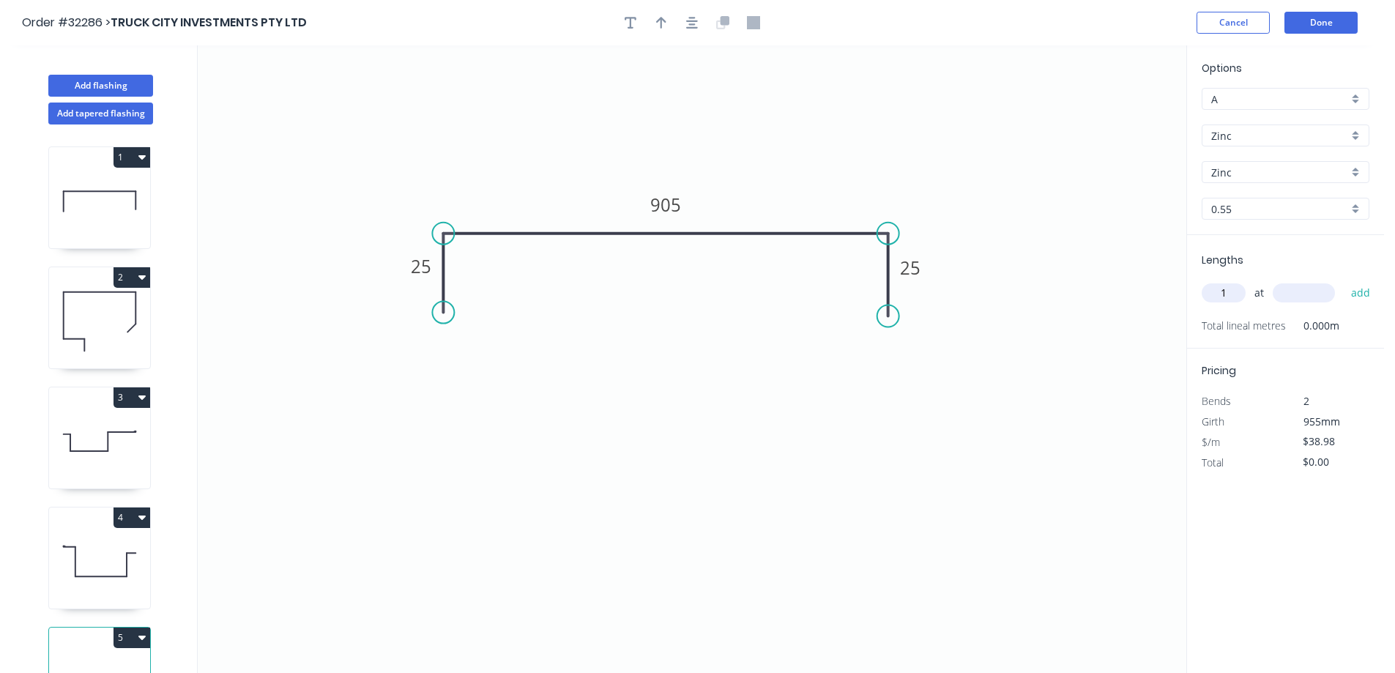
type input "1"
type input "3000"
click at [1343, 280] on button "add" at bounding box center [1360, 292] width 34 height 25
type input "$116.94"
click at [1310, 19] on button "Done" at bounding box center [1320, 23] width 73 height 22
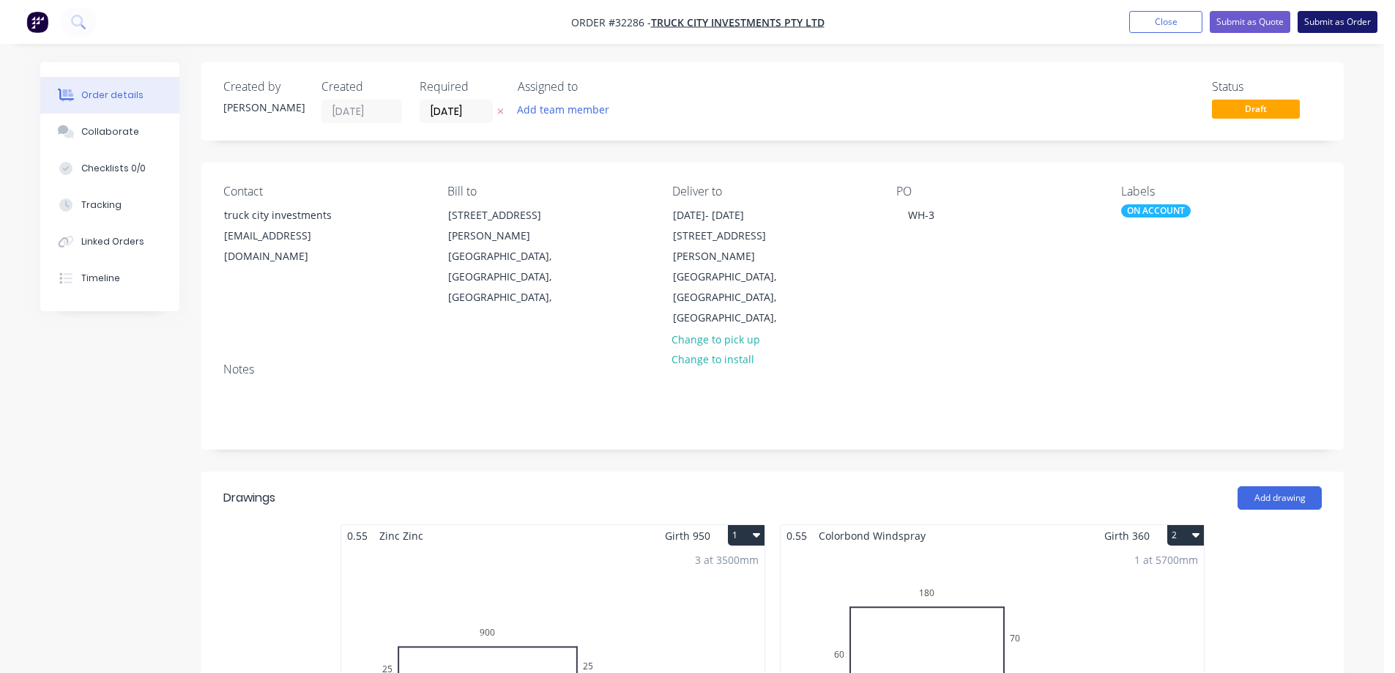
click at [1317, 26] on button "Submit as Order" at bounding box center [1337, 22] width 80 height 22
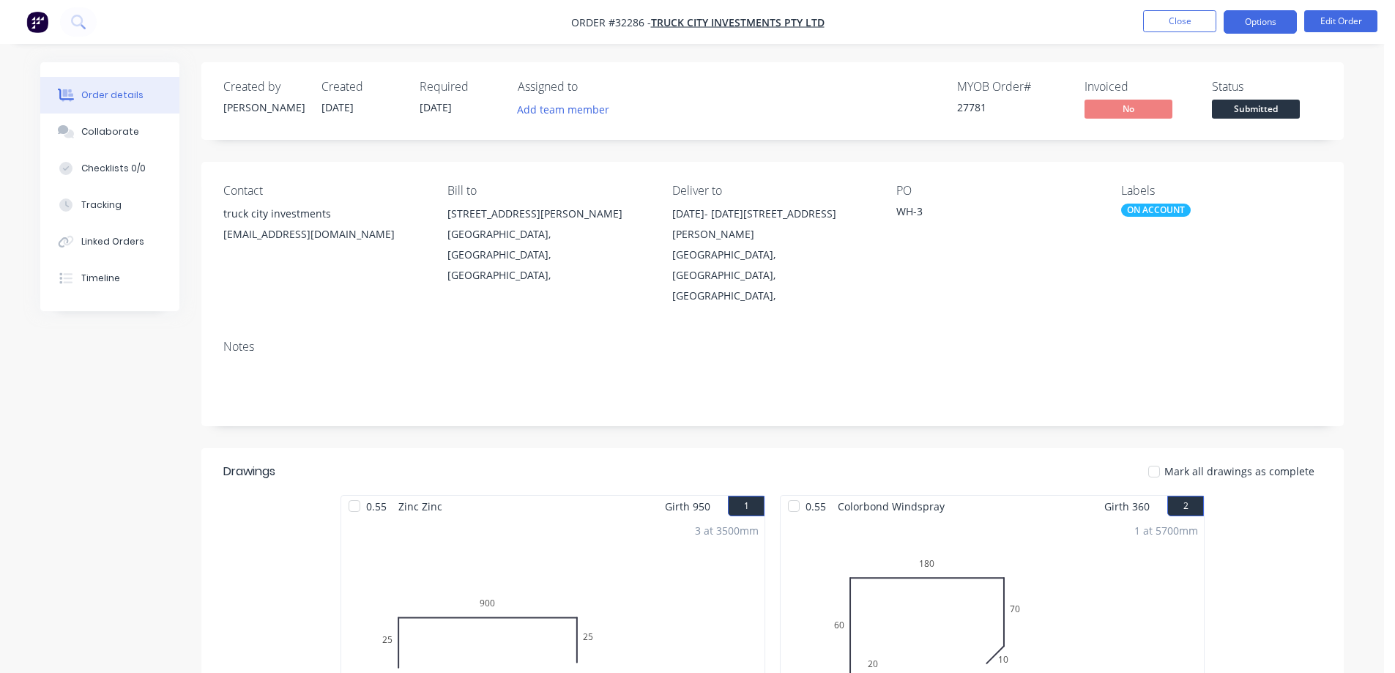
click at [1265, 26] on button "Options" at bounding box center [1259, 21] width 73 height 23
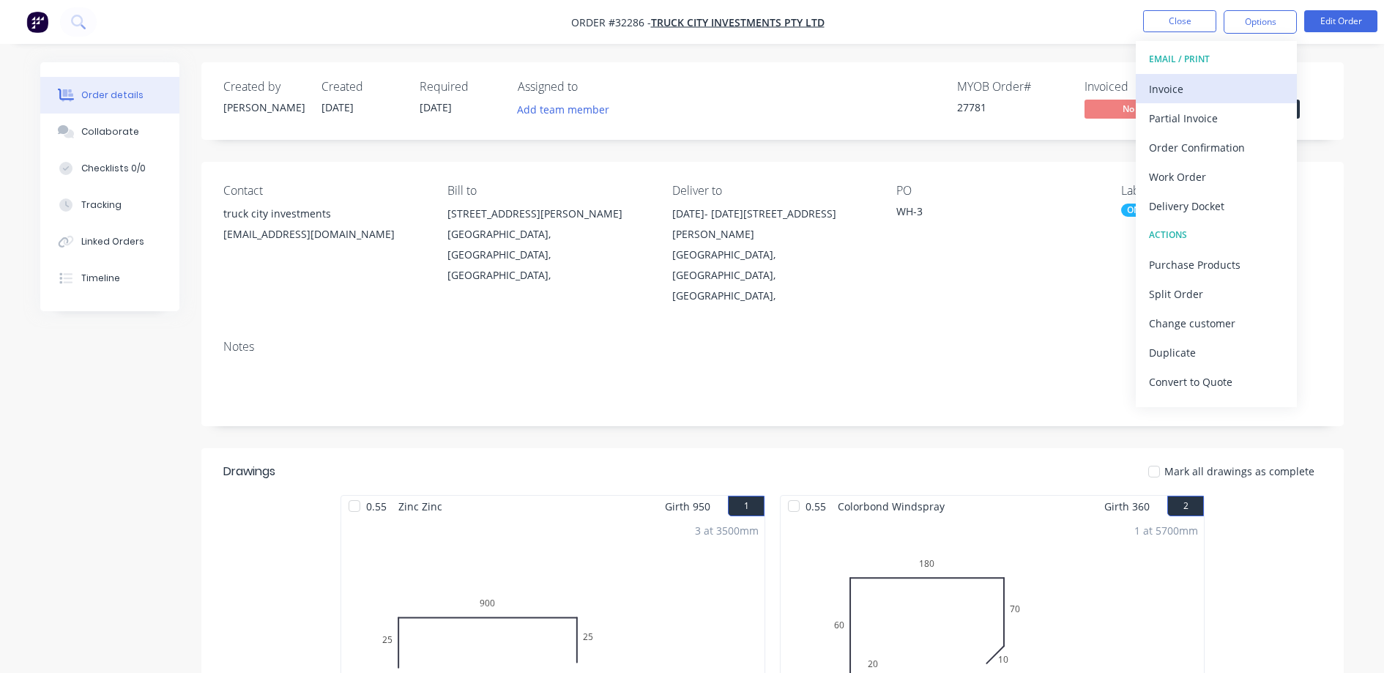
click at [1193, 88] on div "Invoice" at bounding box center [1216, 88] width 135 height 21
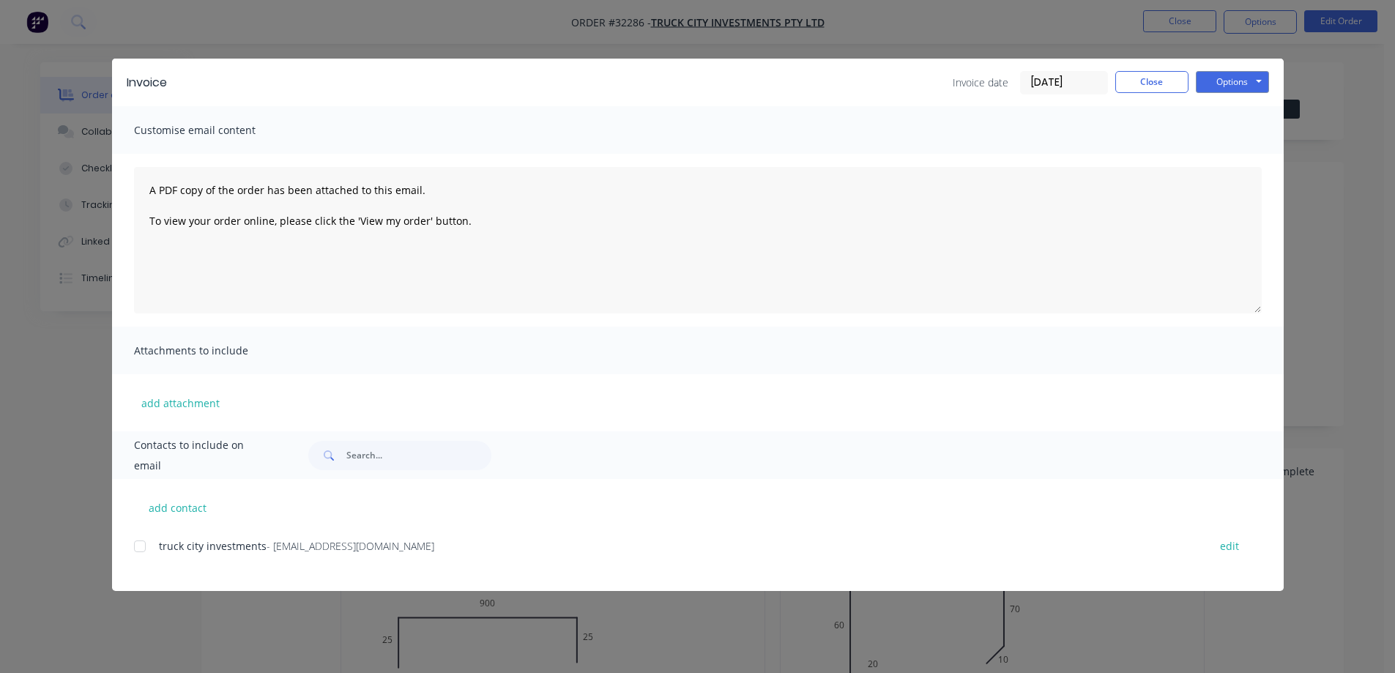
drag, startPoint x: 142, startPoint y: 550, endPoint x: 824, endPoint y: 423, distance: 693.2
click at [143, 550] on div at bounding box center [139, 545] width 29 height 29
drag, startPoint x: 1239, startPoint y: 86, endPoint x: 1232, endPoint y: 92, distance: 8.8
click at [1237, 86] on button "Options" at bounding box center [1231, 82] width 73 height 22
click at [1222, 163] on button "Email" at bounding box center [1242, 156] width 94 height 24
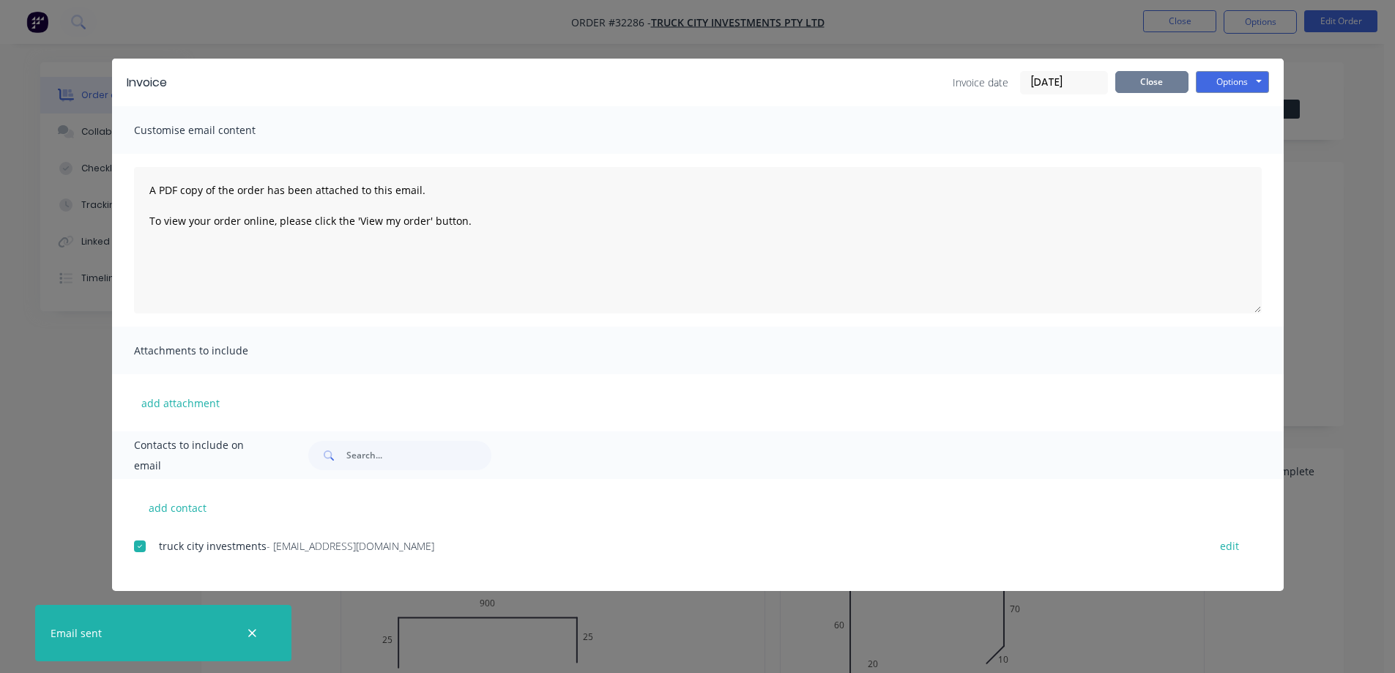
click at [1174, 75] on button "Close" at bounding box center [1151, 82] width 73 height 22
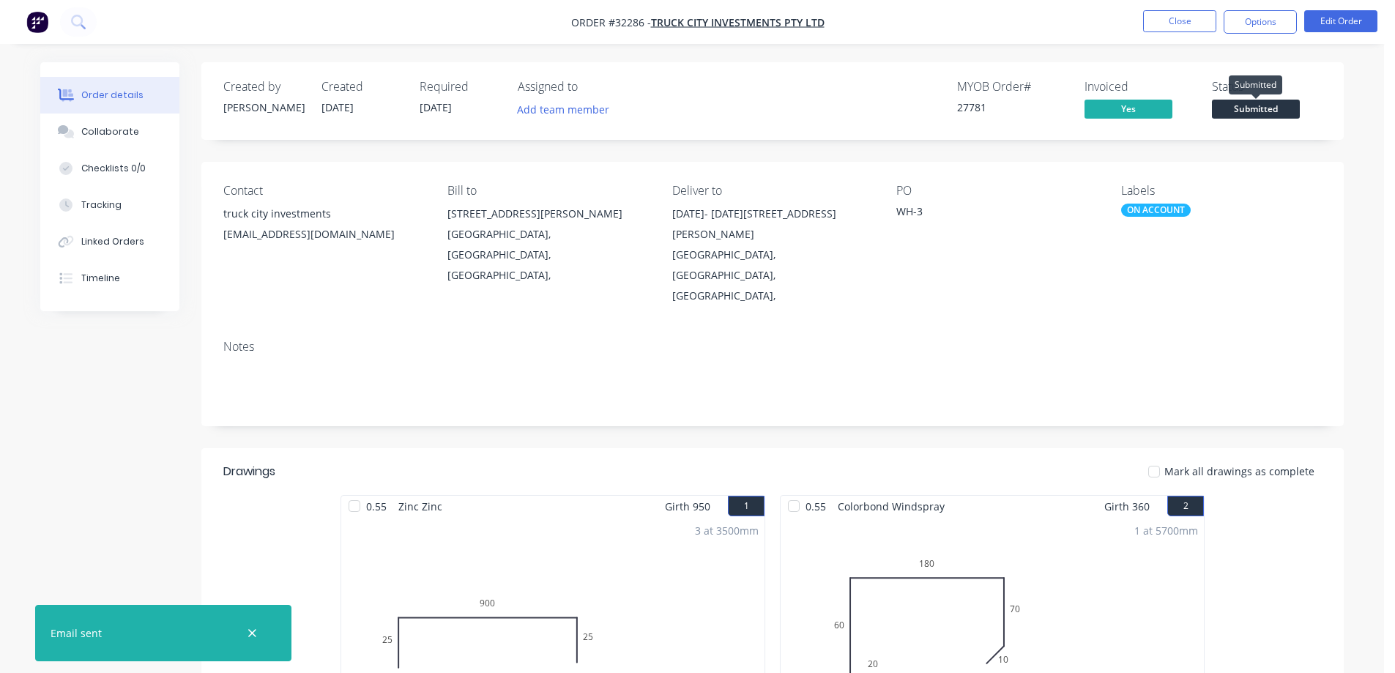
click at [1258, 108] on span "Submitted" at bounding box center [1256, 109] width 88 height 18
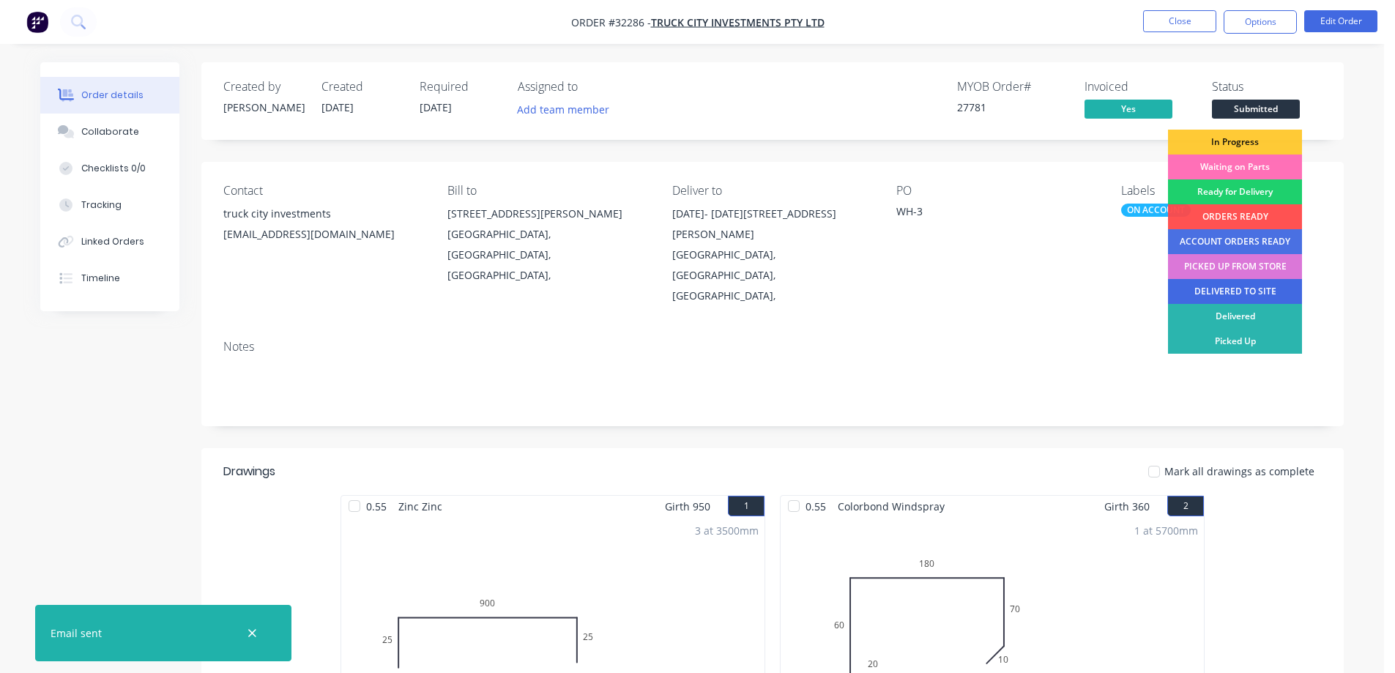
click at [1253, 286] on div "DELIVERED TO SITE" at bounding box center [1235, 291] width 134 height 25
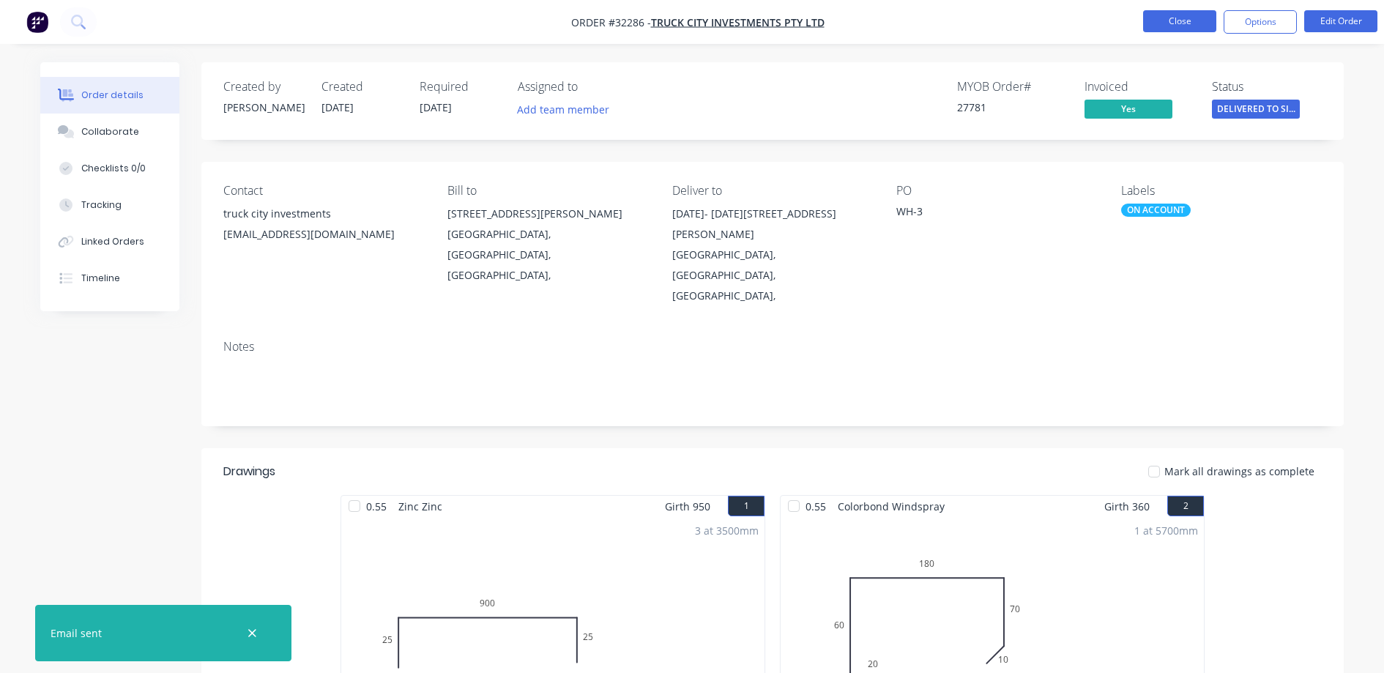
drag, startPoint x: 1198, startPoint y: 22, endPoint x: 1212, endPoint y: 20, distance: 14.1
click at [1212, 20] on button "Close" at bounding box center [1179, 21] width 73 height 22
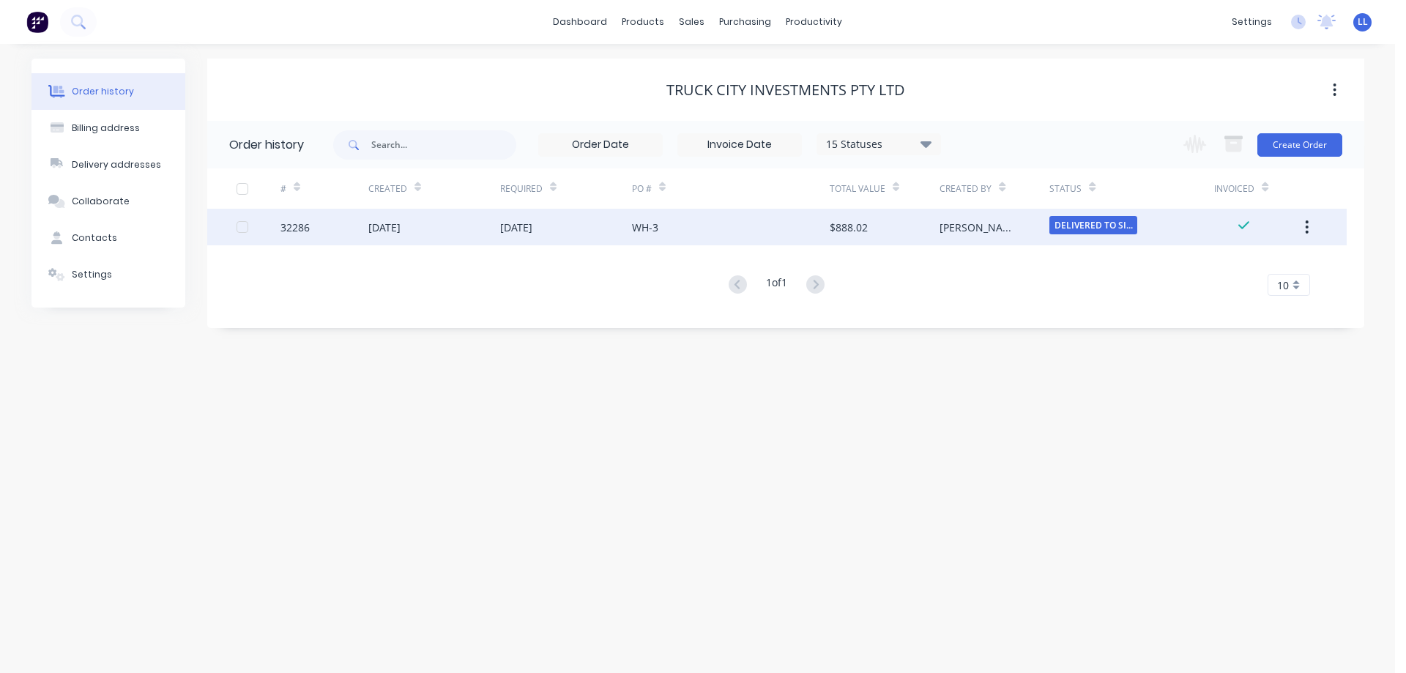
click at [904, 222] on div "$888.02" at bounding box center [884, 227] width 110 height 37
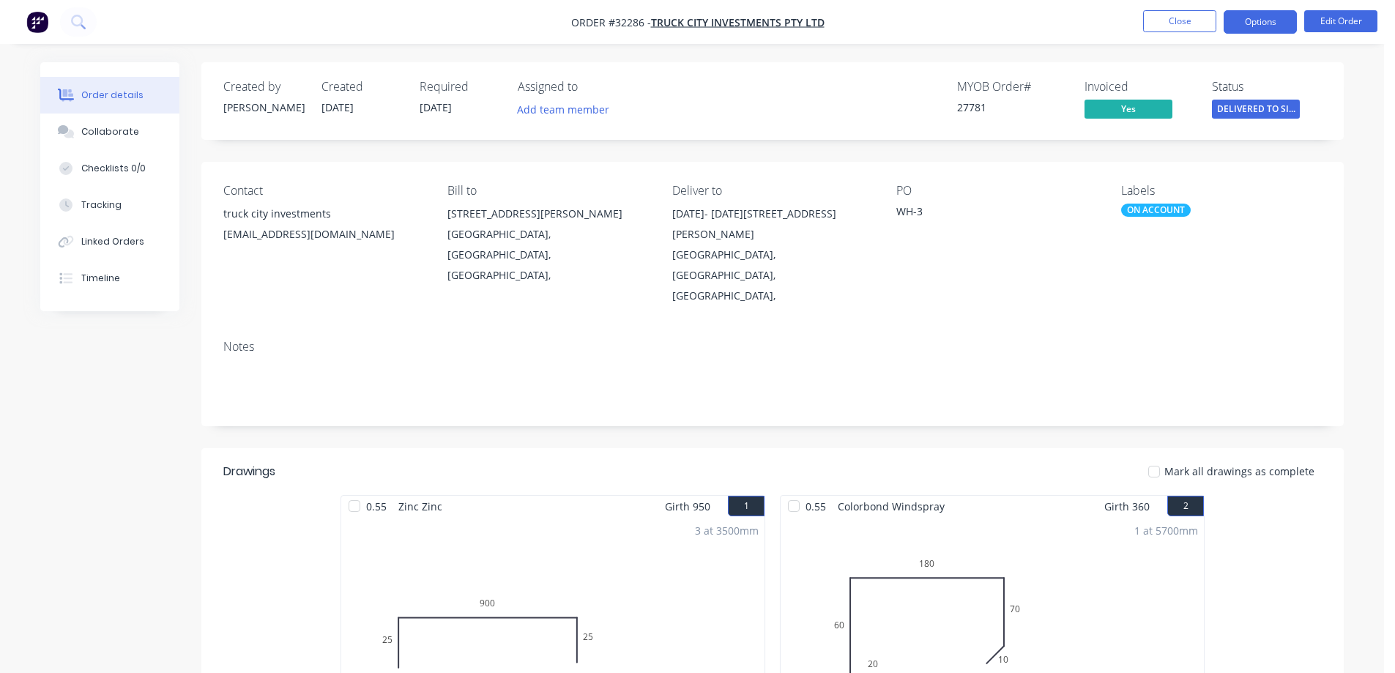
click at [1261, 21] on button "Options" at bounding box center [1259, 21] width 73 height 23
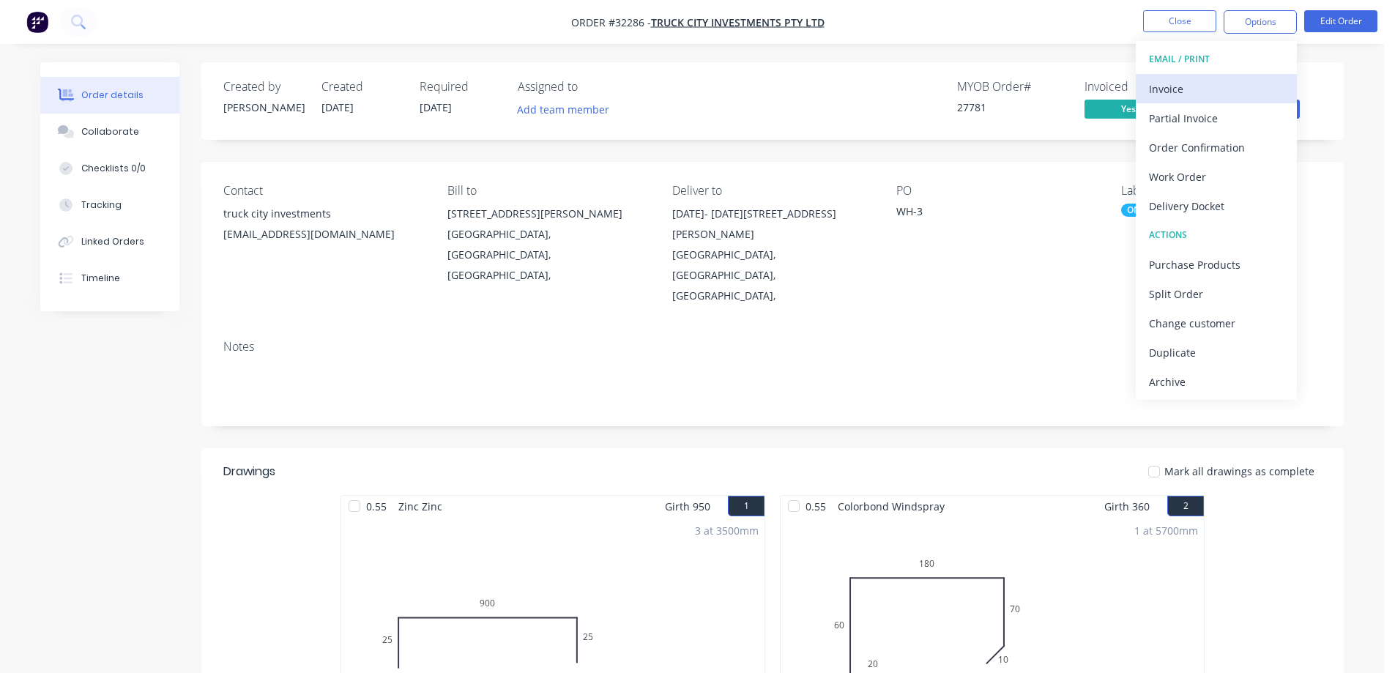
click at [1231, 89] on div "Invoice" at bounding box center [1216, 88] width 135 height 21
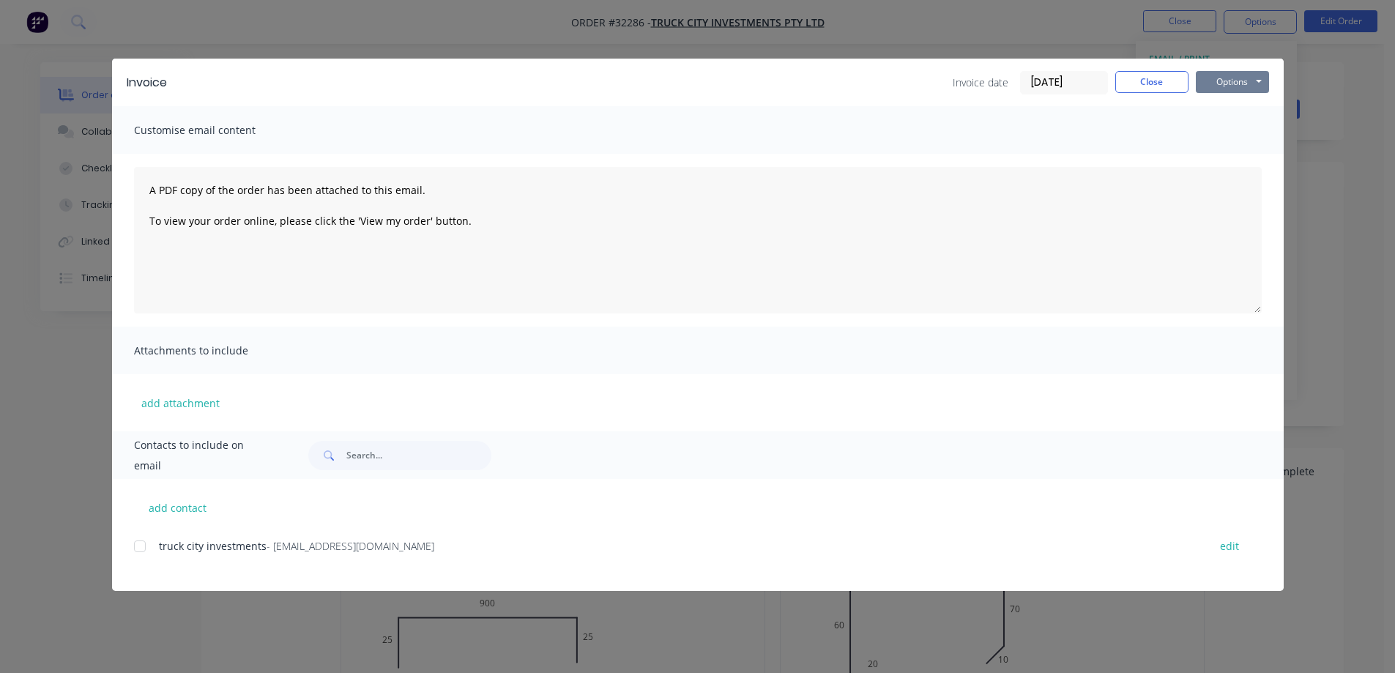
click at [1240, 81] on button "Options" at bounding box center [1231, 82] width 73 height 22
click at [1231, 141] on button "Print" at bounding box center [1242, 132] width 94 height 24
click at [1160, 78] on button "Close" at bounding box center [1151, 82] width 73 height 22
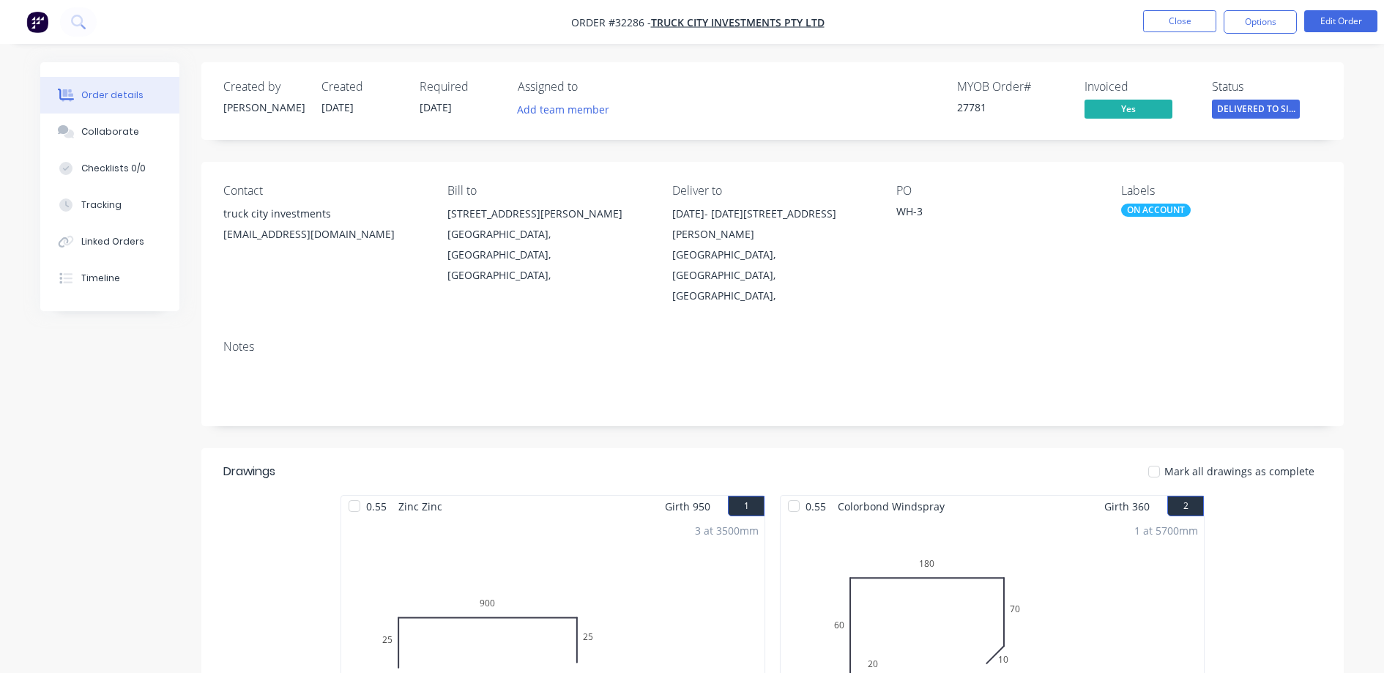
drag, startPoint x: 1245, startPoint y: 26, endPoint x: 1223, endPoint y: 40, distance: 27.0
click at [1245, 26] on button "Options" at bounding box center [1259, 21] width 73 height 23
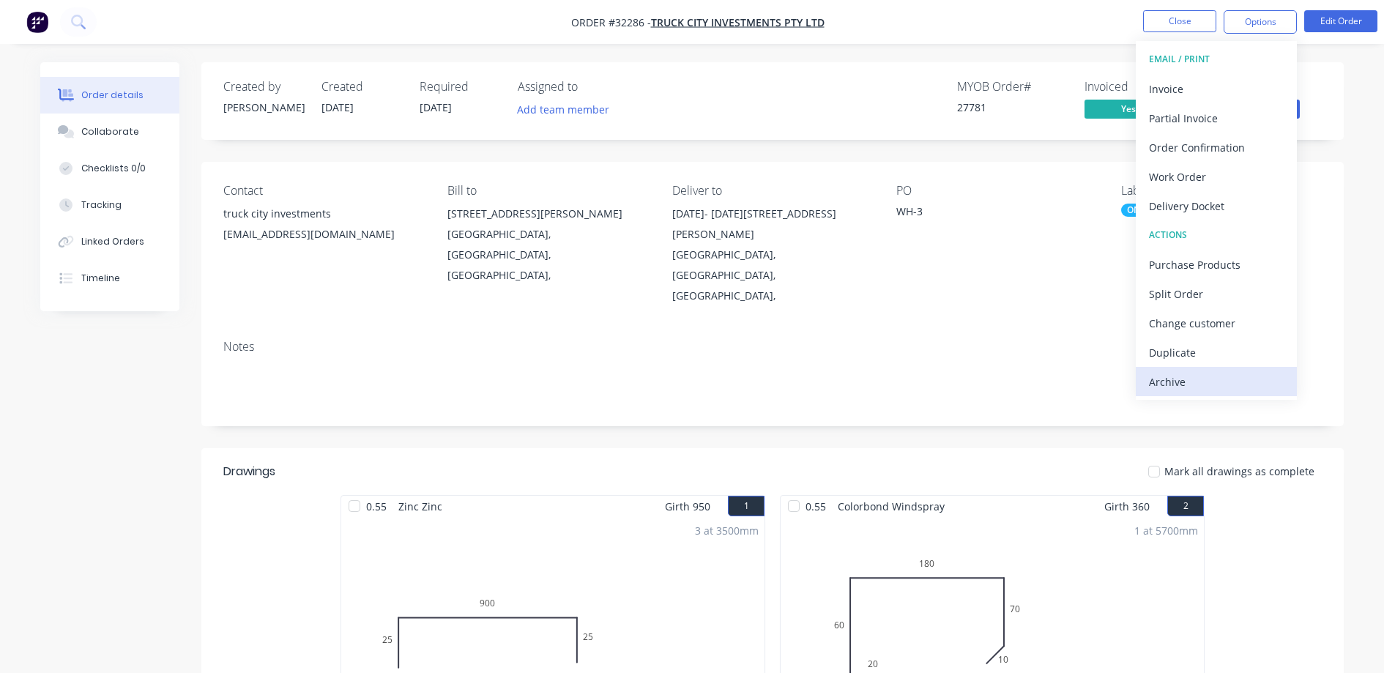
click at [1239, 387] on div "Archive" at bounding box center [1216, 381] width 135 height 21
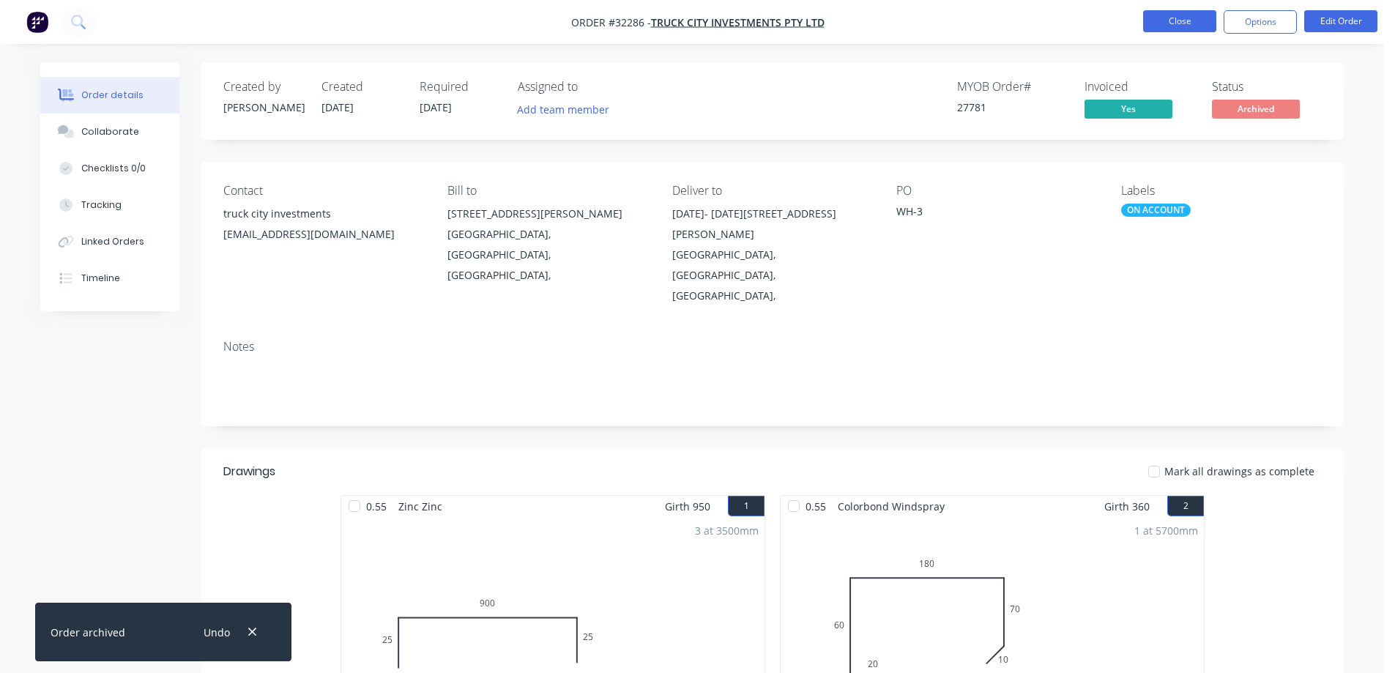
click at [1197, 16] on button "Close" at bounding box center [1179, 21] width 73 height 22
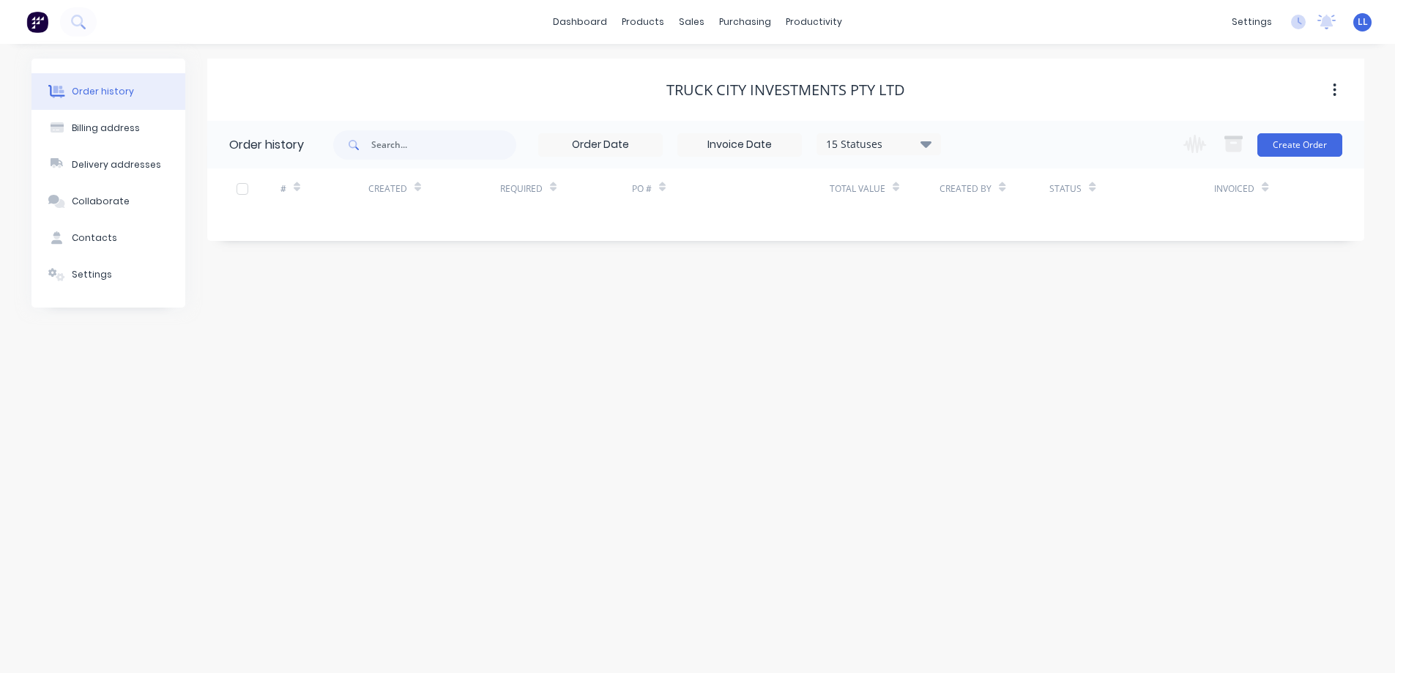
click at [41, 23] on img at bounding box center [37, 22] width 22 height 22
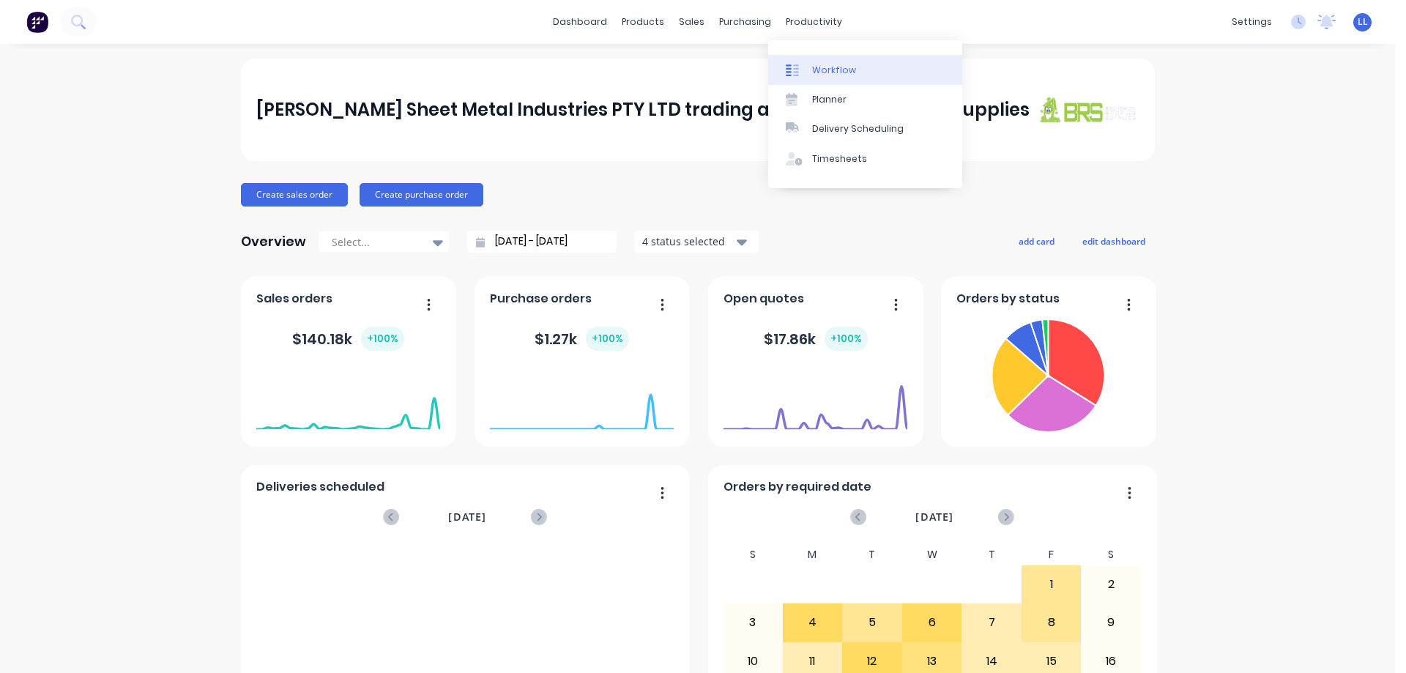
click at [788, 67] on icon at bounding box center [792, 70] width 13 height 13
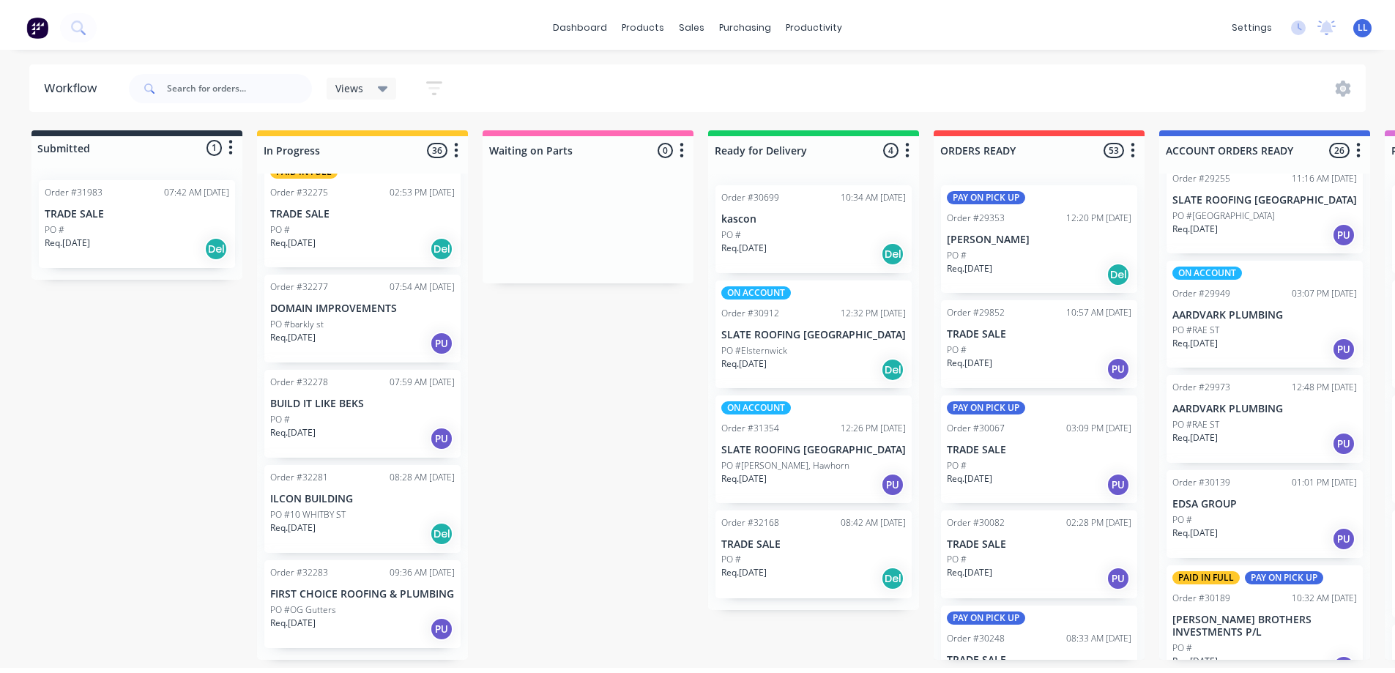
scroll to position [293, 0]
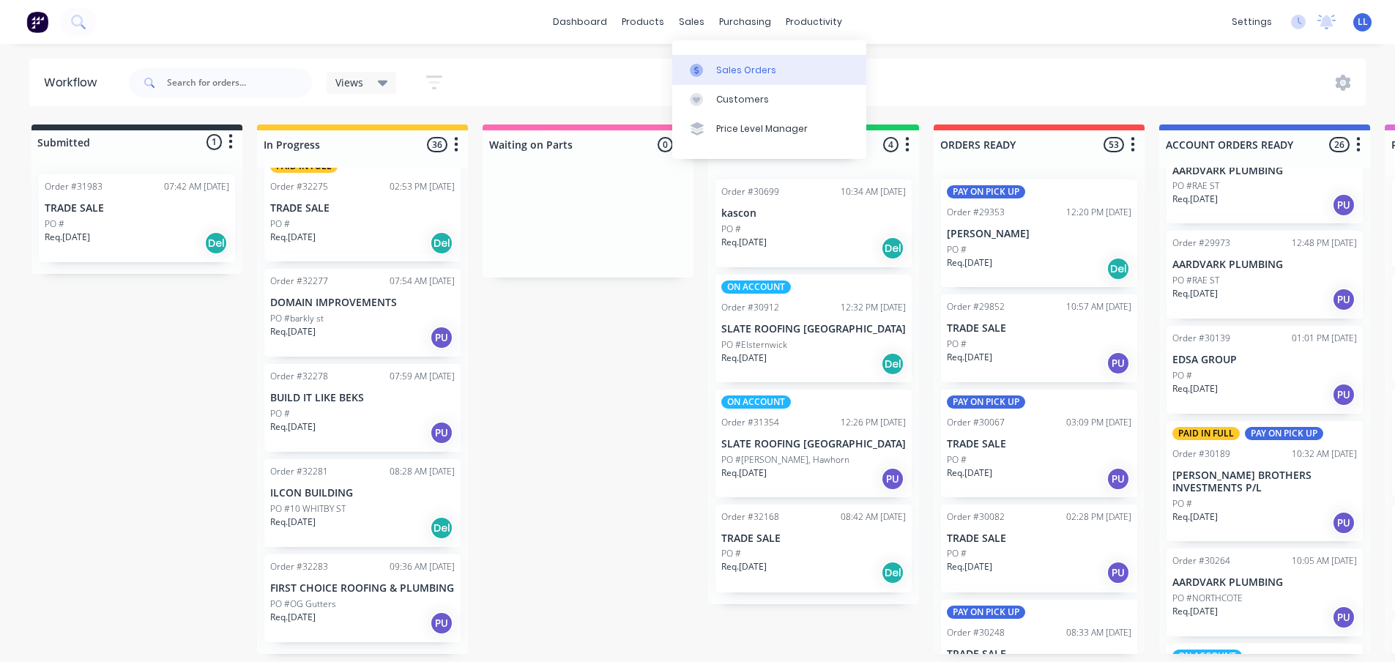
click at [708, 72] on div at bounding box center [701, 70] width 22 height 13
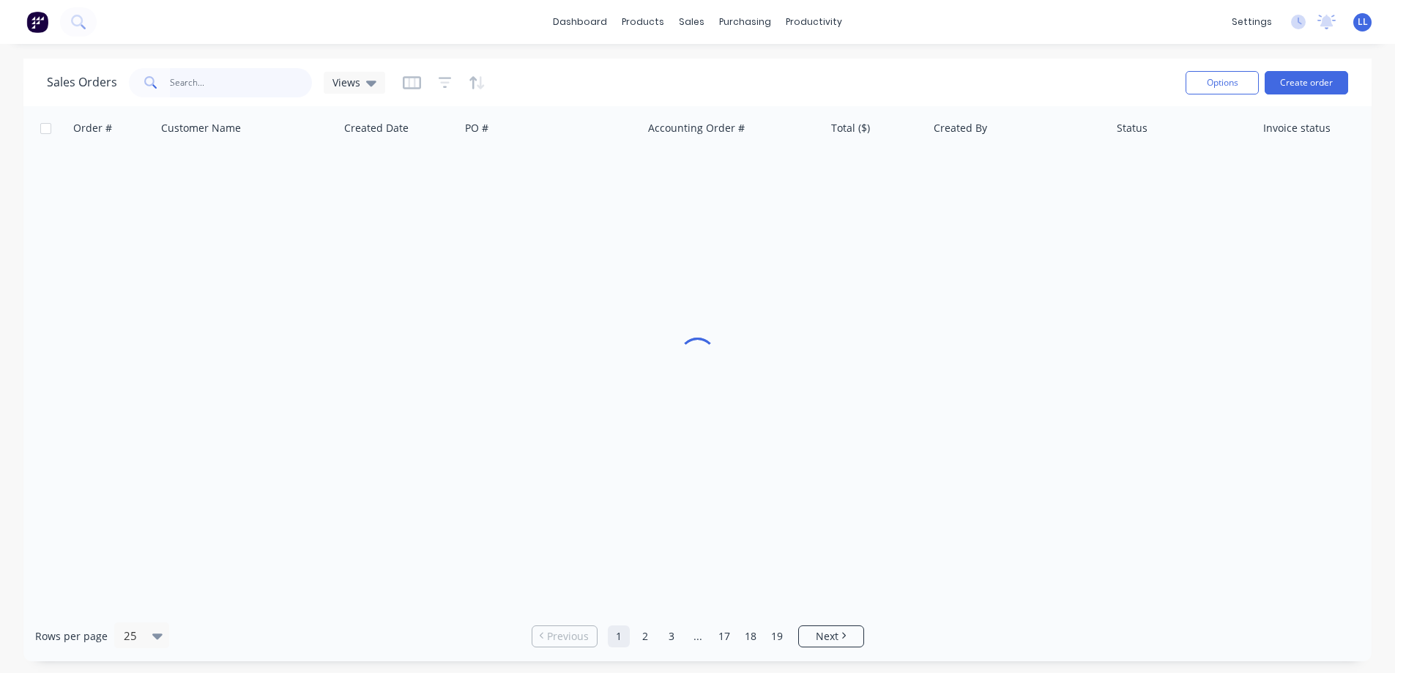
click at [179, 84] on input "text" at bounding box center [241, 82] width 143 height 29
drag, startPoint x: 202, startPoint y: 86, endPoint x: 111, endPoint y: 97, distance: 92.2
click at [111, 97] on div "Sales Orders 27707 Views" at bounding box center [610, 82] width 1127 height 36
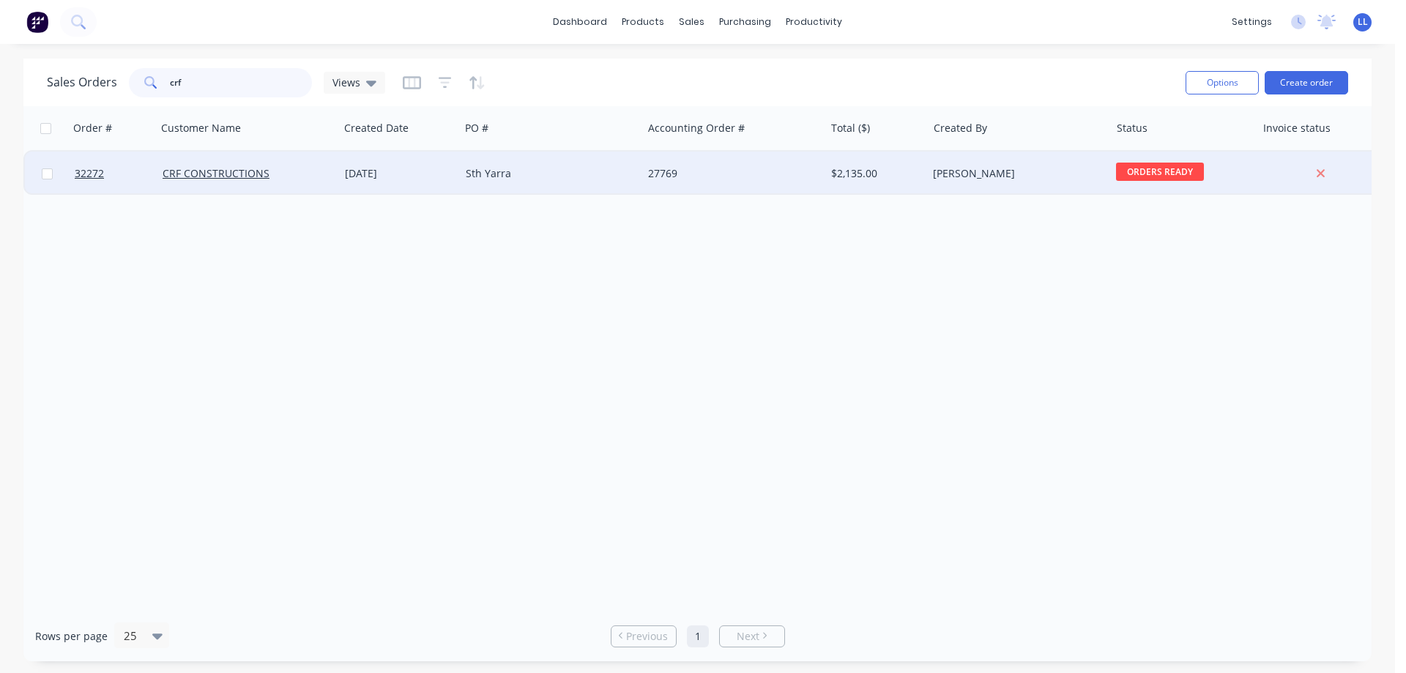
type input "crf"
click at [454, 170] on div "[DATE]" at bounding box center [399, 174] width 121 height 44
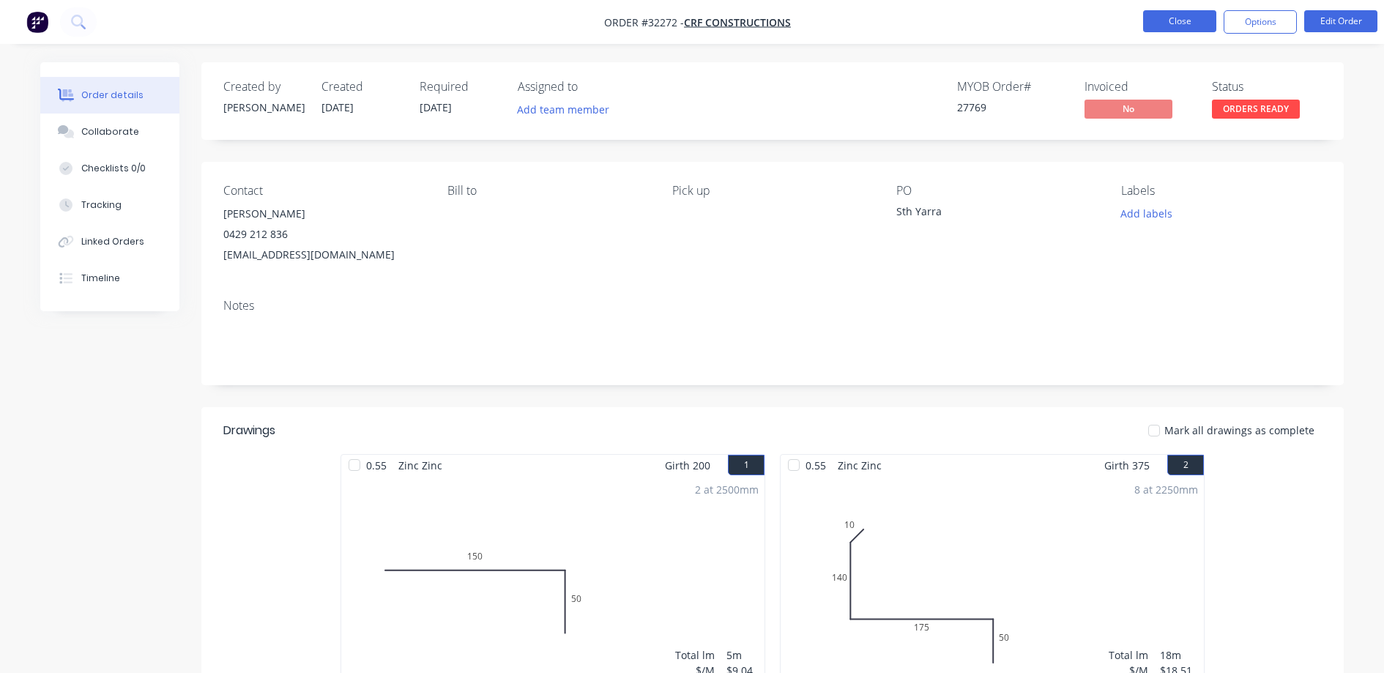
click at [1184, 11] on button "Close" at bounding box center [1179, 21] width 73 height 22
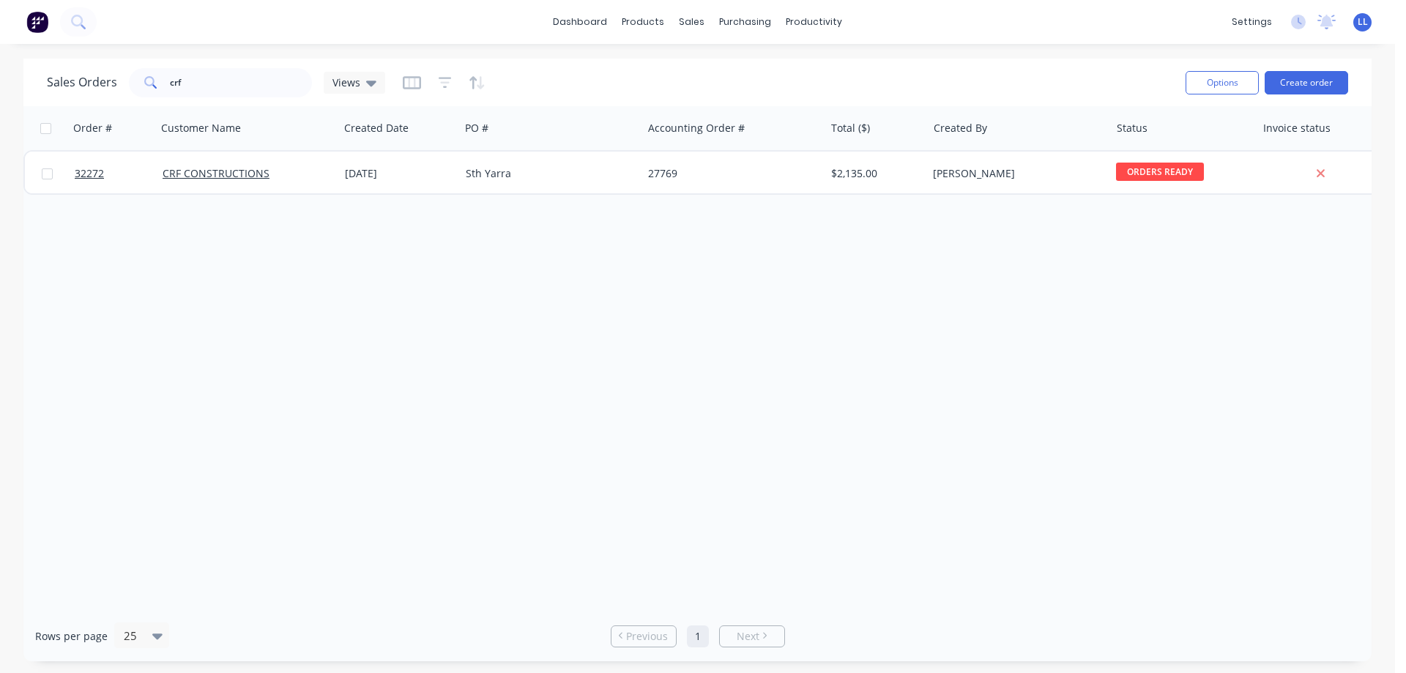
click at [40, 23] on img at bounding box center [37, 22] width 22 height 22
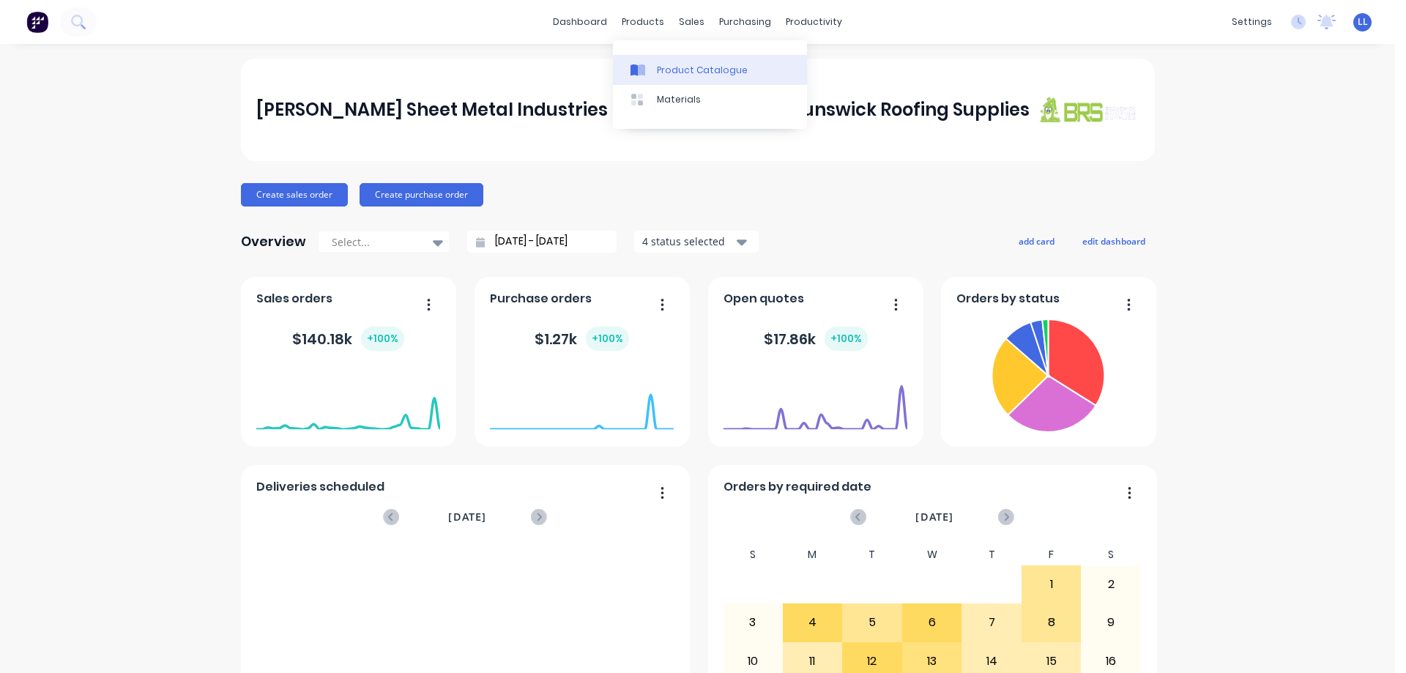
click at [682, 66] on div "Product Catalogue" at bounding box center [702, 70] width 91 height 13
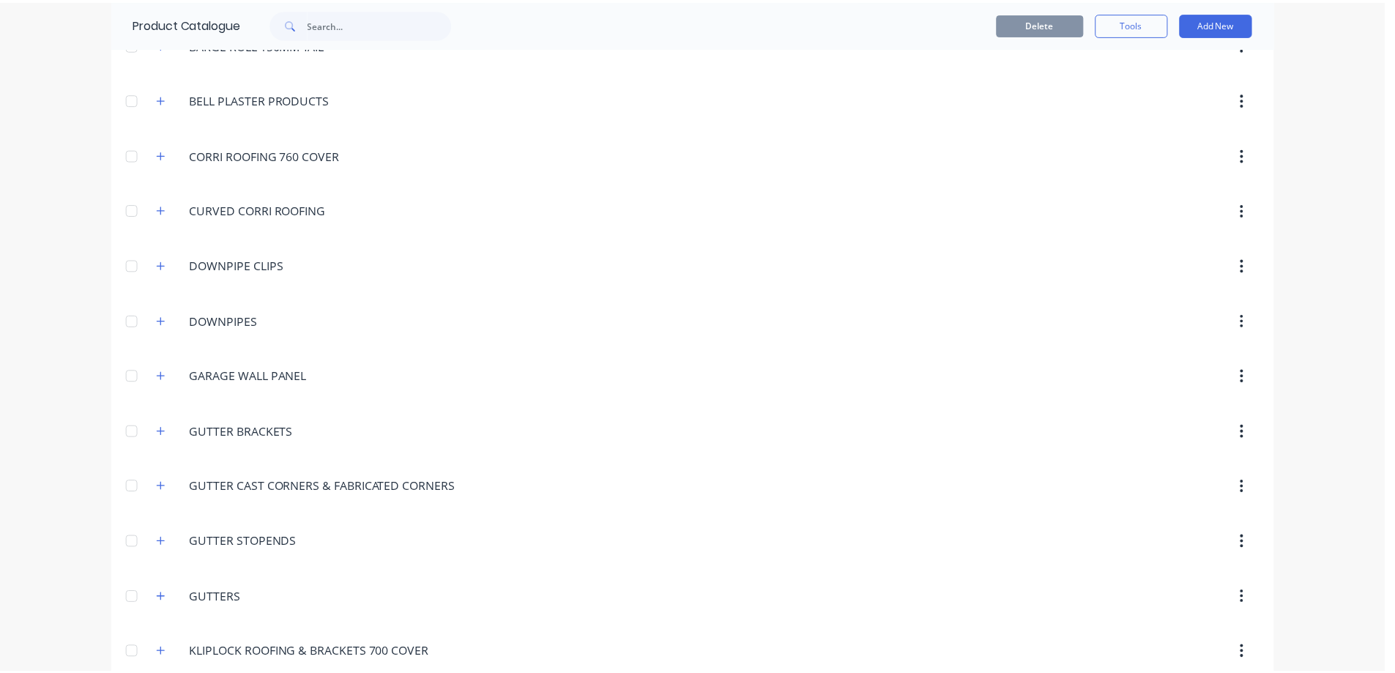
scroll to position [439, 0]
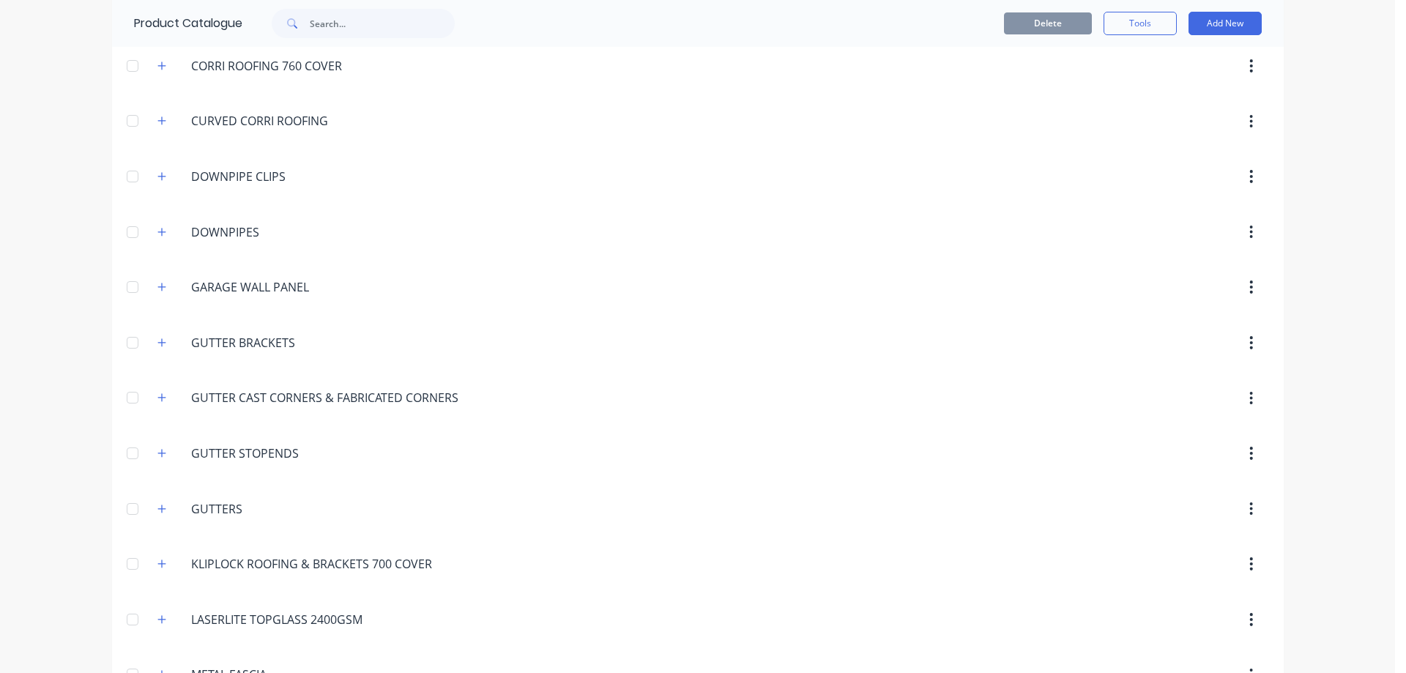
drag, startPoint x: 156, startPoint y: 512, endPoint x: 581, endPoint y: 491, distance: 425.9
click at [157, 512] on icon "button" at bounding box center [161, 509] width 9 height 10
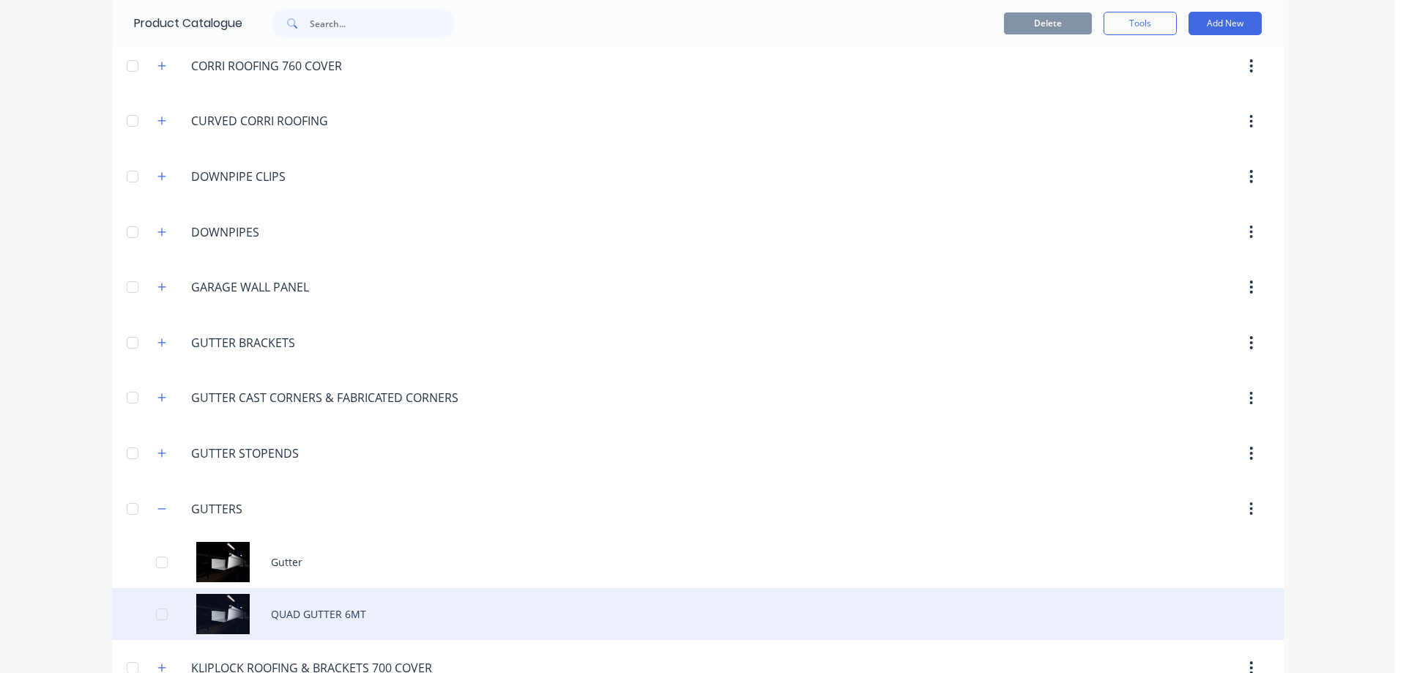
drag, startPoint x: 326, startPoint y: 616, endPoint x: 333, endPoint y: 614, distance: 7.6
click at [333, 614] on div "QUAD GUTTER 6MT" at bounding box center [697, 614] width 1171 height 52
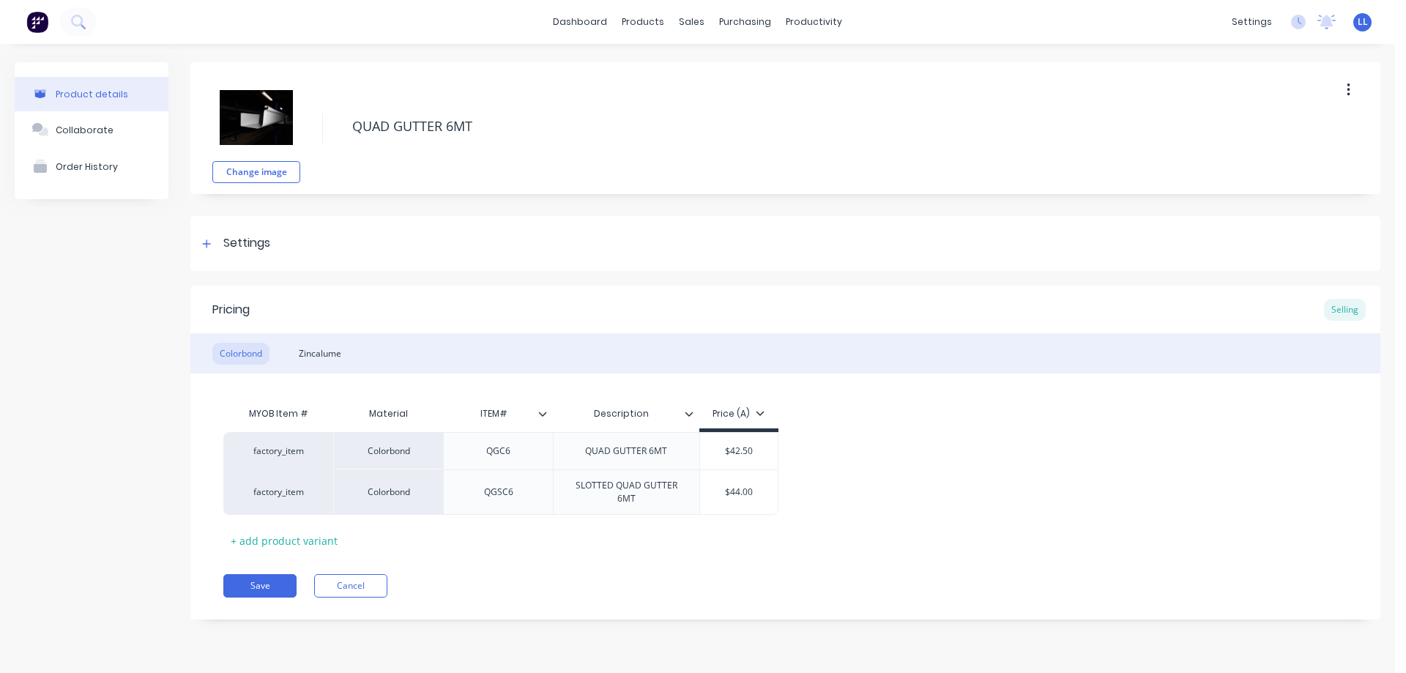
click at [25, 19] on button at bounding box center [37, 21] width 31 height 29
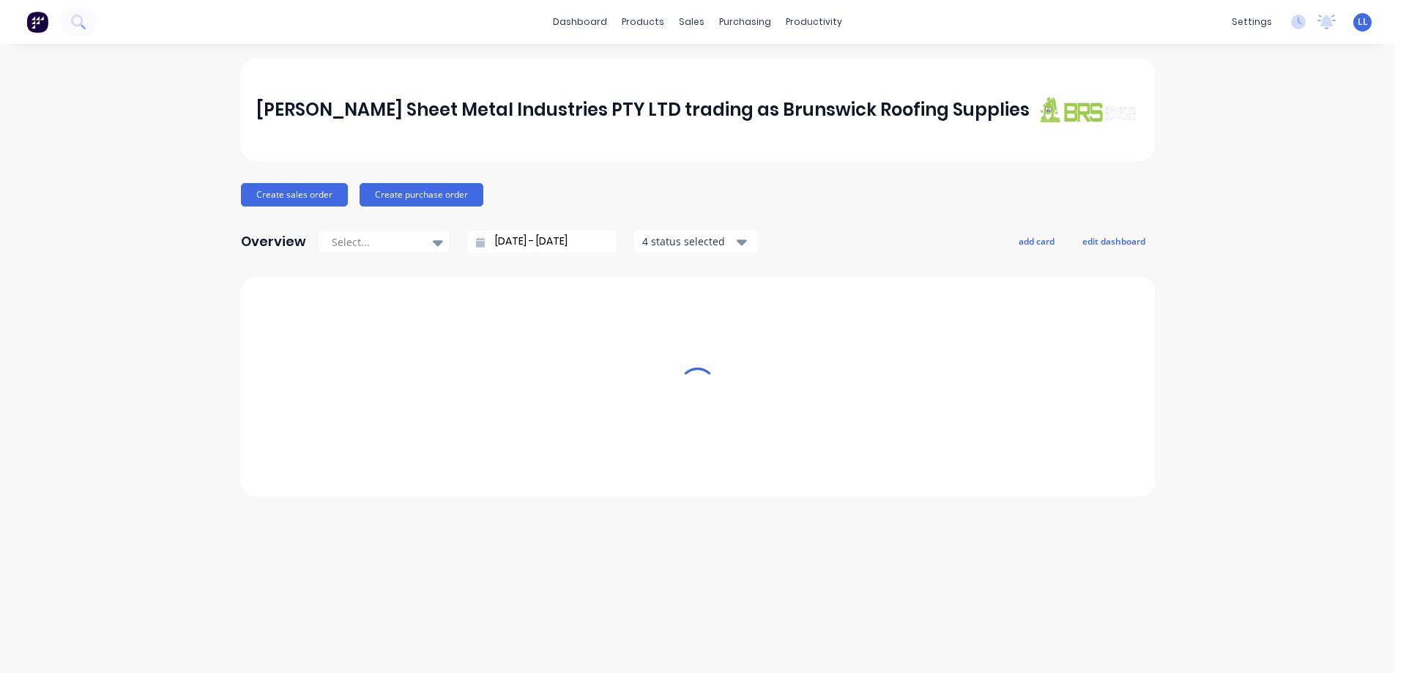
click at [36, 15] on img at bounding box center [37, 22] width 22 height 22
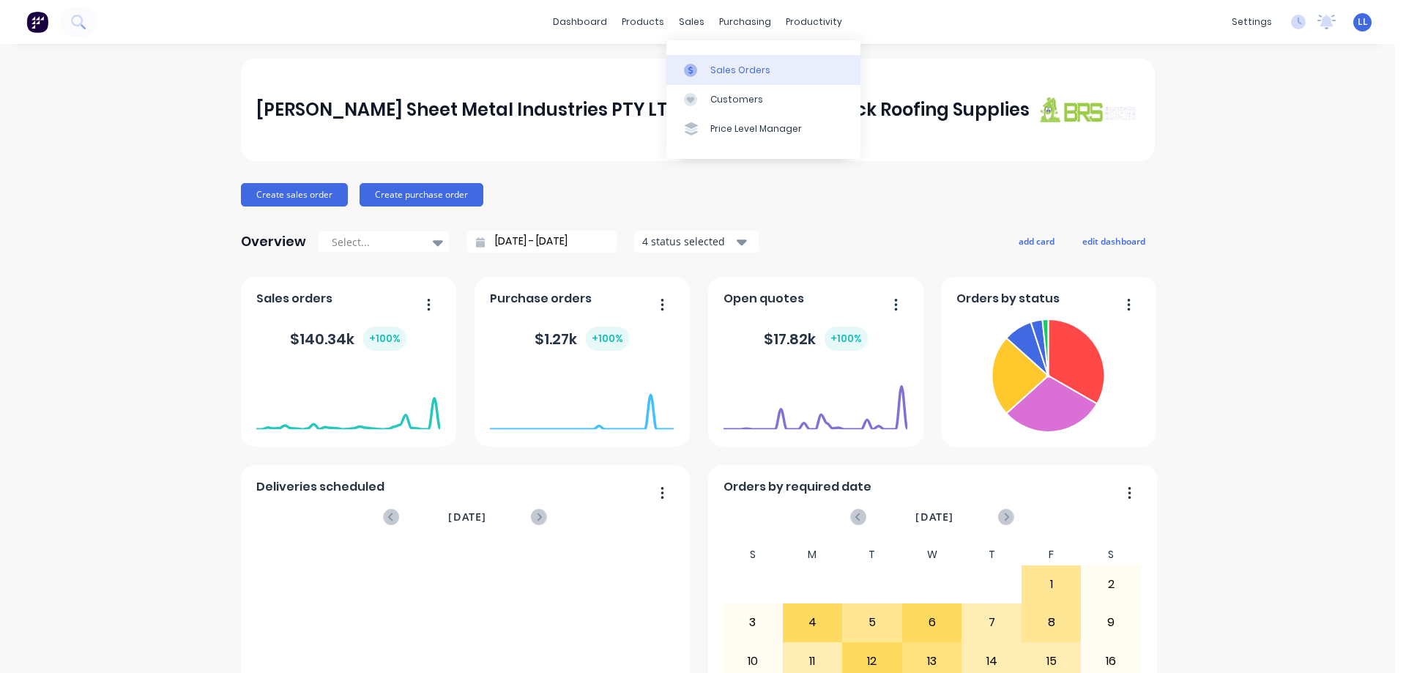
click at [704, 67] on div at bounding box center [695, 70] width 22 height 13
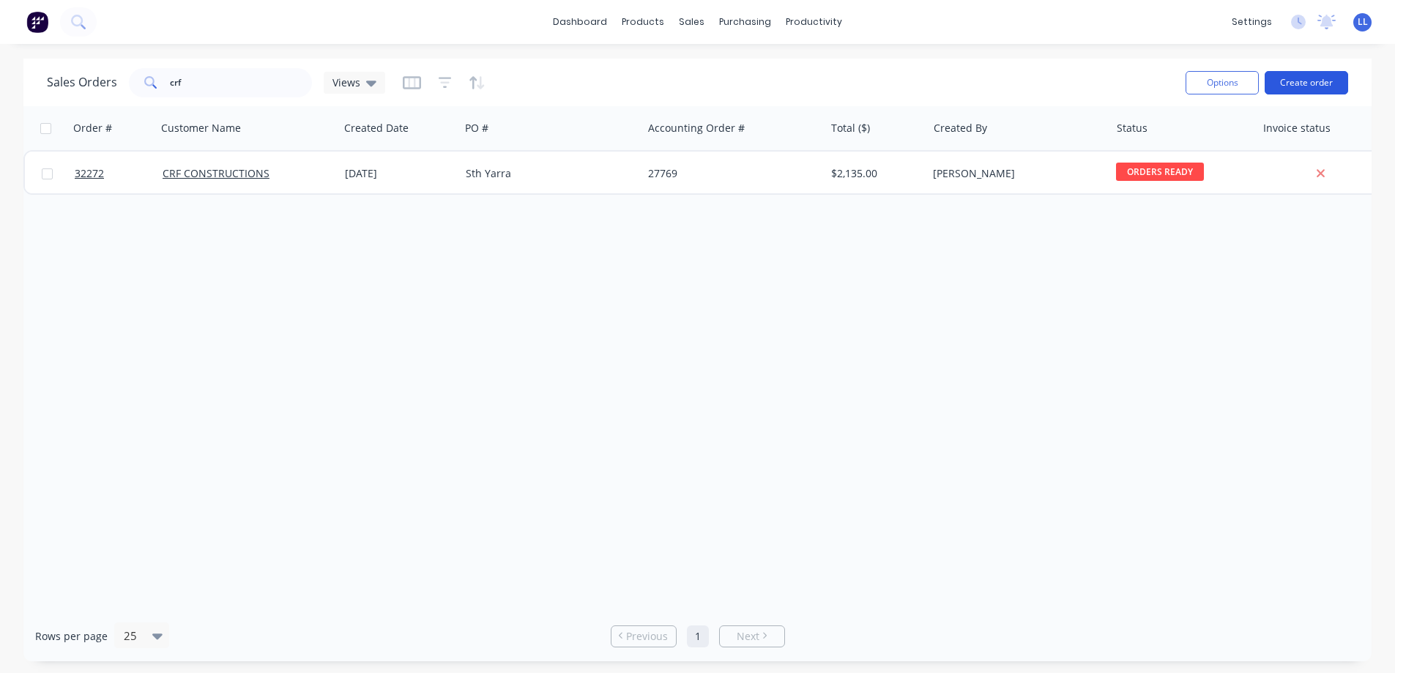
click at [1293, 80] on button "Create order" at bounding box center [1305, 82] width 83 height 23
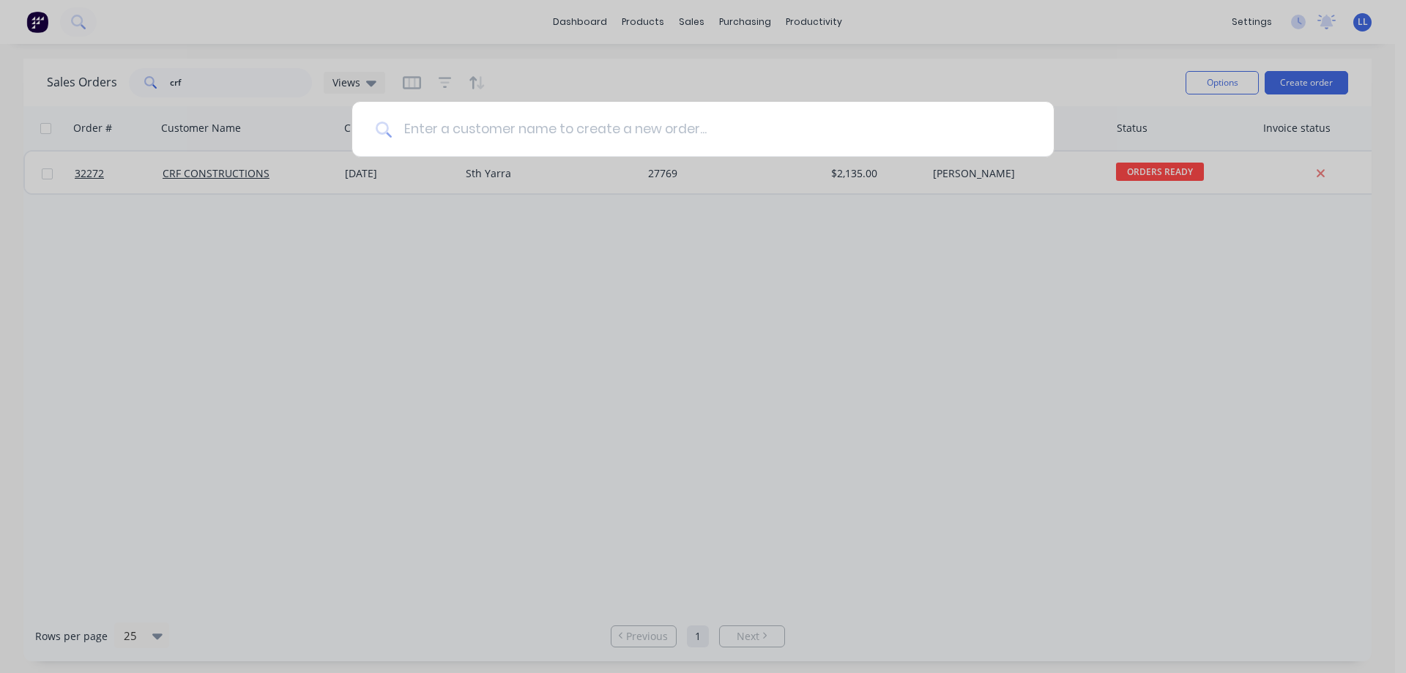
drag, startPoint x: 480, startPoint y: 130, endPoint x: 493, endPoint y: 112, distance: 22.1
click at [481, 130] on input at bounding box center [711, 129] width 638 height 55
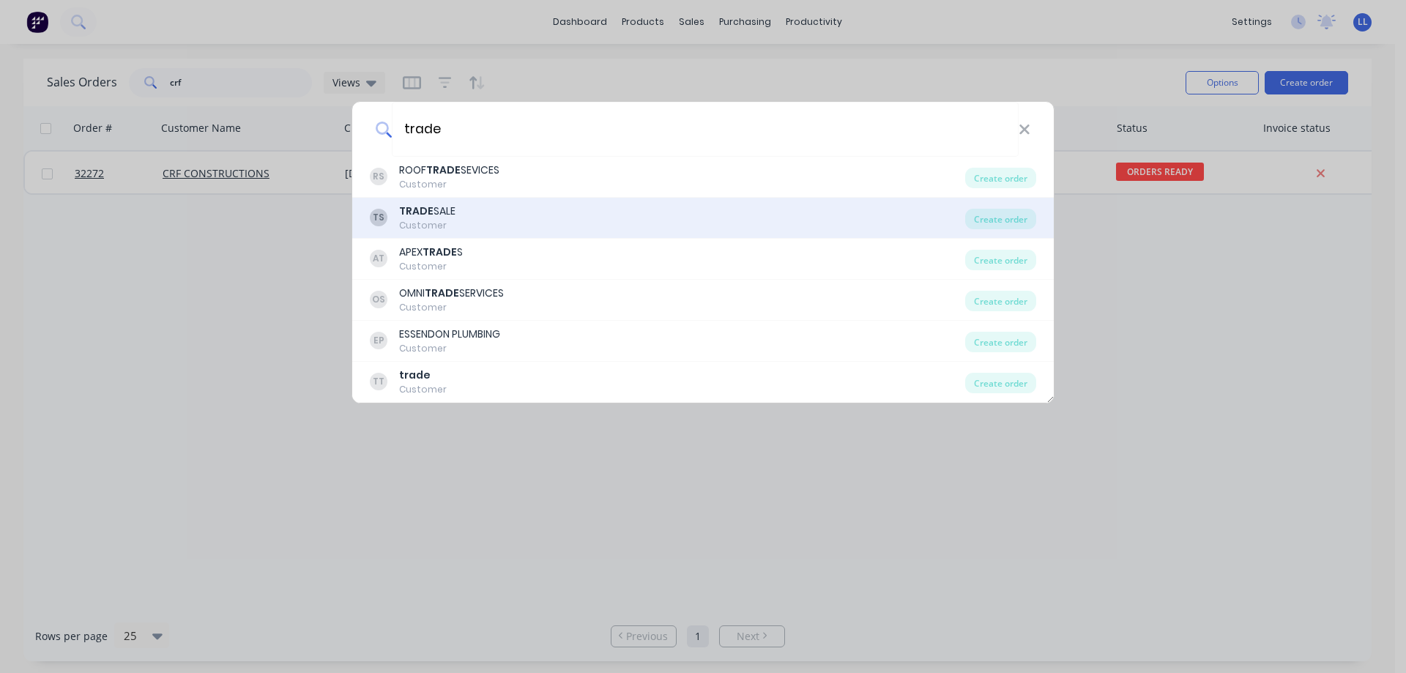
type input "trade"
click at [453, 212] on div "TRADE SALE" at bounding box center [427, 211] width 56 height 15
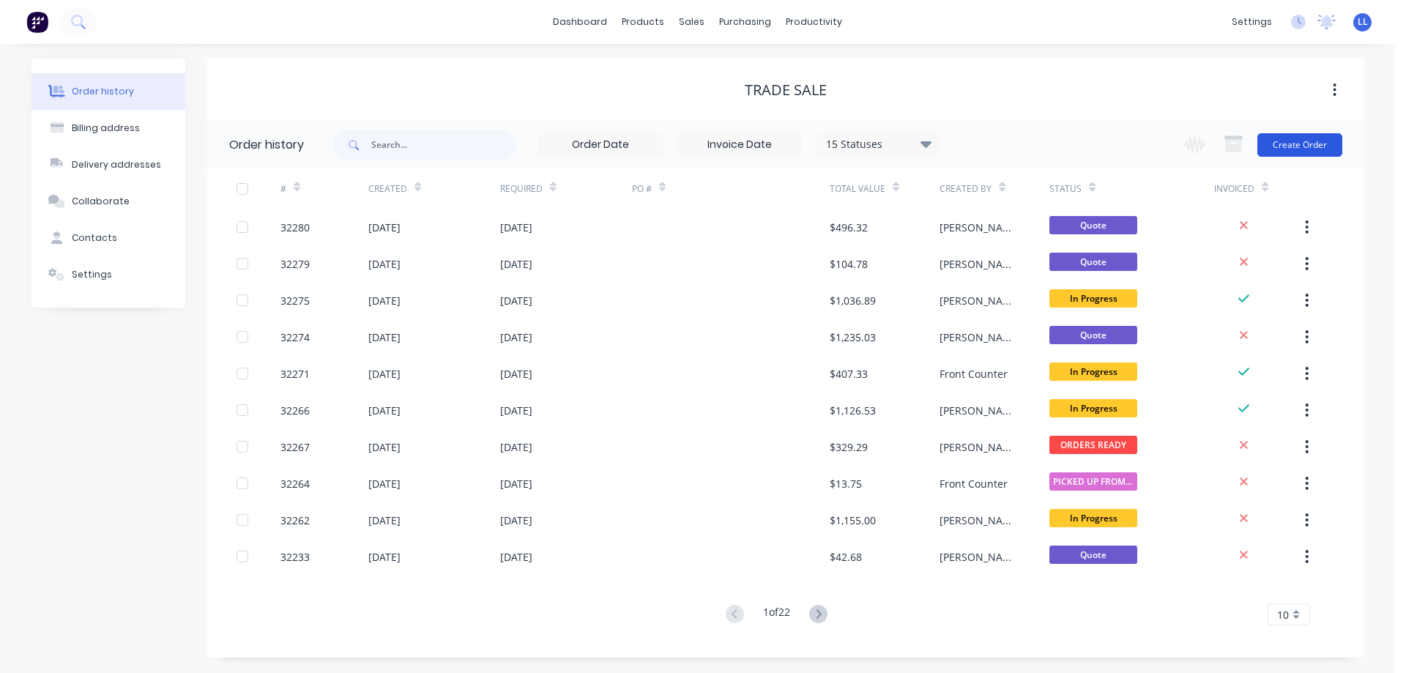
click at [1280, 140] on button "Create Order" at bounding box center [1299, 144] width 85 height 23
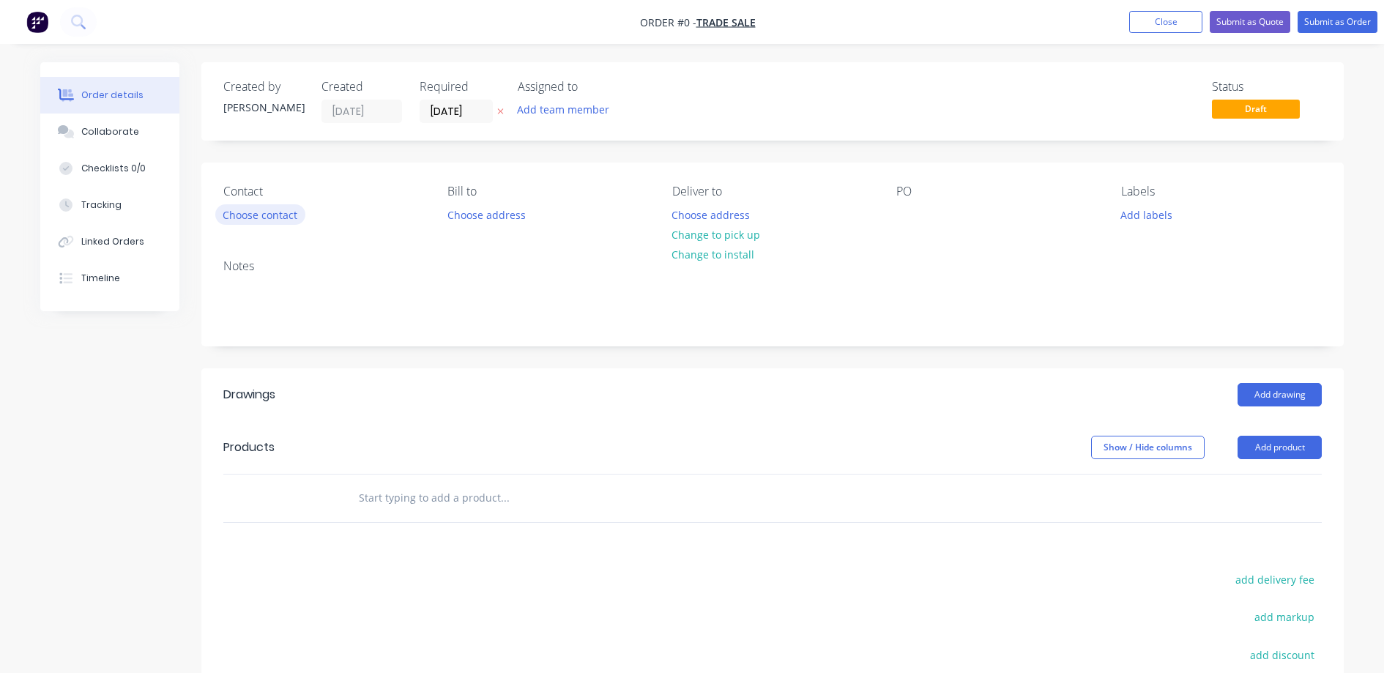
click at [277, 213] on button "Choose contact" at bounding box center [260, 214] width 90 height 20
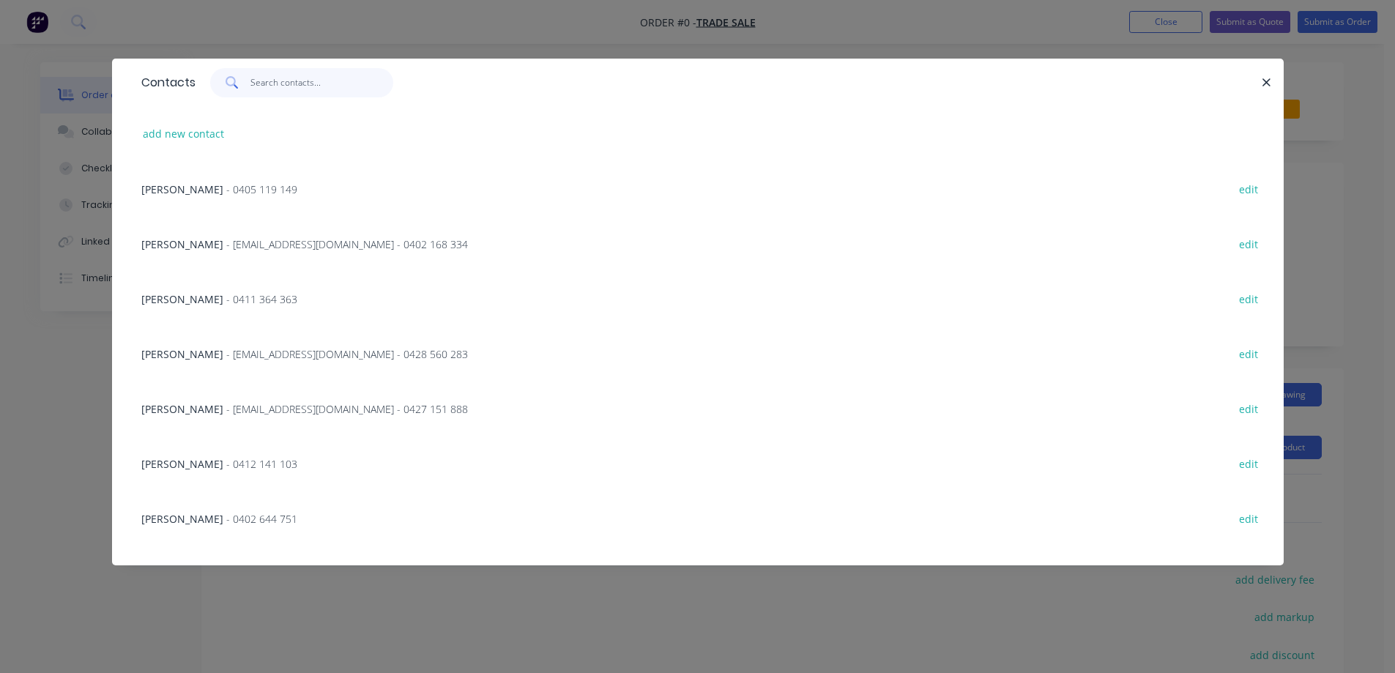
click at [294, 83] on input "text" at bounding box center [321, 82] width 143 height 29
type input "[PERSON_NAME]"
click at [226, 357] on span "- 0450 881 179" at bounding box center [261, 354] width 71 height 14
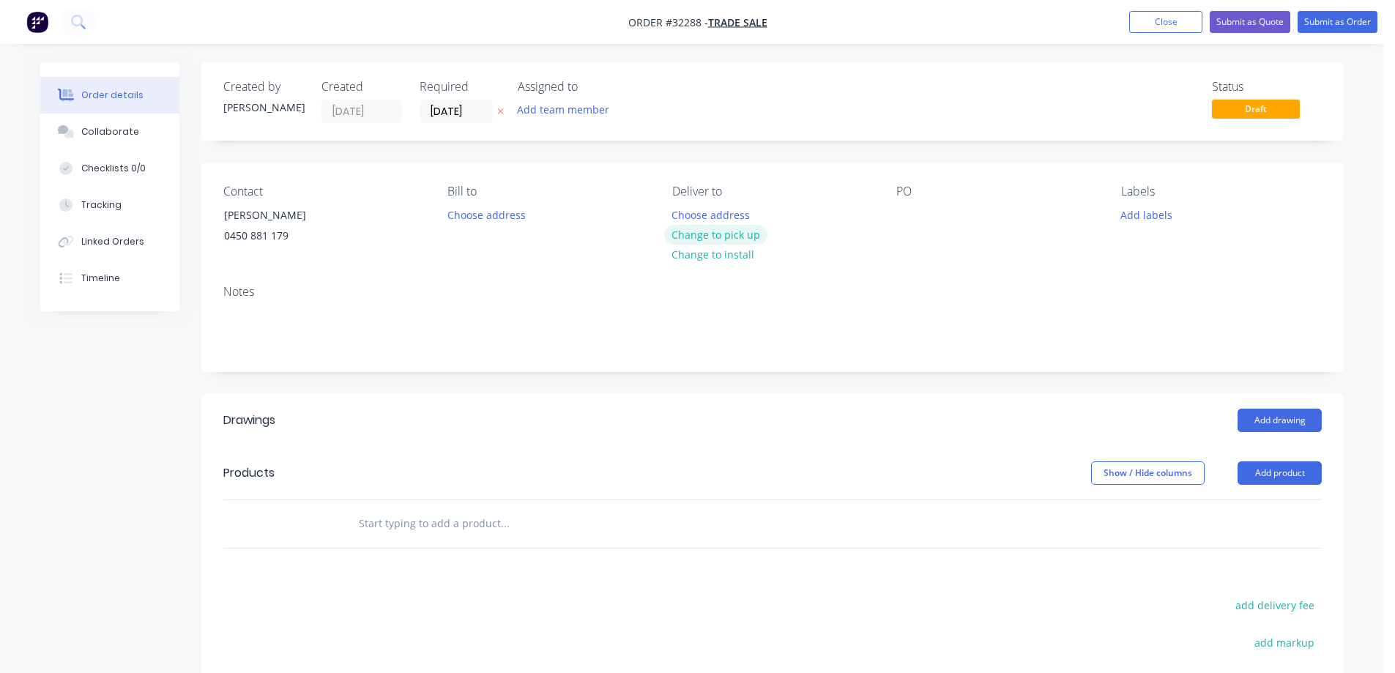
click at [727, 231] on button "Change to pick up" at bounding box center [716, 235] width 104 height 20
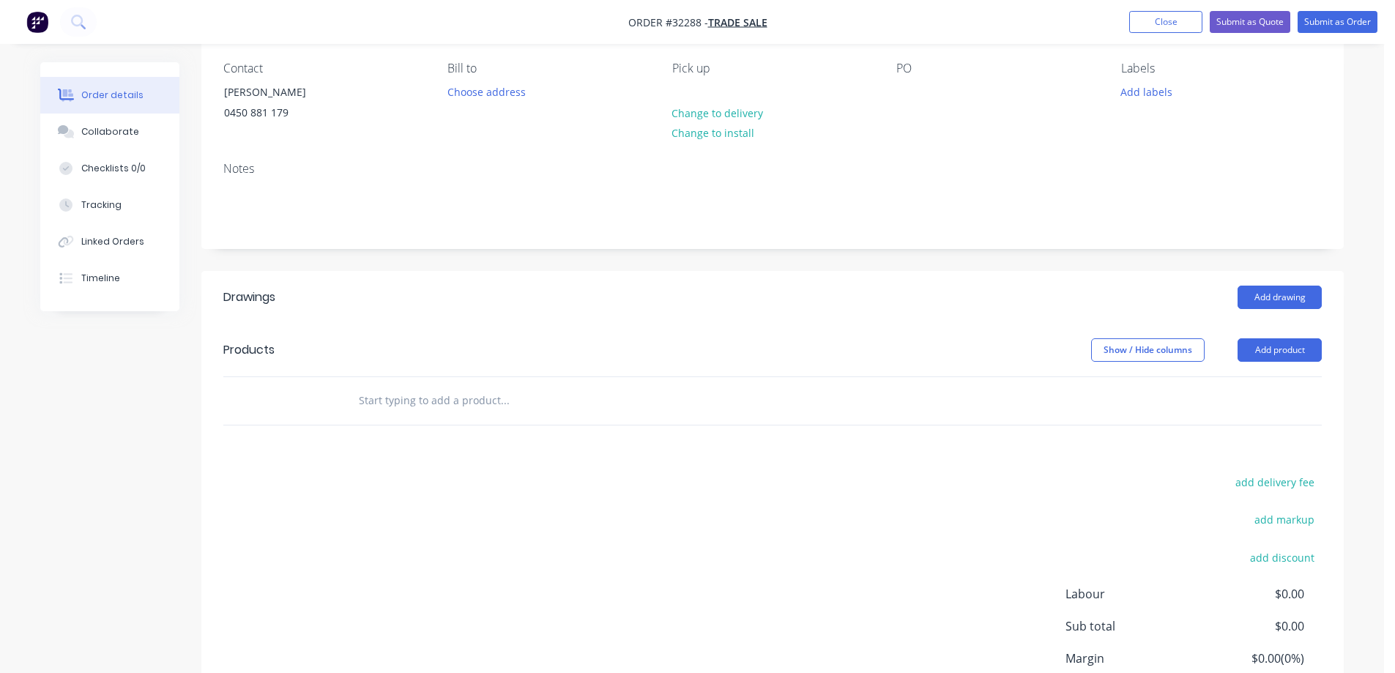
scroll to position [146, 0]
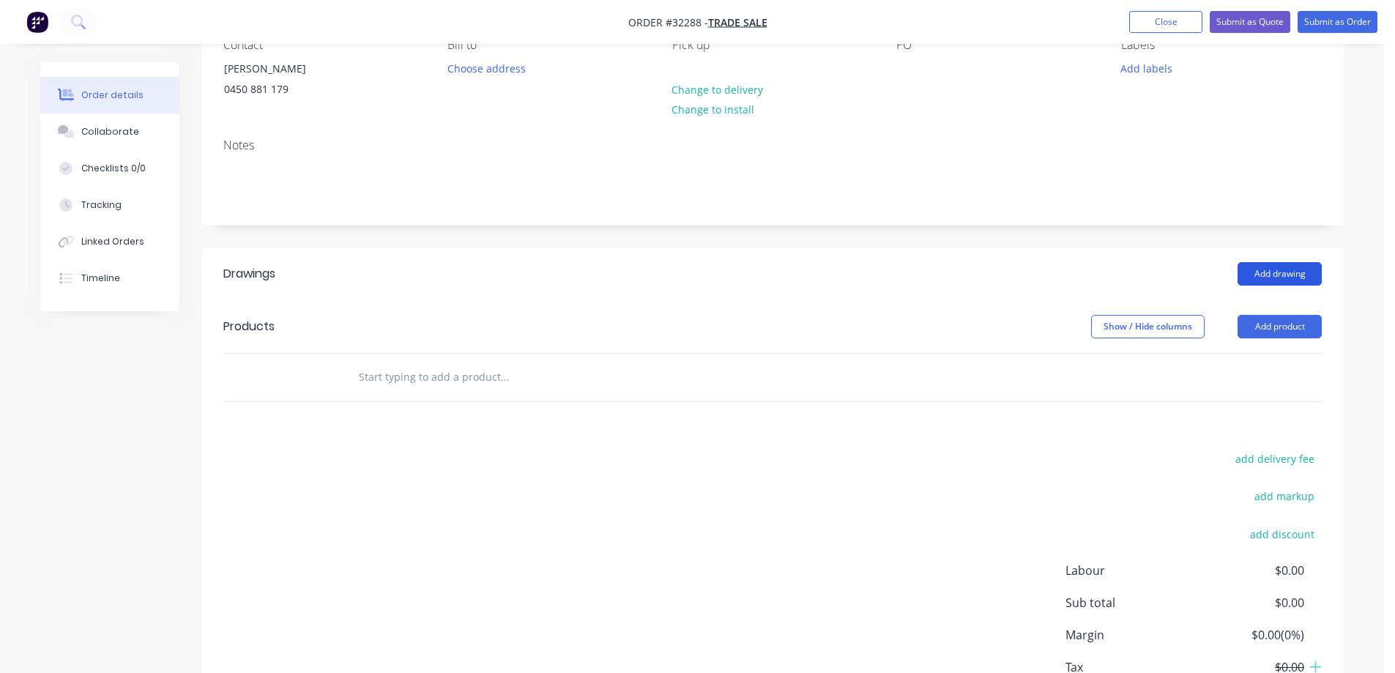
click at [1276, 275] on button "Add drawing" at bounding box center [1279, 273] width 84 height 23
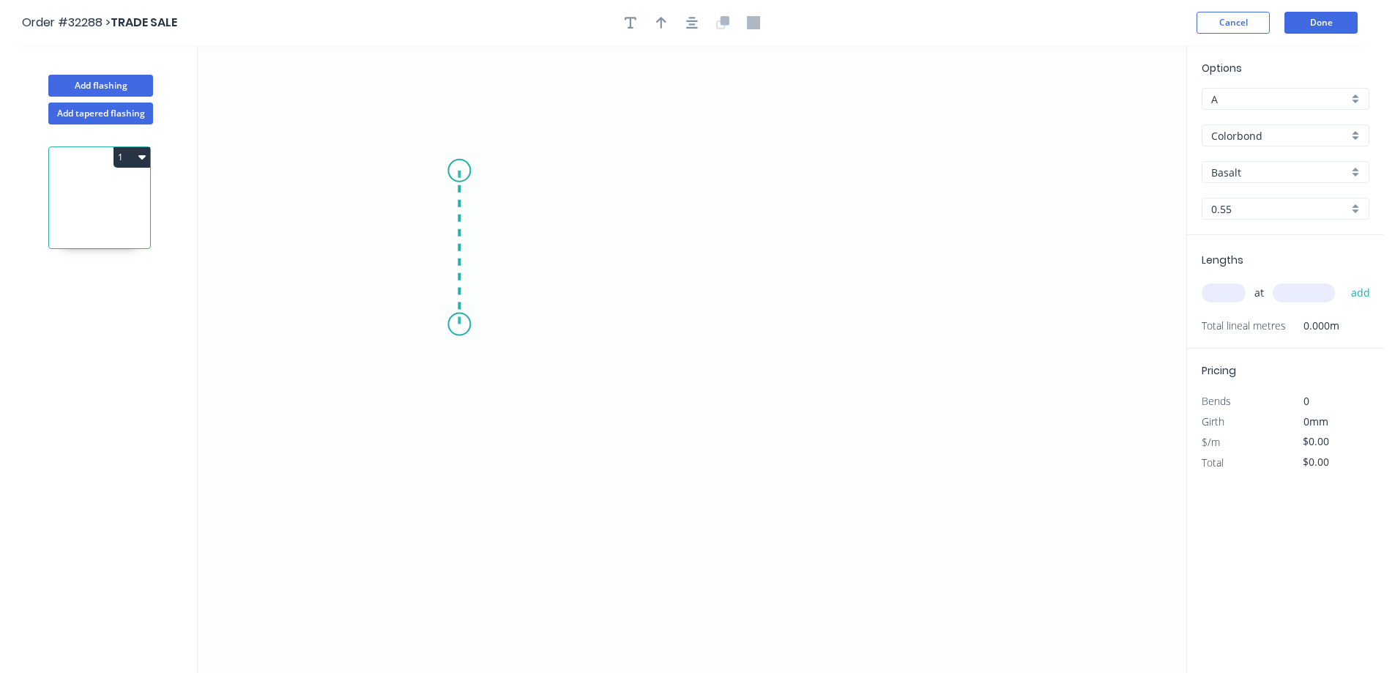
drag, startPoint x: 459, startPoint y: 324, endPoint x: 460, endPoint y: 171, distance: 153.0
click at [460, 171] on icon "0" at bounding box center [692, 358] width 988 height 627
click at [718, 173] on icon "0 ?" at bounding box center [692, 358] width 988 height 627
drag, startPoint x: 723, startPoint y: 257, endPoint x: 720, endPoint y: 327, distance: 70.3
click at [717, 340] on icon "0 ? ?" at bounding box center [692, 358] width 988 height 627
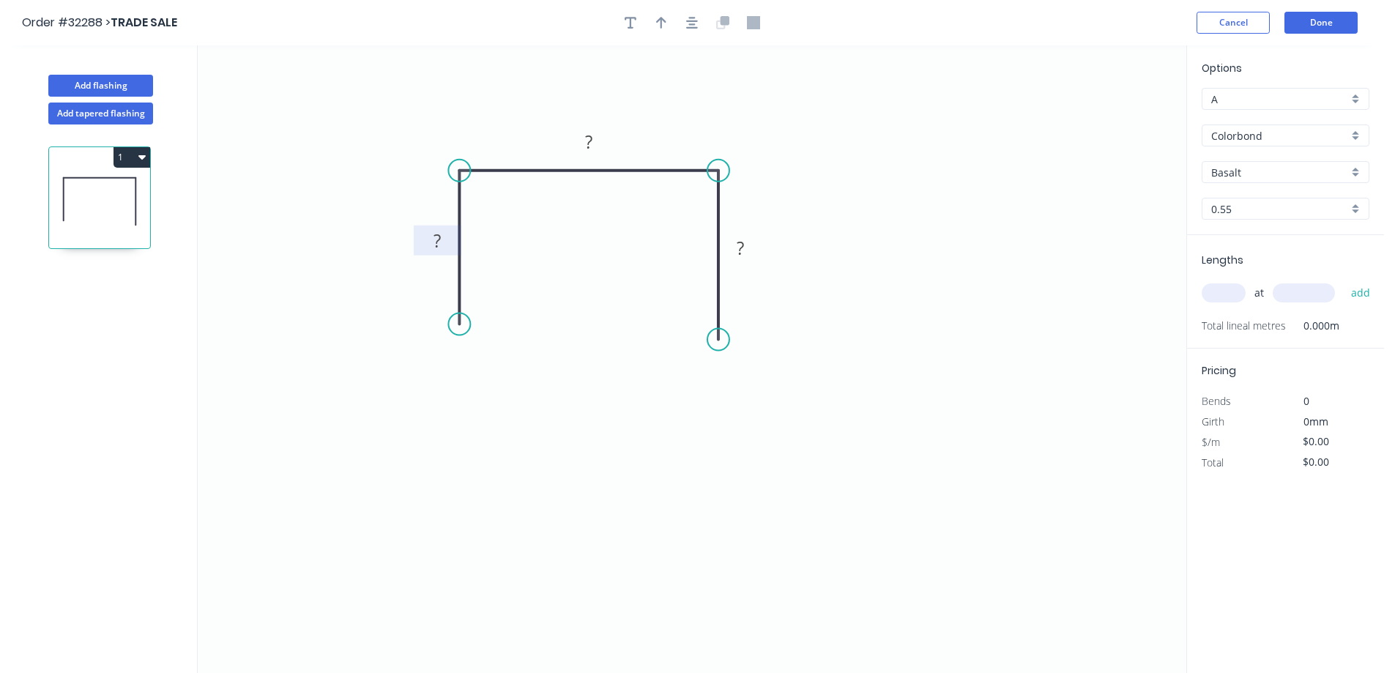
click at [450, 237] on rect at bounding box center [436, 241] width 29 height 20
click at [662, 23] on icon "button" at bounding box center [661, 23] width 10 height 12
type input "$7.85"
drag, startPoint x: 1111, startPoint y: 114, endPoint x: 657, endPoint y: 121, distance: 453.9
click at [657, 121] on icon at bounding box center [656, 104] width 13 height 47
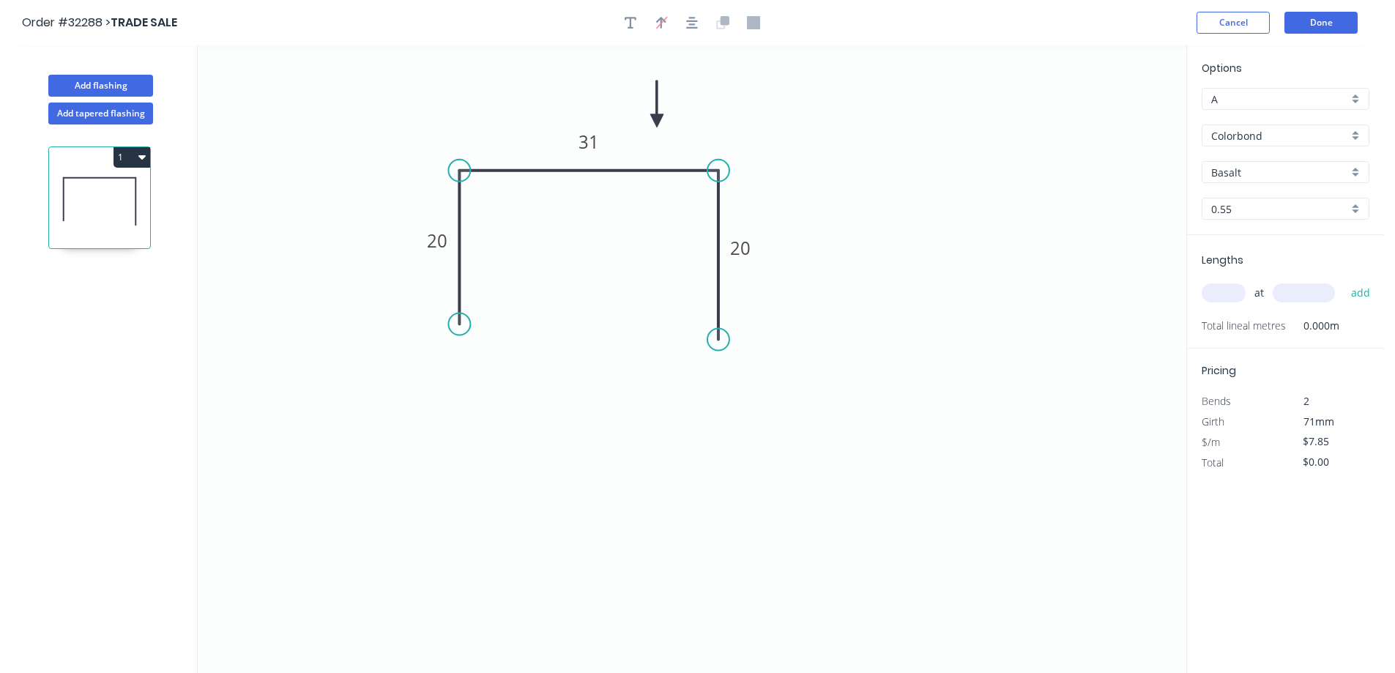
click at [1253, 169] on input "Basalt" at bounding box center [1279, 172] width 137 height 15
click at [1253, 206] on div "Woodland Grey" at bounding box center [1285, 200] width 166 height 26
type input "Woodland Grey"
click at [1236, 292] on input "text" at bounding box center [1223, 292] width 44 height 19
type input "1"
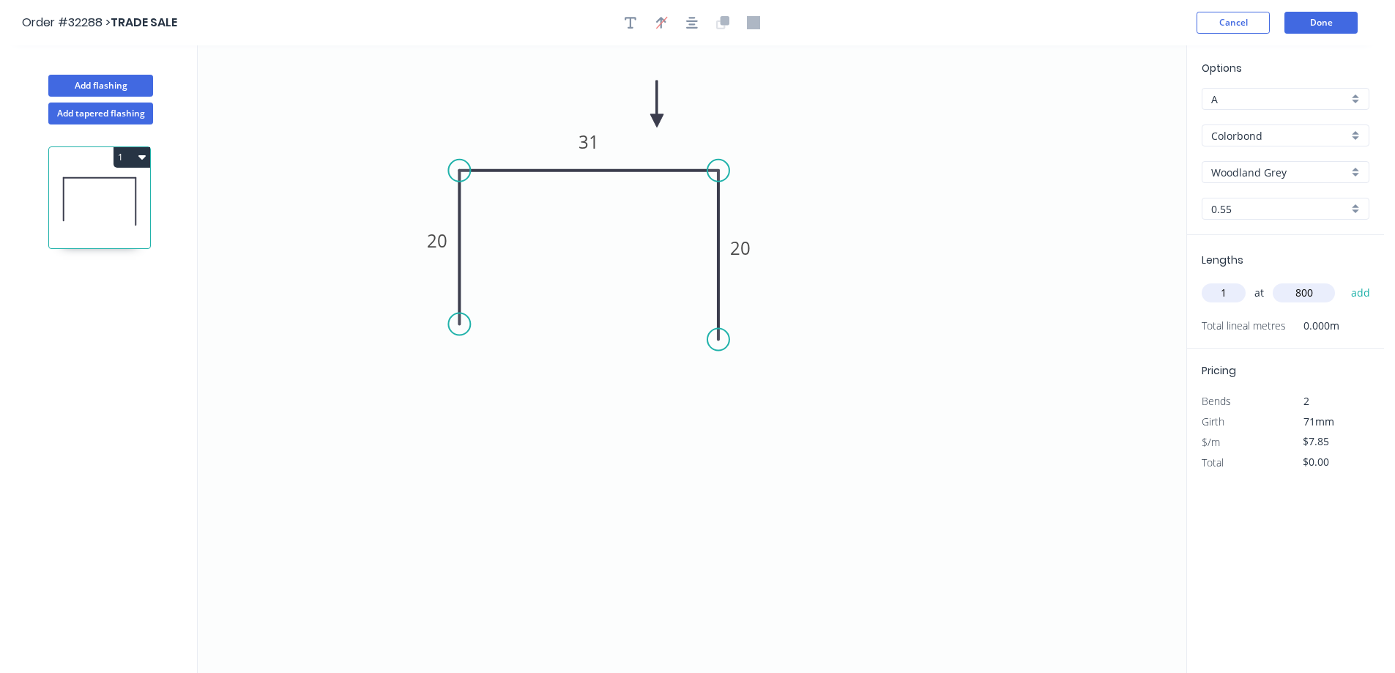
type input "800"
click at [1343, 280] on button "add" at bounding box center [1360, 292] width 34 height 25
type input "$7.85"
click at [124, 79] on button "Add flashing" at bounding box center [100, 86] width 105 height 22
type input "$0.00"
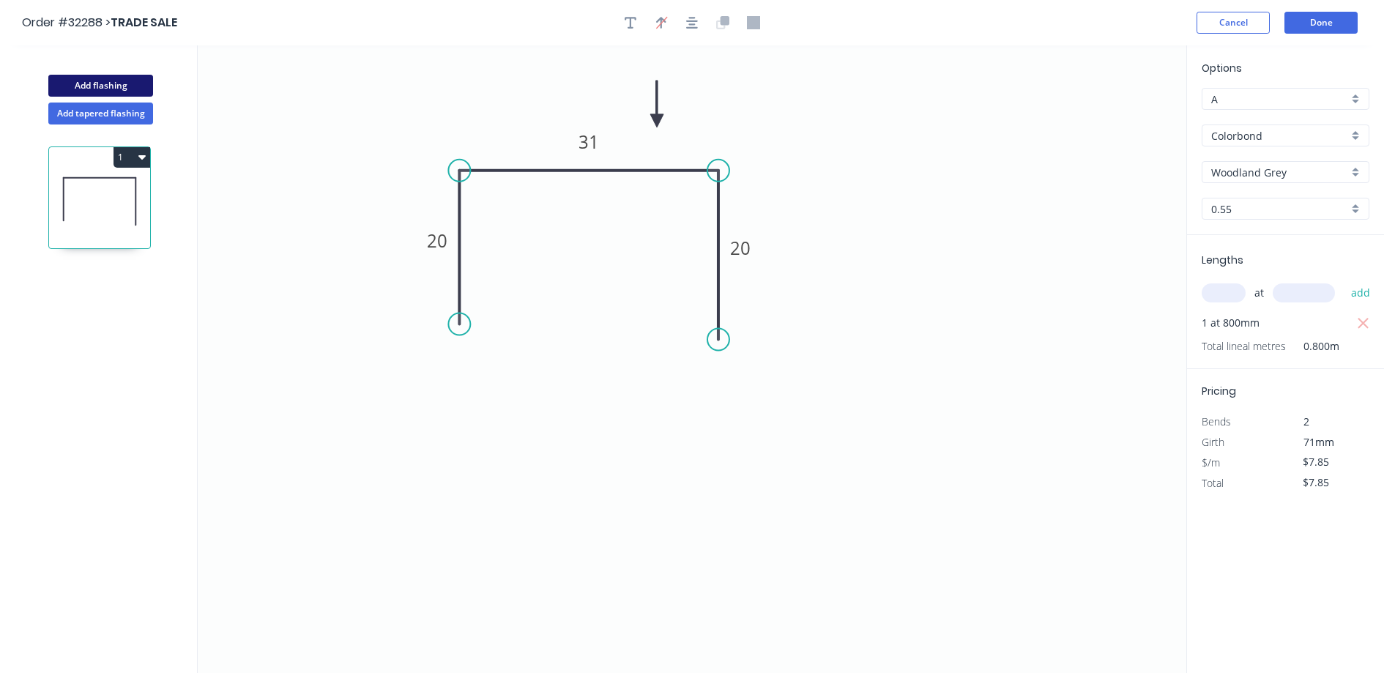
type input "$0.00"
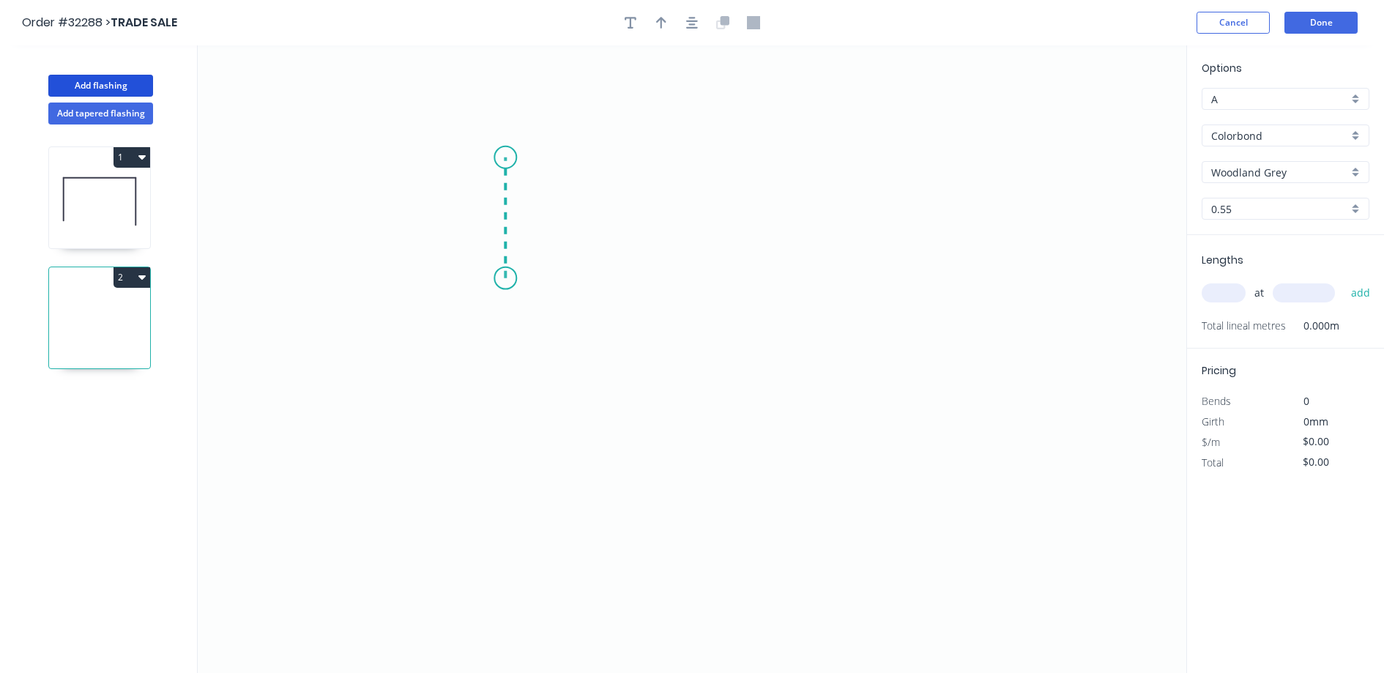
drag, startPoint x: 510, startPoint y: 240, endPoint x: 502, endPoint y: 157, distance: 83.0
click at [502, 157] on icon "0" at bounding box center [692, 358] width 988 height 627
click at [761, 187] on icon "0 ?" at bounding box center [692, 358] width 988 height 627
drag, startPoint x: 761, startPoint y: 187, endPoint x: 758, endPoint y: 145, distance: 41.8
click at [758, 145] on icon "0 ? ? ? º" at bounding box center [692, 358] width 988 height 627
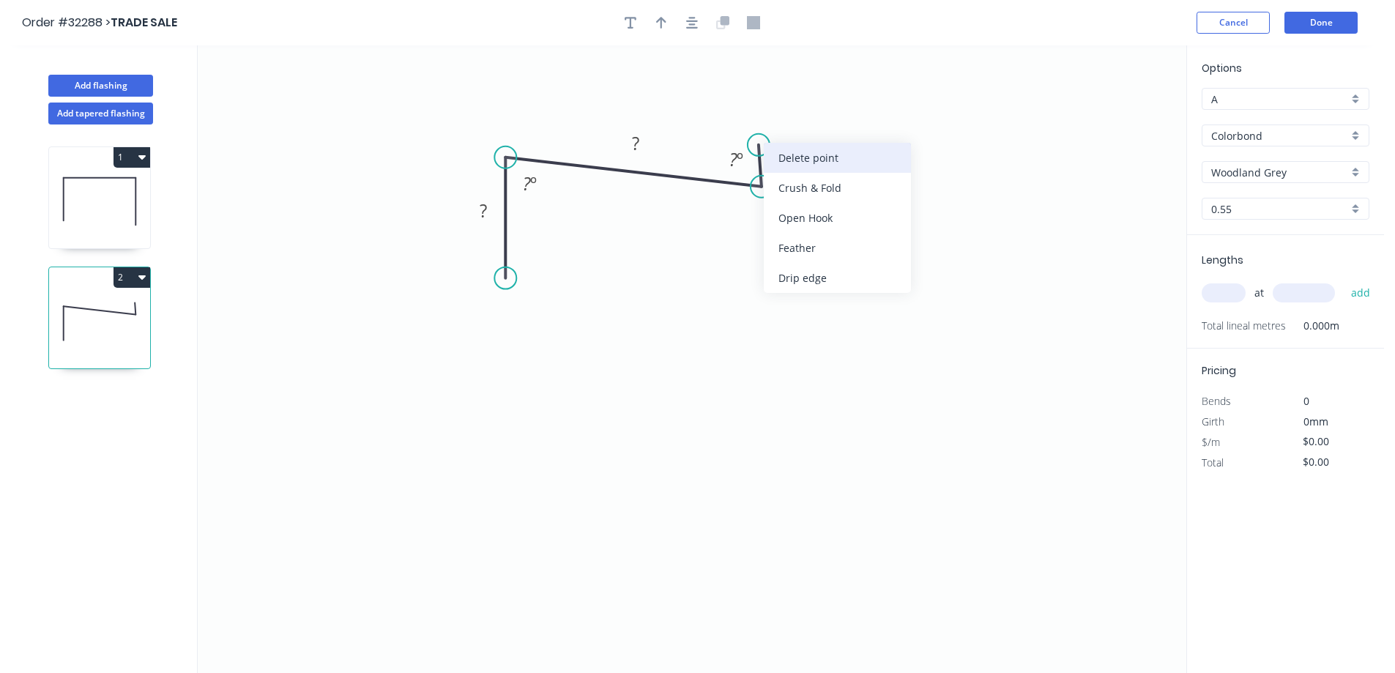
click at [806, 158] on div "Delete point" at bounding box center [837, 158] width 147 height 30
click at [761, 188] on circle at bounding box center [761, 187] width 22 height 22
drag, startPoint x: 761, startPoint y: 188, endPoint x: 765, endPoint y: 299, distance: 110.6
click at [765, 299] on icon "0 ? ? ? º" at bounding box center [692, 358] width 988 height 627
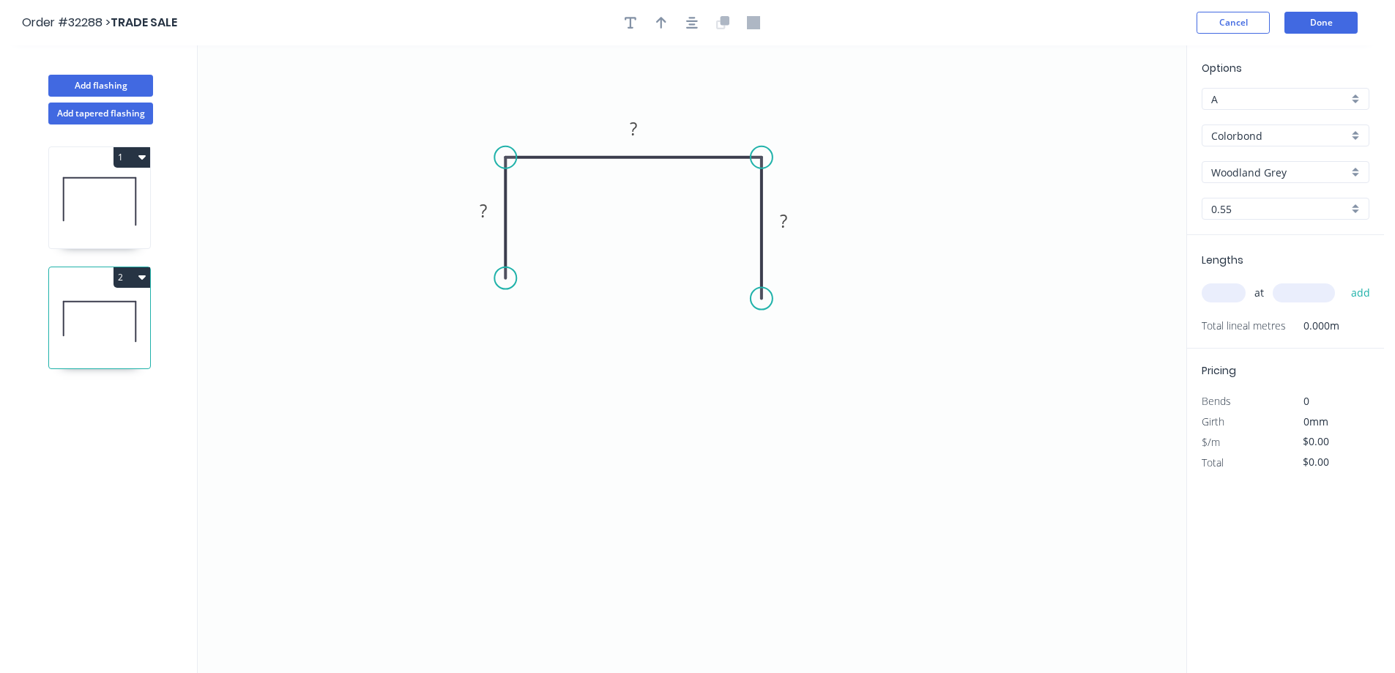
drag, startPoint x: 765, startPoint y: 182, endPoint x: 759, endPoint y: 149, distance: 33.5
click at [759, 149] on circle at bounding box center [761, 157] width 22 height 22
click at [495, 215] on rect at bounding box center [483, 211] width 29 height 20
drag, startPoint x: 1223, startPoint y: 294, endPoint x: 1225, endPoint y: 282, distance: 11.9
click at [1230, 290] on input "text" at bounding box center [1223, 292] width 44 height 19
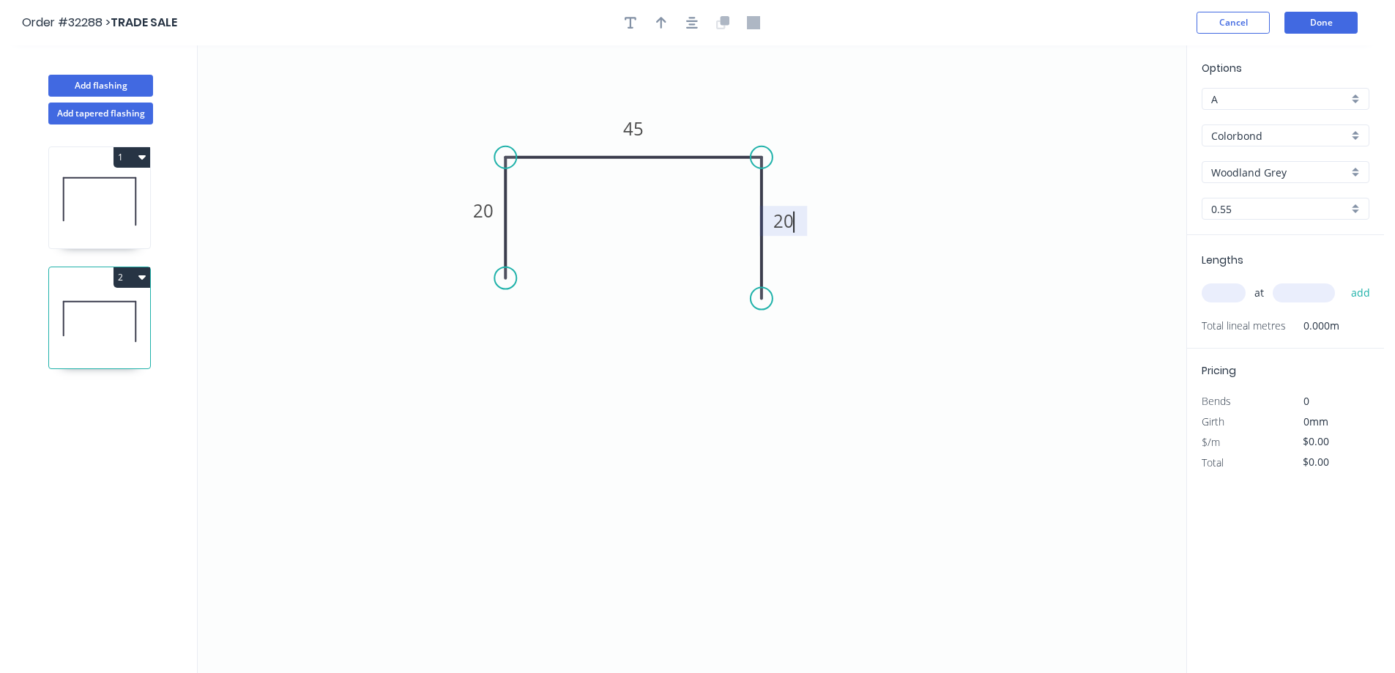
type input "$7.85"
type input "1"
type input "800"
click at [1343, 280] on button "add" at bounding box center [1360, 292] width 34 height 25
type input "$7.85"
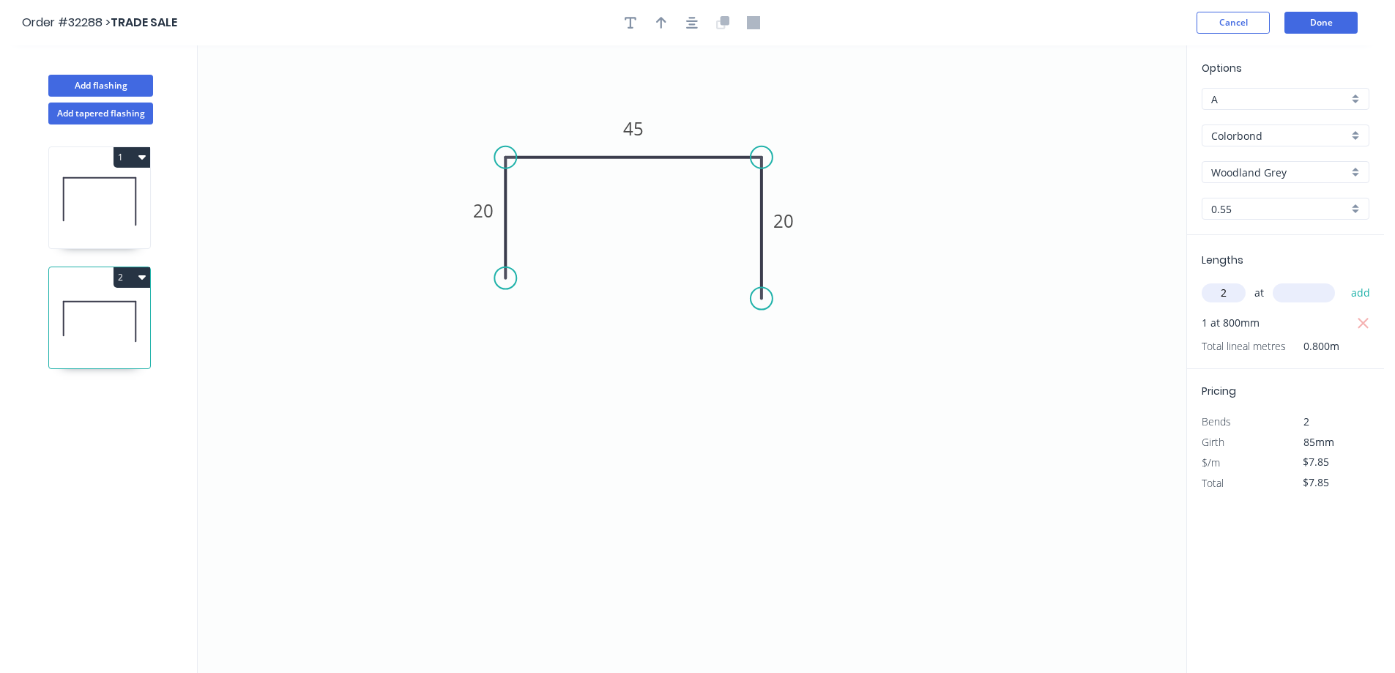
type input "2"
type input "900"
click at [1343, 280] on button "add" at bounding box center [1360, 292] width 34 height 25
type input "$23.55"
drag, startPoint x: 660, startPoint y: 23, endPoint x: 1152, endPoint y: 231, distance: 533.7
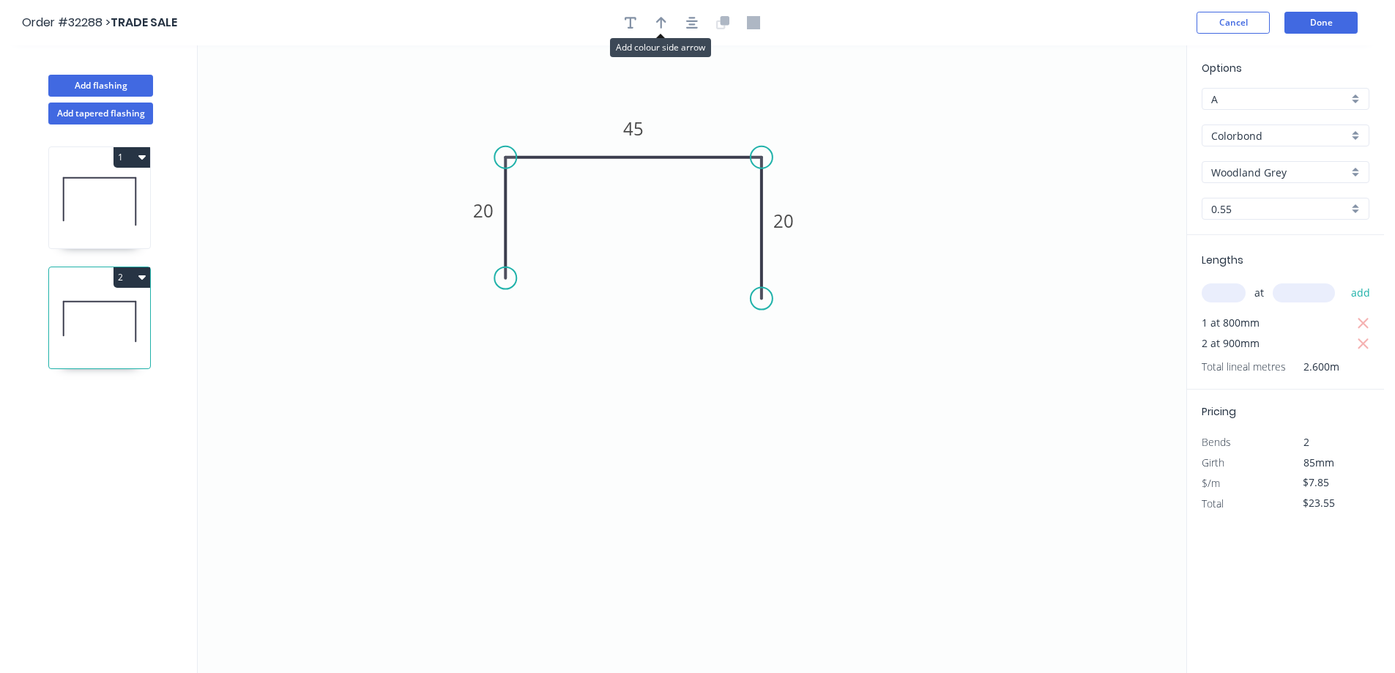
click at [662, 23] on icon "button" at bounding box center [661, 23] width 10 height 12
drag, startPoint x: 1113, startPoint y: 116, endPoint x: 683, endPoint y: 130, distance: 429.9
click at [683, 130] on icon at bounding box center [682, 112] width 13 height 47
click at [108, 86] on button "Add flashing" at bounding box center [100, 86] width 105 height 22
type input "$0.00"
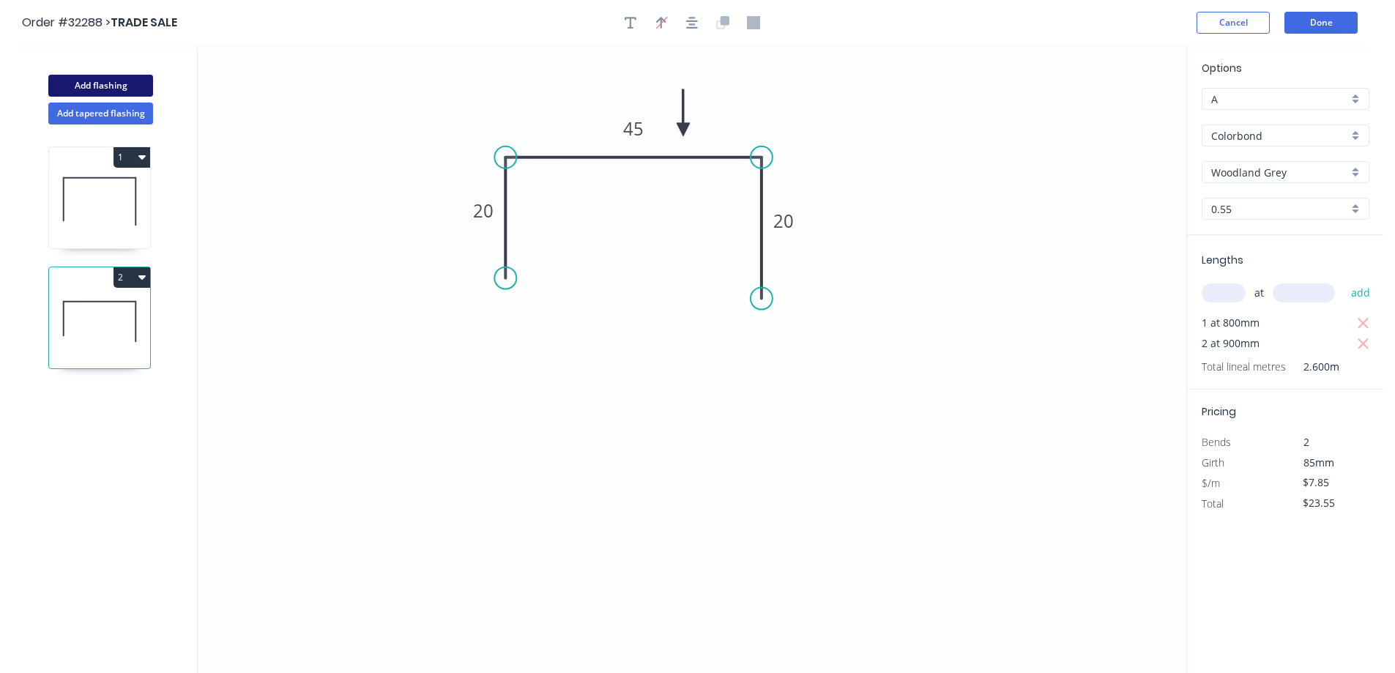
type input "$0.00"
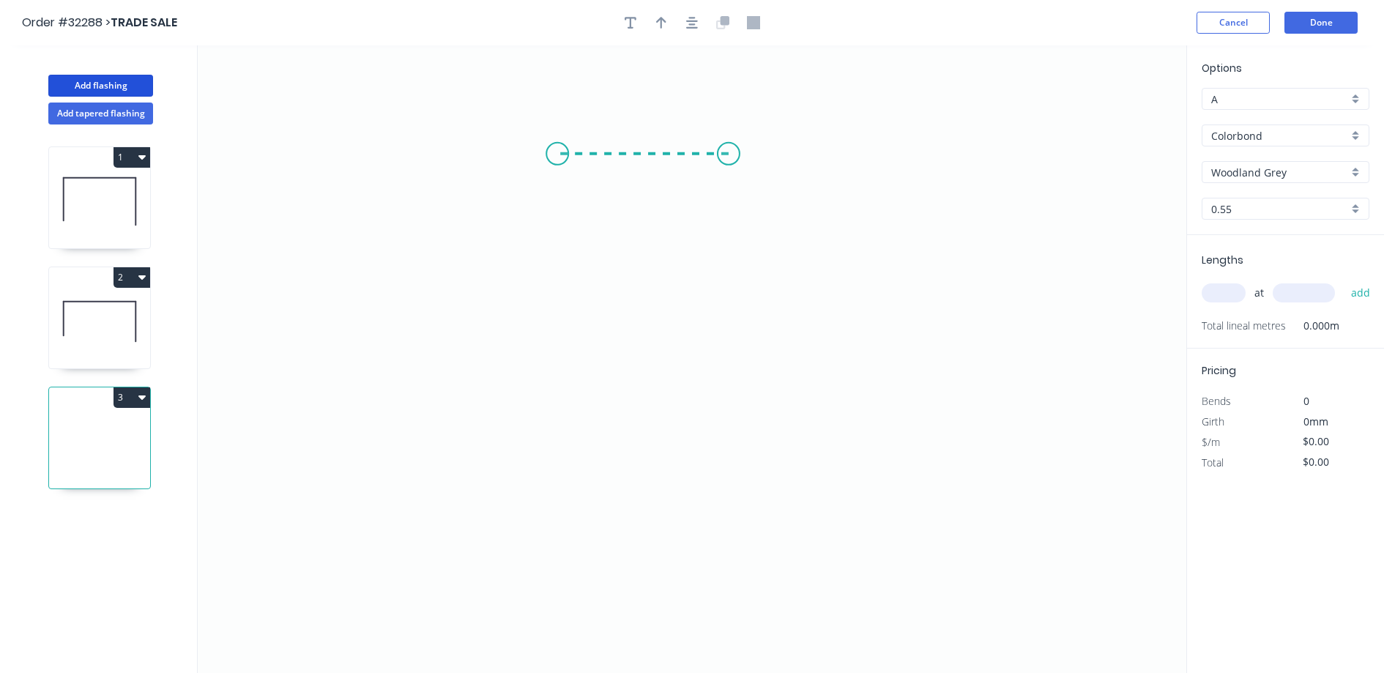
drag, startPoint x: 728, startPoint y: 154, endPoint x: 557, endPoint y: 154, distance: 171.3
click at [557, 154] on icon "0" at bounding box center [692, 358] width 988 height 627
drag, startPoint x: 557, startPoint y: 154, endPoint x: 556, endPoint y: 345, distance: 191.1
click at [556, 345] on icon "0 ?" at bounding box center [692, 358] width 988 height 627
drag, startPoint x: 669, startPoint y: 115, endPoint x: 654, endPoint y: 119, distance: 15.8
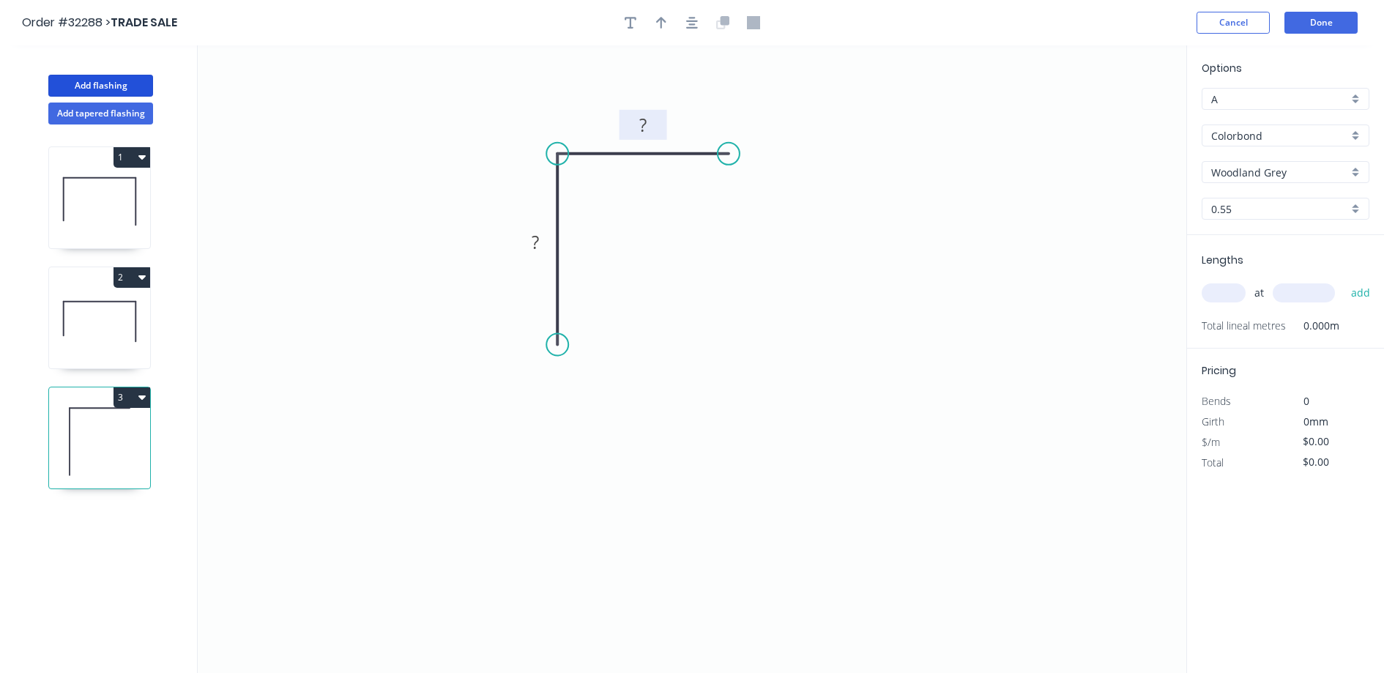
click at [663, 117] on icon "0 ? ?" at bounding box center [692, 358] width 988 height 627
click at [654, 119] on rect at bounding box center [642, 126] width 29 height 20
click at [657, 22] on icon "button" at bounding box center [661, 23] width 10 height 12
type input "$10.08"
drag, startPoint x: 1114, startPoint y: 115, endPoint x: 597, endPoint y: 116, distance: 516.8
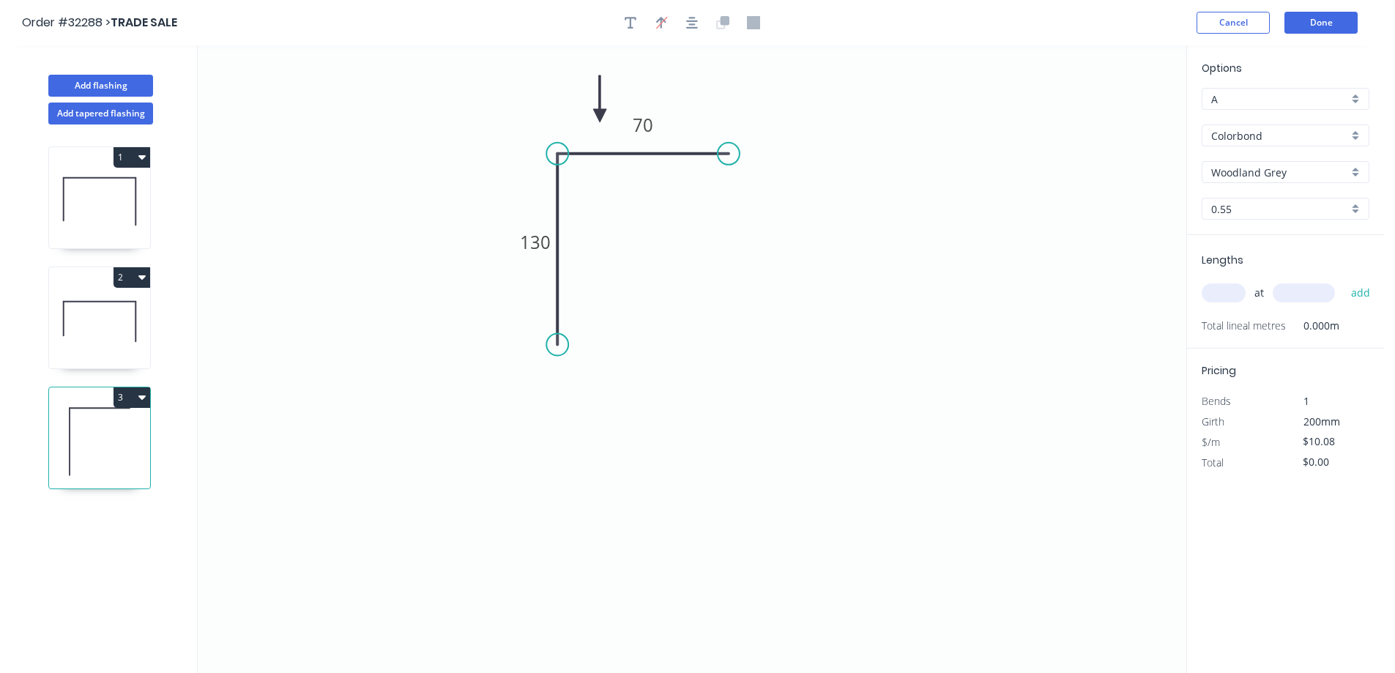
click at [597, 116] on icon at bounding box center [599, 98] width 13 height 47
click at [1227, 296] on input "text" at bounding box center [1223, 292] width 44 height 19
type input "1"
type input "500"
click at [1343, 280] on button "add" at bounding box center [1360, 292] width 34 height 25
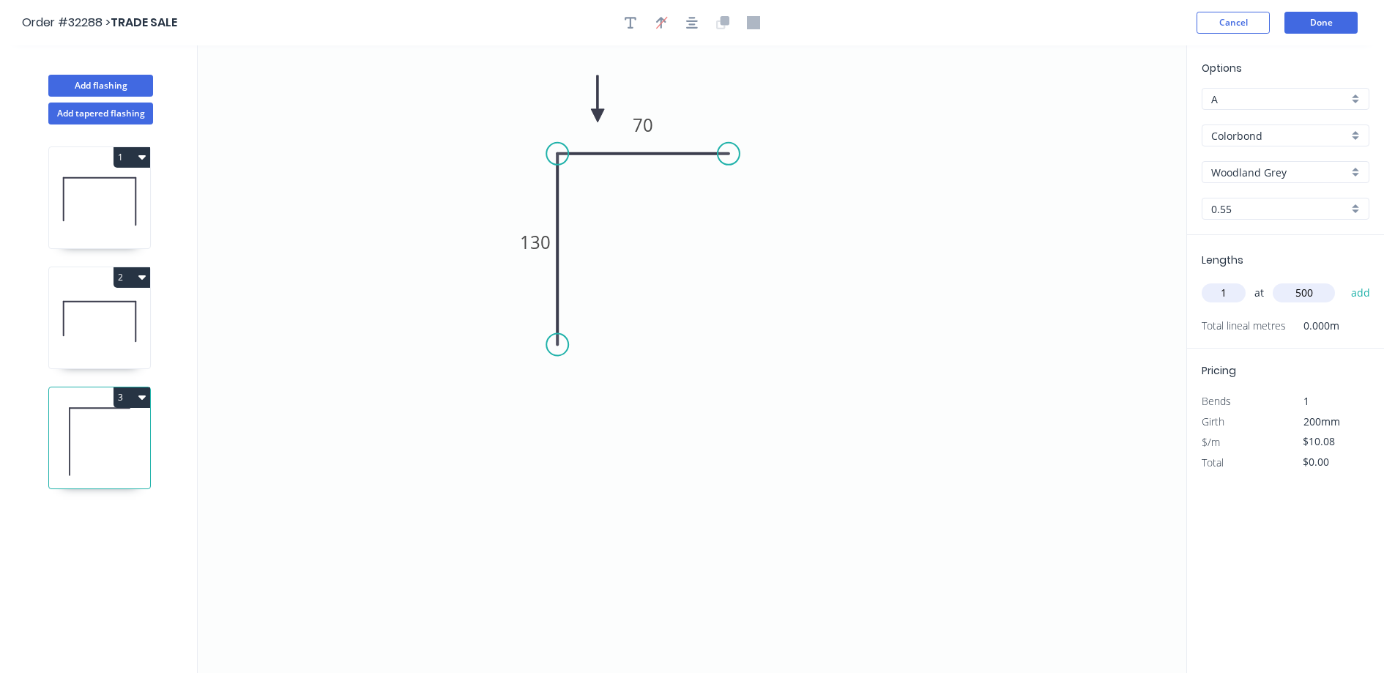
type input "$10.08"
click at [1337, 26] on button "Done" at bounding box center [1320, 23] width 73 height 22
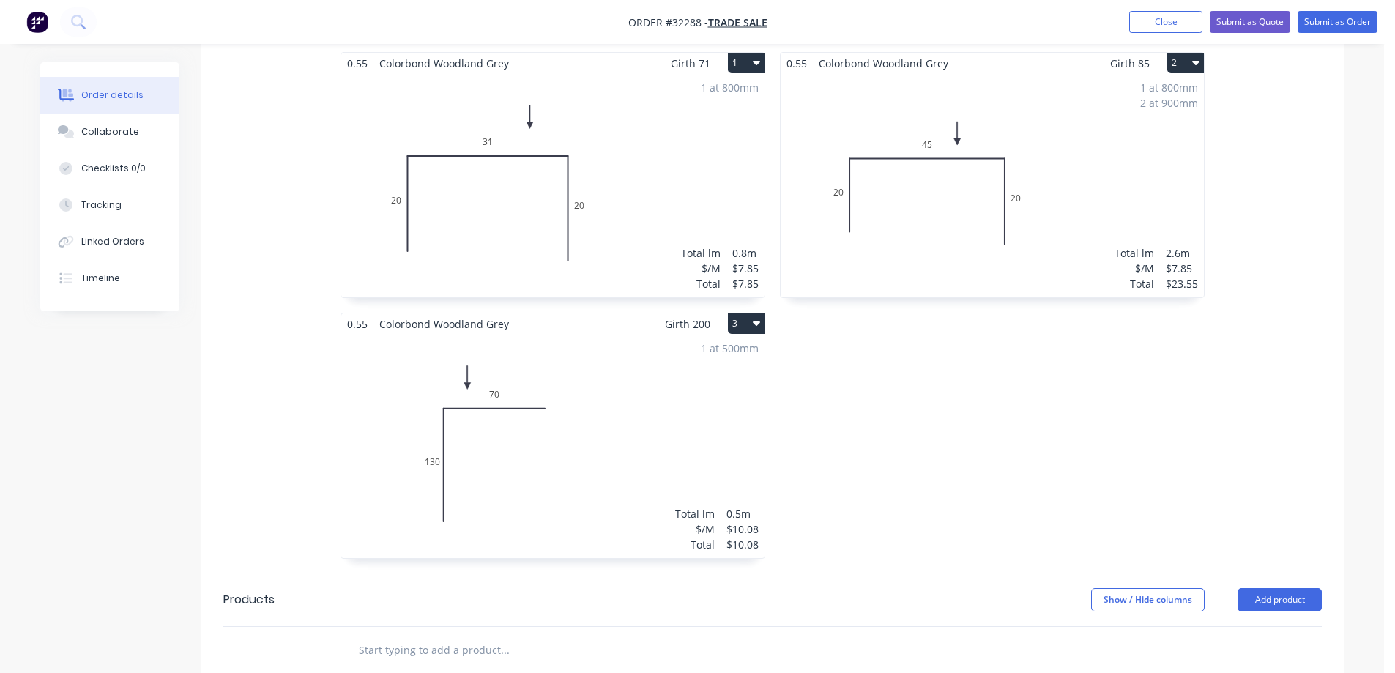
scroll to position [258, 0]
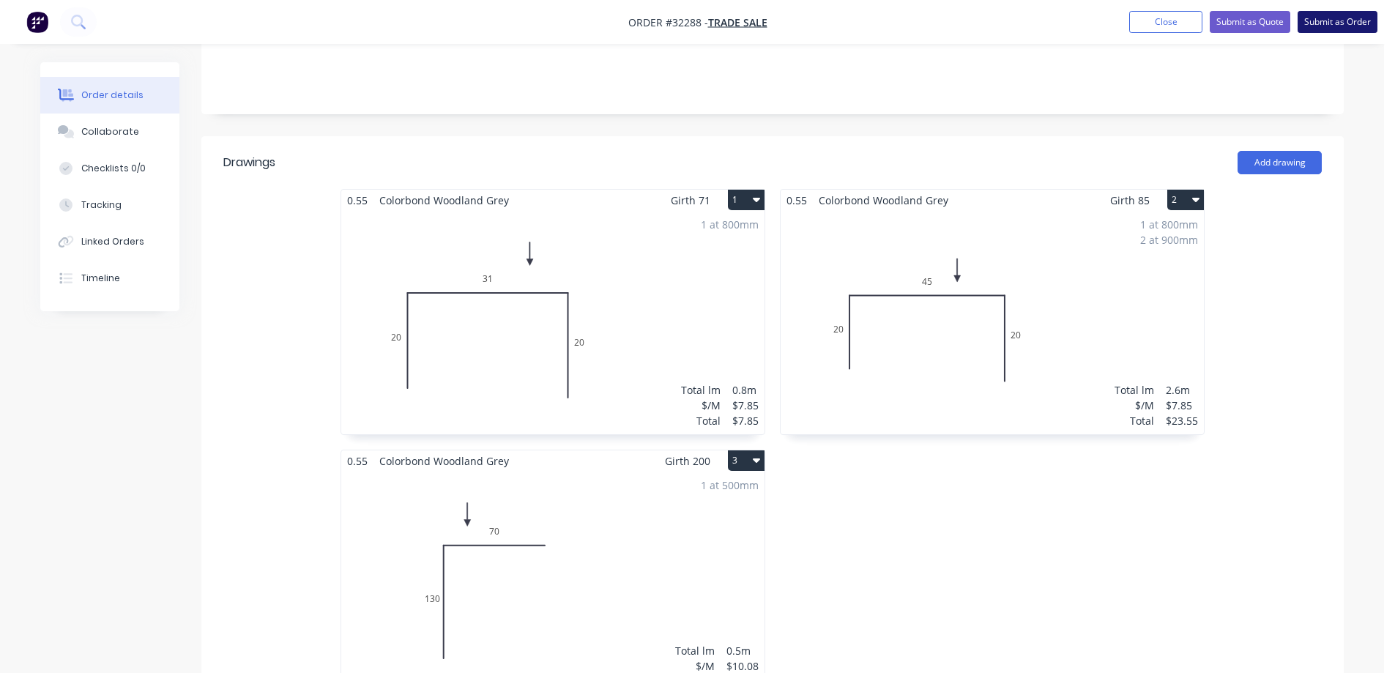
click at [1338, 15] on button "Submit as Order" at bounding box center [1337, 22] width 80 height 22
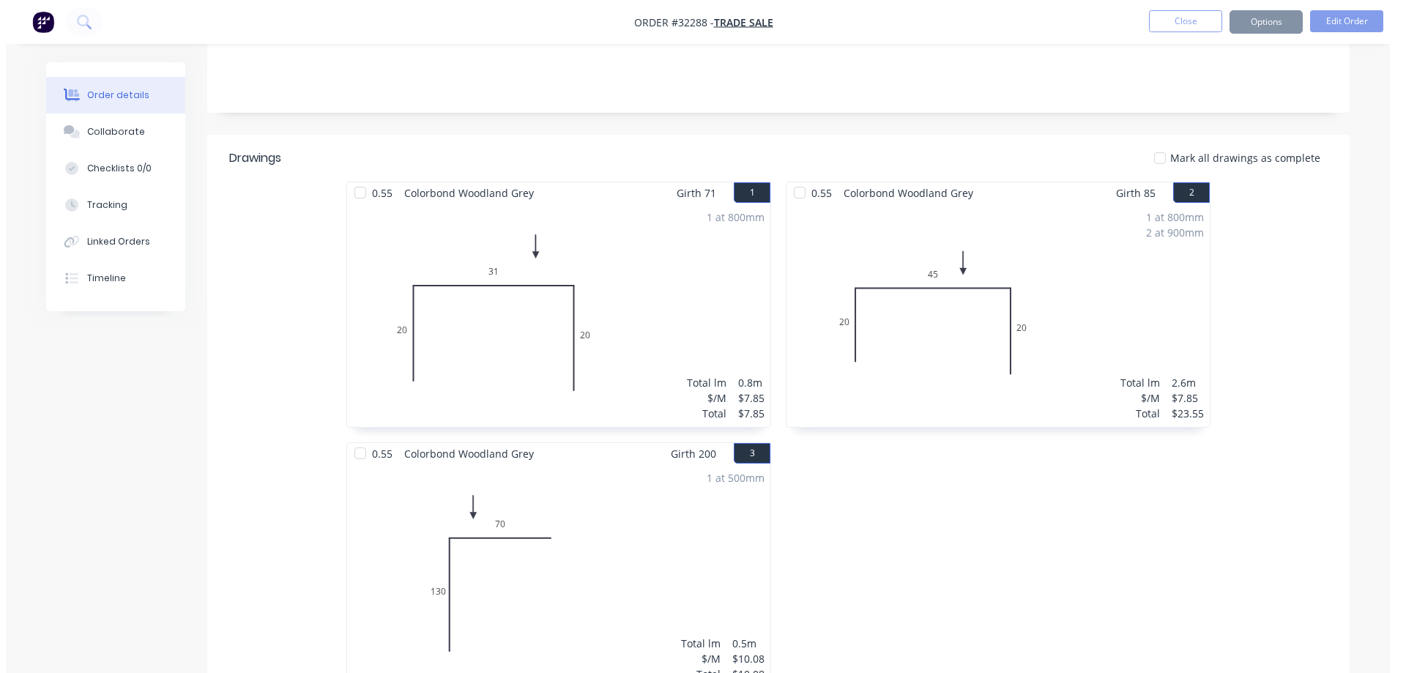
scroll to position [0, 0]
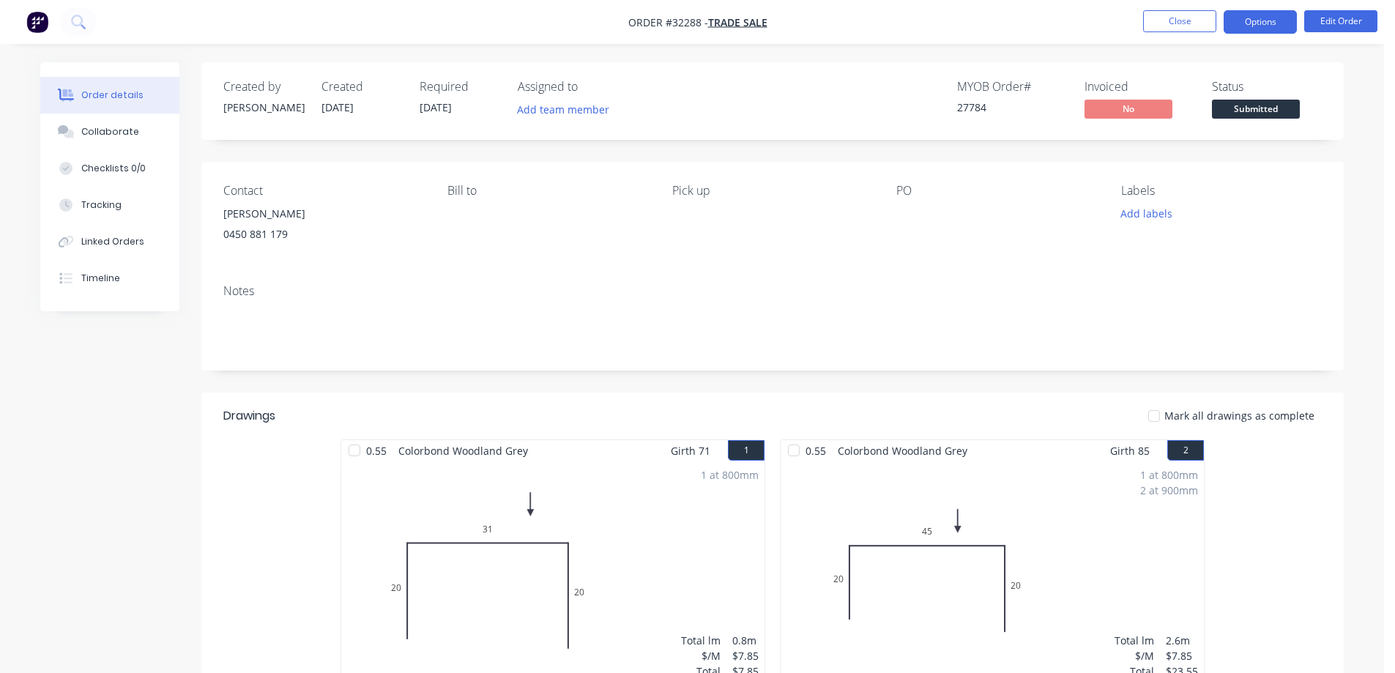
click at [1258, 18] on button "Options" at bounding box center [1259, 21] width 73 height 23
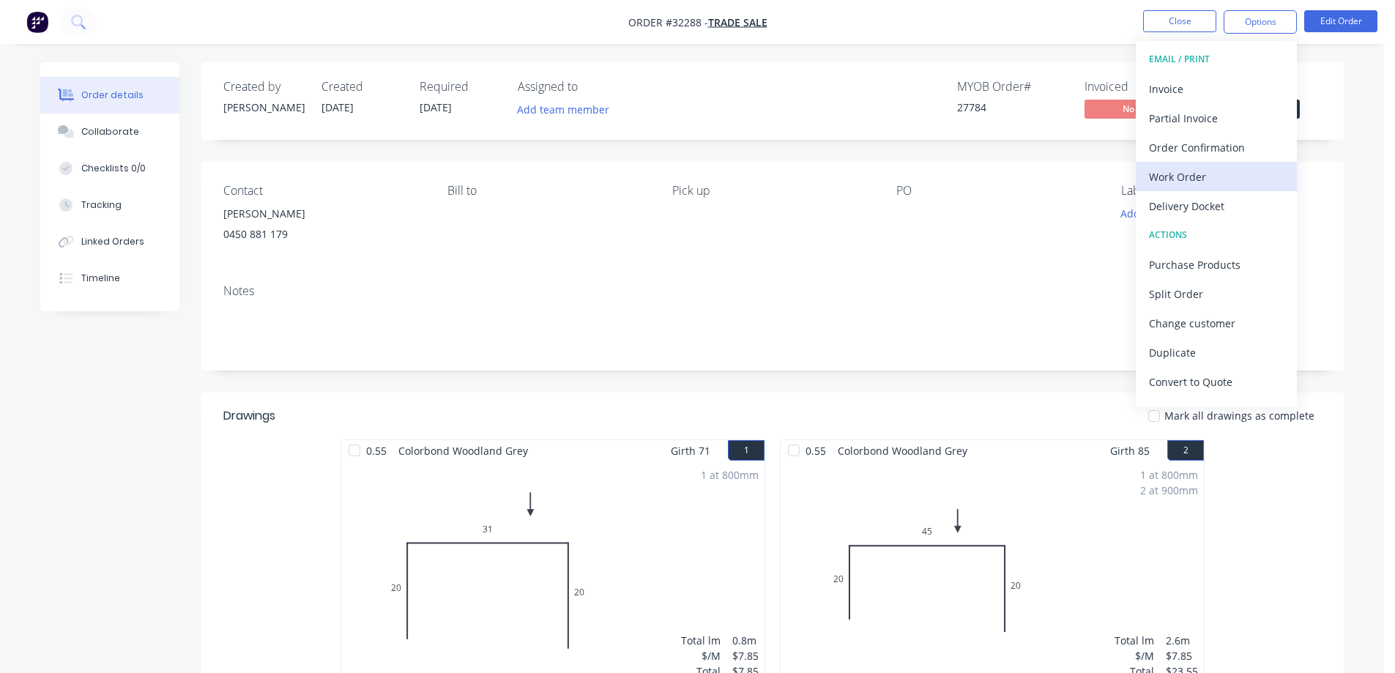
click at [1206, 176] on div "Work Order" at bounding box center [1216, 176] width 135 height 21
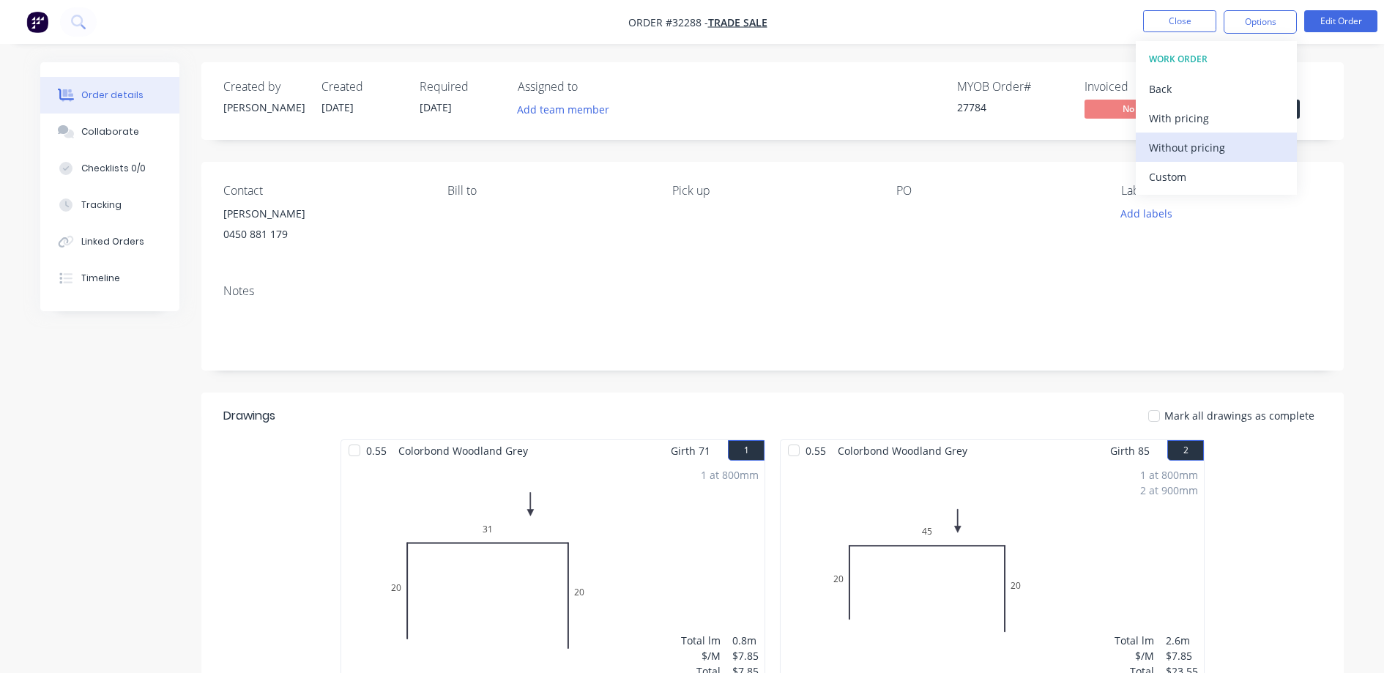
click at [1201, 153] on div "Without pricing" at bounding box center [1216, 147] width 135 height 21
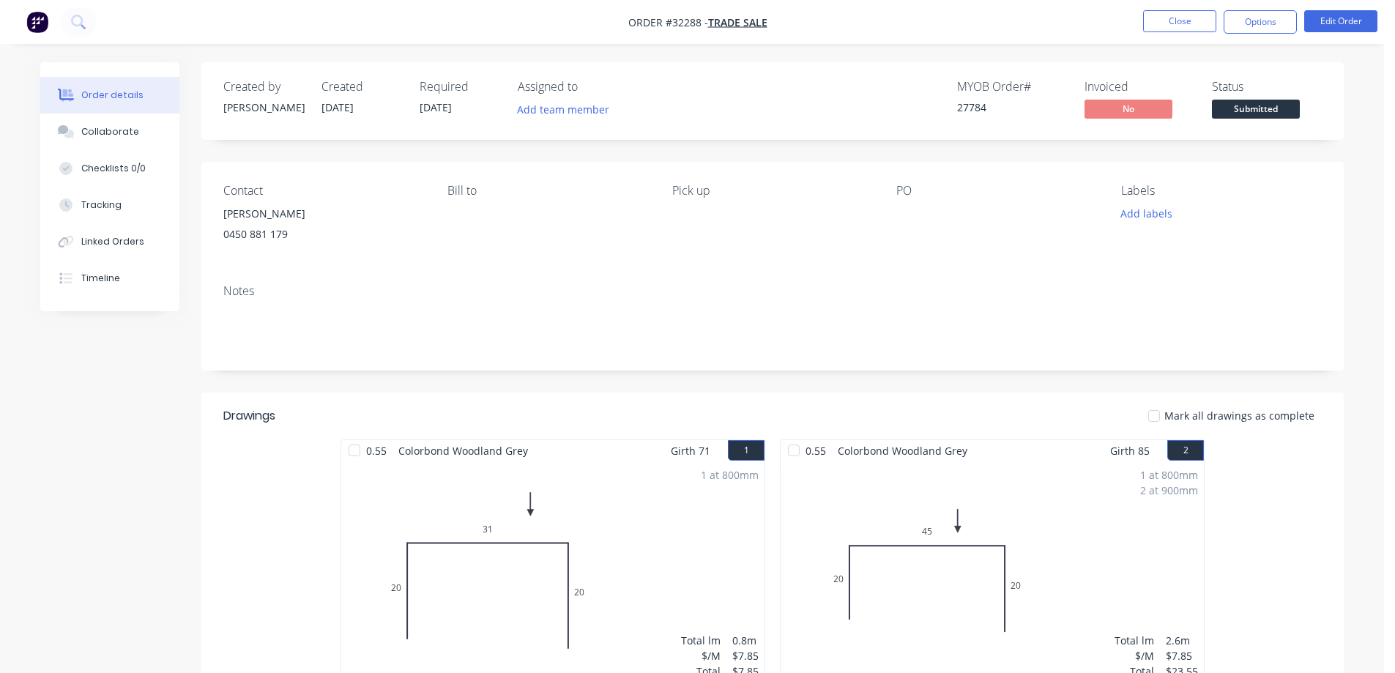
click at [1301, 111] on div "Status Submitted" at bounding box center [1267, 101] width 110 height 42
click at [1277, 110] on span "Submitted" at bounding box center [1256, 109] width 88 height 18
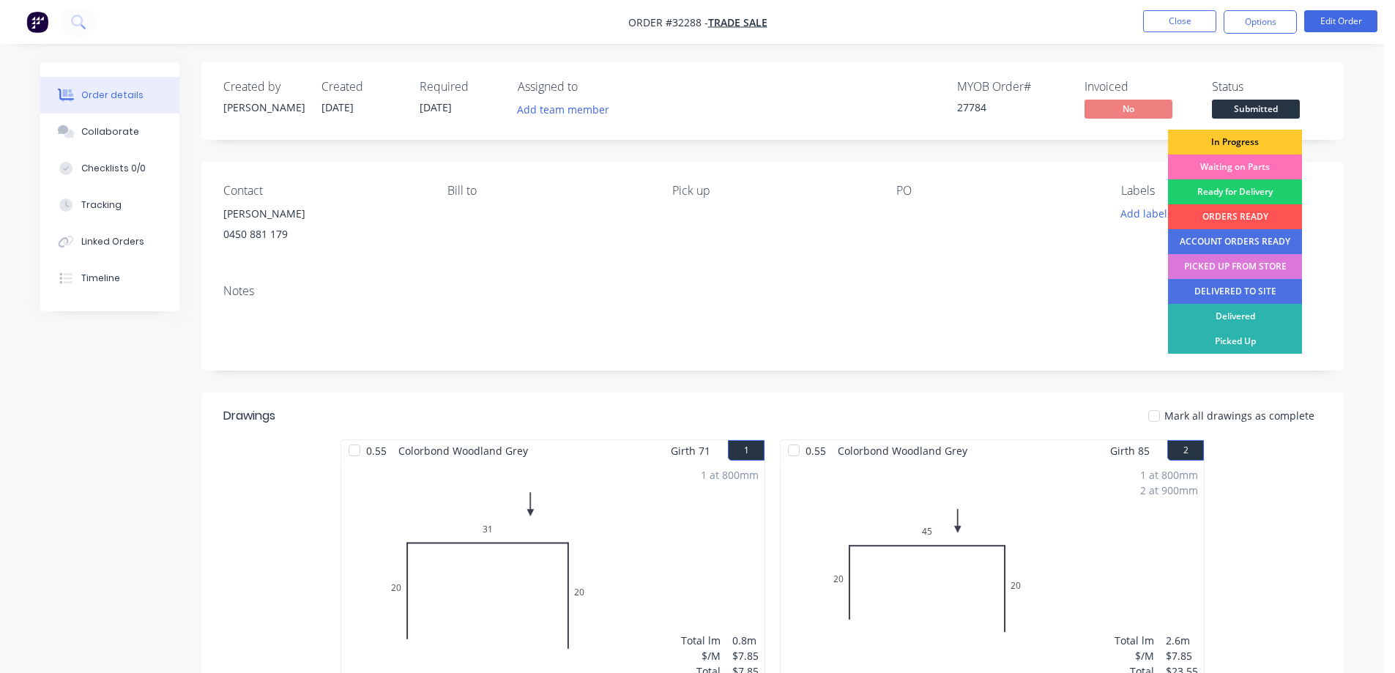
drag, startPoint x: 1272, startPoint y: 138, endPoint x: 1212, endPoint y: 83, distance: 81.4
click at [1272, 138] on div "In Progress" at bounding box center [1235, 142] width 134 height 25
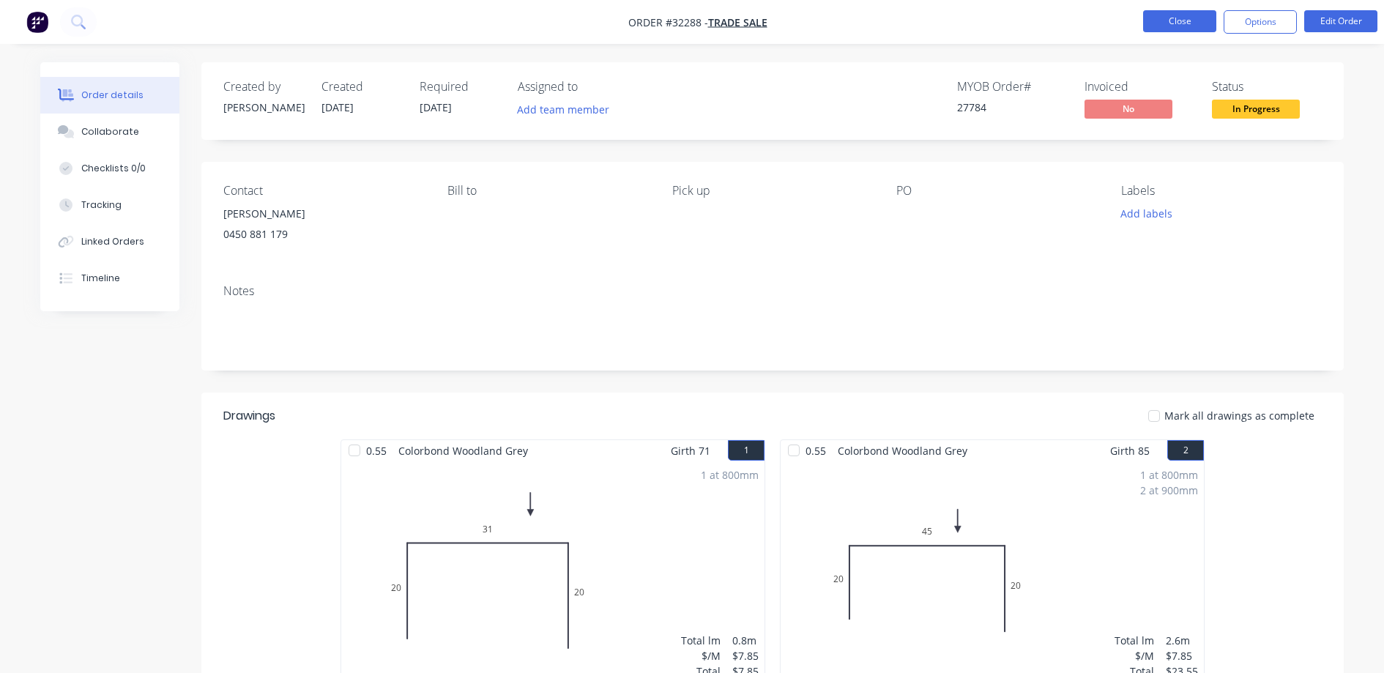
click at [1172, 26] on button "Close" at bounding box center [1179, 21] width 73 height 22
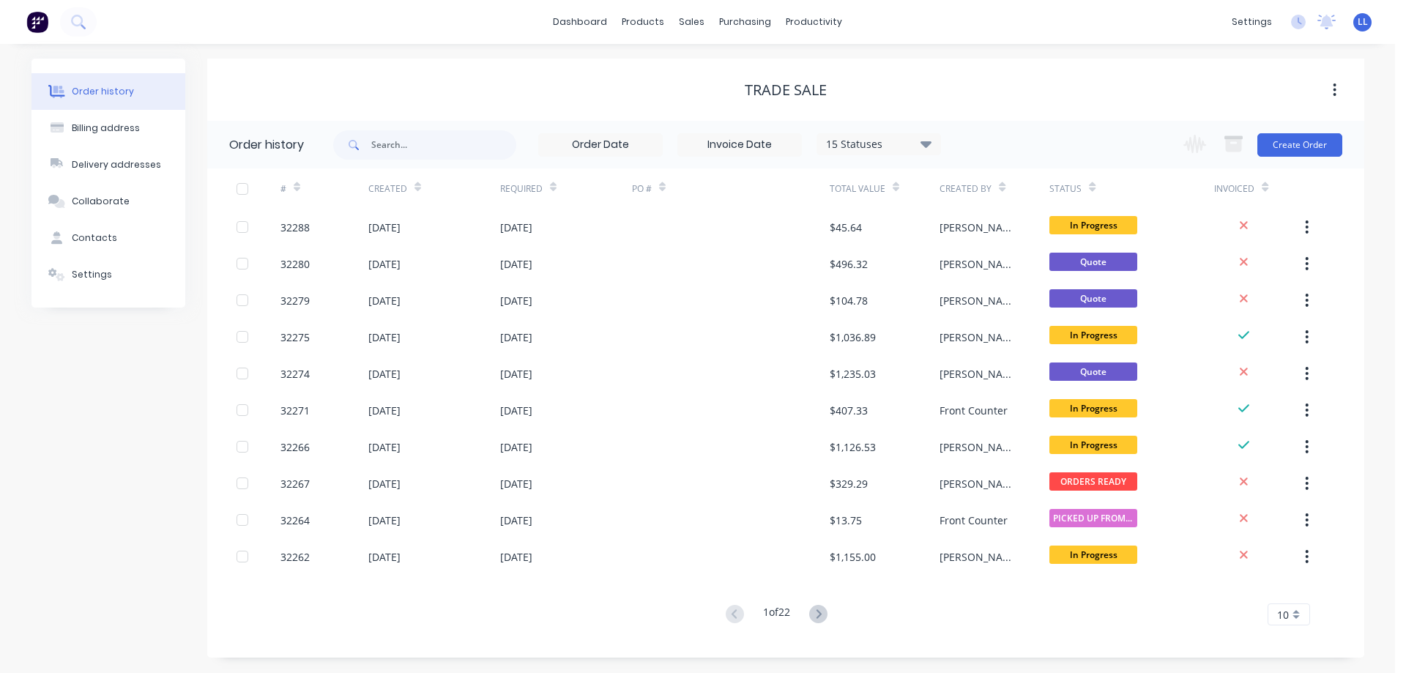
click at [43, 23] on img at bounding box center [37, 22] width 22 height 22
